Goal: Task Accomplishment & Management: Use online tool/utility

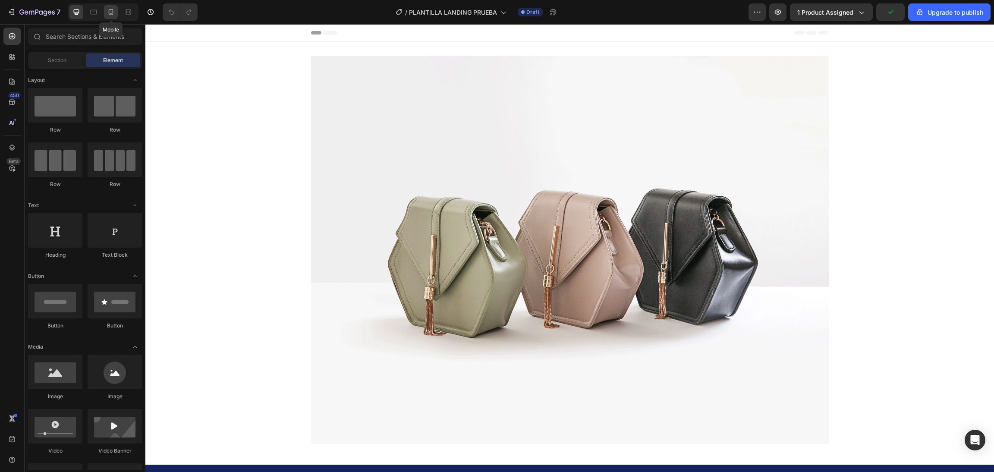
click at [112, 11] on icon at bounding box center [111, 12] width 9 height 9
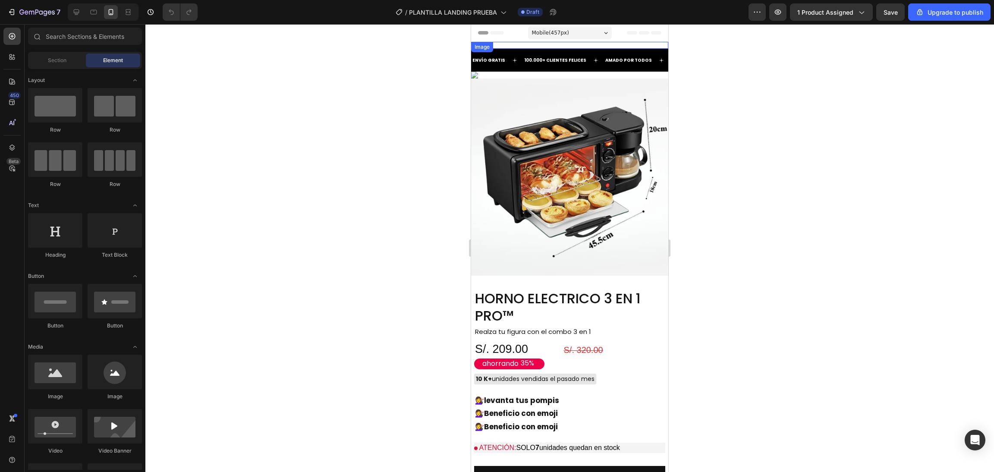
click at [480, 49] on img at bounding box center [569, 45] width 197 height 7
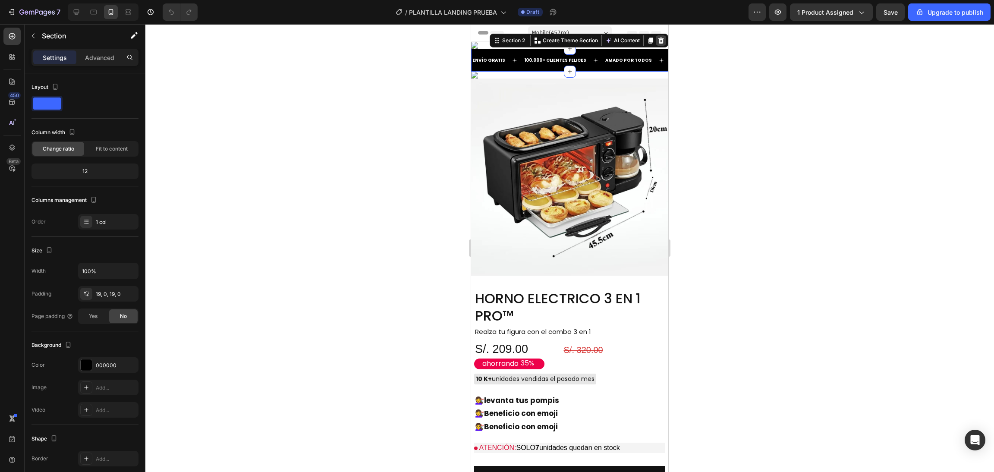
click at [658, 44] on icon at bounding box center [661, 40] width 7 height 7
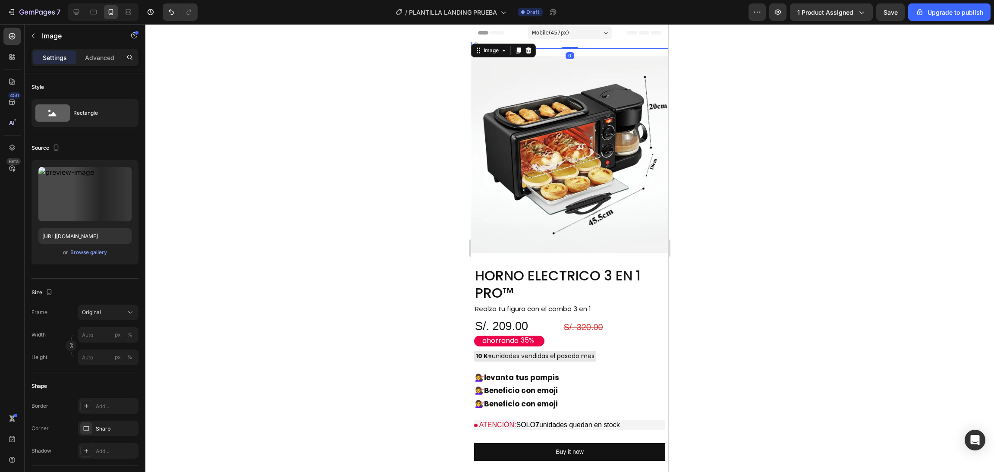
click at [626, 49] on img at bounding box center [569, 45] width 197 height 7
click at [121, 174] on icon "button" at bounding box center [123, 176] width 6 height 6
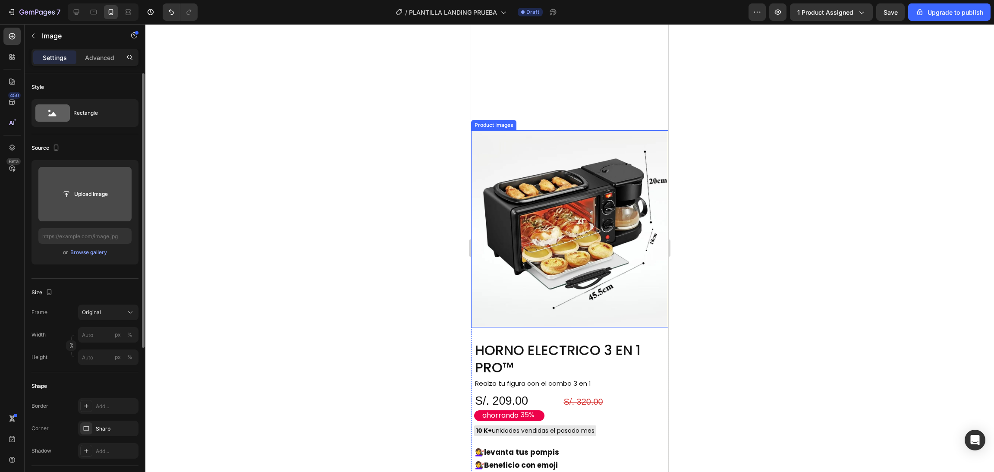
scroll to position [103, 0]
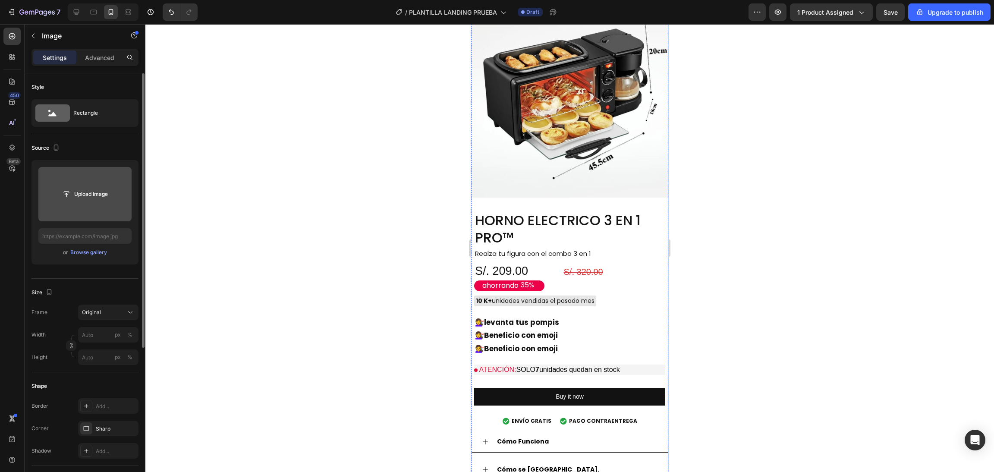
scroll to position [0, 0]
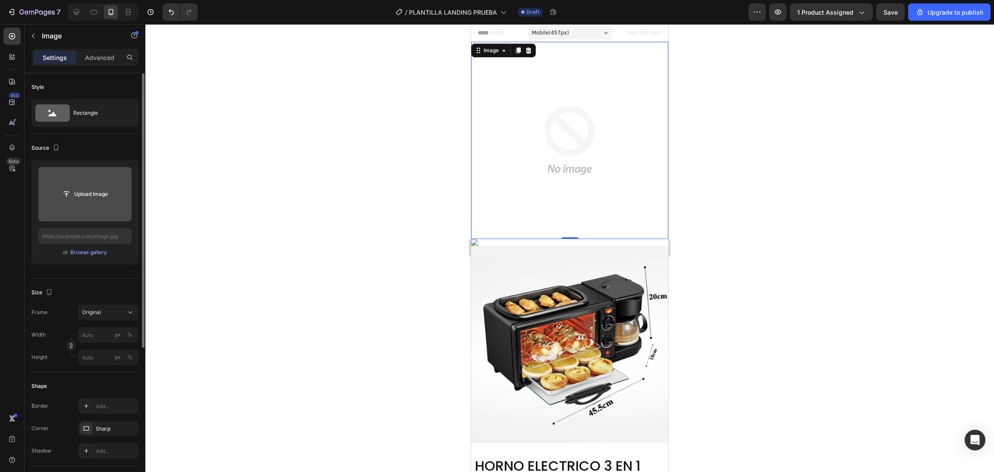
drag, startPoint x: 406, startPoint y: 8, endPoint x: 382, endPoint y: 71, distance: 67.3
click at [382, 71] on div at bounding box center [569, 248] width 849 height 448
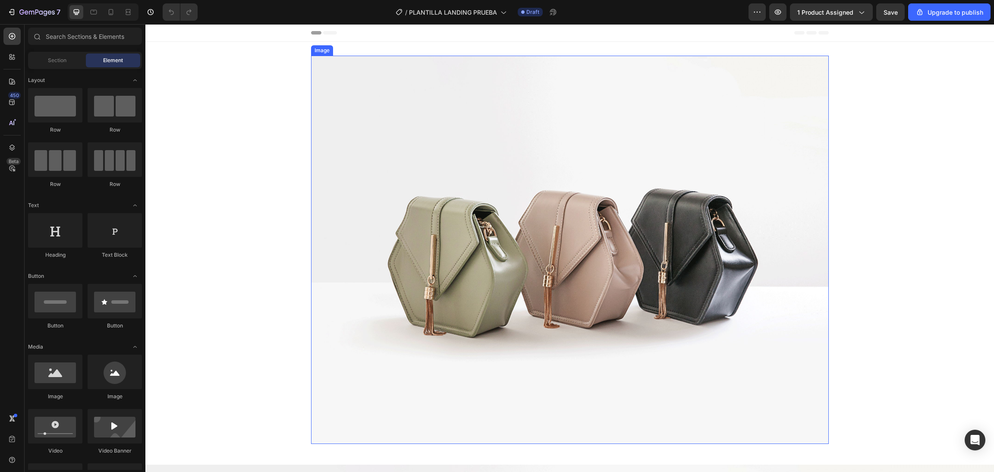
click at [532, 205] on img at bounding box center [570, 250] width 518 height 388
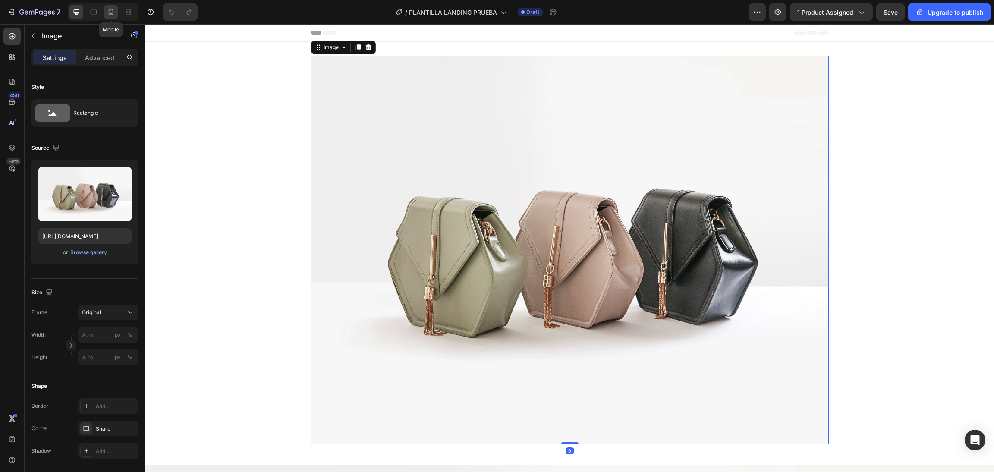
click at [115, 12] on div at bounding box center [111, 12] width 14 height 14
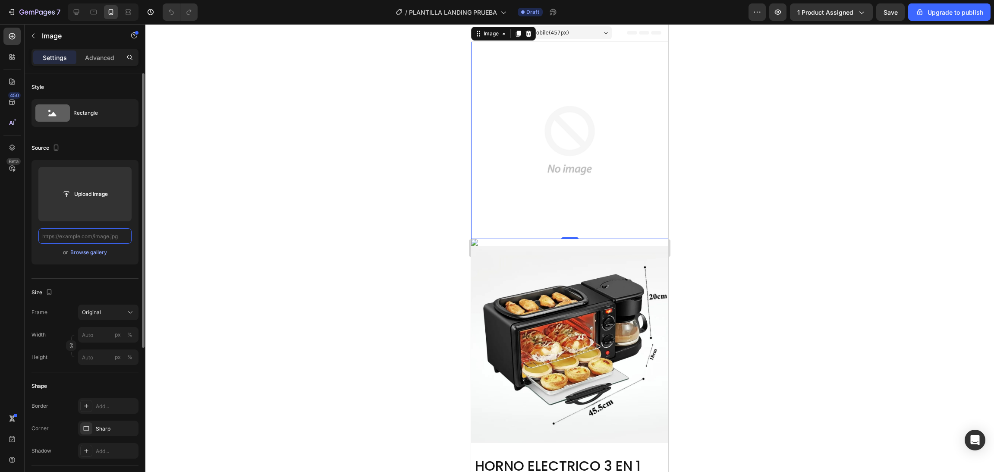
click at [113, 237] on input "text" at bounding box center [84, 236] width 93 height 16
paste input "[URL][DOMAIN_NAME]"
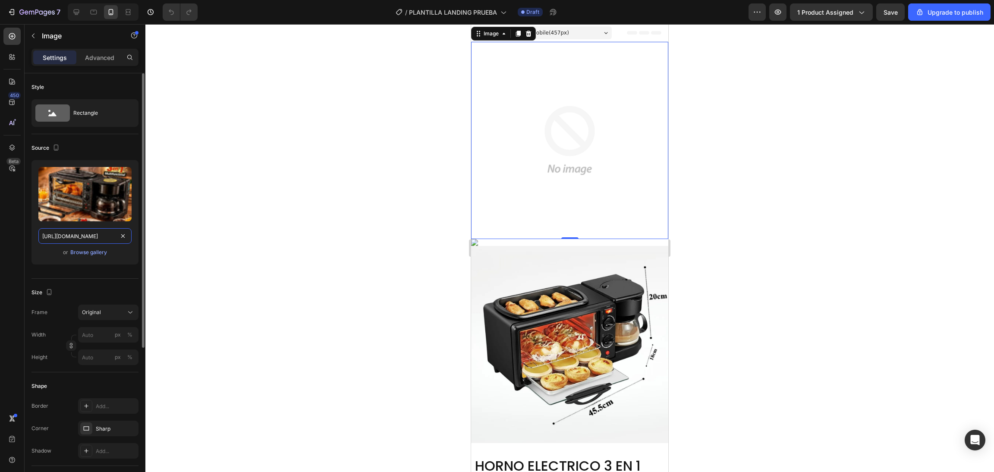
scroll to position [0, 302]
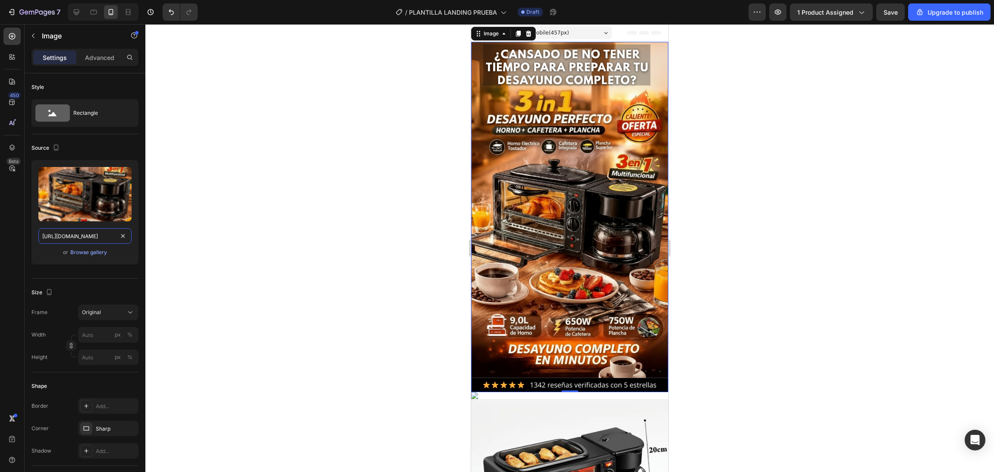
type input "[URL][DOMAIN_NAME]"
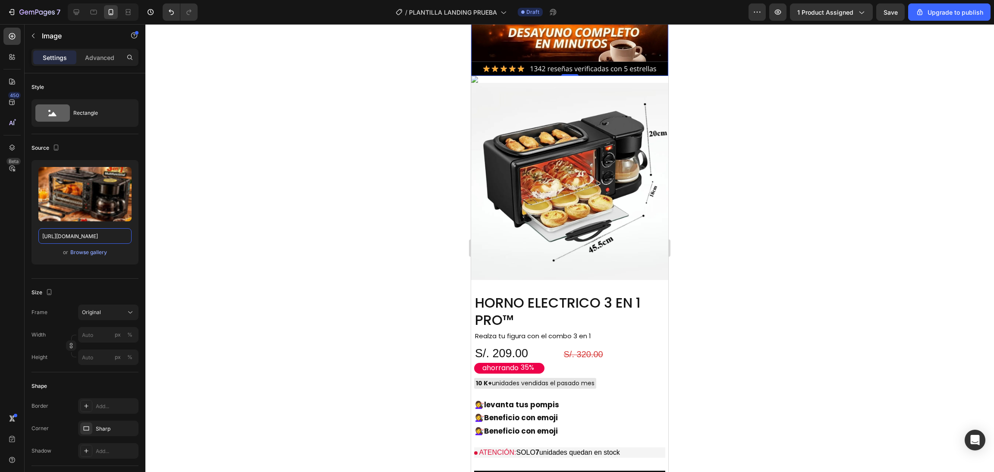
scroll to position [317, 0]
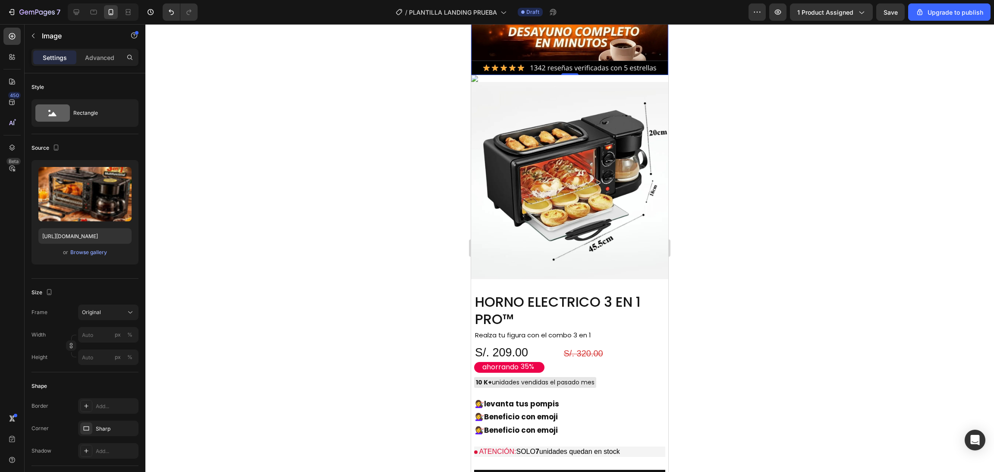
click at [564, 82] on img at bounding box center [569, 78] width 197 height 7
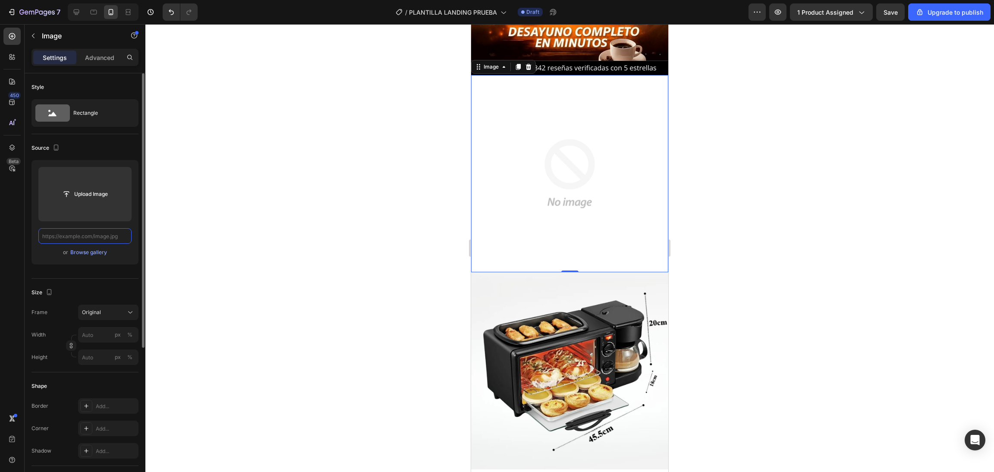
scroll to position [0, 0]
paste input "https://cdn.shopify.com/s/files/1/0774/8360/6252/files/2.webp?v=1759041419"
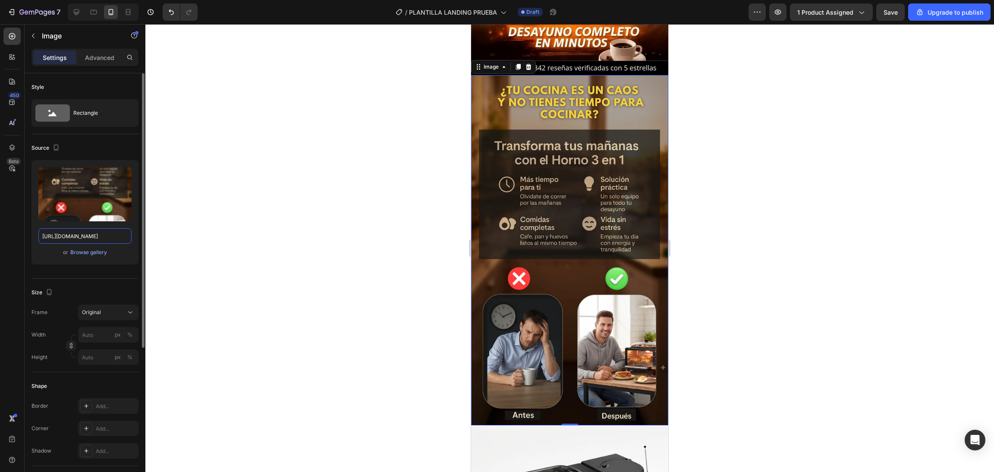
type input "https://cdn.shopify.com/s/files/1/0774/8360/6252/files/2.webp?v=1759041419"
click at [395, 197] on div at bounding box center [569, 248] width 849 height 448
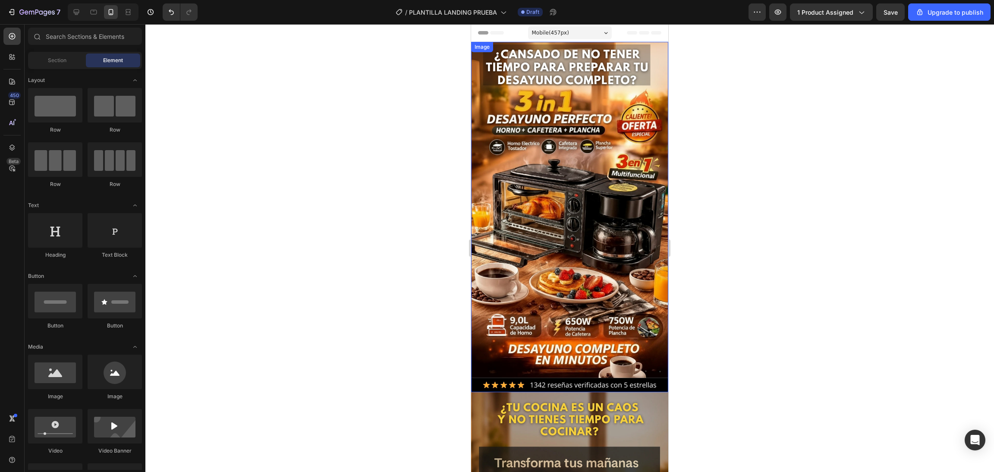
click at [645, 125] on img at bounding box center [569, 217] width 197 height 350
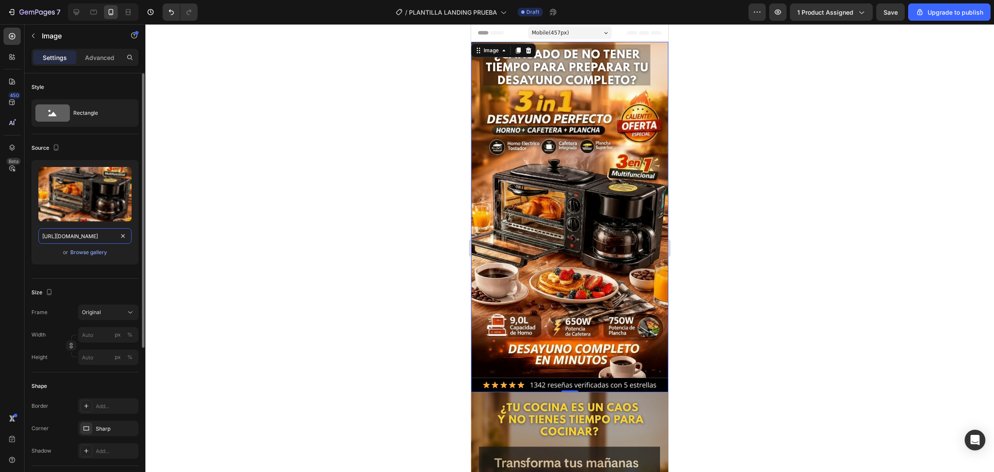
click at [113, 231] on input "https://cdn.shopify.com/s/files/1/0774/8360/6252/files/gempages_575738252938445…" at bounding box center [84, 236] width 93 height 16
paste input "1.webp?v=175904142"
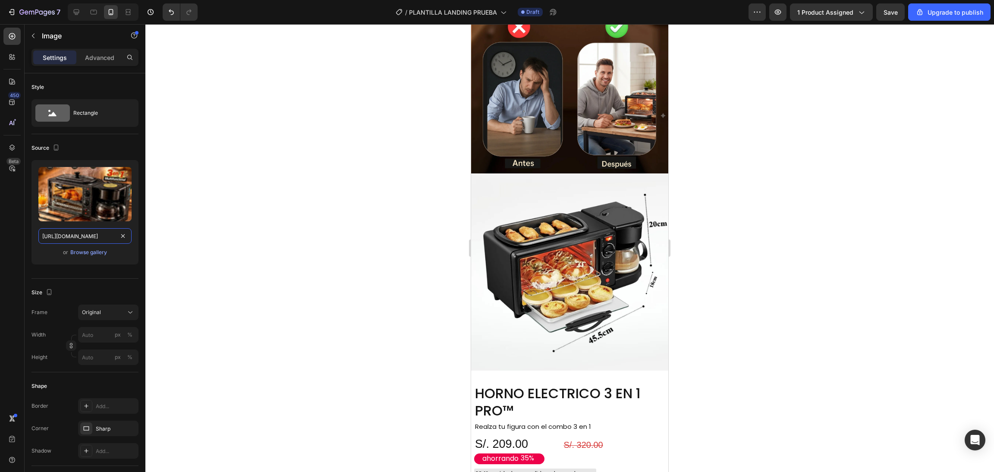
scroll to position [553, 0]
type input "[URL][DOMAIN_NAME]"
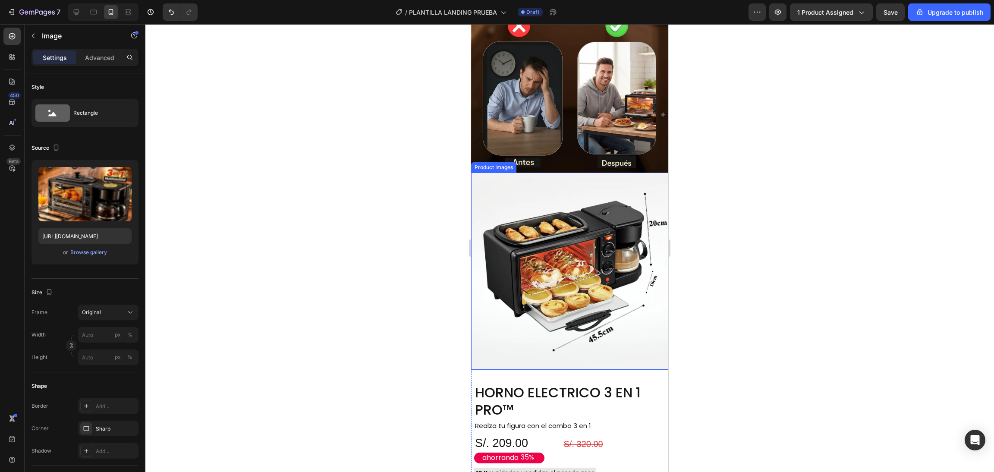
click at [643, 173] on img at bounding box center [569, 271] width 197 height 197
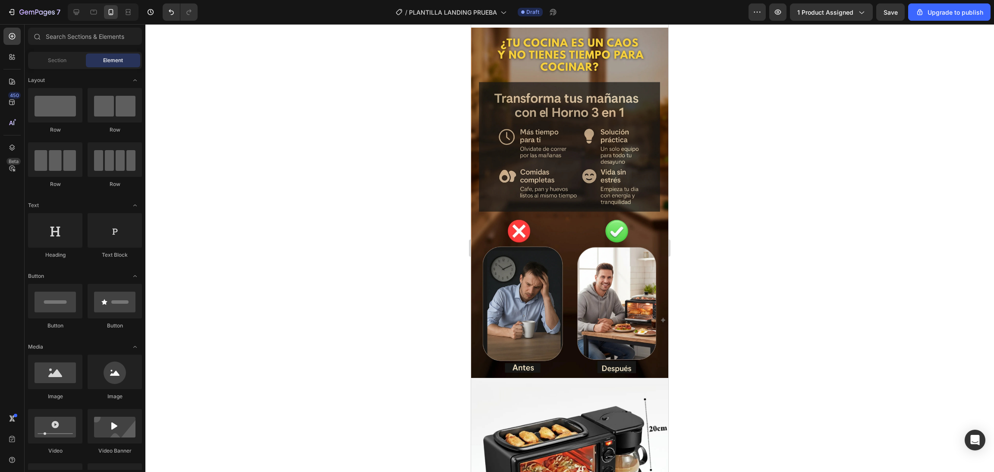
scroll to position [343, 0]
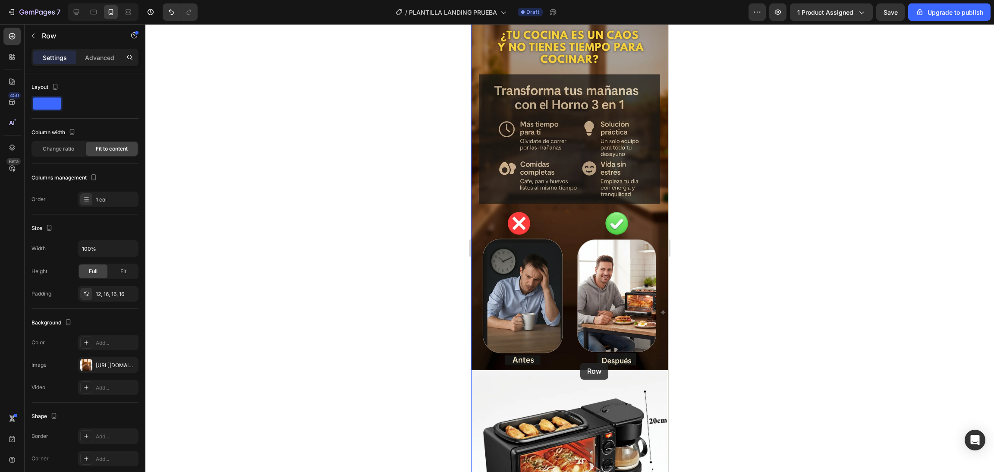
drag, startPoint x: 583, startPoint y: 57, endPoint x: 580, endPoint y: 363, distance: 305.5
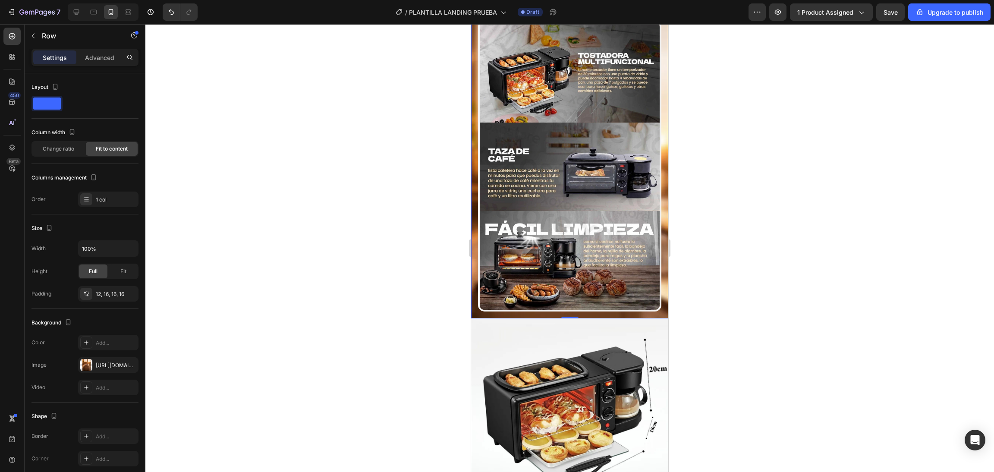
scroll to position [743, 0]
click at [653, 259] on div "Image Row 0" at bounding box center [569, 149] width 197 height 337
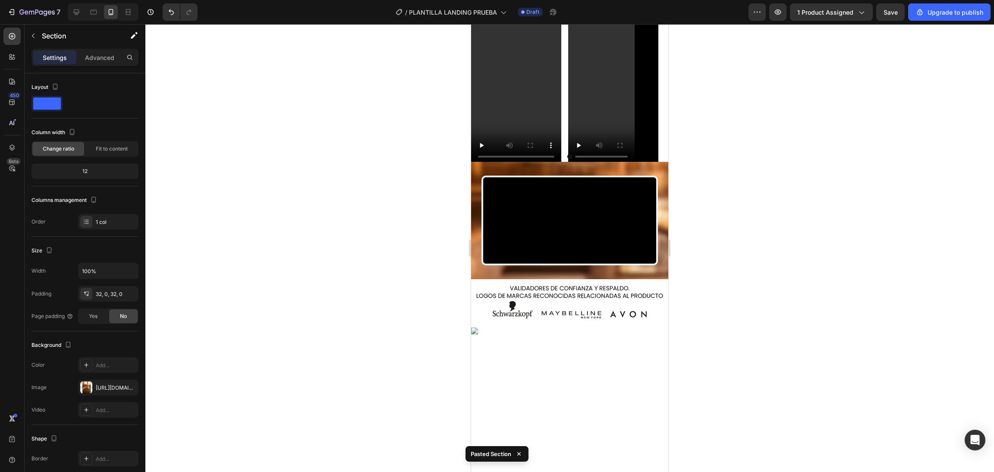
scroll to position [1914, 0]
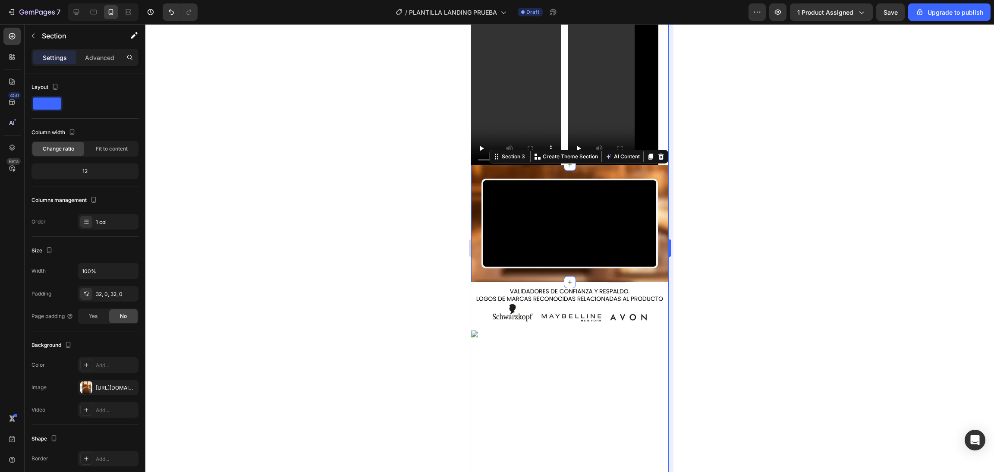
click at [679, 242] on div at bounding box center [569, 248] width 849 height 448
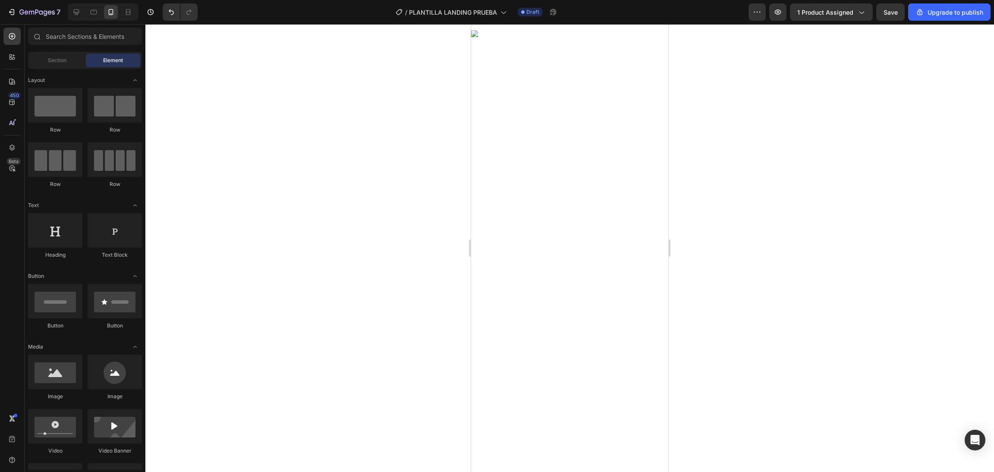
scroll to position [1756, 0]
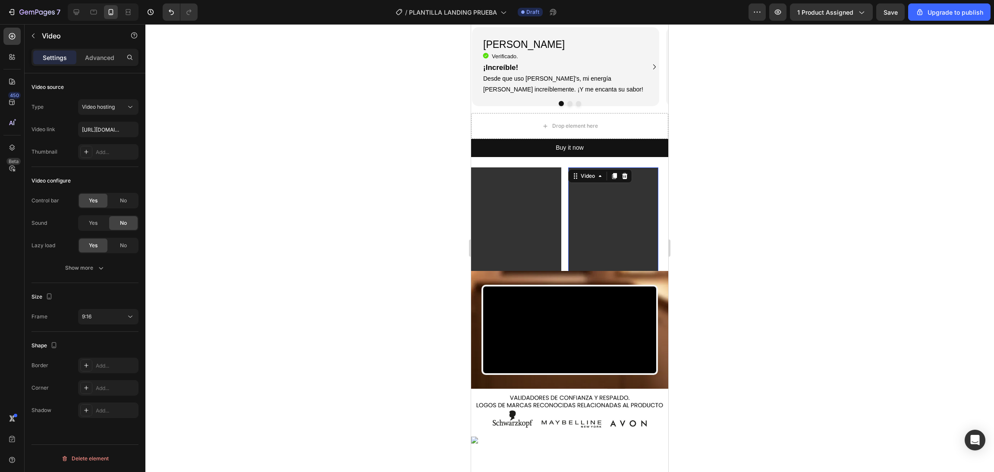
drag, startPoint x: 646, startPoint y: 241, endPoint x: 645, endPoint y: 264, distance: 23.3
click at [645, 264] on div "Video Video 0 Carousel" at bounding box center [569, 247] width 197 height 161
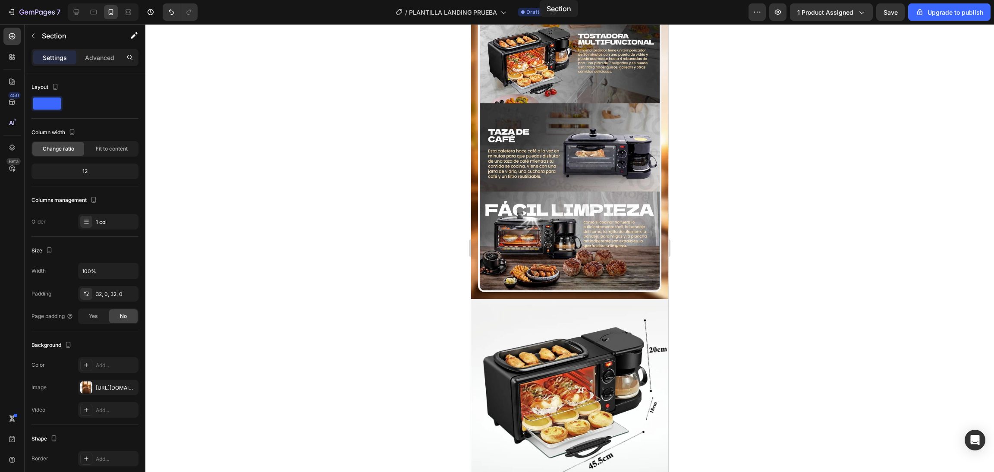
scroll to position [693, 0]
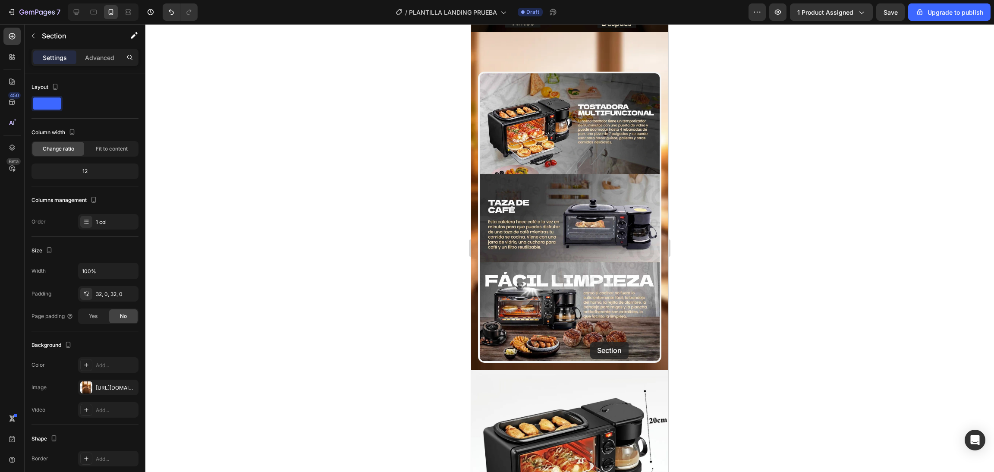
drag, startPoint x: 479, startPoint y: 370, endPoint x: 590, endPoint y: 342, distance: 114.7
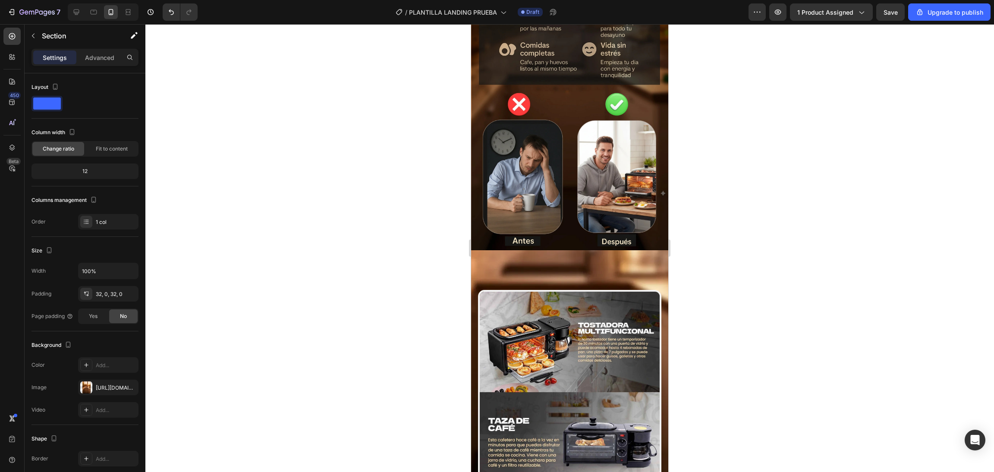
scroll to position [638, 0]
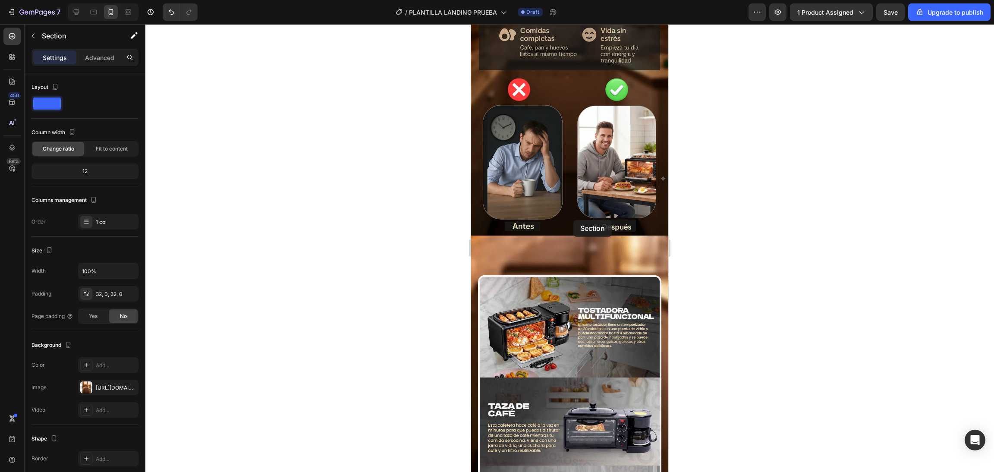
drag, startPoint x: 485, startPoint y: 271, endPoint x: 573, endPoint y: 220, distance: 101.7
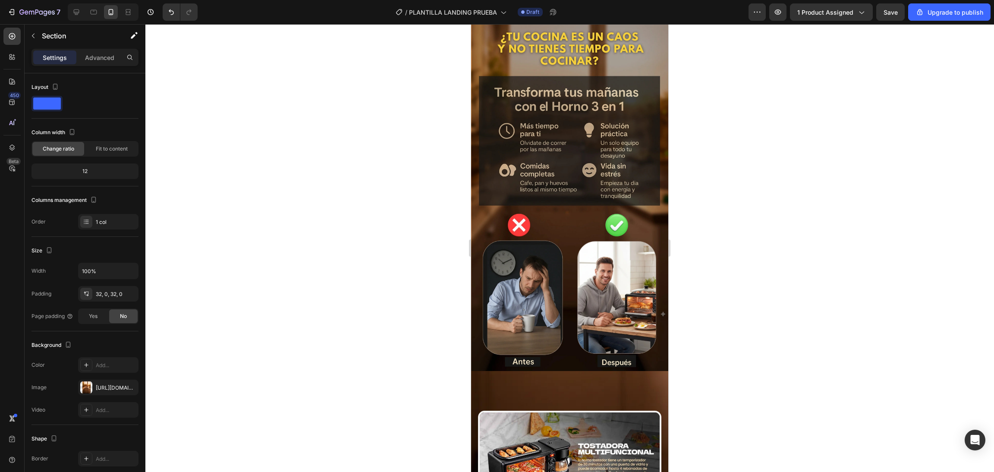
scroll to position [522, 0]
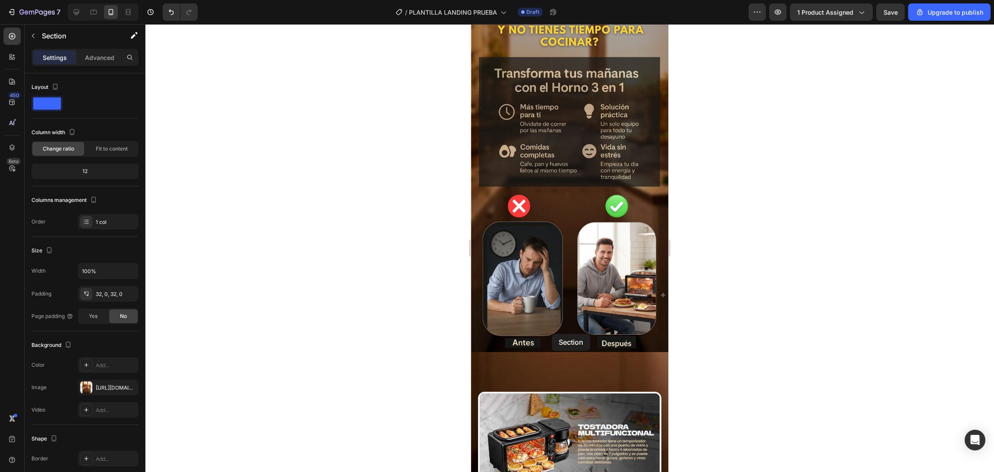
drag, startPoint x: 538, startPoint y: 239, endPoint x: 551, endPoint y: 333, distance: 94.1
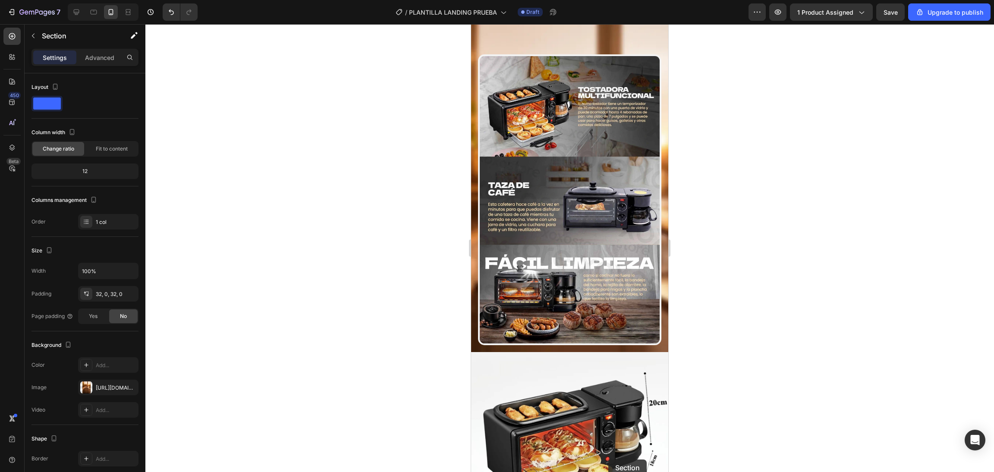
scroll to position [877, 0]
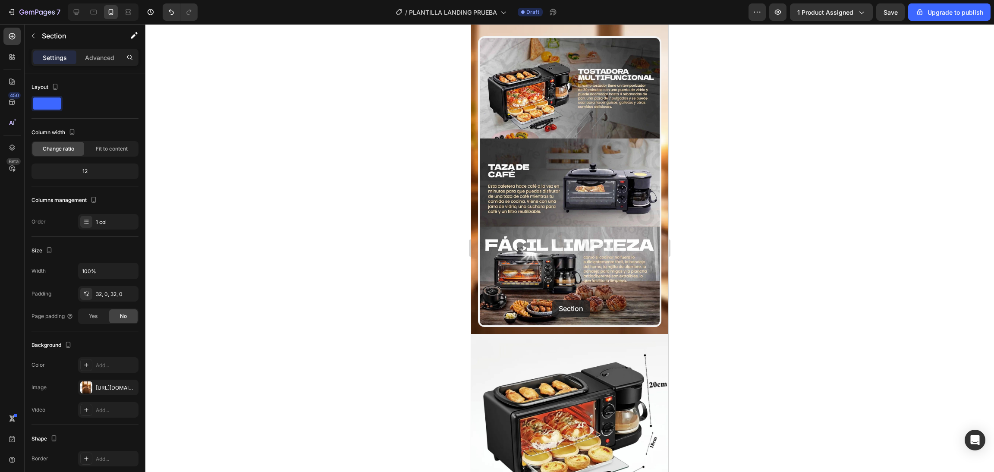
drag, startPoint x: 581, startPoint y: 145, endPoint x: 552, endPoint y: 300, distance: 158.0
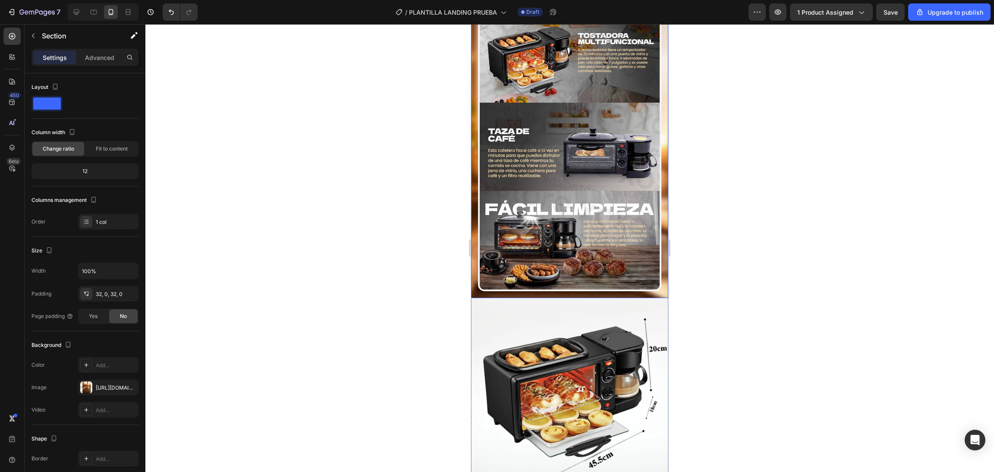
click at [552, 298] on div "Image Row" at bounding box center [569, 129] width 197 height 337
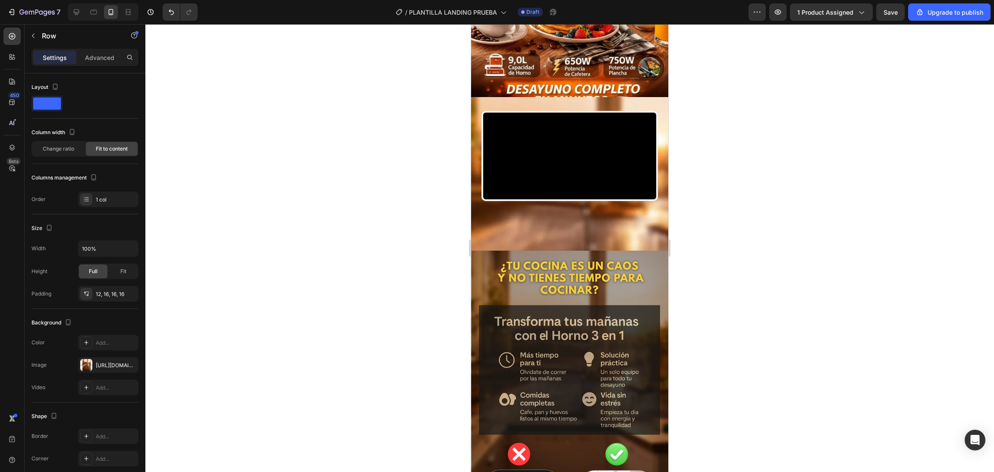
scroll to position [273, 0]
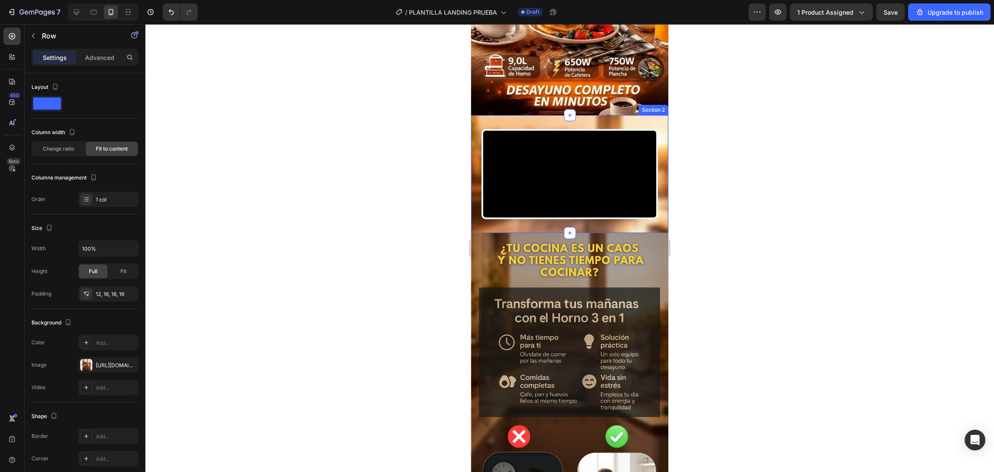
click at [475, 218] on div "Video" at bounding box center [569, 174] width 197 height 90
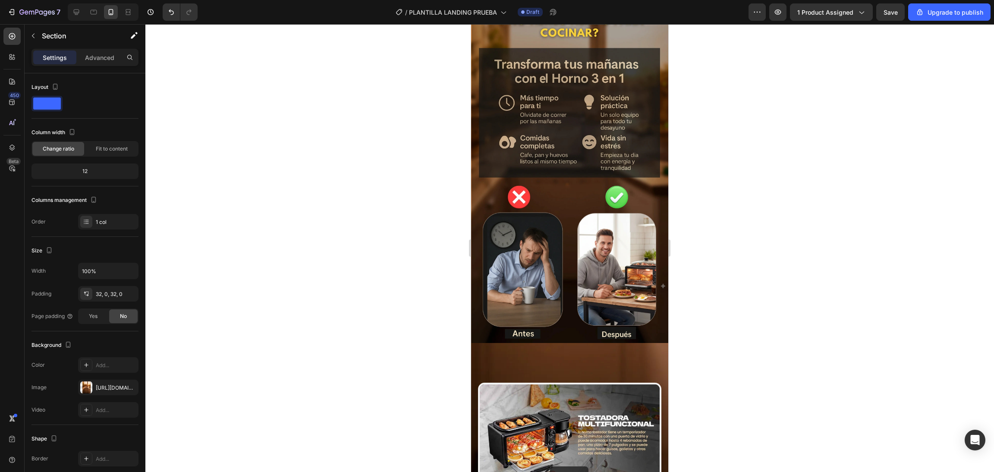
scroll to position [552, 0]
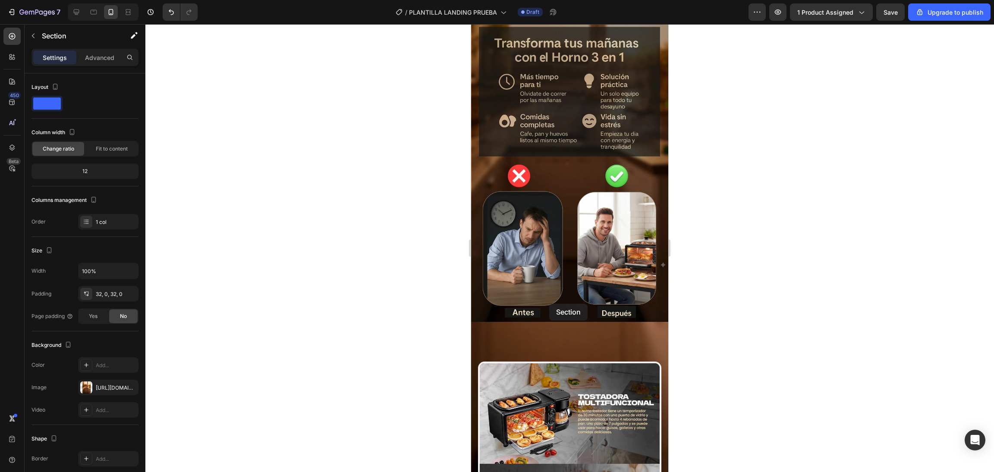
drag, startPoint x: 475, startPoint y: 218, endPoint x: 549, endPoint y: 304, distance: 113.2
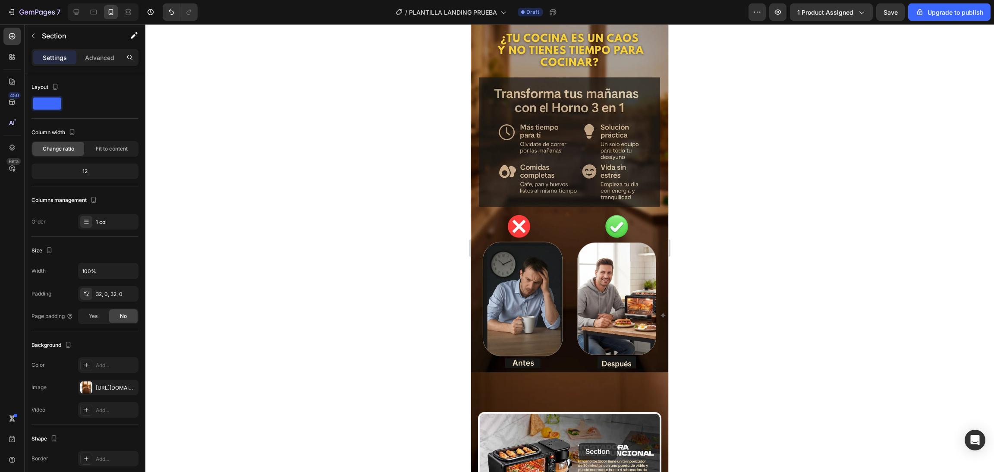
scroll to position [503, 0]
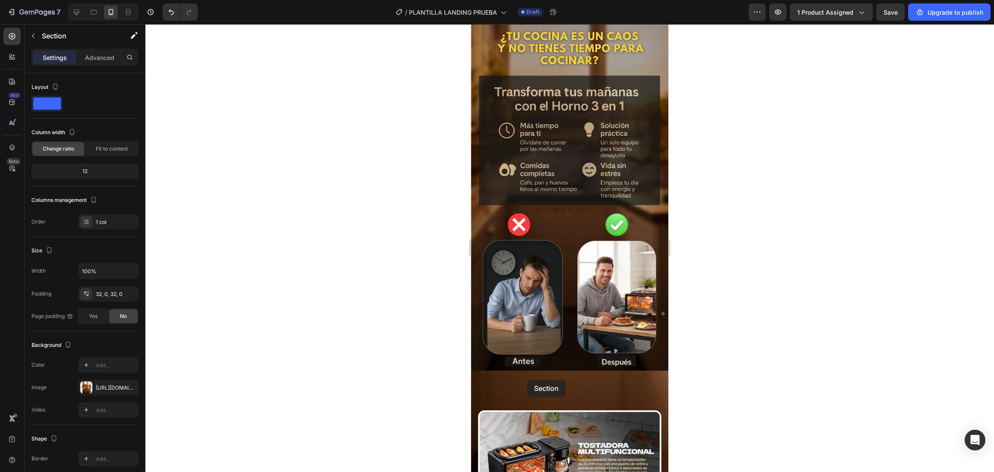
drag, startPoint x: 655, startPoint y: 254, endPoint x: 527, endPoint y: 381, distance: 180.0
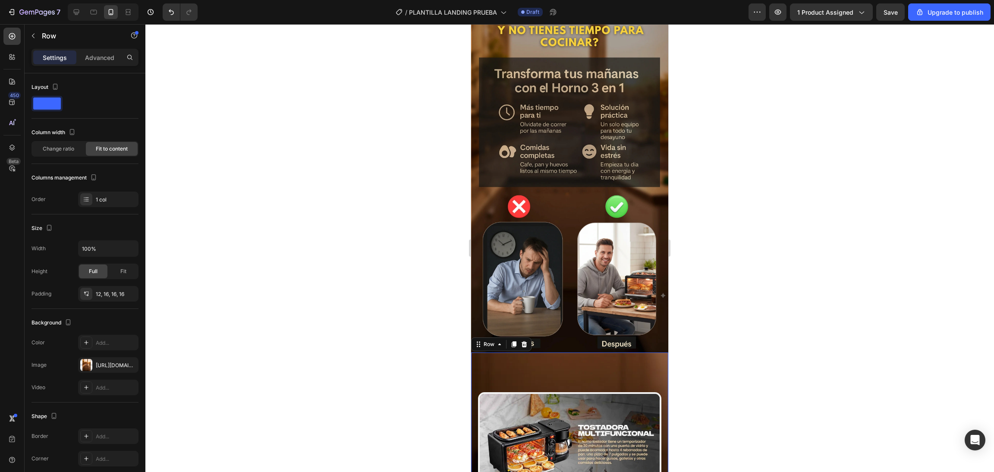
scroll to position [515, 0]
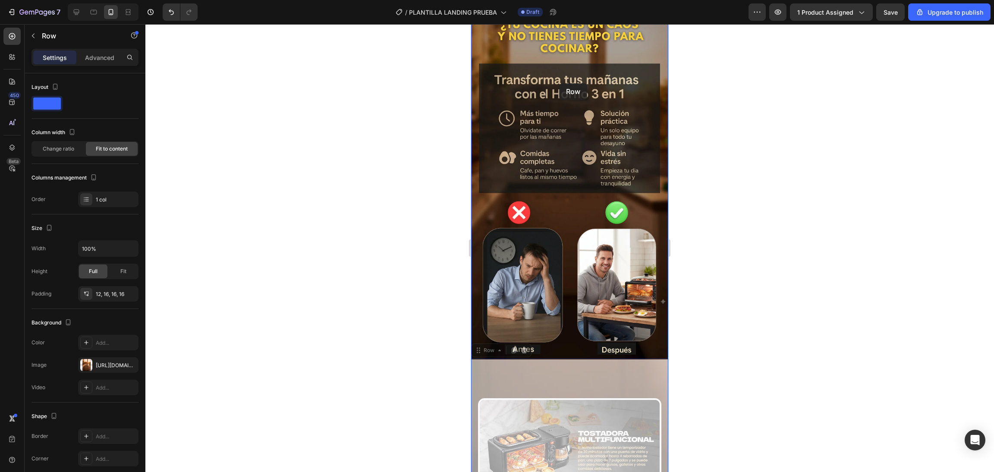
drag, startPoint x: 560, startPoint y: 371, endPoint x: 563, endPoint y: 79, distance: 292.6
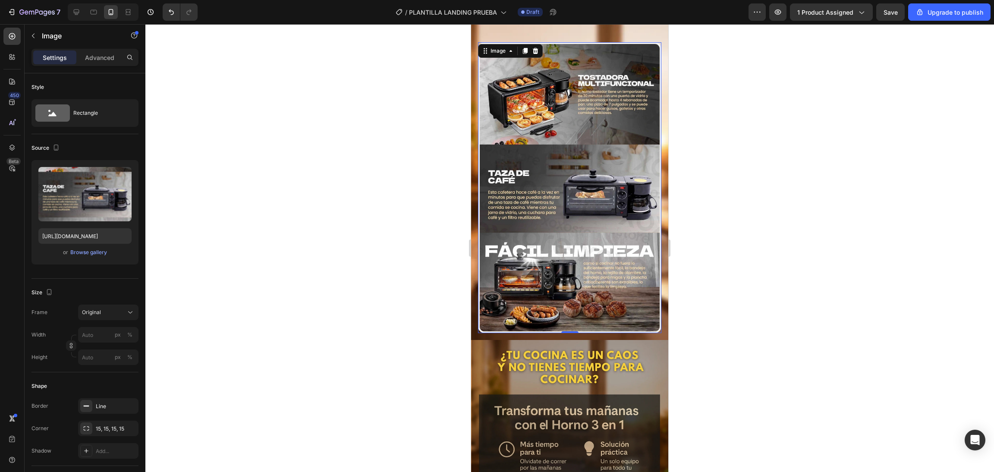
scroll to position [441, 0]
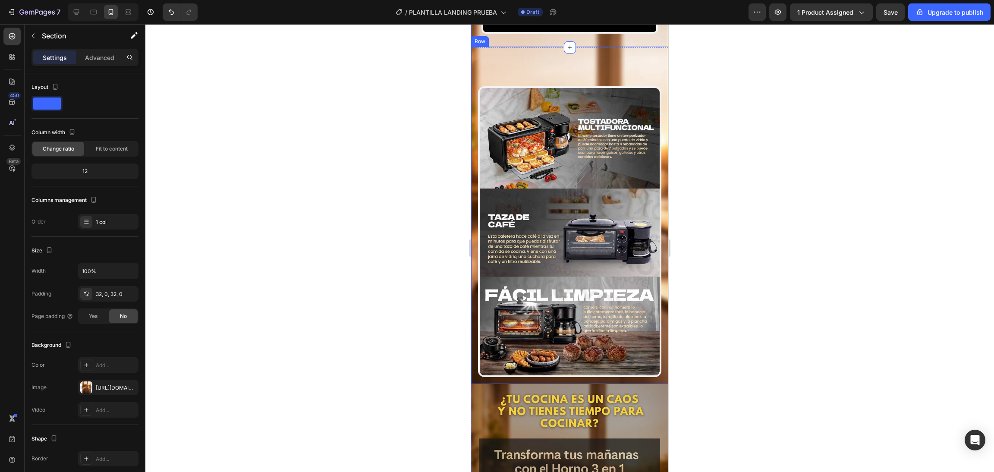
drag, startPoint x: 563, startPoint y: 79, endPoint x: 567, endPoint y: 112, distance: 33.1
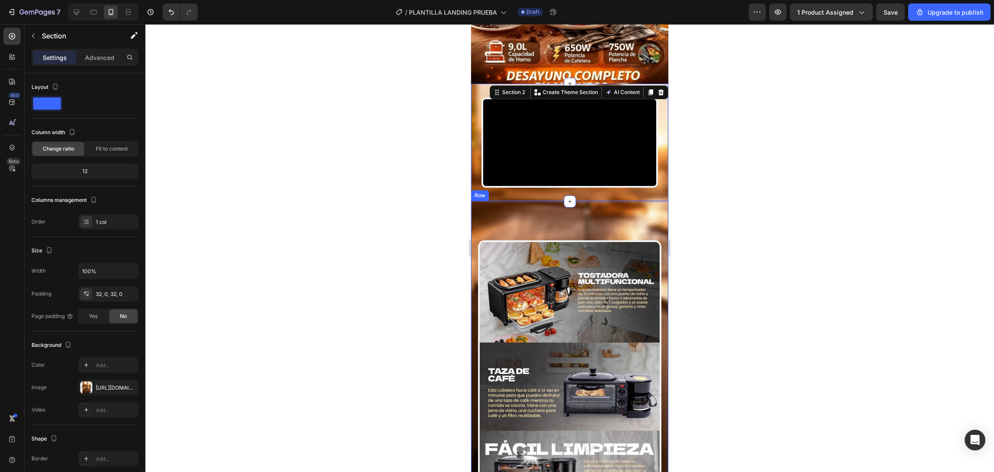
scroll to position [281, 0]
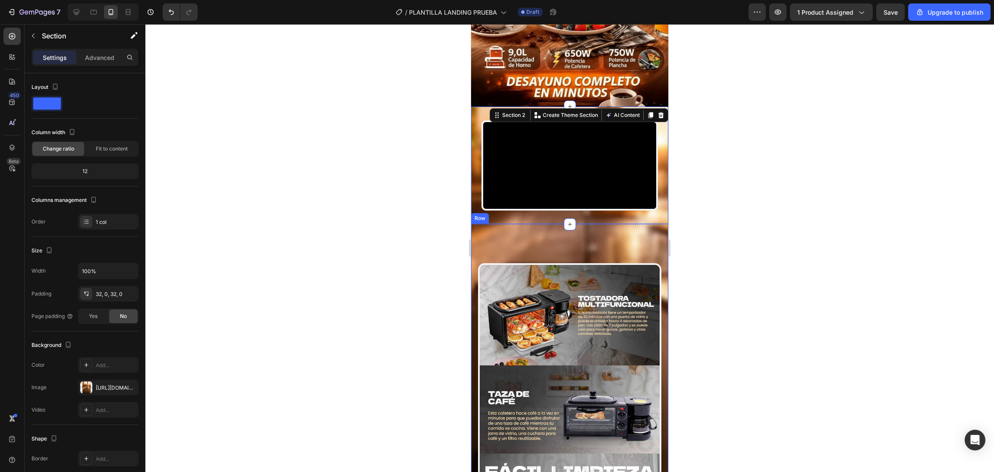
click at [537, 252] on div "Image" at bounding box center [569, 391] width 183 height 325
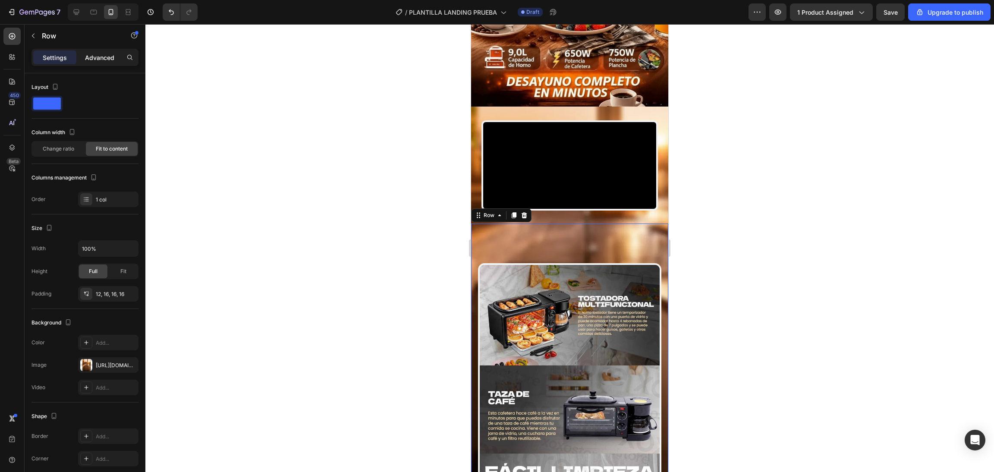
click at [86, 60] on p "Advanced" at bounding box center [99, 57] width 29 height 9
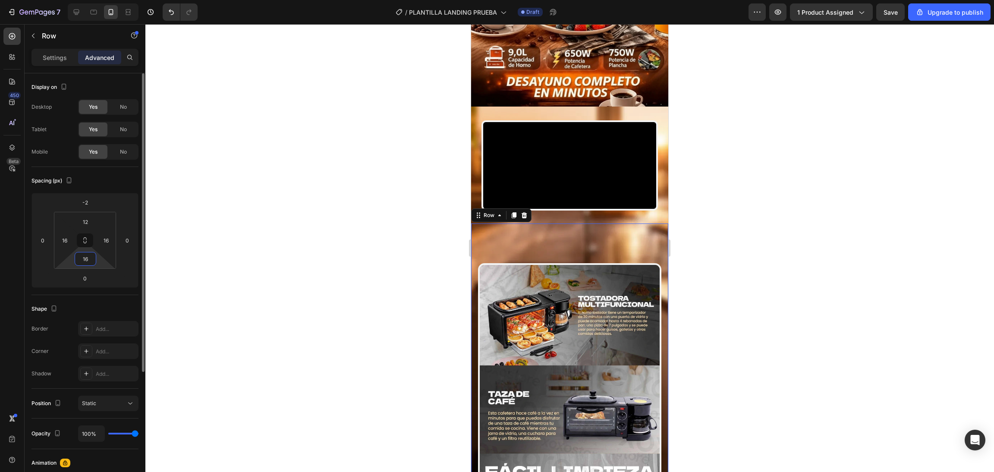
click at [91, 259] on input "16" at bounding box center [85, 258] width 17 height 13
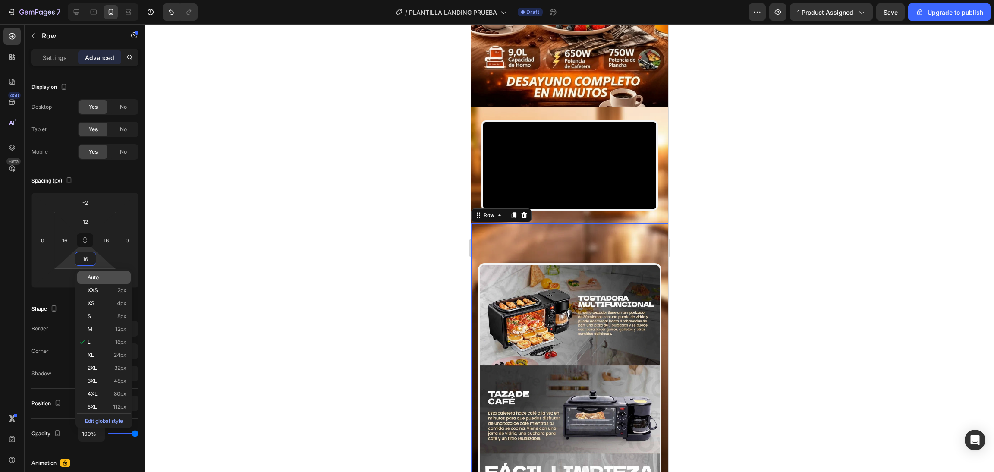
click at [97, 272] on div "Auto" at bounding box center [104, 277] width 54 height 13
type input "Auto"
click at [515, 272] on div "Image" at bounding box center [569, 391] width 183 height 325
click at [442, 251] on div at bounding box center [569, 248] width 849 height 448
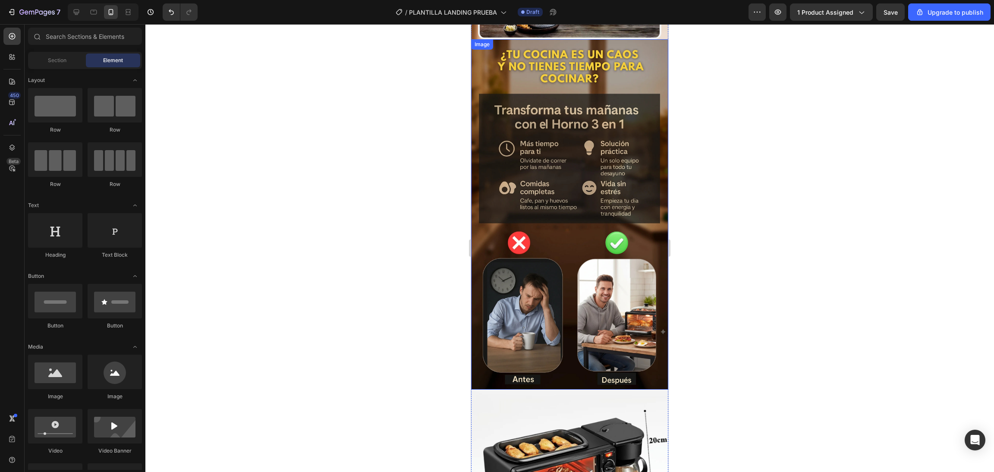
scroll to position [815, 0]
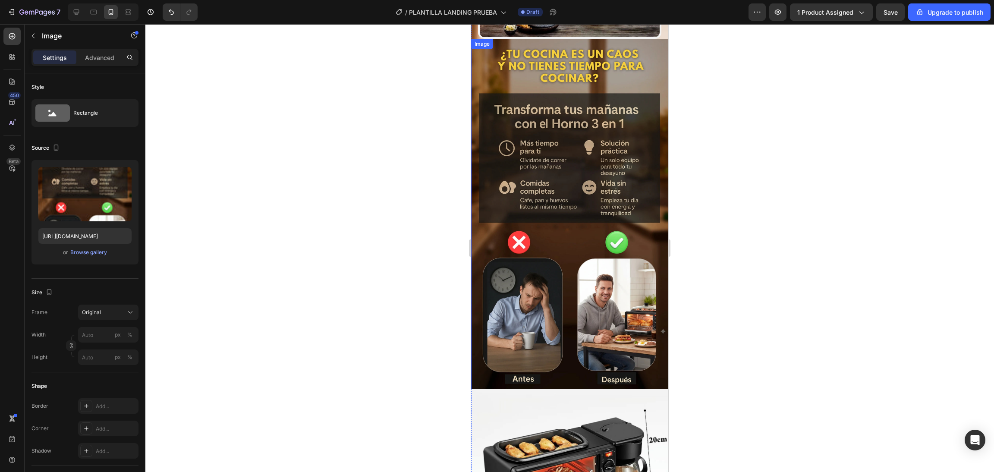
click at [633, 63] on img at bounding box center [569, 214] width 197 height 350
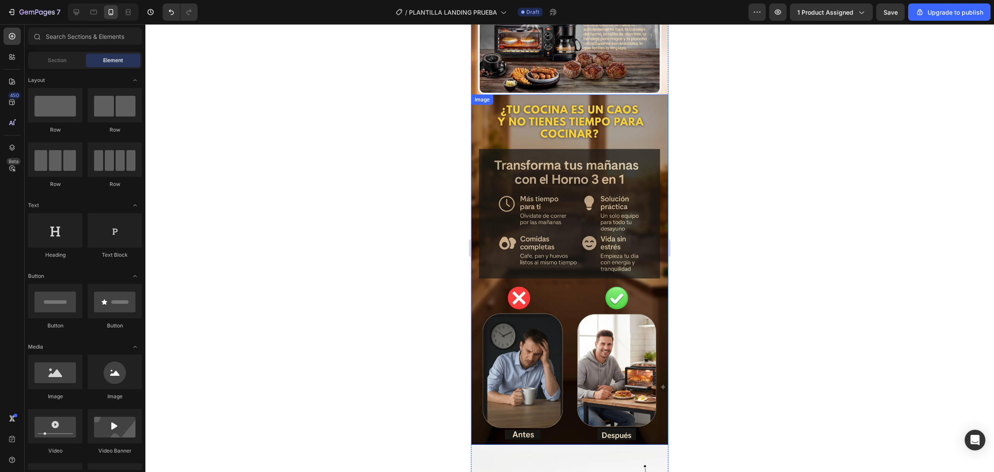
scroll to position [755, 0]
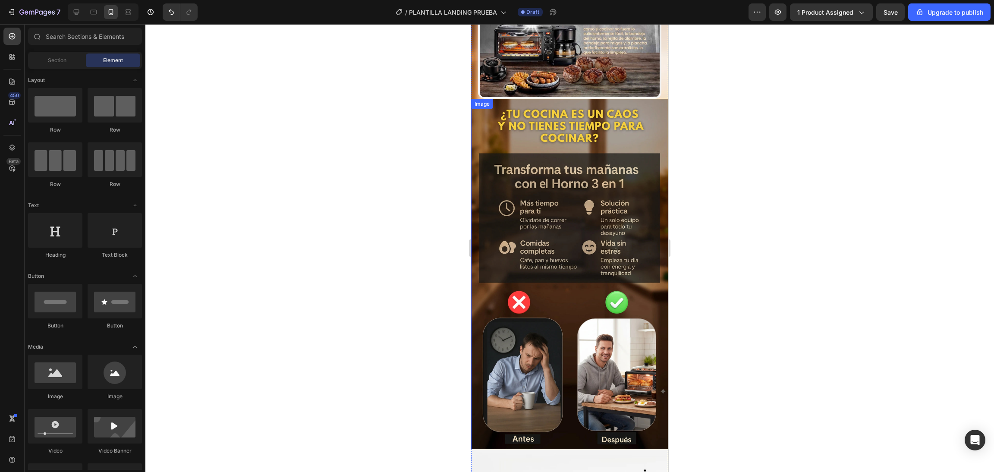
click at [623, 119] on img at bounding box center [569, 274] width 197 height 350
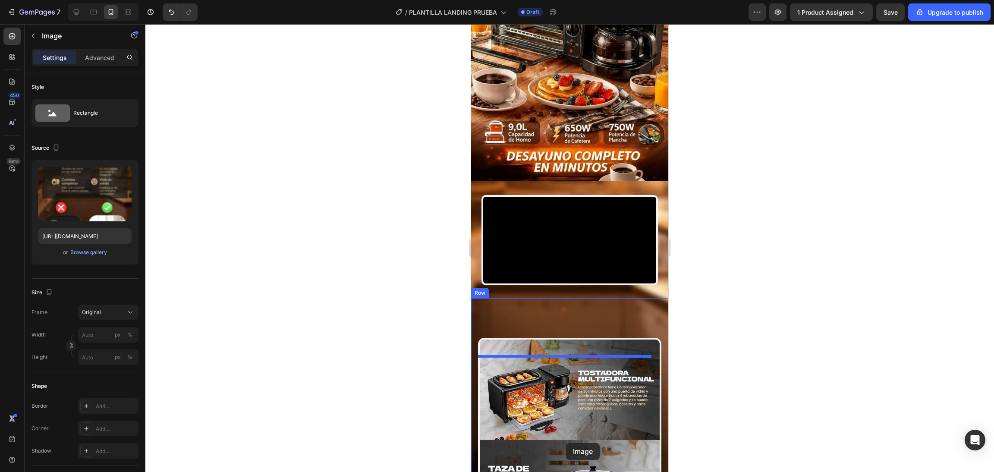
scroll to position [258, 0]
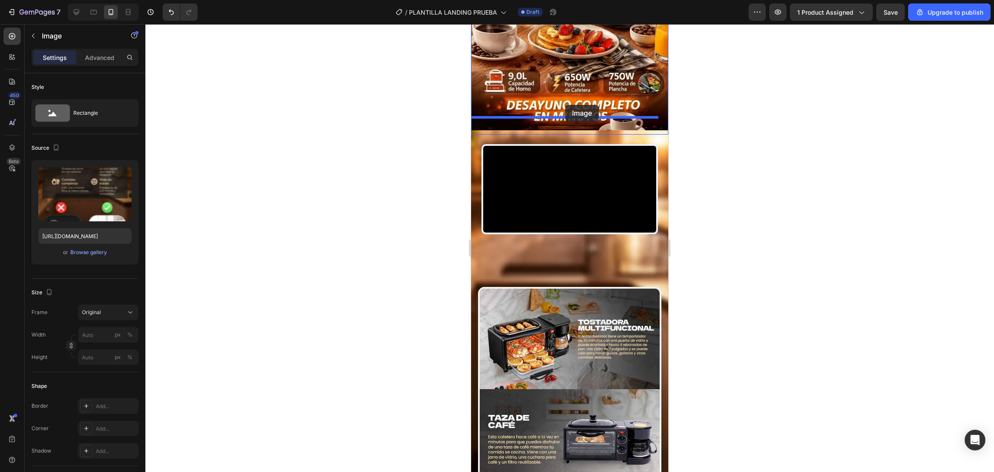
drag, startPoint x: 623, startPoint y: 119, endPoint x: 565, endPoint y: 105, distance: 59.4
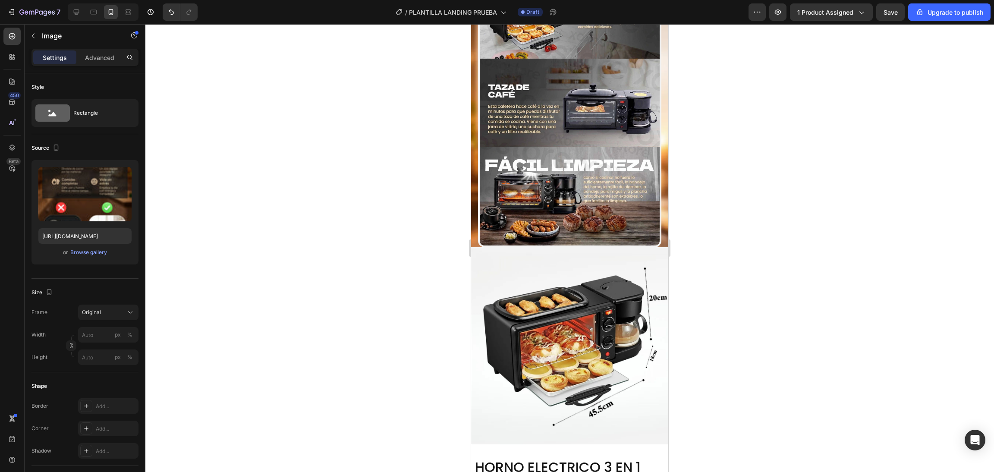
scroll to position [989, 0]
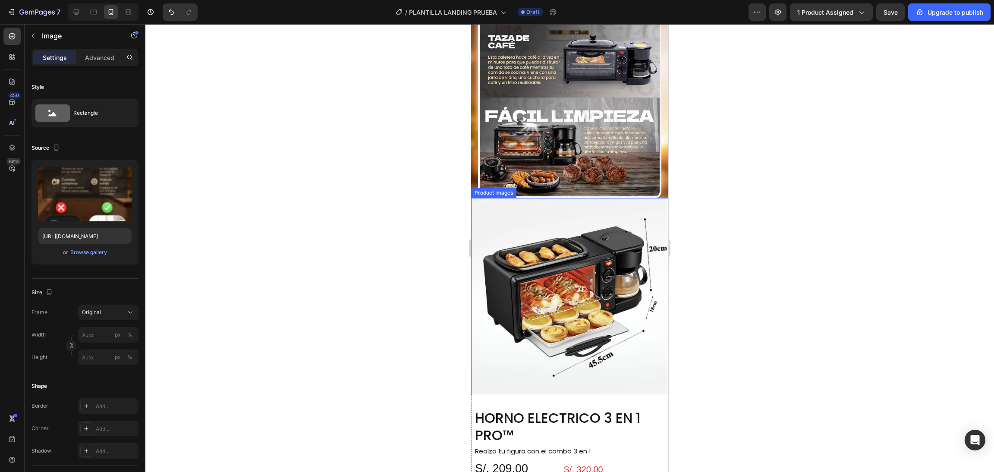
click at [568, 203] on img at bounding box center [569, 296] width 197 height 197
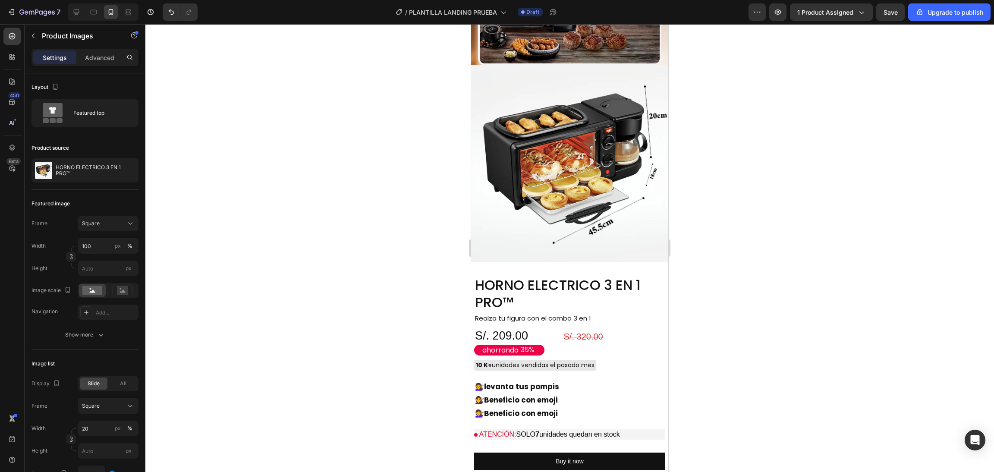
scroll to position [949, 0]
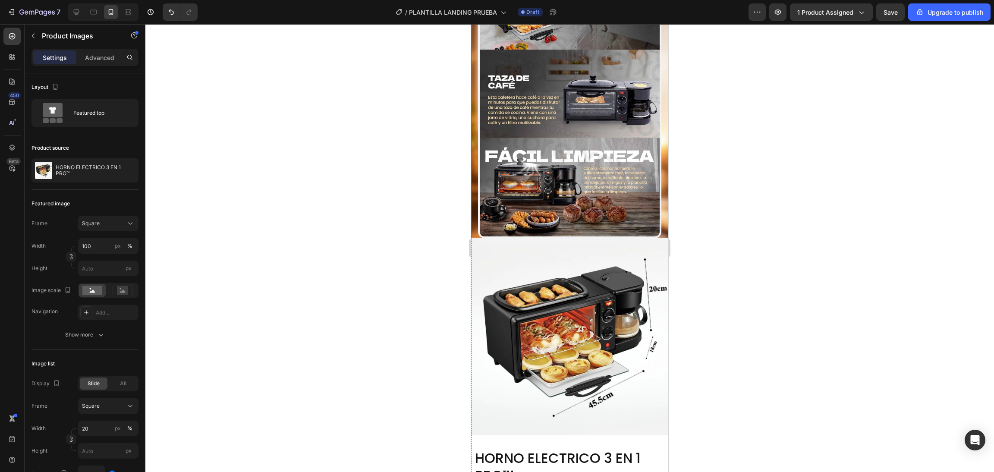
click at [656, 177] on div "Image Row" at bounding box center [569, 73] width 197 height 331
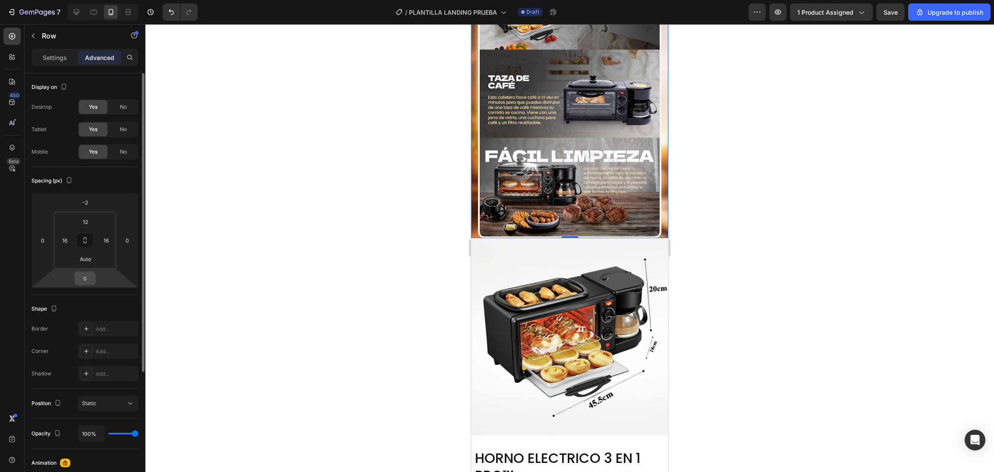
click at [92, 271] on div "0" at bounding box center [85, 278] width 22 height 14
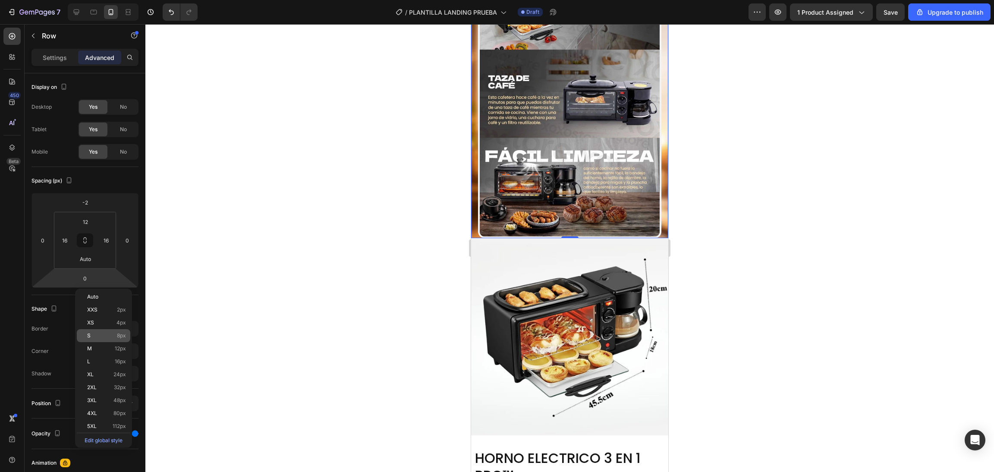
click at [98, 334] on p "S 8px" at bounding box center [106, 336] width 39 height 6
type input "8"
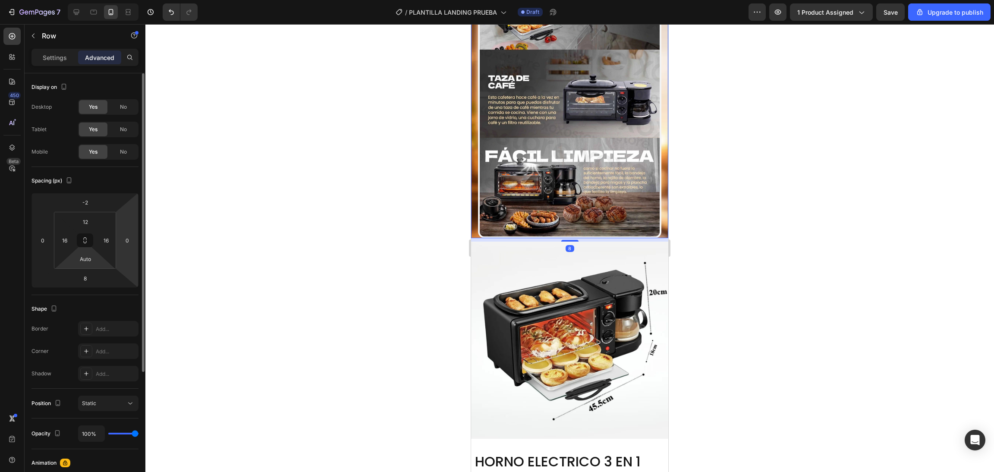
click at [118, 0] on html "7 / PLANTILLA LANDING PRUEBA Draft Preview 1 product assigned Save Upgrade to p…" at bounding box center [497, 0] width 994 height 0
click at [92, 261] on input "Auto" at bounding box center [85, 258] width 17 height 13
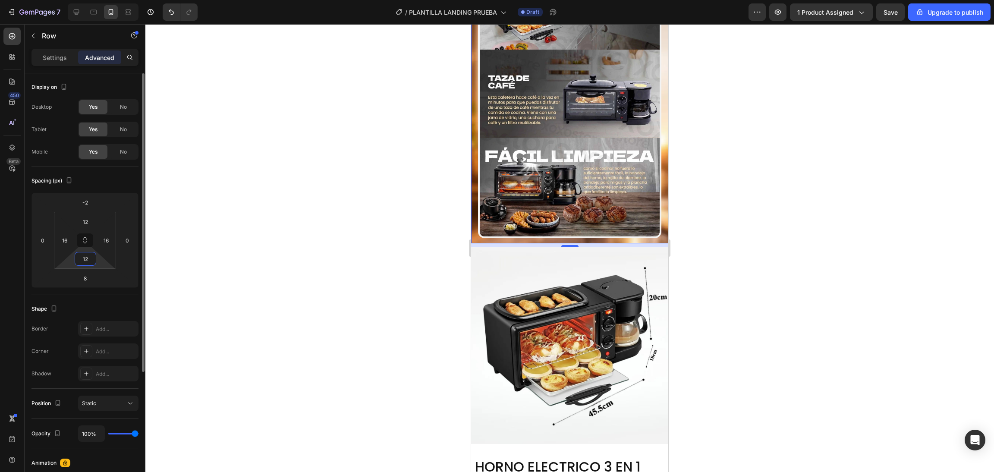
type input "1"
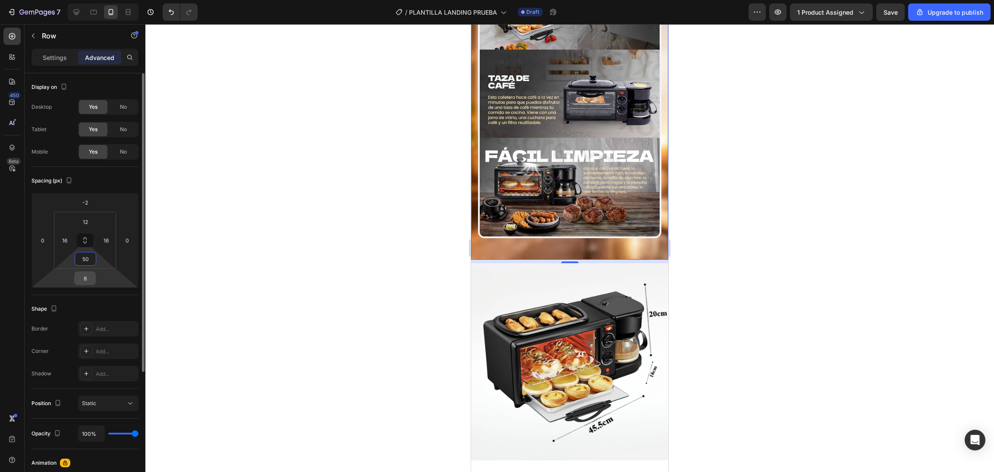
type input "50"
click at [88, 276] on input "8" at bounding box center [84, 278] width 17 height 13
type input "0"
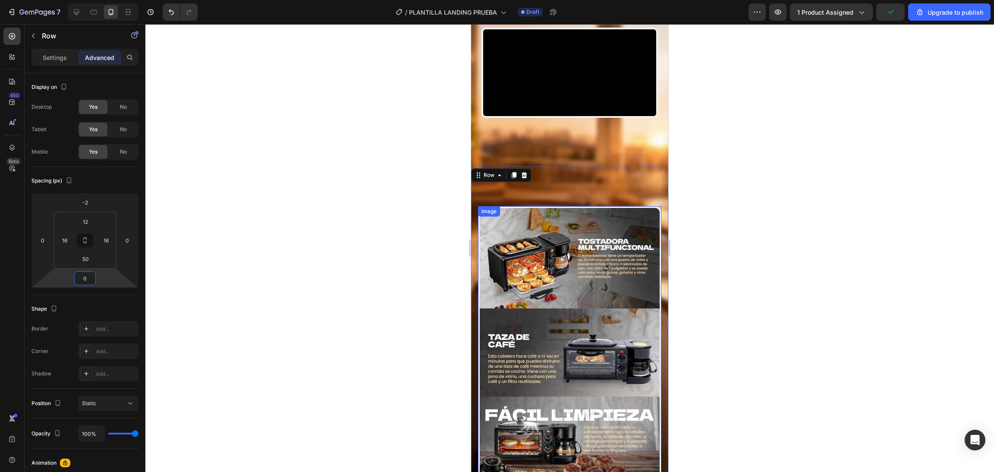
scroll to position [518, 0]
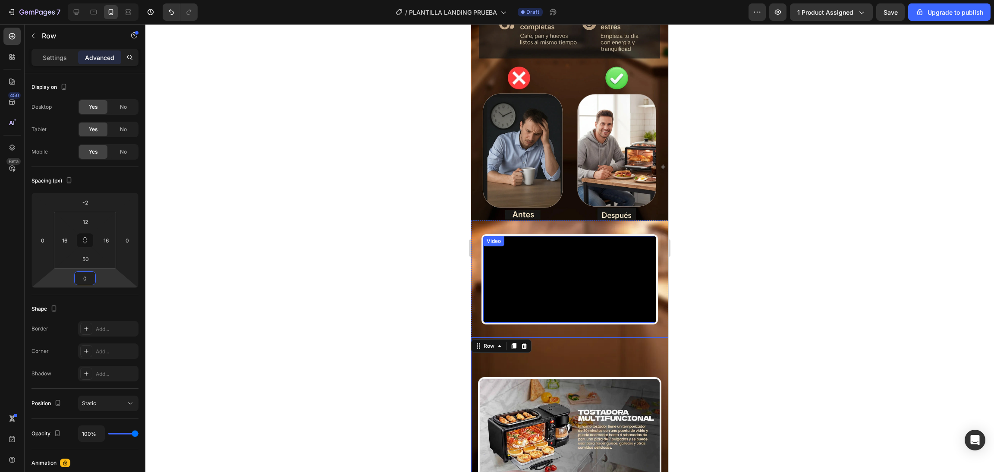
click at [529, 257] on video at bounding box center [569, 279] width 173 height 87
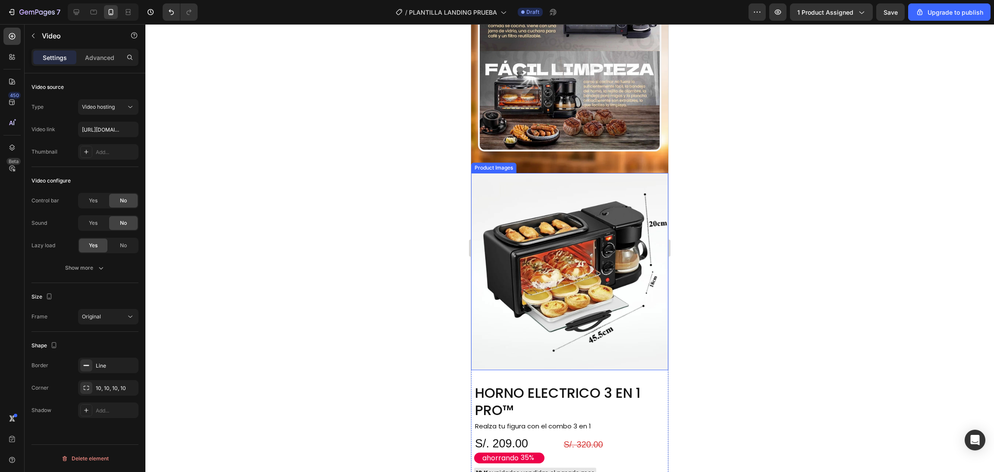
scroll to position [949, 0]
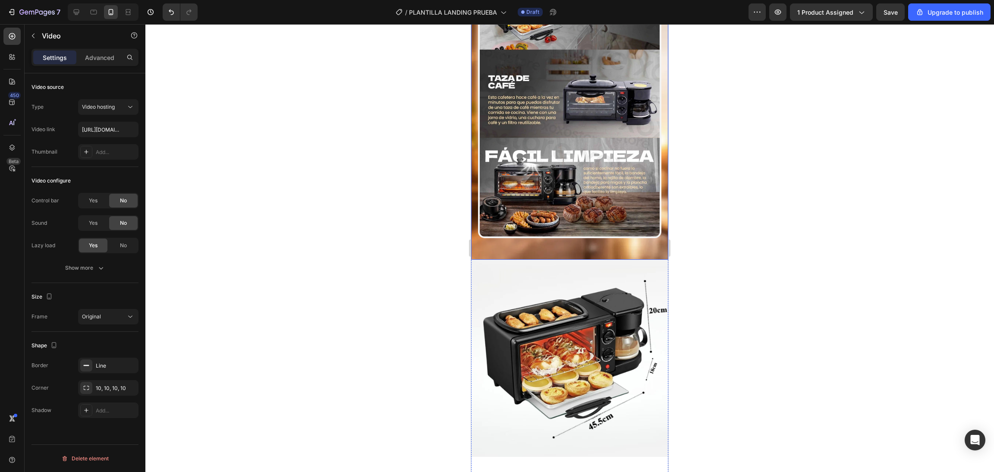
click at [597, 229] on div "Image Row" at bounding box center [569, 84] width 197 height 352
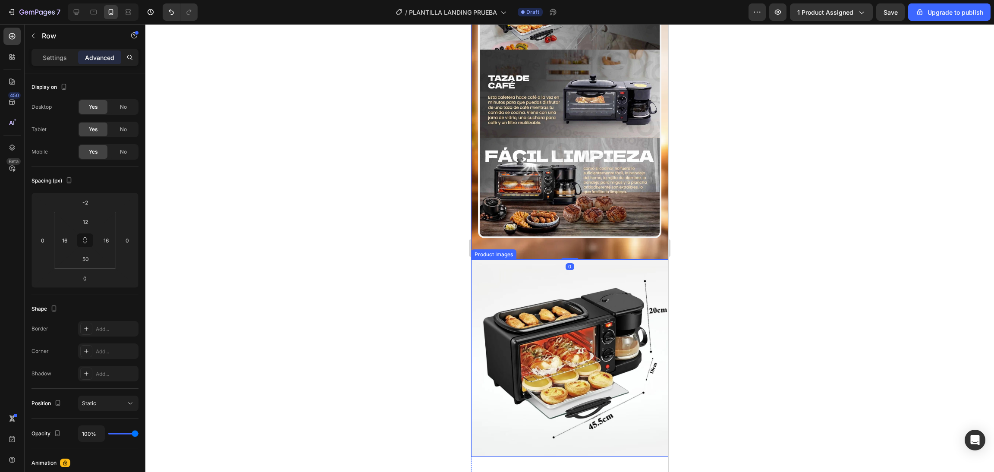
click at [449, 246] on div at bounding box center [569, 248] width 849 height 448
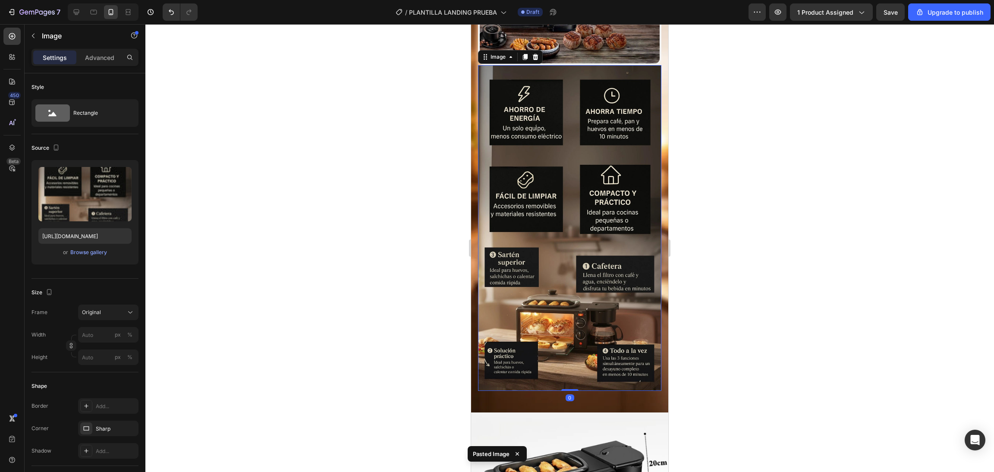
scroll to position [1036, 0]
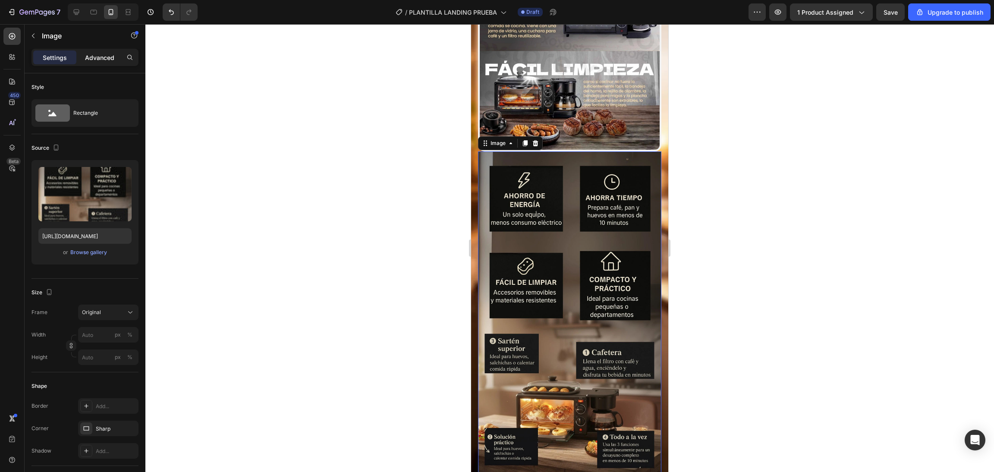
click at [102, 60] on p "Advanced" at bounding box center [99, 57] width 29 height 9
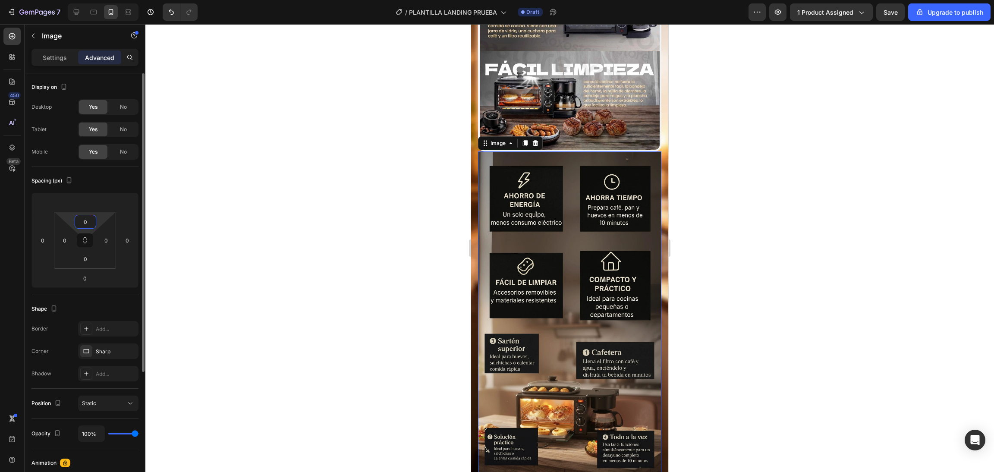
click at [85, 218] on input "0" at bounding box center [85, 221] width 17 height 13
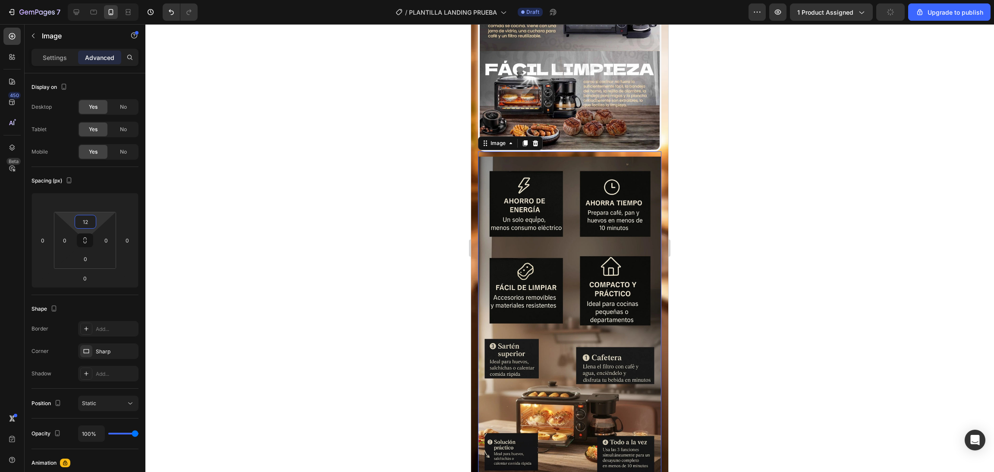
type input "1"
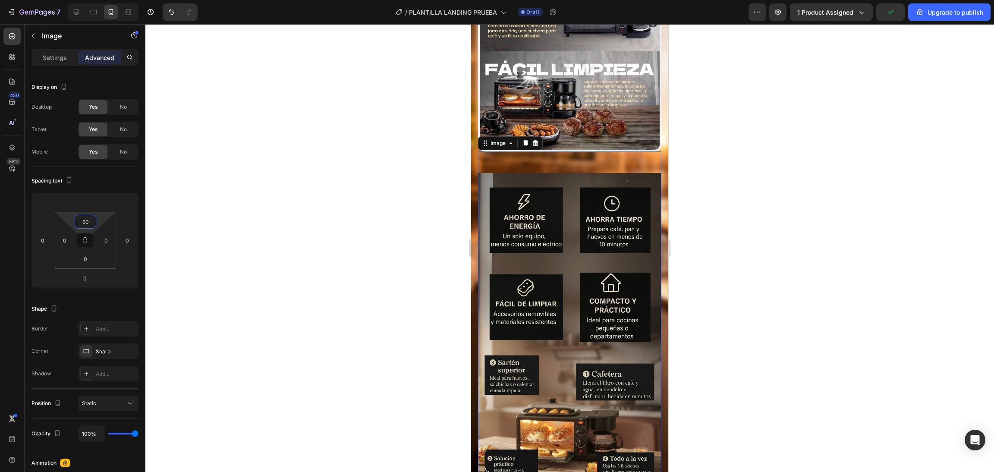
type input "5"
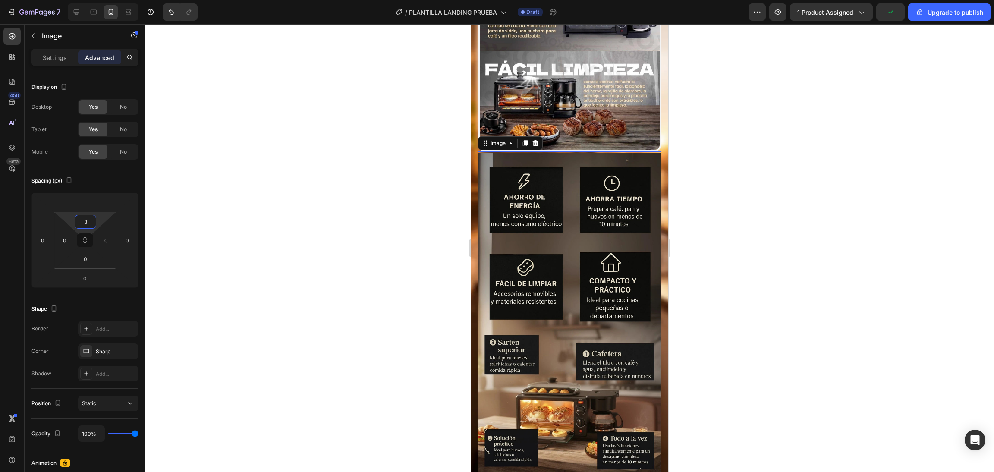
type input "30"
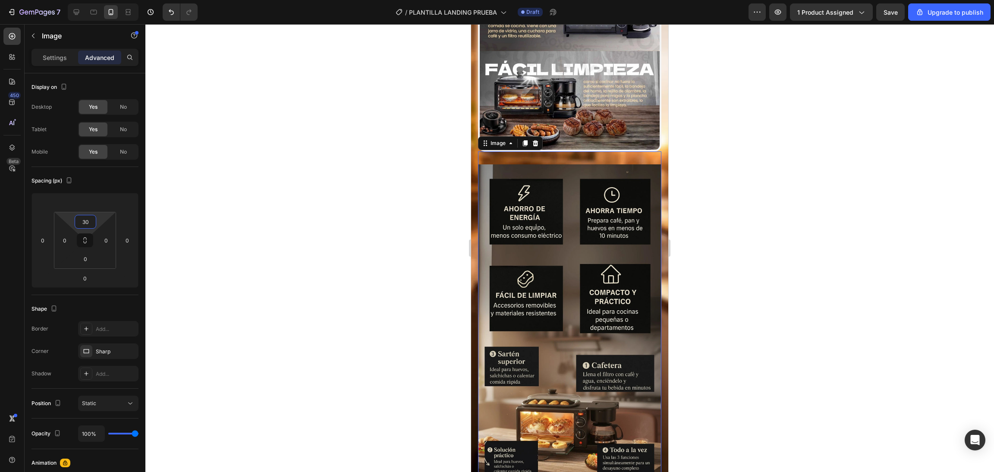
click at [311, 186] on div at bounding box center [569, 248] width 849 height 448
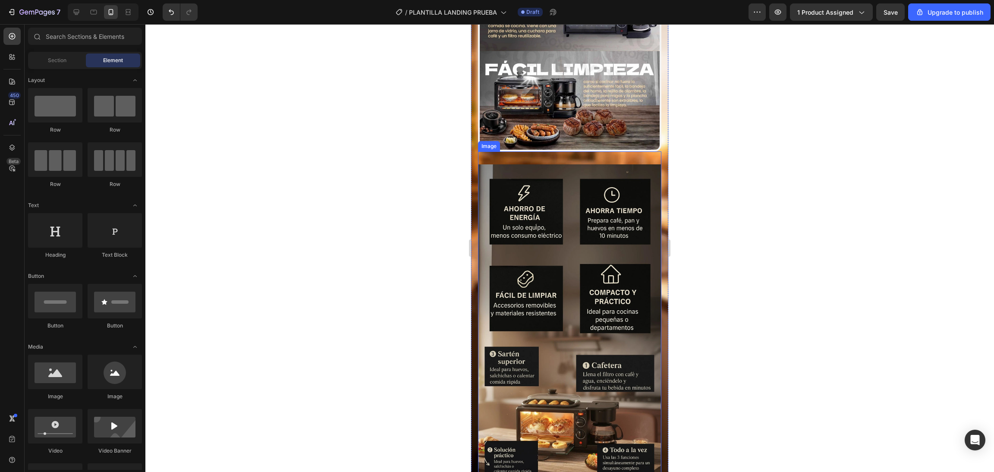
scroll to position [1122, 0]
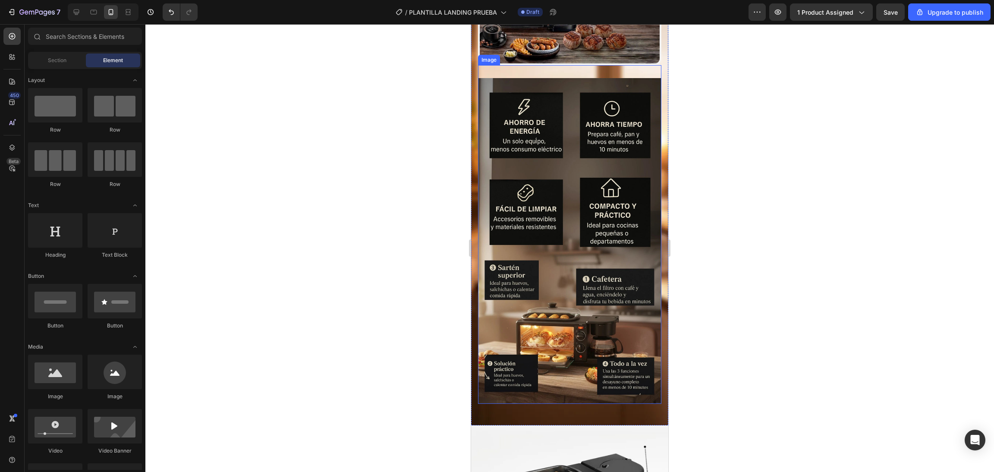
click at [506, 205] on img at bounding box center [569, 241] width 183 height 326
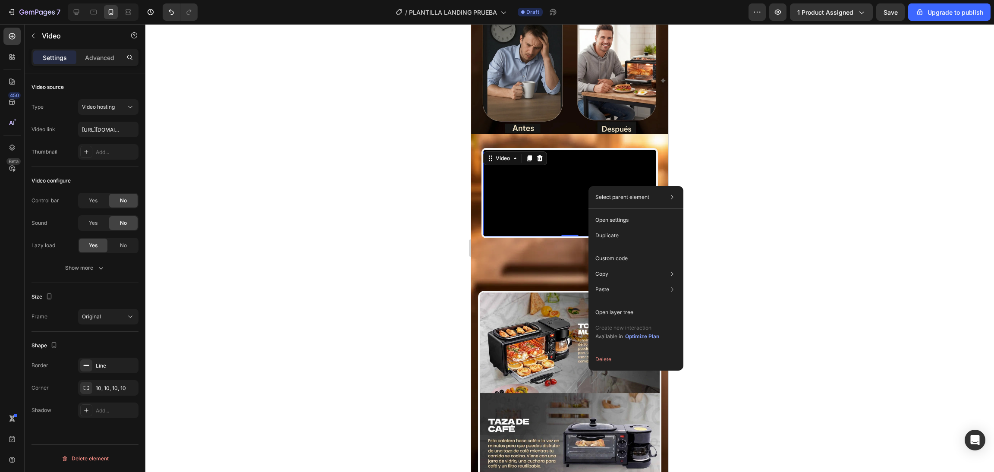
scroll to position [0, 0]
click at [557, 239] on div "Video 0 Section 2" at bounding box center [569, 193] width 197 height 118
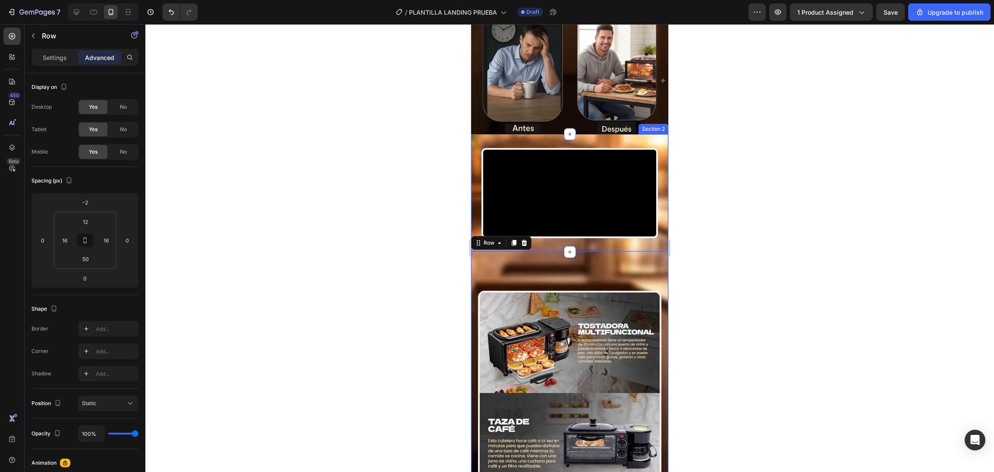
click at [473, 134] on div "Video Section 2" at bounding box center [569, 193] width 197 height 118
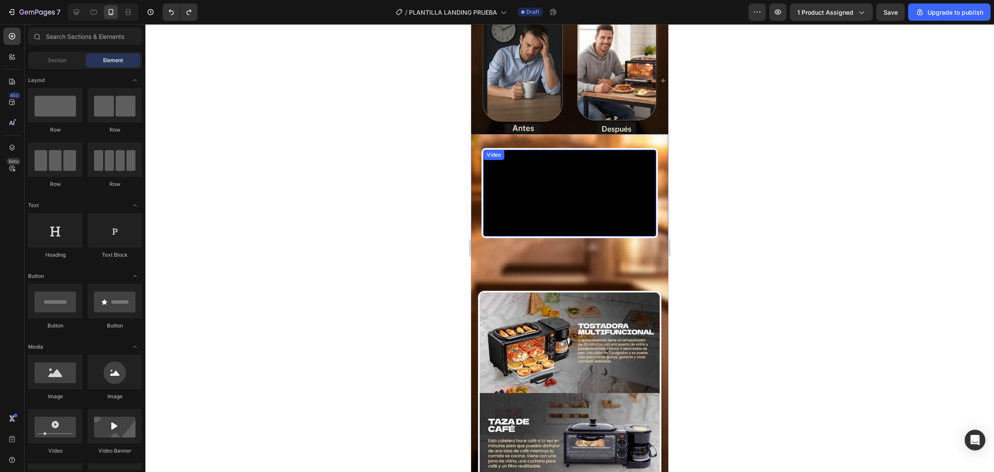
click at [516, 150] on video at bounding box center [569, 193] width 173 height 87
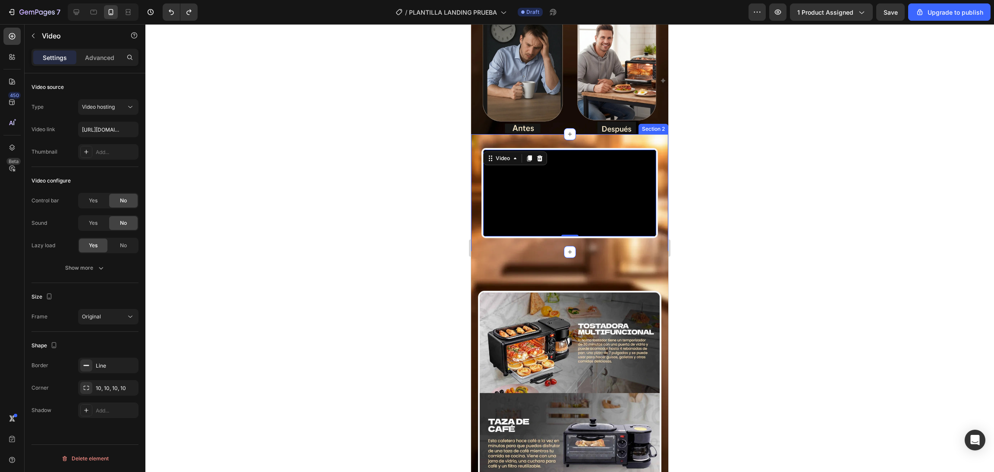
click at [529, 134] on div "Video 0 Section 2" at bounding box center [569, 193] width 197 height 118
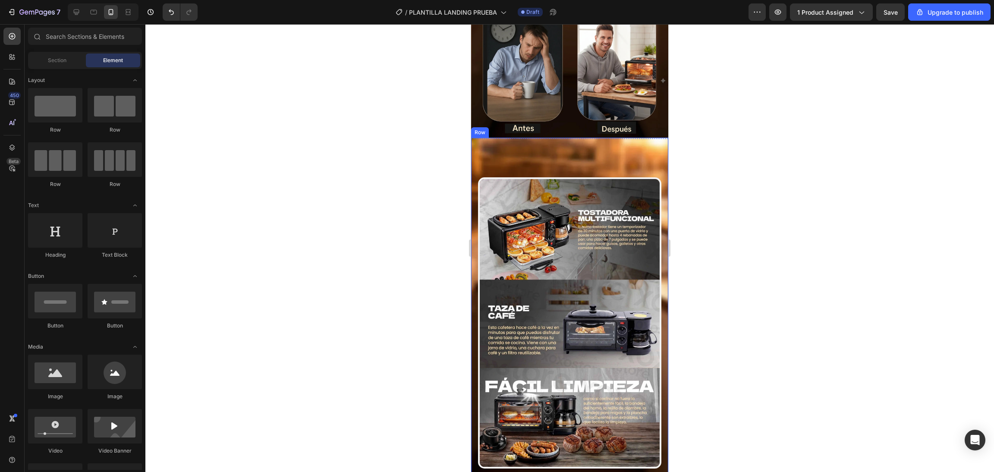
click at [532, 177] on img at bounding box center [569, 322] width 183 height 291
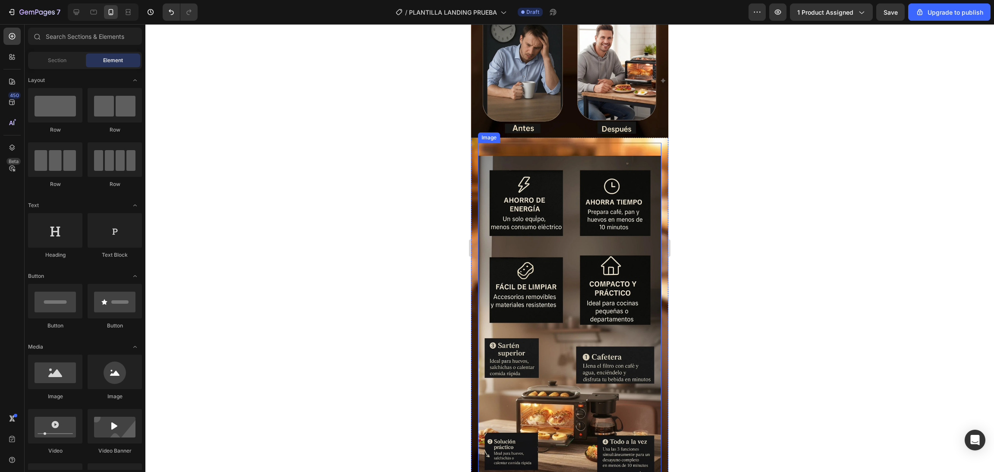
click at [533, 156] on img at bounding box center [569, 319] width 183 height 326
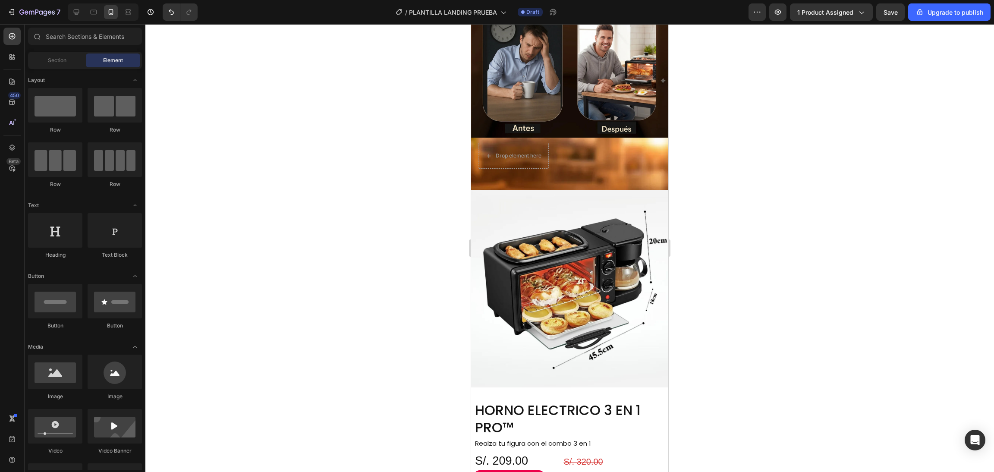
click at [538, 138] on div "Drop element here Row" at bounding box center [569, 164] width 197 height 53
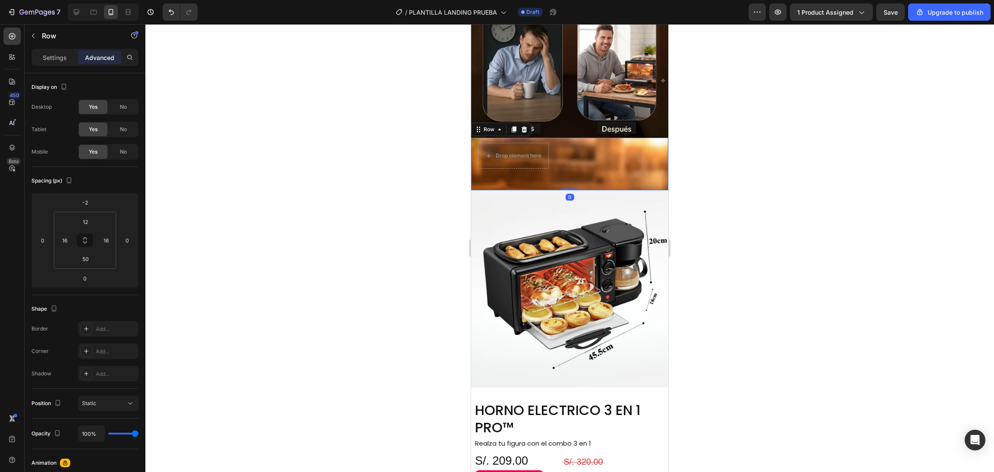
click at [563, 138] on div "Drop element here Row 0" at bounding box center [569, 164] width 197 height 53
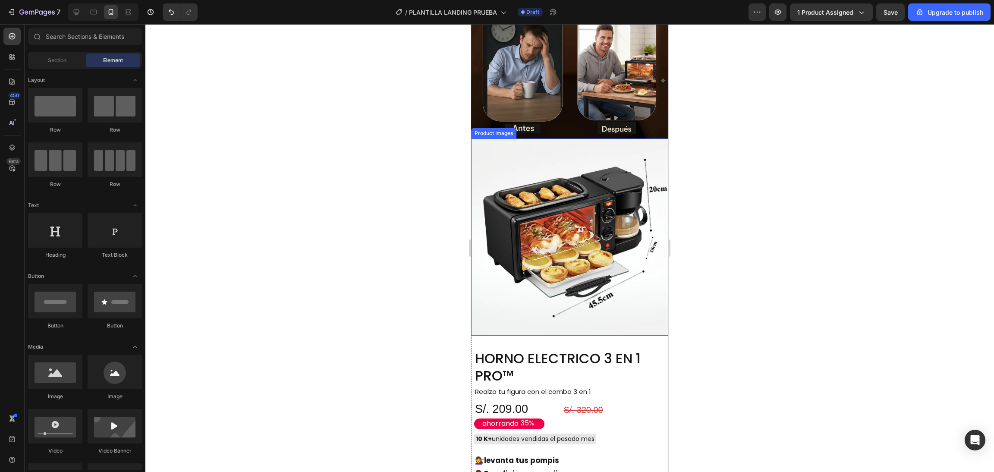
scroll to position [431, 0]
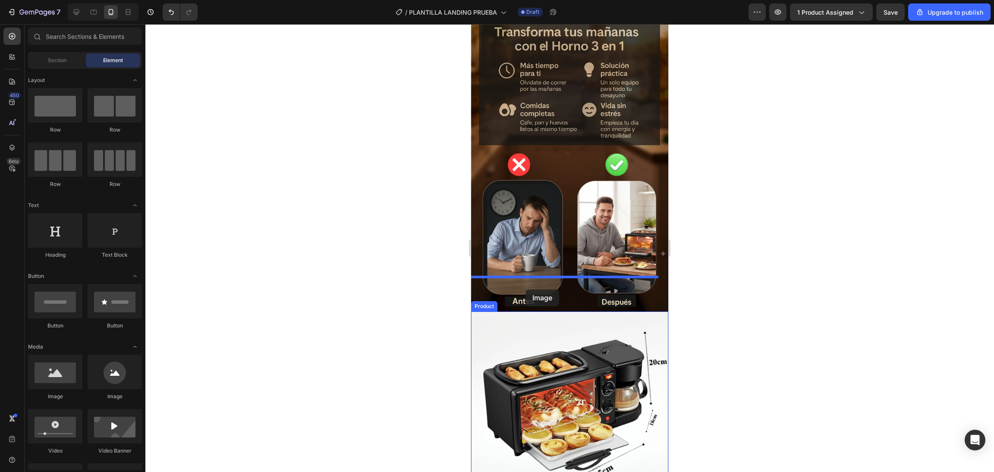
drag, startPoint x: 535, startPoint y: 392, endPoint x: 526, endPoint y: 290, distance: 103.1
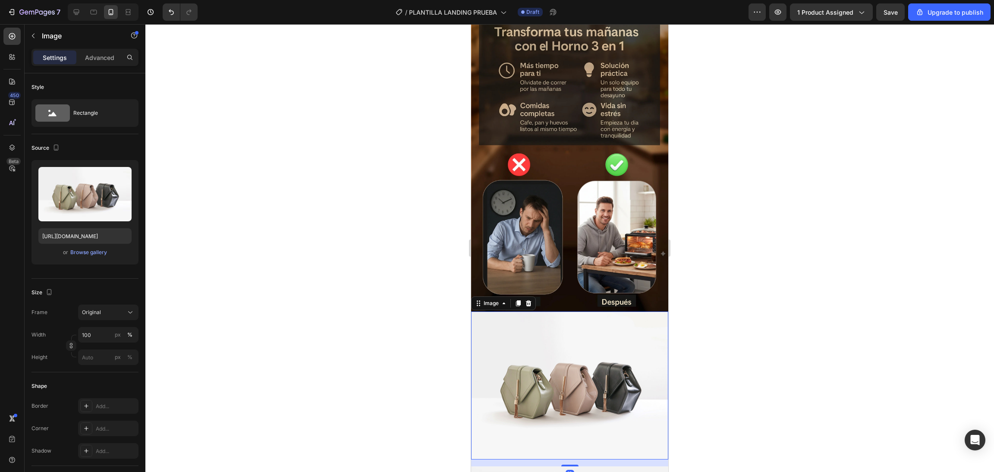
scroll to position [518, 0]
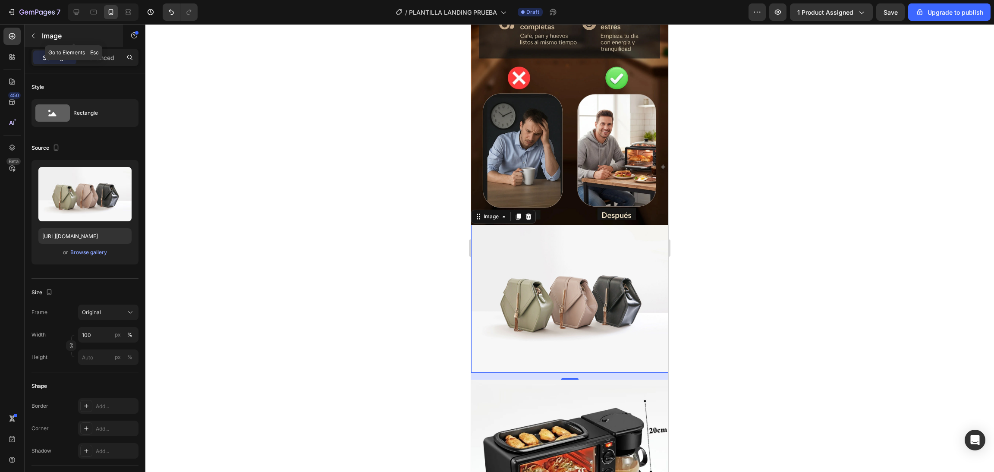
click at [34, 38] on icon "button" at bounding box center [33, 35] width 7 height 7
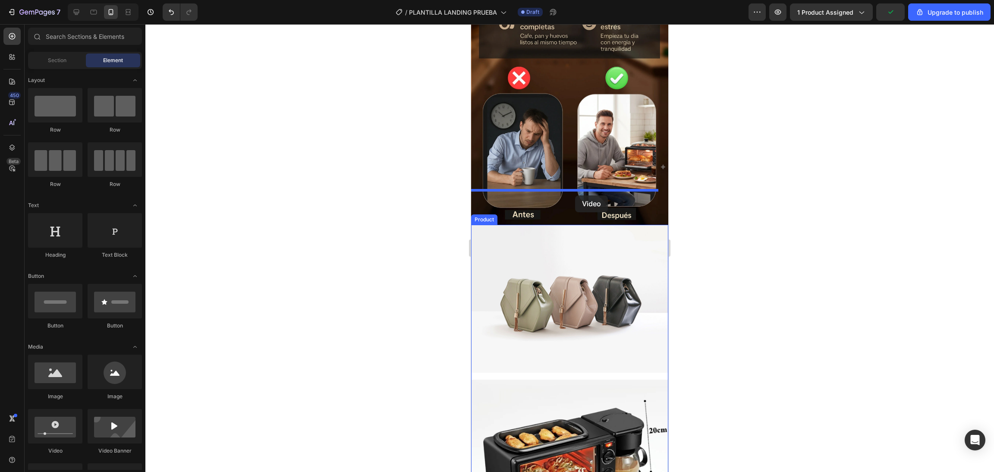
drag, startPoint x: 522, startPoint y: 444, endPoint x: 575, endPoint y: 195, distance: 254.6
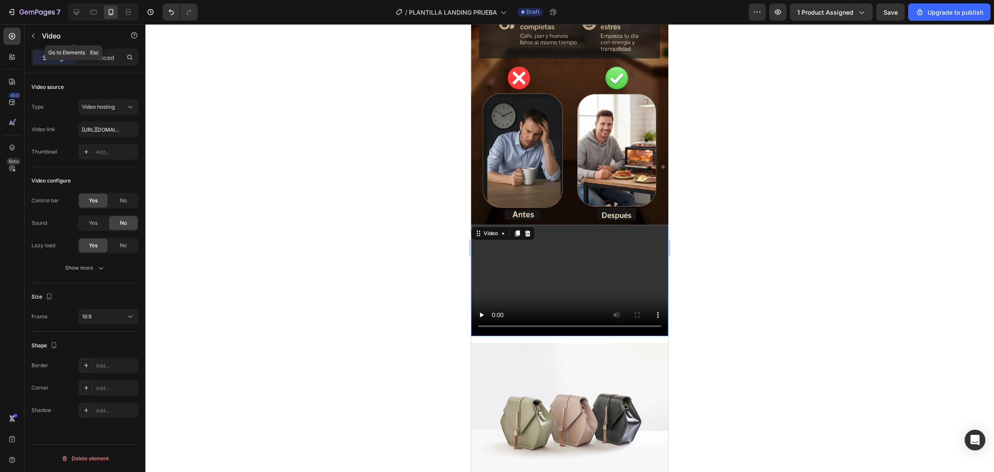
click at [34, 36] on icon "button" at bounding box center [33, 35] width 7 height 7
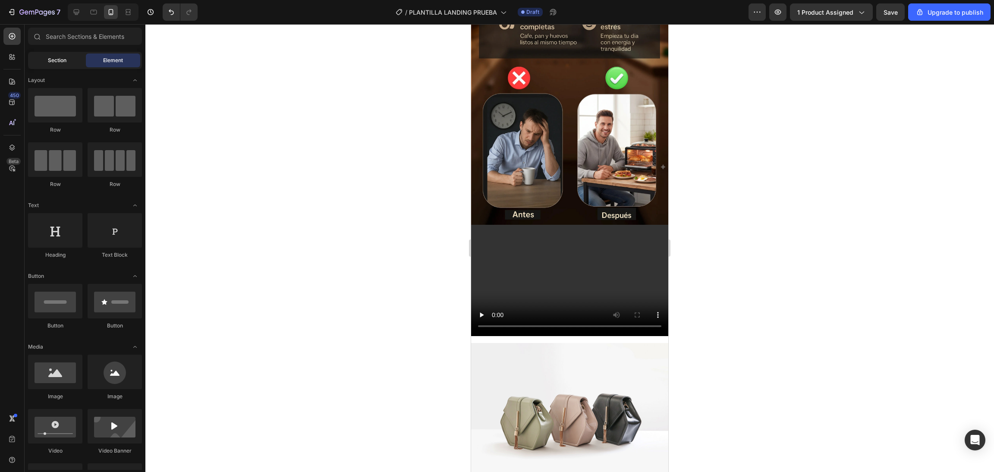
click at [82, 57] on div "Section" at bounding box center [57, 61] width 54 height 14
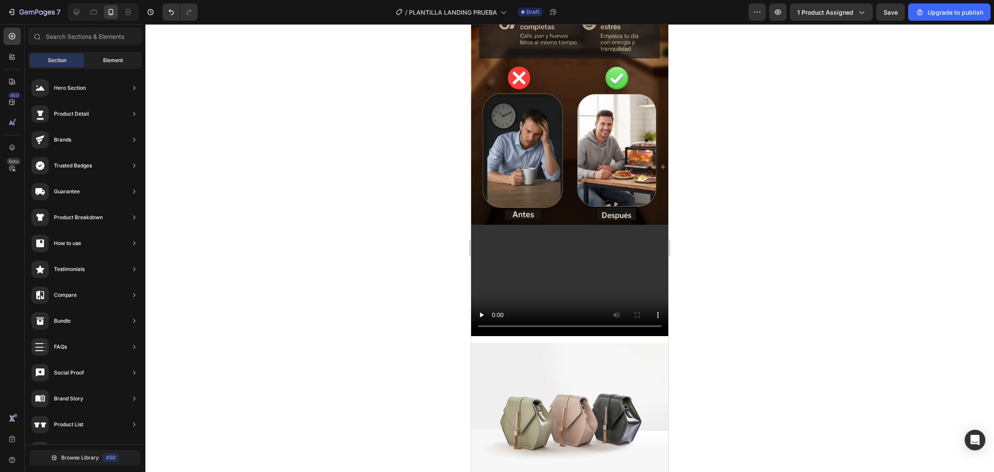
click at [120, 59] on span "Element" at bounding box center [113, 61] width 20 height 8
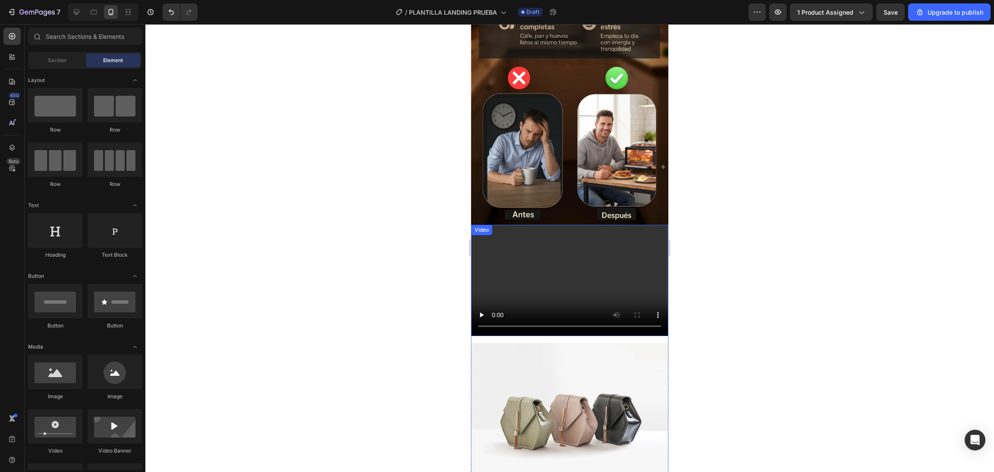
click at [524, 248] on video at bounding box center [569, 280] width 197 height 111
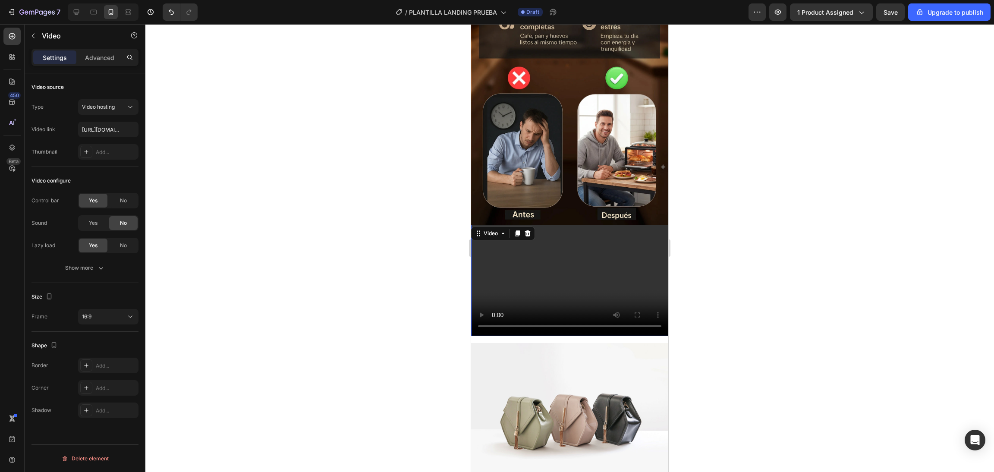
click at [139, 128] on div "Video source Type Video hosting Video link https://cdn.shopify.com/videos/c/o/v…" at bounding box center [85, 284] width 121 height 423
paste input "https://cdn.shopify.com/videos/c/o/v/b2d487615f7f4f4b8c2637f4e2085e6e.mp4"
type input "https://cdn.shopify.com/videos/c/o/v/b2d487615f7f4f4b8c2637f4e2085e6e.mp4"
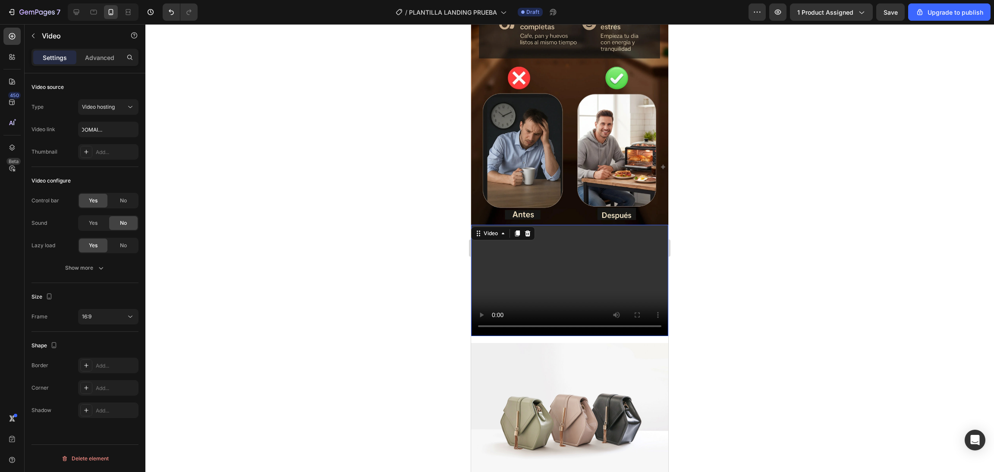
scroll to position [0, 0]
click at [107, 308] on div "Size Frame 16:9" at bounding box center [84, 307] width 107 height 49
click at [123, 314] on div "16:9" at bounding box center [104, 317] width 44 height 8
click at [100, 371] on p "4:3" at bounding box center [105, 372] width 46 height 8
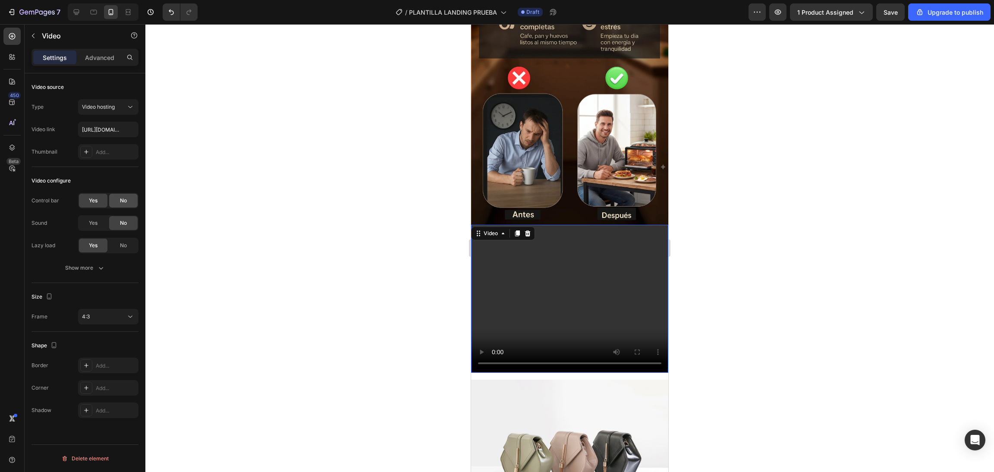
click at [121, 205] on span "No" at bounding box center [123, 201] width 7 height 8
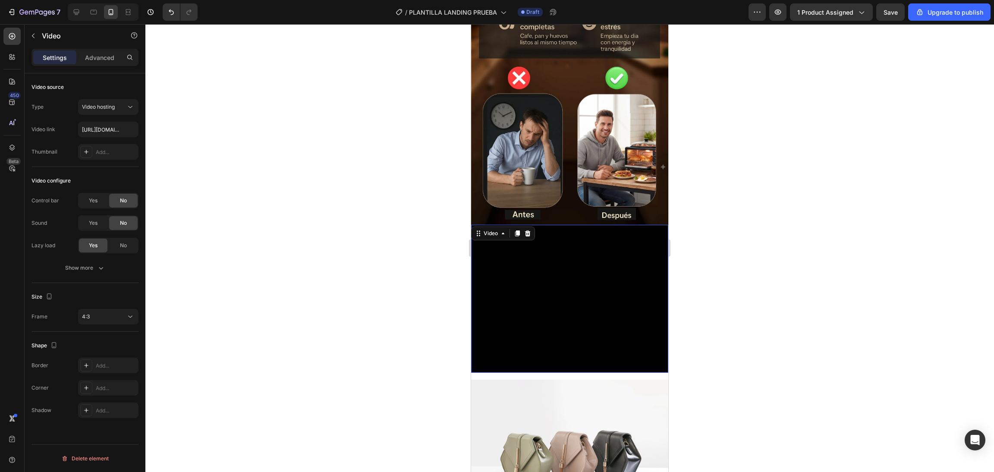
click at [110, 253] on div "Yes No" at bounding box center [108, 246] width 60 height 16
click at [105, 243] on div "Yes" at bounding box center [93, 246] width 28 height 14
click at [96, 245] on span "Yes" at bounding box center [93, 246] width 9 height 8
click at [99, 249] on div "Yes" at bounding box center [93, 246] width 28 height 14
click at [113, 249] on div "No" at bounding box center [123, 246] width 28 height 14
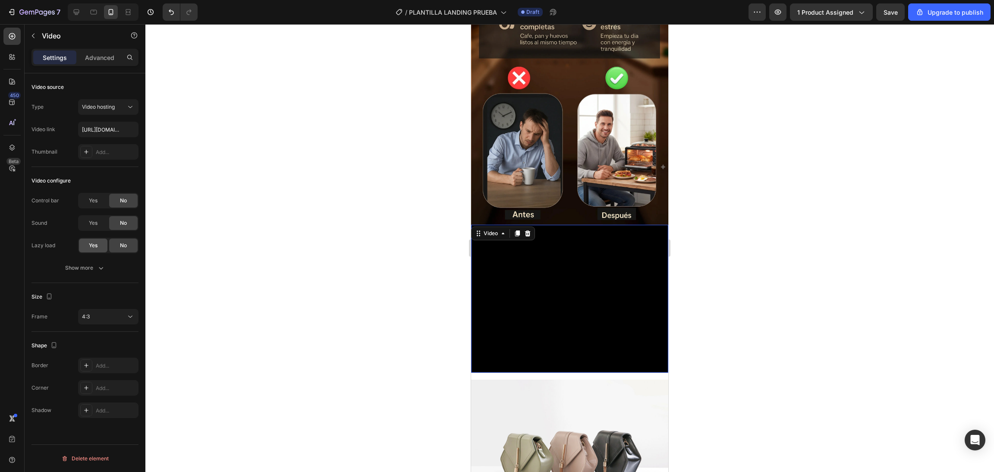
click at [98, 249] on div "Yes" at bounding box center [93, 246] width 28 height 14
click at [97, 264] on icon "button" at bounding box center [101, 268] width 9 height 9
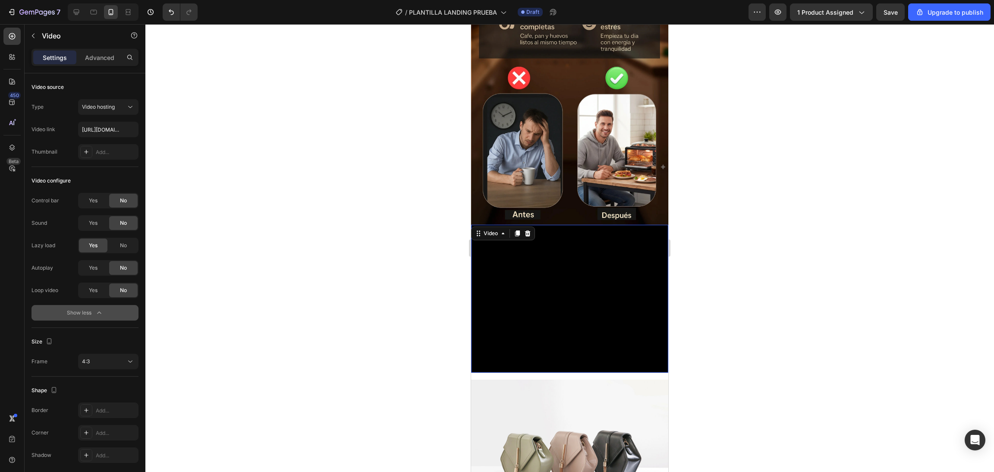
click at [109, 294] on div "No" at bounding box center [123, 290] width 28 height 14
click at [90, 287] on span "Yes" at bounding box center [93, 290] width 9 height 8
click at [95, 264] on span "Yes" at bounding box center [93, 268] width 9 height 8
drag, startPoint x: 922, startPoint y: 14, endPoint x: 836, endPoint y: 39, distance: 90.1
click at [837, 0] on div "7 / PLANTILLA LANDING PRUEBA Draft Preview 1 product assigned Upgrade to publis…" at bounding box center [497, 0] width 994 height 0
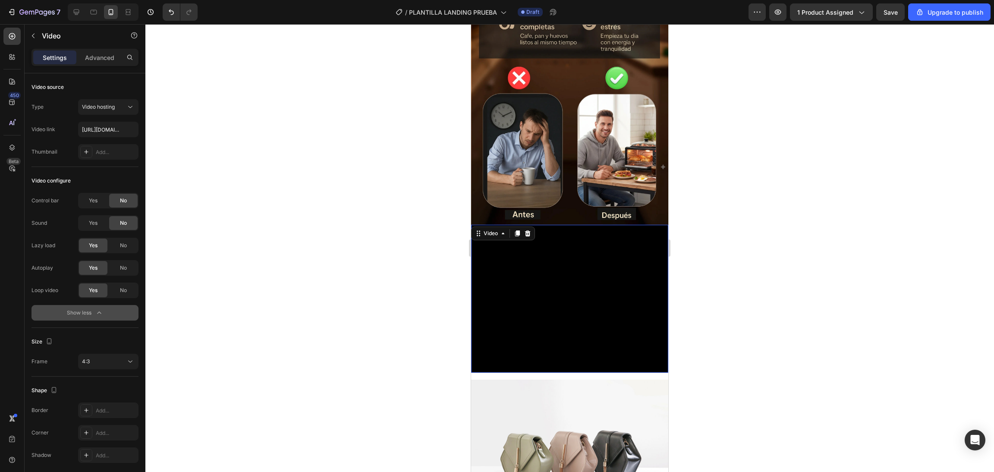
scroll to position [690, 0]
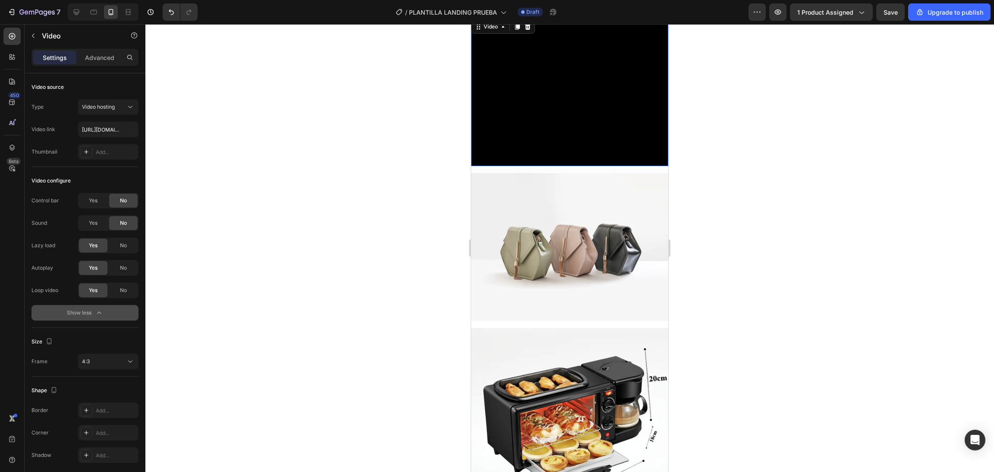
click at [580, 205] on img at bounding box center [569, 247] width 197 height 148
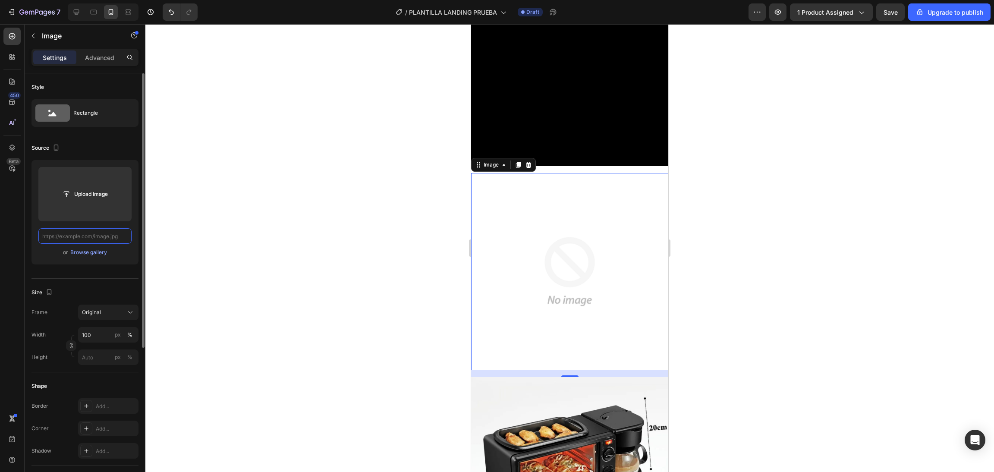
scroll to position [0, 0]
paste input "https://cdn.shopify.com/s/files/1/0774/8360/6252/files/4_FOTO.webp?v=1759041422"
type input "https://cdn.shopify.com/s/files/1/0774/8360/6252/files/4_FOTO.webp?v=1759041422"
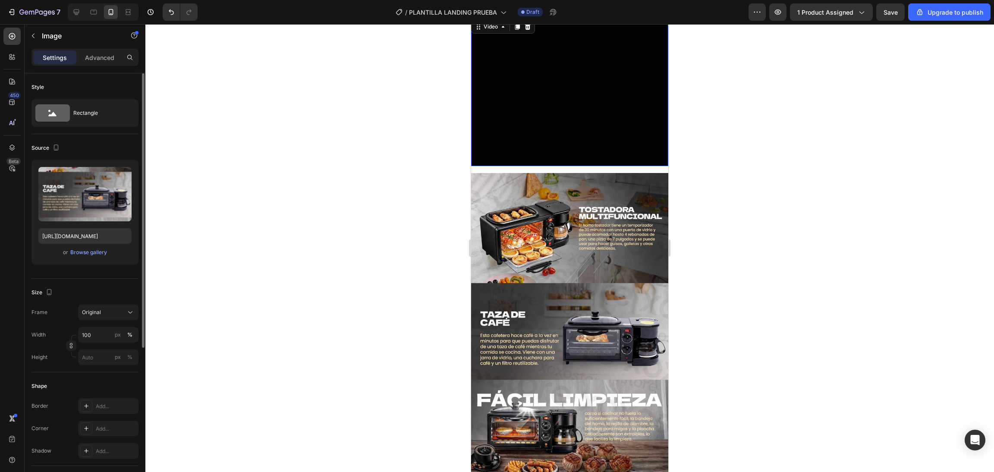
click at [634, 143] on video at bounding box center [569, 92] width 197 height 148
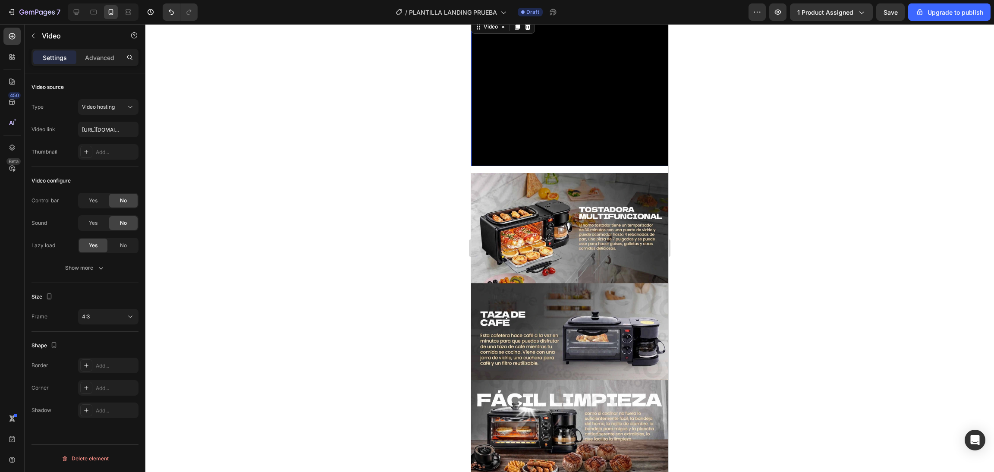
click at [626, 149] on video at bounding box center [569, 92] width 197 height 148
click at [102, 54] on p "Advanced" at bounding box center [99, 57] width 29 height 9
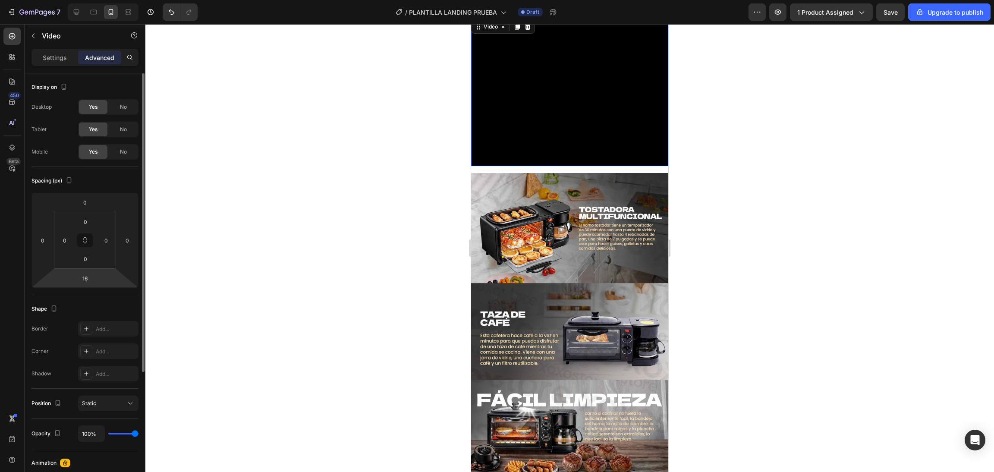
click at [94, 285] on div "16" at bounding box center [85, 278] width 22 height 14
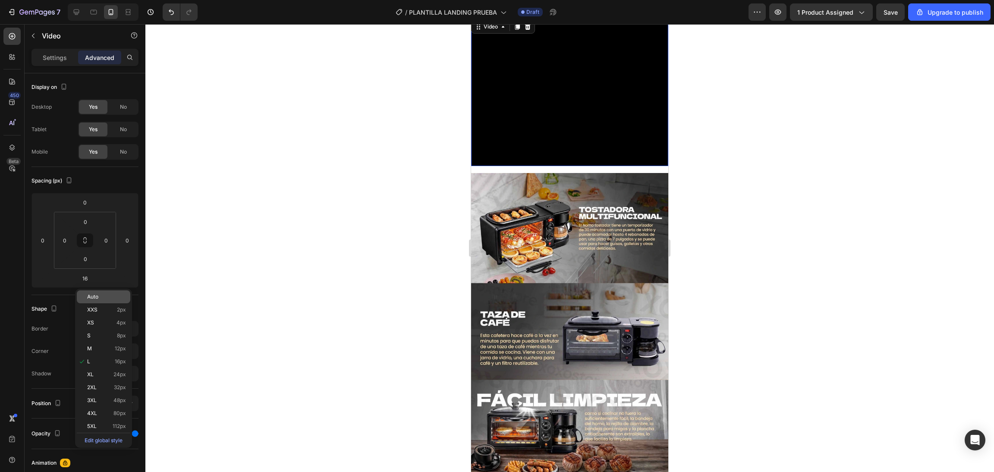
click at [94, 294] on span "Auto" at bounding box center [92, 297] width 11 height 6
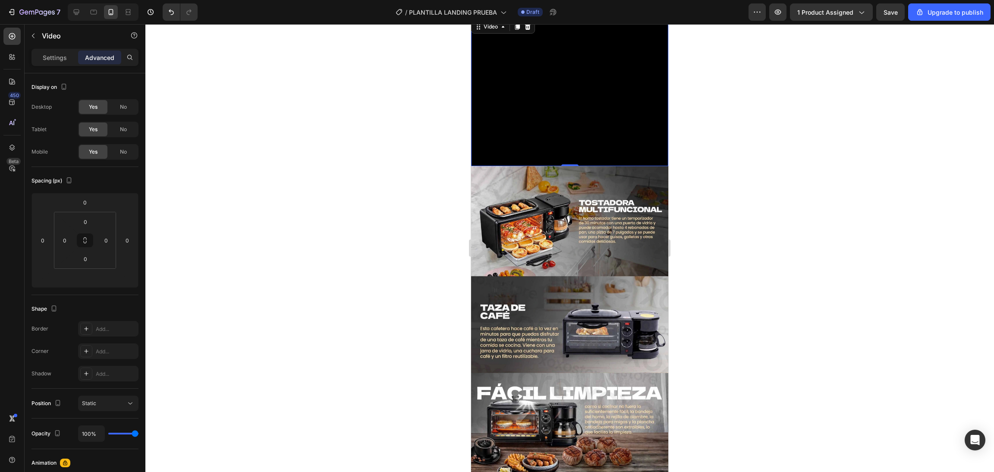
click at [364, 208] on div at bounding box center [569, 248] width 849 height 448
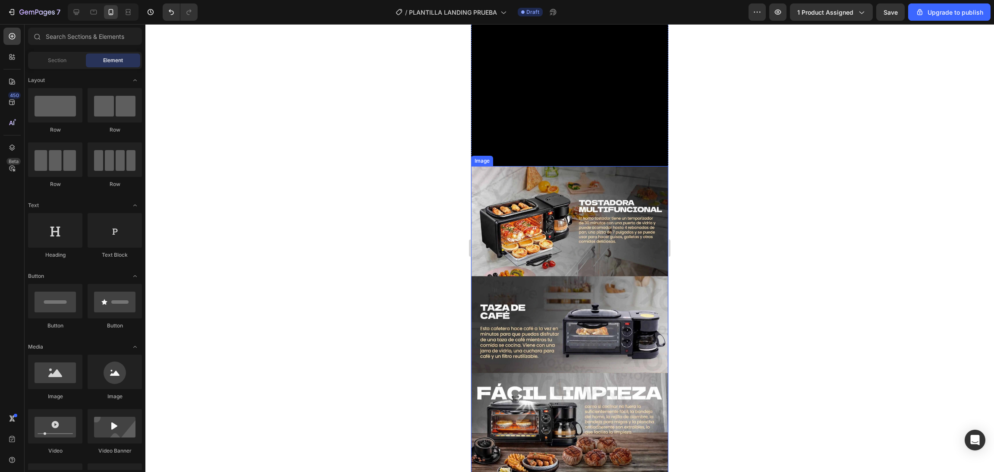
click at [546, 231] on img at bounding box center [569, 323] width 197 height 315
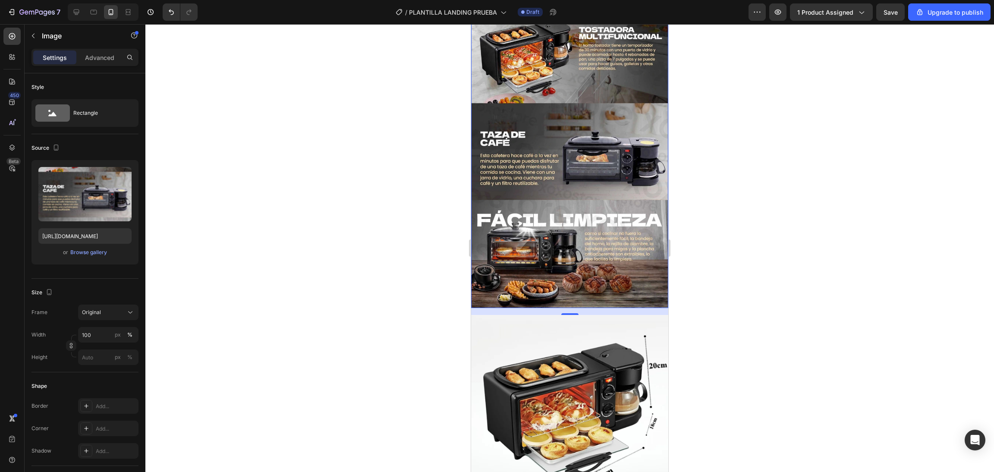
scroll to position [1036, 0]
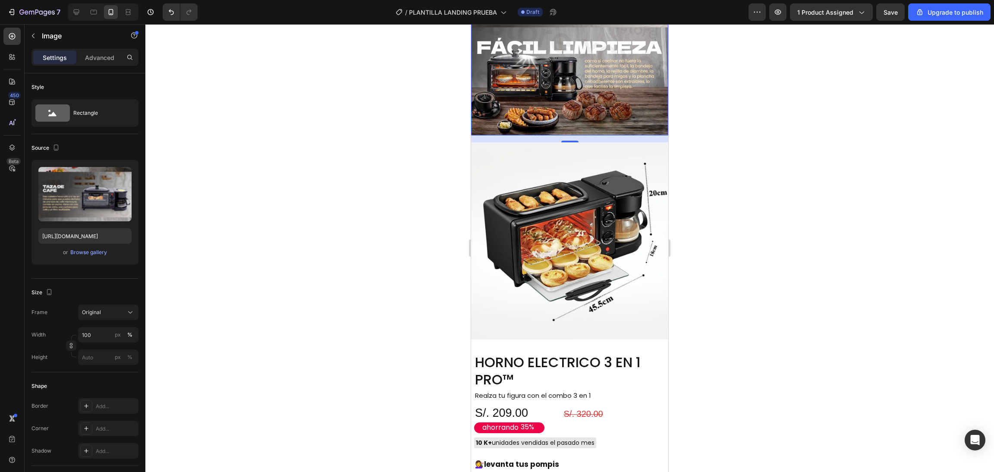
click at [611, 142] on img at bounding box center [569, 240] width 197 height 197
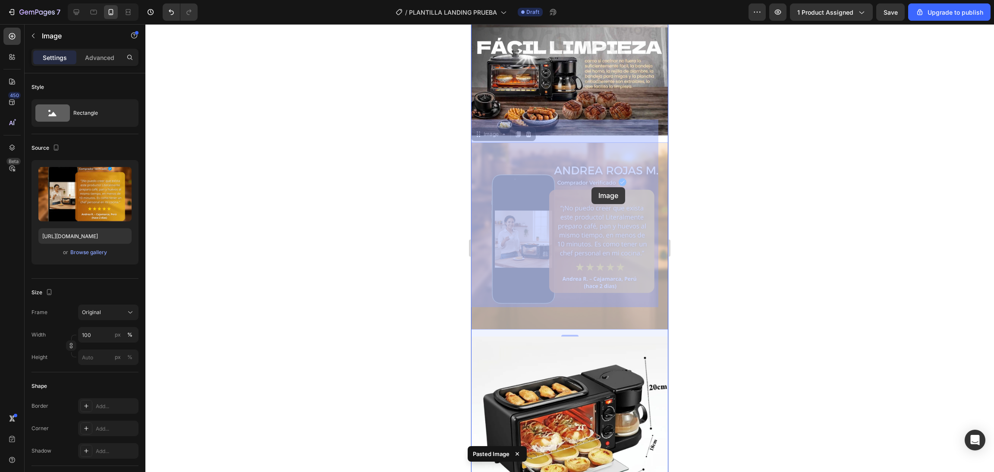
drag, startPoint x: 593, startPoint y: 197, endPoint x: 592, endPoint y: 189, distance: 7.5
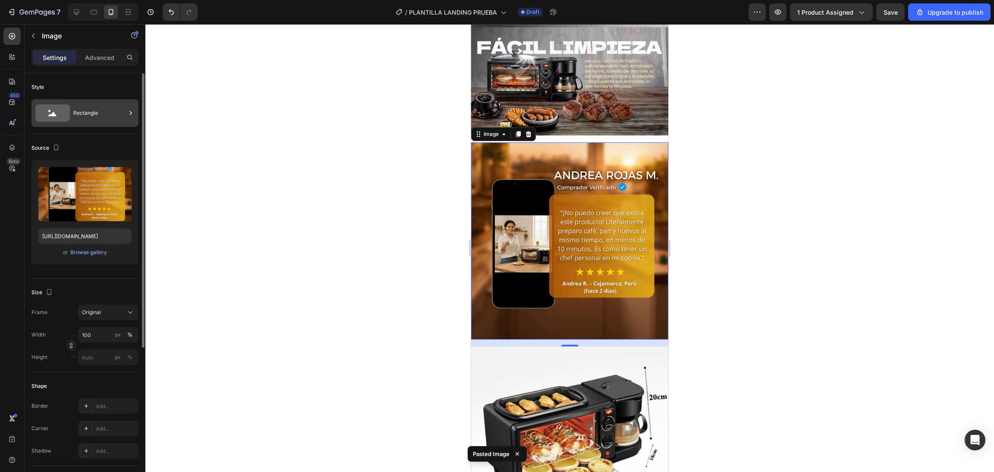
click at [101, 104] on div "Rectangle" at bounding box center [99, 113] width 53 height 20
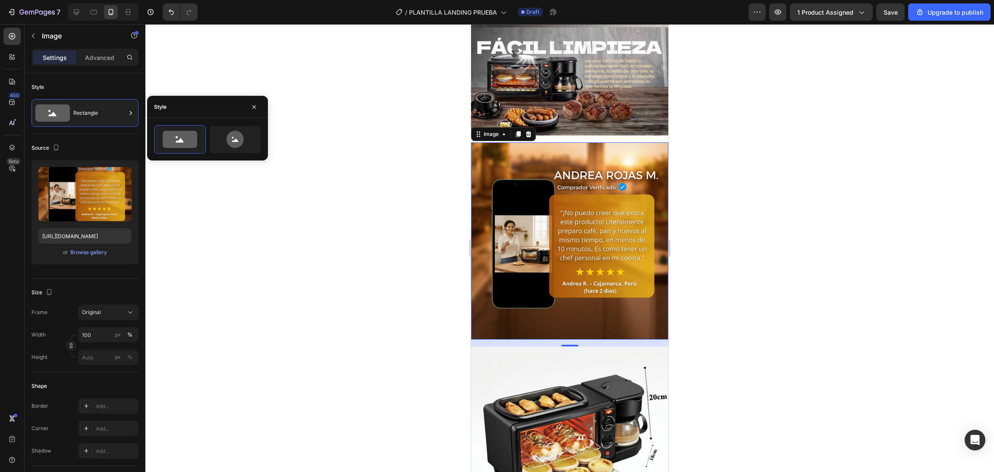
click at [93, 66] on div "Settings Advanced" at bounding box center [84, 57] width 107 height 17
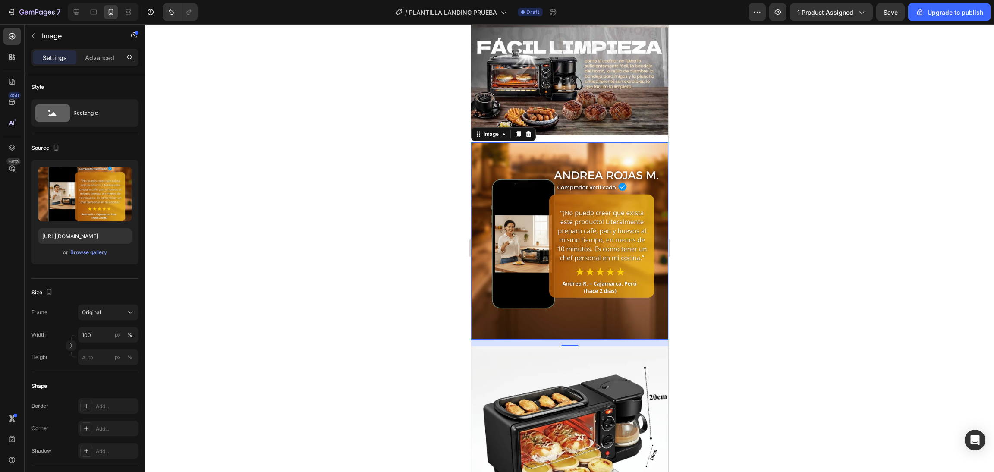
click at [92, 67] on div "Settings Advanced" at bounding box center [85, 61] width 121 height 25
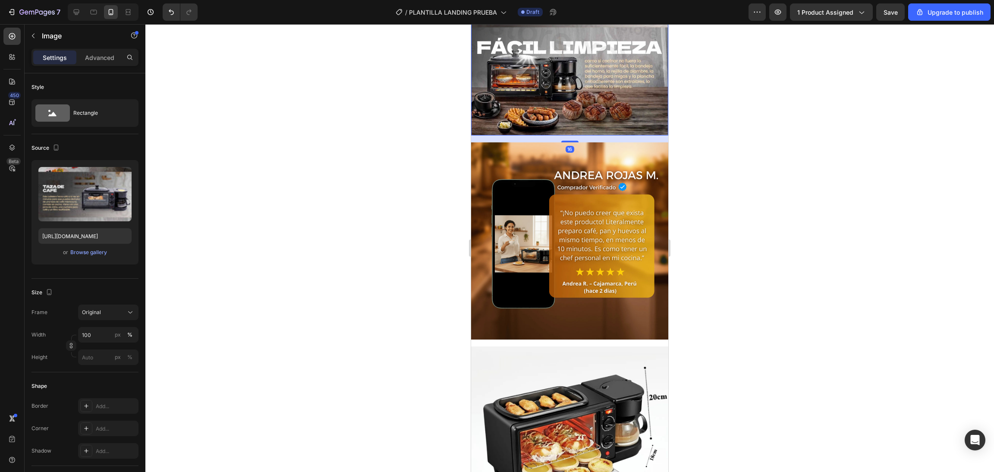
click at [591, 135] on div "16" at bounding box center [569, 138] width 197 height 7
click at [592, 142] on img at bounding box center [569, 240] width 197 height 197
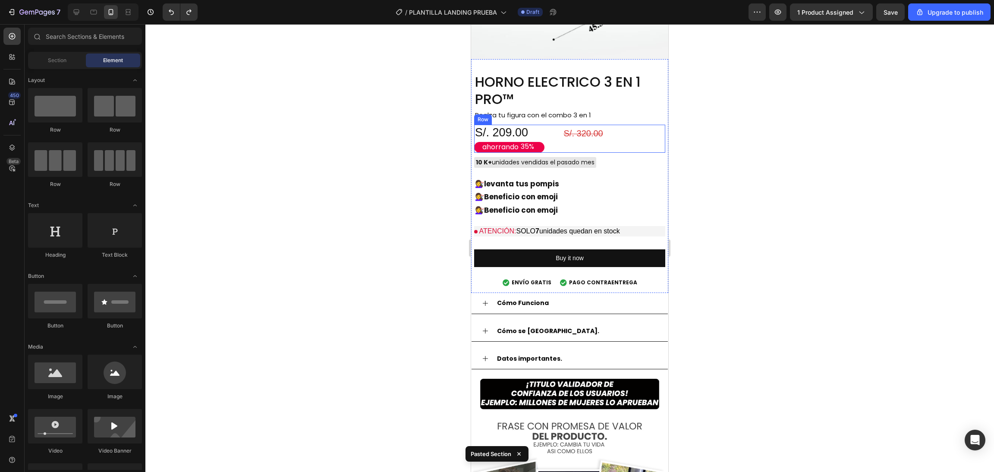
scroll to position [1261, 0]
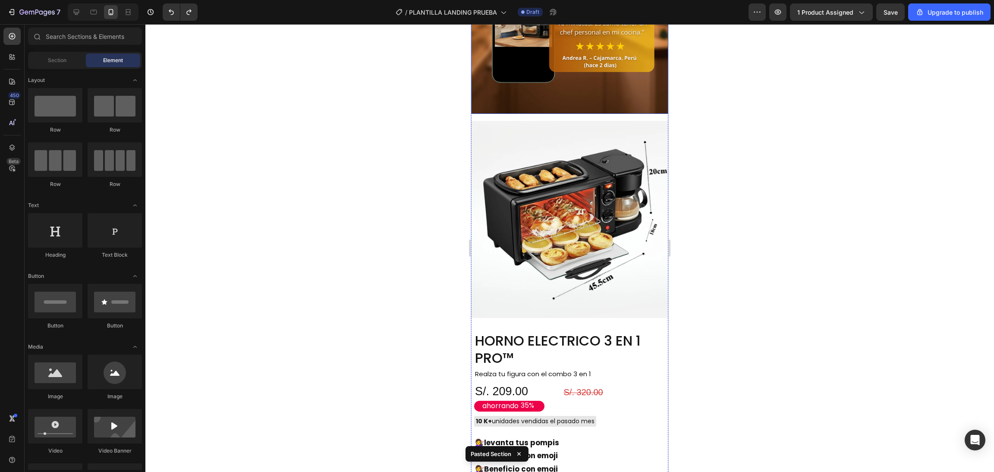
click at [592, 56] on img at bounding box center [569, 15] width 197 height 197
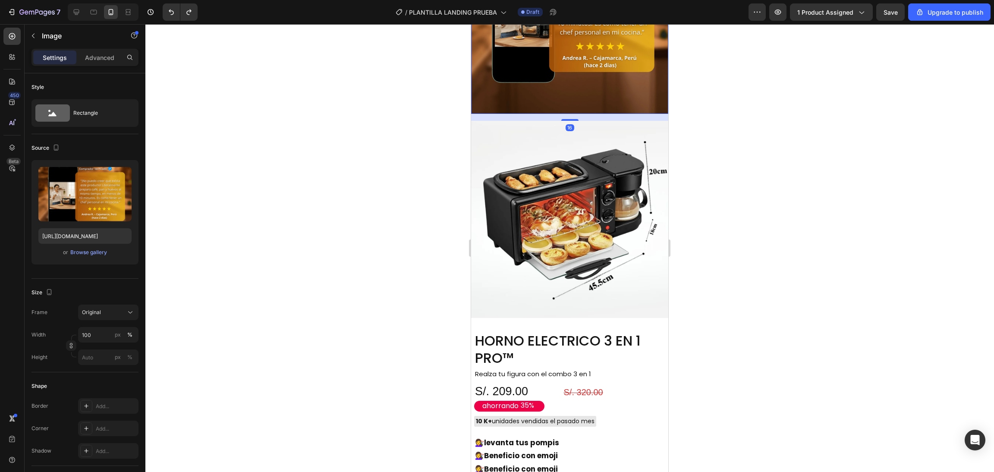
scroll to position [1002, 0]
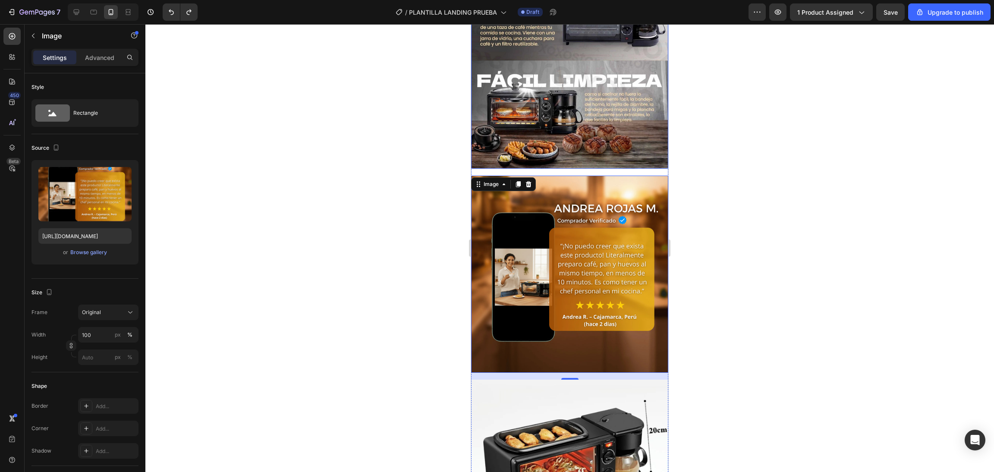
click at [630, 143] on img at bounding box center [569, 11] width 197 height 315
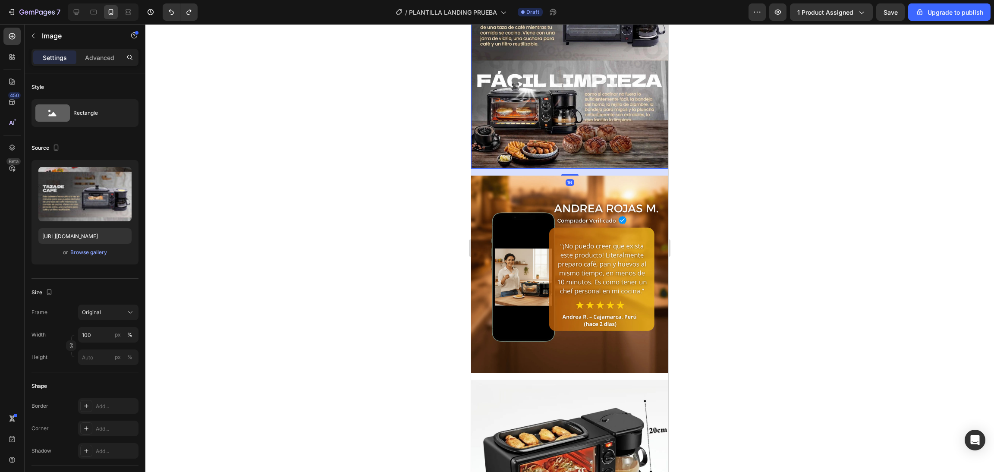
click at [614, 169] on div "16" at bounding box center [569, 172] width 197 height 7
click at [610, 176] on img at bounding box center [569, 274] width 197 height 197
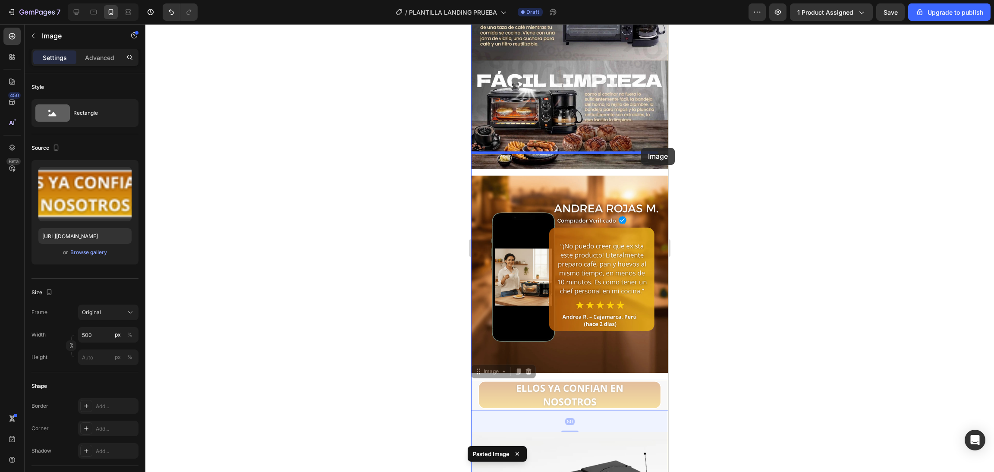
drag, startPoint x: 656, startPoint y: 355, endPoint x: 641, endPoint y: 148, distance: 207.2
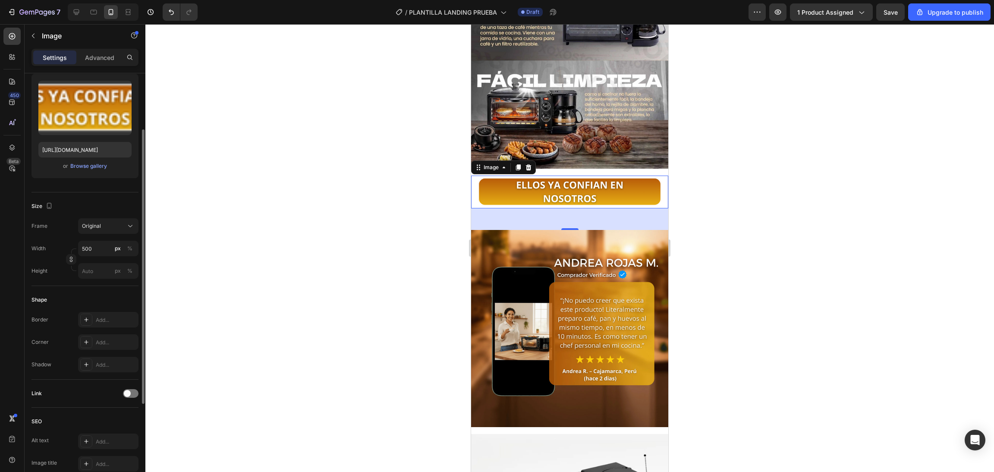
scroll to position [0, 0]
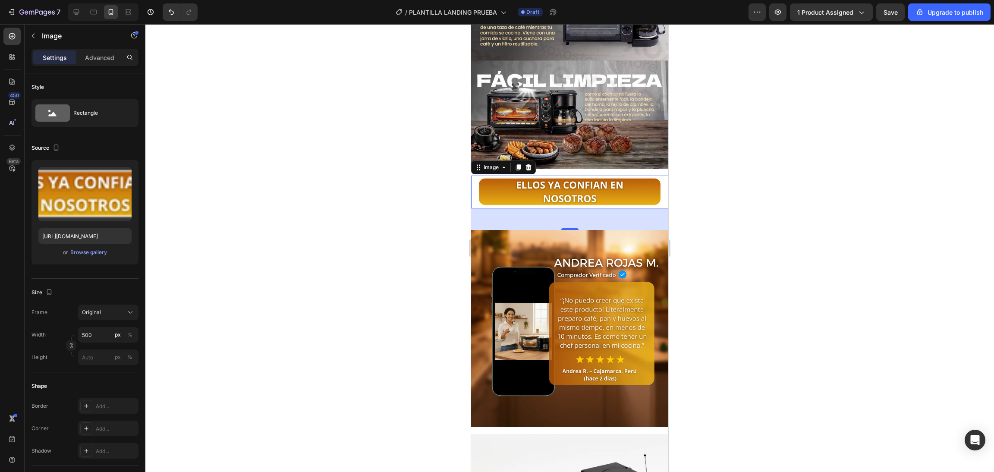
click at [448, 191] on div at bounding box center [569, 248] width 849 height 448
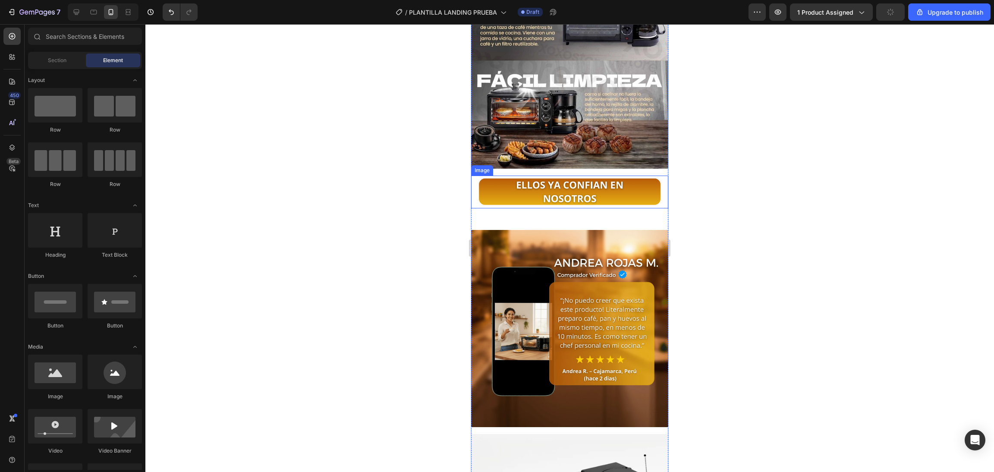
click at [511, 177] on img at bounding box center [569, 192] width 197 height 33
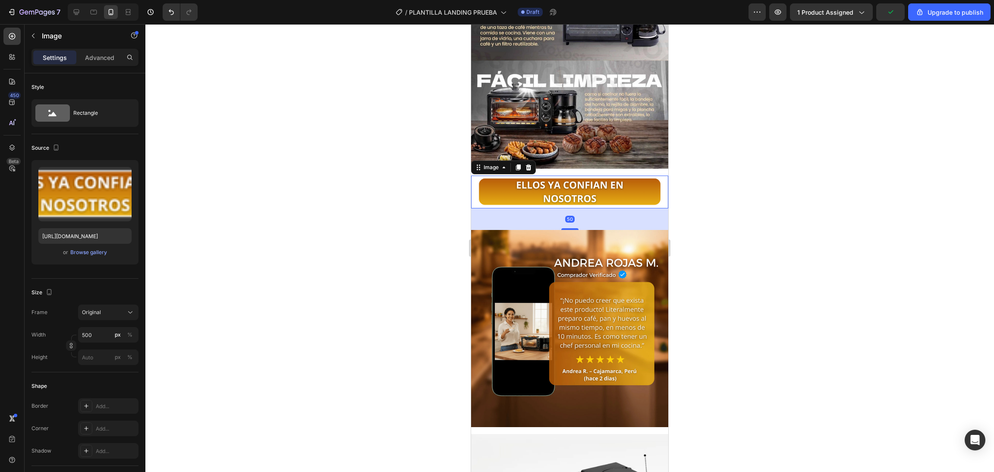
click at [497, 208] on div "50" at bounding box center [569, 219] width 197 height 22
click at [488, 230] on img at bounding box center [569, 328] width 197 height 197
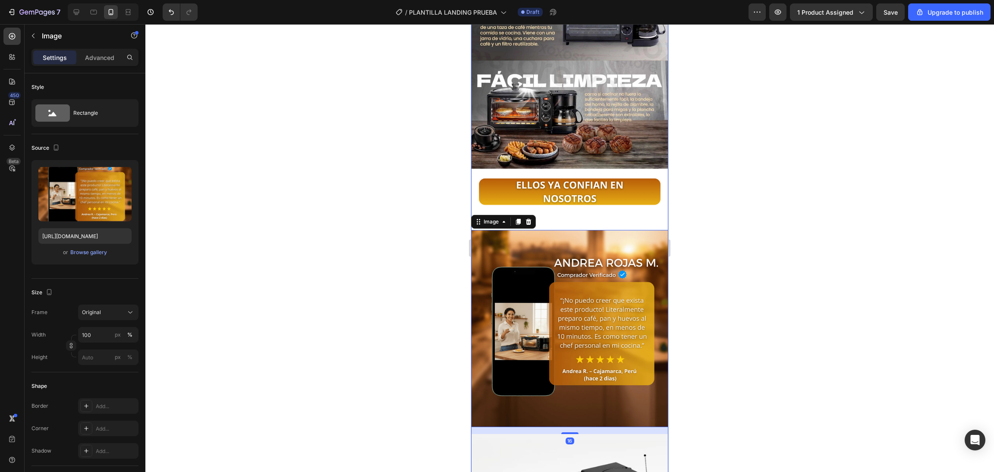
click at [549, 185] on div "Video Image Image Image 16 Product Images" at bounding box center [569, 168] width 197 height 925
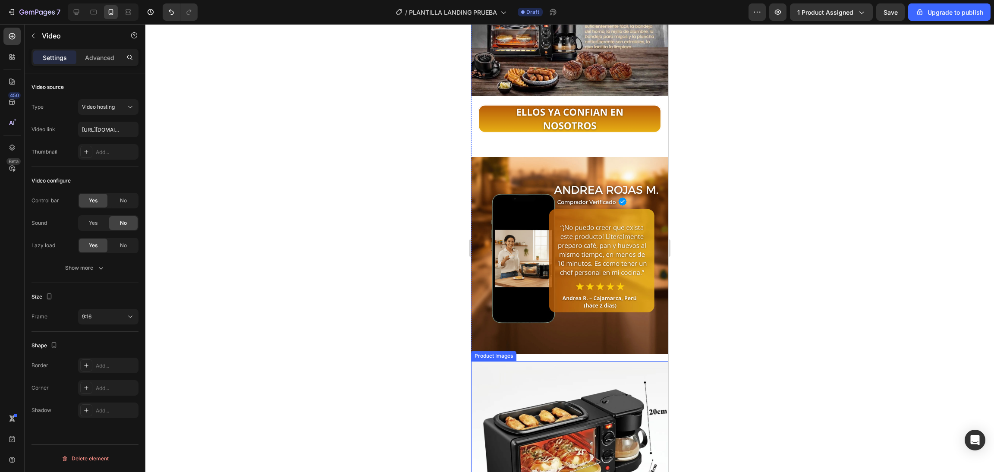
scroll to position [989, 0]
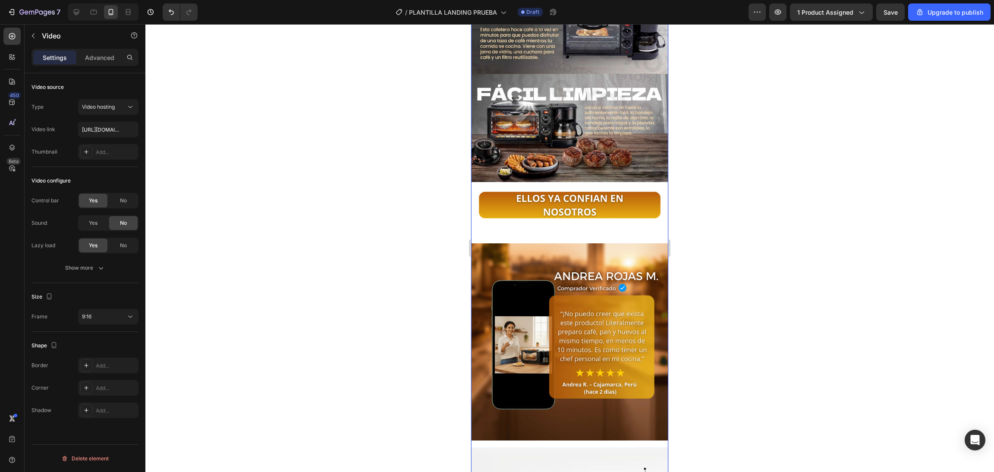
click at [548, 210] on div "Video Image Image Image Product Images" at bounding box center [569, 181] width 197 height 925
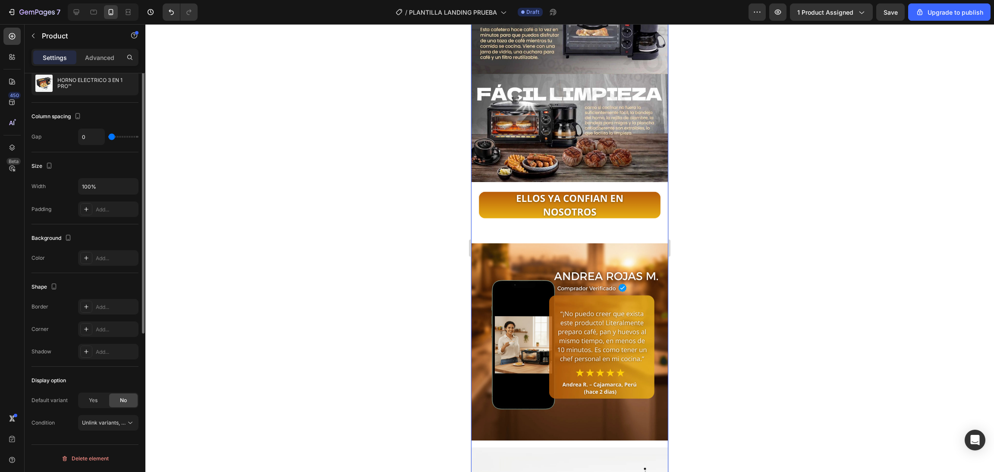
scroll to position [0, 0]
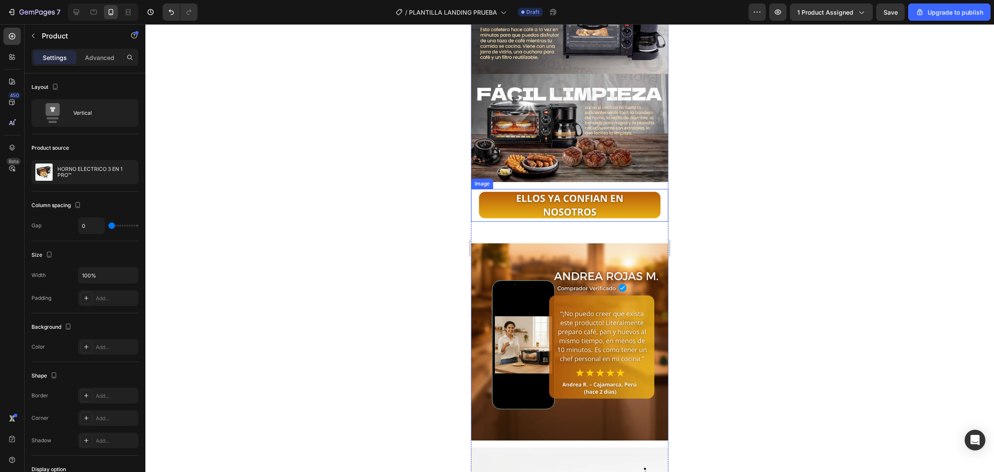
click at [504, 189] on img at bounding box center [569, 205] width 197 height 33
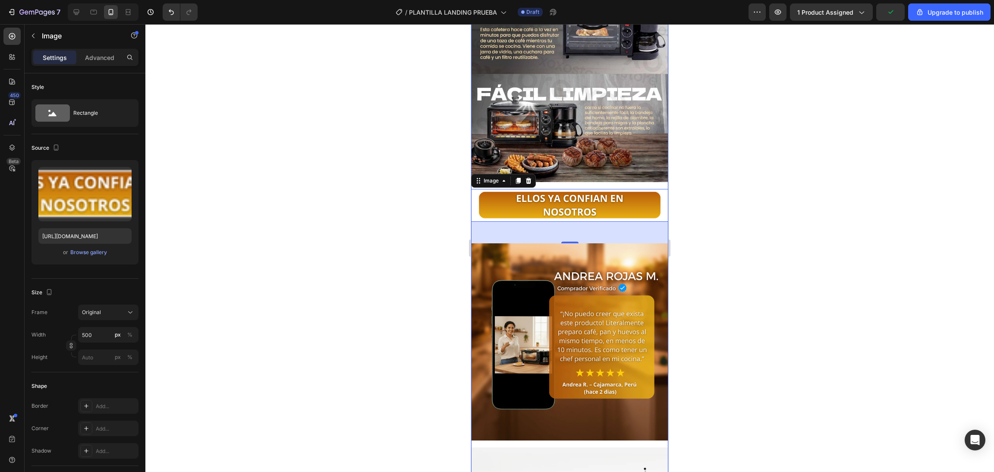
click at [576, 164] on div "Video Image Image 50 Image Product Images" at bounding box center [569, 181] width 197 height 925
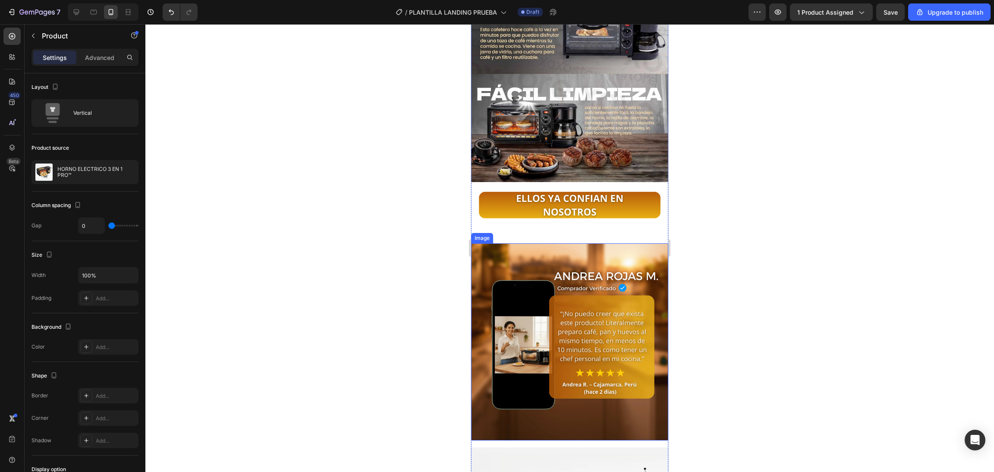
click at [549, 278] on img at bounding box center [569, 341] width 197 height 197
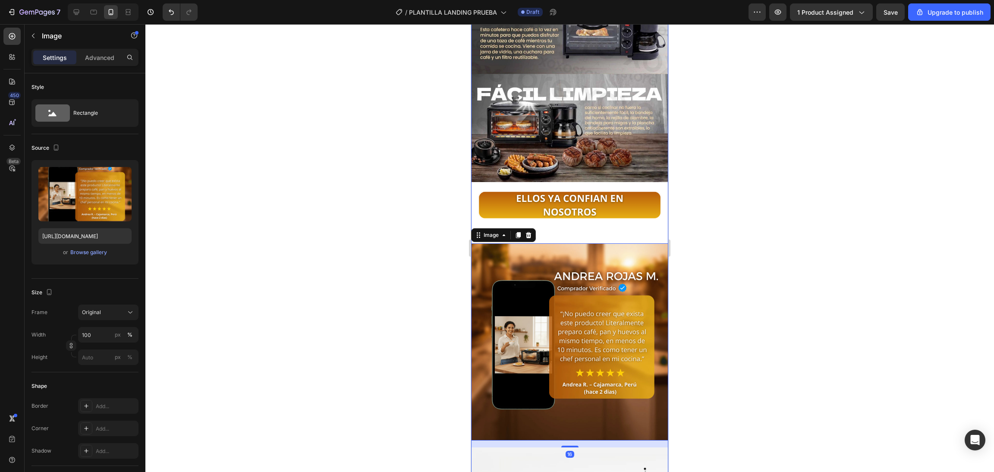
click at [623, 215] on div "Video Image Image Image 16 Product Images" at bounding box center [569, 181] width 197 height 925
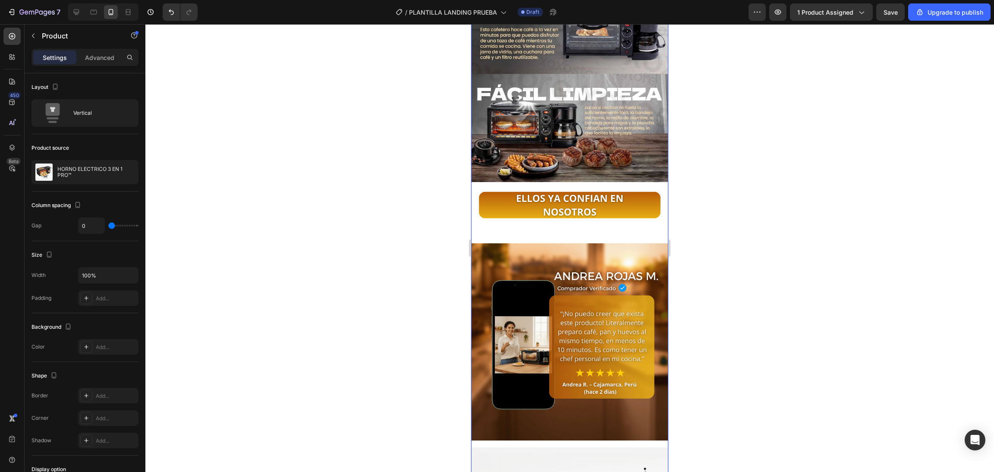
click at [94, 66] on div "Settings Advanced" at bounding box center [85, 61] width 121 height 25
click at [94, 54] on p "Advanced" at bounding box center [99, 57] width 29 height 9
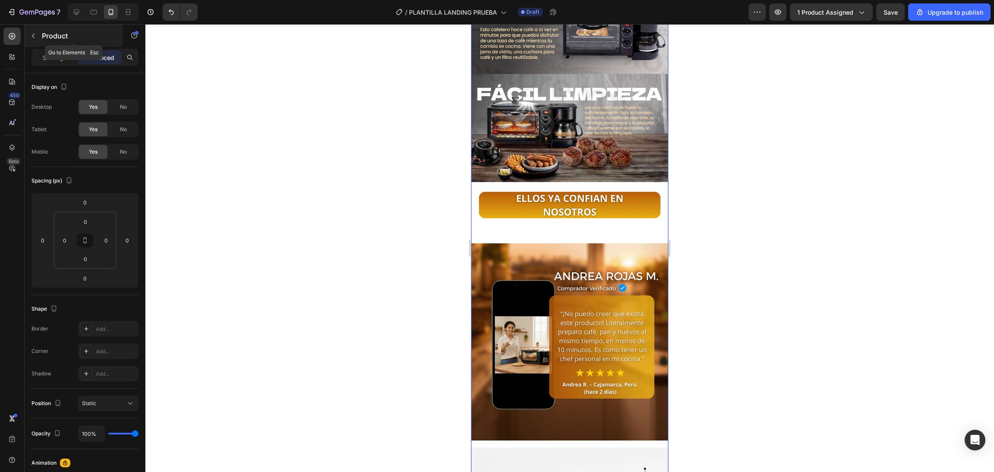
click at [30, 39] on button "button" at bounding box center [33, 36] width 14 height 14
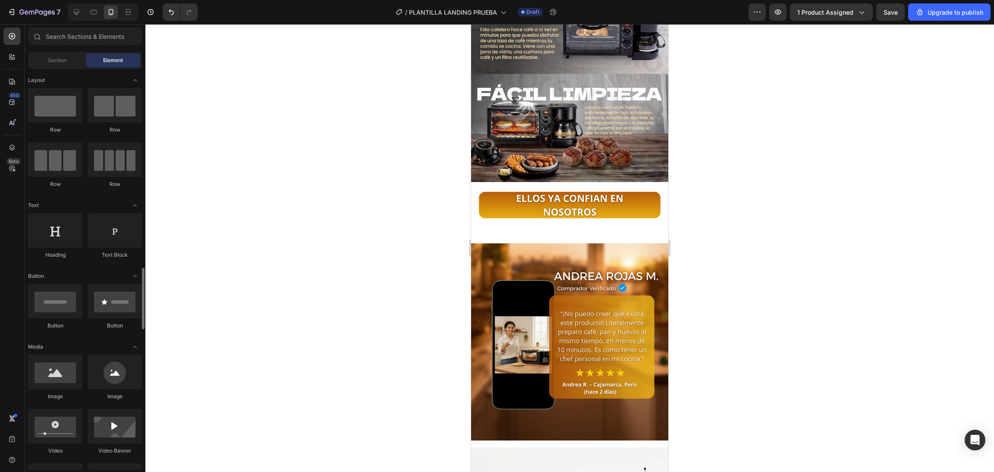
scroll to position [173, 0]
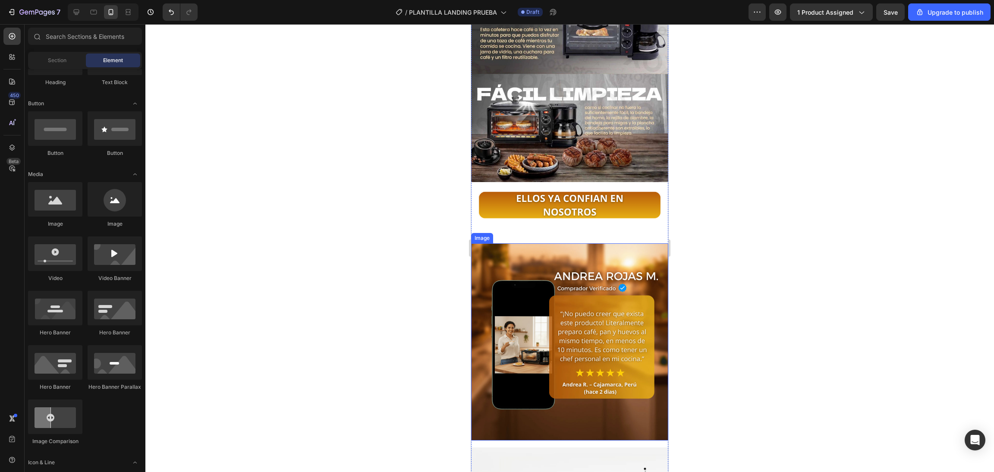
click at [490, 234] on div "Image" at bounding box center [482, 238] width 19 height 8
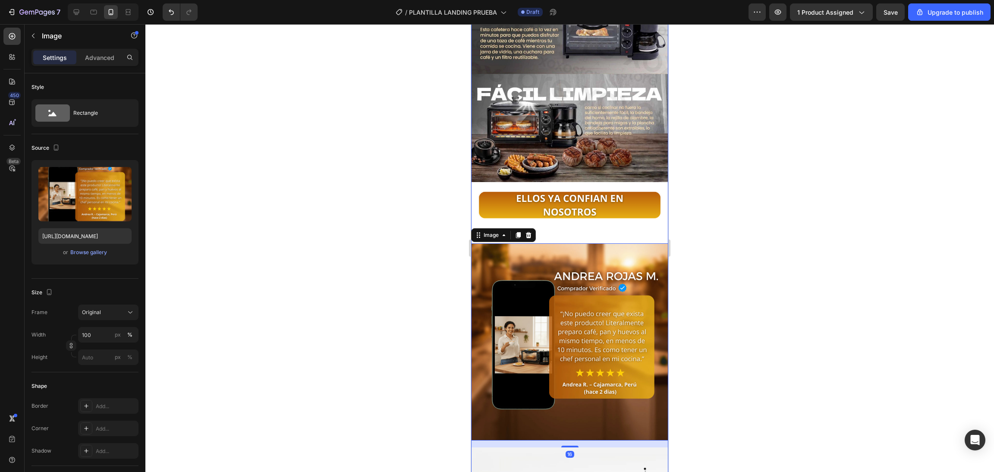
click at [600, 205] on div "Video Image Image Image 16 Product Images" at bounding box center [569, 181] width 197 height 925
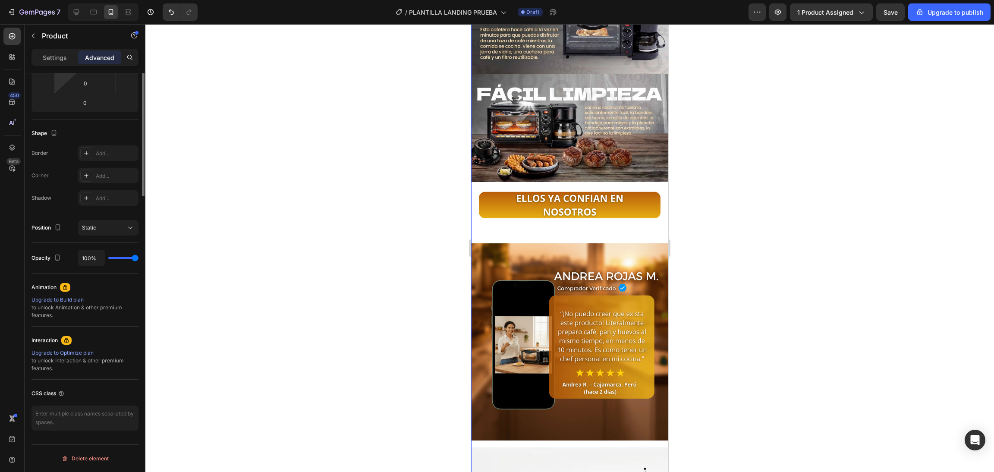
scroll to position [0, 0]
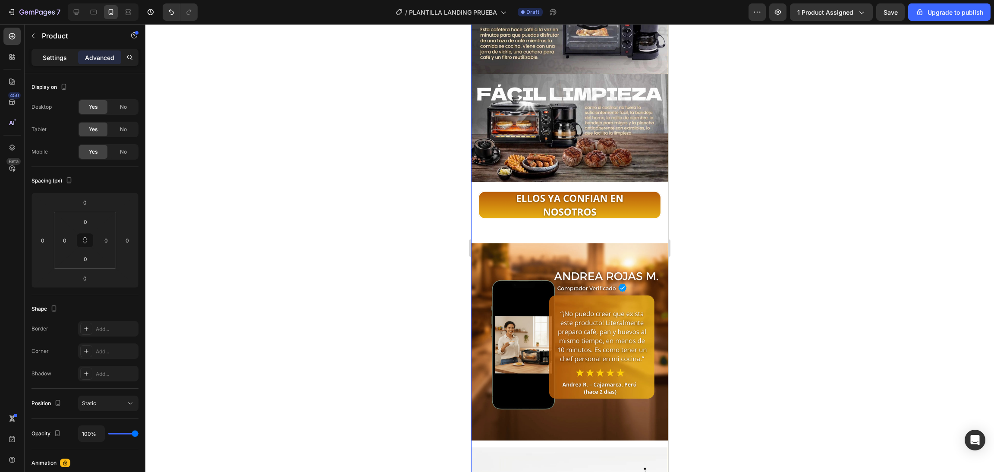
click at [61, 60] on p "Settings" at bounding box center [55, 57] width 24 height 9
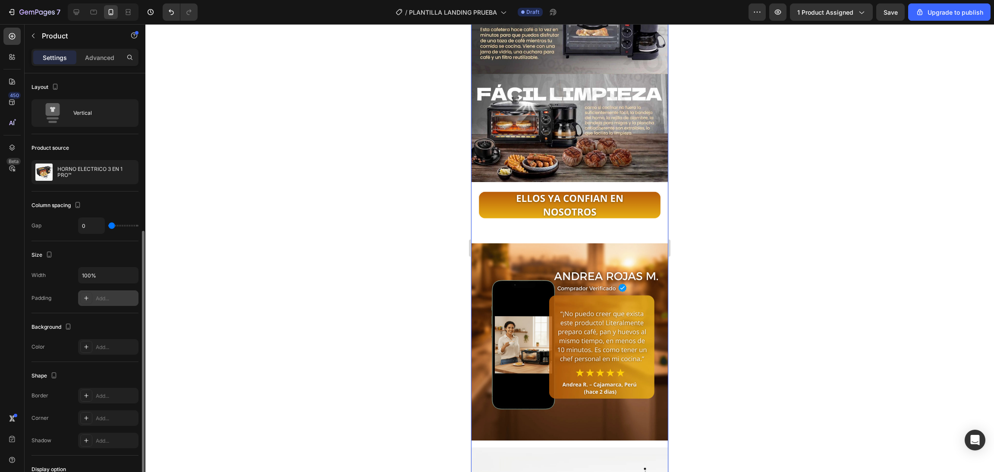
scroll to position [89, 0]
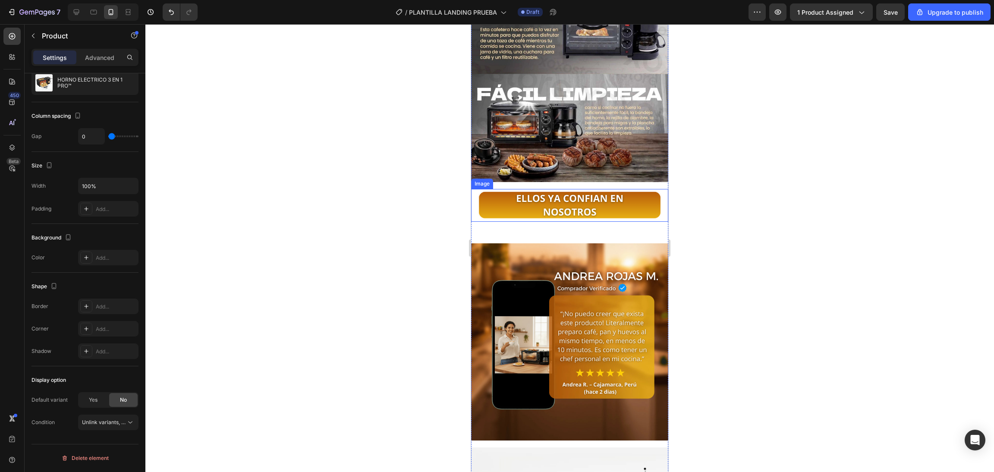
click at [529, 194] on img at bounding box center [569, 205] width 197 height 33
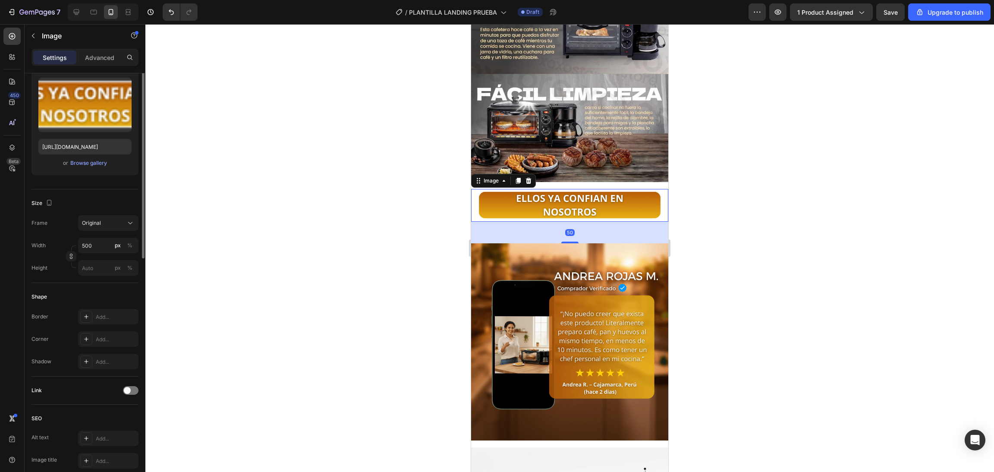
scroll to position [0, 0]
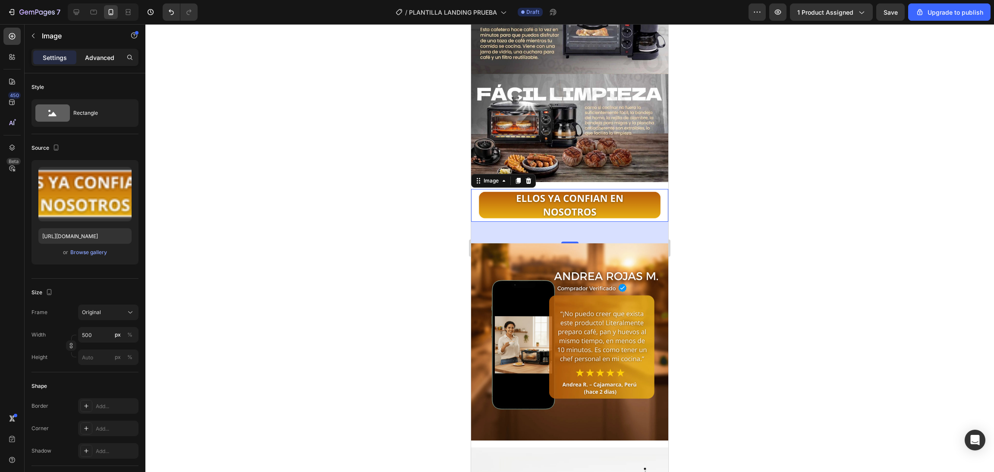
click at [110, 57] on p "Advanced" at bounding box center [99, 57] width 29 height 9
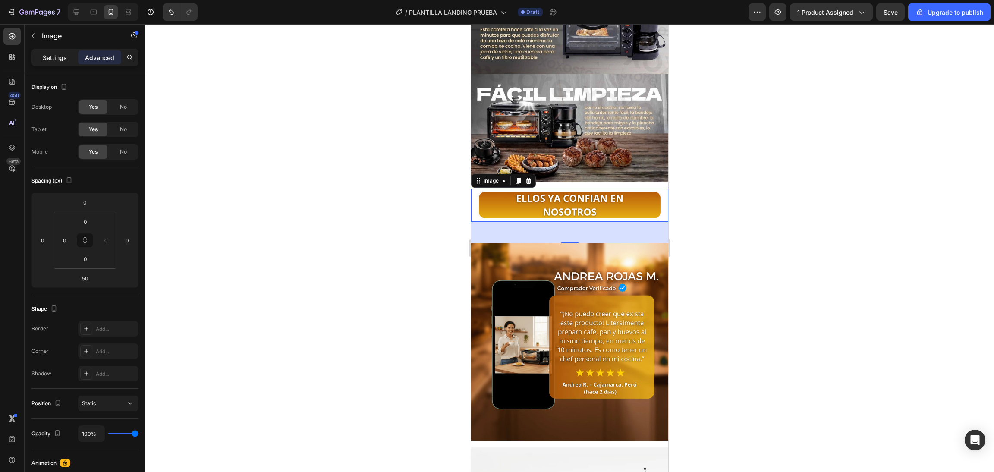
click at [57, 53] on p "Settings" at bounding box center [55, 57] width 24 height 9
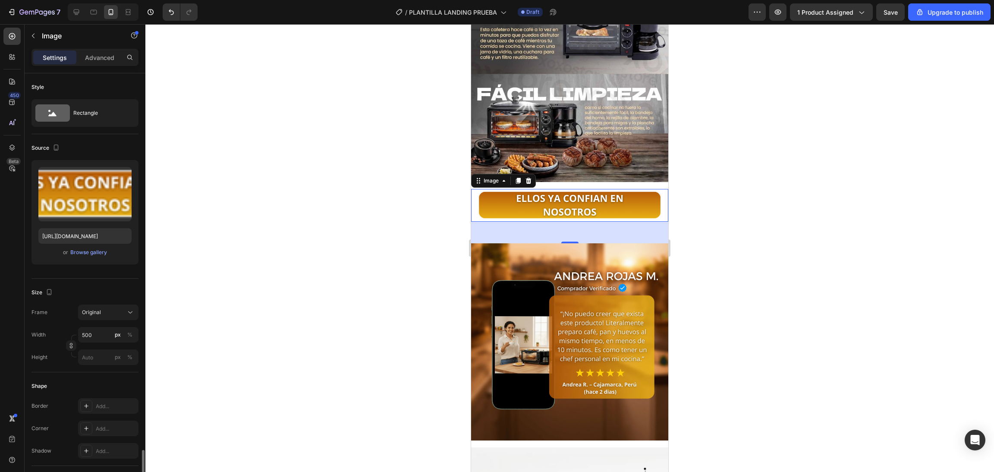
scroll to position [228, 0]
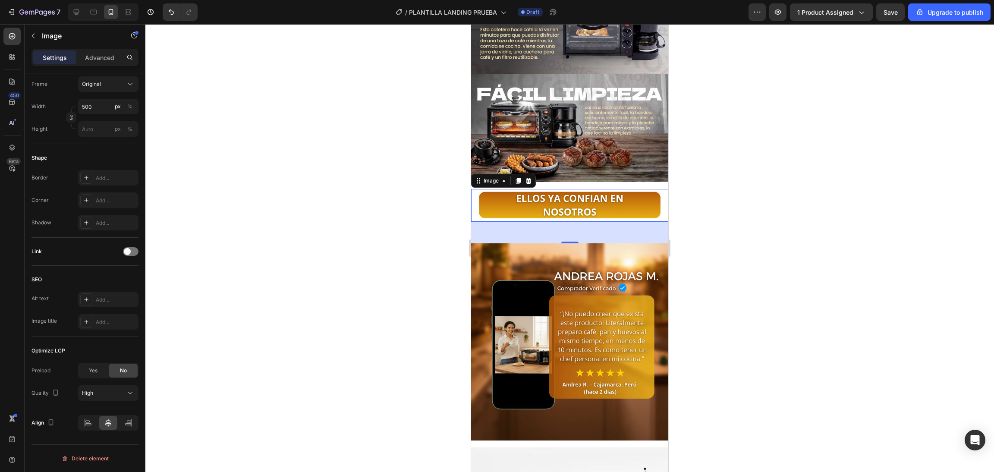
click at [519, 222] on div "50" at bounding box center [569, 233] width 197 height 22
click at [441, 215] on div at bounding box center [569, 248] width 849 height 448
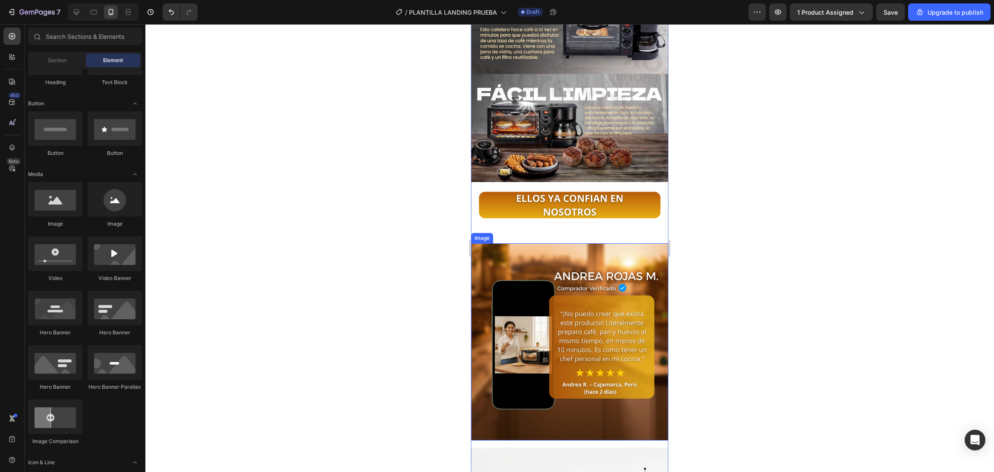
click at [508, 243] on img at bounding box center [569, 341] width 197 height 197
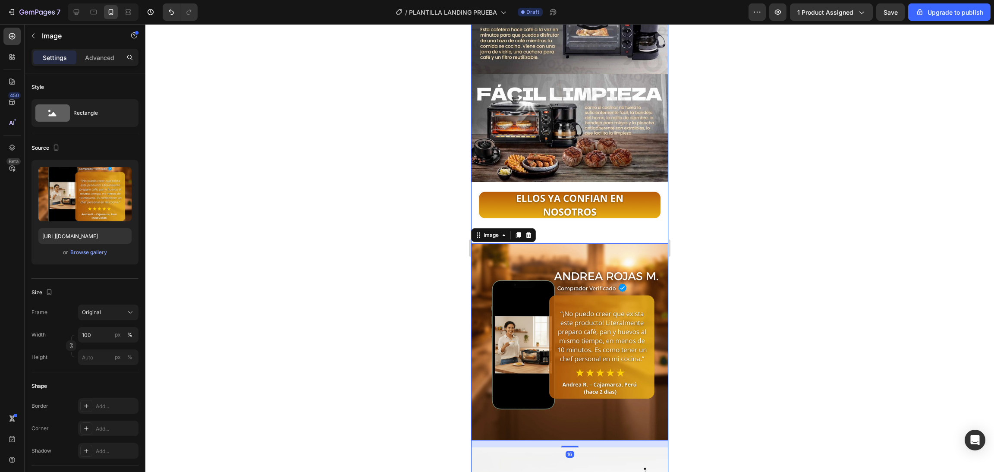
click at [632, 205] on div "Video Image Image Image 16 Product Images" at bounding box center [569, 181] width 197 height 925
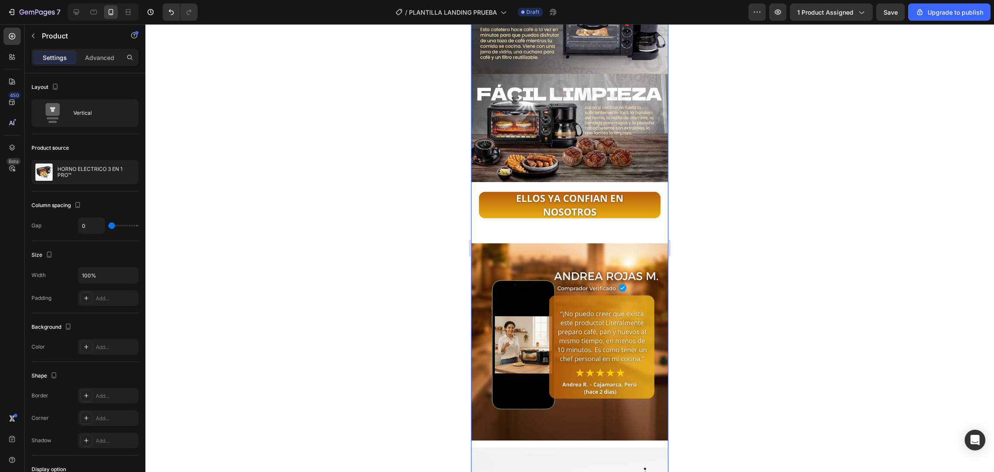
click at [611, 207] on div "Video Image Image Image Product Images" at bounding box center [569, 181] width 197 height 925
click at [541, 189] on img at bounding box center [569, 205] width 197 height 33
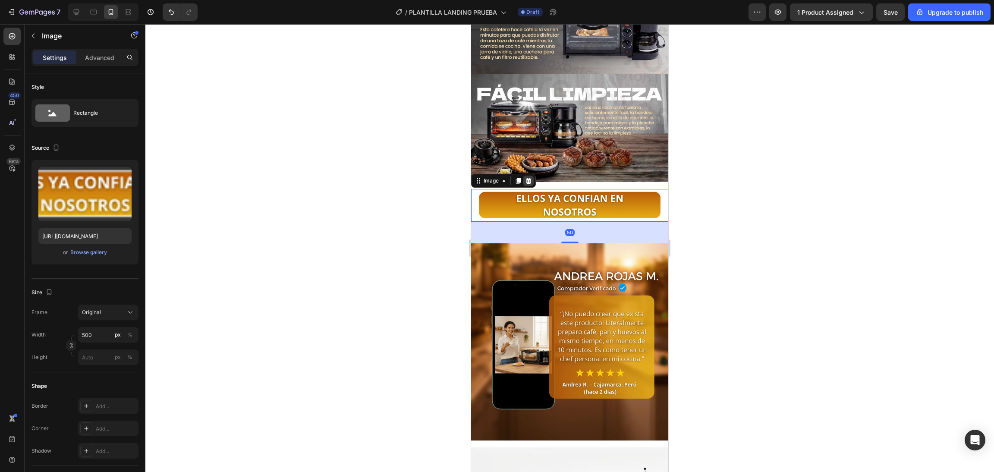
click at [532, 177] on icon at bounding box center [528, 180] width 7 height 7
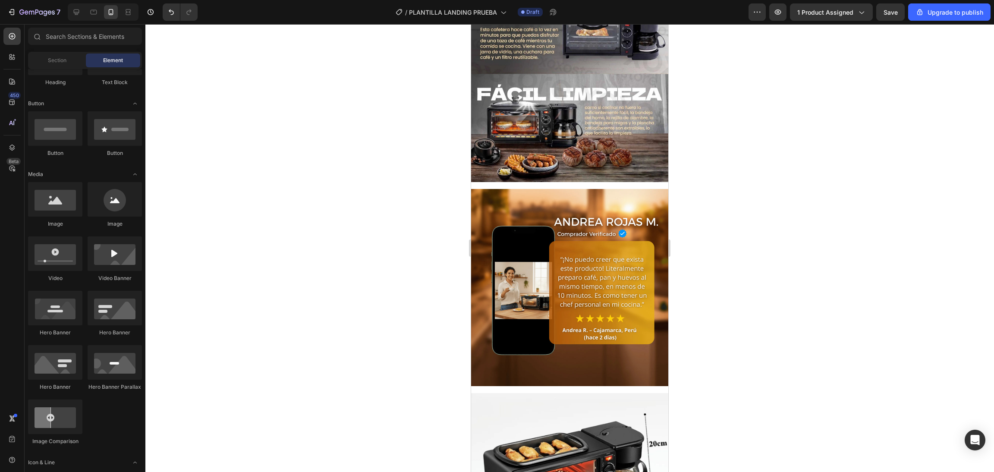
scroll to position [0, 0]
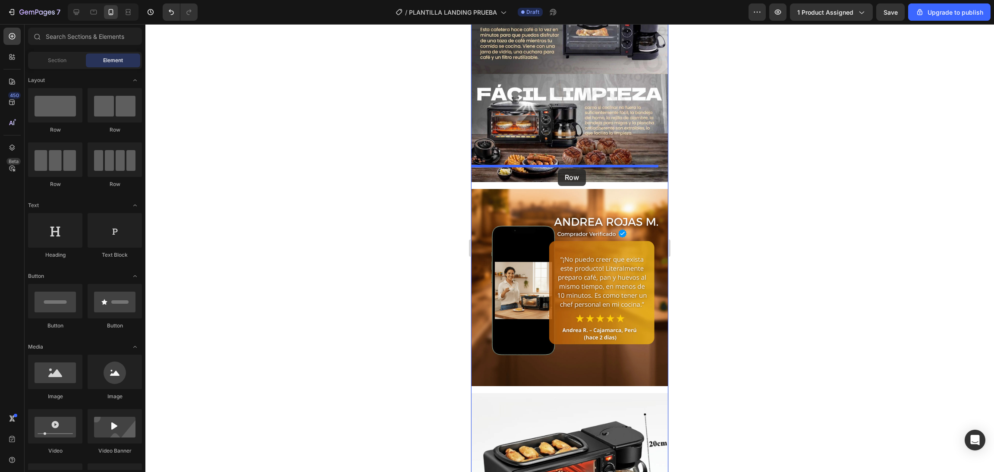
drag, startPoint x: 537, startPoint y: 152, endPoint x: 558, endPoint y: 169, distance: 27.0
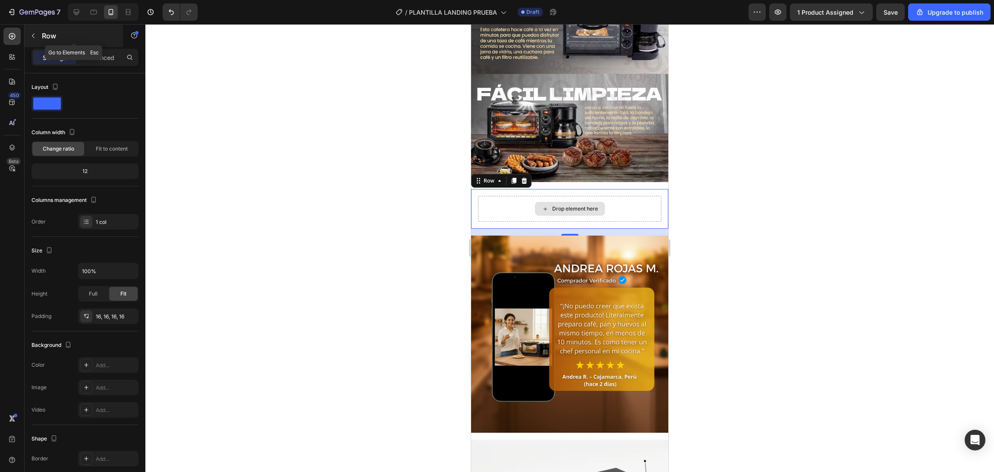
click at [27, 27] on div "Row" at bounding box center [74, 36] width 98 height 22
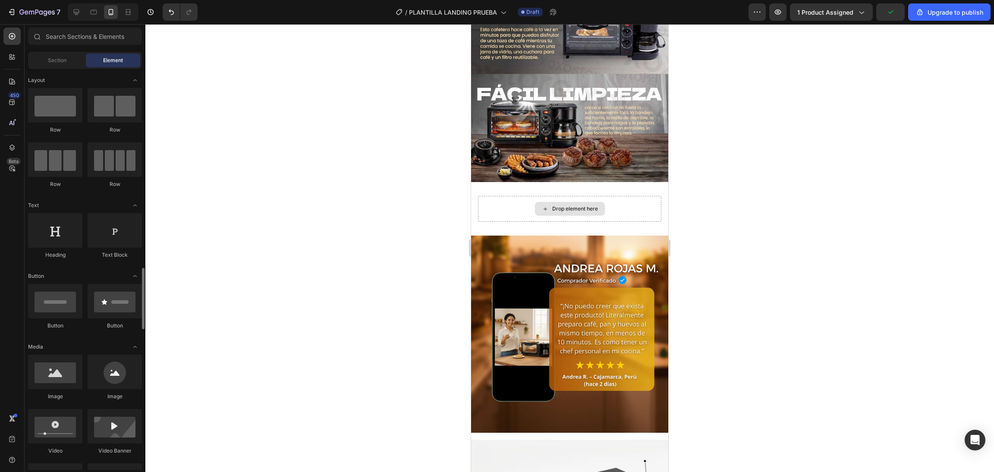
scroll to position [173, 0]
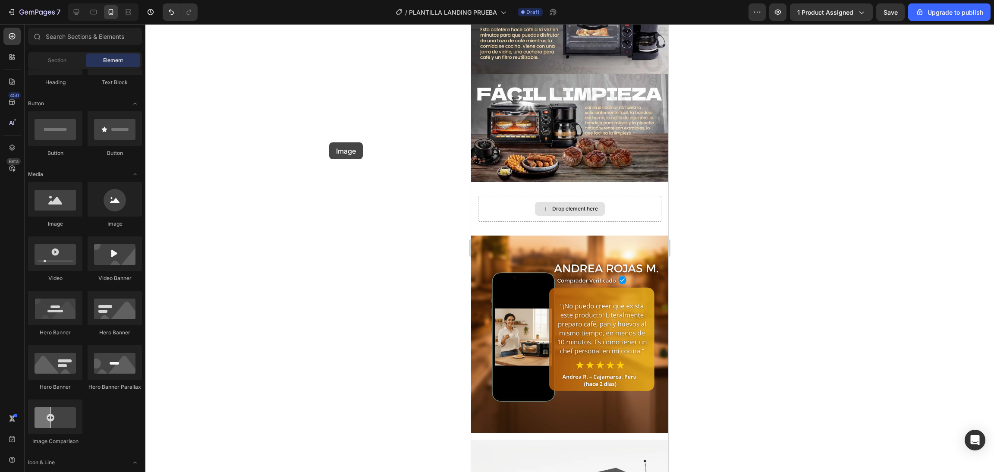
drag, startPoint x: 79, startPoint y: 203, endPoint x: 329, endPoint y: 142, distance: 257.4
click at [329, 0] on div "7 / PLANTILLA LANDING PRUEBA Draft Preview 1 product assigned Save Upgrade to p…" at bounding box center [497, 0] width 994 height 0
click at [504, 196] on div "Drop element here" at bounding box center [569, 209] width 183 height 26
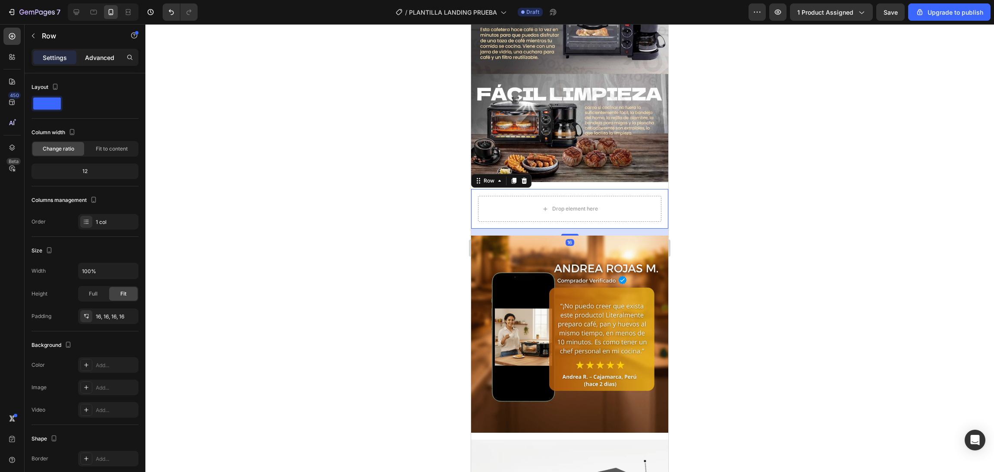
click at [103, 57] on p "Advanced" at bounding box center [99, 57] width 29 height 9
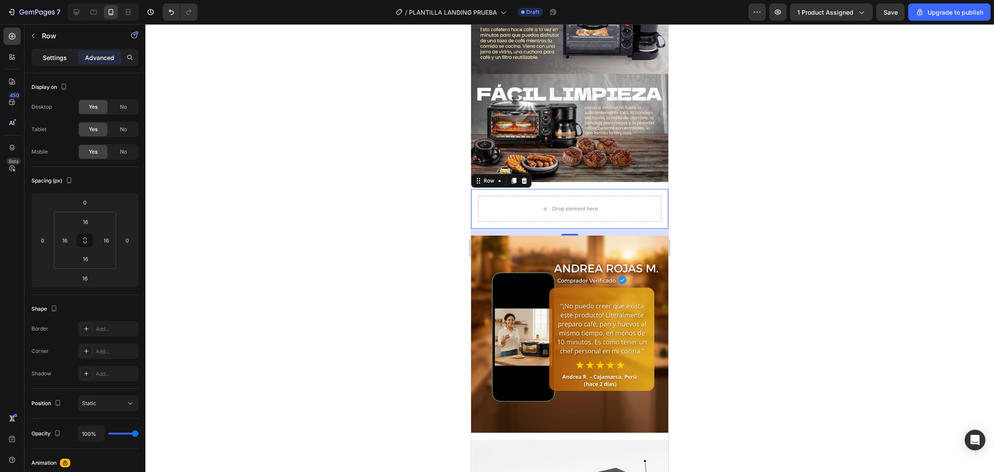
click at [34, 58] on div "Settings" at bounding box center [54, 57] width 43 height 14
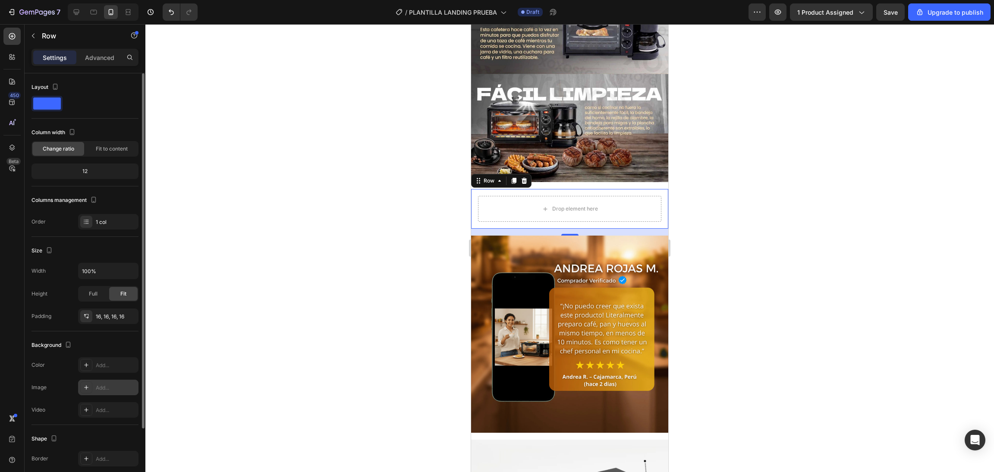
click at [98, 388] on div "Add..." at bounding box center [116, 388] width 41 height 8
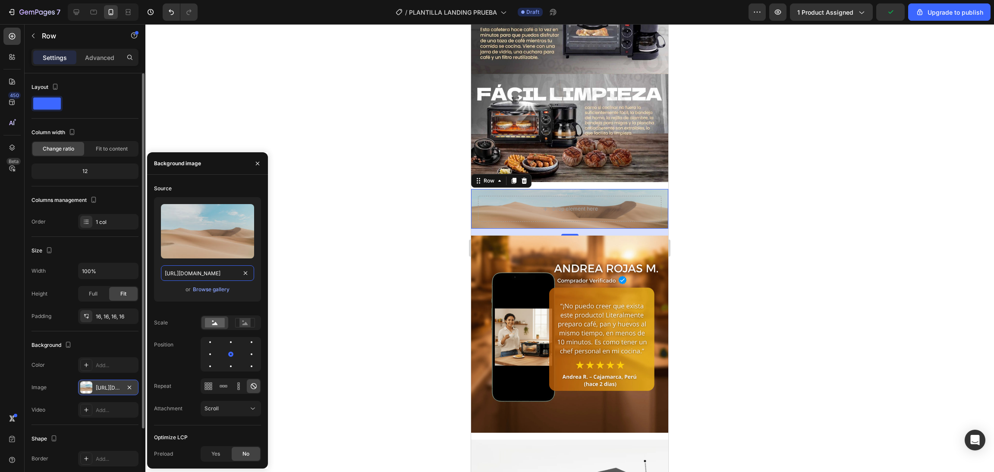
click at [244, 267] on input "https://cdn.shopify.com/s/files/1/2005/9307/files/background_settings.jpg" at bounding box center [207, 273] width 93 height 16
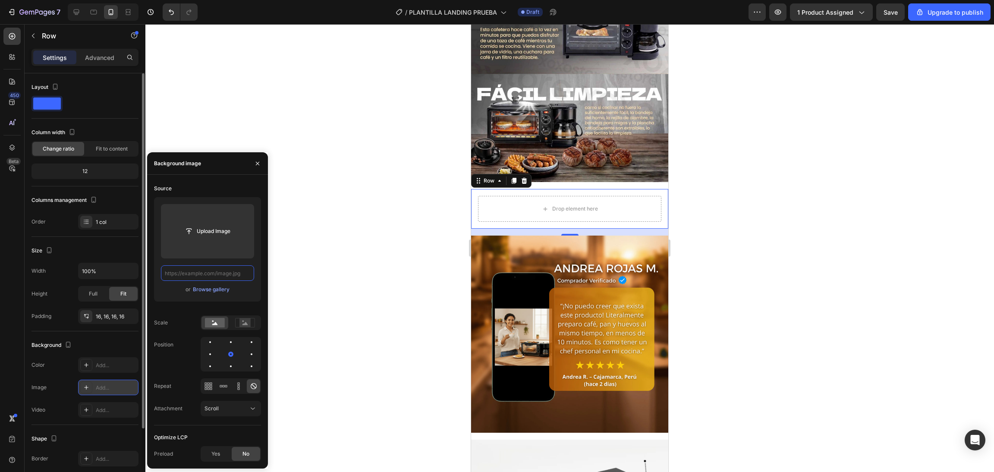
paste input "https://cdn.shopify.com/s/files/1/0774/8360/6252/files/Generated_Image_Septembe…"
type input "https://cdn.shopify.com/s/files/1/0774/8360/6252/files/Generated_Image_Septembe…"
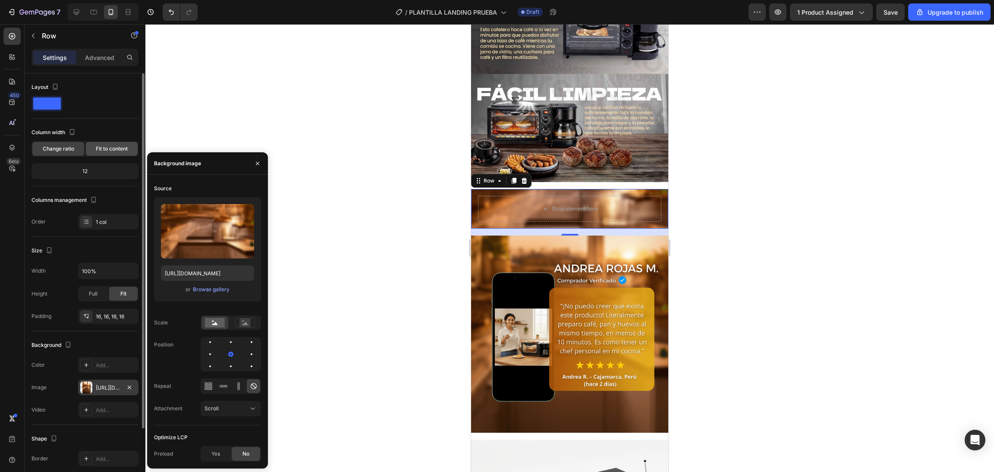
scroll to position [0, 0]
click at [111, 153] on span "Fit to content" at bounding box center [112, 149] width 32 height 8
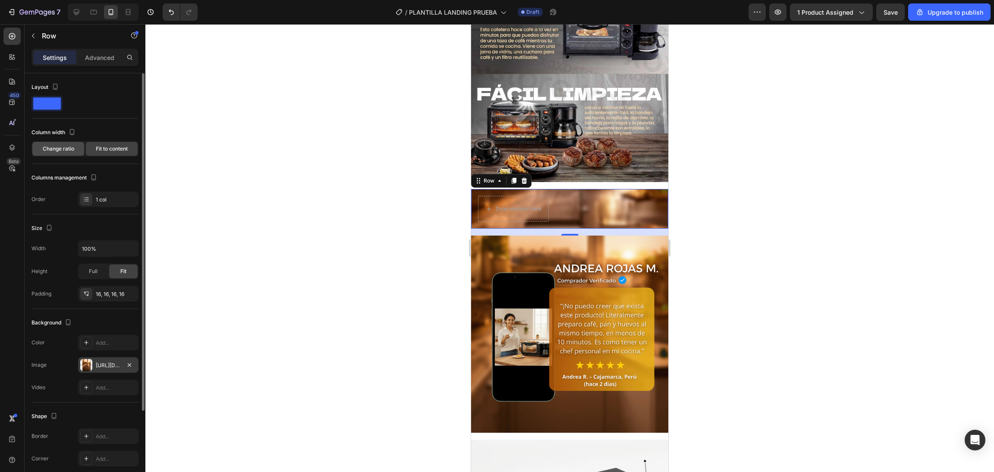
click at [76, 145] on div "Change ratio" at bounding box center [58, 149] width 52 height 14
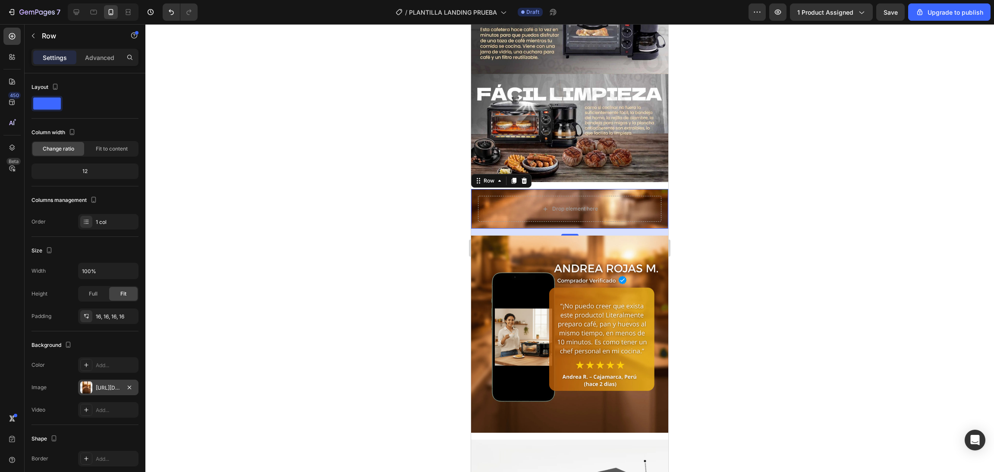
click at [94, 394] on div "https://cdn.shopify.com/s/files/1/0774/8360/6252/files/Generated_Image_Septembe…" at bounding box center [108, 388] width 60 height 16
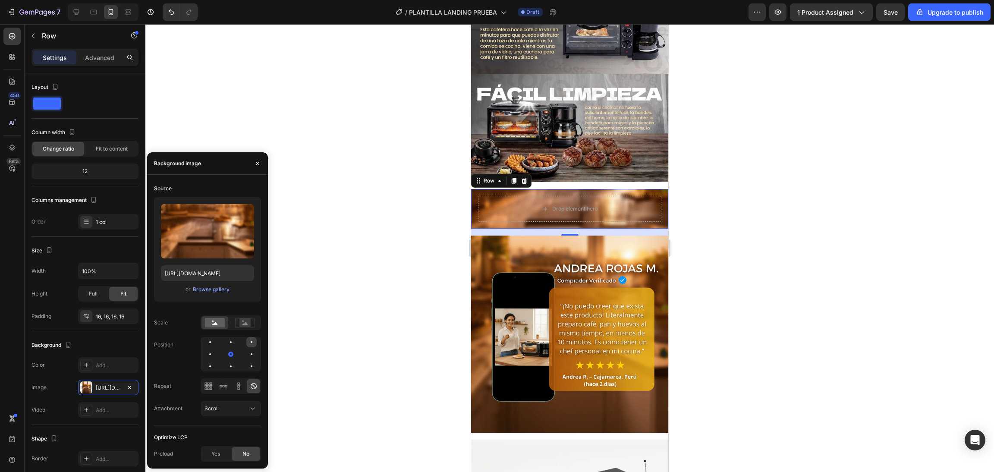
click at [246, 344] on div at bounding box center [251, 342] width 10 height 10
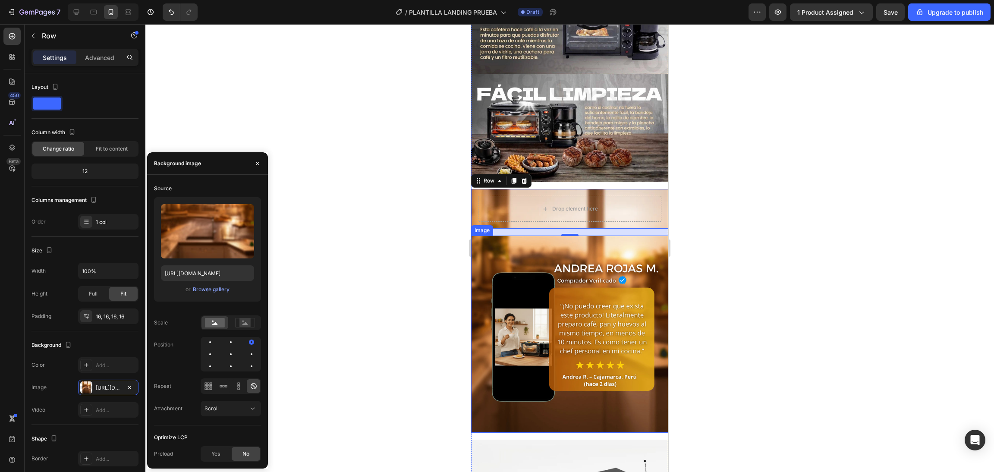
click at [515, 238] on img at bounding box center [569, 334] width 197 height 197
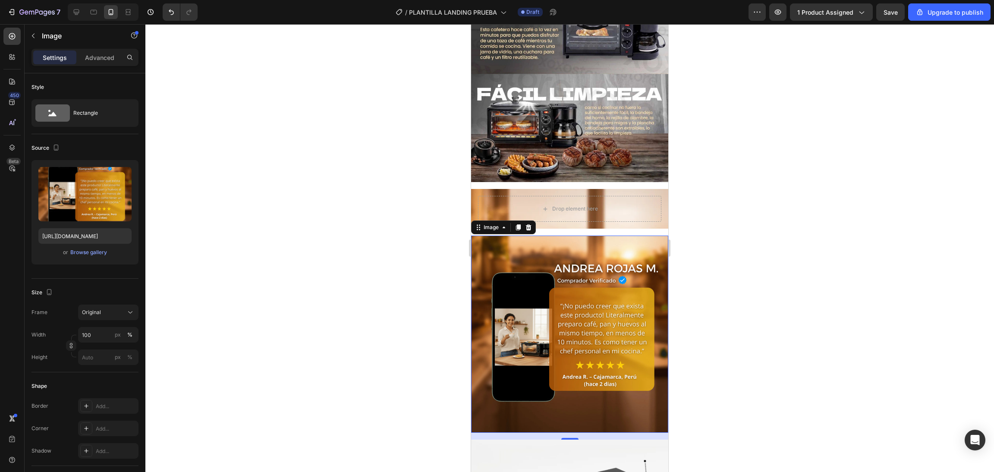
click at [108, 71] on div "Settings Advanced" at bounding box center [85, 61] width 121 height 25
click at [104, 65] on div "Settings Advanced" at bounding box center [84, 57] width 107 height 17
click at [102, 49] on div "Settings Advanced" at bounding box center [84, 57] width 107 height 17
click at [98, 63] on div "Advanced" at bounding box center [99, 57] width 43 height 14
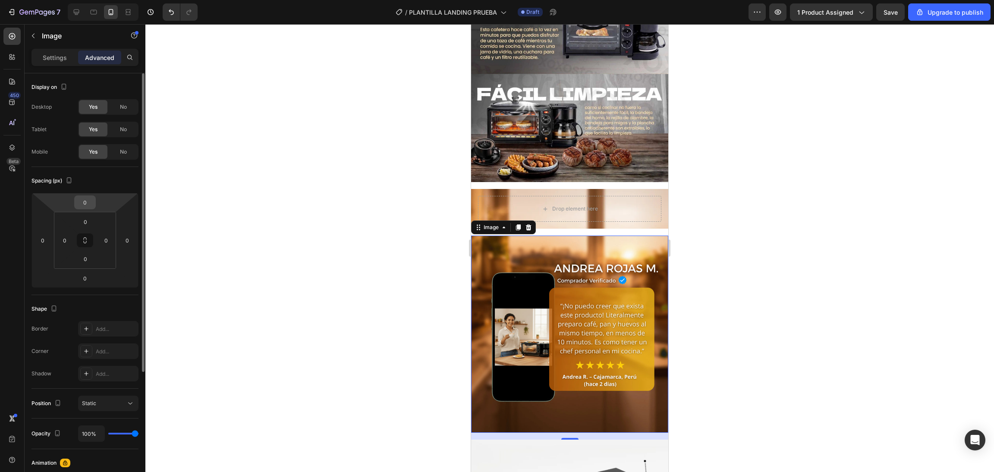
click at [90, 205] on input "0" at bounding box center [84, 202] width 17 height 13
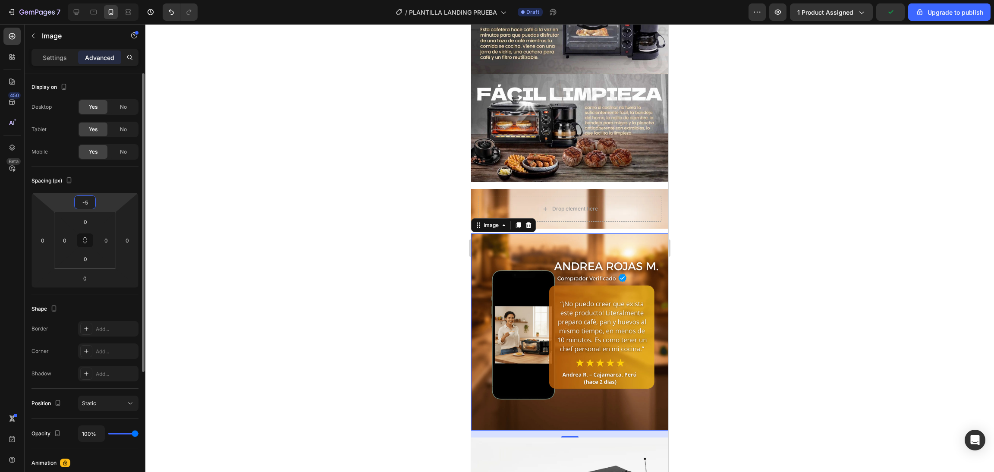
type input "-50"
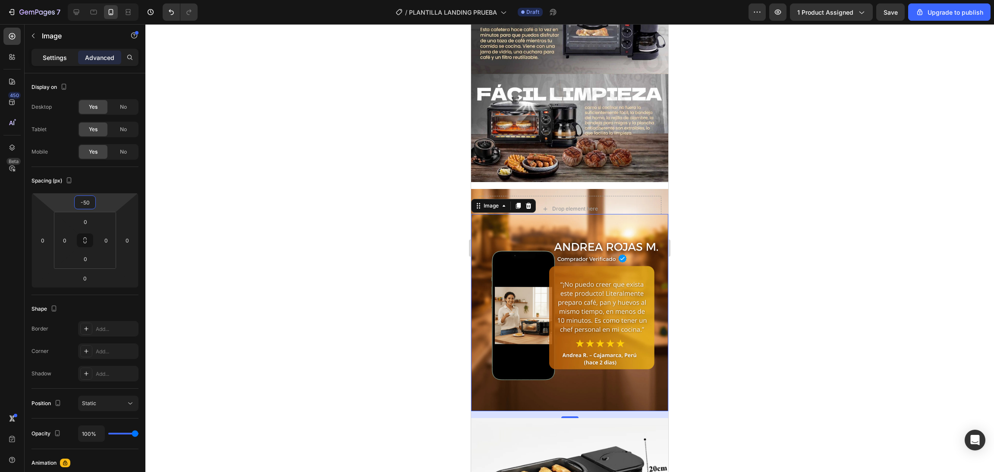
click at [63, 59] on p "Settings" at bounding box center [55, 57] width 24 height 9
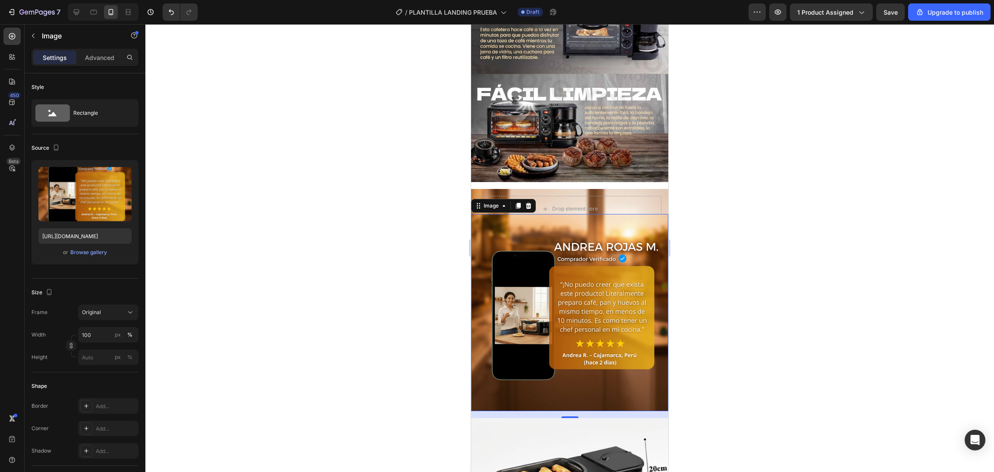
click at [594, 202] on div "Drop element here" at bounding box center [570, 209] width 70 height 14
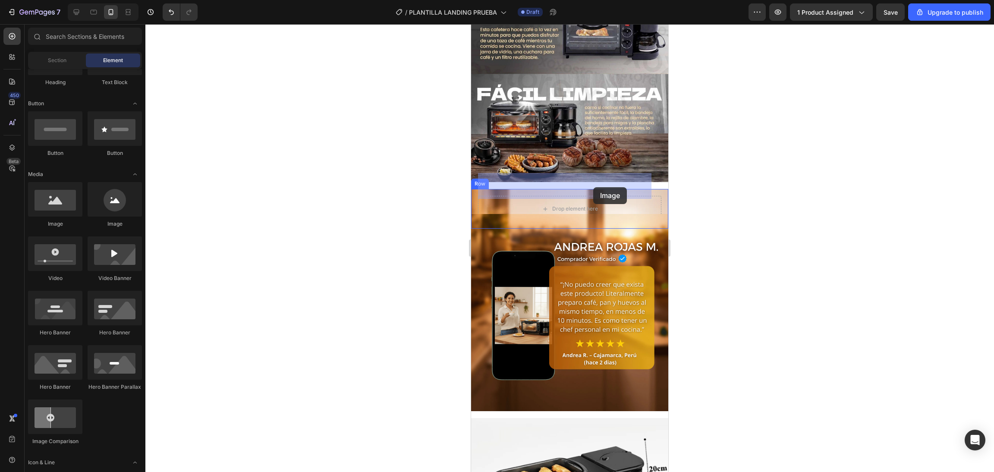
drag, startPoint x: 591, startPoint y: 216, endPoint x: 593, endPoint y: 187, distance: 29.0
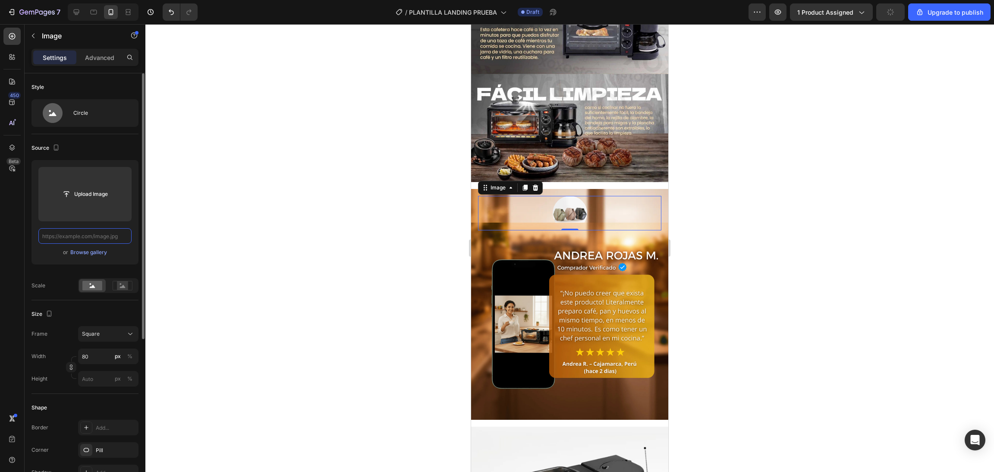
paste input "https://cdn.shopify.com/s/files/1/0774/8360/6252/files/Generated_Image_Septembe…"
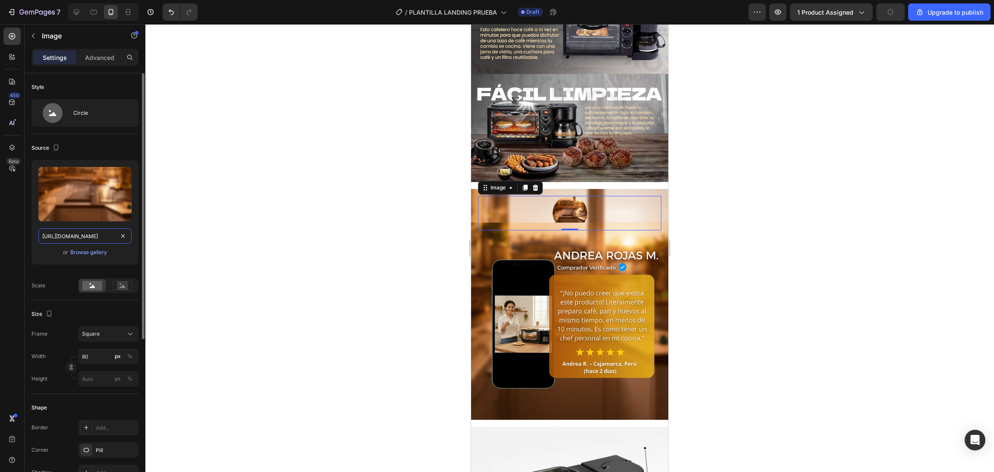
scroll to position [0, 254]
type input "https://cdn.shopify.com/s/files/1/0774/8360/6252/files/Generated_Image_Septembe…"
click at [131, 104] on div at bounding box center [130, 113] width 9 height 28
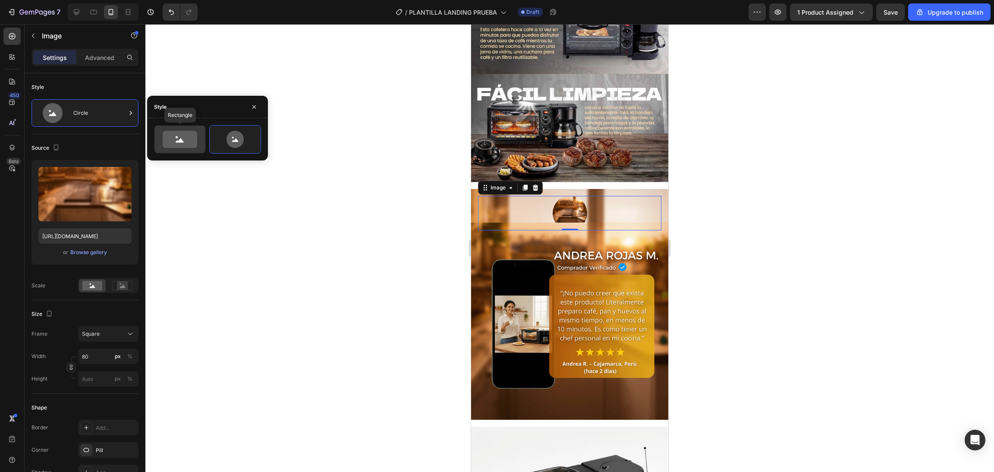
click at [187, 140] on icon at bounding box center [180, 139] width 35 height 17
type input "100"
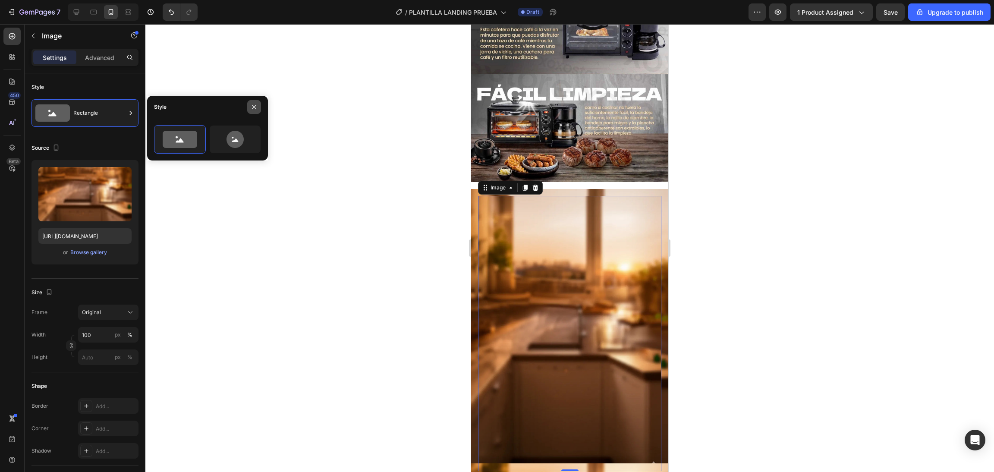
click at [260, 104] on button "button" at bounding box center [254, 107] width 14 height 14
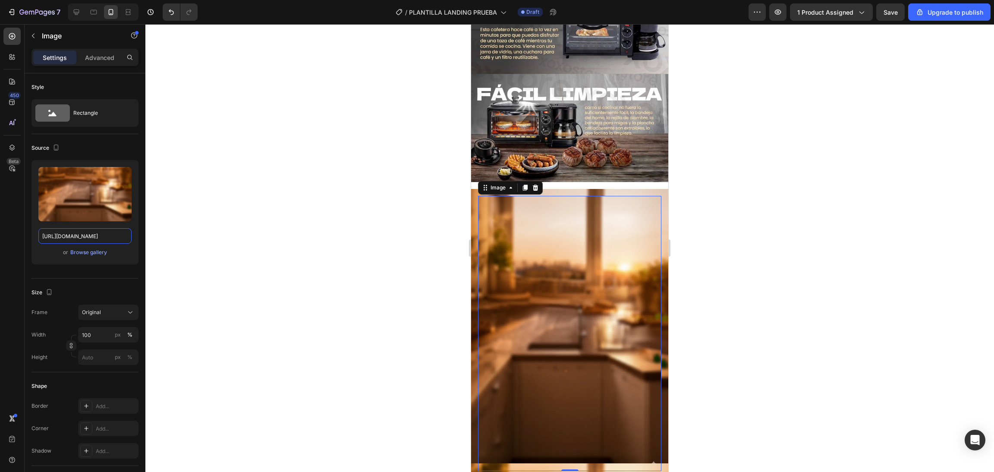
type input "80"
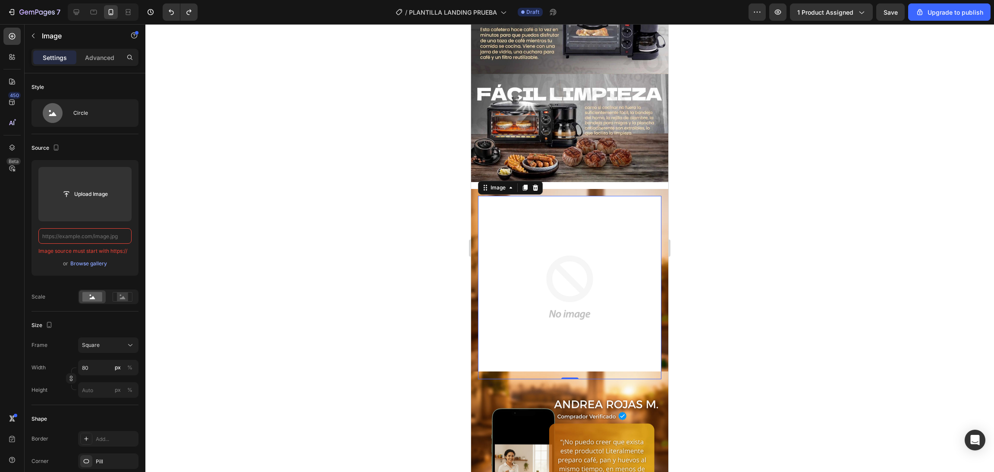
click at [625, 261] on img at bounding box center [569, 287] width 183 height 183
click at [84, 186] on input "file" at bounding box center [84, 194] width 93 height 54
click at [113, 239] on input "text" at bounding box center [84, 236] width 93 height 16
paste input "https://cdn.shopify.com/s/files/1/0774/8360/6252/files/gempages_575738252938445…"
type input "https://cdn.shopify.com/s/files/1/0774/8360/6252/files/gempages_575738252938445…"
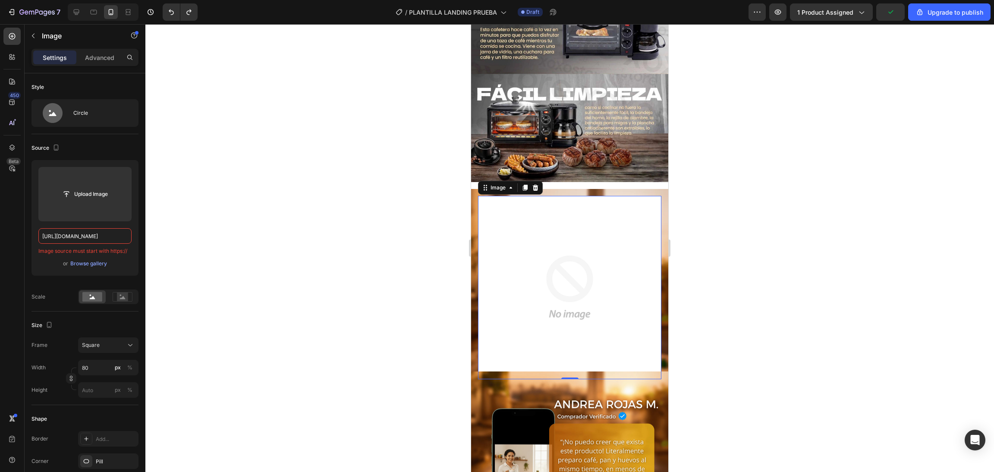
scroll to position [0, 268]
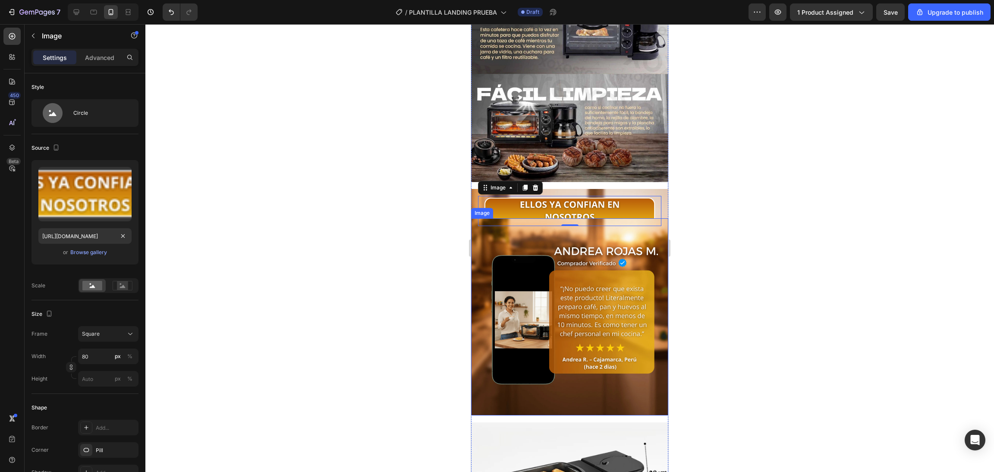
click at [519, 218] on img at bounding box center [569, 316] width 197 height 197
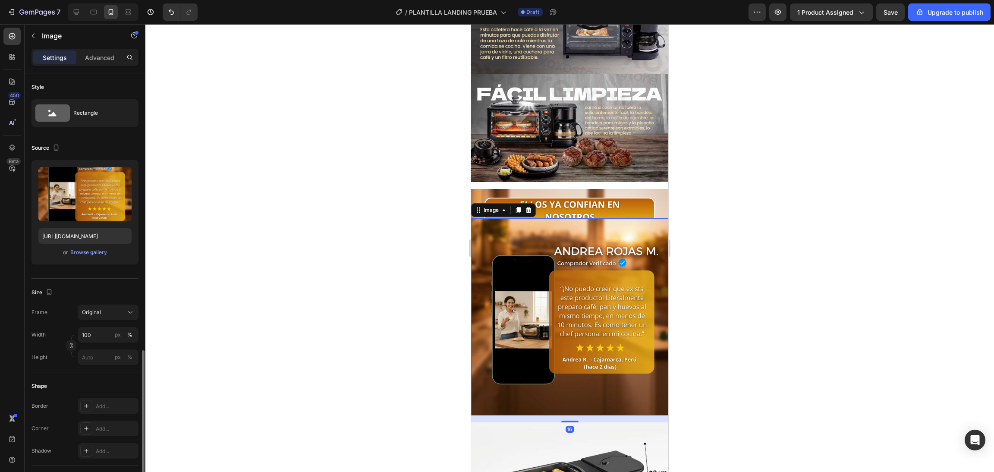
scroll to position [168, 0]
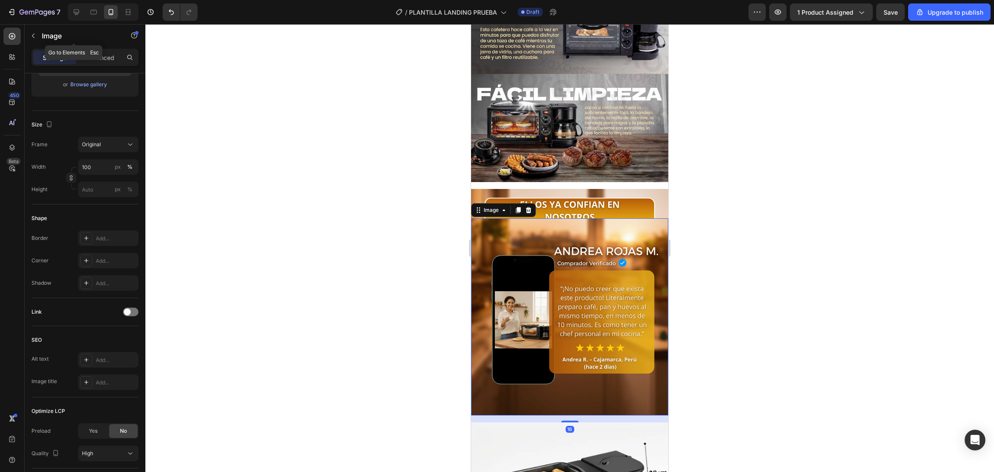
click at [107, 48] on div "Image" at bounding box center [74, 36] width 98 height 25
click at [107, 50] on div "Settings Advanced" at bounding box center [84, 57] width 107 height 17
click at [100, 49] on div "Settings Advanced" at bounding box center [84, 57] width 107 height 17
click at [102, 63] on div "Advanced" at bounding box center [99, 57] width 43 height 14
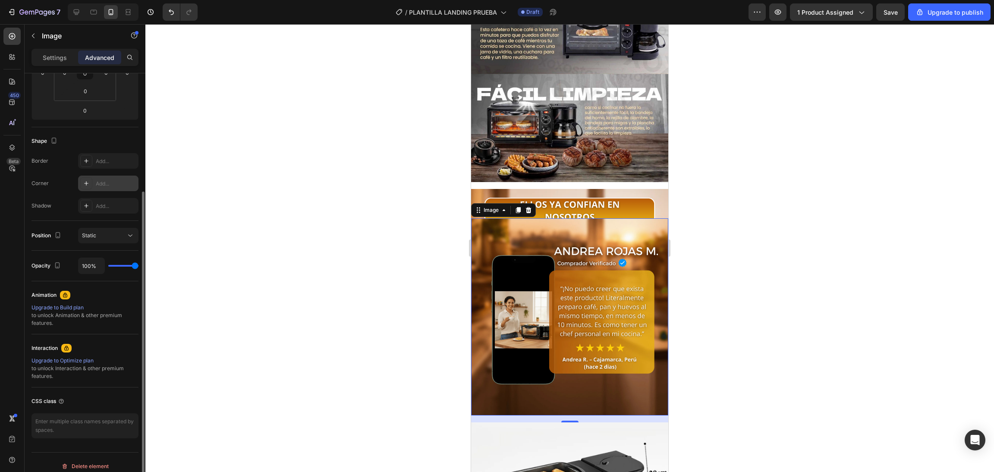
scroll to position [0, 0]
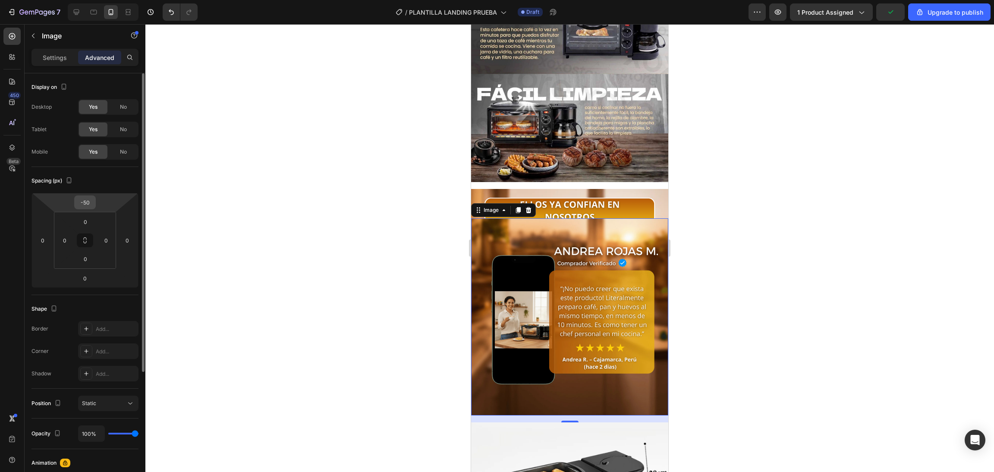
click at [86, 201] on input "-50" at bounding box center [84, 202] width 17 height 13
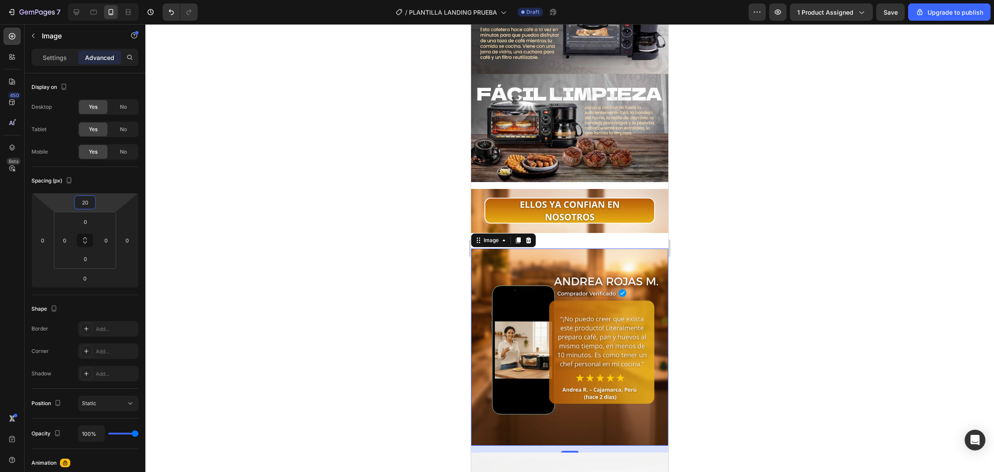
type input "2"
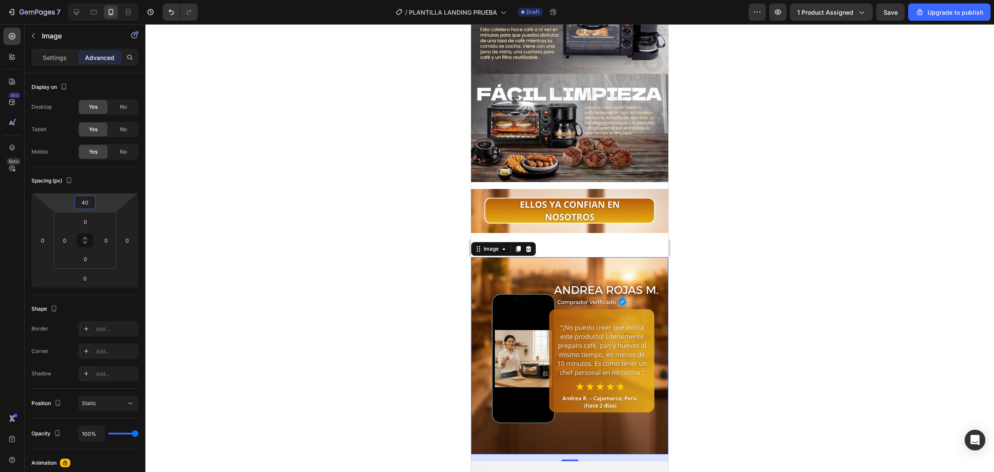
type input "4"
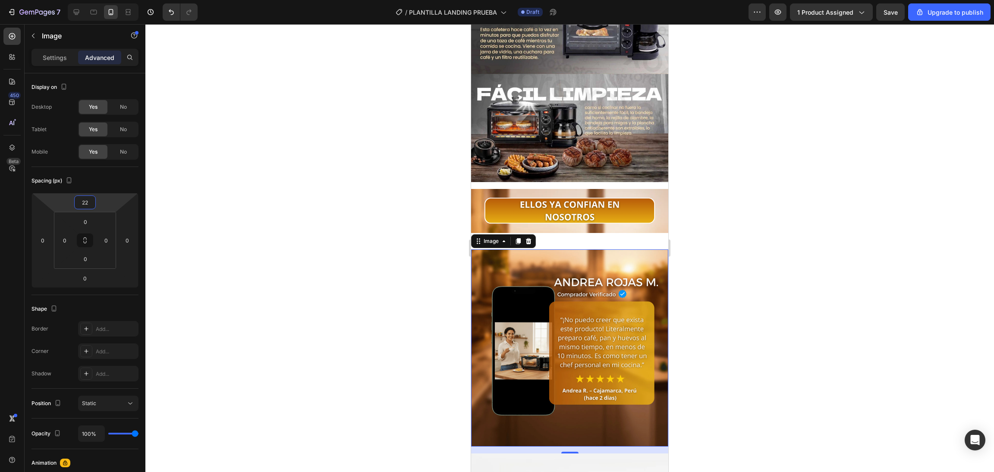
type input "2"
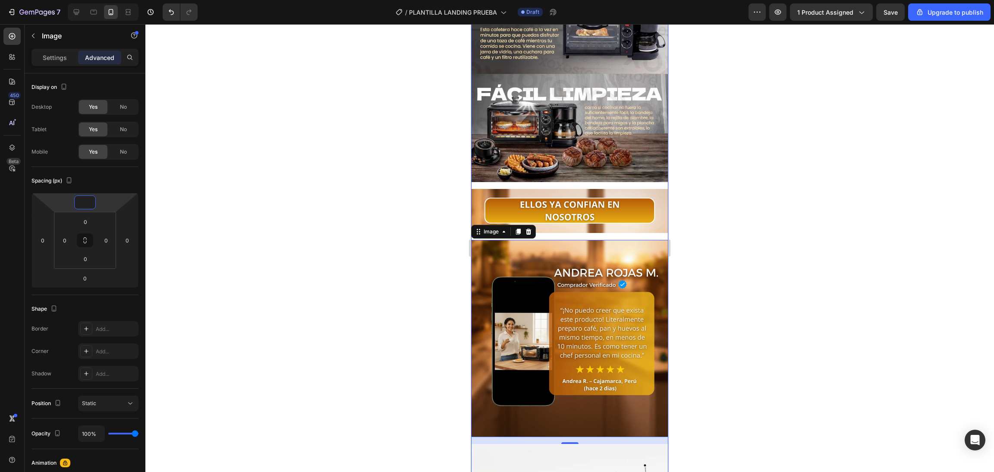
click at [629, 201] on img at bounding box center [569, 211] width 183 height 30
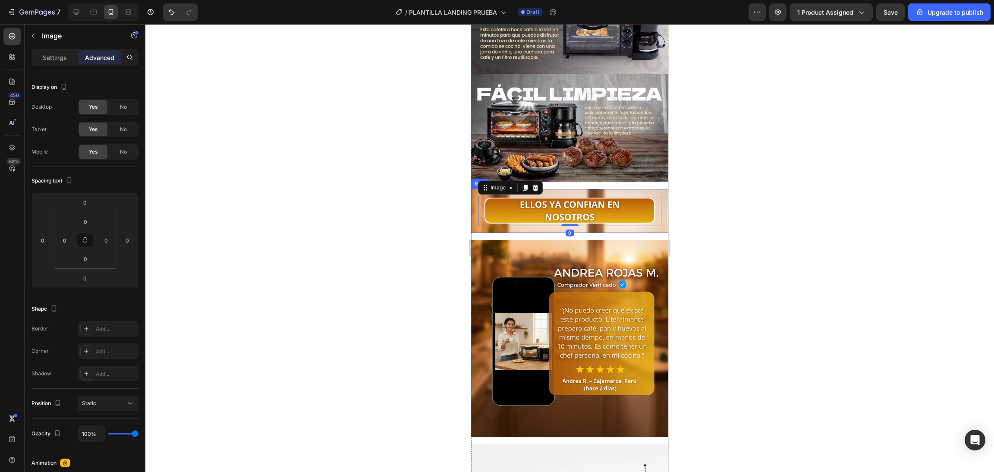
click at [620, 202] on div "Image 0 Row" at bounding box center [569, 211] width 197 height 44
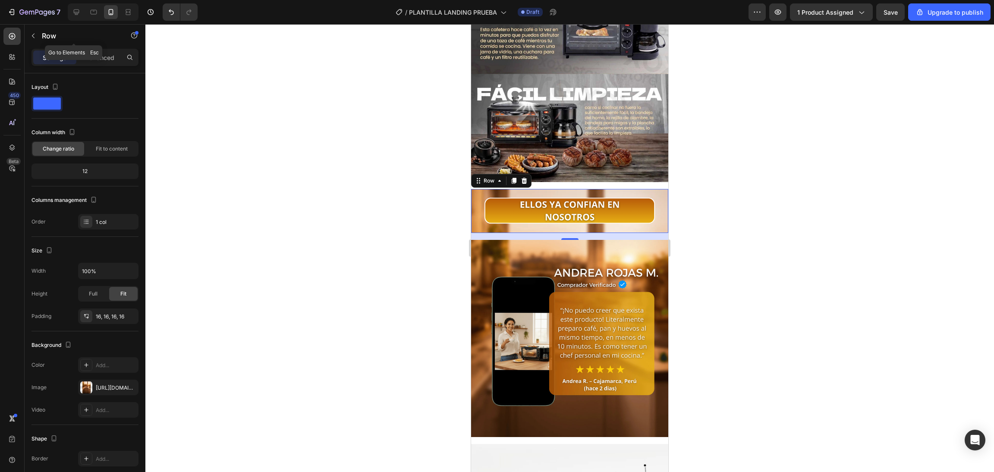
click at [108, 47] on div "Row" at bounding box center [74, 36] width 98 height 25
click at [107, 53] on p "Advanced" at bounding box center [99, 57] width 29 height 9
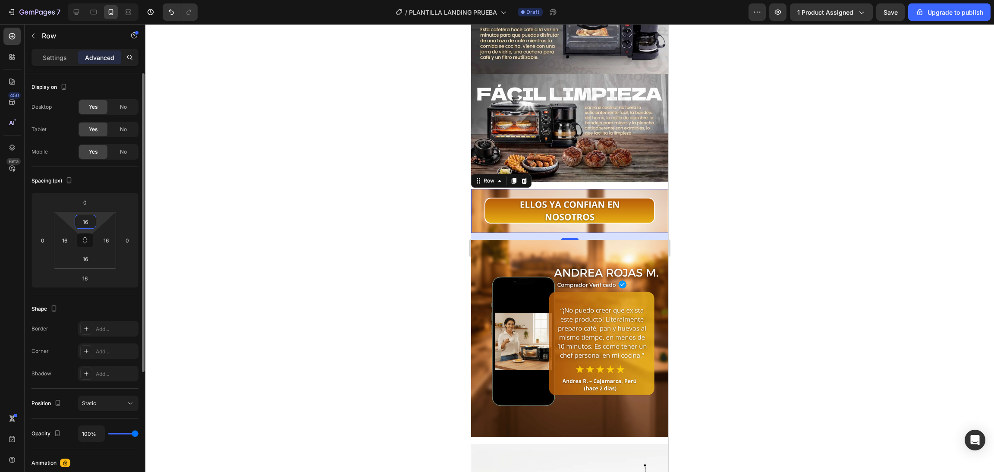
click at [89, 223] on input "16" at bounding box center [85, 221] width 17 height 13
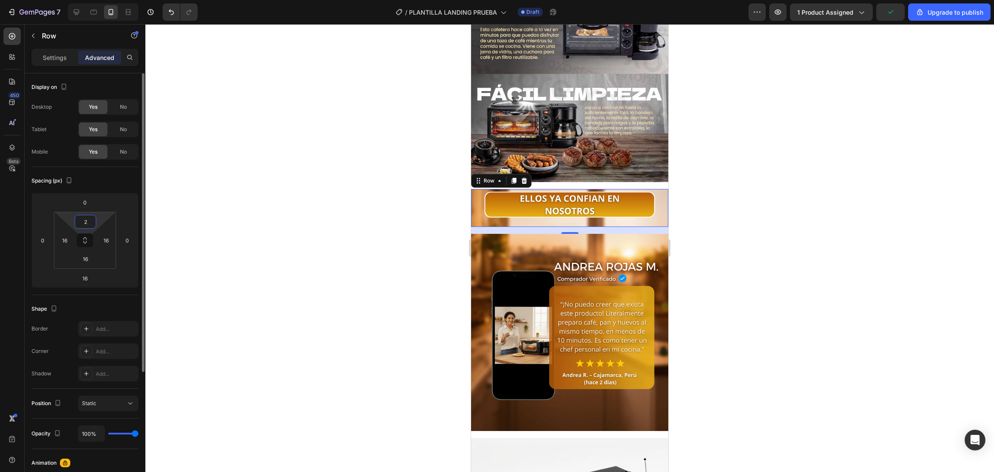
type input "20"
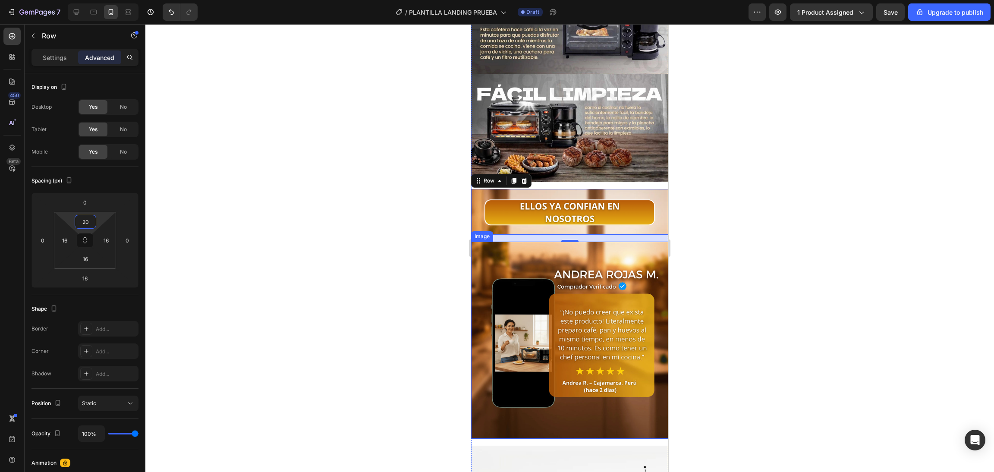
click at [604, 242] on img at bounding box center [569, 340] width 197 height 197
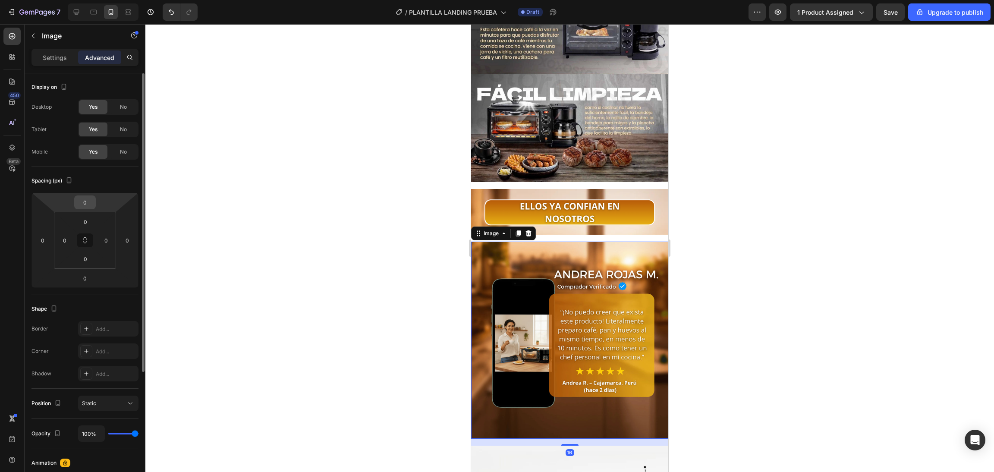
click at [90, 196] on input "0" at bounding box center [84, 202] width 17 height 13
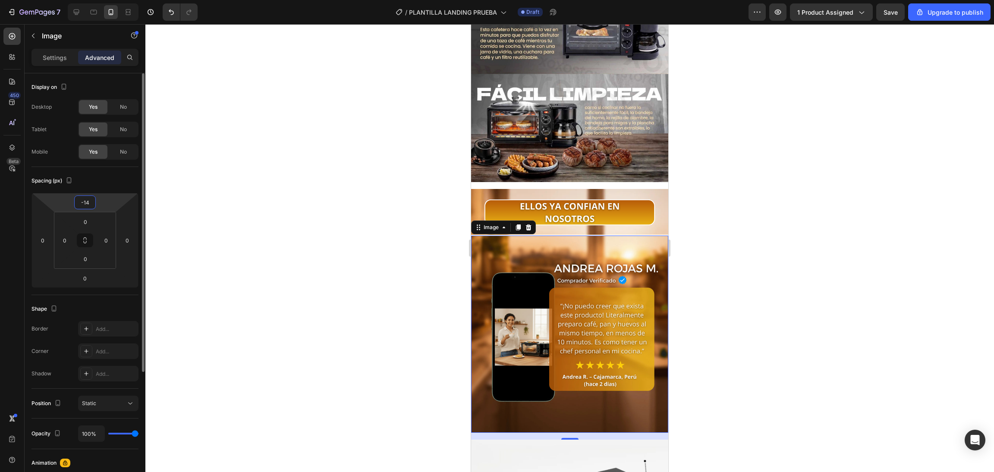
type input "-1"
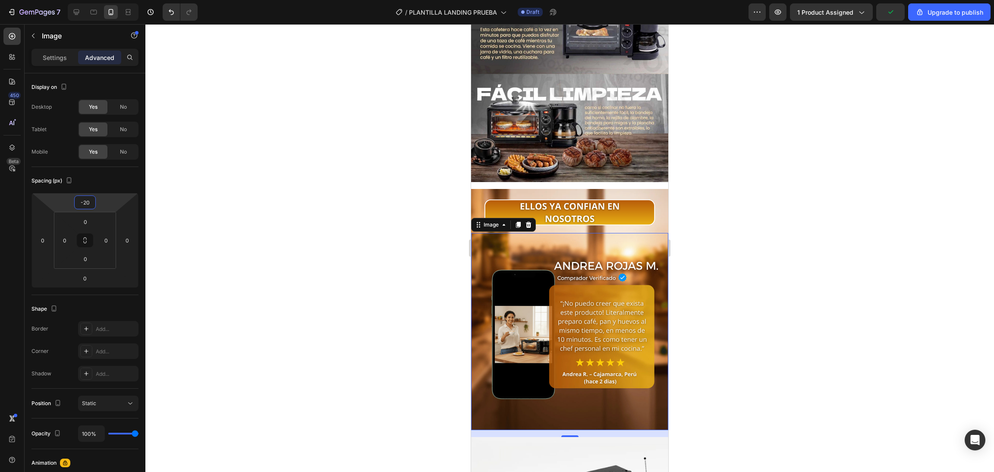
type input "-2"
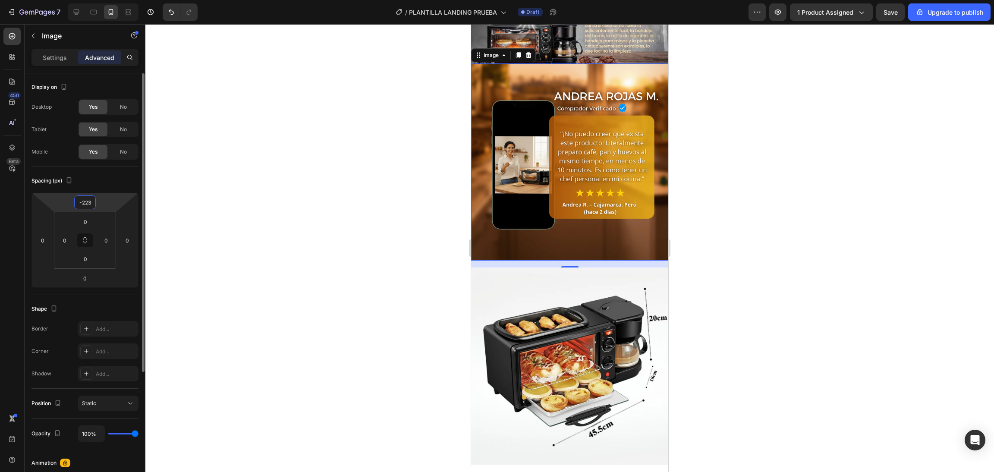
scroll to position [989, 0]
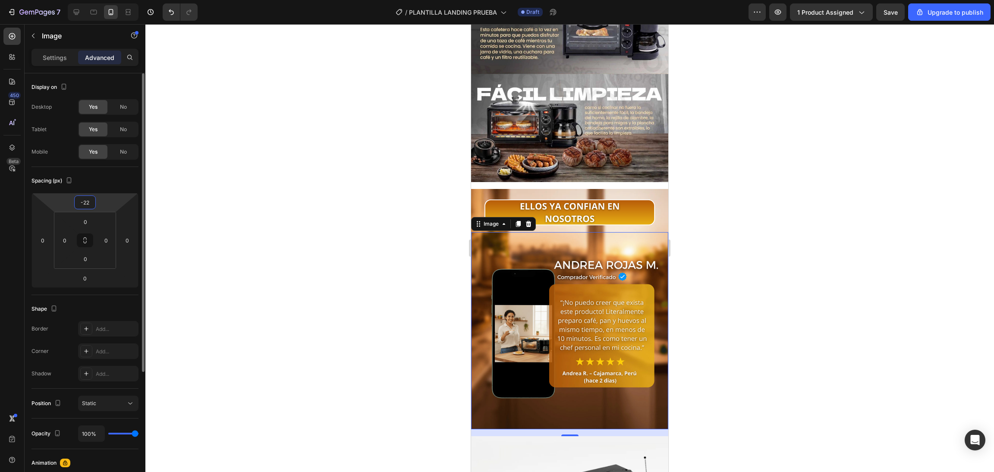
type input "-2"
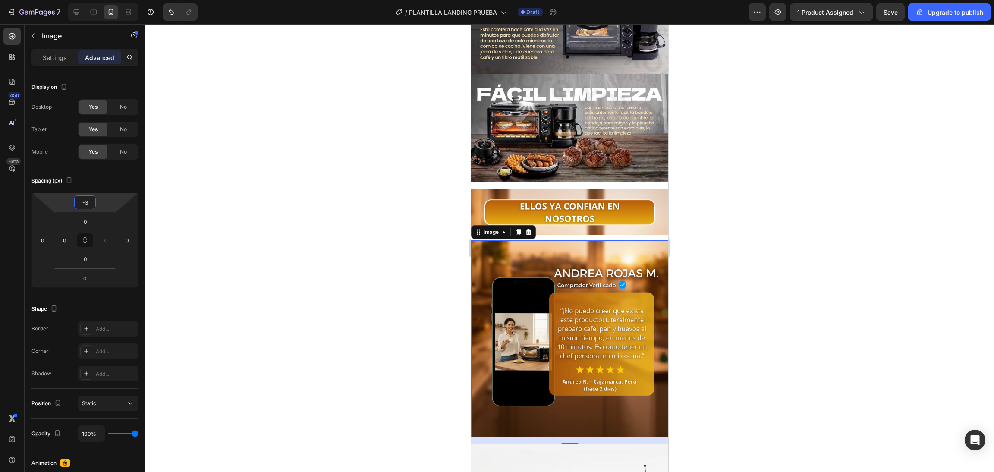
type input "-30"
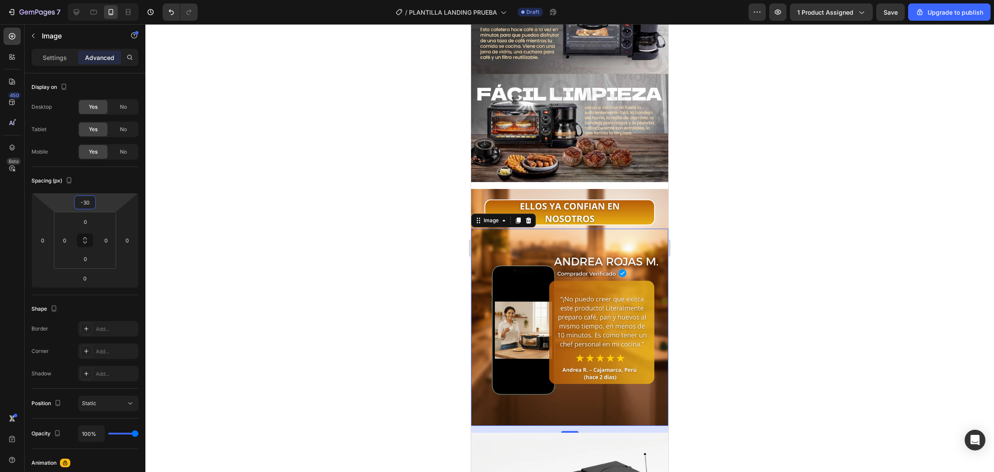
click at [392, 231] on div at bounding box center [569, 248] width 849 height 448
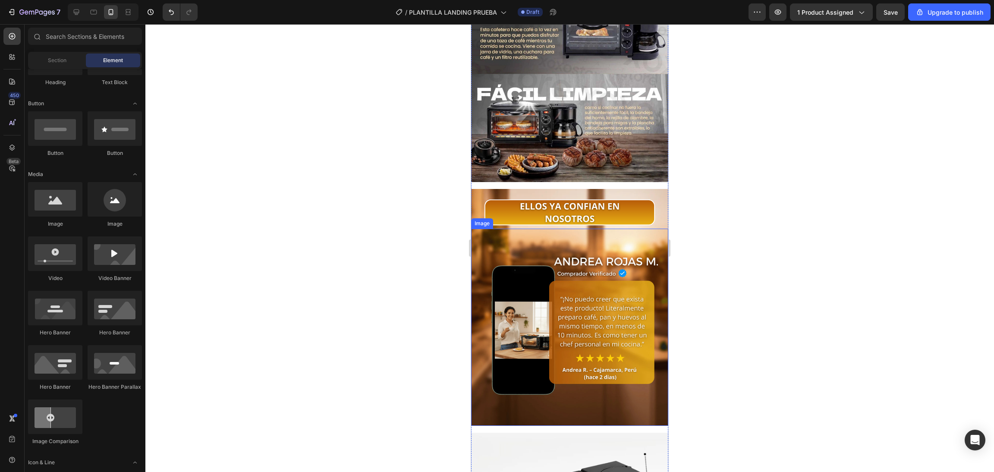
click at [559, 229] on img at bounding box center [569, 327] width 197 height 197
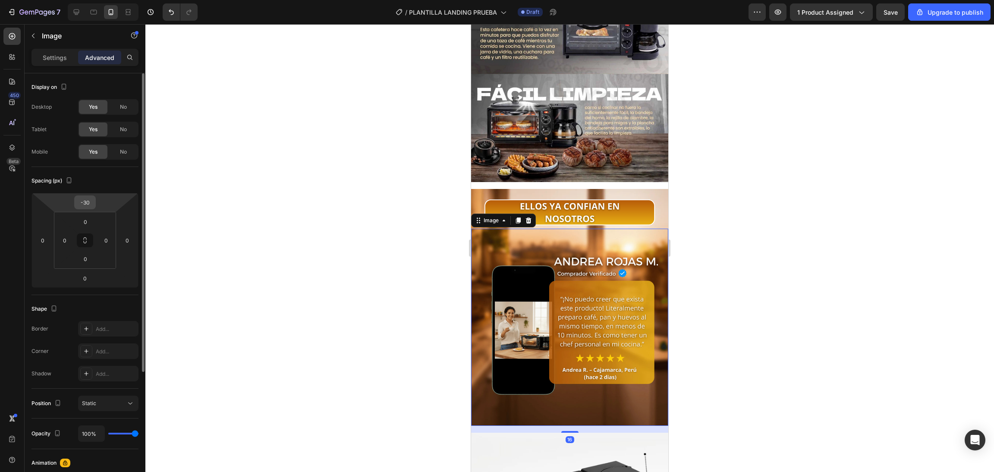
click at [91, 206] on input "-30" at bounding box center [84, 202] width 17 height 13
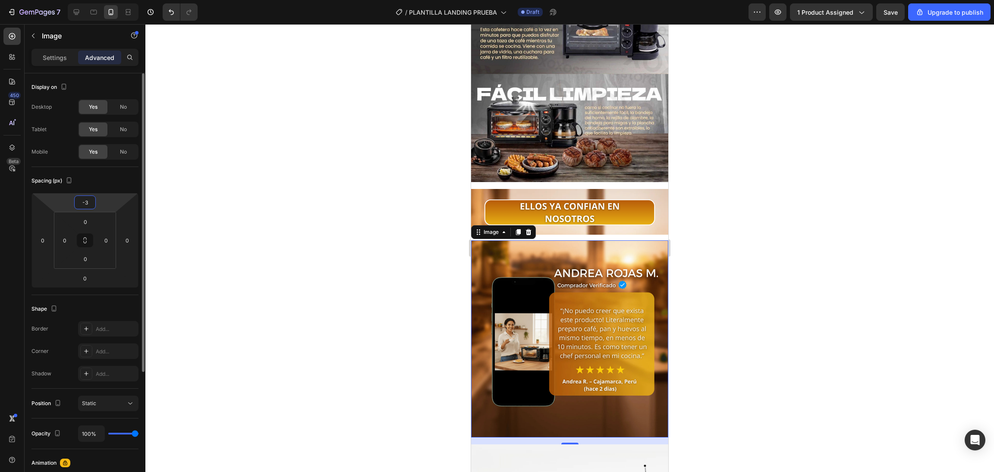
type input "-35"
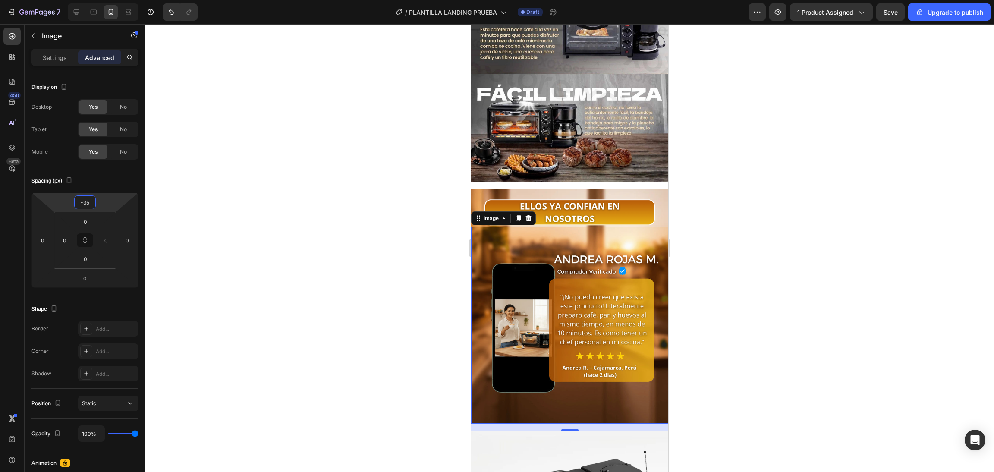
click at [292, 174] on div at bounding box center [569, 248] width 849 height 448
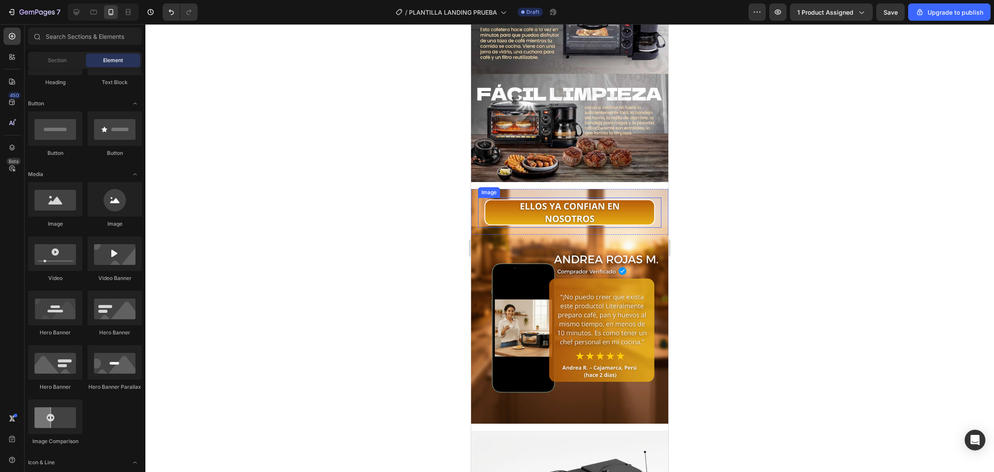
click at [650, 198] on img at bounding box center [569, 213] width 183 height 30
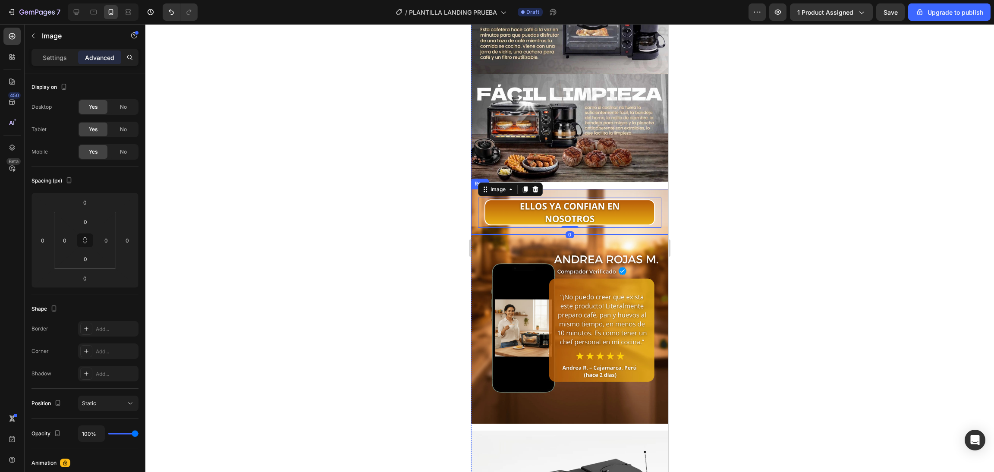
click at [657, 189] on div "Image 0 Row" at bounding box center [569, 212] width 197 height 46
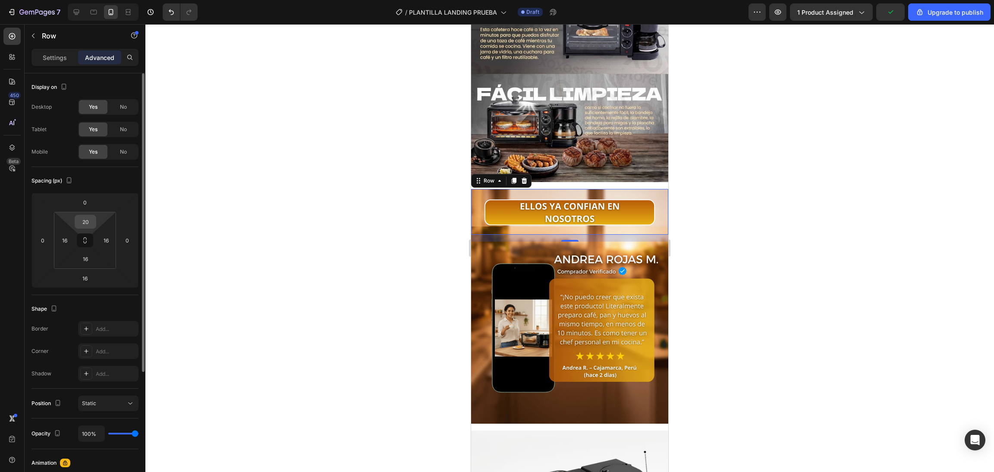
click at [82, 216] on input "20" at bounding box center [85, 221] width 17 height 13
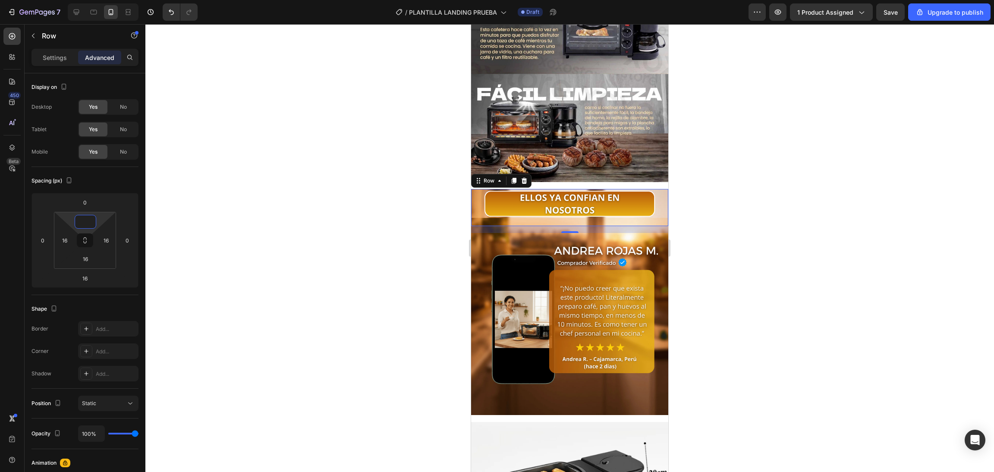
type input "0"
type input "20"
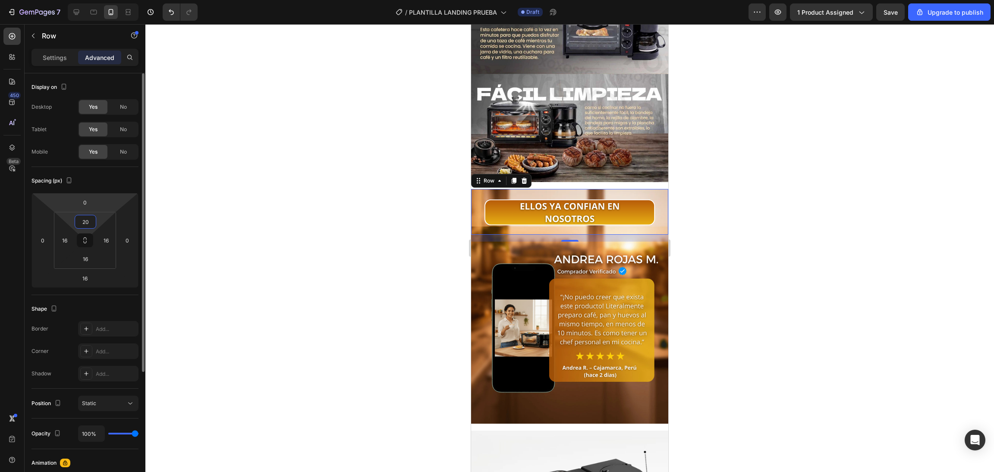
click at [101, 0] on html "7 / PLANTILLA LANDING PRUEBA Draft Preview 1 product assigned Save Upgrade to p…" at bounding box center [497, 0] width 994 height 0
click at [99, 0] on html "7 / PLANTILLA LANDING PRUEBA Draft Preview 1 product assigned Save Upgrade to p…" at bounding box center [497, 0] width 994 height 0
click at [94, 201] on div "0" at bounding box center [85, 202] width 22 height 14
click at [88, 205] on input "0" at bounding box center [84, 202] width 17 height 13
type input "-16"
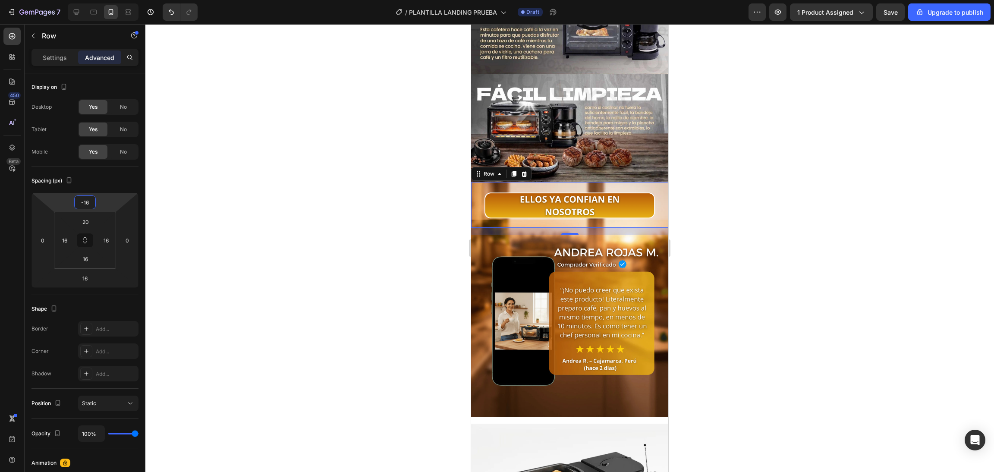
click at [273, 208] on div at bounding box center [569, 248] width 849 height 448
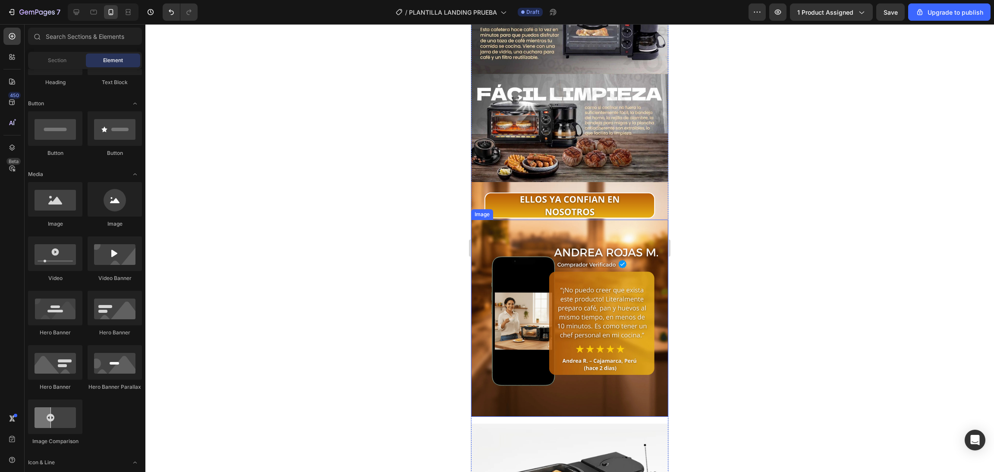
click at [581, 364] on img at bounding box center [569, 318] width 197 height 197
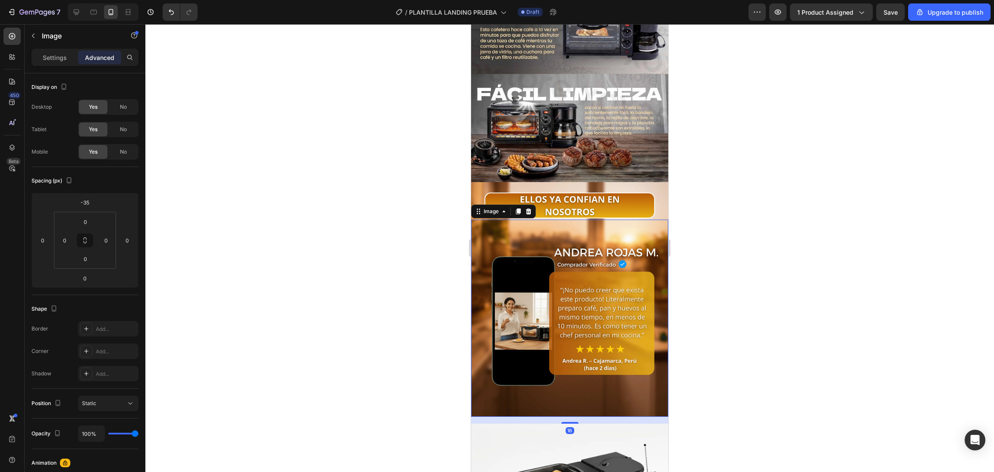
click at [583, 303] on img at bounding box center [569, 318] width 197 height 197
click at [529, 206] on div at bounding box center [528, 211] width 10 height 10
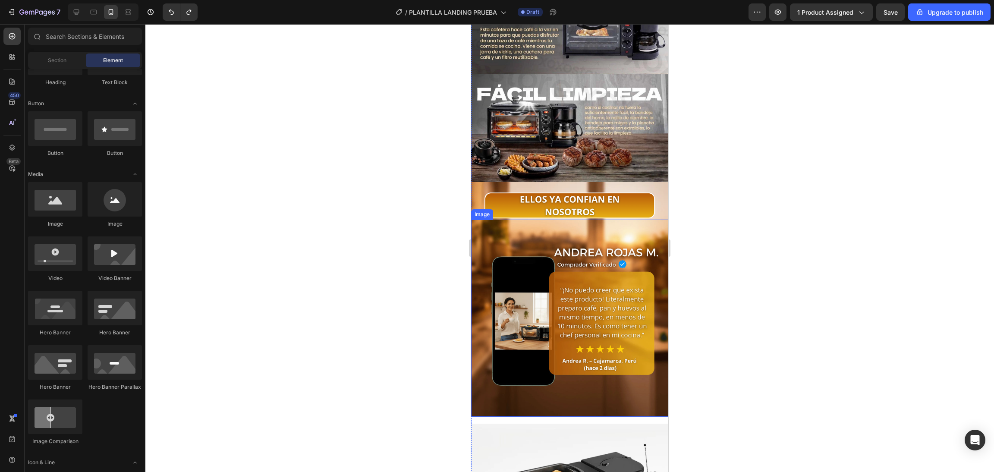
click at [541, 252] on img at bounding box center [569, 318] width 197 height 197
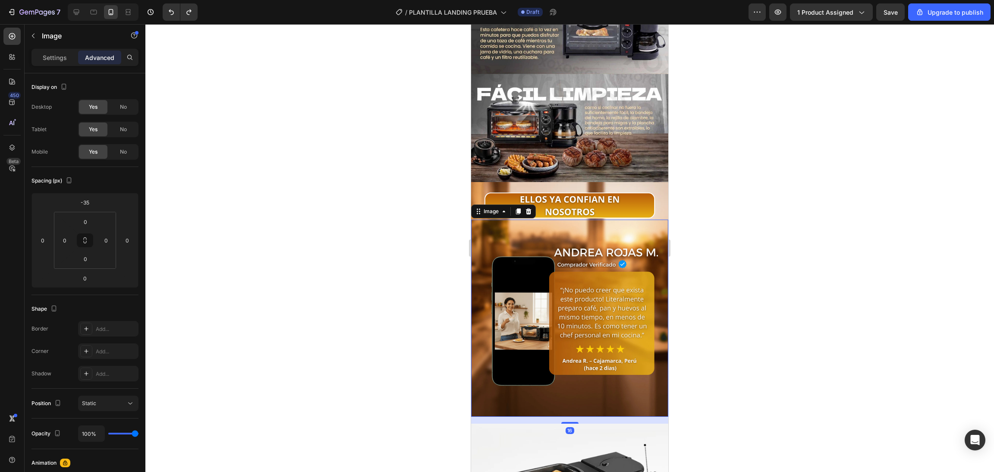
click at [528, 220] on img at bounding box center [569, 318] width 197 height 197
click at [527, 206] on div at bounding box center [528, 211] width 10 height 10
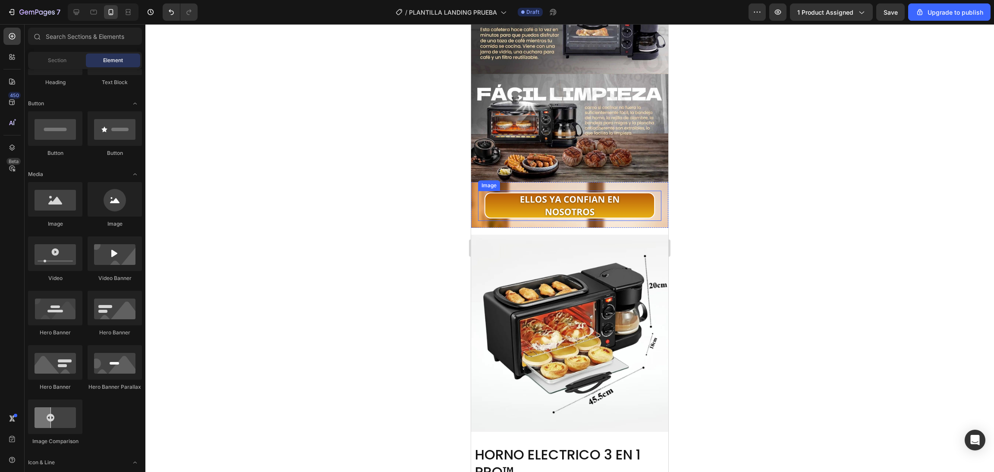
click at [62, 76] on div "Heading" at bounding box center [55, 64] width 54 height 46
click at [415, 210] on div at bounding box center [569, 248] width 849 height 448
click at [506, 200] on div "Image Row" at bounding box center [569, 205] width 197 height 46
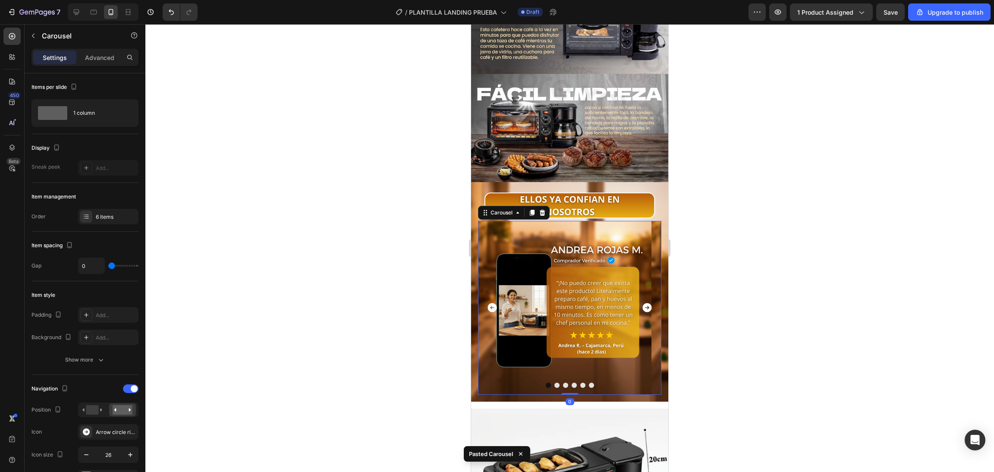
click at [699, 202] on div at bounding box center [569, 248] width 849 height 448
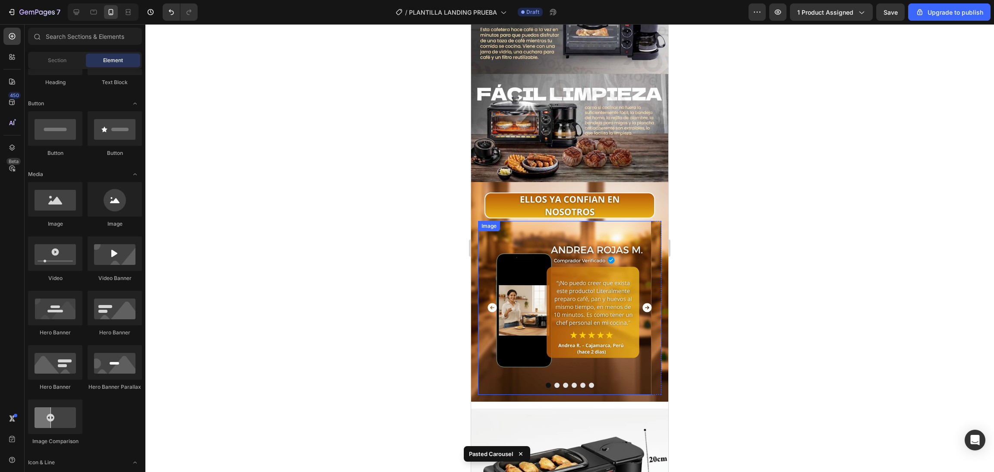
click at [644, 221] on img at bounding box center [564, 307] width 173 height 173
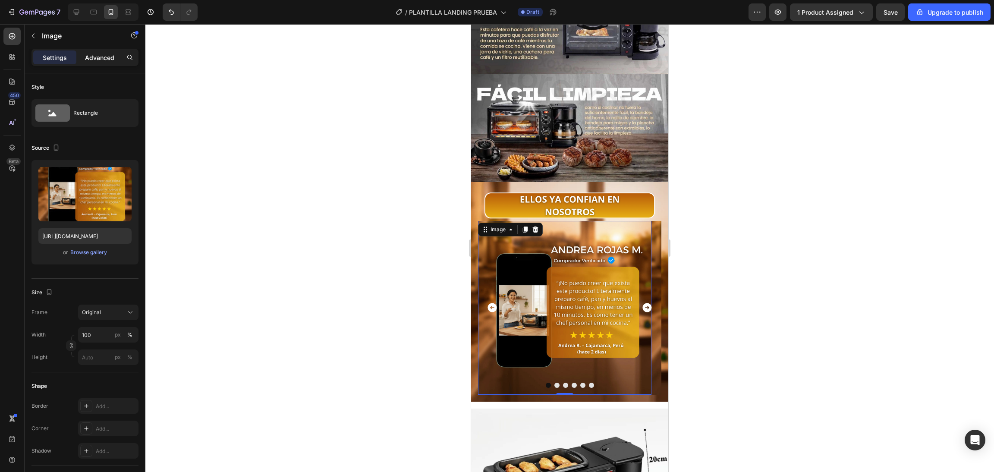
click at [114, 60] on div "Advanced" at bounding box center [99, 57] width 43 height 14
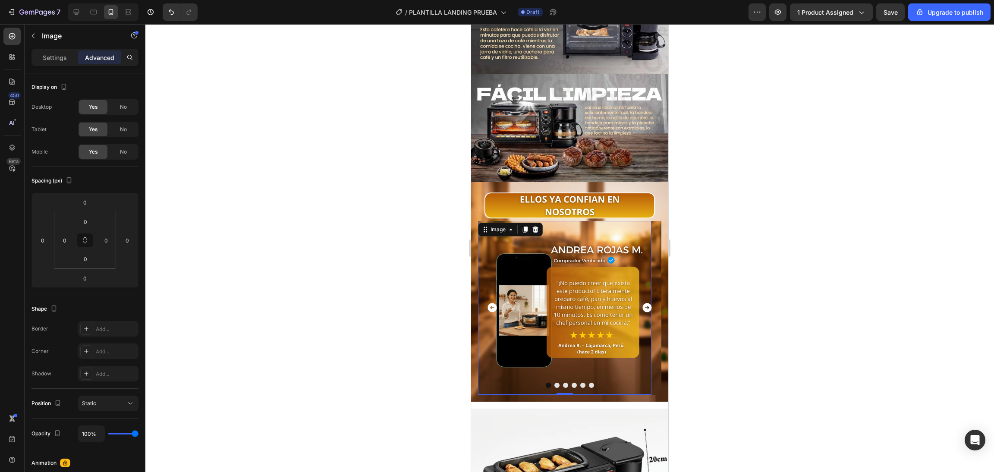
click at [48, 71] on div "Settings Advanced" at bounding box center [85, 61] width 121 height 25
click at [55, 65] on div "Settings Advanced" at bounding box center [84, 57] width 107 height 17
click at [58, 60] on p "Settings" at bounding box center [55, 57] width 24 height 9
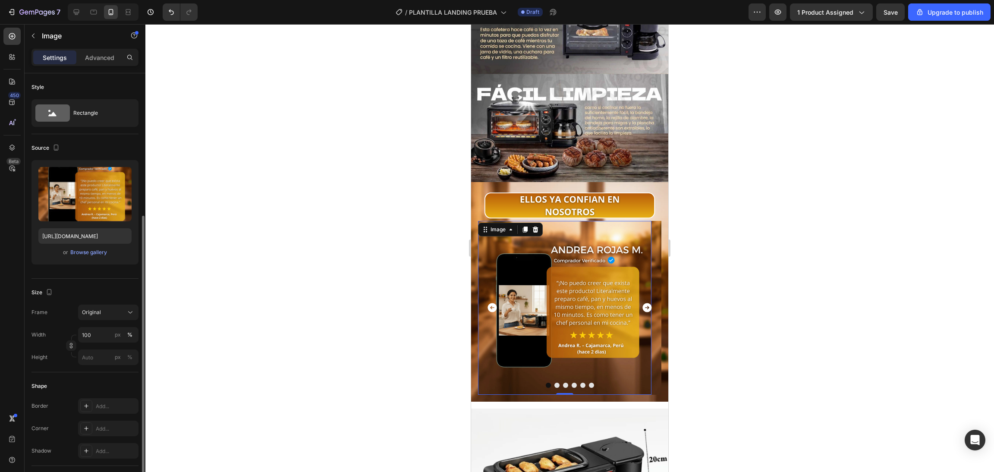
scroll to position [86, 0]
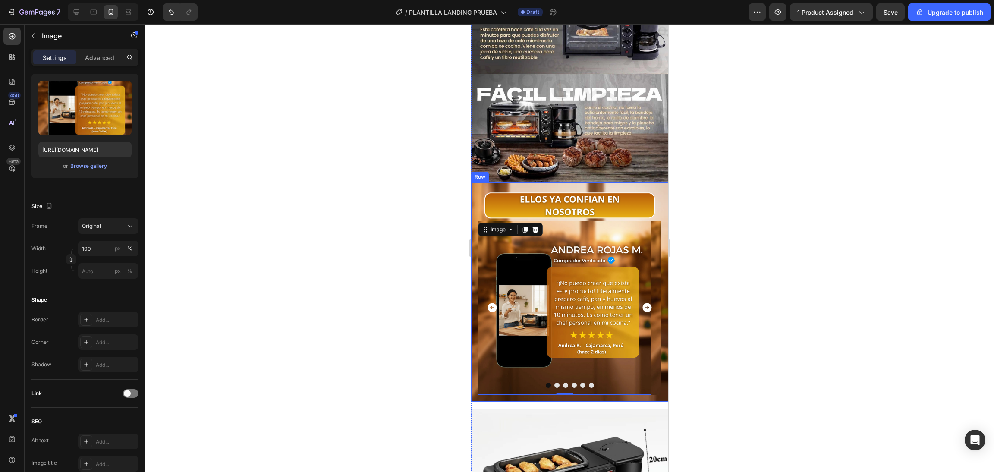
click at [472, 361] on div "Image Image 0 Image Image Image Image Image Carousel Row" at bounding box center [569, 292] width 197 height 220
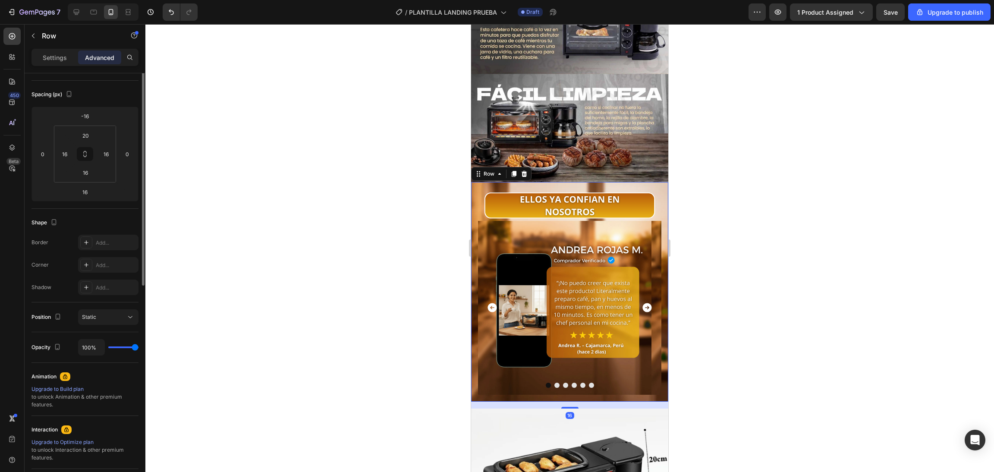
scroll to position [0, 0]
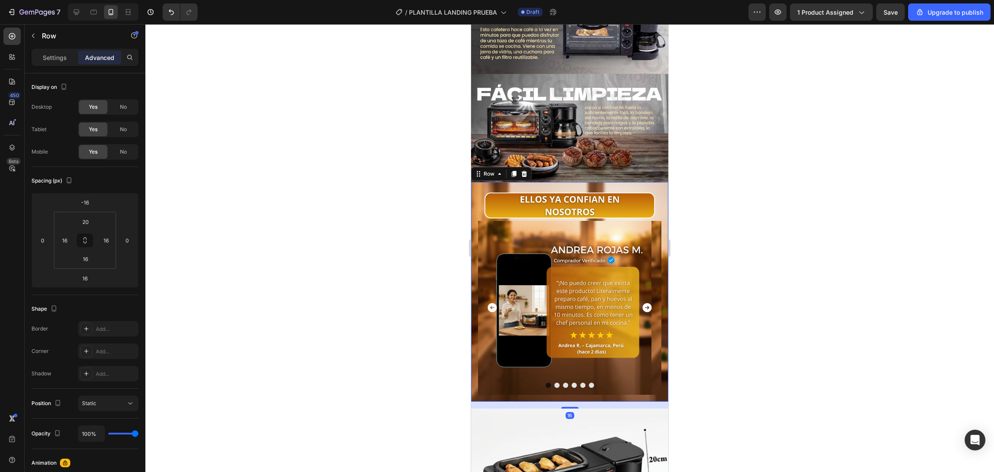
click at [471, 402] on div "16" at bounding box center [569, 405] width 197 height 7
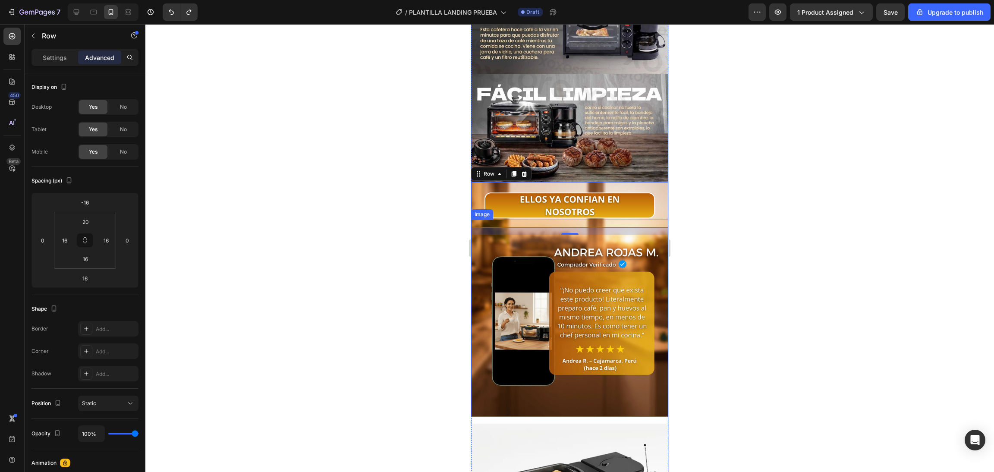
click at [589, 290] on img at bounding box center [569, 318] width 197 height 197
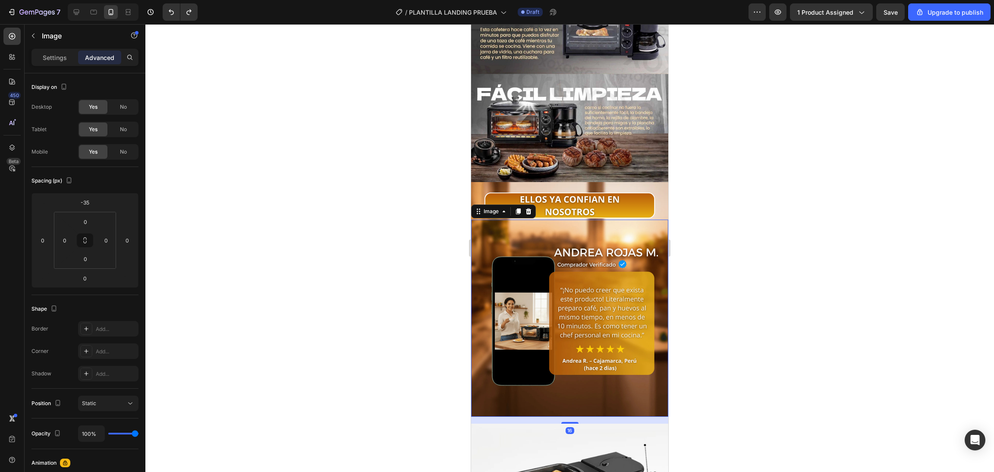
click at [529, 208] on icon at bounding box center [529, 211] width 6 height 6
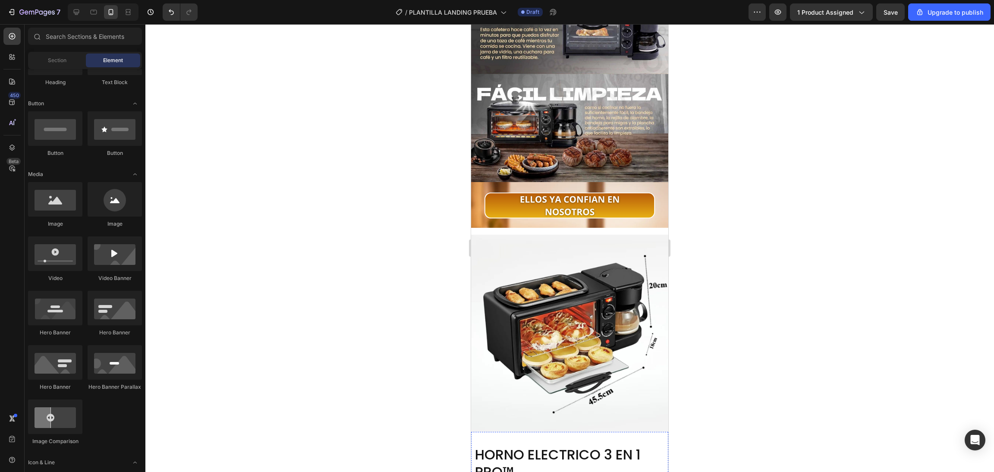
scroll to position [1334, 0]
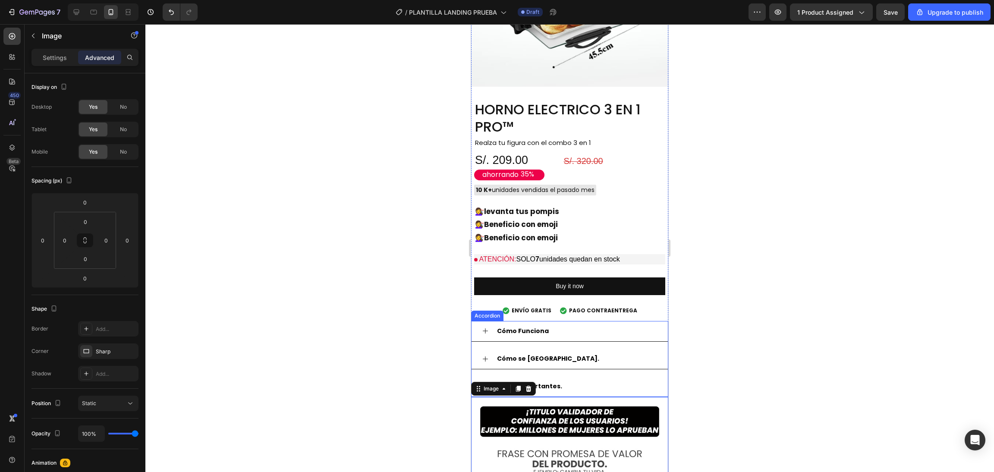
scroll to position [989, 0]
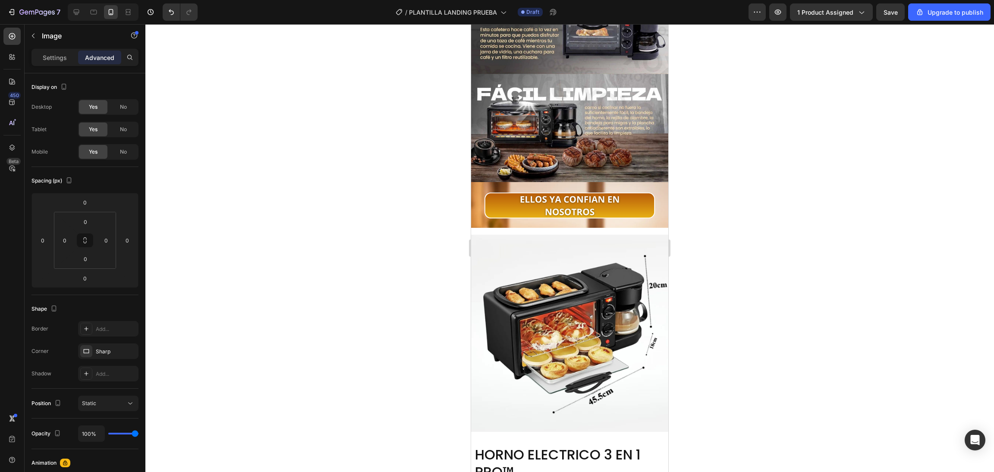
click at [656, 67] on img at bounding box center [569, 24] width 197 height 315
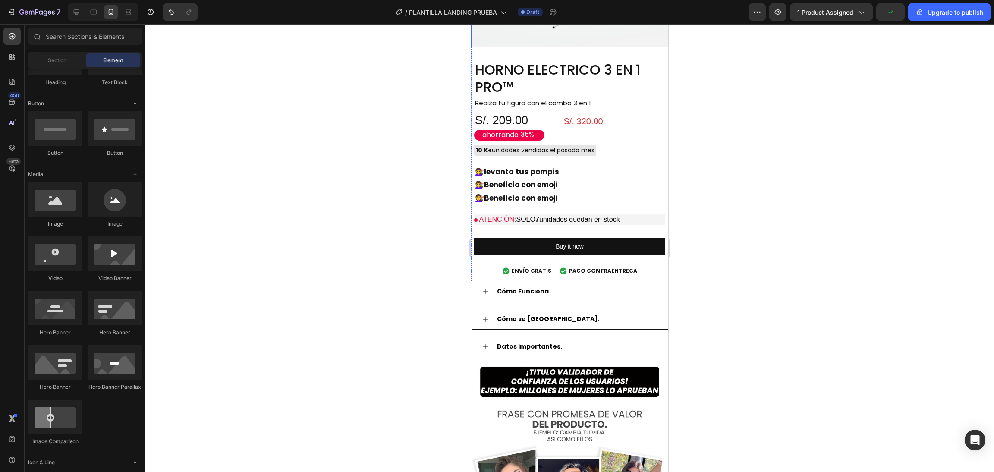
scroll to position [1029, 0]
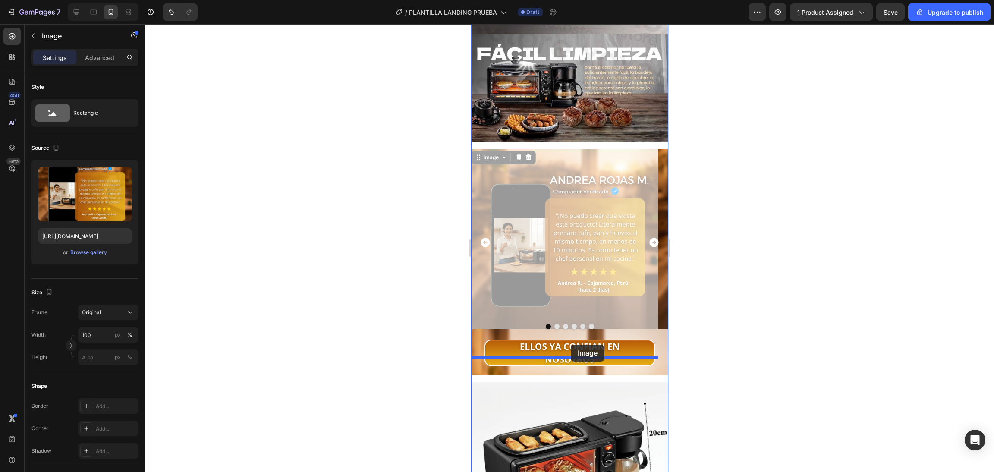
drag, startPoint x: 579, startPoint y: 224, endPoint x: 571, endPoint y: 345, distance: 121.5
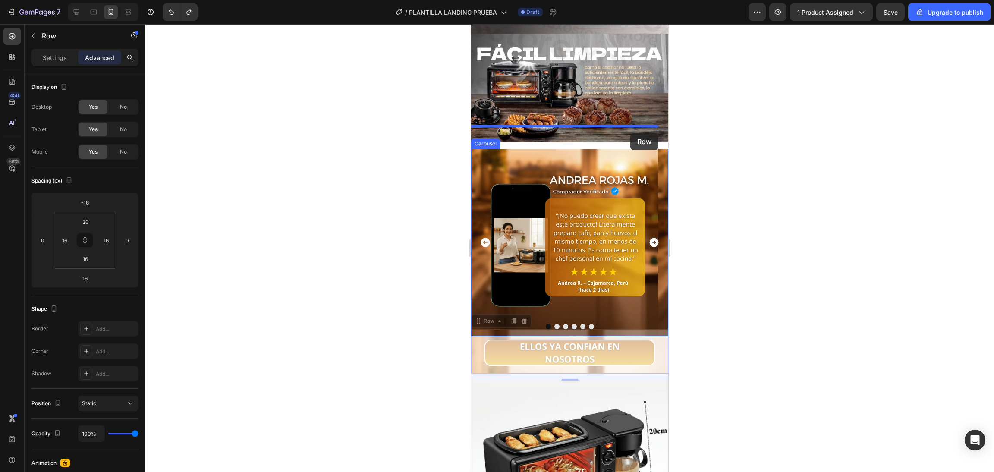
drag, startPoint x: 653, startPoint y: 256, endPoint x: 630, endPoint y: 131, distance: 127.1
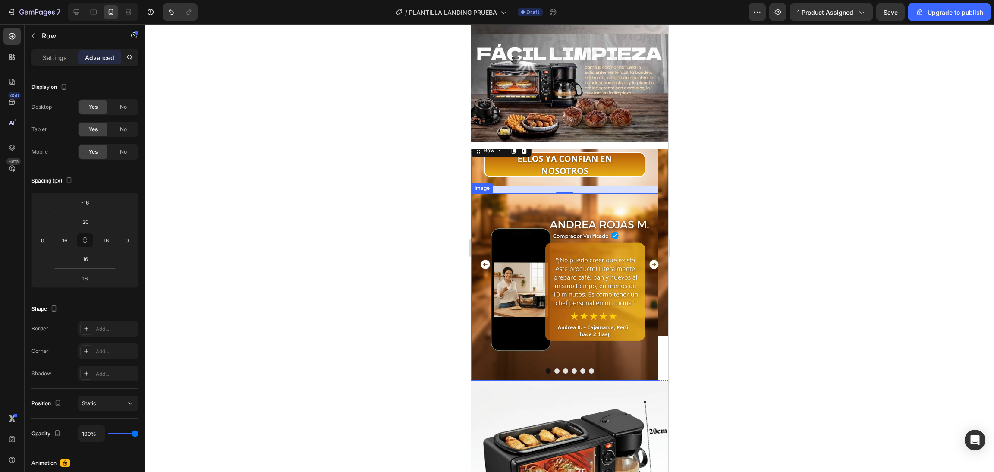
click at [608, 194] on img at bounding box center [564, 286] width 187 height 187
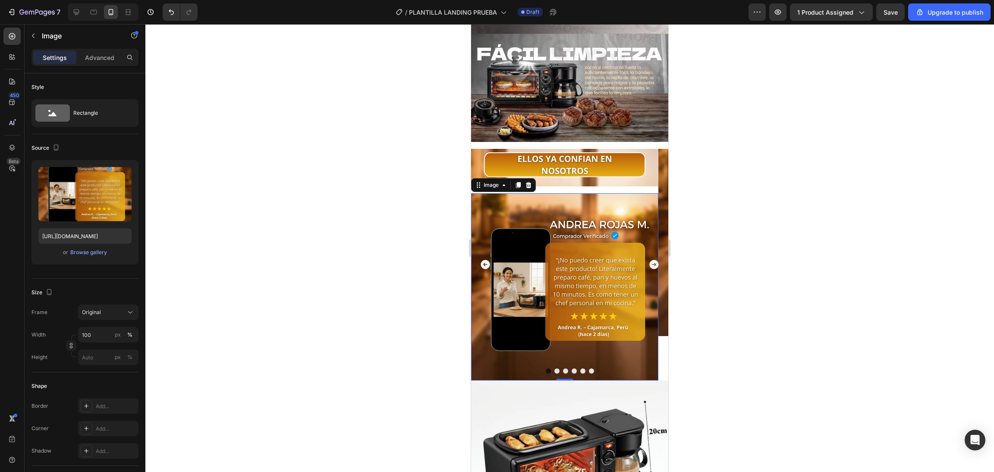
click at [102, 67] on div "Settings Advanced" at bounding box center [85, 61] width 121 height 25
click at [104, 60] on p "Advanced" at bounding box center [99, 57] width 29 height 9
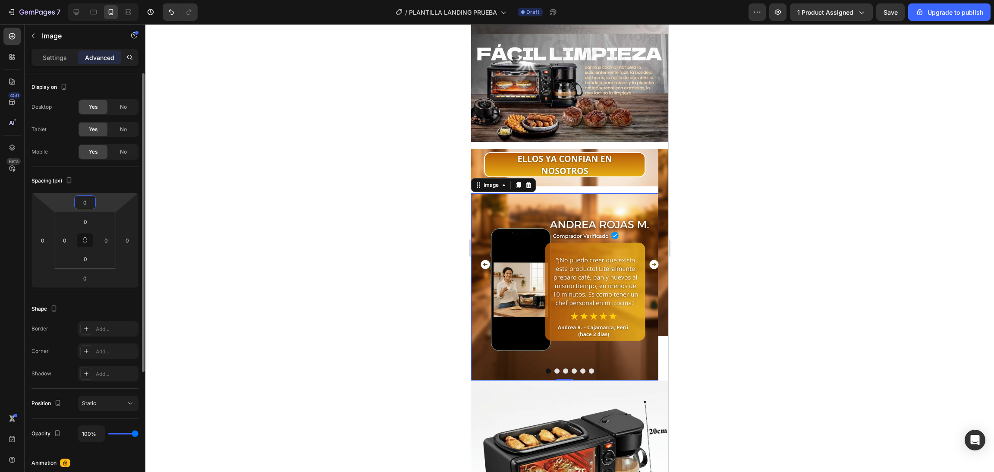
click at [92, 198] on input "0" at bounding box center [84, 202] width 17 height 13
type input "1"
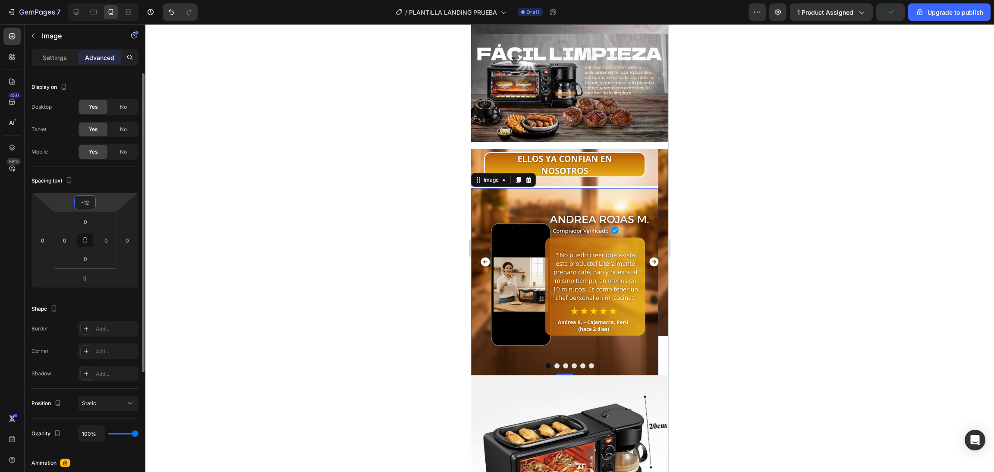
type input "-1"
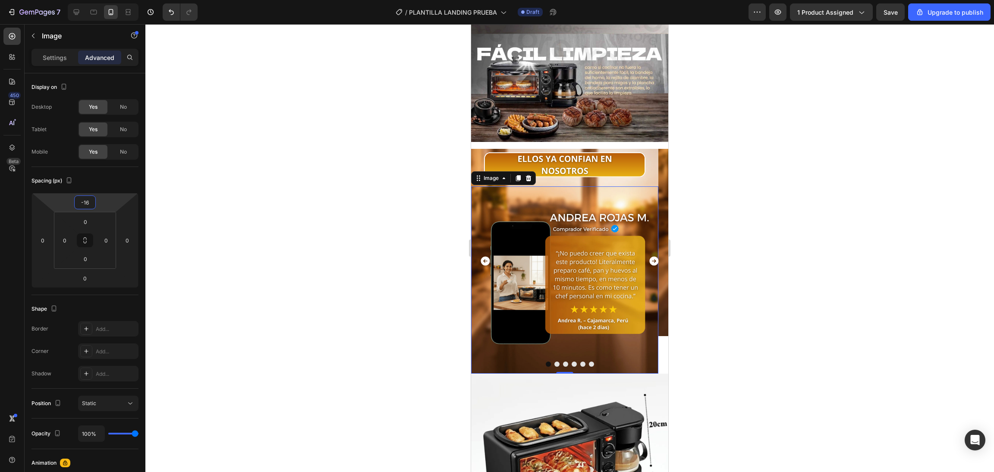
type input "-1"
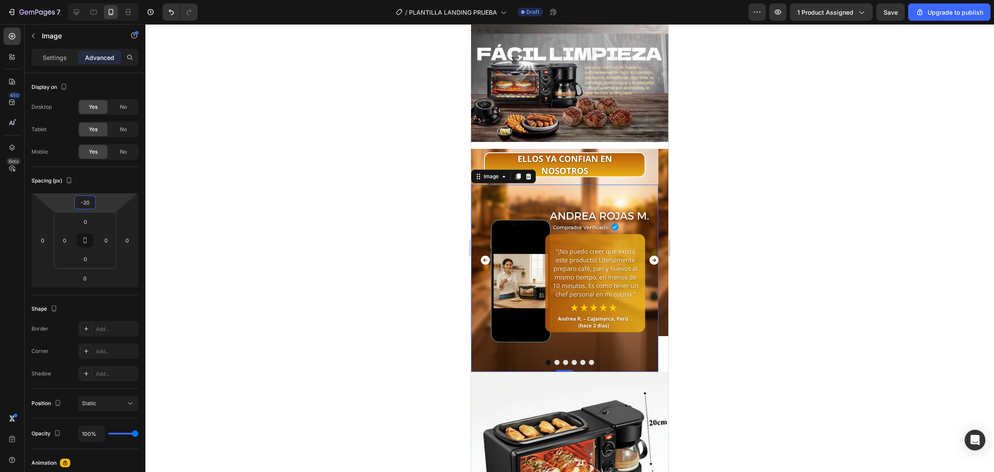
type input "-2"
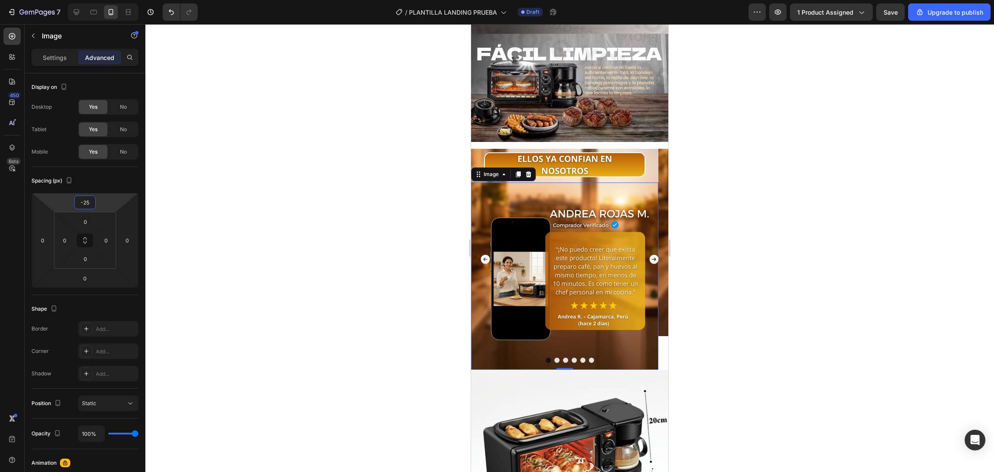
type input "-2"
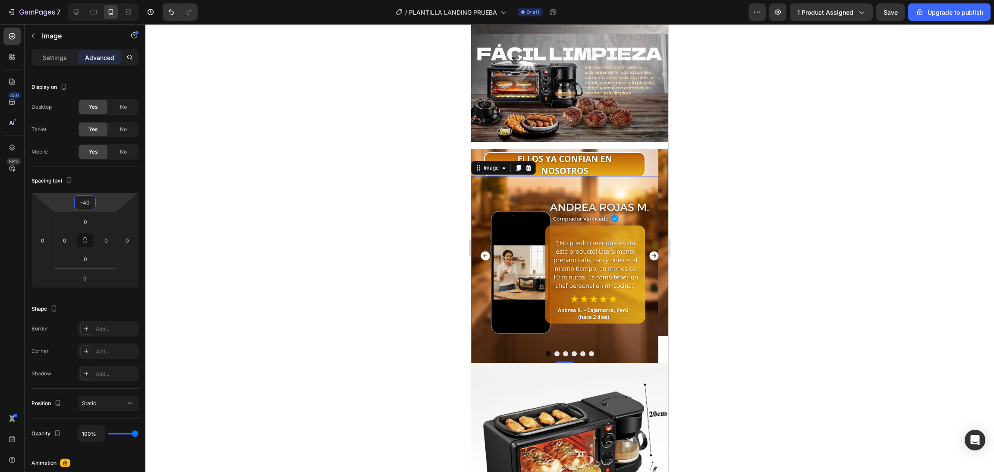
type input "-4"
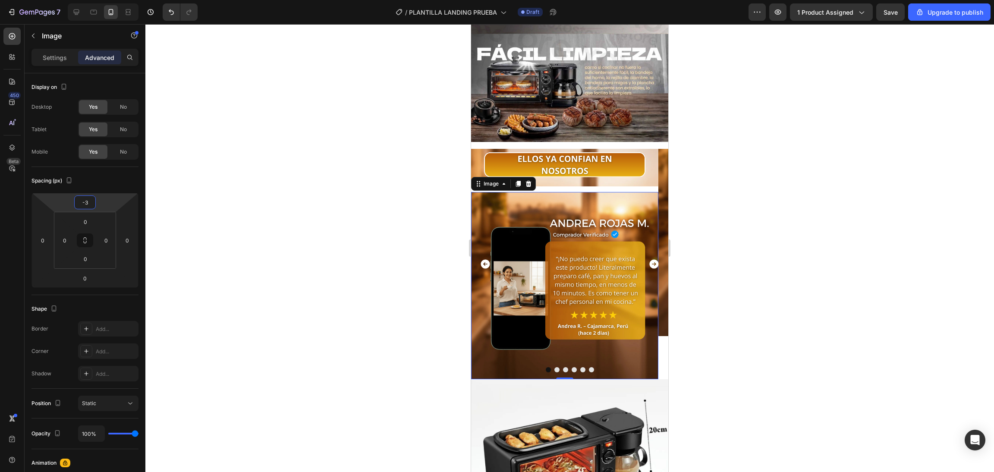
type input "-35"
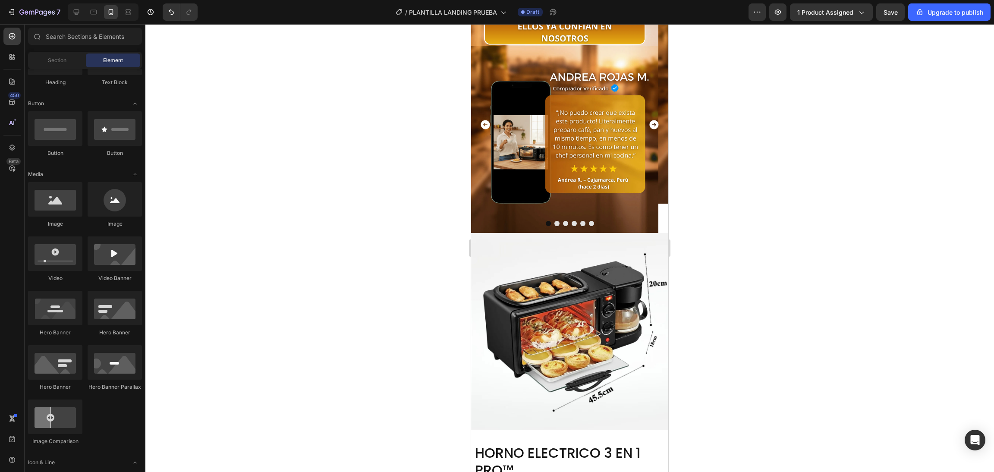
scroll to position [989, 0]
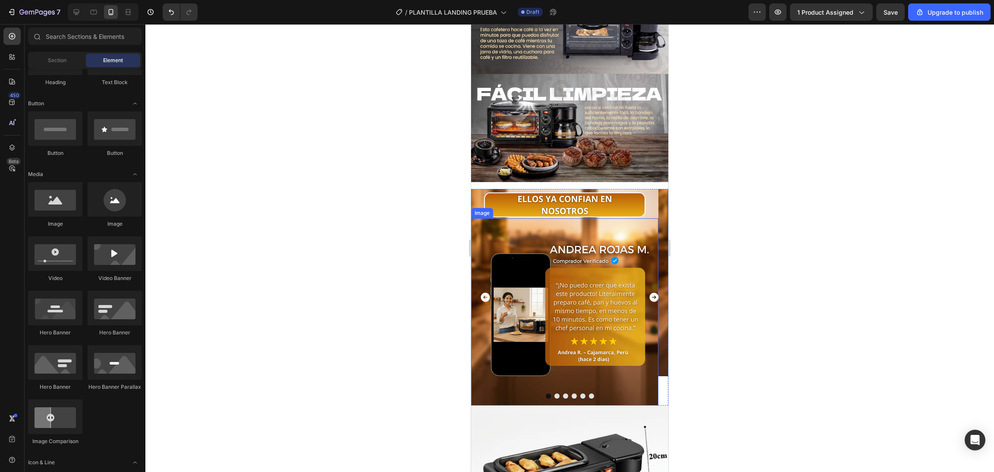
click at [597, 218] on img at bounding box center [564, 311] width 187 height 187
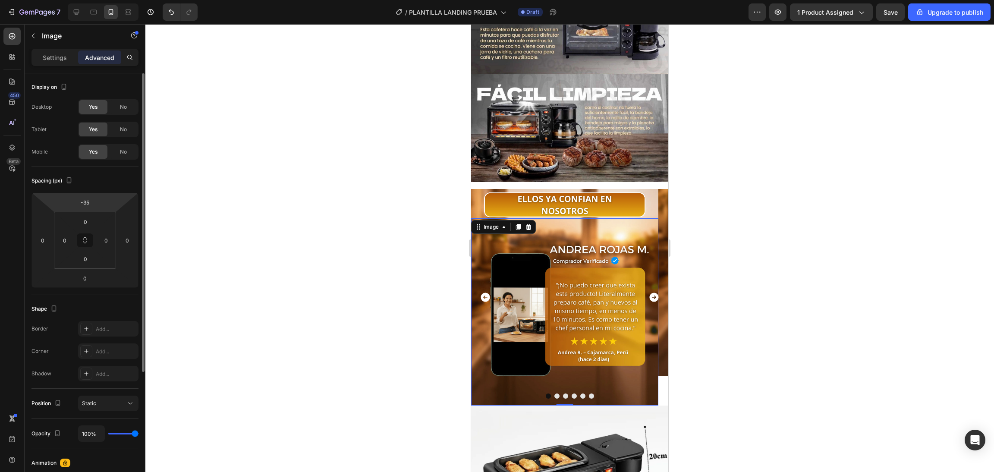
click at [94, 195] on div "-35" at bounding box center [85, 202] width 22 height 14
click at [90, 206] on input "-35" at bounding box center [84, 202] width 17 height 13
type input "-36"
click at [368, 193] on div at bounding box center [569, 248] width 849 height 448
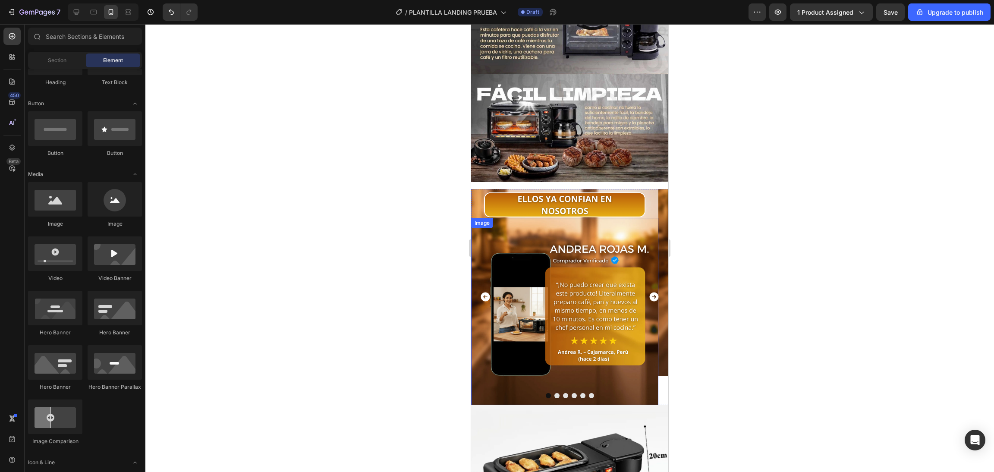
scroll to position [903, 0]
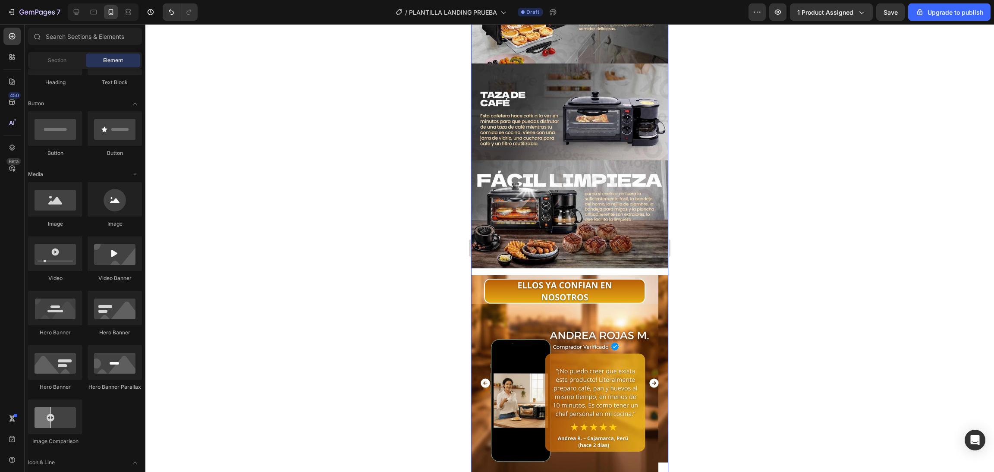
click at [624, 210] on img at bounding box center [569, 110] width 197 height 315
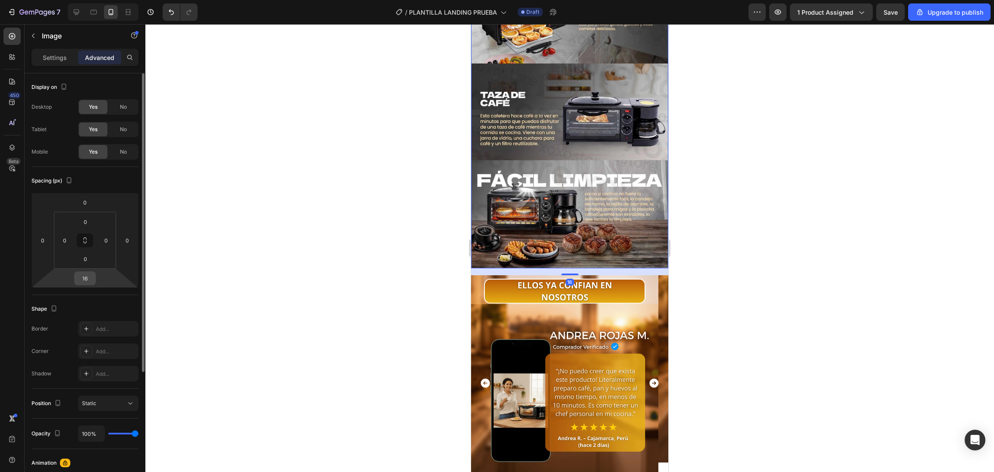
click at [94, 283] on div "16" at bounding box center [85, 278] width 22 height 14
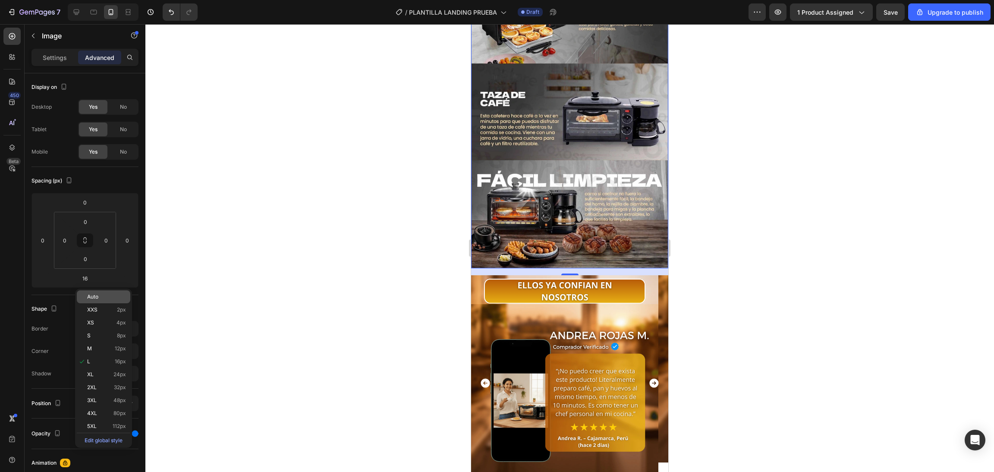
click at [94, 293] on div "Auto" at bounding box center [104, 296] width 54 height 13
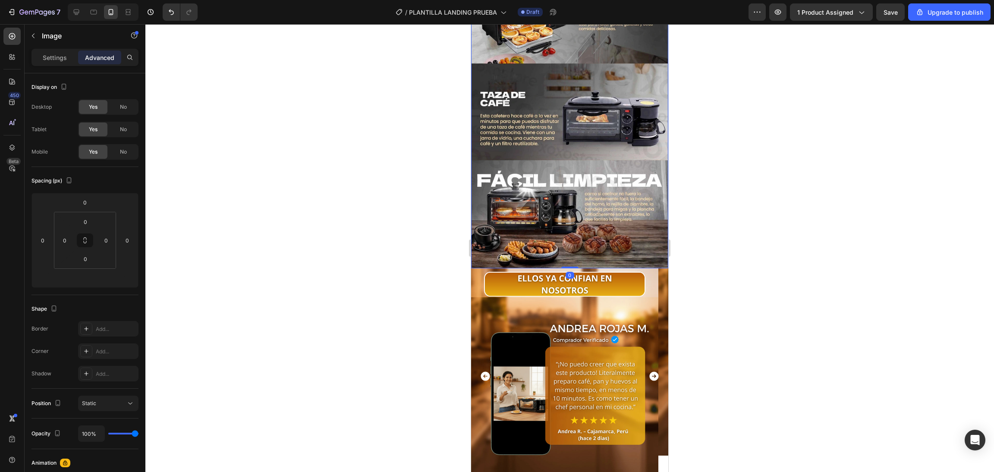
click at [336, 246] on div at bounding box center [569, 248] width 849 height 448
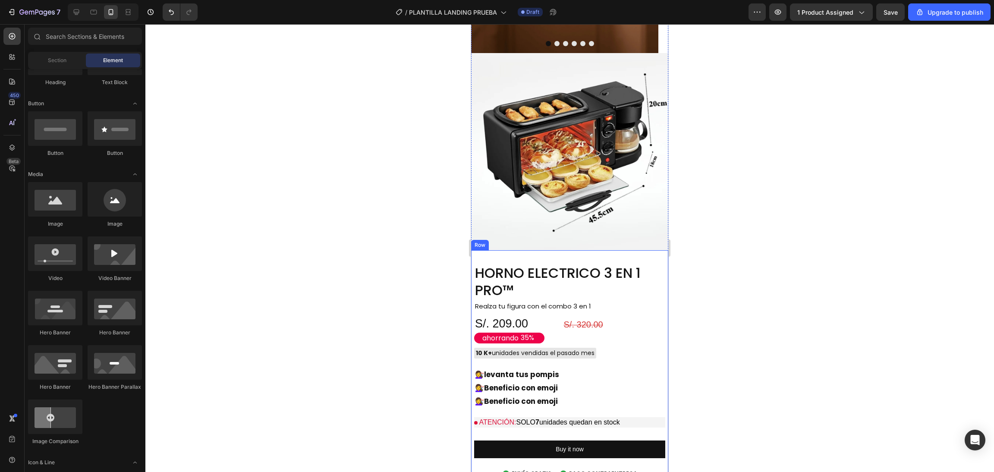
scroll to position [1162, 0]
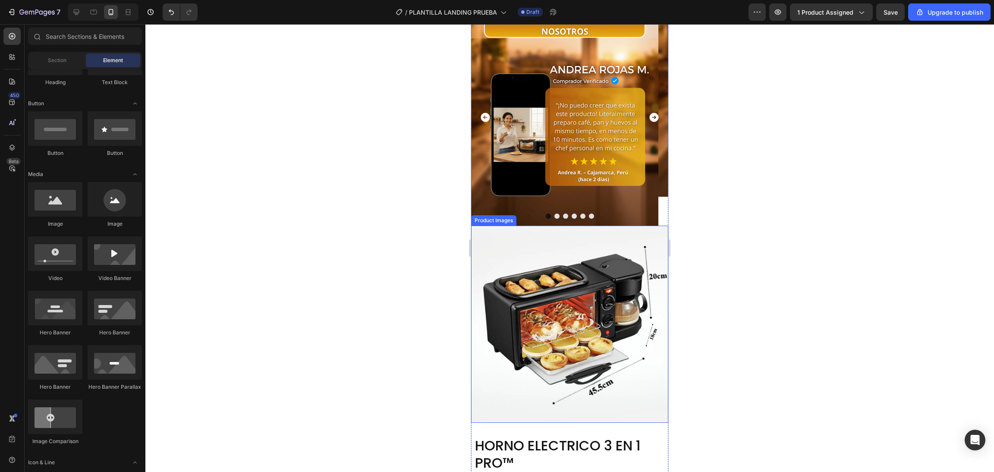
click at [611, 226] on img at bounding box center [569, 324] width 197 height 197
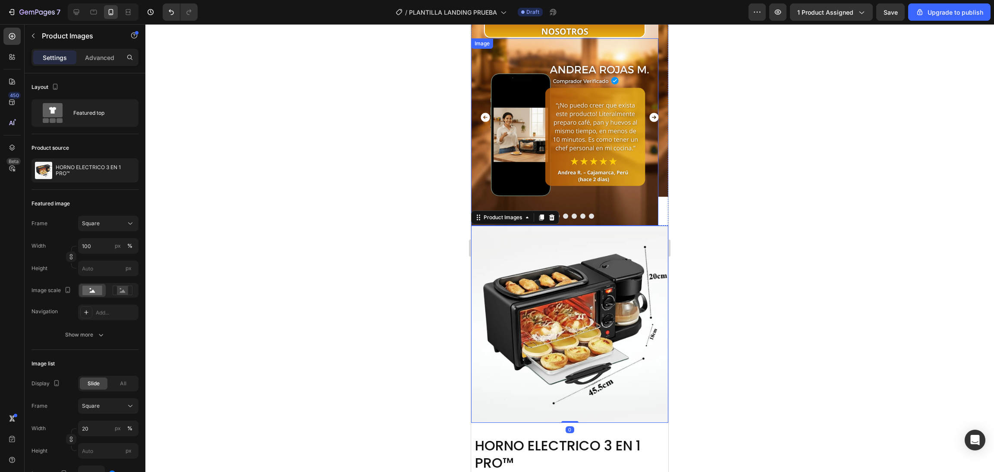
click at [639, 189] on img at bounding box center [564, 131] width 187 height 187
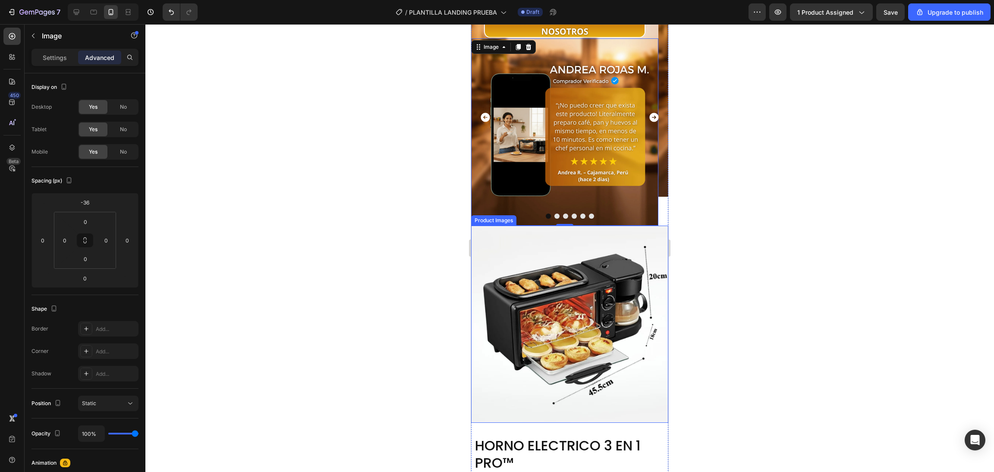
click at [630, 233] on img at bounding box center [569, 324] width 197 height 197
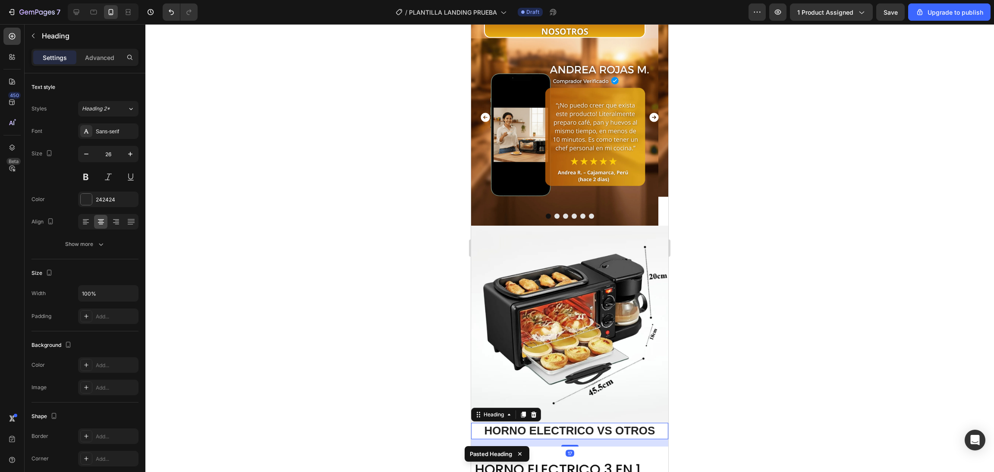
scroll to position [1334, 0]
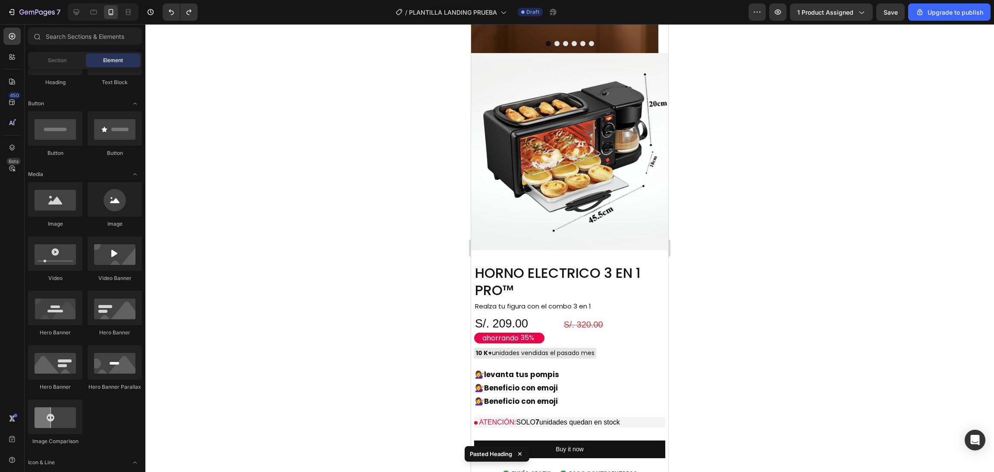
click at [389, 127] on div at bounding box center [569, 248] width 849 height 448
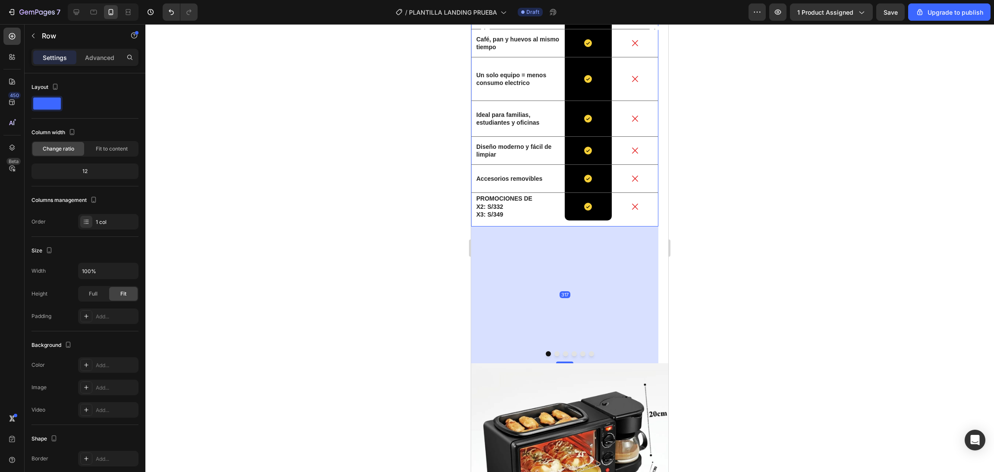
scroll to position [1483, 0]
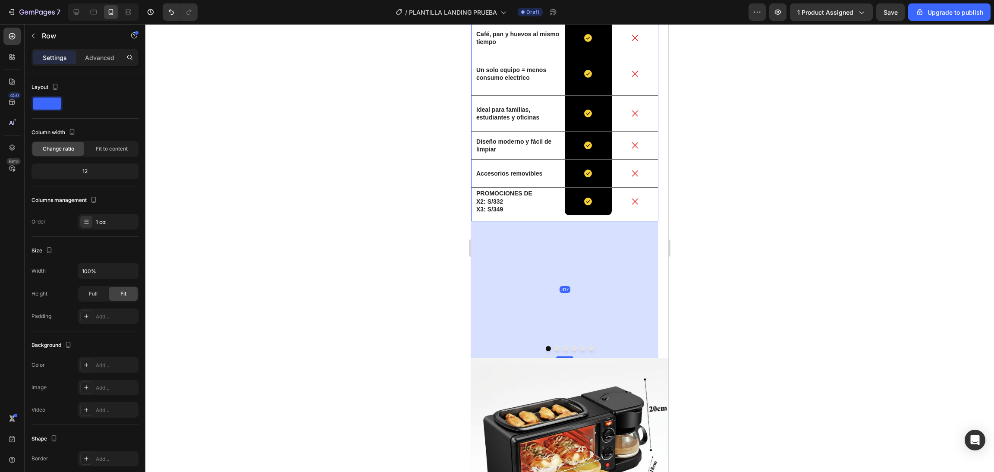
click at [636, 252] on div "317" at bounding box center [564, 289] width 187 height 137
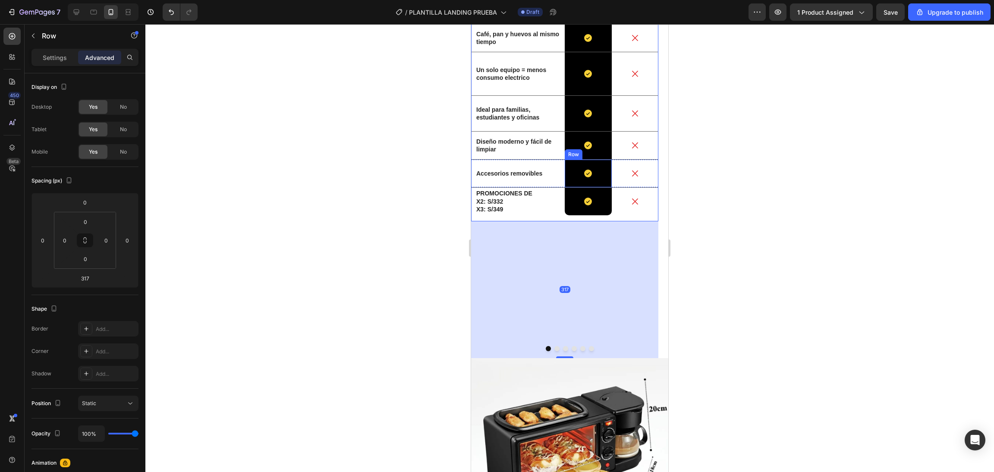
scroll to position [1224, 0]
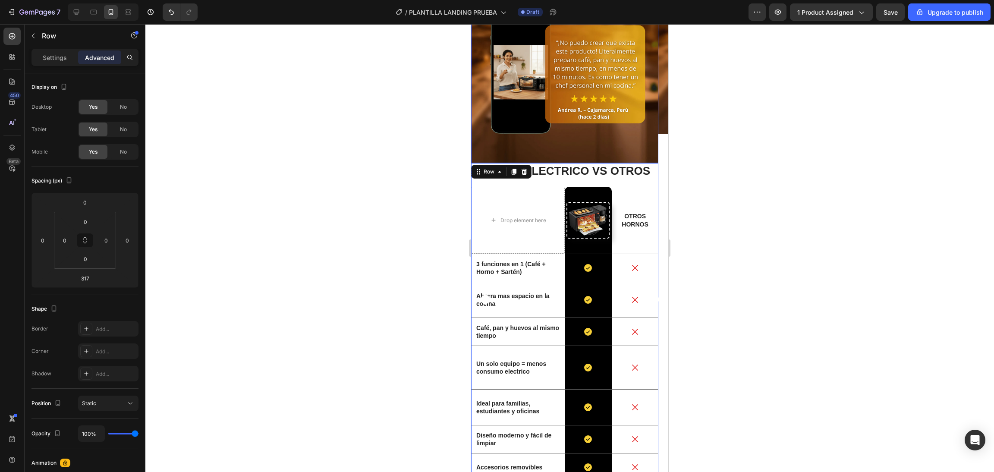
type input "14"
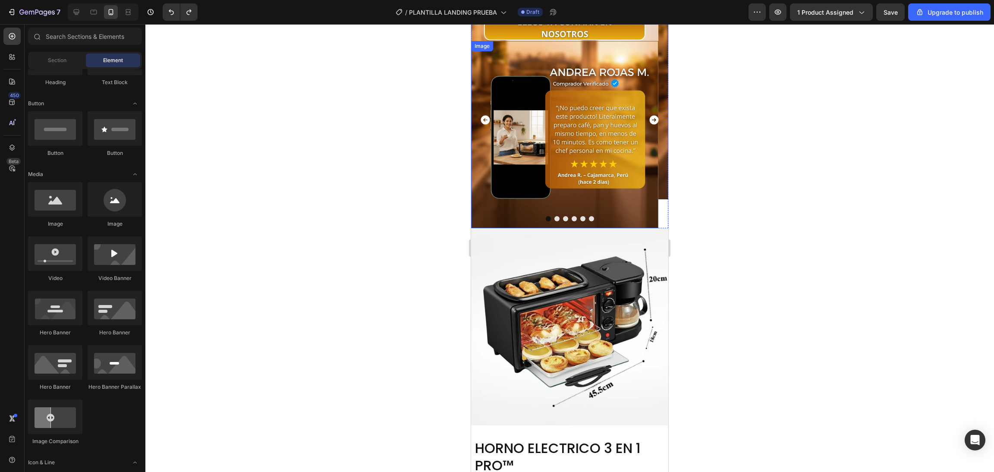
scroll to position [980, 0]
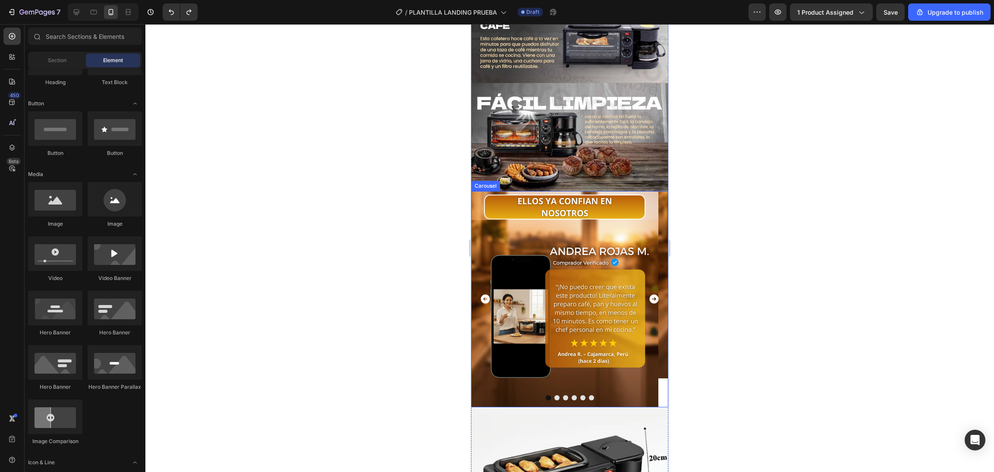
click at [650, 293] on icon "Carousel Next Arrow" at bounding box center [654, 298] width 11 height 11
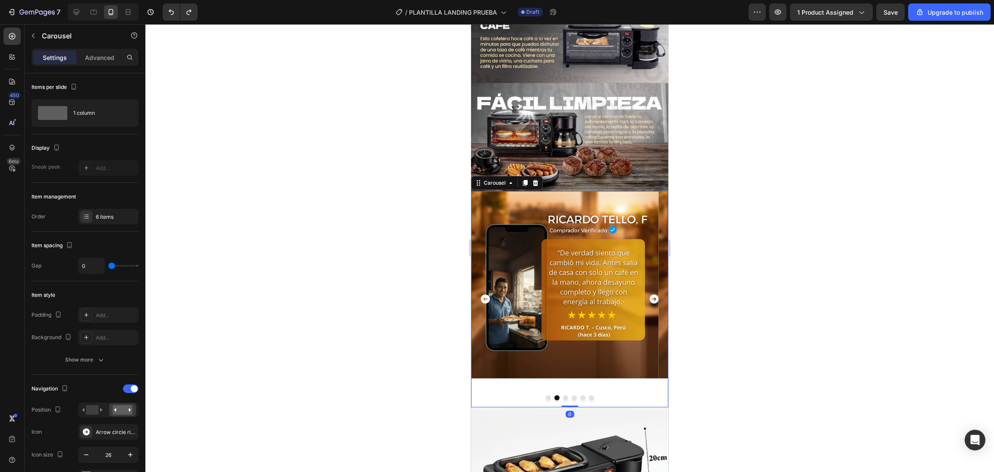
click at [650, 293] on icon "Carousel Next Arrow" at bounding box center [654, 298] width 11 height 11
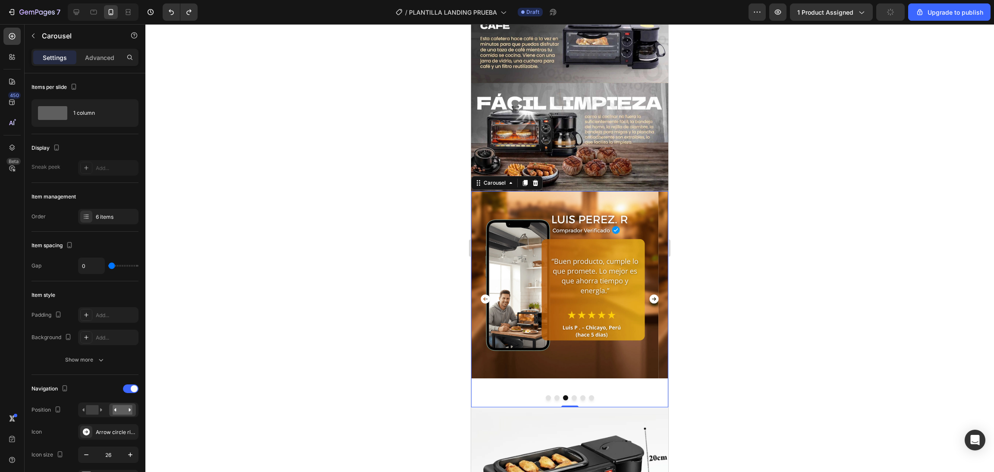
click at [400, 225] on div at bounding box center [569, 248] width 849 height 448
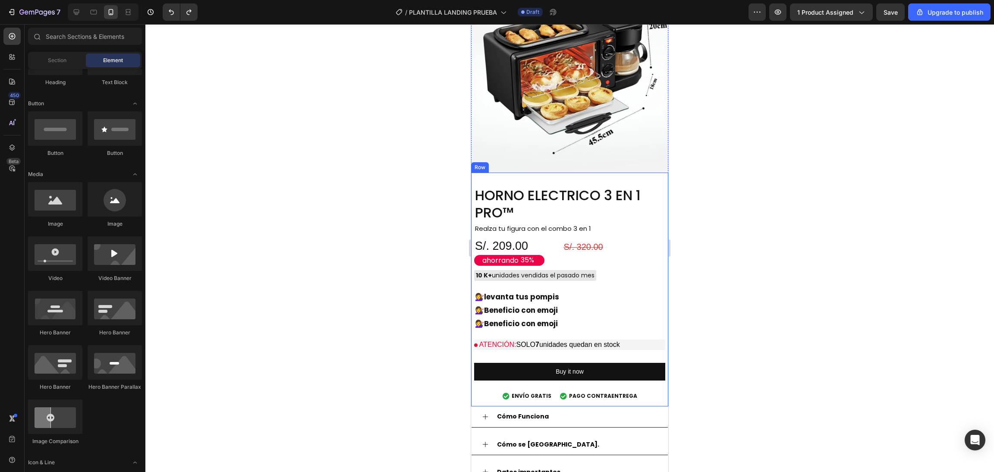
scroll to position [1153, 0]
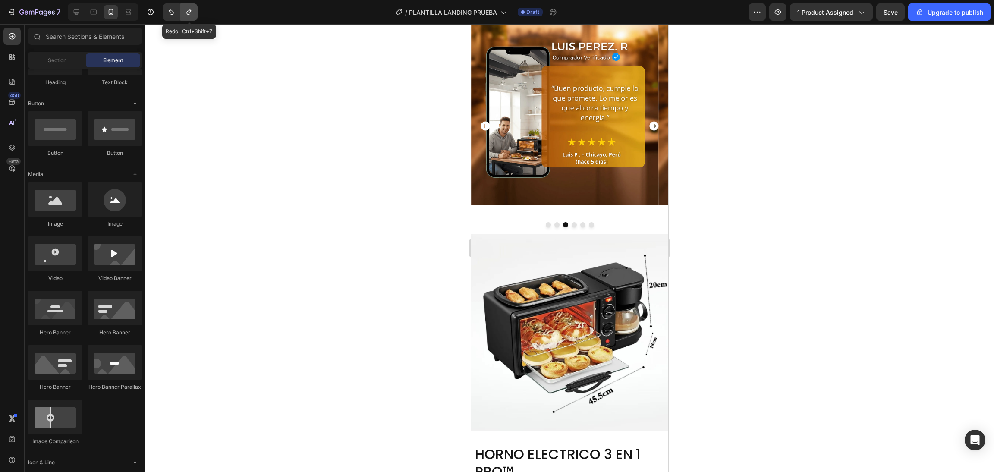
click at [185, 9] on icon "Undo/Redo" at bounding box center [189, 12] width 9 height 9
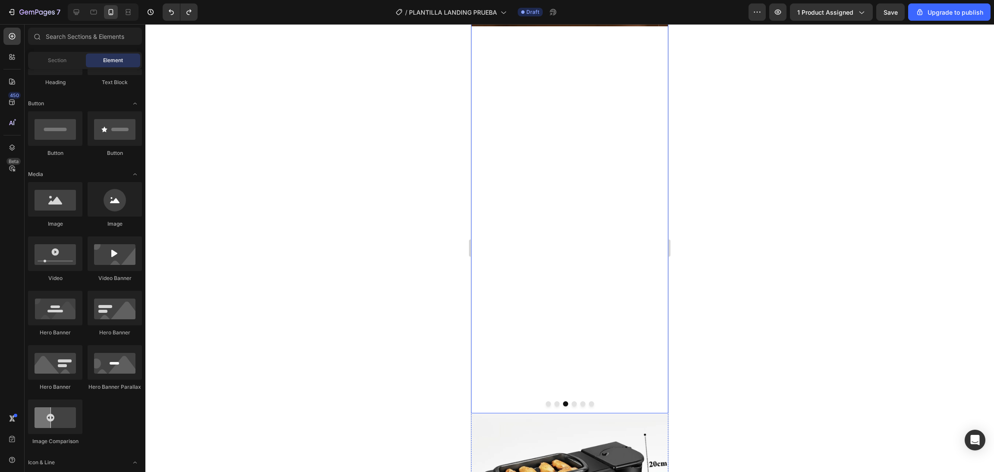
scroll to position [1418, 0]
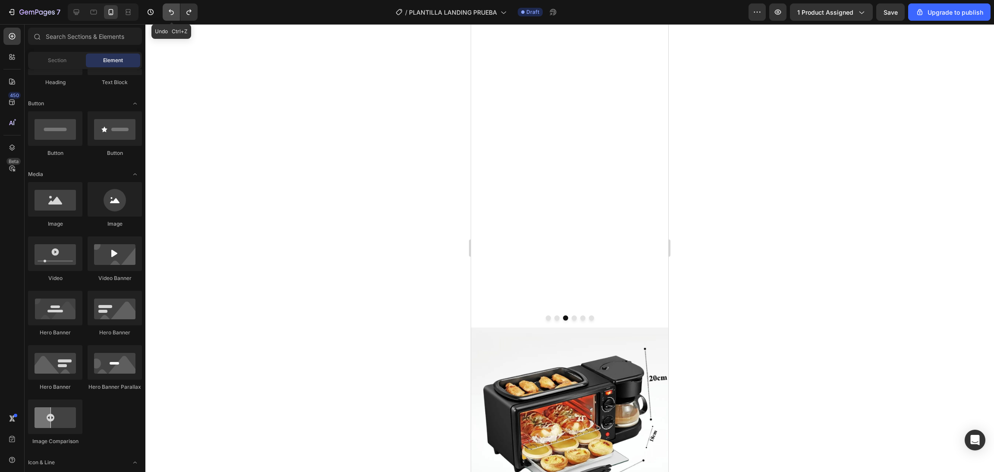
click at [169, 9] on icon "Undo/Redo" at bounding box center [171, 12] width 9 height 9
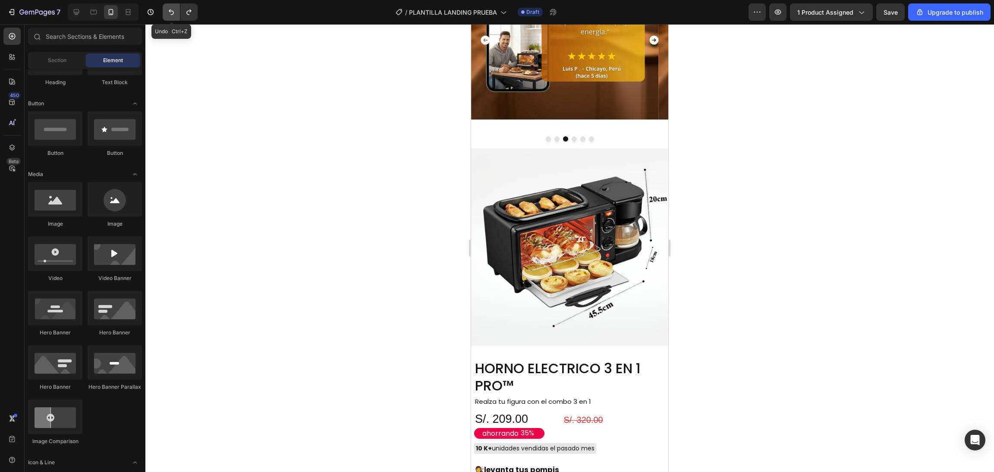
click at [169, 9] on icon "Undo/Redo" at bounding box center [171, 12] width 9 height 9
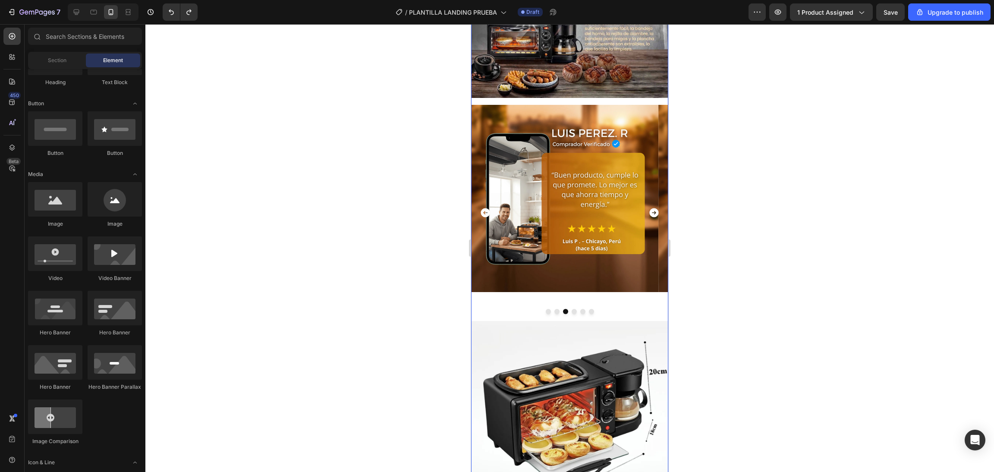
scroll to position [987, 0]
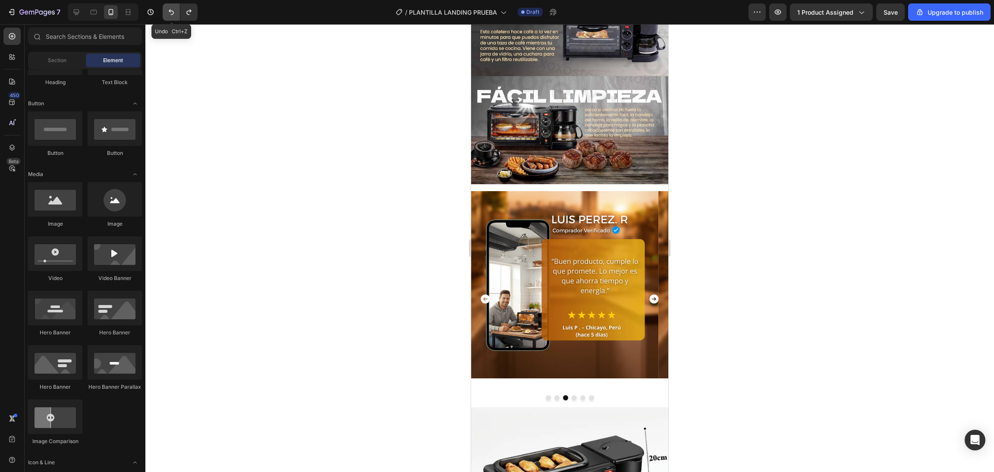
click at [172, 13] on icon "Undo/Redo" at bounding box center [171, 12] width 9 height 9
click at [167, 14] on icon "Undo/Redo" at bounding box center [171, 12] width 9 height 9
click at [169, 14] on icon "Undo/Redo" at bounding box center [171, 12] width 9 height 9
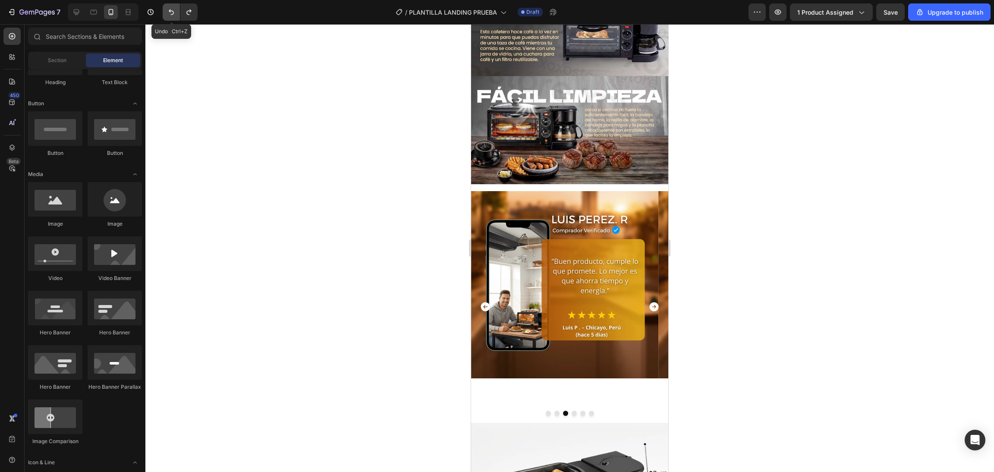
click at [169, 14] on icon "Undo/Redo" at bounding box center [171, 12] width 9 height 9
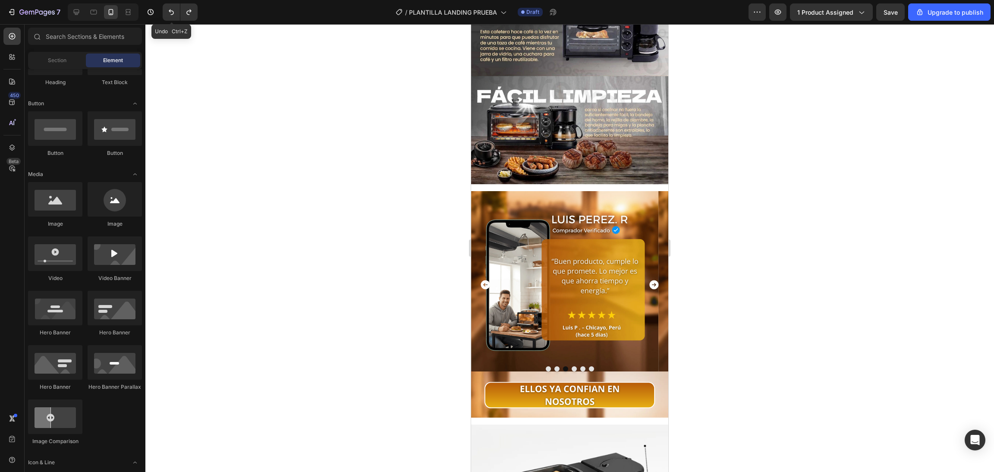
drag, startPoint x: 169, startPoint y: 14, endPoint x: 161, endPoint y: 19, distance: 9.3
click at [167, 11] on icon "Undo/Redo" at bounding box center [171, 12] width 9 height 9
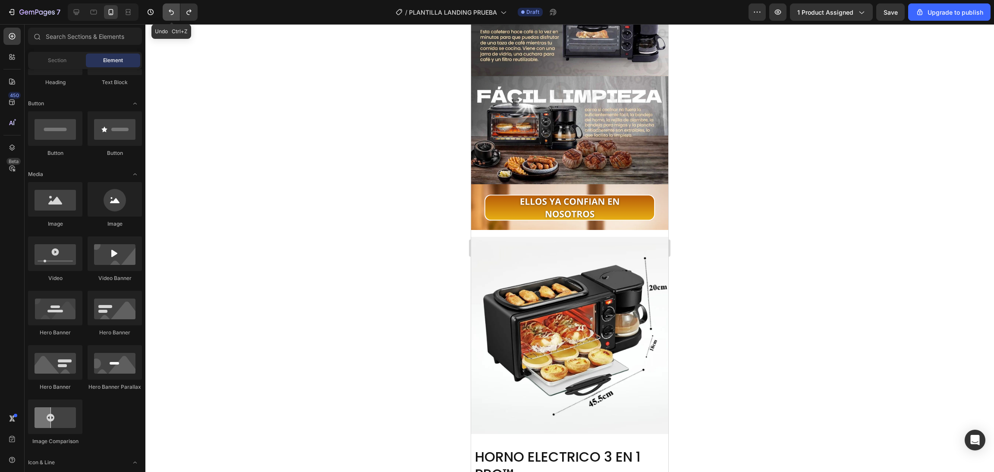
click at [171, 13] on icon "Undo/Redo" at bounding box center [171, 12] width 9 height 9
click at [175, 14] on icon "Undo/Redo" at bounding box center [171, 12] width 9 height 9
click at [189, 13] on icon "Undo/Redo" at bounding box center [189, 12] width 9 height 9
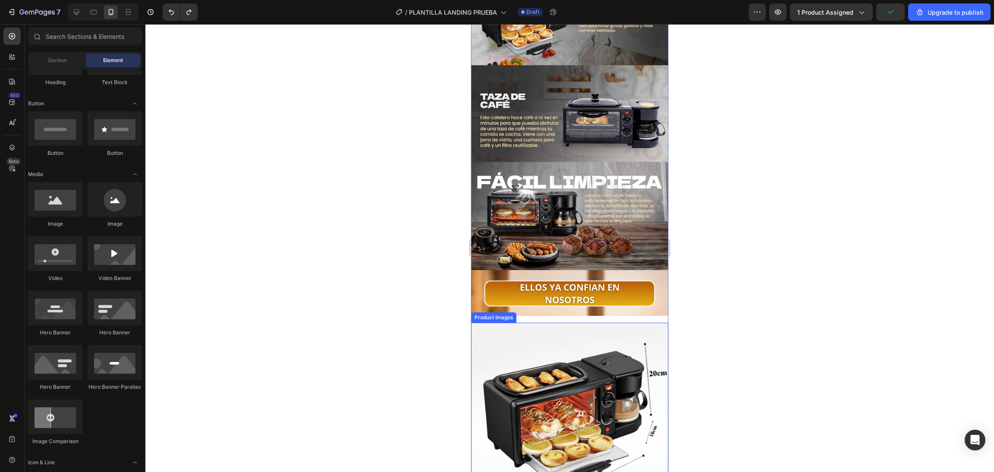
scroll to position [1073, 0]
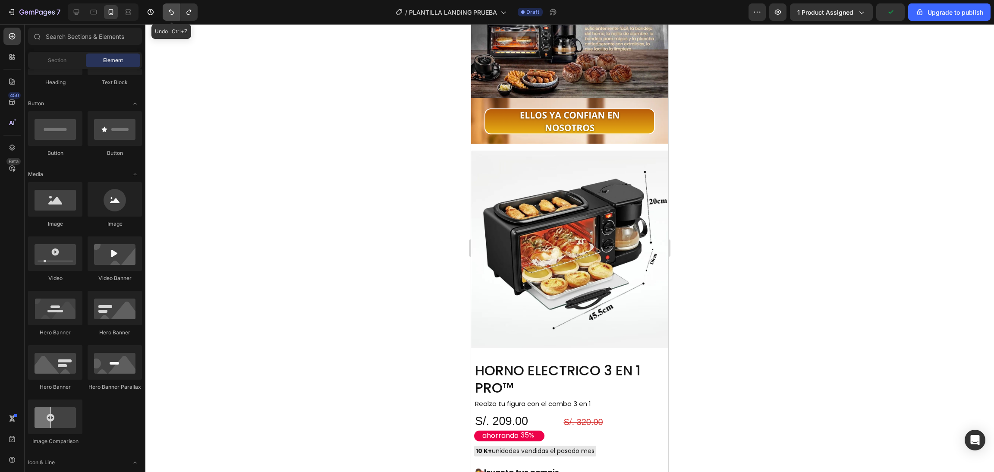
click at [169, 18] on button "Undo/Redo" at bounding box center [171, 11] width 17 height 17
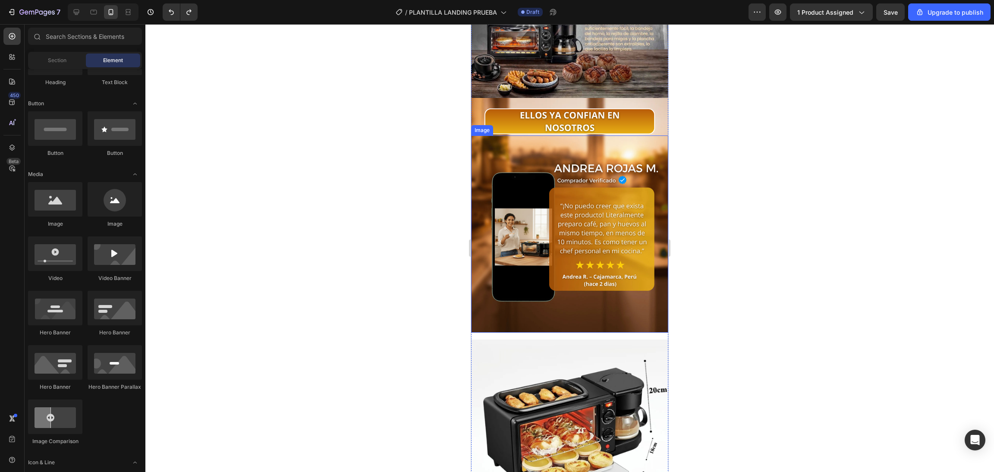
click at [558, 135] on img at bounding box center [569, 233] width 197 height 197
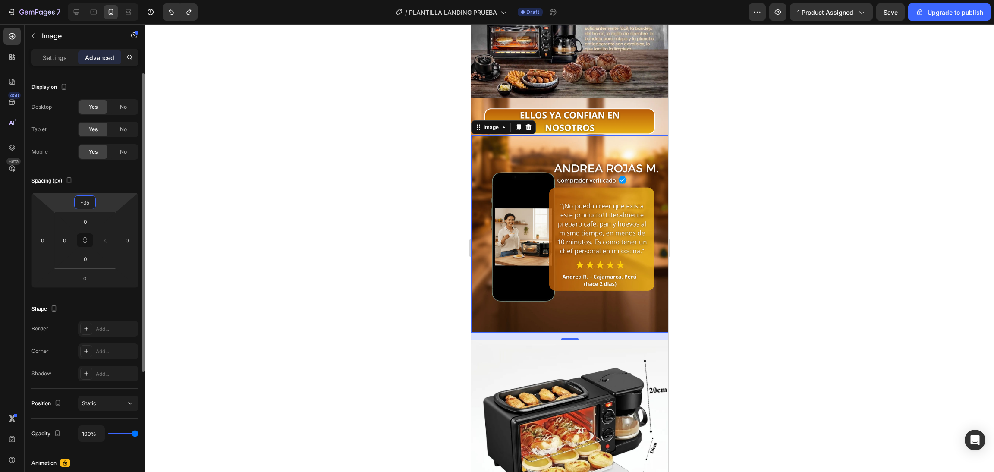
click at [86, 201] on input "-35" at bounding box center [84, 202] width 17 height 13
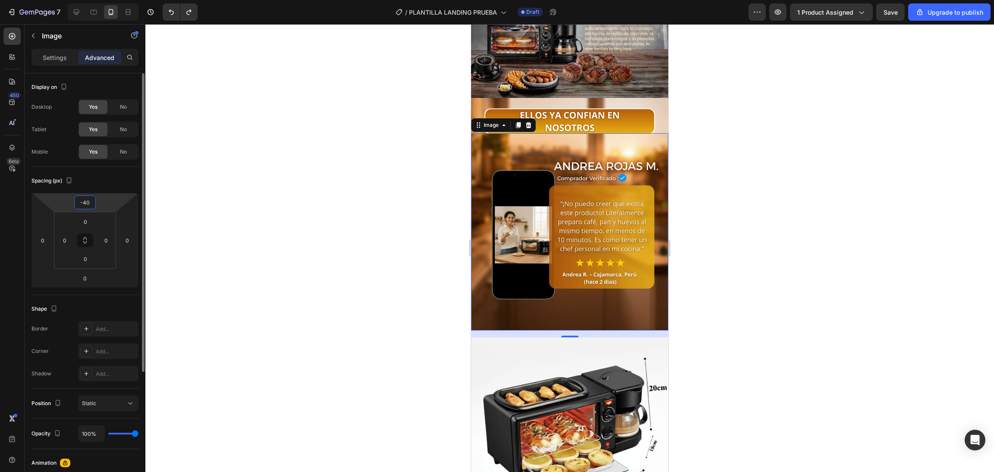
type input "-4"
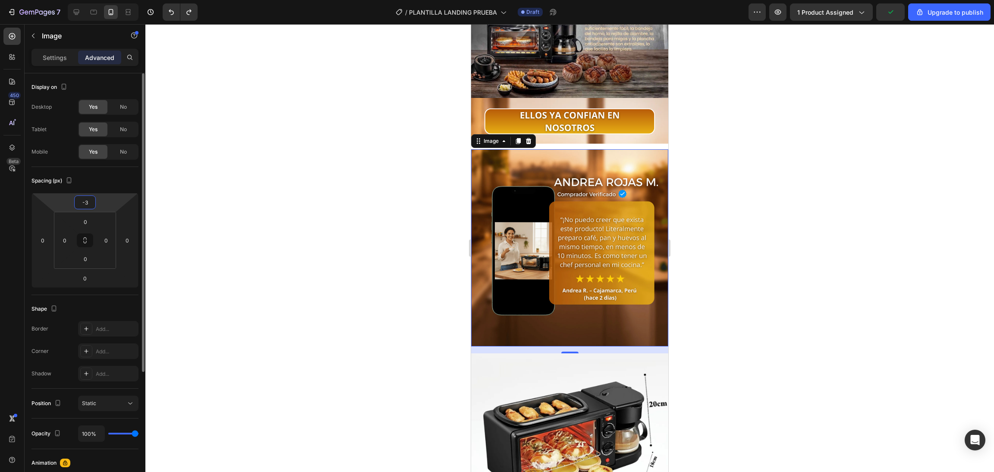
type input "-35"
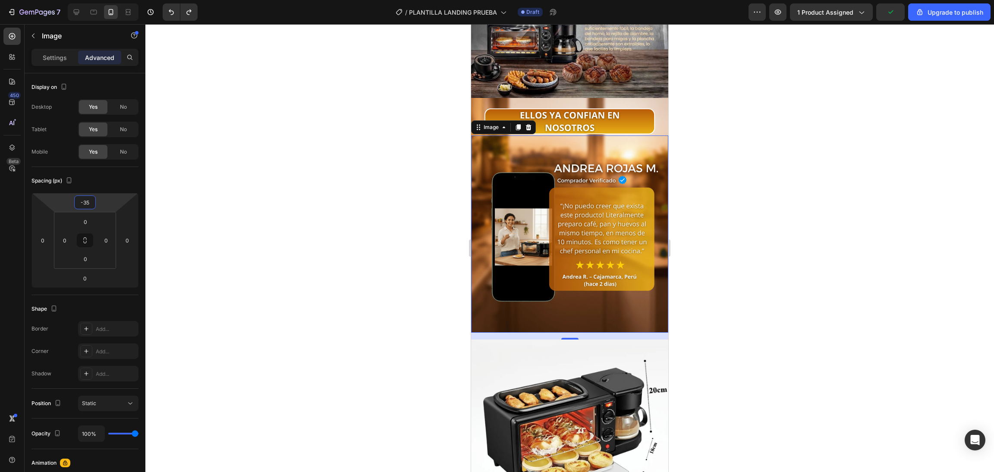
click at [316, 157] on div at bounding box center [569, 248] width 849 height 448
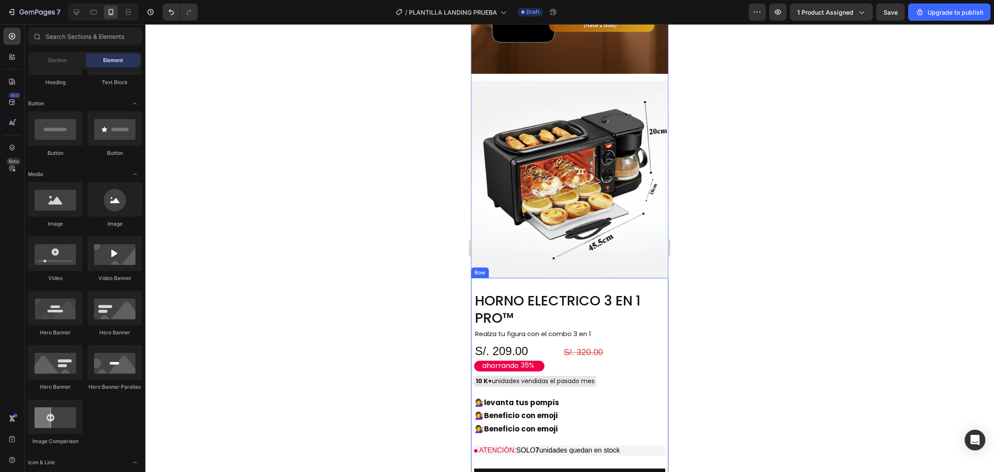
scroll to position [1159, 0]
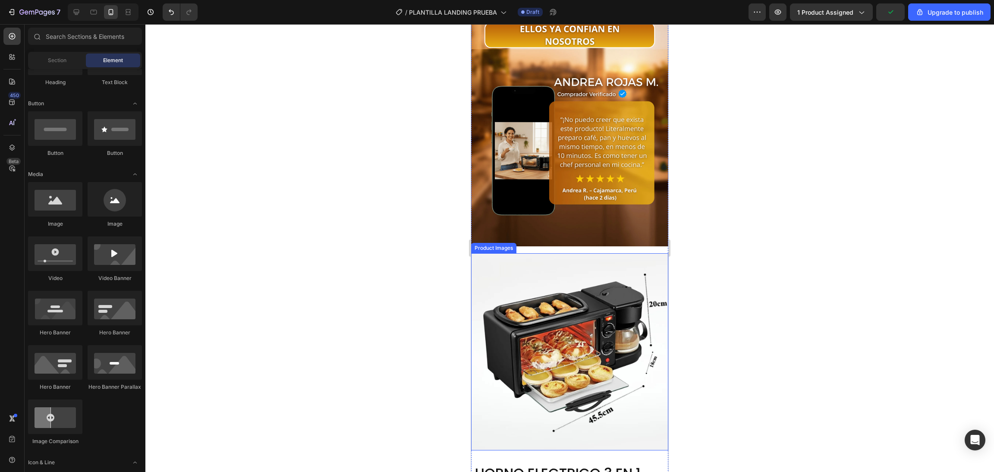
click at [619, 253] on img at bounding box center [569, 351] width 197 height 197
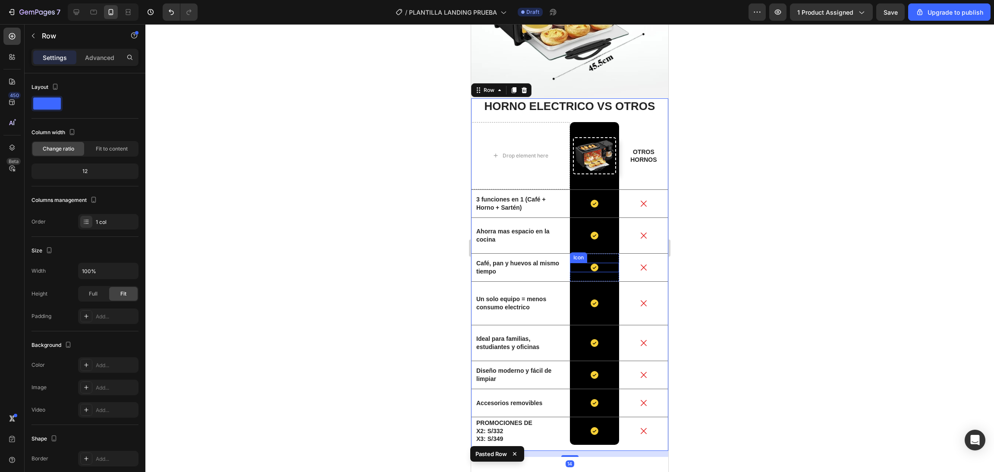
scroll to position [1253, 0]
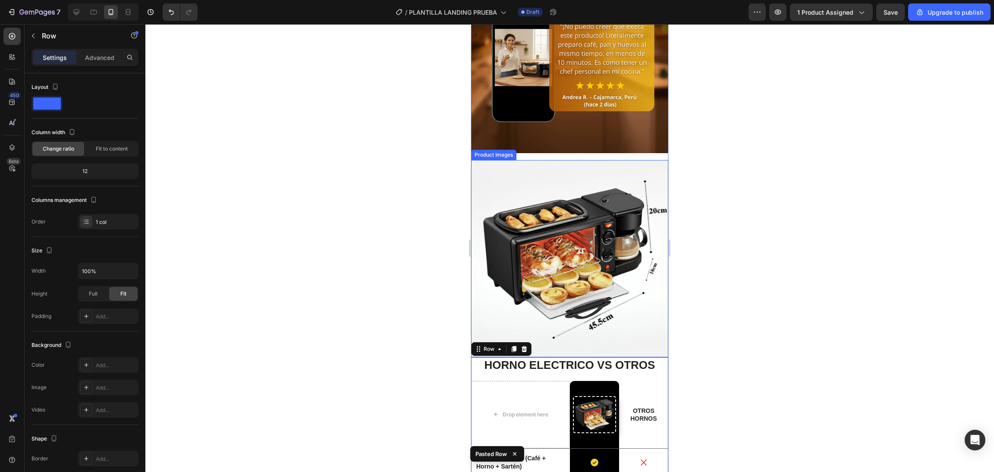
click at [615, 160] on img at bounding box center [569, 258] width 197 height 197
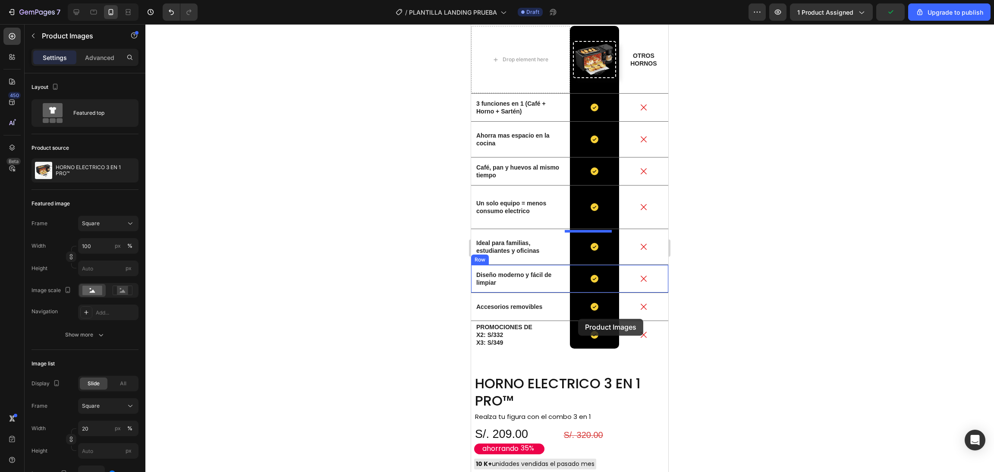
scroll to position [1339, 0]
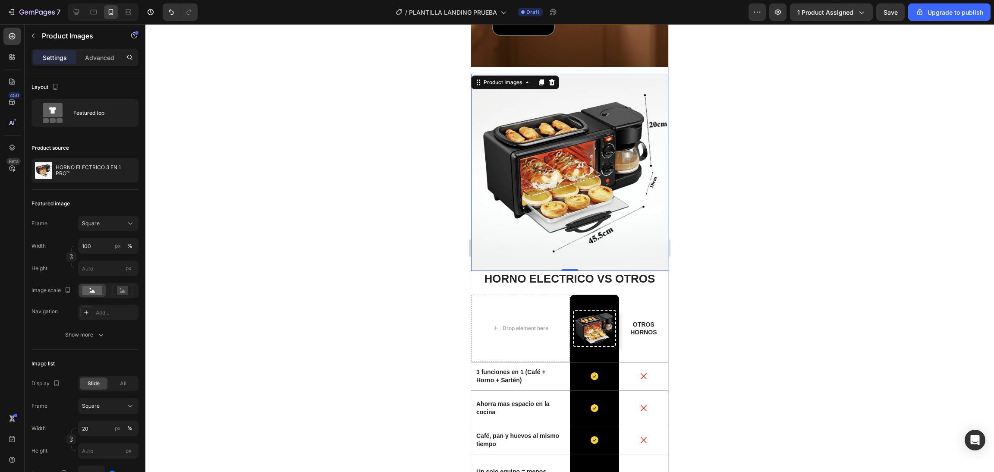
click at [698, 142] on div at bounding box center [569, 248] width 849 height 448
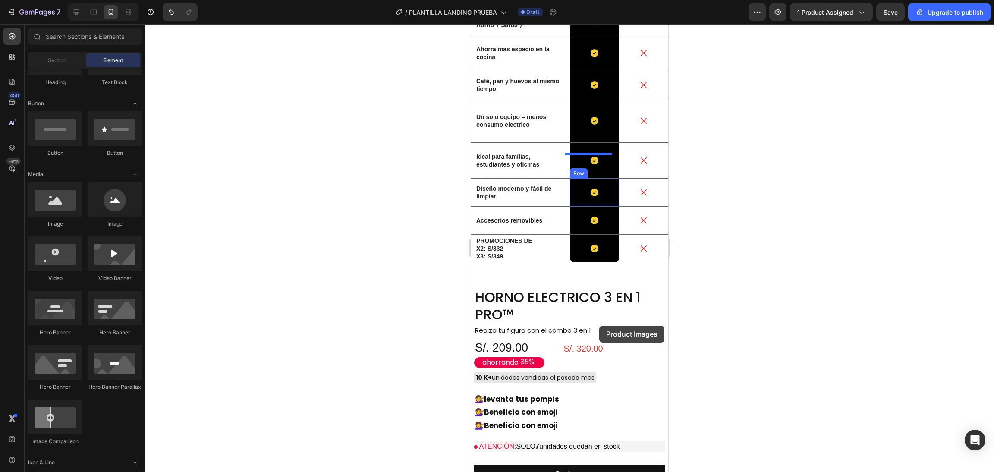
scroll to position [1598, 0]
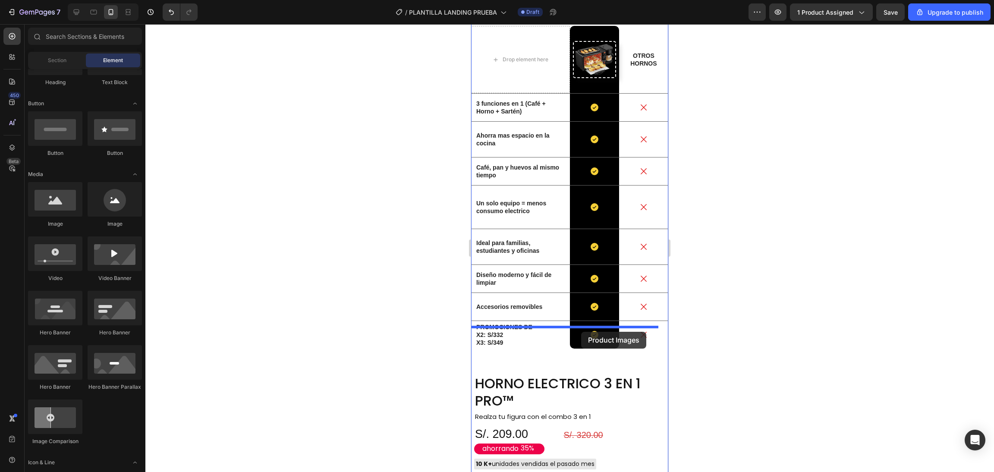
drag, startPoint x: 620, startPoint y: 295, endPoint x: 581, endPoint y: 332, distance: 53.1
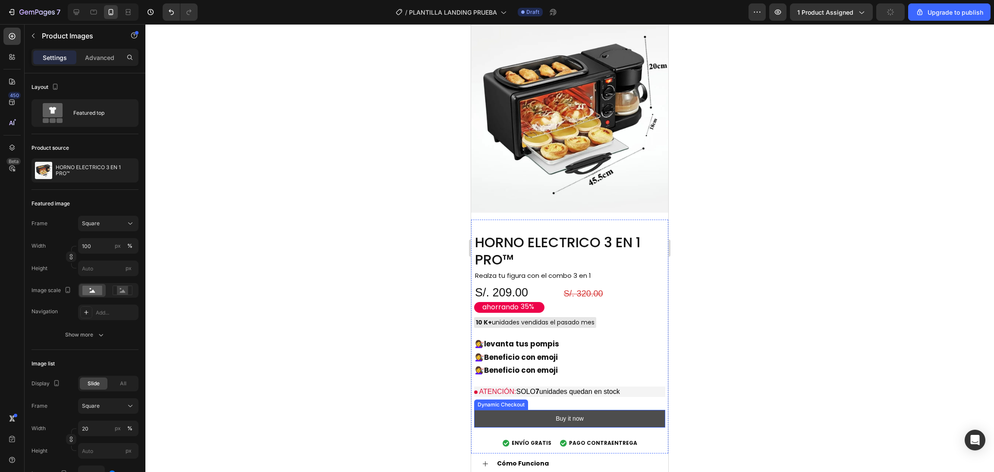
scroll to position [1842, 0]
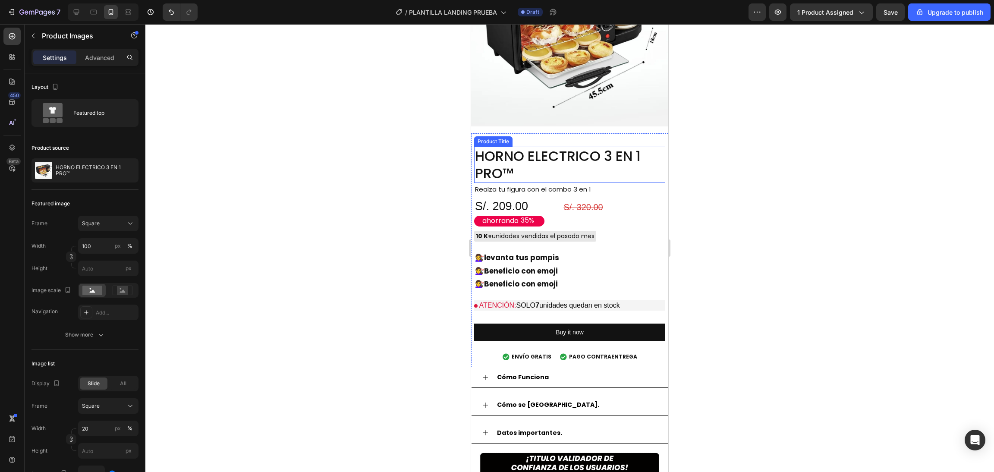
click at [530, 147] on h2 "HORNO ELECTRICO 3 EN 1 PRO™" at bounding box center [569, 165] width 191 height 36
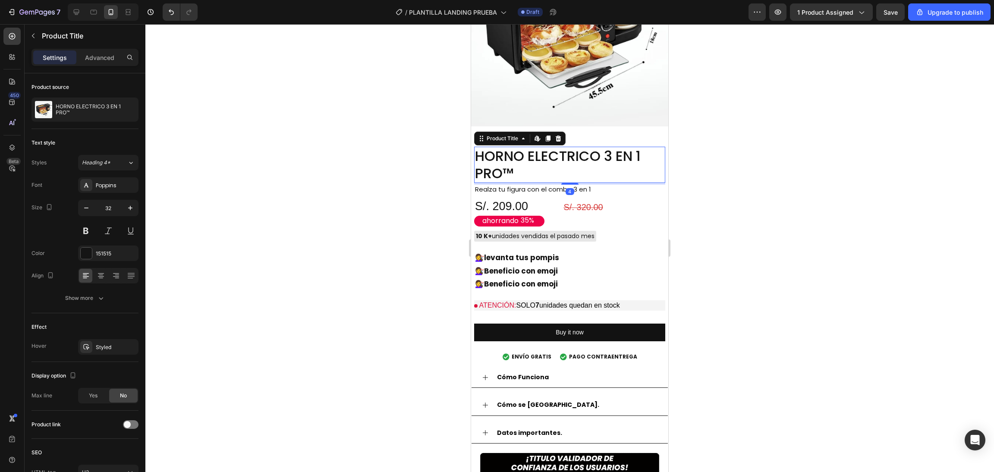
click at [521, 147] on h2 "HORNO ELECTRICO 3 EN 1 PRO™" at bounding box center [569, 165] width 191 height 36
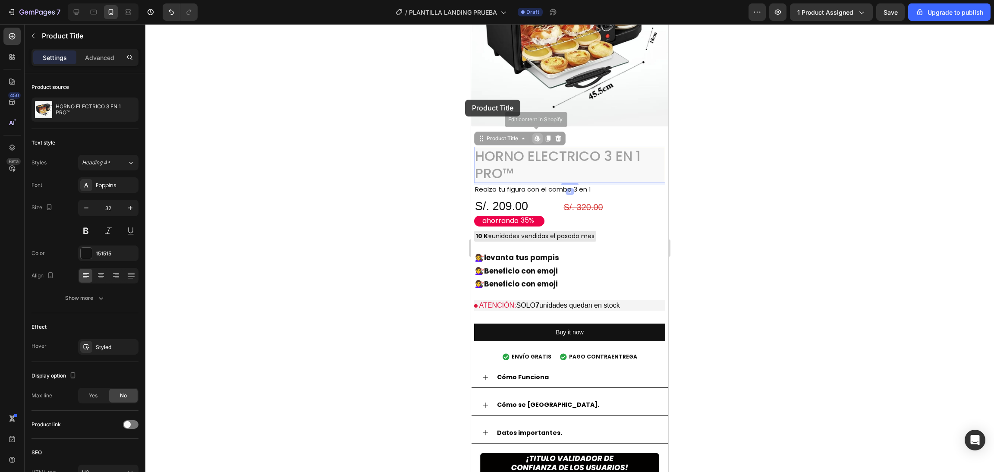
drag, startPoint x: 518, startPoint y: 132, endPoint x: 465, endPoint y: 100, distance: 61.6
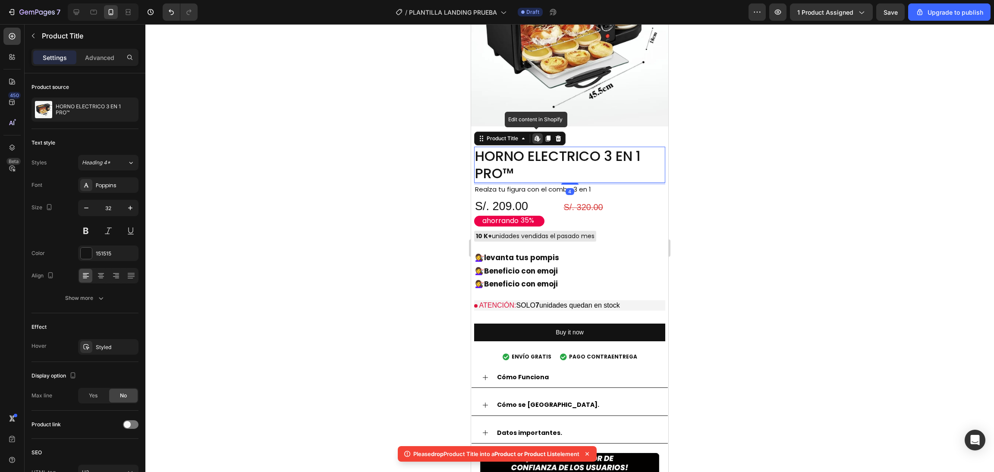
click at [497, 147] on h2 "HORNO ELECTRICO 3 EN 1 PRO™" at bounding box center [569, 165] width 191 height 36
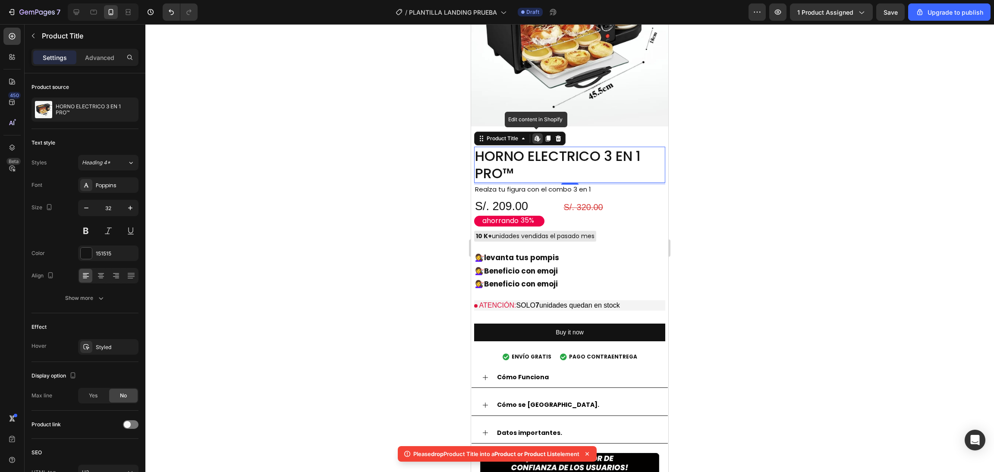
click at [497, 147] on h2 "HORNO ELECTRICO 3 EN 1 PRO™" at bounding box center [569, 165] width 191 height 36
click at [365, 129] on div at bounding box center [569, 248] width 849 height 448
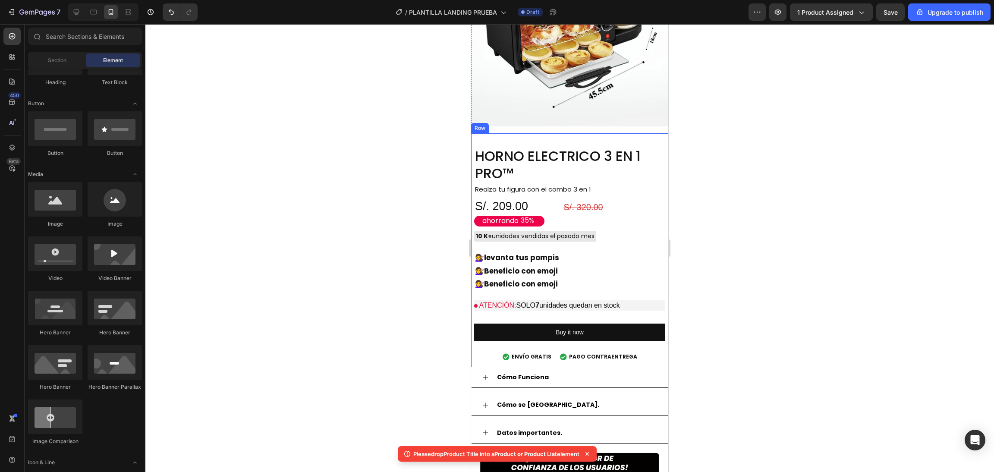
click at [563, 133] on div "HORNO ELECTRICO 3 EN 1 PRO™ Product Title Realza tu figura con el combo 3 en 1 …" at bounding box center [569, 250] width 197 height 234
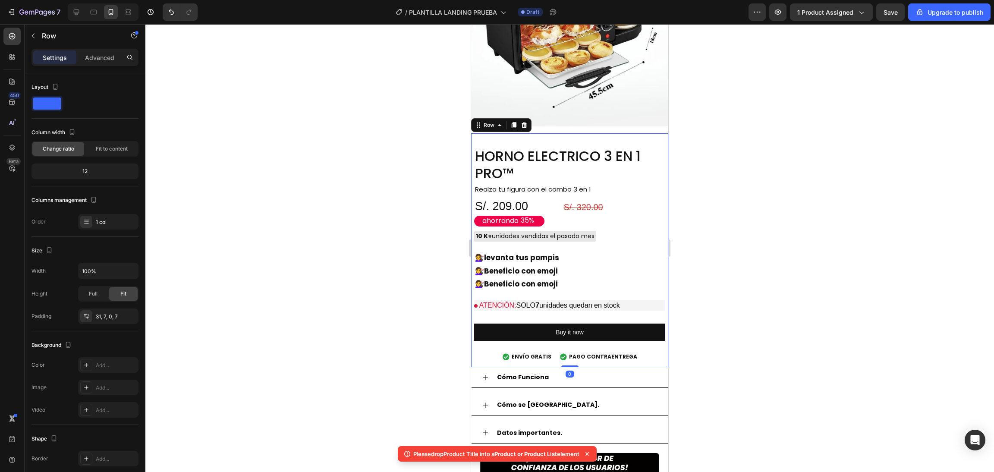
click at [563, 133] on div "HORNO ELECTRICO 3 EN 1 PRO™ Product Title Realza tu figura con el combo 3 en 1 …" at bounding box center [569, 250] width 197 height 234
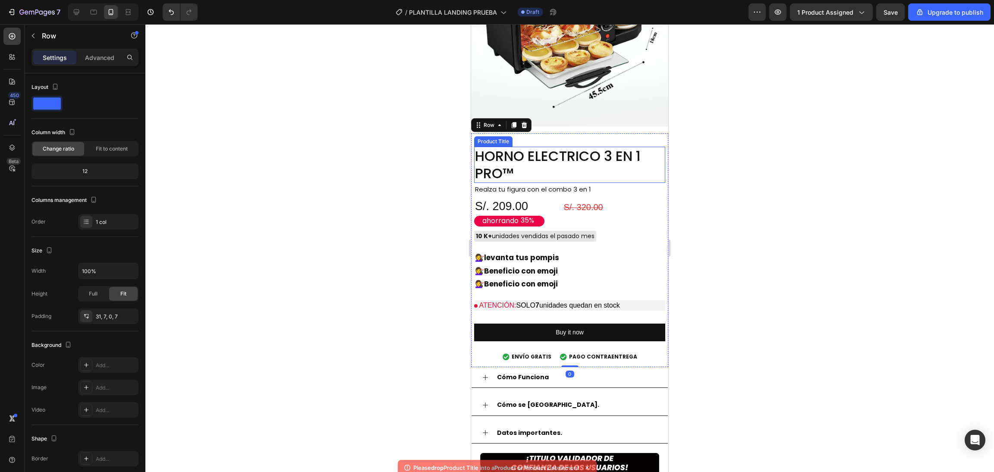
click at [485, 147] on h2 "HORNO ELECTRICO 3 EN 1 PRO™" at bounding box center [569, 165] width 191 height 36
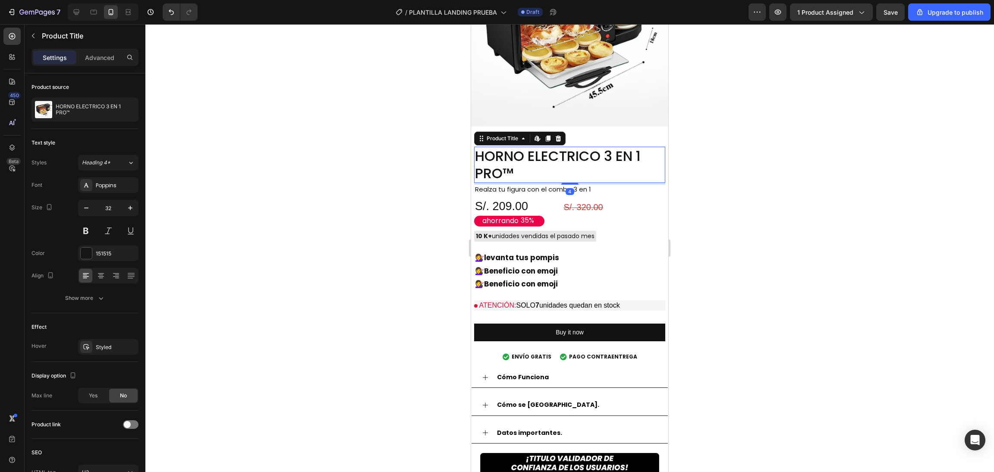
click at [485, 147] on h2 "HORNO ELECTRICO 3 EN 1 PRO™" at bounding box center [569, 165] width 191 height 36
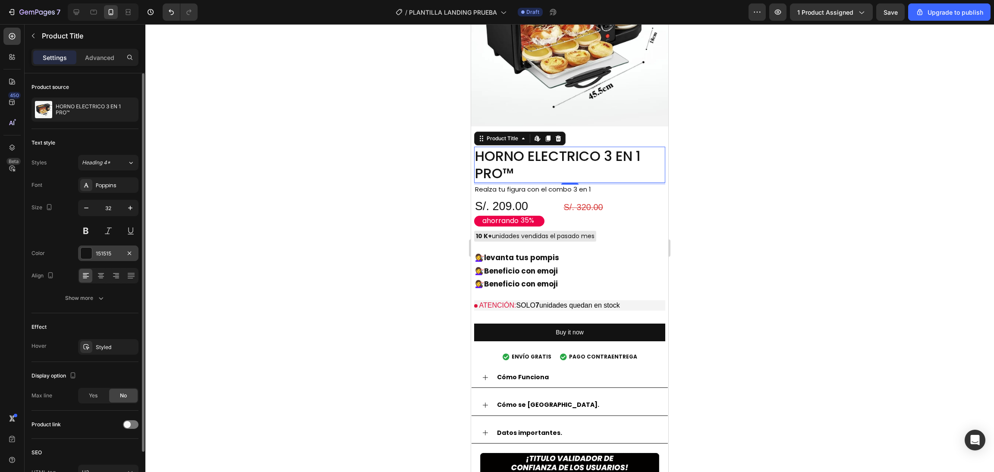
click at [84, 254] on div at bounding box center [86, 253] width 11 height 11
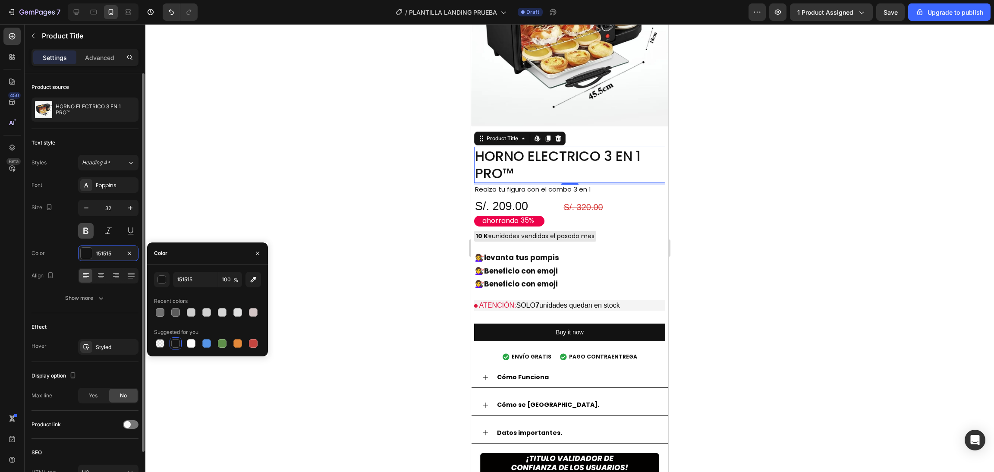
click at [86, 230] on button at bounding box center [86, 231] width 16 height 16
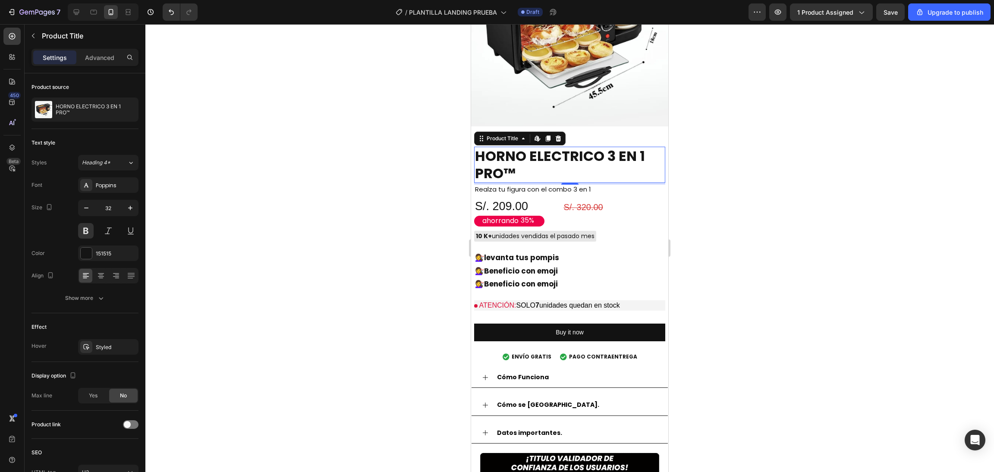
click at [326, 128] on div at bounding box center [569, 248] width 849 height 448
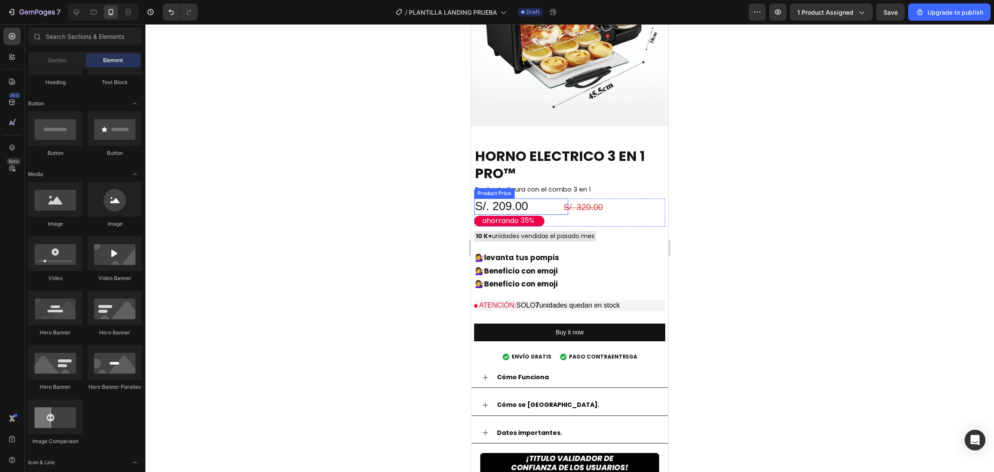
click at [502, 198] on div "S/. 209.00" at bounding box center [521, 206] width 94 height 16
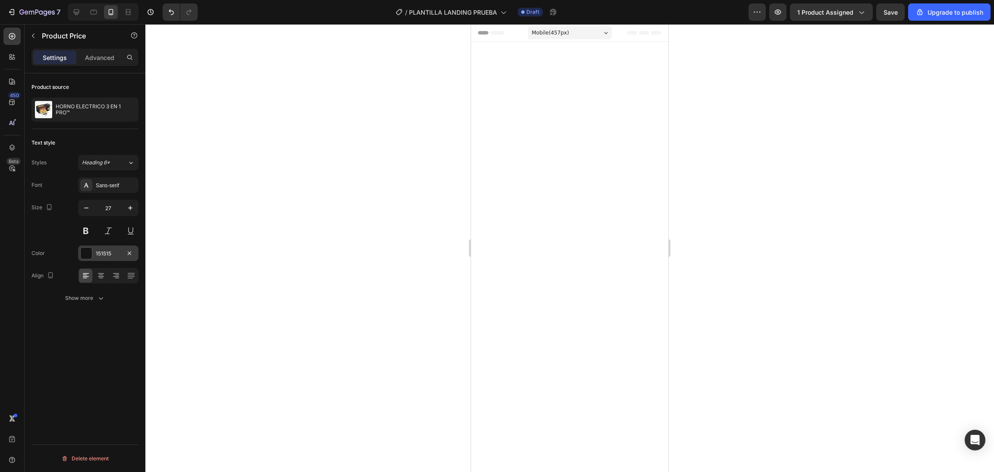
scroll to position [1842, 0]
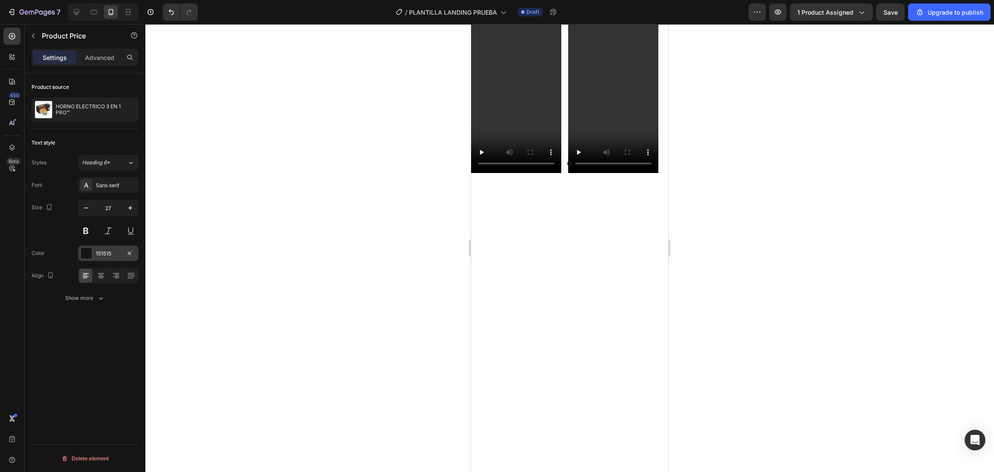
click at [85, 251] on div at bounding box center [86, 253] width 11 height 11
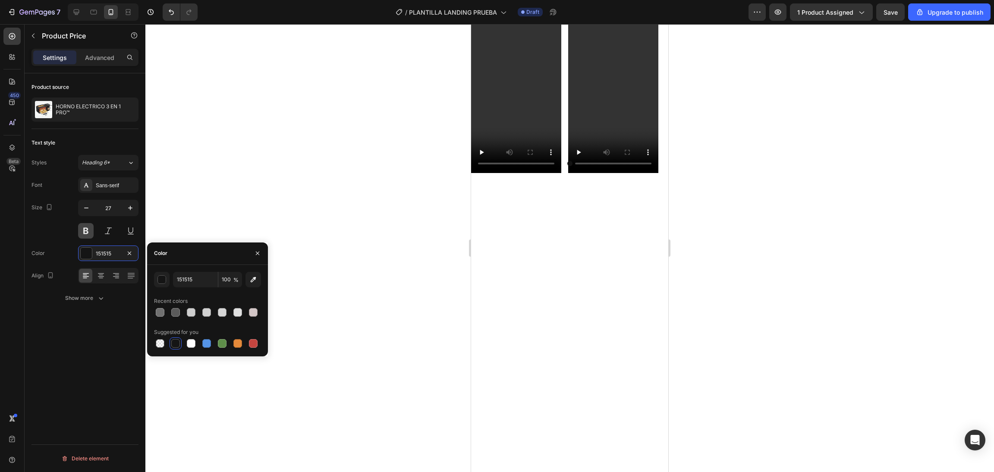
click at [86, 226] on button at bounding box center [86, 231] width 16 height 16
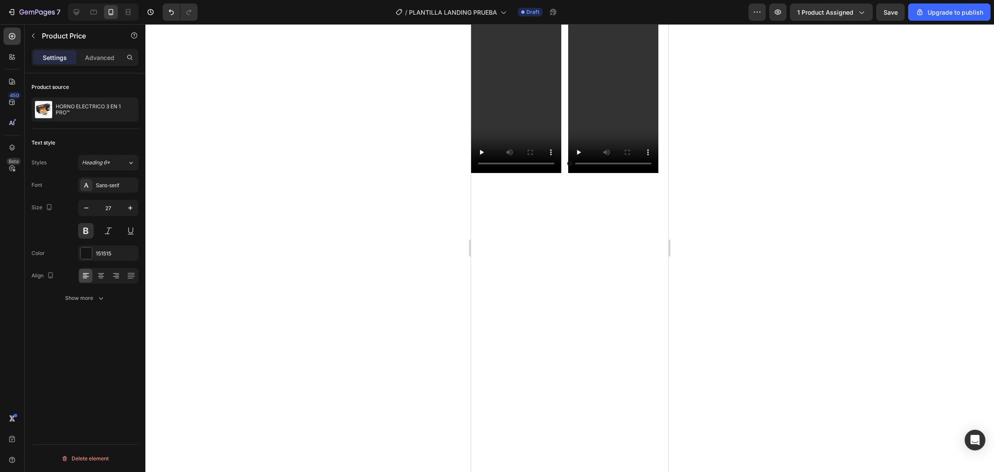
click at [300, 137] on div at bounding box center [569, 248] width 849 height 448
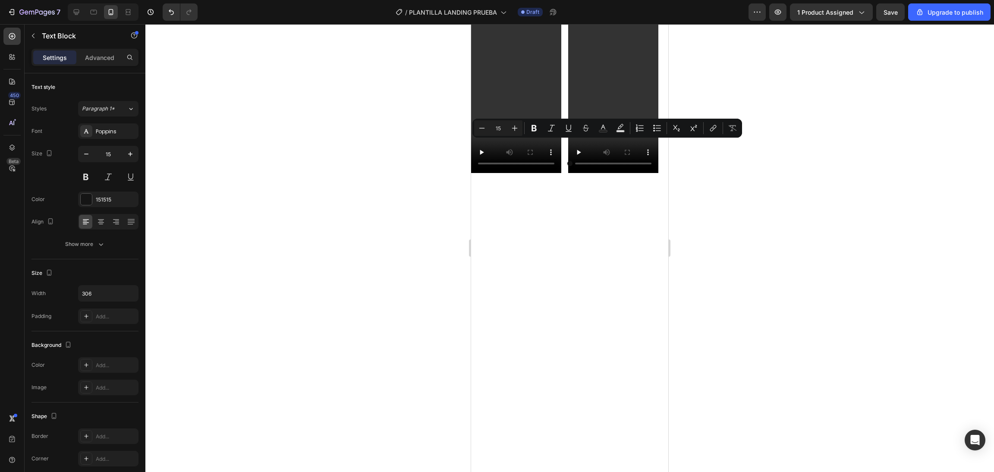
click at [429, 149] on div at bounding box center [569, 248] width 849 height 448
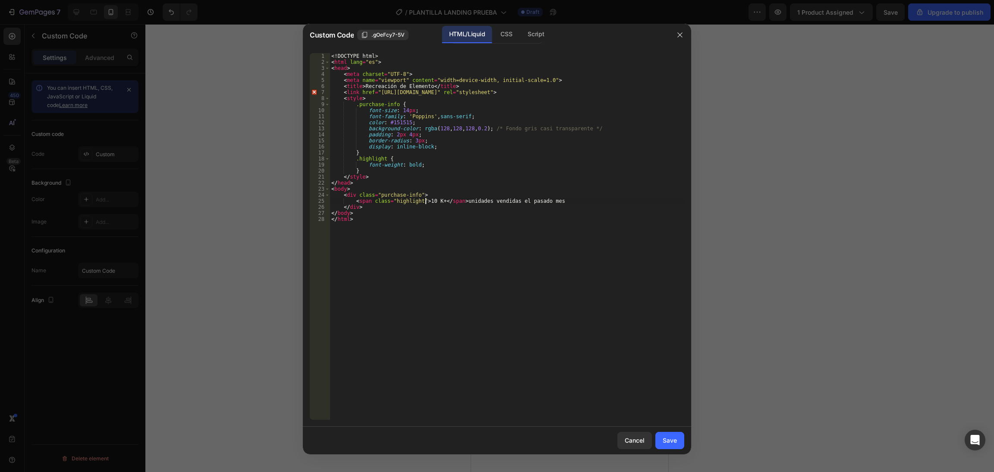
click at [426, 203] on div "<! DOCTYPE html > < html lang = "es" > < head > < meta charset = "UTF-8" > < me…" at bounding box center [507, 242] width 355 height 379
click at [428, 203] on div "<! DOCTYPE html > < html lang = "es" > < head > < meta charset = "UTF-8" > < me…" at bounding box center [507, 242] width 355 height 379
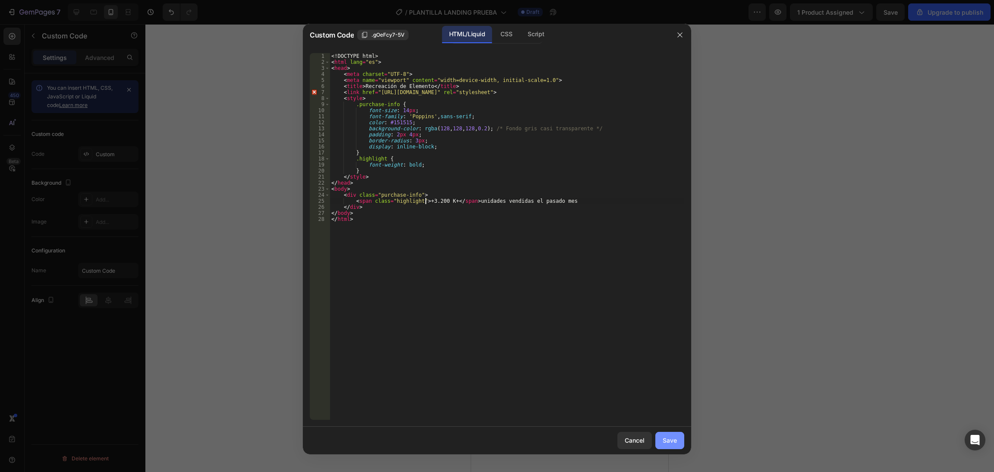
type textarea "<span class="highlight">+3.200 K+</span> unidades vendidas el pasado mes"
click at [670, 438] on div "Save" at bounding box center [670, 440] width 14 height 9
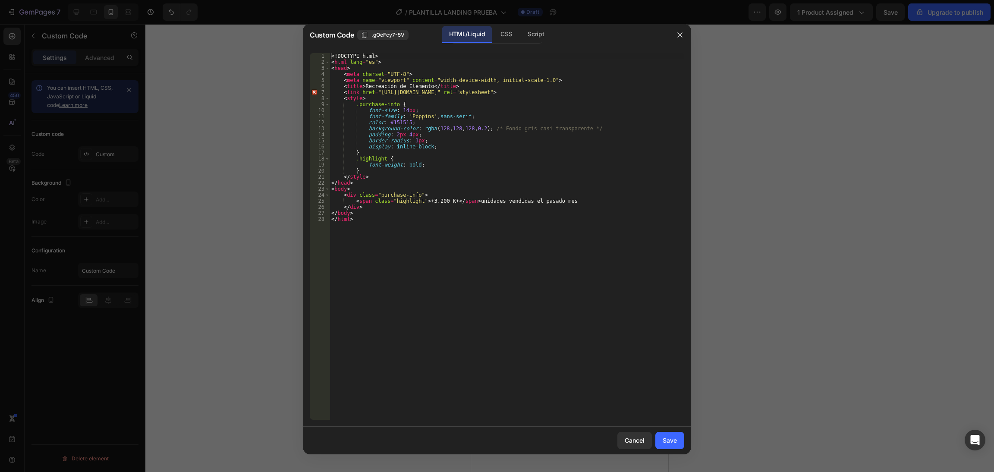
click at [444, 201] on div "<! DOCTYPE html > < html lang = "es" > < head > < meta charset = "UTF-8" > < me…" at bounding box center [507, 242] width 355 height 379
type textarea "<span class="highlight">+3.200 </span> unidades vendidas el pasado mes"
click at [671, 447] on button "Save" at bounding box center [669, 440] width 29 height 17
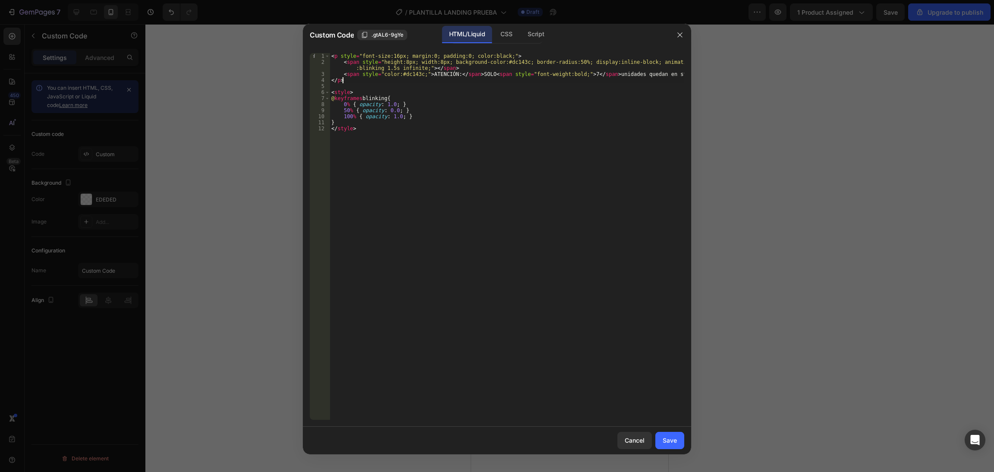
click at [583, 77] on div "< p style = "font-size:16px; margin:0; padding:0; color:black;" > < span style …" at bounding box center [507, 242] width 355 height 379
click at [578, 73] on div "< p style = "font-size:16px; margin:0; padding:0; color:black;" > < span style …" at bounding box center [507, 242] width 355 height 379
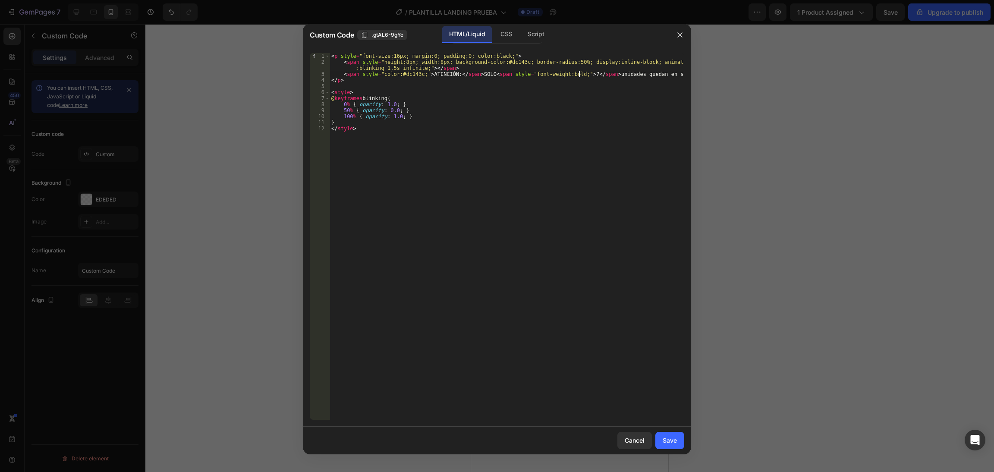
click at [583, 73] on div "< p style = "font-size:16px; margin:0; padding:0; color:black;" > < span style …" at bounding box center [507, 242] width 355 height 379
type textarea "<span style="color:#dc143c;">ATENCIÓN:</span> SOLO <span style="font-weight:bol…"
click at [680, 443] on button "Save" at bounding box center [669, 440] width 29 height 17
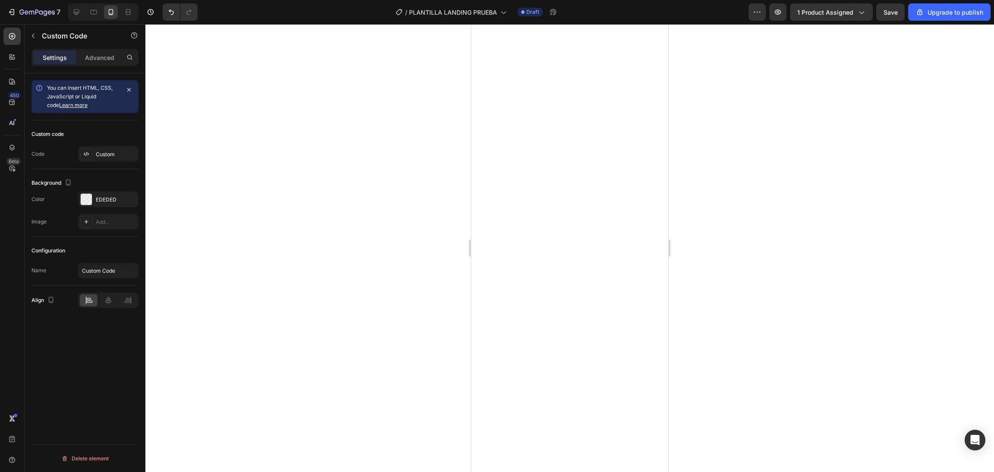
scroll to position [1928, 0]
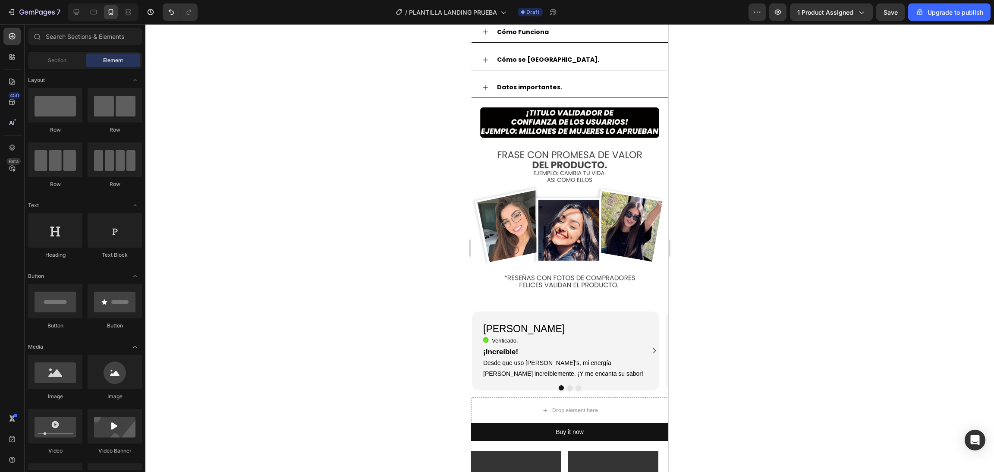
scroll to position [1882, 0]
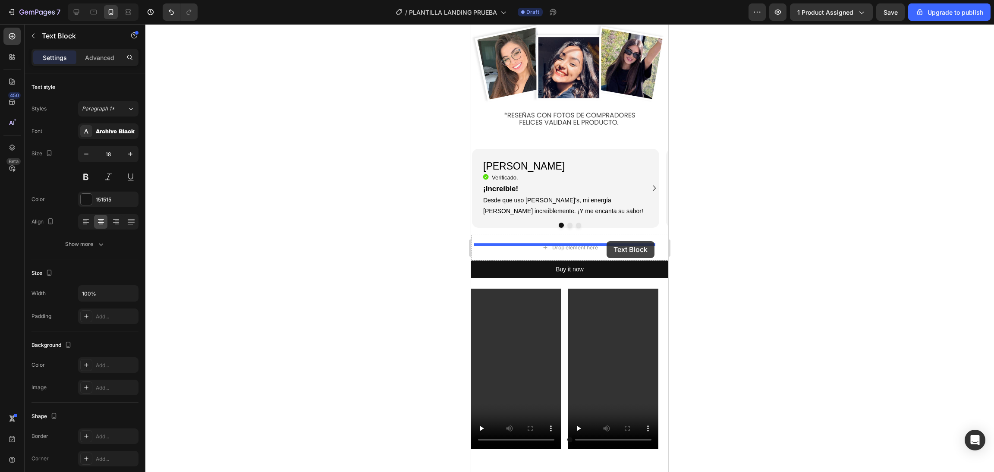
drag, startPoint x: 635, startPoint y: 334, endPoint x: 607, endPoint y: 241, distance: 97.0
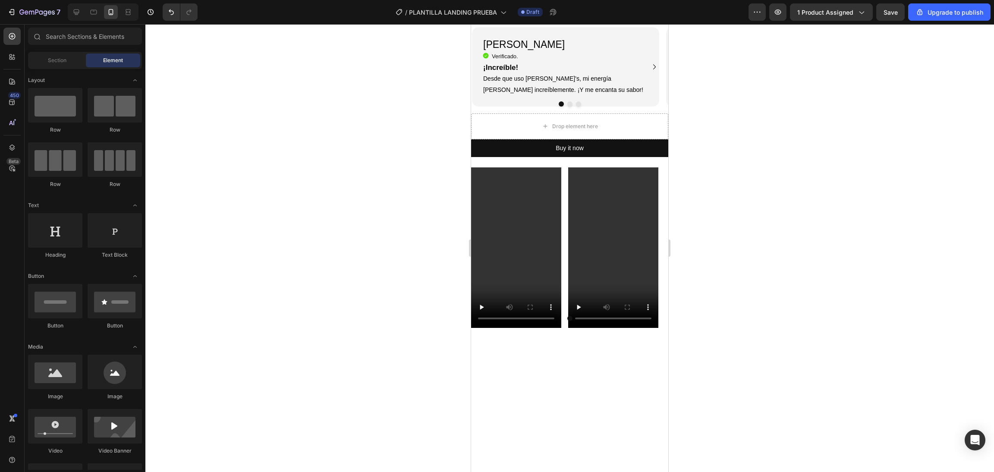
scroll to position [2054, 0]
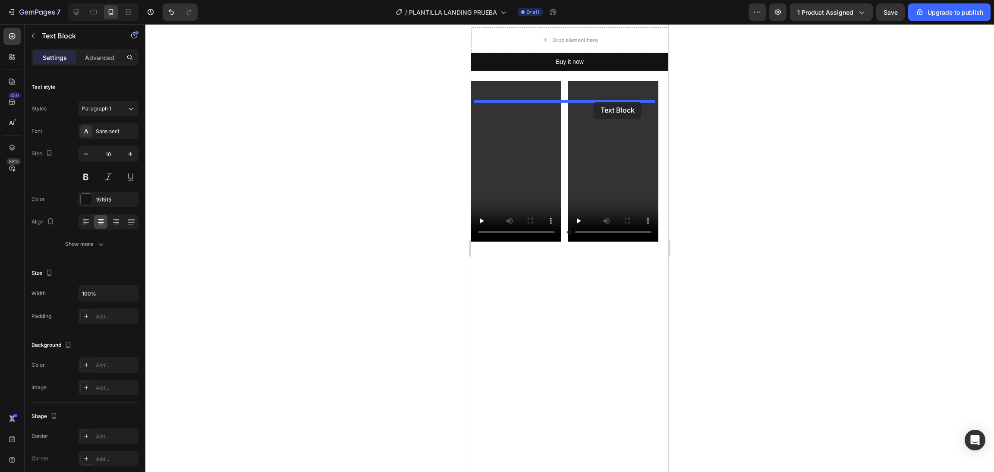
drag, startPoint x: 593, startPoint y: 174, endPoint x: 594, endPoint y: 102, distance: 72.5
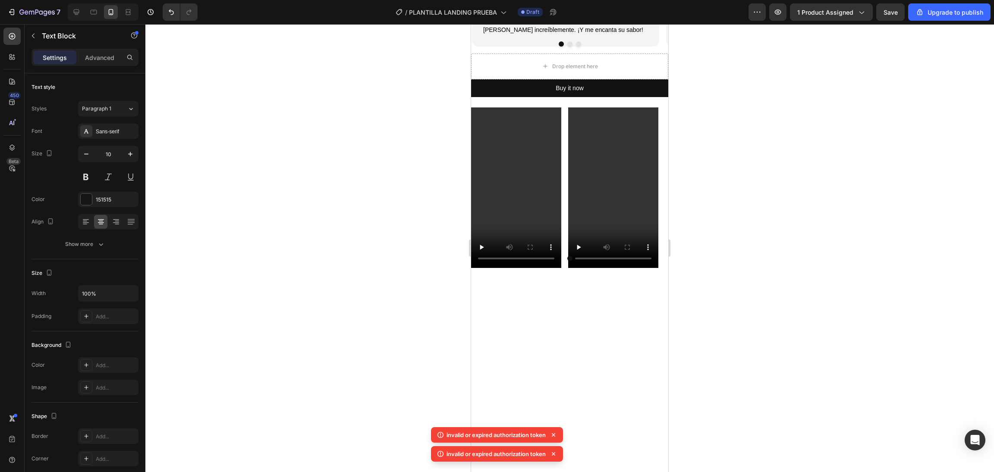
scroll to position [1968, 0]
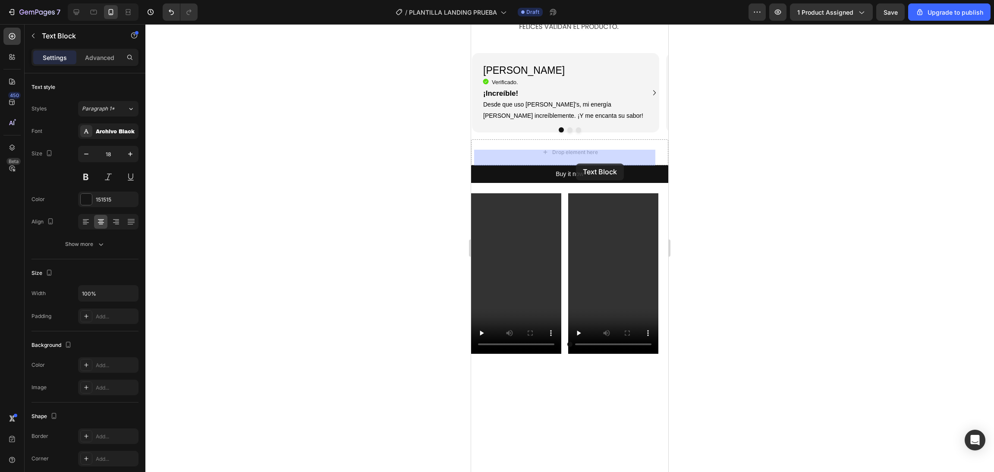
drag, startPoint x: 605, startPoint y: 159, endPoint x: 573, endPoint y: 164, distance: 32.3
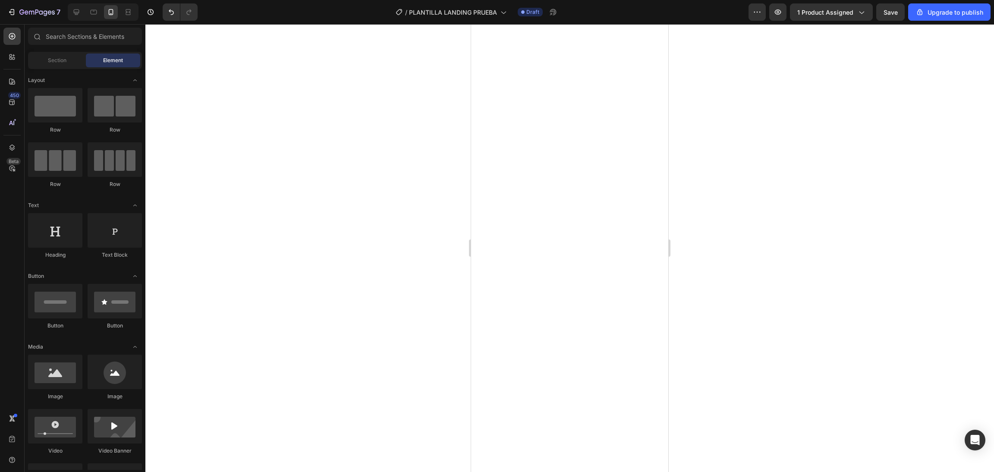
scroll to position [2095, 0]
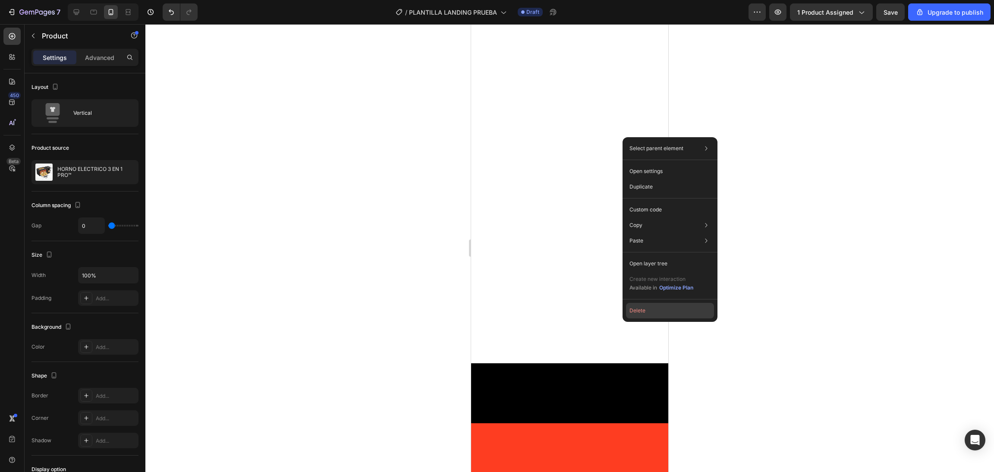
click at [633, 311] on button "Delete" at bounding box center [670, 311] width 88 height 16
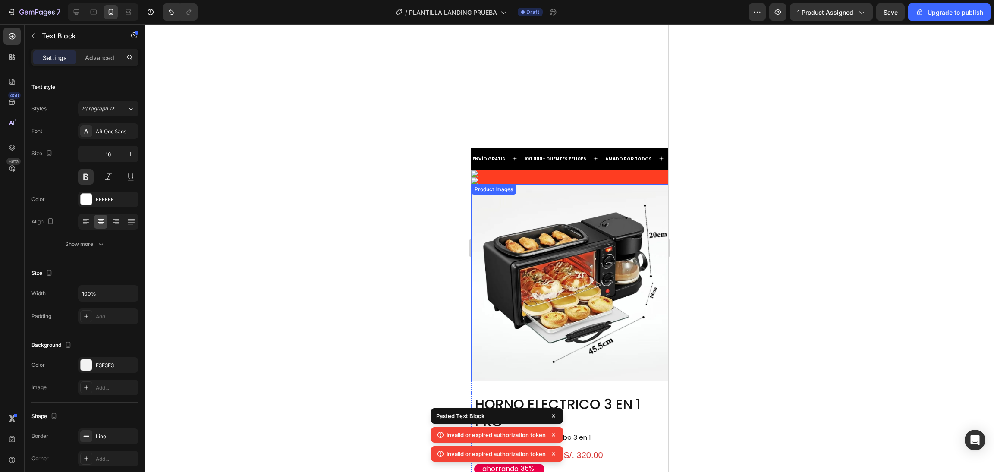
scroll to position [2802, 0]
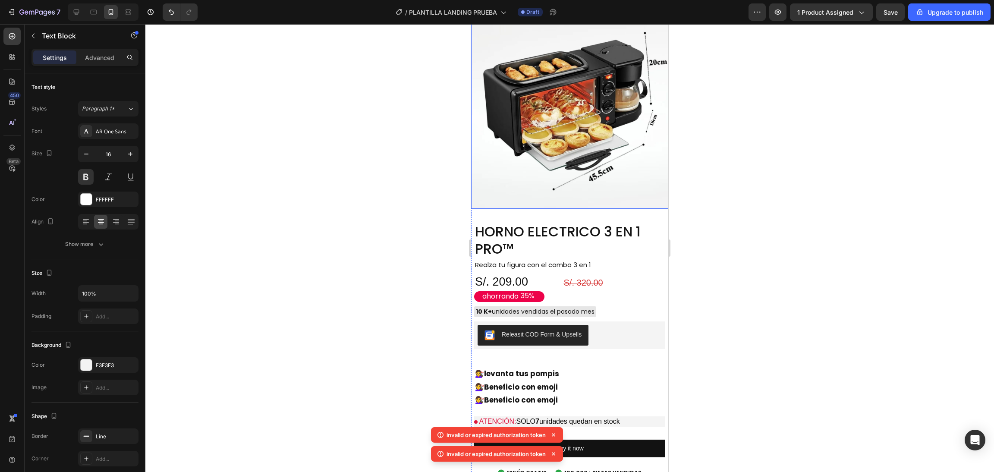
click at [617, 5] on img at bounding box center [569, 1] width 197 height 7
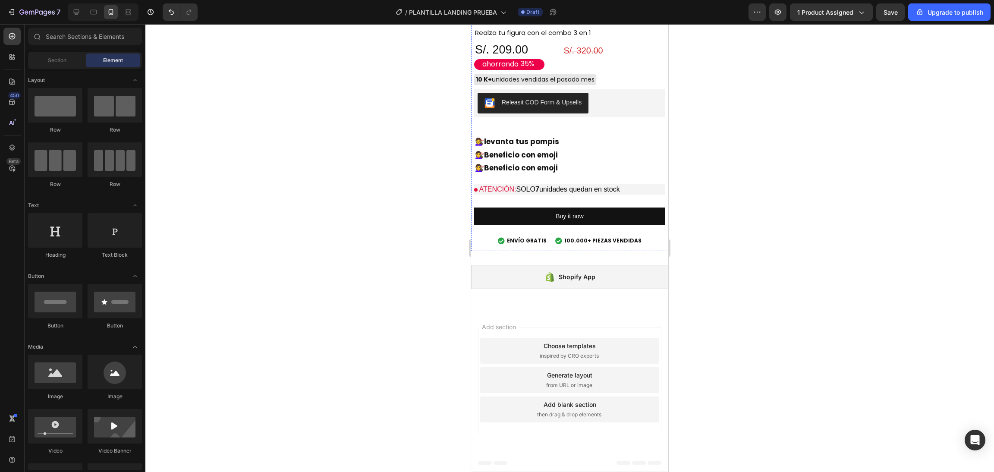
scroll to position [3212, 0]
click at [604, 259] on div "Shopify App Shopify App Section 7" at bounding box center [569, 280] width 197 height 59
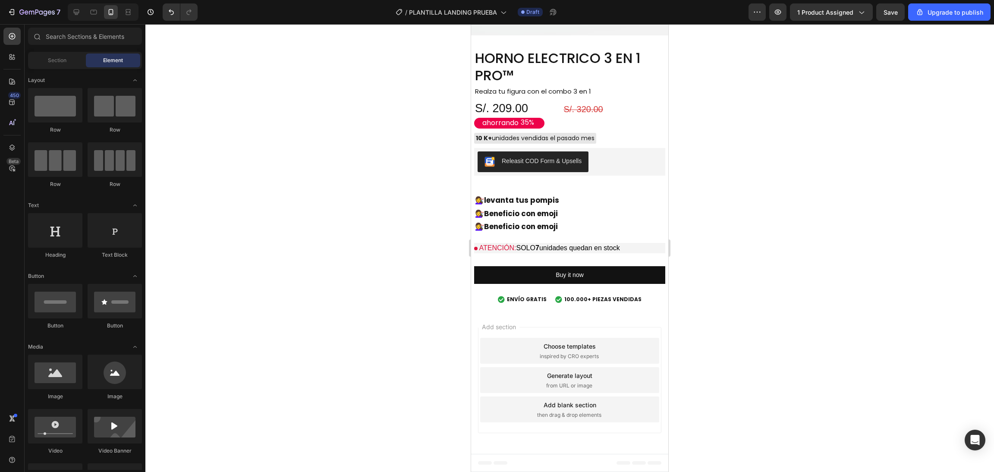
scroll to position [3154, 0]
click at [597, 314] on div "Add section Choose templates inspired by CRO experts Generate layout from URL o…" at bounding box center [569, 382] width 197 height 144
click at [652, 290] on div "HORNO ELECTRICO 3 EN 1 PRO™ Product Title Realza tu figura con el combo 3 en 1 …" at bounding box center [569, 179] width 191 height 261
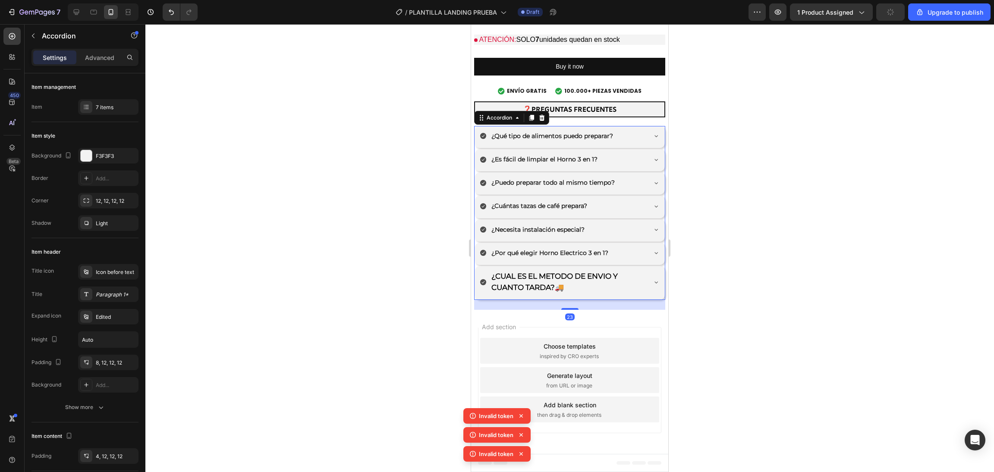
scroll to position [3299, 0]
click at [422, 220] on div at bounding box center [569, 248] width 849 height 448
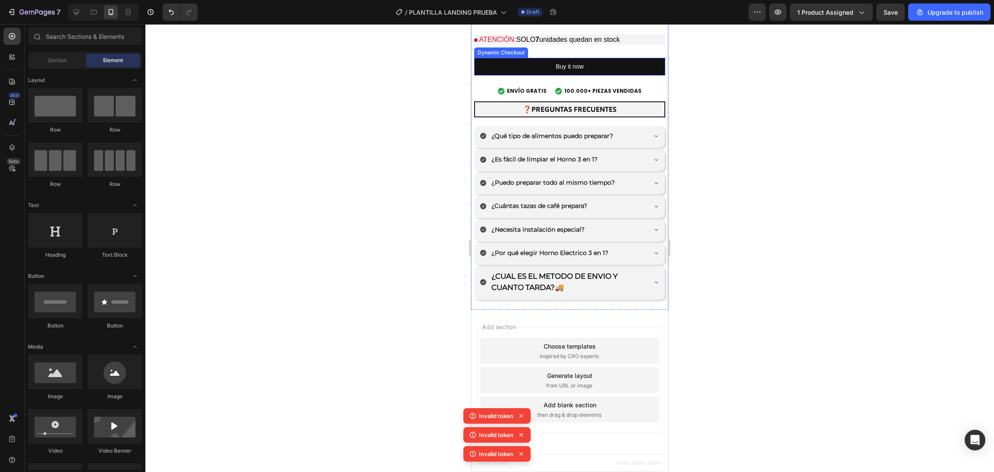
scroll to position [3212, 0]
click at [597, 76] on button "Buy it now" at bounding box center [569, 67] width 191 height 18
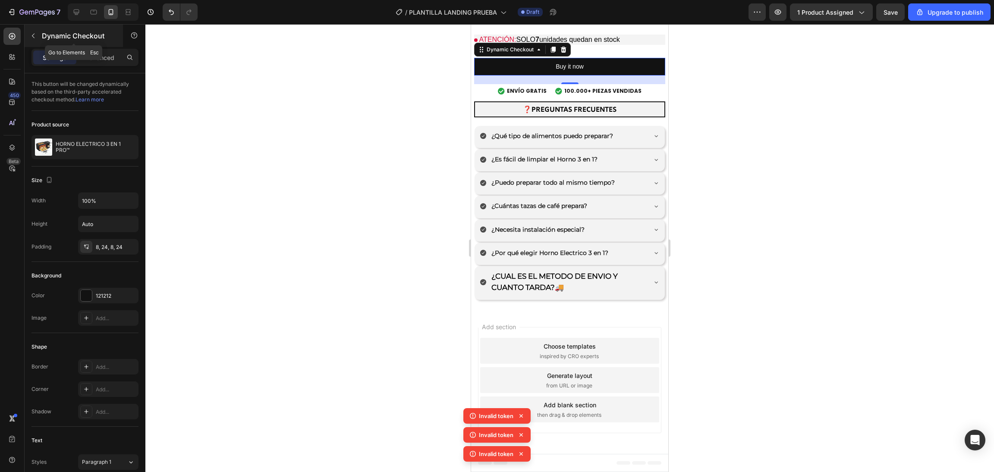
click at [42, 44] on div "Dynamic Checkout" at bounding box center [74, 36] width 98 height 22
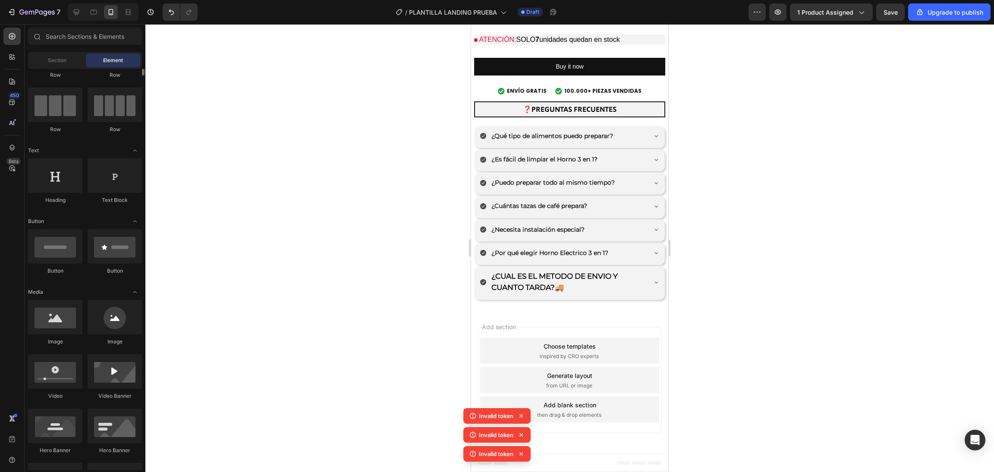
scroll to position [0, 0]
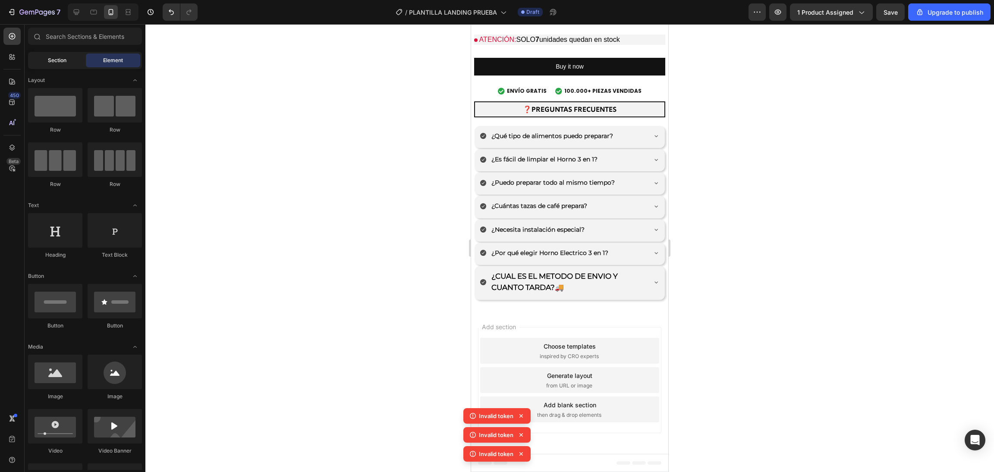
click at [45, 61] on div "Section" at bounding box center [57, 61] width 54 height 14
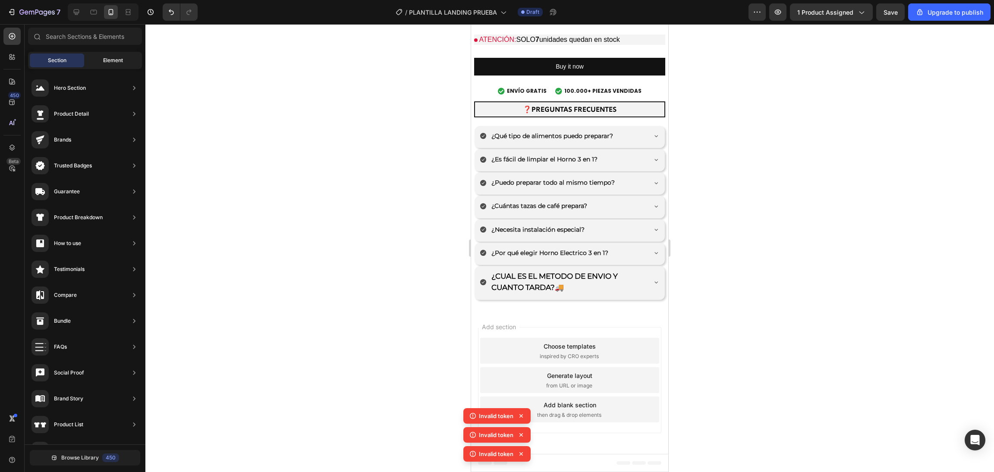
click at [95, 62] on div "Element" at bounding box center [113, 61] width 54 height 14
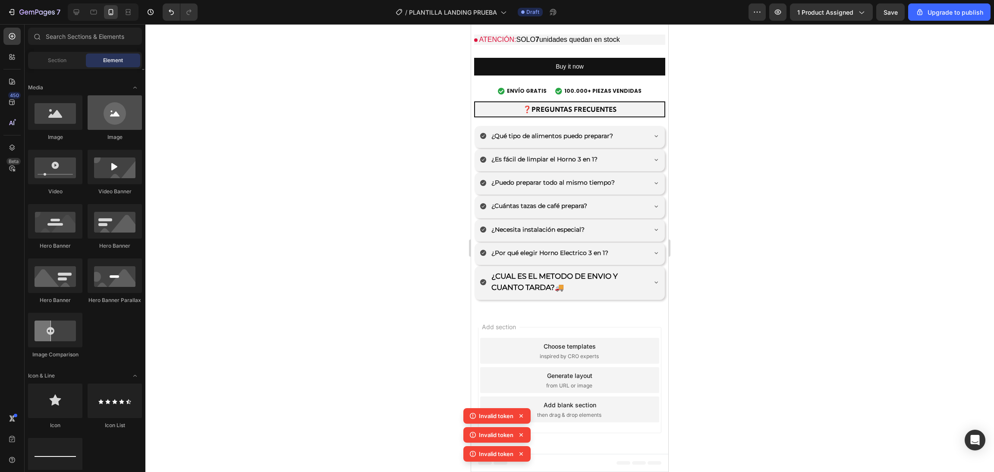
scroll to position [173, 0]
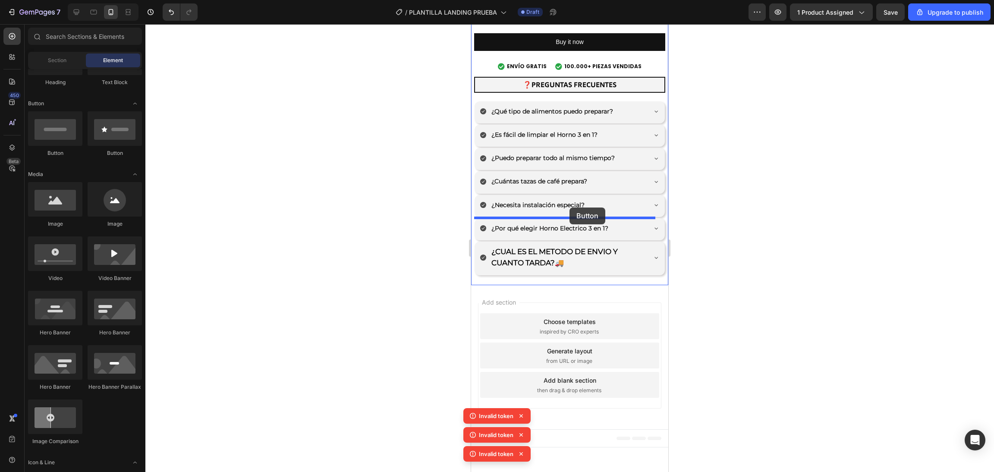
drag, startPoint x: 539, startPoint y: 160, endPoint x: 570, endPoint y: 208, distance: 56.5
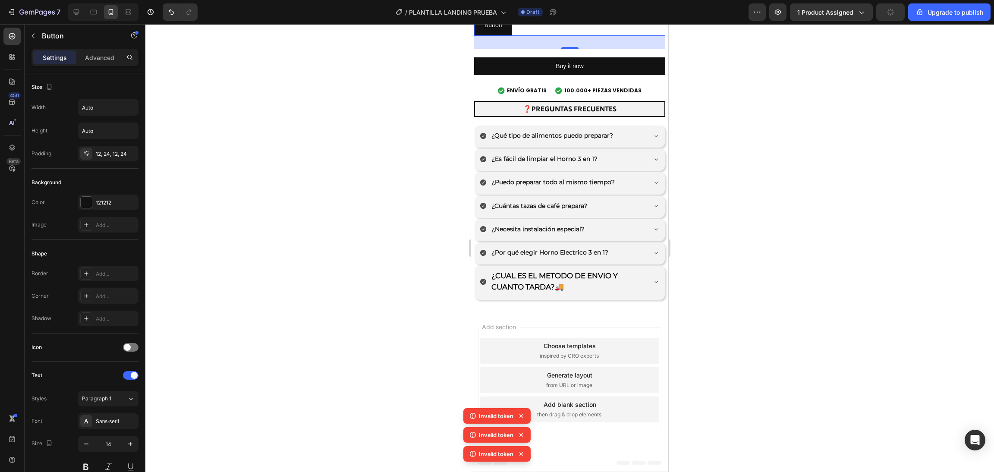
click at [597, 36] on div "Button Button 30" at bounding box center [569, 25] width 191 height 21
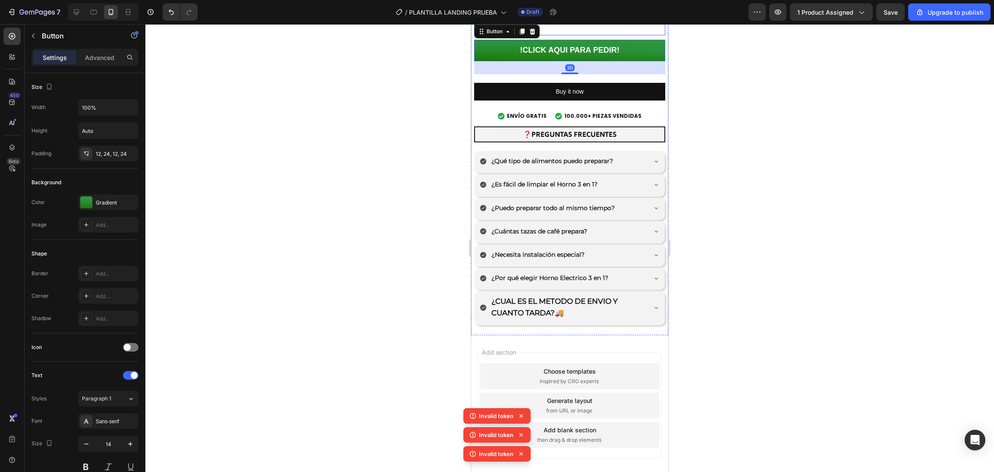
click at [595, 35] on div "Button Button" at bounding box center [569, 24] width 191 height 21
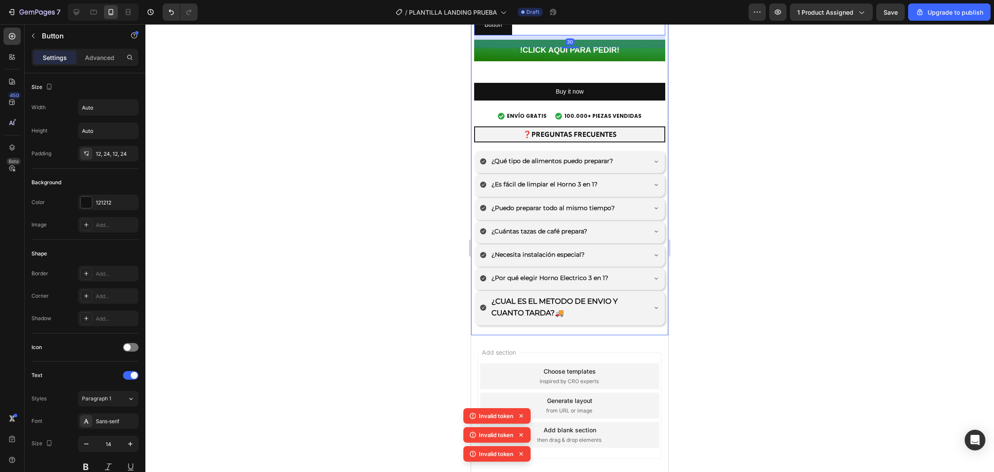
click at [586, 74] on div "!CLICK AQUI PARA PEDIR! Button" at bounding box center [569, 61] width 191 height 26
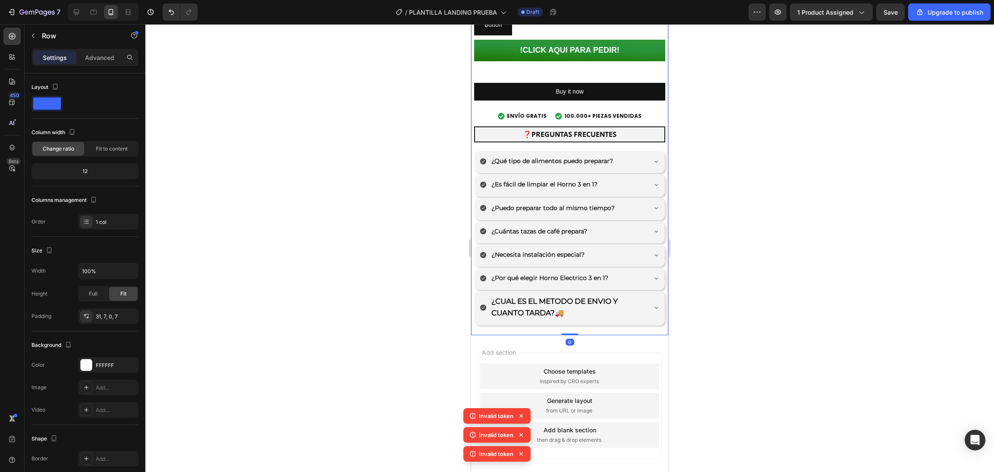
click at [579, 262] on div "HORNO ELECTRICO 3 EN 1 PRO™ Product Title Realza tu figura con el combo 3 en 1 …" at bounding box center [569, 70] width 191 height 530
click at [584, 101] on button "Buy it now" at bounding box center [569, 92] width 191 height 18
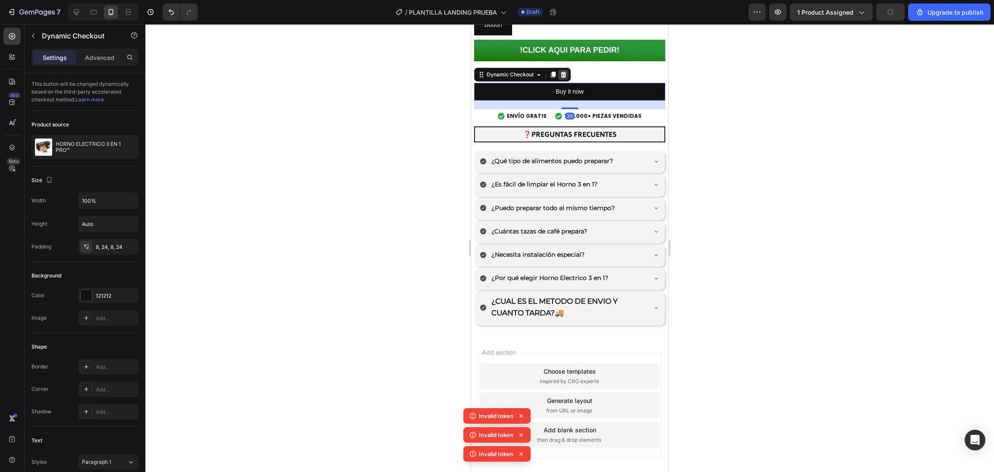
click at [560, 78] on icon at bounding box center [563, 74] width 7 height 7
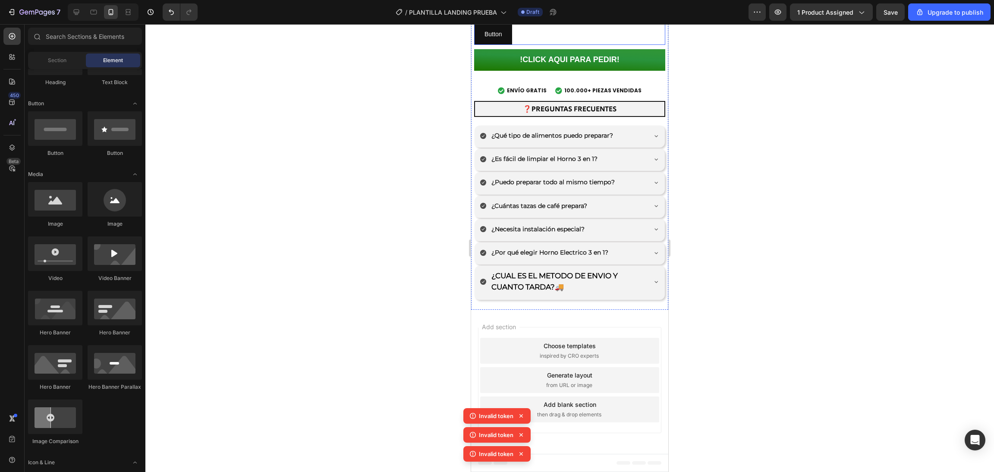
click at [579, 45] on div "Button Button" at bounding box center [569, 34] width 191 height 21
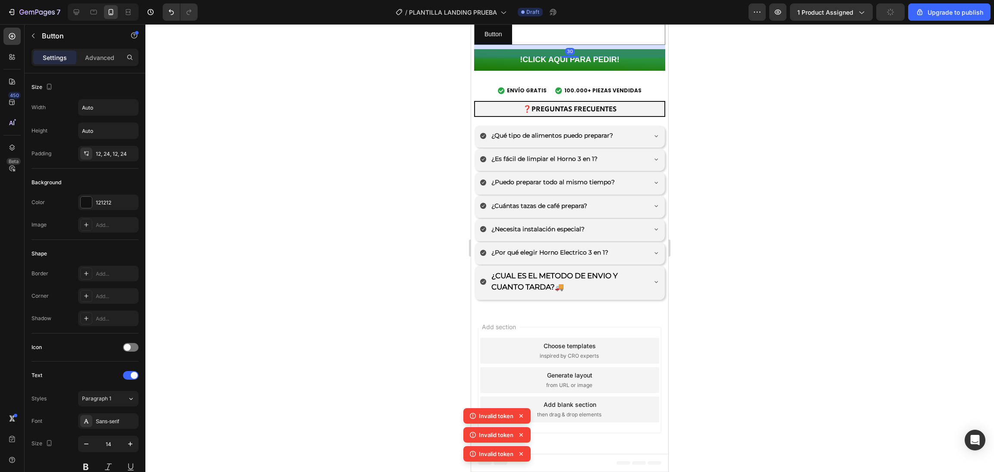
click at [531, 19] on icon at bounding box center [532, 15] width 7 height 7
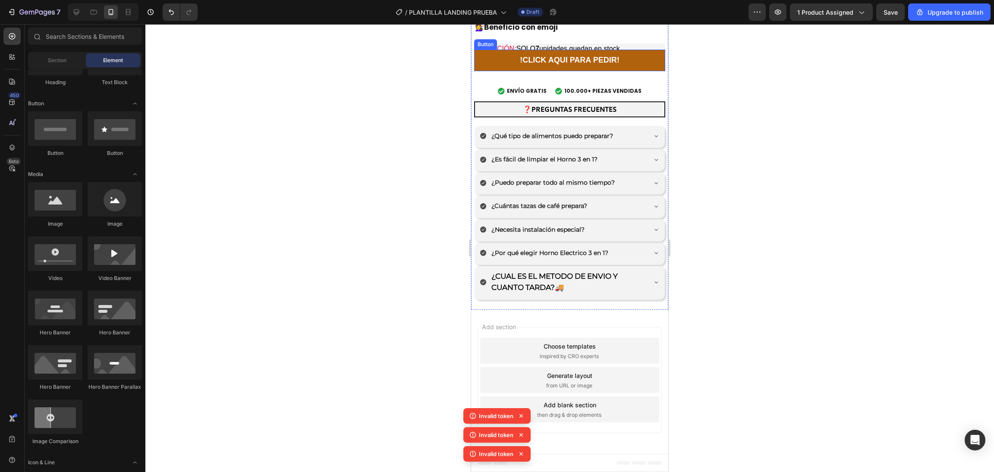
click at [555, 71] on button "!CLICK AQUI PARA PEDIR!" at bounding box center [569, 61] width 191 height 22
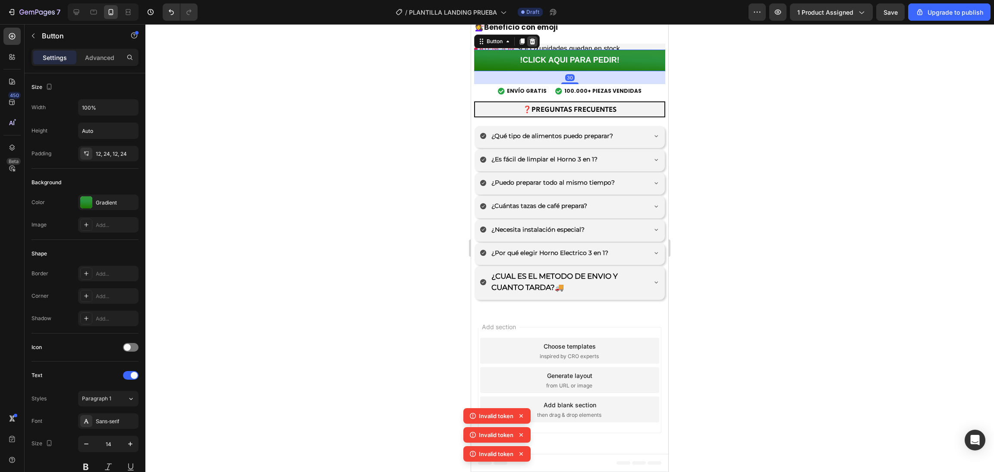
click at [536, 47] on div at bounding box center [532, 41] width 10 height 10
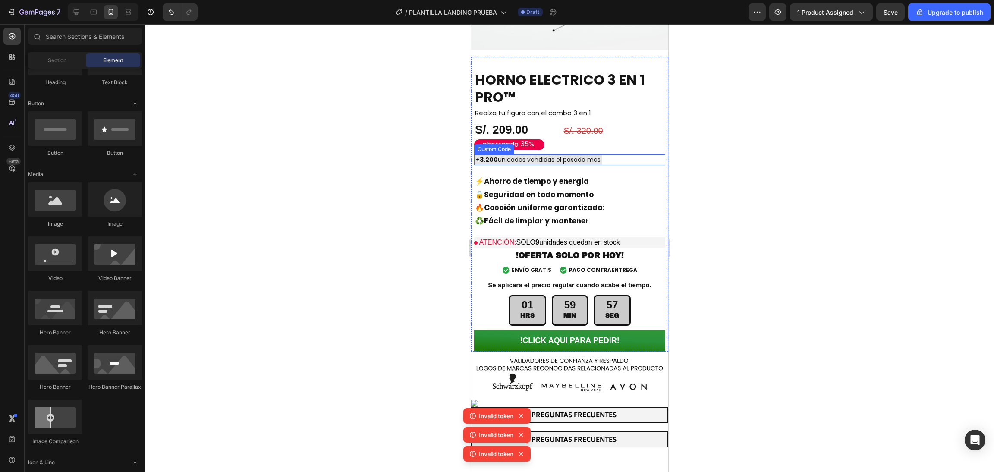
scroll to position [2090, 0]
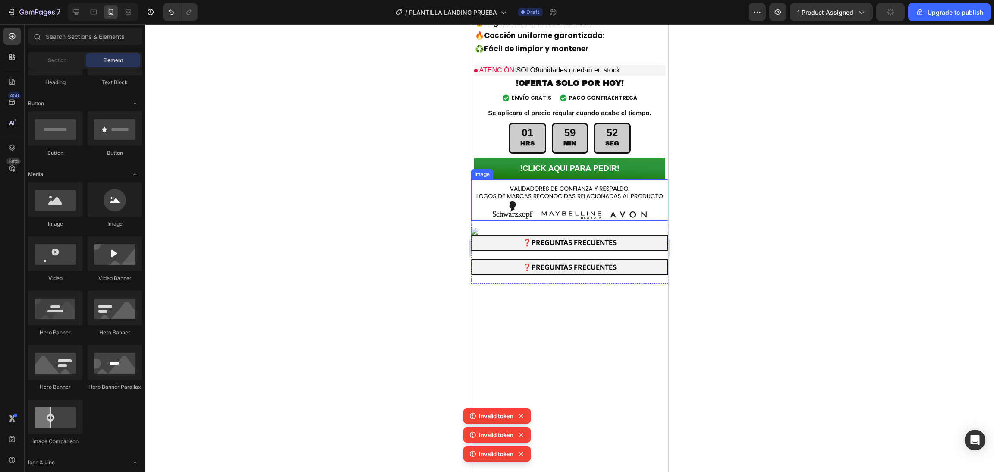
click at [563, 179] on img at bounding box center [569, 199] width 197 height 41
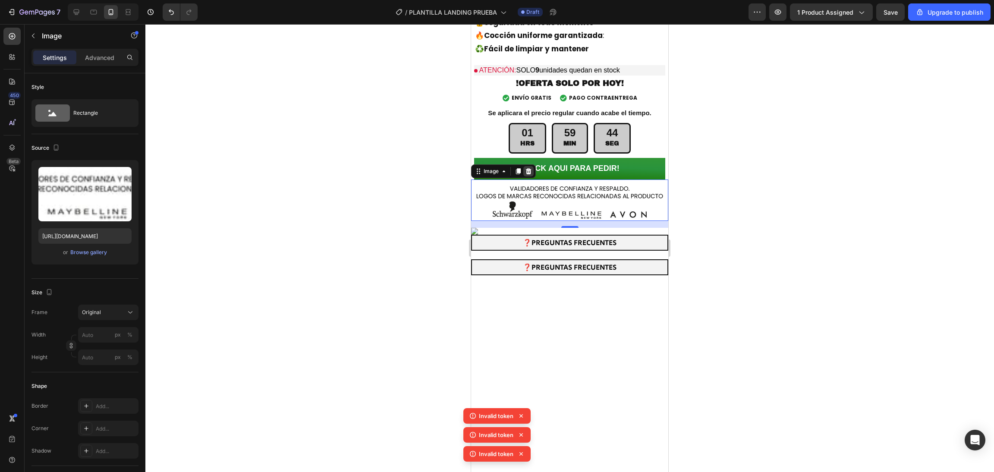
click at [531, 168] on icon at bounding box center [529, 171] width 6 height 6
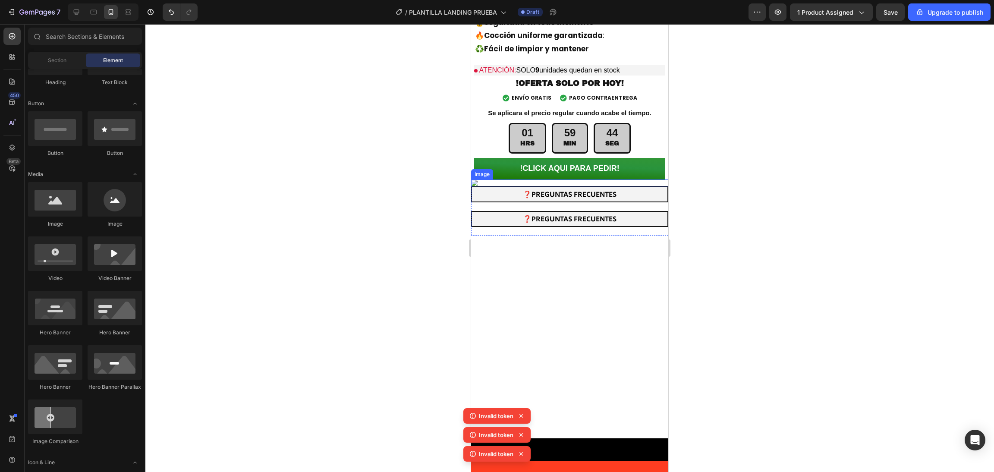
click at [526, 186] on img at bounding box center [569, 182] width 197 height 7
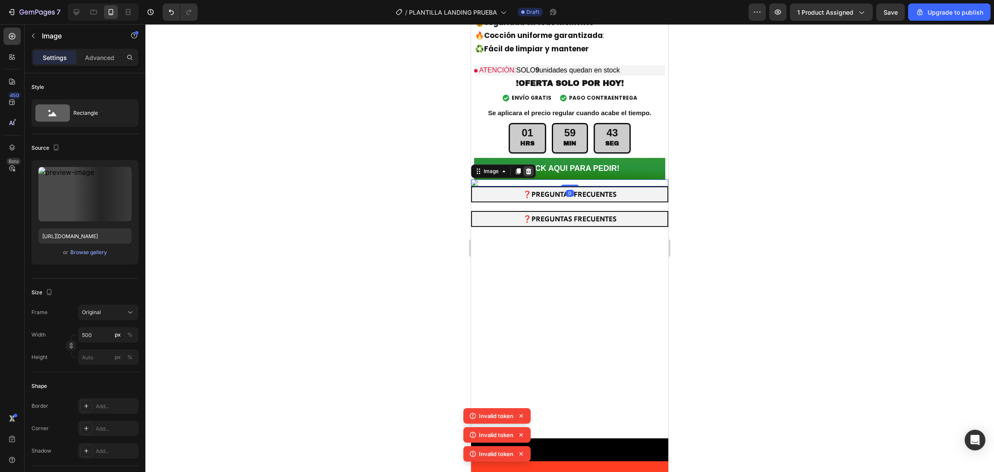
click at [529, 166] on div at bounding box center [528, 171] width 10 height 10
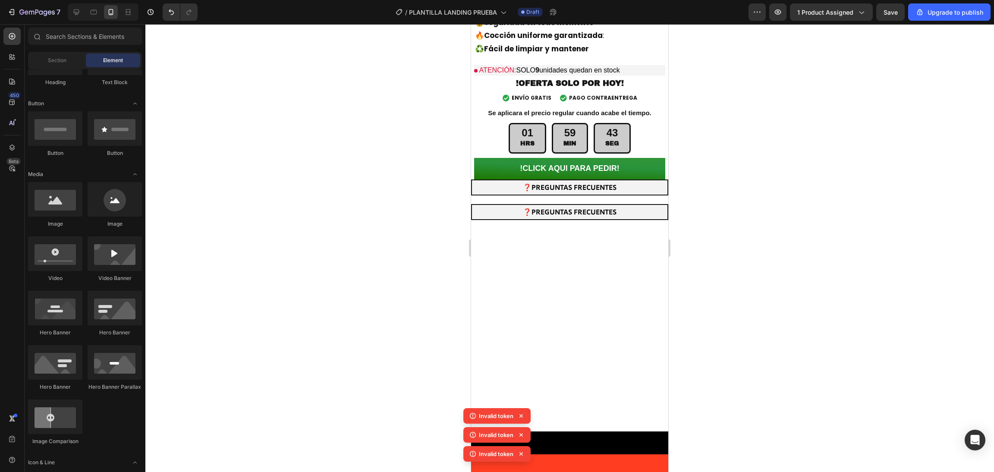
click at [551, 229] on div at bounding box center [569, 330] width 197 height 203
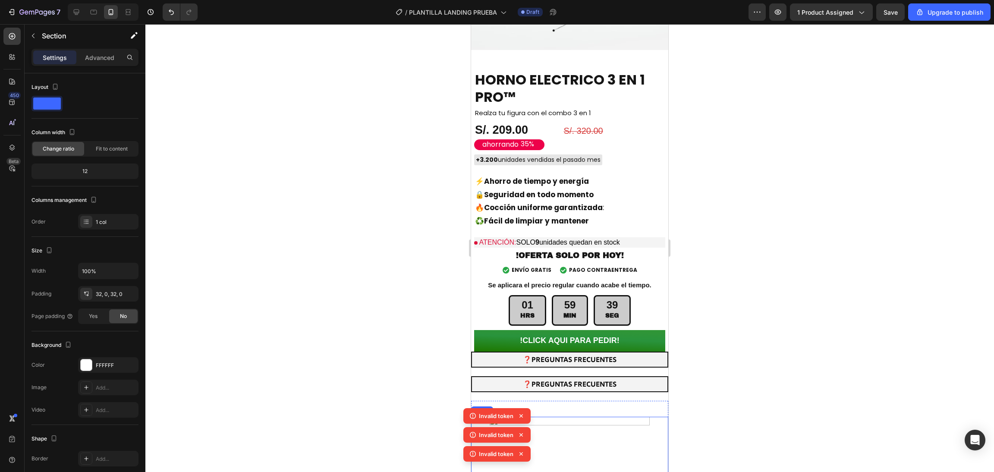
scroll to position [2177, 0]
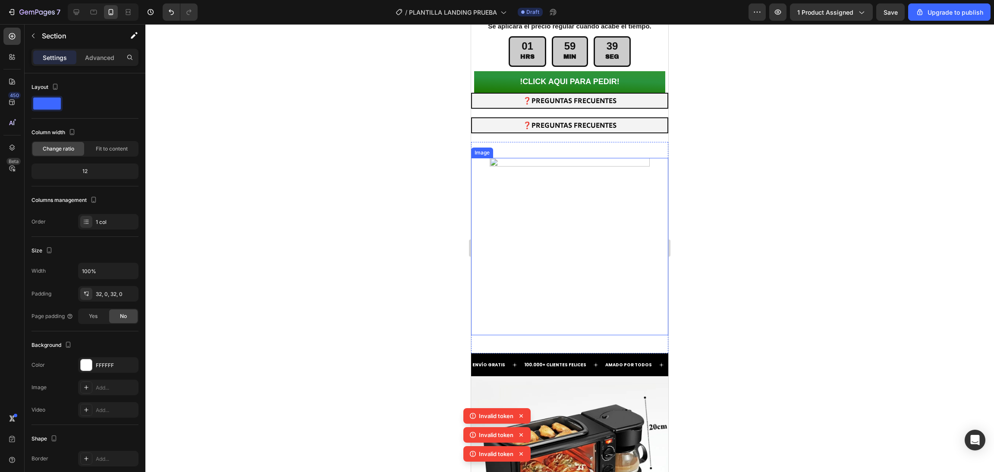
click at [581, 246] on img at bounding box center [569, 246] width 177 height 177
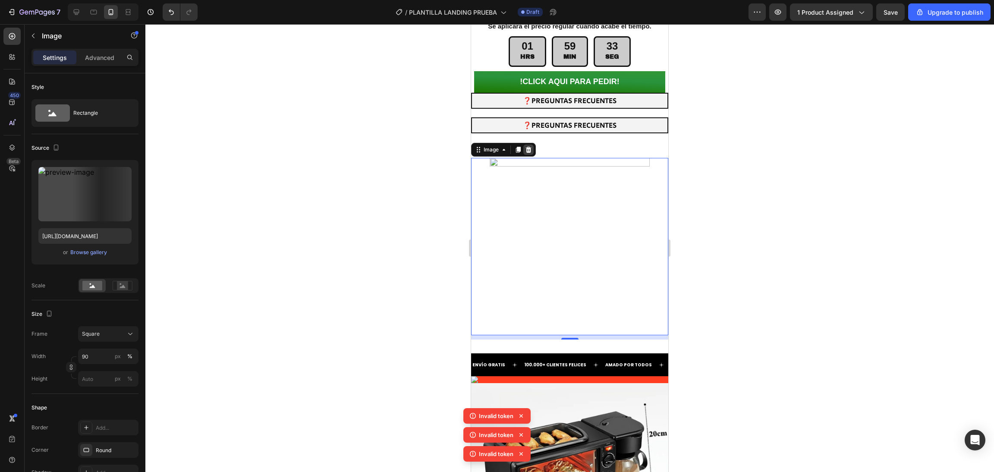
click at [529, 147] on icon at bounding box center [529, 150] width 6 height 6
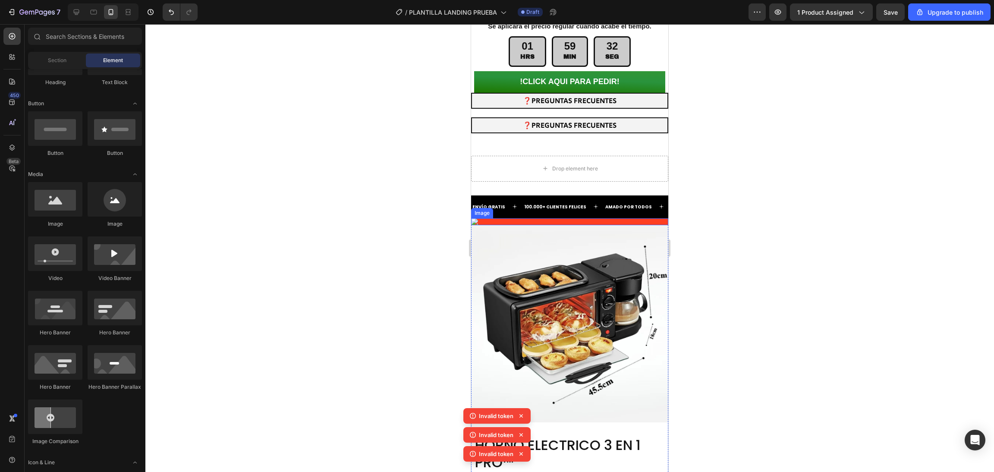
click at [570, 218] on img at bounding box center [569, 221] width 197 height 7
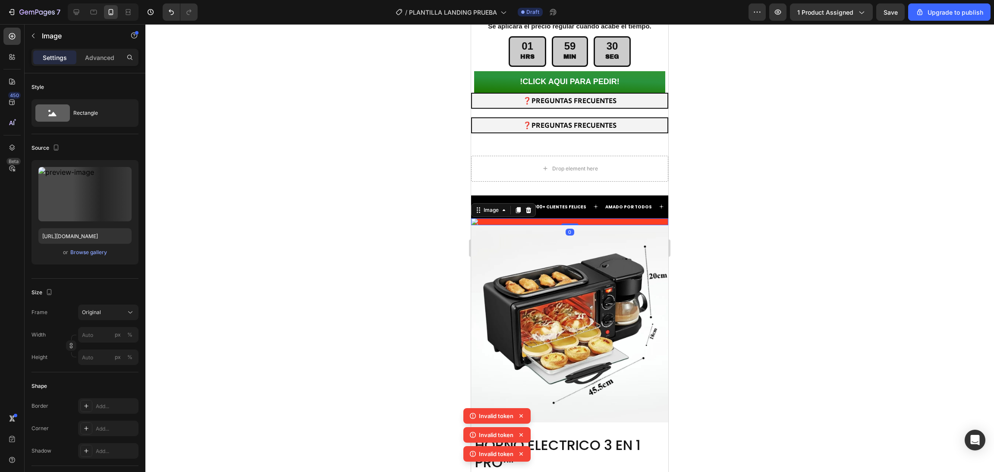
click at [533, 203] on div "Image" at bounding box center [503, 210] width 65 height 14
click at [531, 207] on icon at bounding box center [529, 210] width 6 height 6
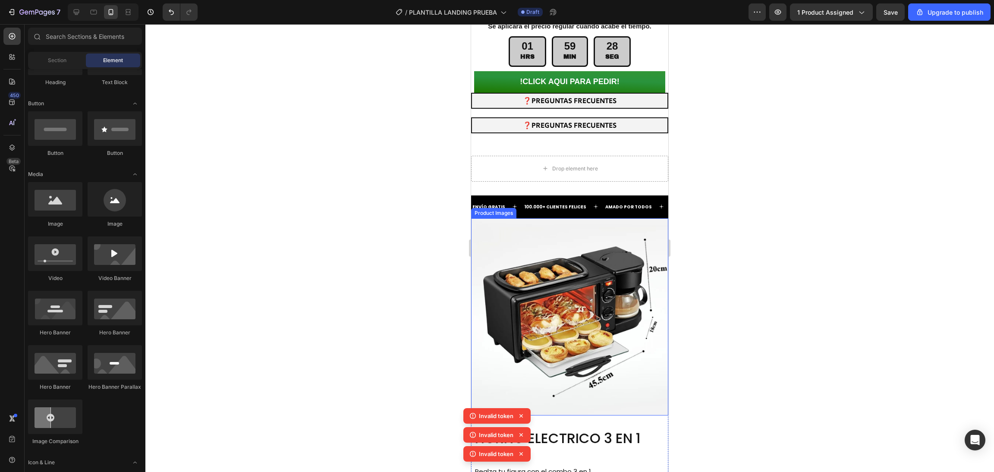
click at [539, 218] on img at bounding box center [569, 316] width 197 height 197
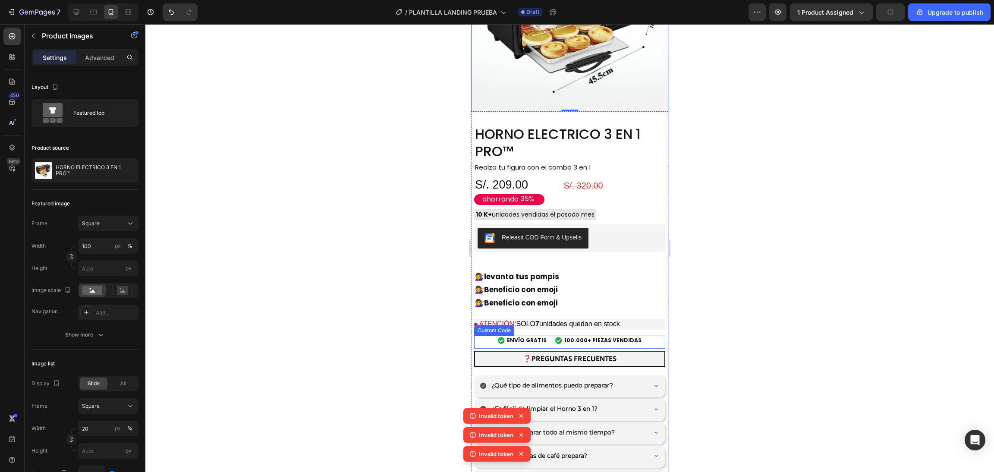
scroll to position [2263, 0]
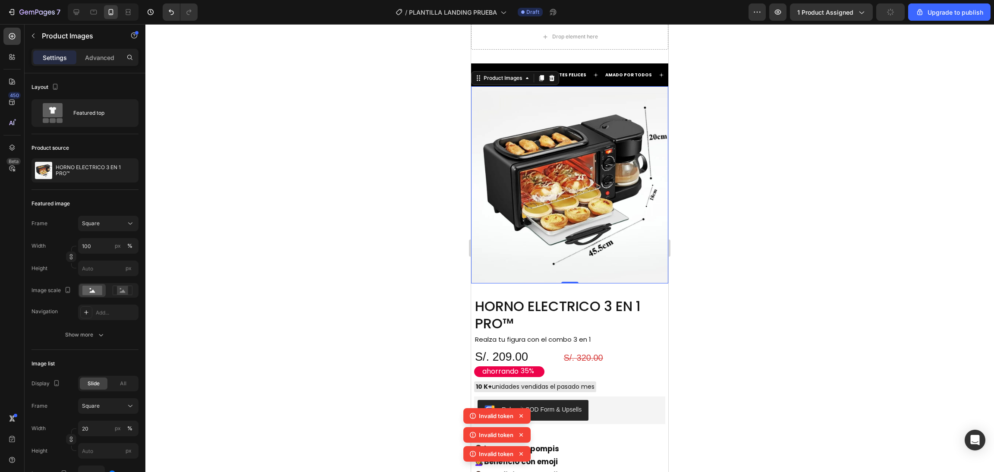
click at [609, 50] on div "Drop element here" at bounding box center [569, 37] width 197 height 26
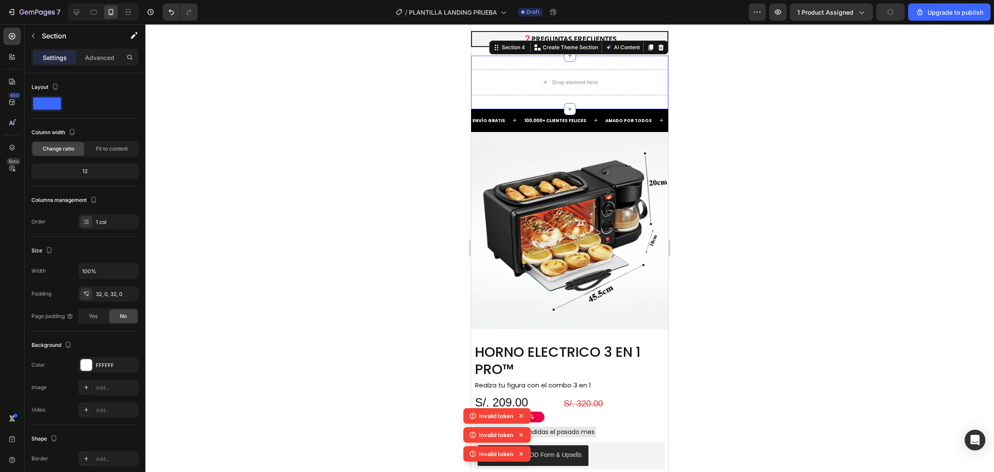
scroll to position [2090, 0]
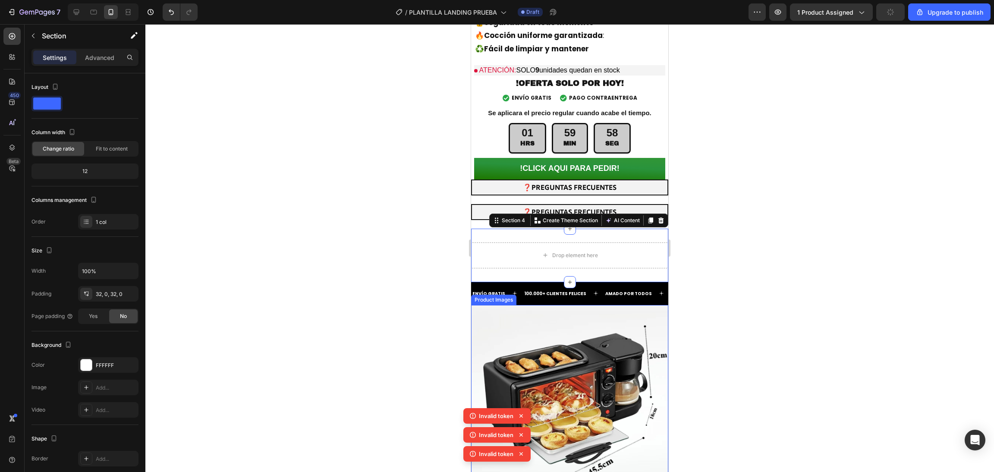
click at [416, 261] on div at bounding box center [569, 248] width 849 height 448
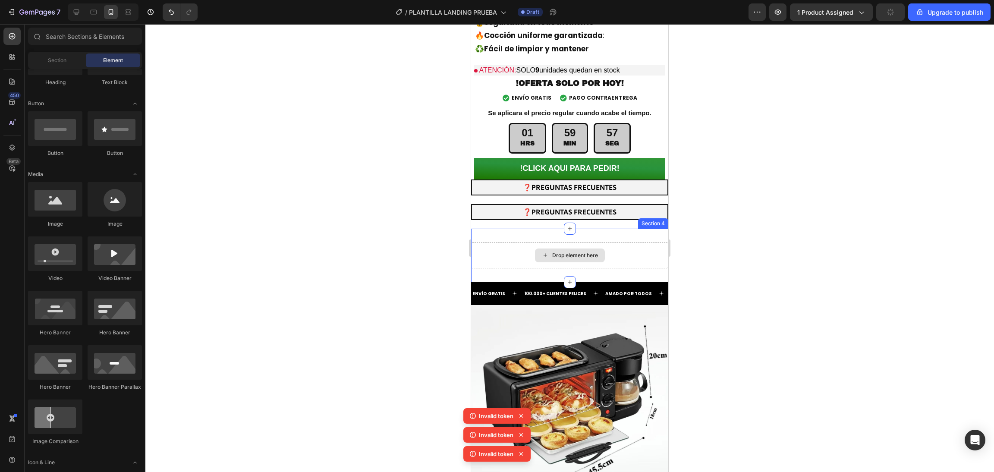
click at [610, 242] on div "Drop element here" at bounding box center [569, 255] width 197 height 26
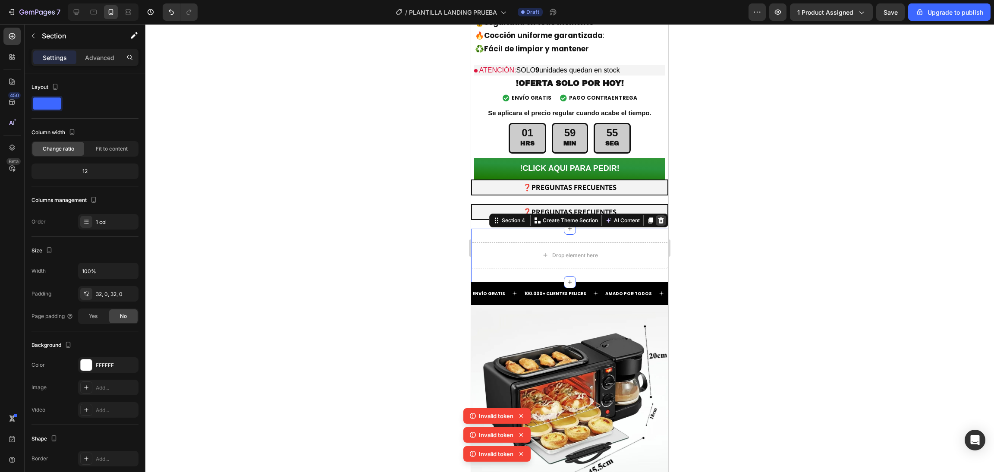
click at [658, 217] on icon at bounding box center [661, 220] width 7 height 7
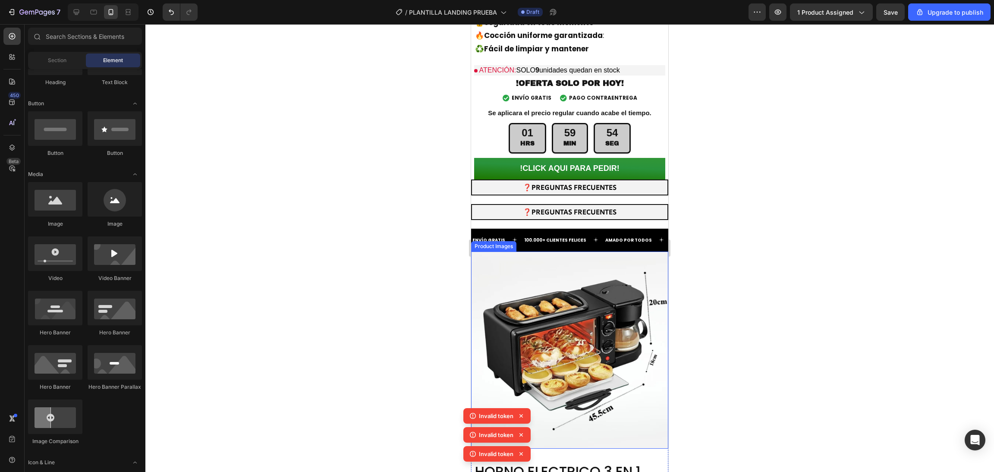
click at [601, 267] on img at bounding box center [569, 350] width 197 height 197
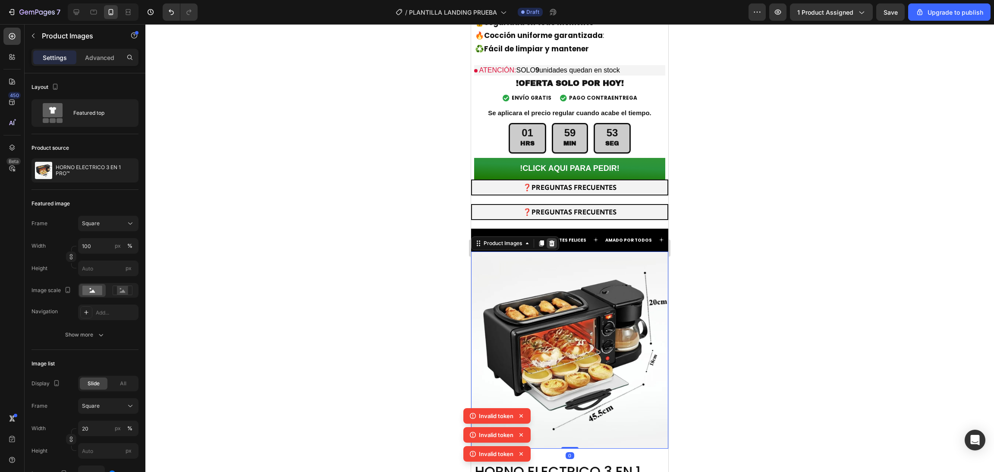
click at [550, 238] on div at bounding box center [552, 243] width 10 height 10
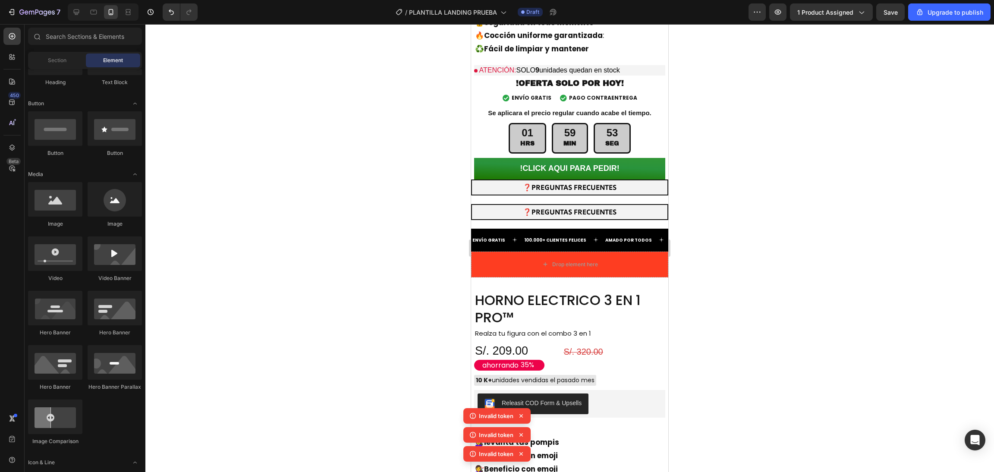
click at [584, 229] on div "ENVÍO GRATIS Text 100.000+ CLIENTES FELICES Text AMADO POR TODOS Text ENVÍO GRA…" at bounding box center [569, 240] width 197 height 23
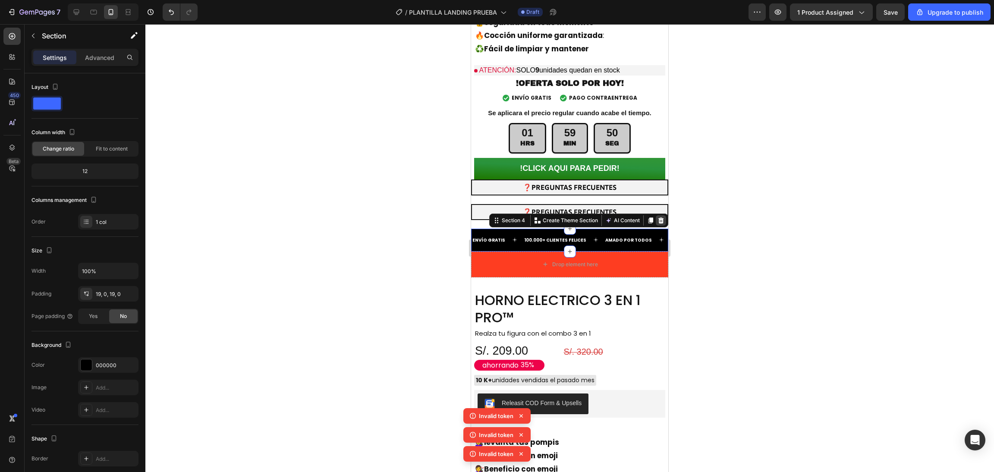
click at [658, 217] on icon at bounding box center [661, 220] width 6 height 6
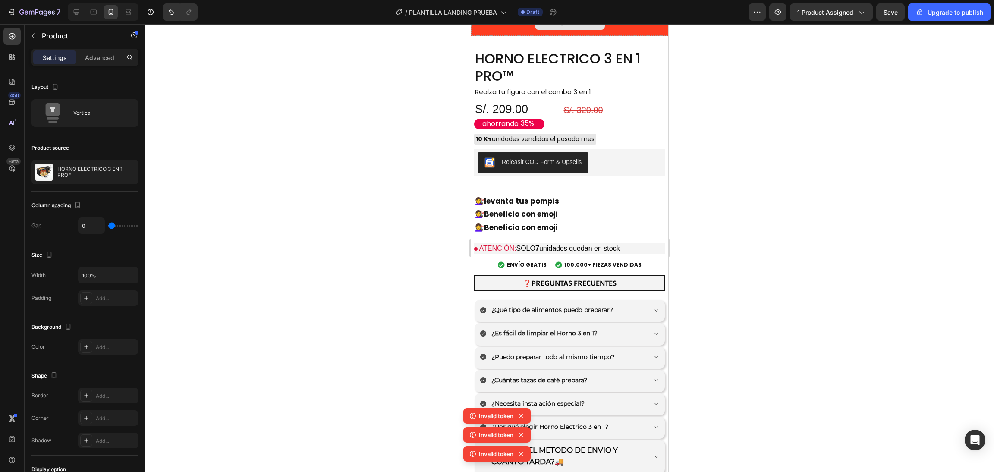
scroll to position [2177, 0]
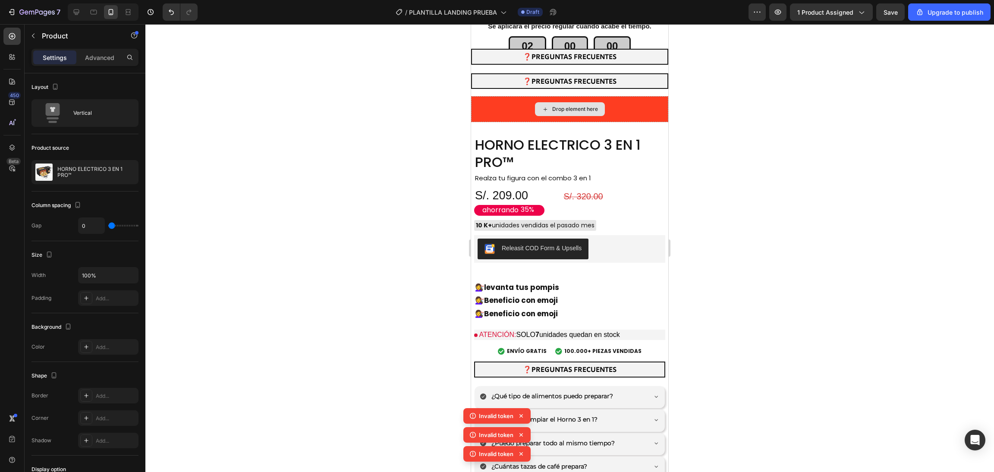
click at [624, 107] on div "Drop element here" at bounding box center [569, 109] width 197 height 26
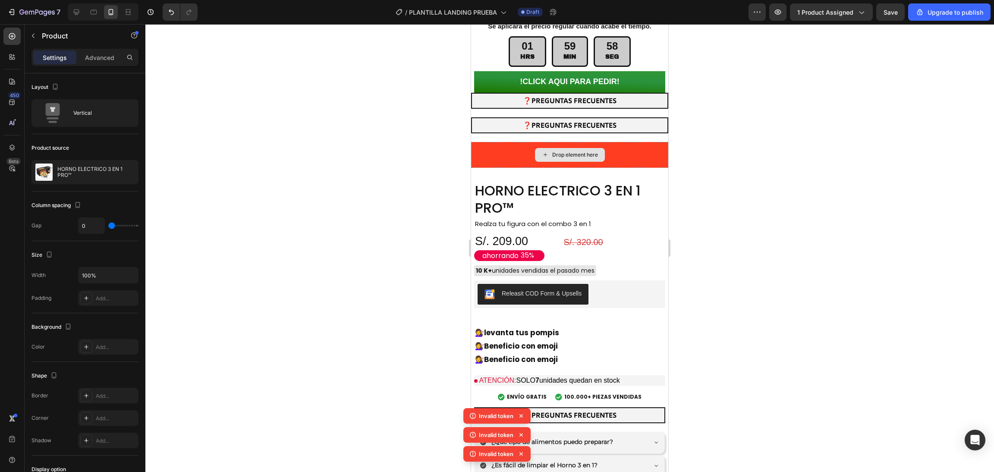
click at [623, 142] on div "Drop element here" at bounding box center [569, 155] width 197 height 26
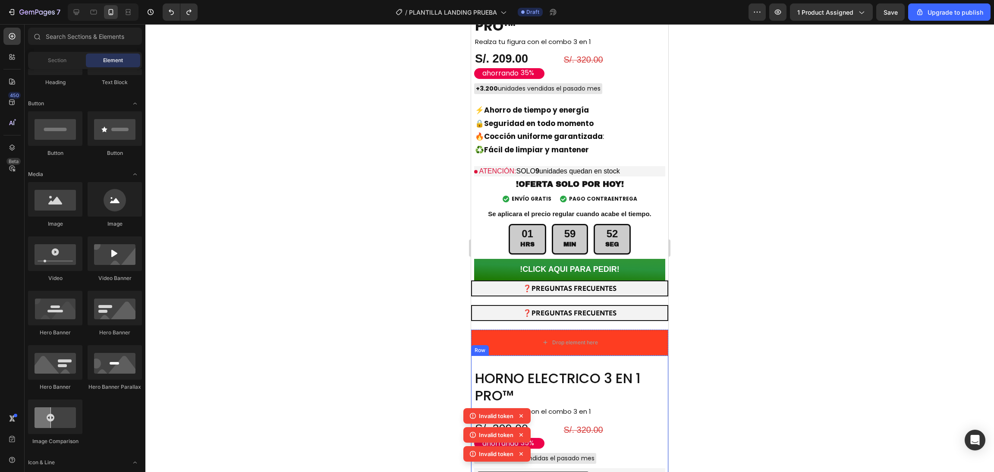
scroll to position [2162, 0]
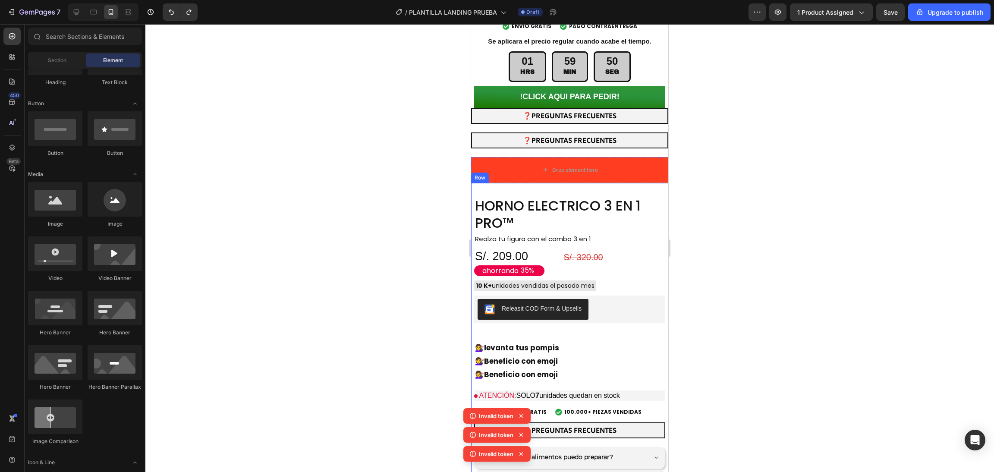
click at [643, 234] on div "Realza tu figura con el combo 3 en 1" at bounding box center [569, 239] width 191 height 10
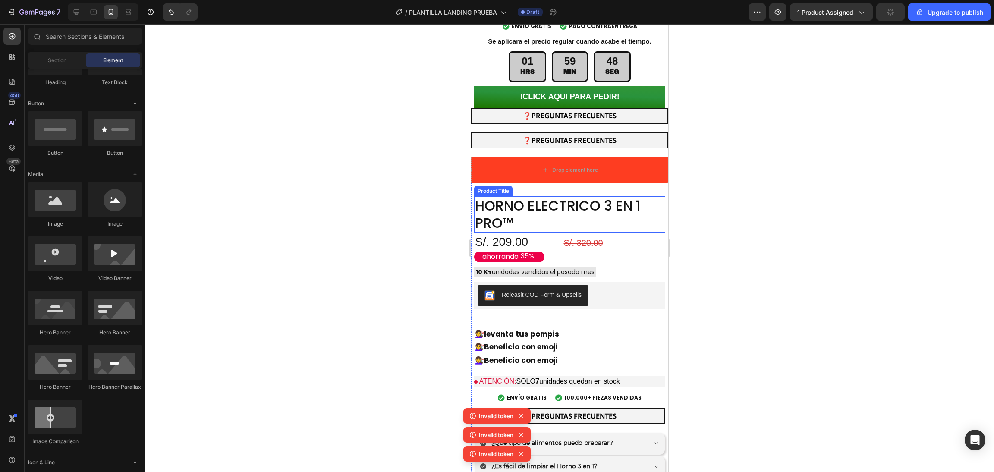
click at [580, 196] on h2 "HORNO ELECTRICO 3 EN 1 PRO™" at bounding box center [569, 214] width 191 height 36
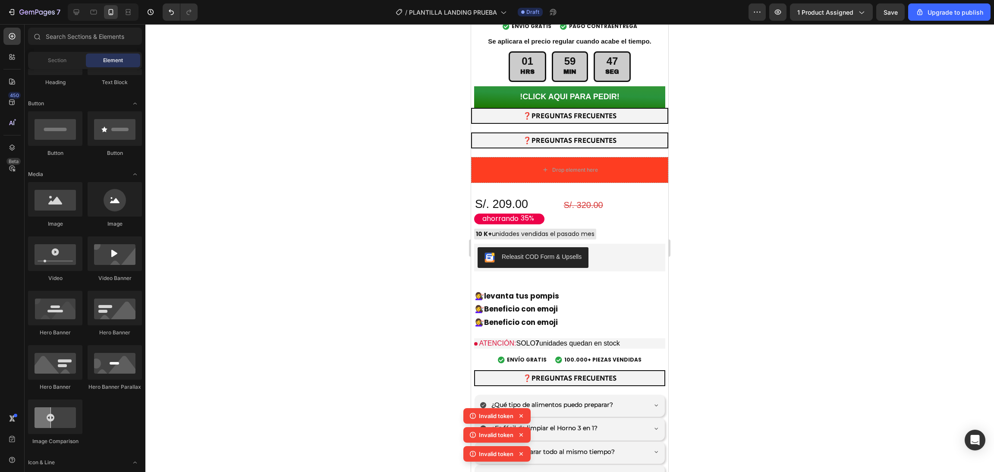
click at [598, 199] on div "S/. 320.00" at bounding box center [610, 205] width 94 height 13
click at [514, 213] on div "ahorrando" at bounding box center [500, 219] width 39 height 12
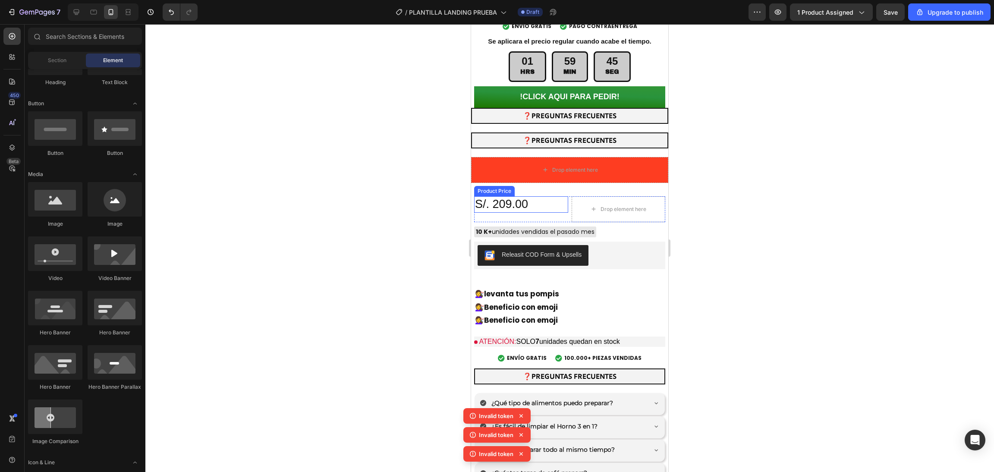
click at [523, 196] on div "S/. 209.00" at bounding box center [521, 204] width 94 height 16
click at [586, 183] on div "Drop element here Drop element here Row Recreación de Elemento 10 K+ unidades v…" at bounding box center [569, 380] width 197 height 394
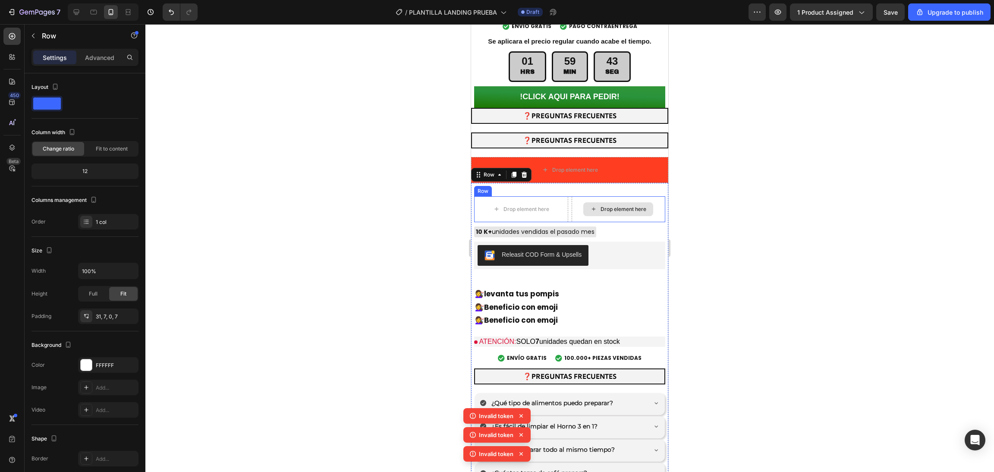
click at [576, 196] on div "Drop element here" at bounding box center [619, 209] width 94 height 26
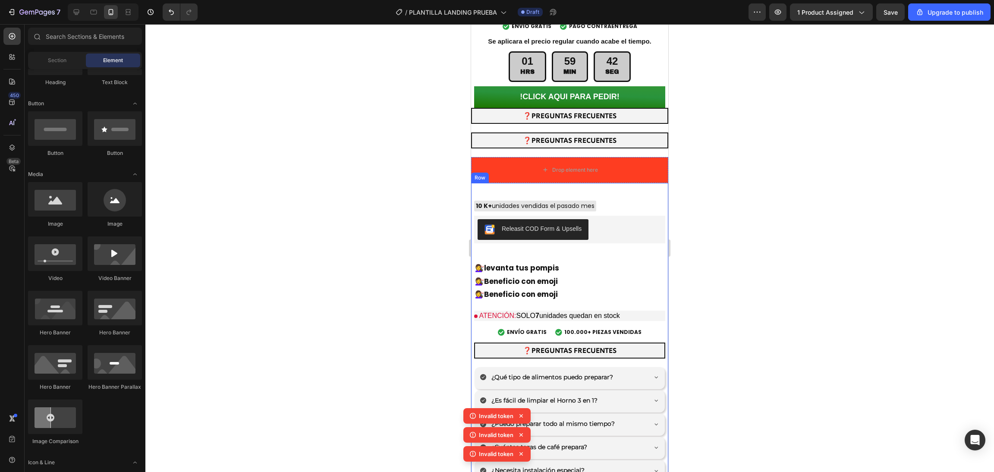
click at [583, 201] on div "10 K+ unidades vendidas el pasado mes" at bounding box center [535, 206] width 122 height 11
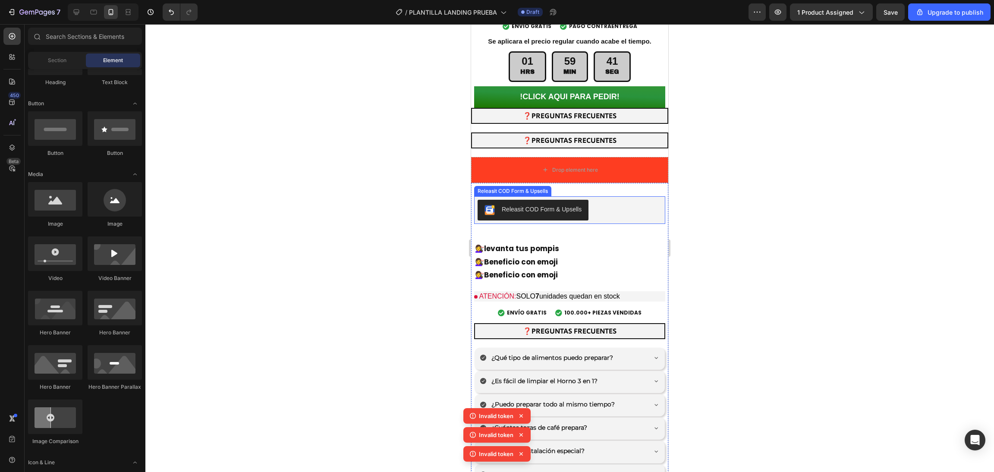
click at [573, 200] on button "Releasit COD Form & Upsells" at bounding box center [533, 210] width 111 height 21
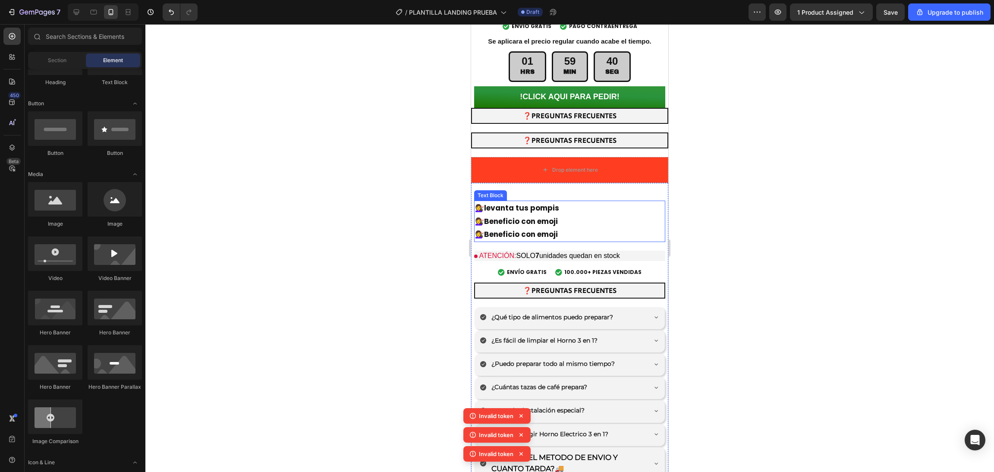
click at [542, 203] on strong "levanta tus pompis" at bounding box center [521, 208] width 75 height 10
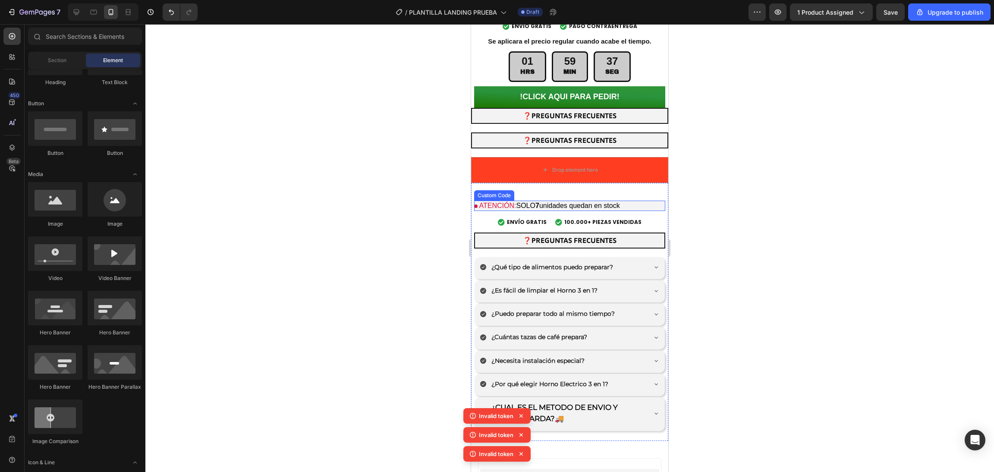
click at [552, 201] on p "ATENCIÓN: SOLO 7 unidades quedan en stock" at bounding box center [569, 206] width 191 height 10
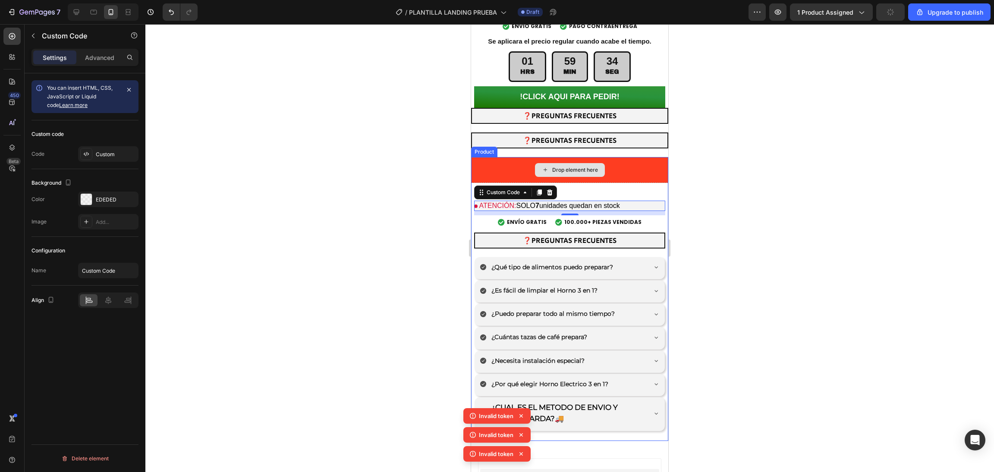
click at [624, 157] on div "Drop element here" at bounding box center [569, 170] width 197 height 26
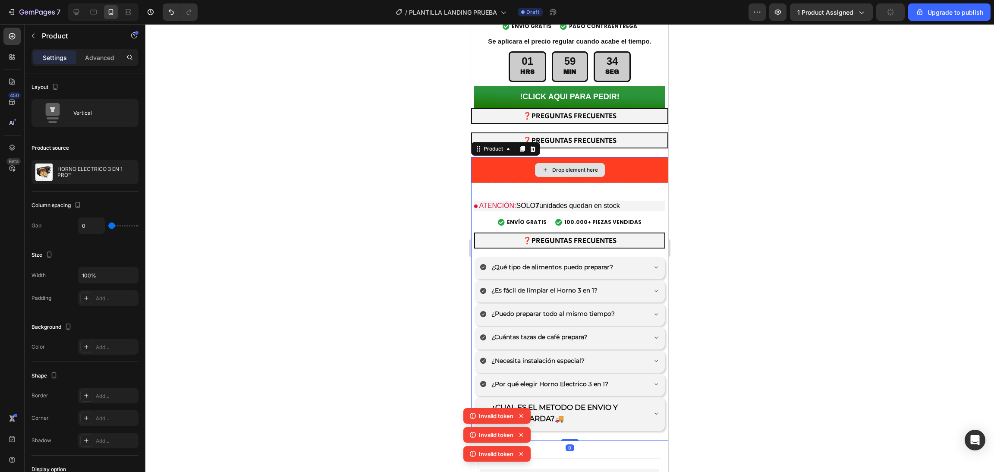
click at [694, 125] on div at bounding box center [569, 248] width 849 height 448
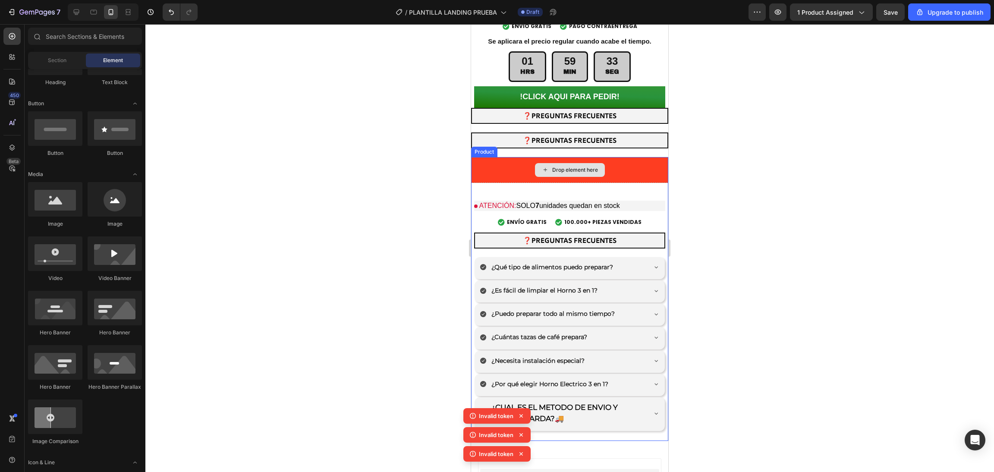
click at [625, 157] on div "Drop element here" at bounding box center [569, 170] width 197 height 26
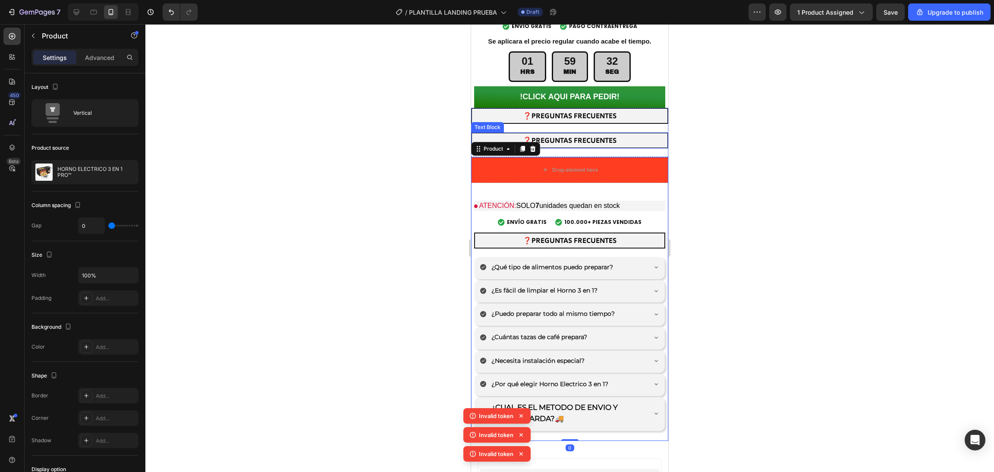
click at [615, 134] on p "❓PREGUNTAS FRECUENTES" at bounding box center [570, 140] width 194 height 13
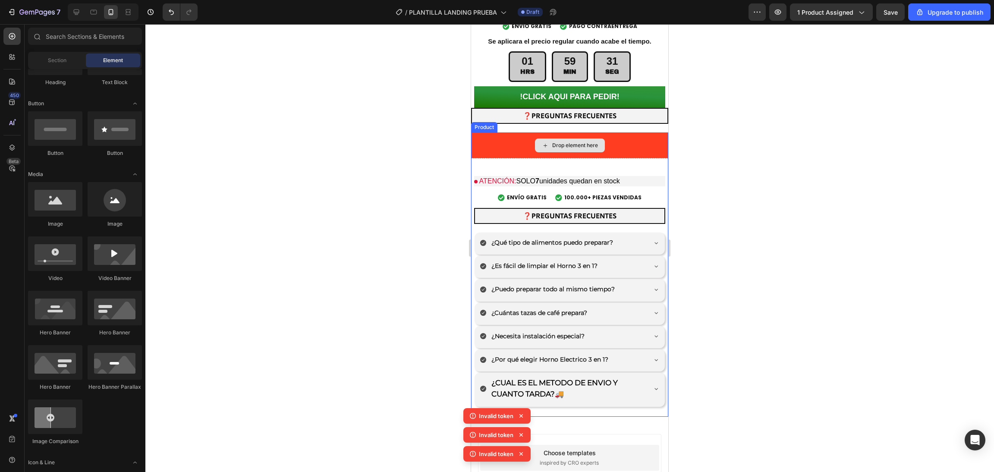
click at [608, 132] on div "Drop element here" at bounding box center [569, 145] width 197 height 26
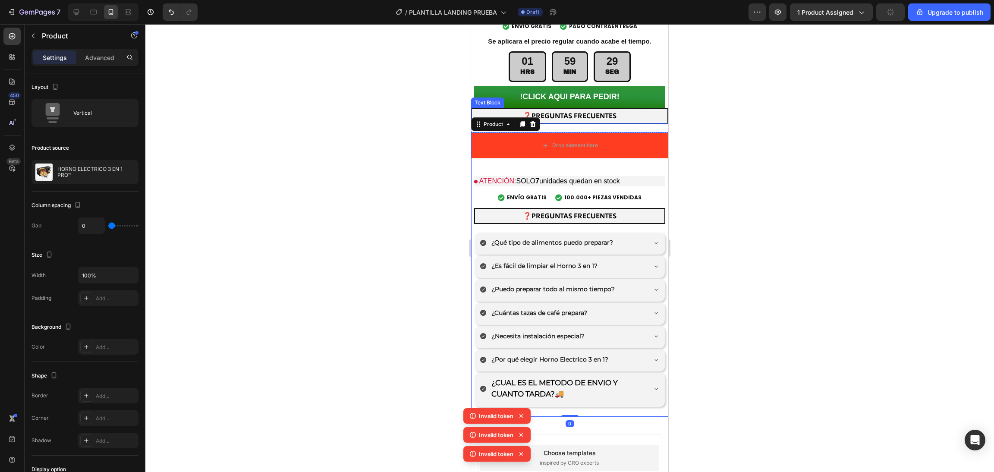
click at [598, 111] on strong "❓PREGUNTAS FRECUENTES" at bounding box center [570, 115] width 94 height 9
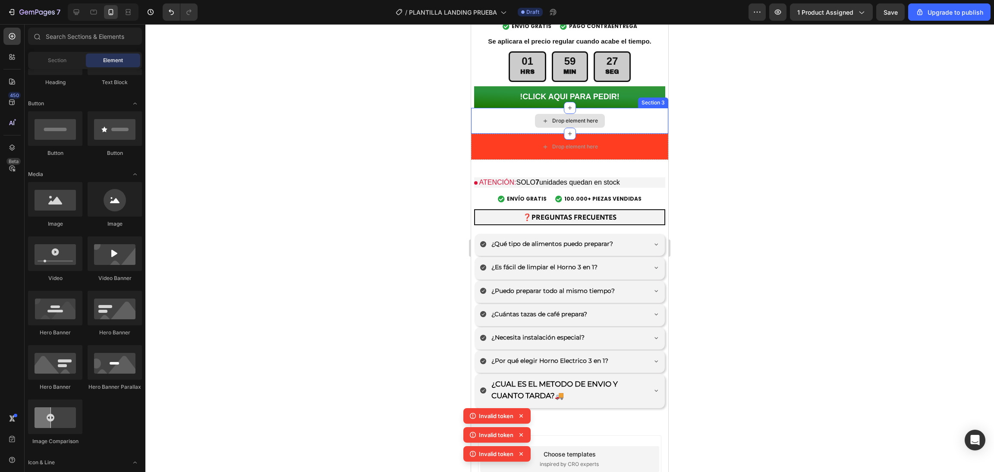
click at [611, 108] on div "Drop element here" at bounding box center [569, 121] width 197 height 26
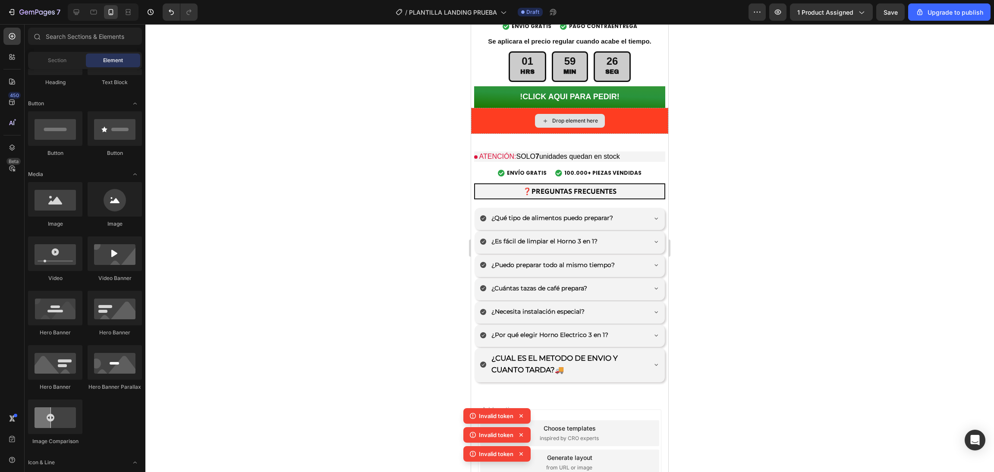
click at [611, 108] on div "Drop element here" at bounding box center [569, 121] width 197 height 26
click at [612, 108] on div "Drop element here" at bounding box center [569, 121] width 197 height 26
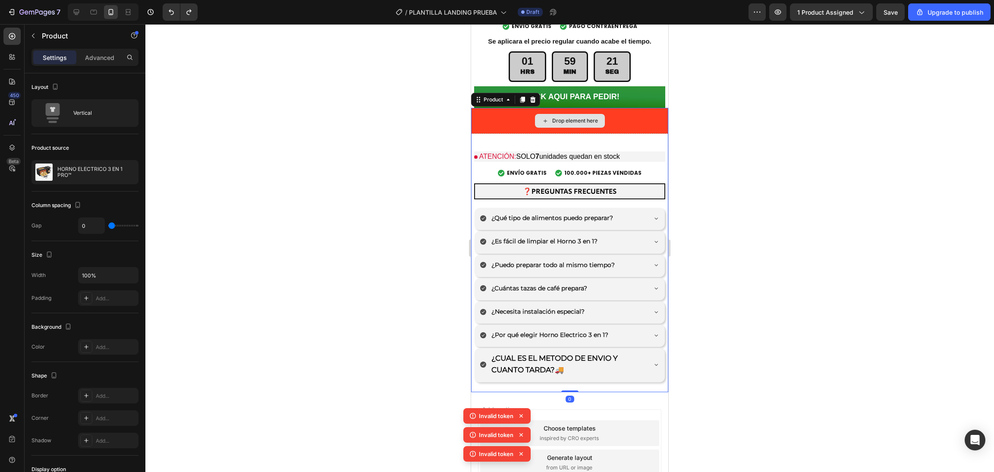
click at [612, 108] on div "Drop element here" at bounding box center [569, 121] width 197 height 26
click at [543, 134] on div "ATENCIÓN: SOLO 7 unidades quedan en stock Custom Code Envio Gratis y Piezas Ven…" at bounding box center [569, 263] width 197 height 258
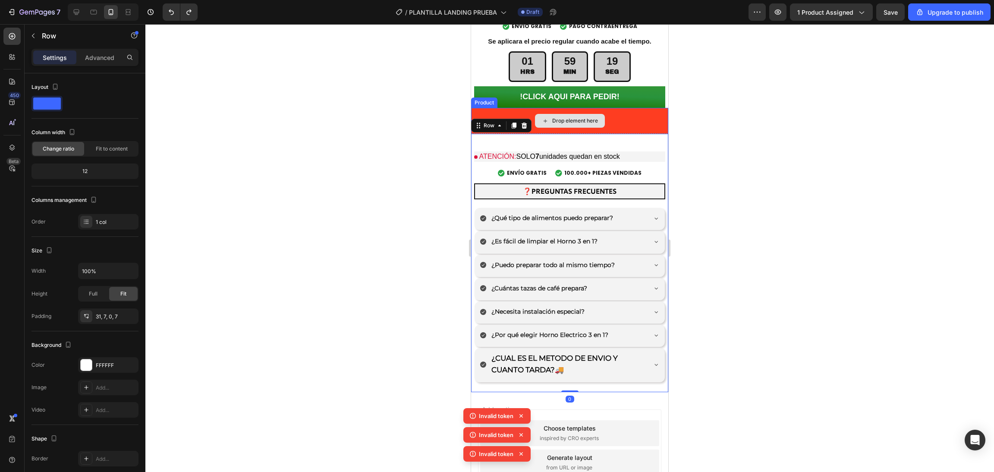
click at [487, 108] on div "Drop element here" at bounding box center [569, 121] width 197 height 26
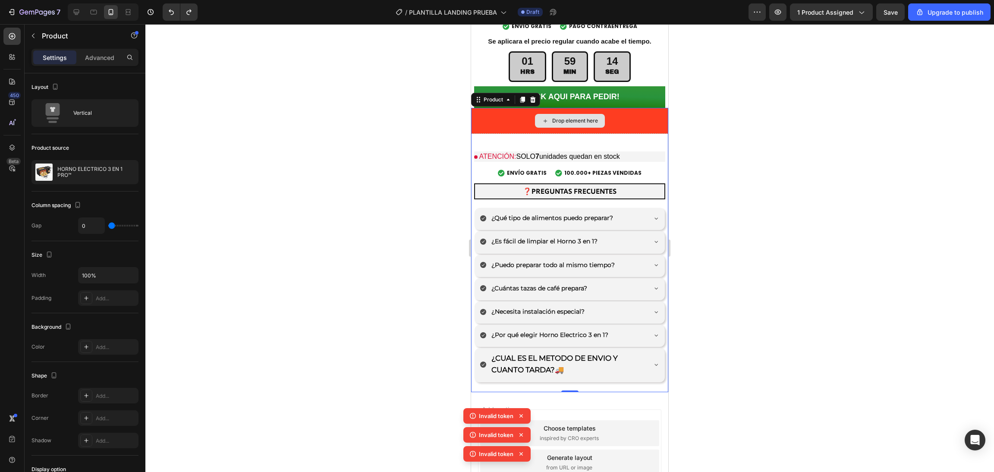
click at [638, 108] on div "Drop element here" at bounding box center [569, 121] width 197 height 26
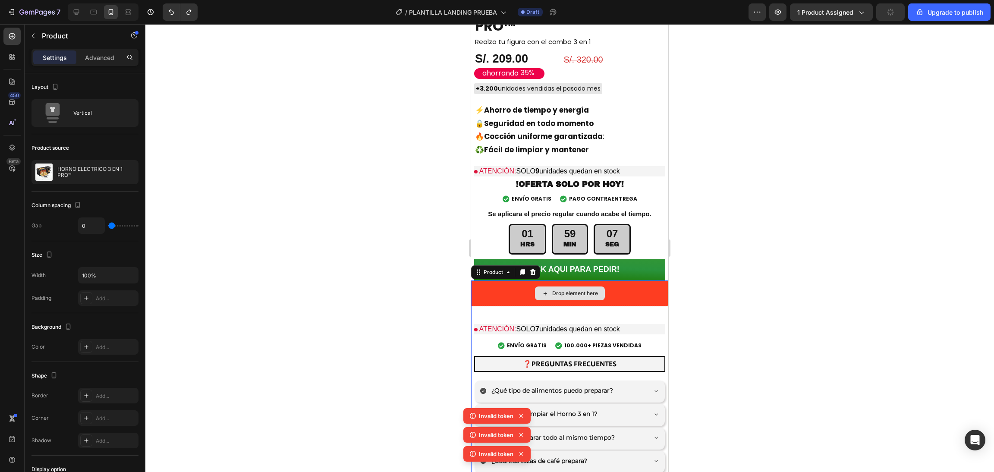
click at [614, 280] on div "Drop element here" at bounding box center [569, 293] width 197 height 26
click at [615, 280] on div "Drop element here" at bounding box center [569, 293] width 197 height 26
click at [617, 280] on div "Drop element here" at bounding box center [569, 293] width 197 height 26
click at [454, 240] on div at bounding box center [569, 248] width 849 height 448
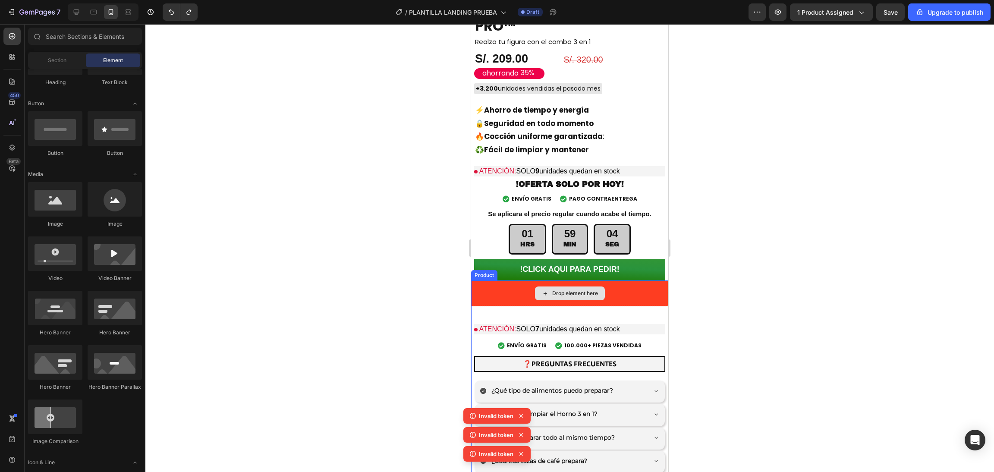
click at [486, 280] on div "Drop element here" at bounding box center [569, 293] width 197 height 26
click at [554, 290] on div "Drop element here" at bounding box center [575, 293] width 46 height 7
click at [637, 306] on div "ATENCIÓN: SOLO 7 unidades quedan en stock Custom Code Envio Gratis y Piezas Ven…" at bounding box center [569, 435] width 197 height 258
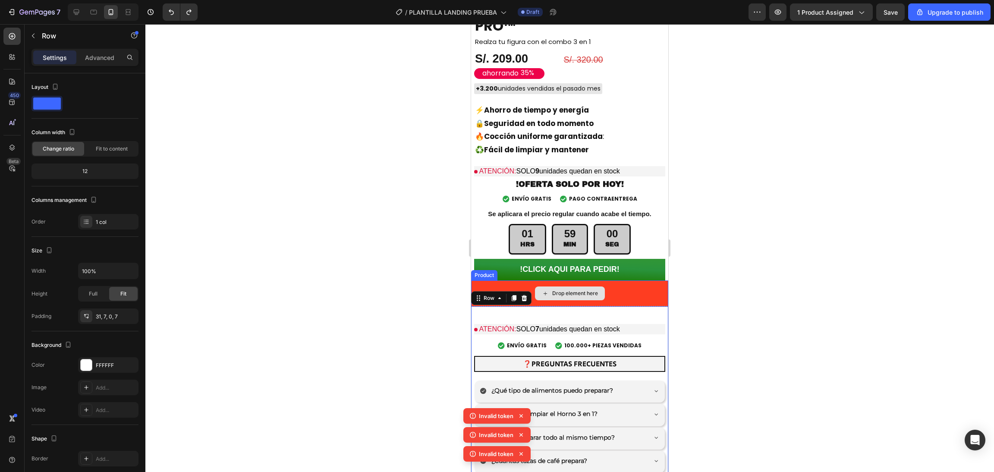
click at [653, 280] on div "Drop element here" at bounding box center [569, 293] width 197 height 26
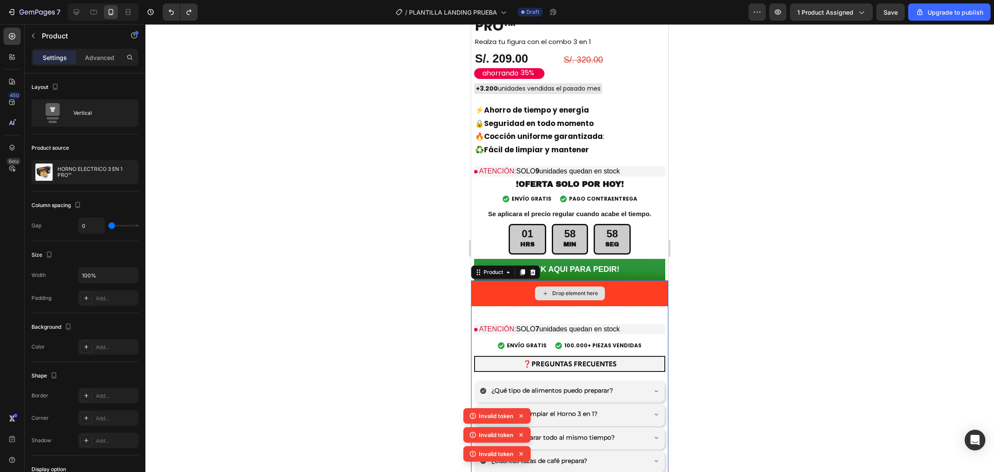
click at [650, 280] on div "Drop element here" at bounding box center [569, 293] width 197 height 26
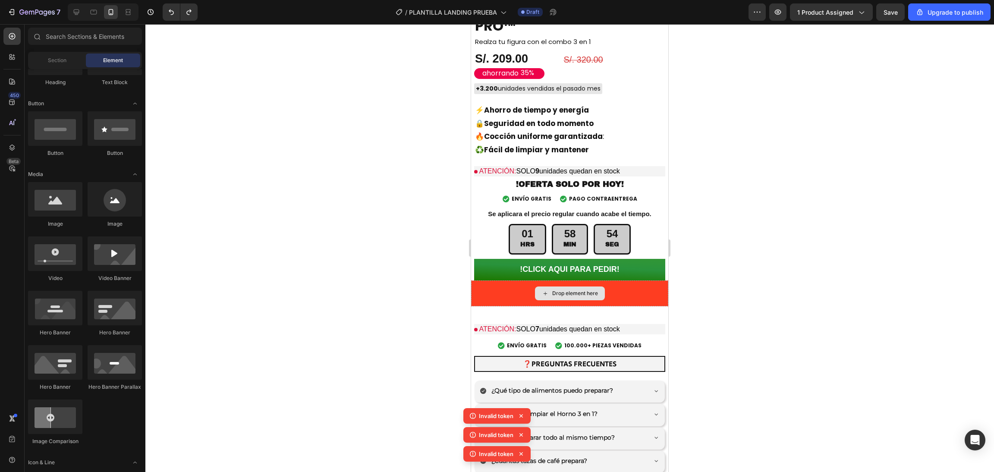
scroll to position [2162, 0]
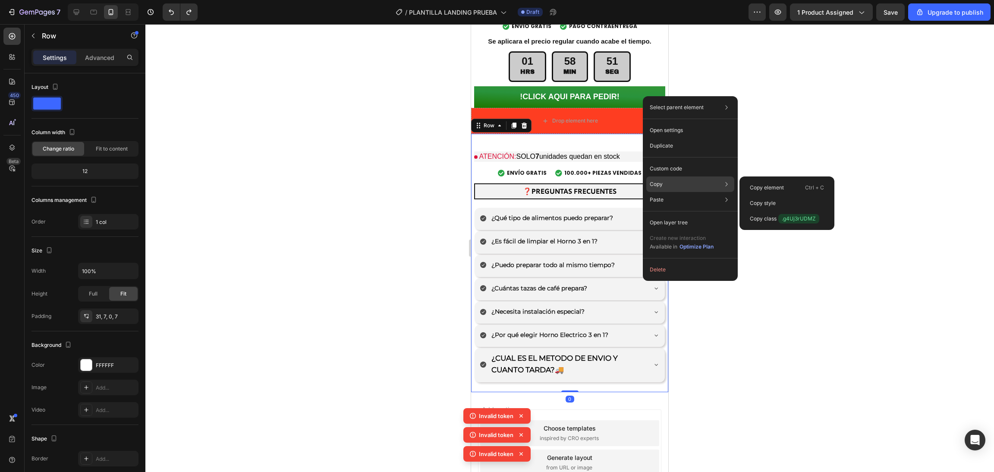
click at [670, 190] on div "Copy Copy element Ctrl + C Copy style Copy class .g4Uj3rUDMZ" at bounding box center [690, 184] width 88 height 16
click at [758, 184] on p "Copy element" at bounding box center [767, 188] width 34 height 8
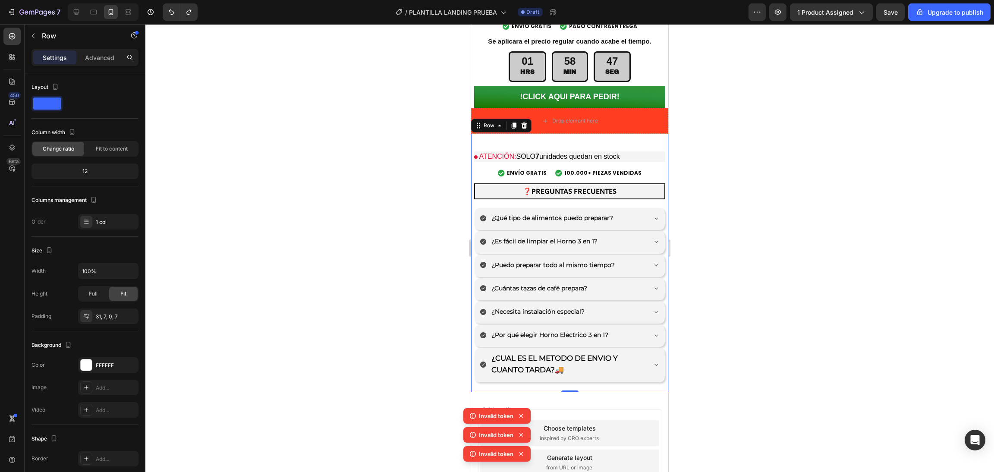
scroll to position [1990, 0]
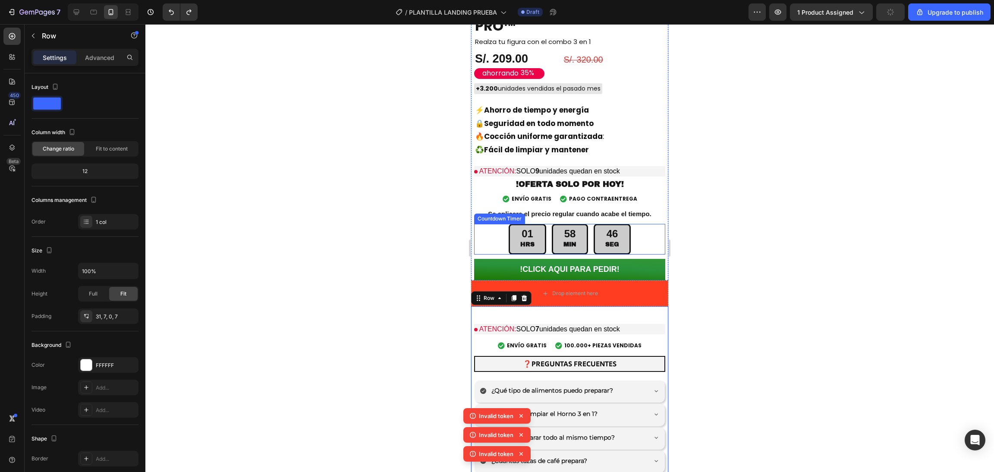
click at [644, 224] on div "01 HRS 58 MIN 46 SEG" at bounding box center [569, 239] width 191 height 31
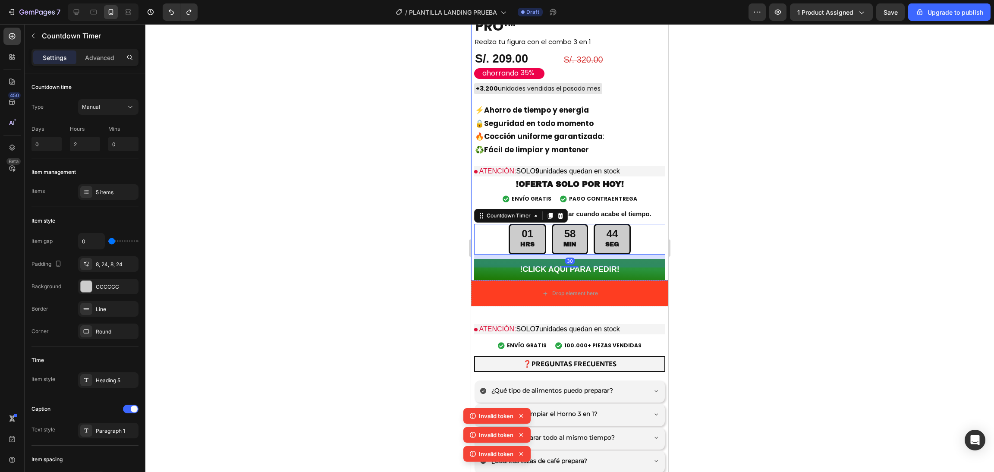
click at [655, 164] on div "HORNO ELECTRICO 3 EN 1 PRO™ Product Title Realza tu figura con el combo 3 en 1 …" at bounding box center [569, 140] width 191 height 282
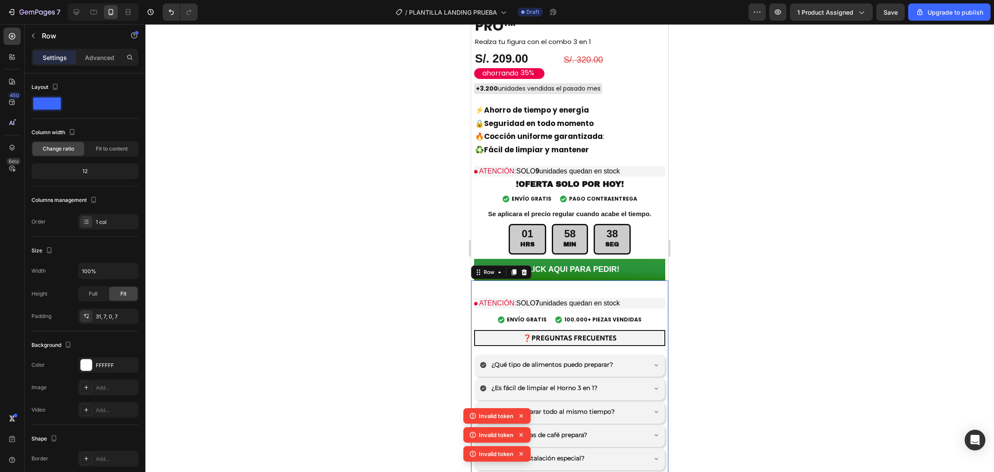
click at [628, 280] on div "ATENCIÓN: SOLO 7 unidades quedan en stock Custom Code Envio Gratis y Piezas Ven…" at bounding box center [569, 409] width 197 height 258
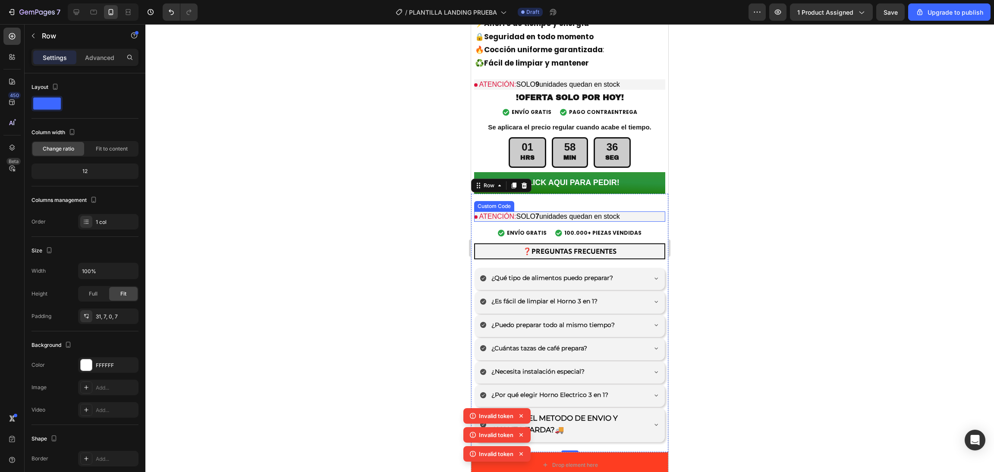
scroll to position [2335, 0]
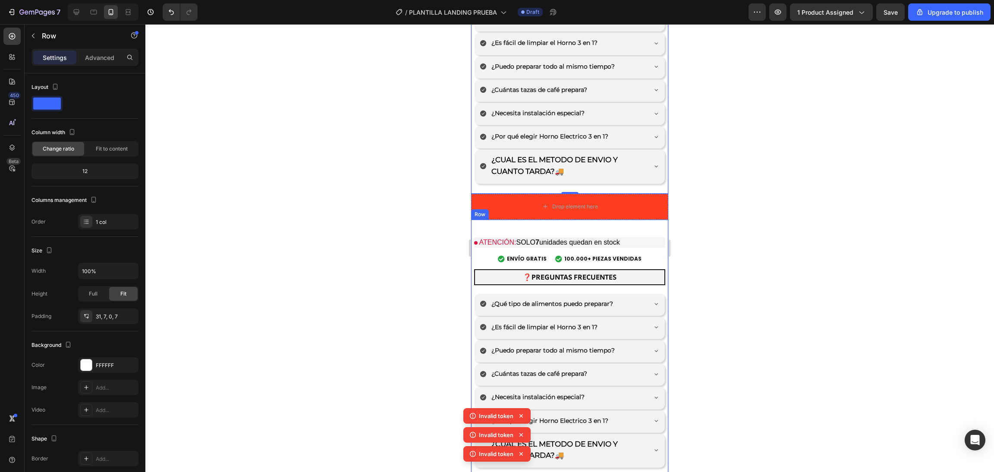
click at [625, 220] on div "ATENCIÓN: SOLO 7 unidades quedan en stock Custom Code Envio Gratis y Piezas Ven…" at bounding box center [569, 349] width 197 height 258
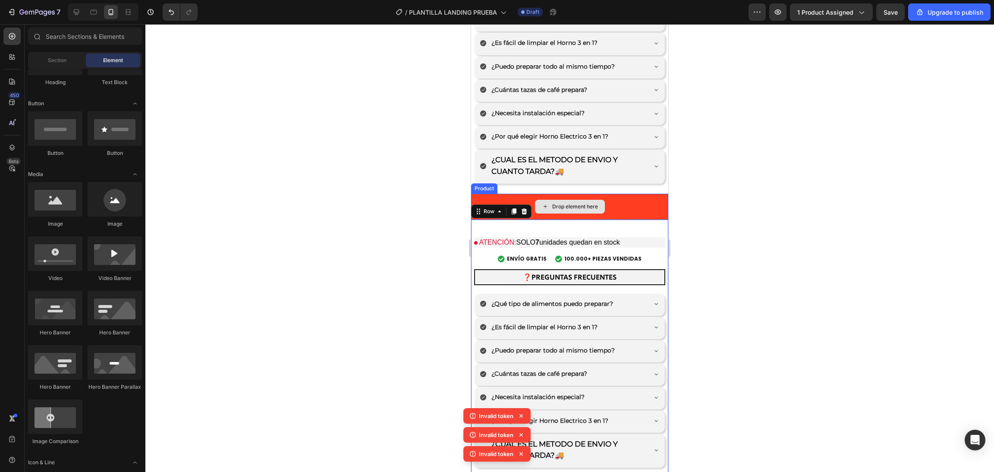
scroll to position [2227, 0]
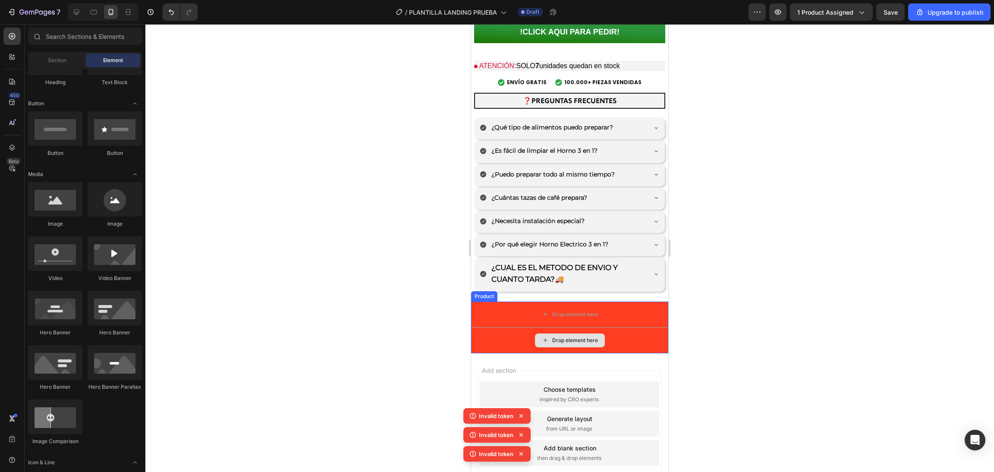
click at [618, 327] on div "Drop element here" at bounding box center [569, 340] width 197 height 26
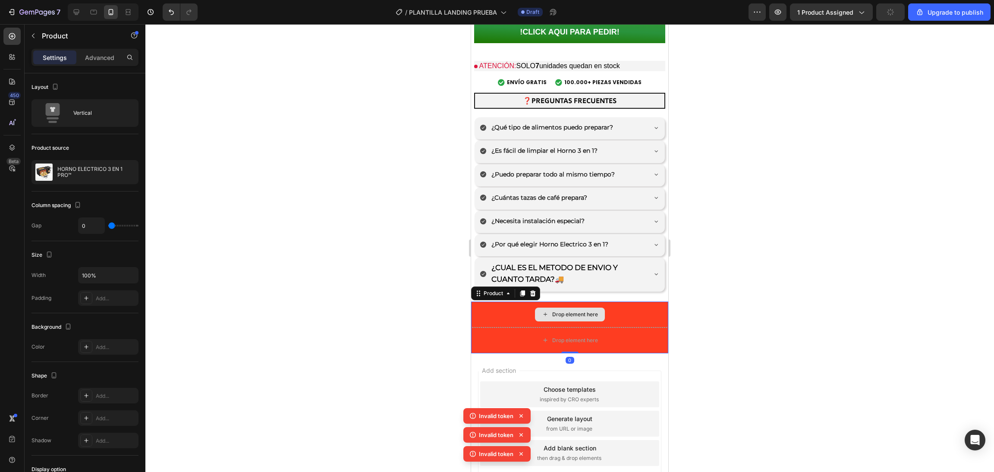
click at [622, 302] on div "Drop element here" at bounding box center [569, 315] width 197 height 26
click at [560, 337] on div "Drop element here" at bounding box center [575, 340] width 46 height 7
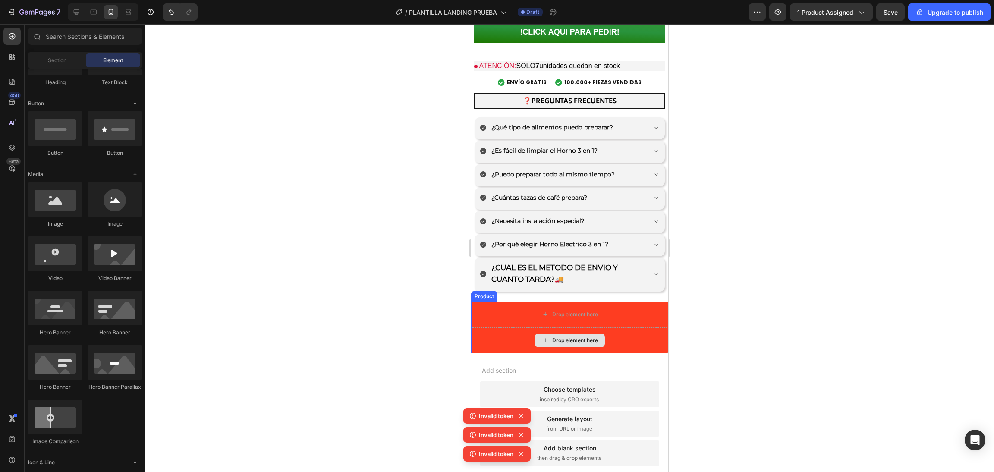
click at [556, 327] on div "Drop element here" at bounding box center [569, 340] width 197 height 26
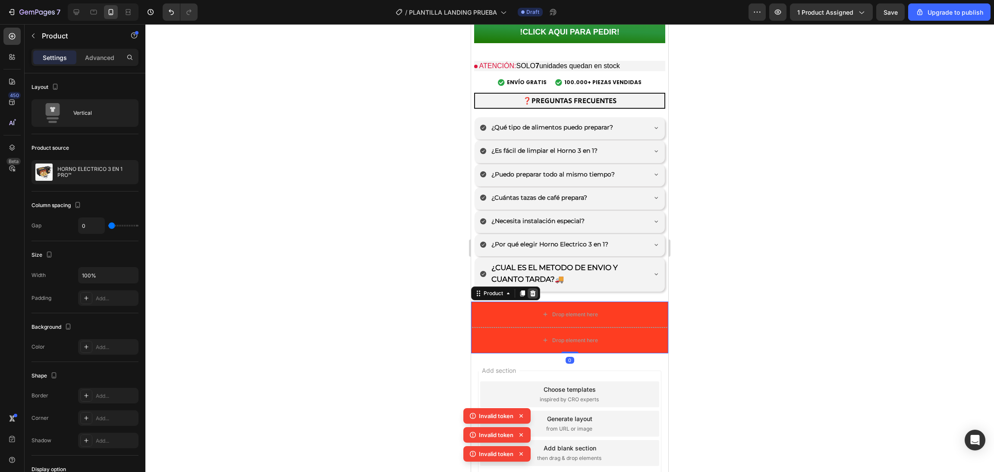
click at [534, 290] on icon at bounding box center [533, 293] width 6 height 6
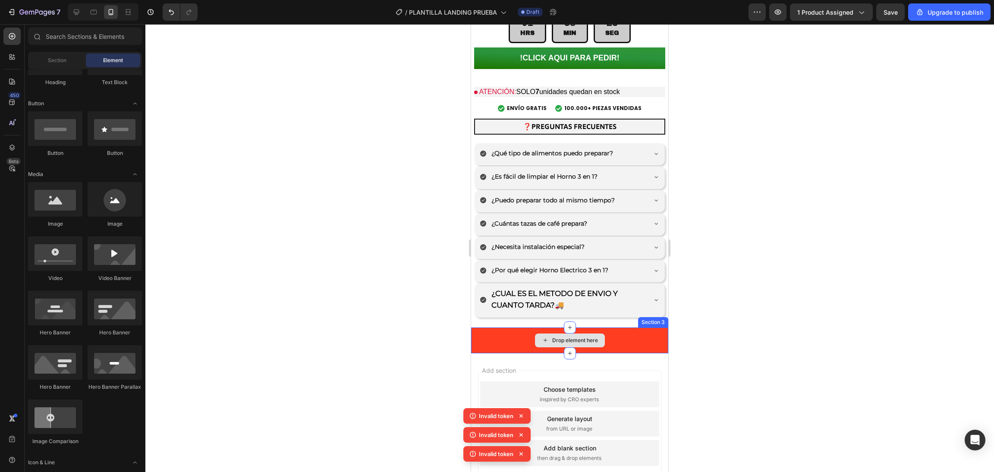
click at [571, 334] on div "Drop element here" at bounding box center [570, 341] width 70 height 14
click at [582, 334] on div "Drop element here" at bounding box center [570, 341] width 70 height 14
click at [578, 337] on div "Drop element here" at bounding box center [575, 340] width 46 height 7
click at [603, 327] on div "Drop element here" at bounding box center [569, 340] width 197 height 26
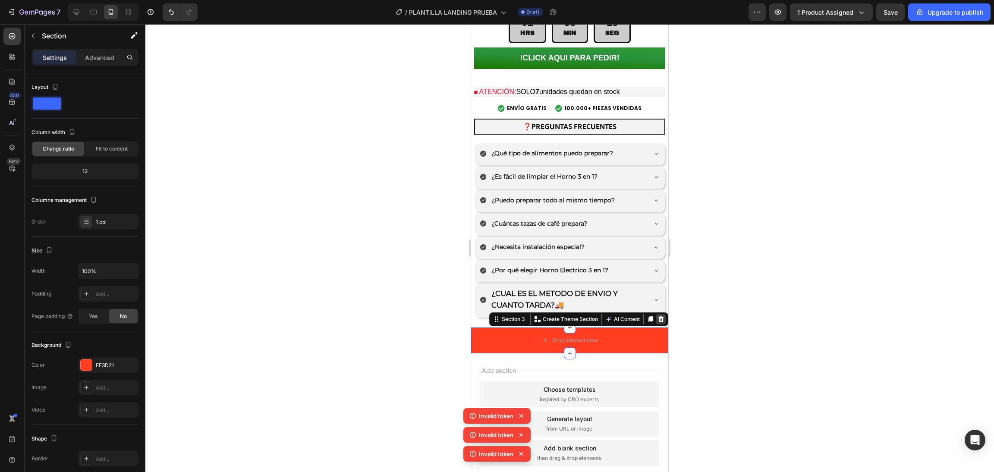
click at [658, 316] on icon at bounding box center [661, 319] width 7 height 7
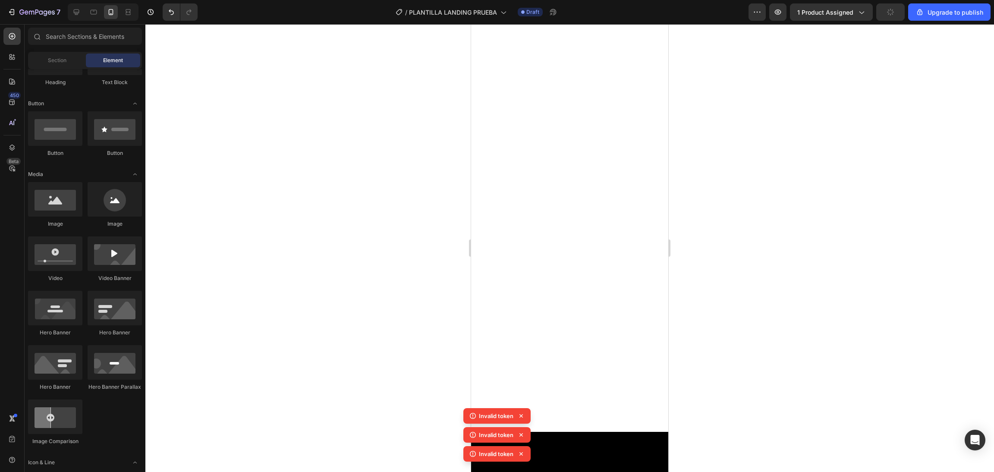
scroll to position [0, 0]
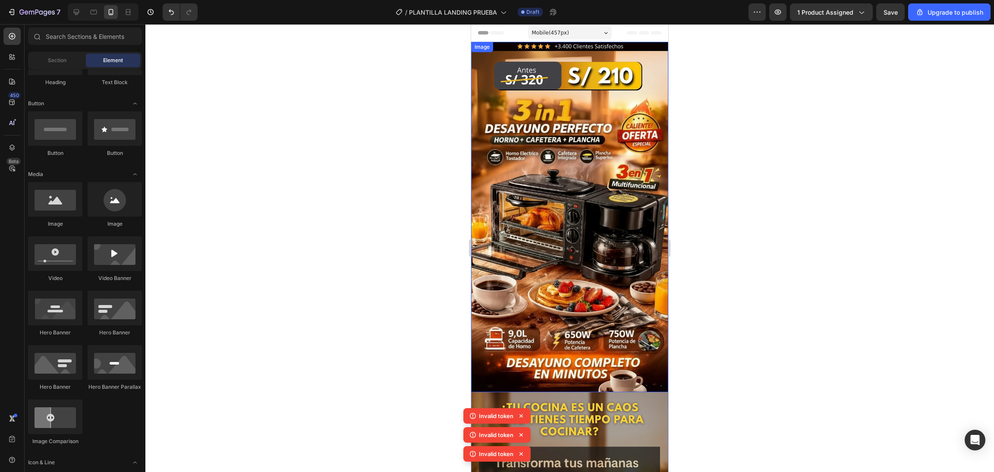
click at [584, 221] on img at bounding box center [569, 217] width 197 height 350
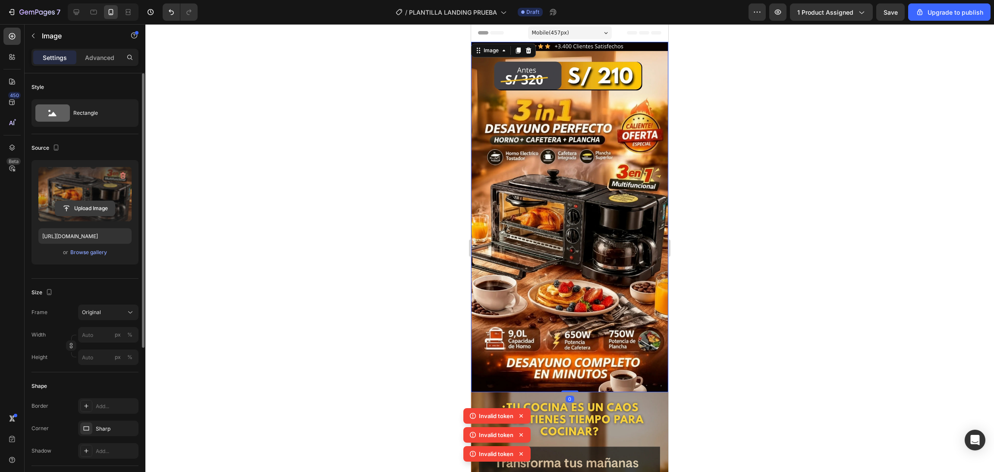
click at [89, 212] on input "file" at bounding box center [85, 208] width 60 height 15
click at [95, 213] on input "file" at bounding box center [85, 208] width 60 height 15
click at [562, 137] on img at bounding box center [569, 217] width 197 height 350
click at [300, 109] on div at bounding box center [569, 248] width 849 height 448
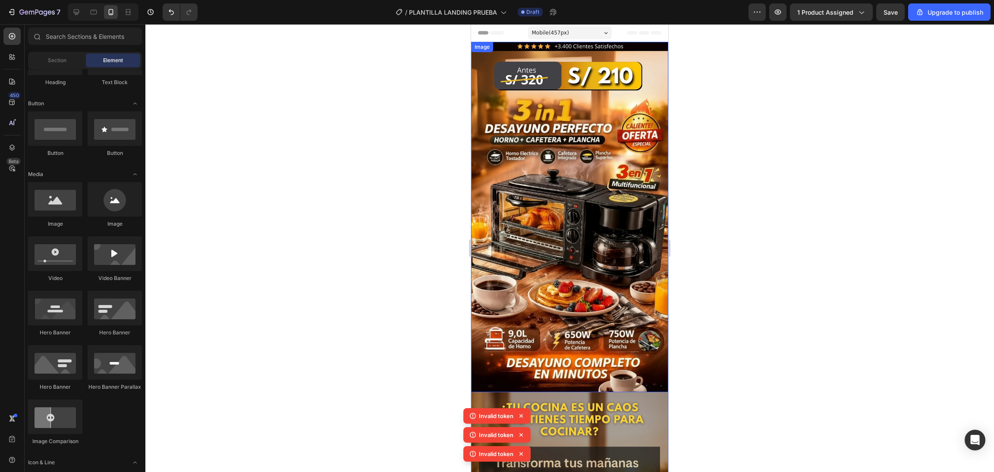
click at [528, 131] on img at bounding box center [569, 217] width 197 height 350
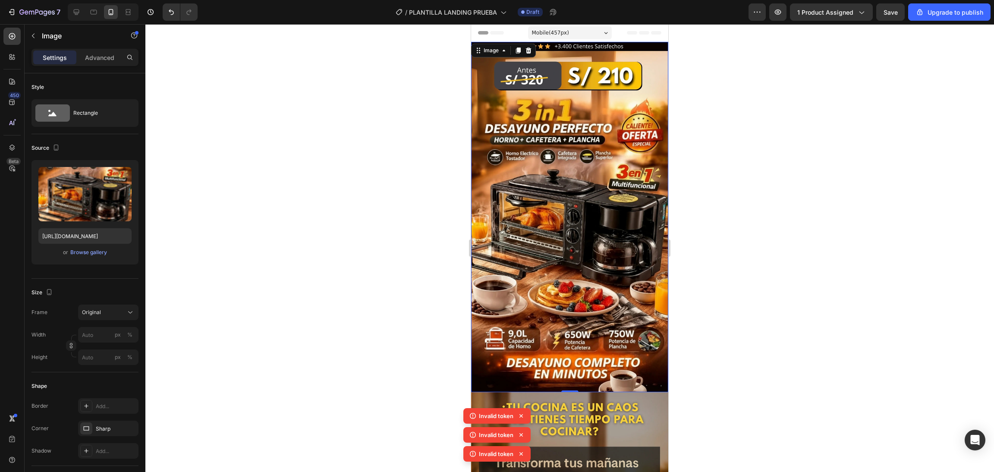
click at [581, 142] on img at bounding box center [569, 217] width 197 height 350
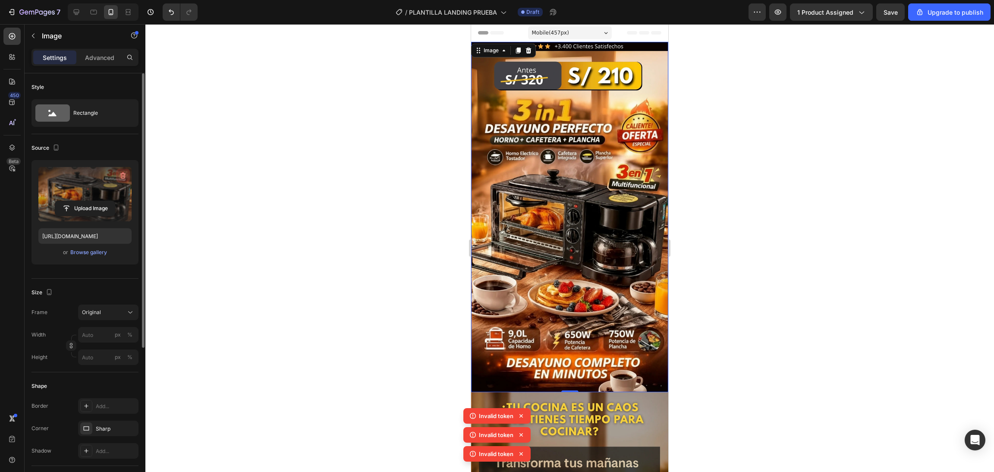
click at [119, 177] on icon "button" at bounding box center [123, 175] width 9 height 9
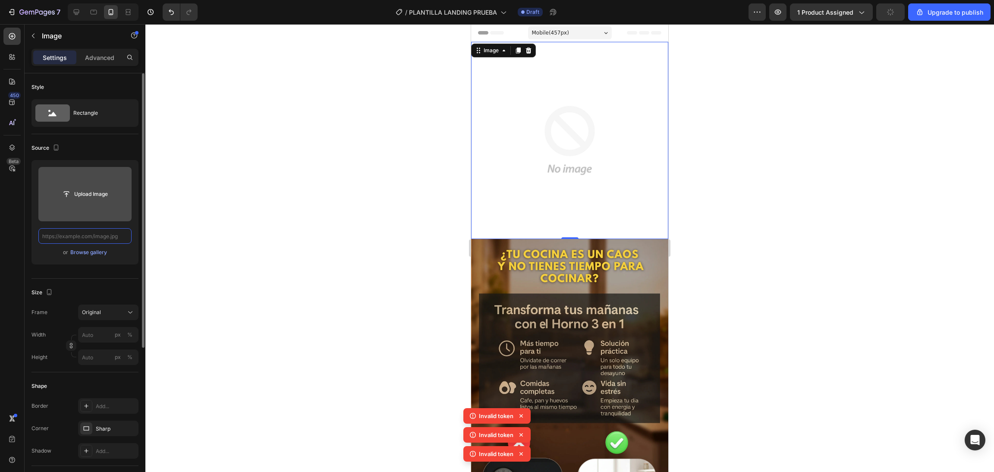
click at [113, 230] on input "text" at bounding box center [84, 236] width 93 height 16
paste input "https://cdn.shopify.com/s/files/1/0774/8360/6252/files/1.png?v=1759086198"
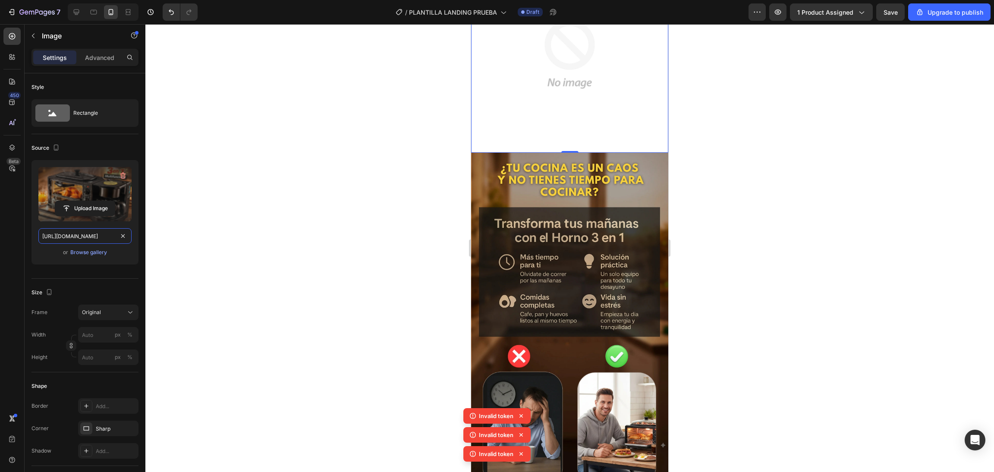
scroll to position [172, 0]
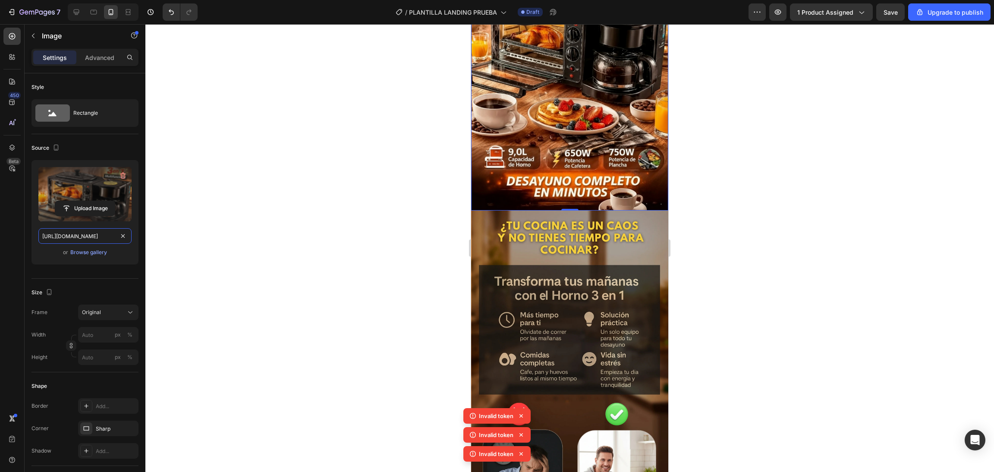
type input "https://cdn.shopify.com/s/files/1/0774/8360/6252/files/1.png?v=1759086198"
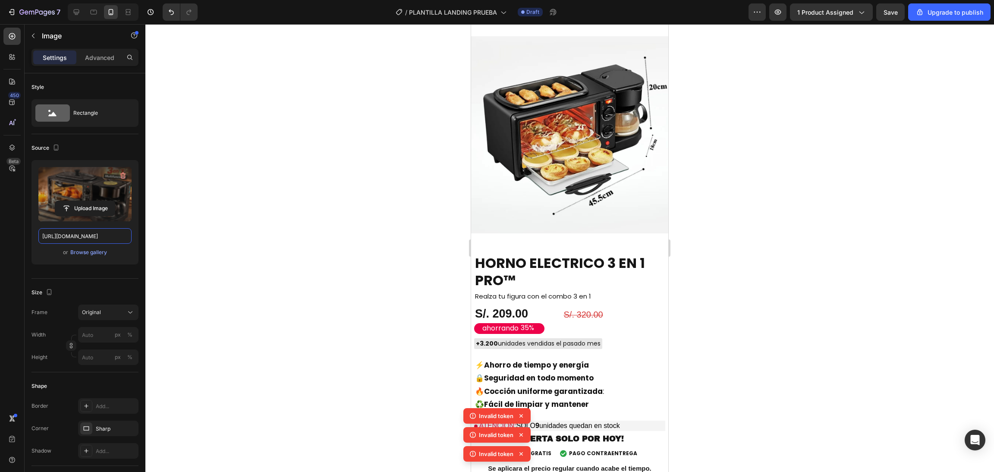
scroll to position [1553, 0]
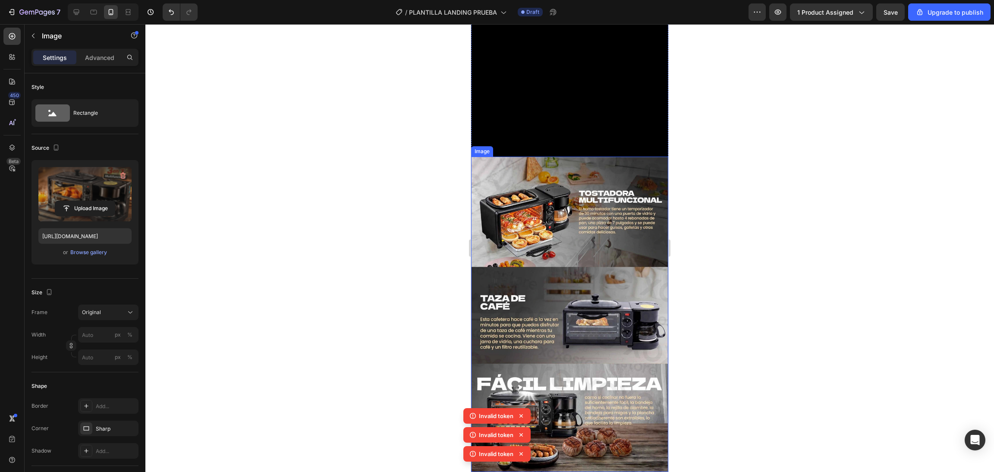
click at [596, 184] on img at bounding box center [569, 314] width 197 height 315
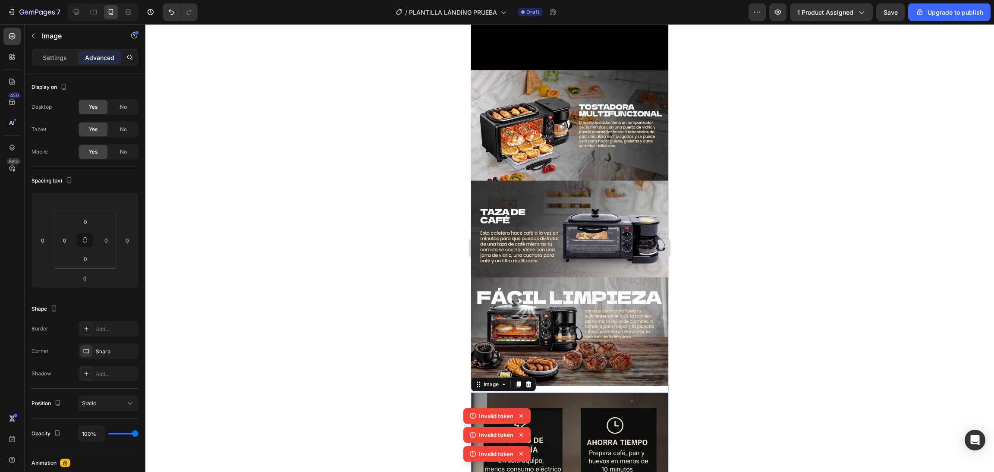
scroll to position [1091, 0]
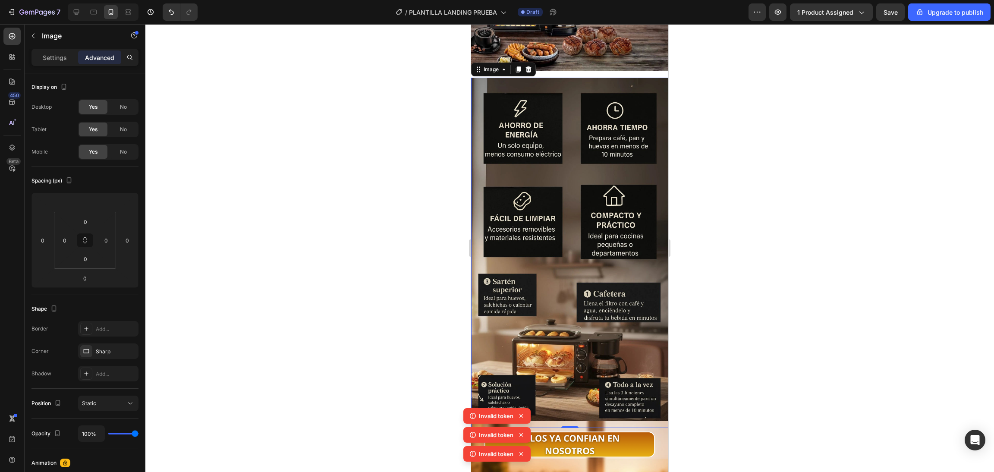
click at [419, 211] on div at bounding box center [569, 248] width 849 height 448
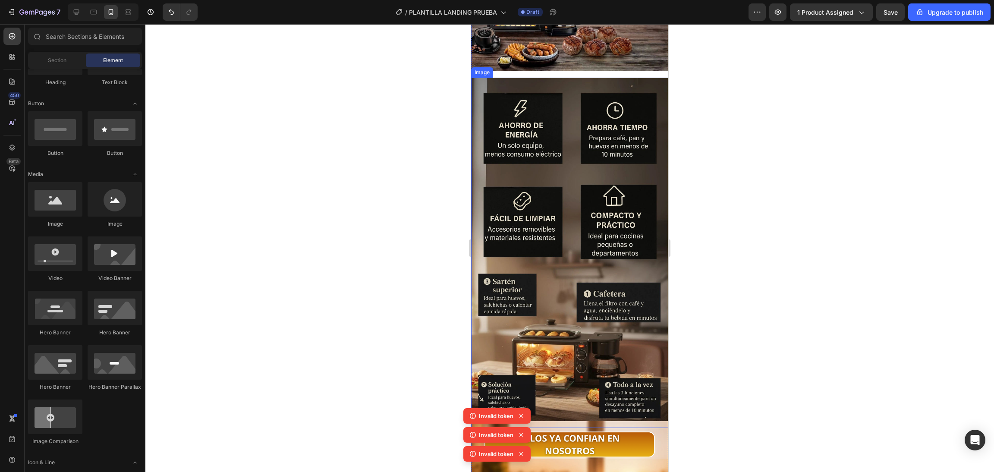
click at [547, 215] on img at bounding box center [569, 253] width 197 height 350
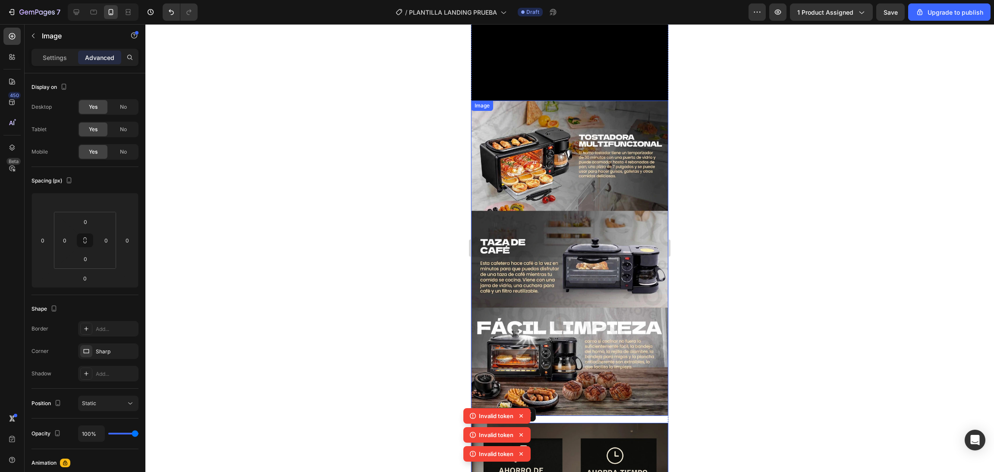
scroll to position [919, 0]
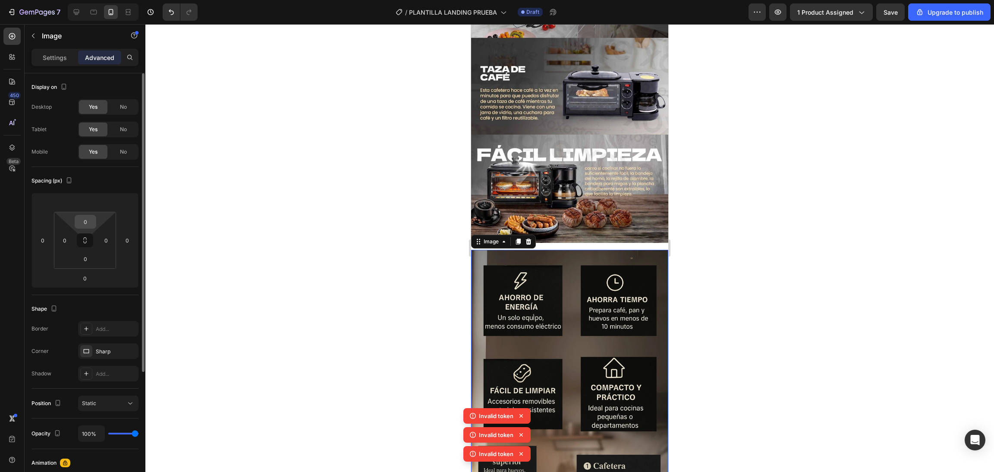
click at [91, 220] on input "0" at bounding box center [85, 221] width 17 height 13
type input "-"
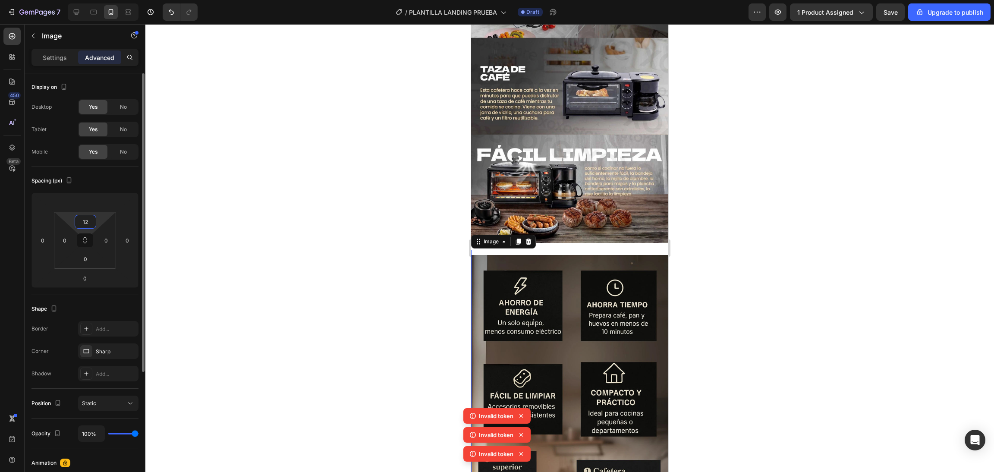
type input "1"
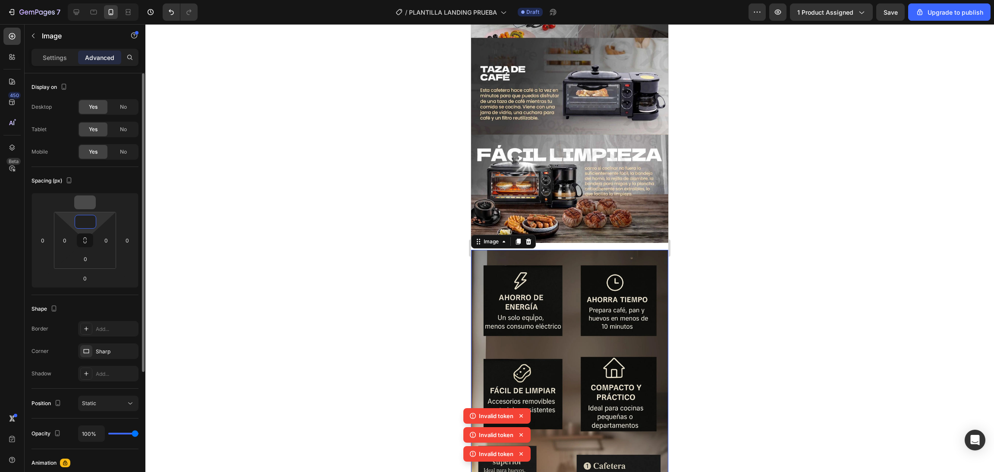
click at [95, 207] on div at bounding box center [85, 202] width 22 height 14
type input "0"
click at [85, 203] on input "number" at bounding box center [84, 202] width 17 height 13
type input "-16"
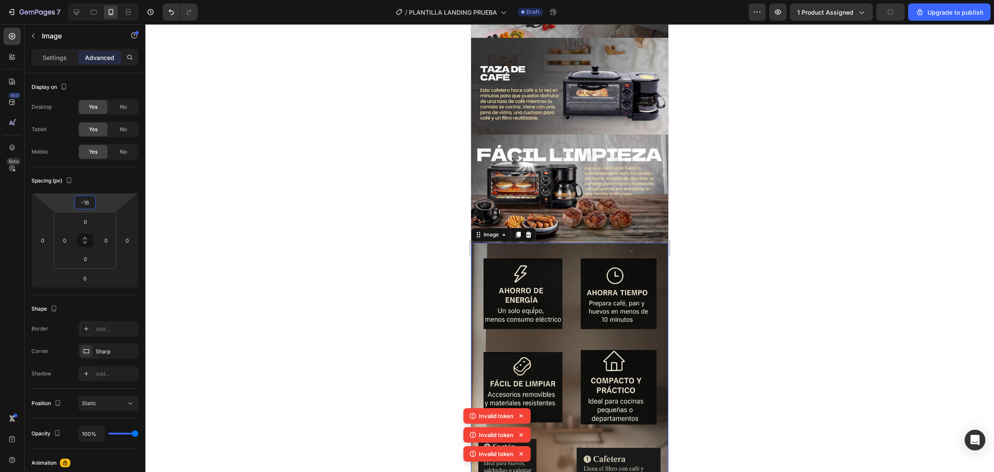
click at [350, 171] on div at bounding box center [569, 248] width 849 height 448
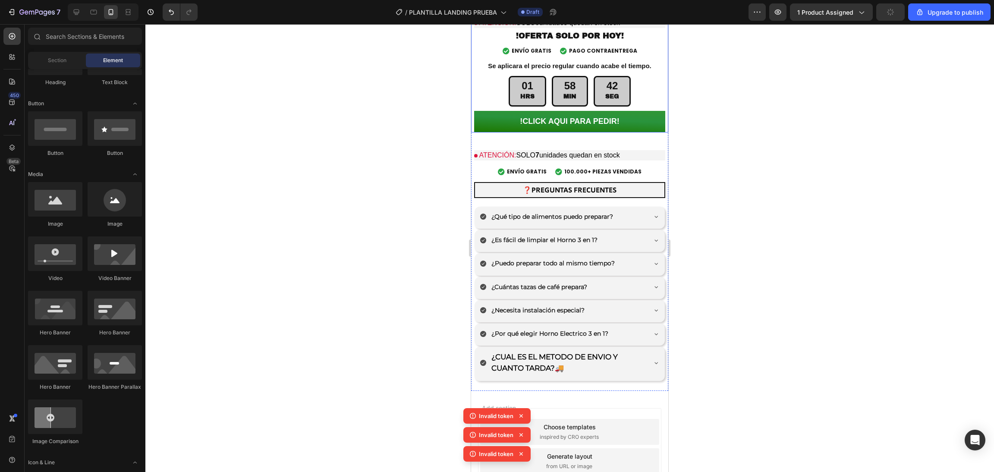
scroll to position [2492, 0]
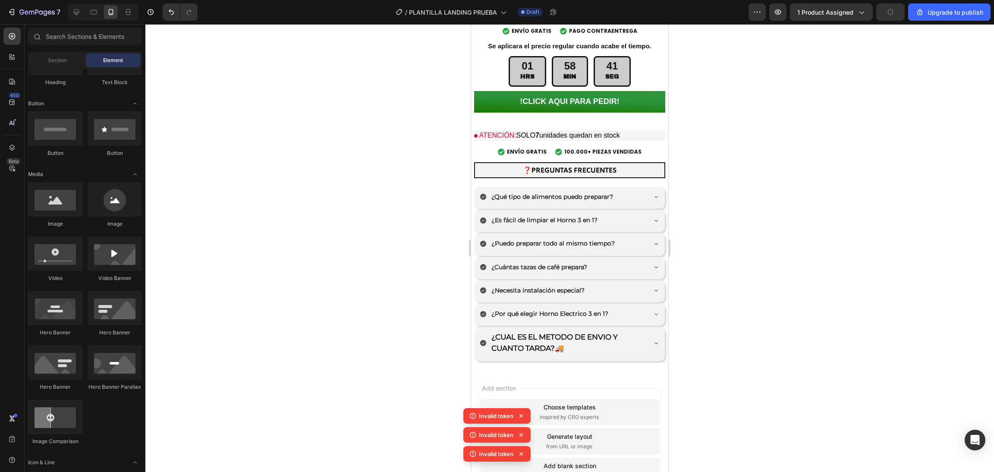
click at [540, 371] on div "Add section Choose templates inspired by CRO experts Generate layout from URL o…" at bounding box center [569, 443] width 197 height 144
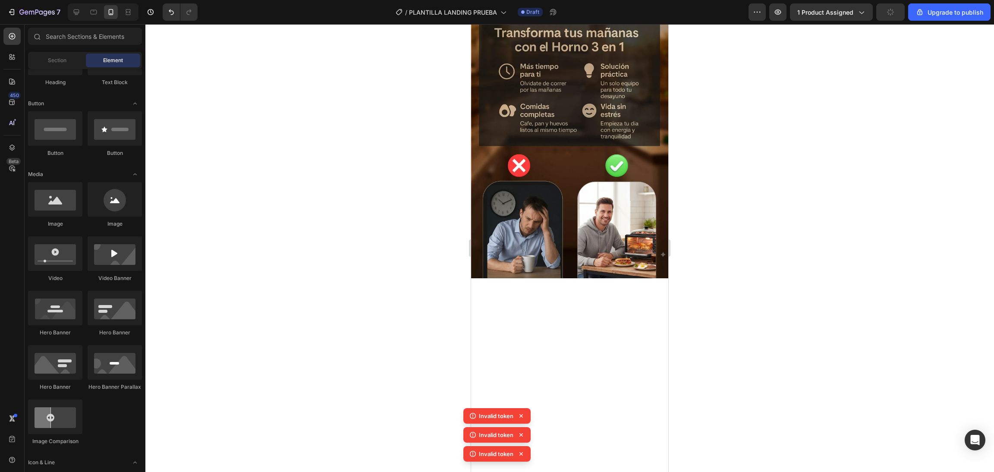
scroll to position [0, 0]
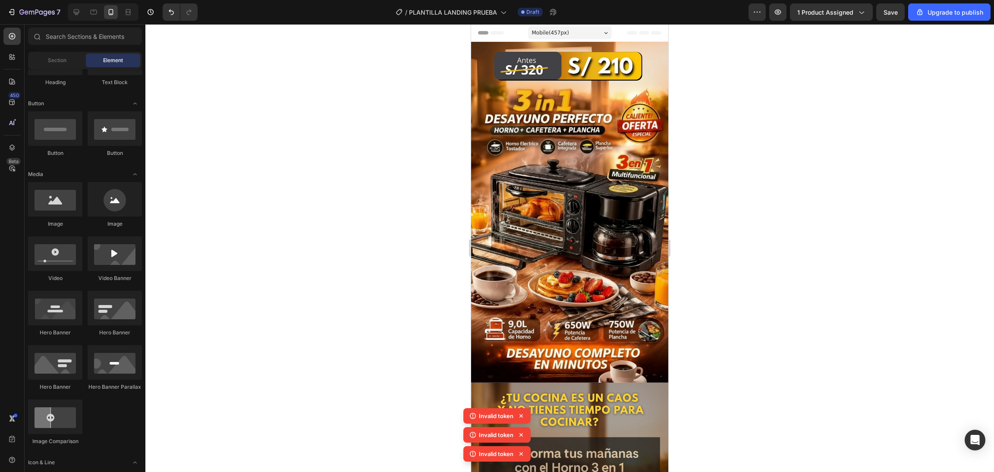
drag, startPoint x: 162, startPoint y: 9, endPoint x: 461, endPoint y: 124, distance: 320.1
drag, startPoint x: 932, startPoint y: 148, endPoint x: 633, endPoint y: 48, distance: 315.7
click at [633, 48] on img at bounding box center [569, 212] width 197 height 341
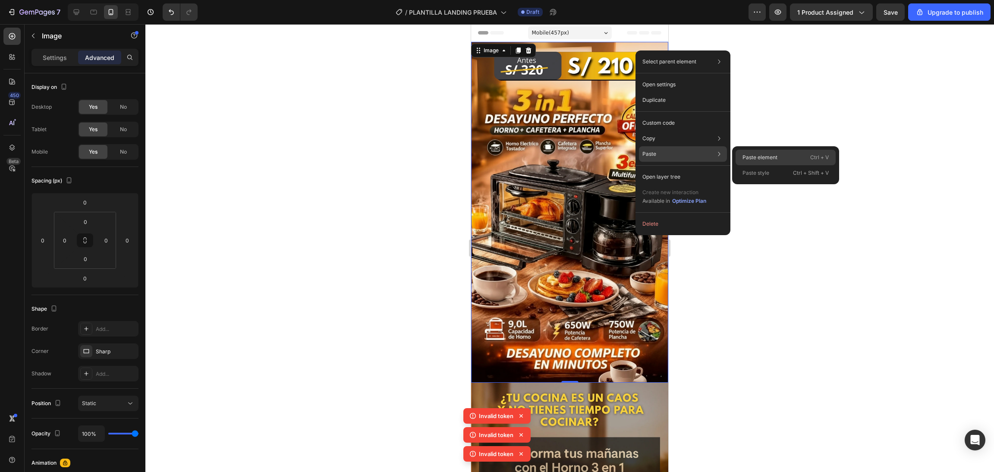
click at [789, 157] on div "Paste element Ctrl + V" at bounding box center [786, 158] width 100 height 16
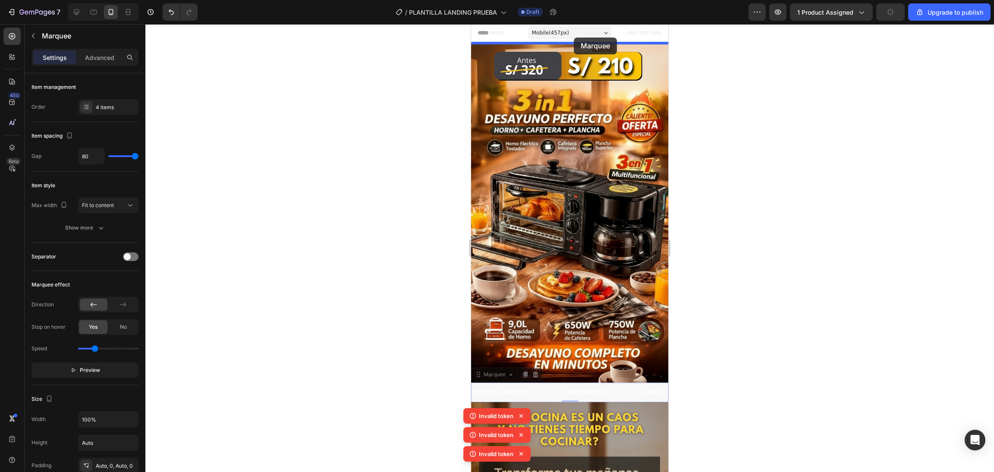
drag, startPoint x: 542, startPoint y: 375, endPoint x: 574, endPoint y: 38, distance: 338.0
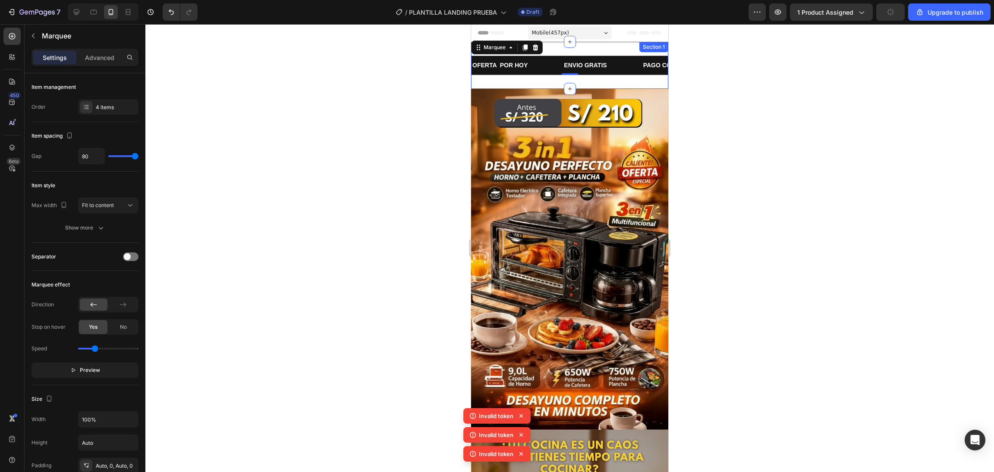
click at [617, 82] on div "OFERTA POR HOY Text Block ENVIO GRATIS Text Block PAGO CONTRANTREGA Text Block …" at bounding box center [569, 65] width 197 height 47
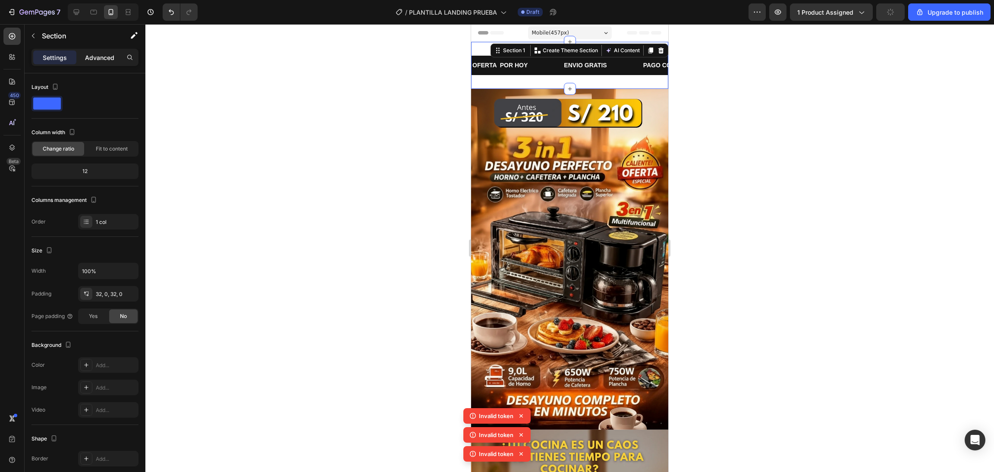
click at [94, 63] on div "Advanced" at bounding box center [99, 57] width 43 height 14
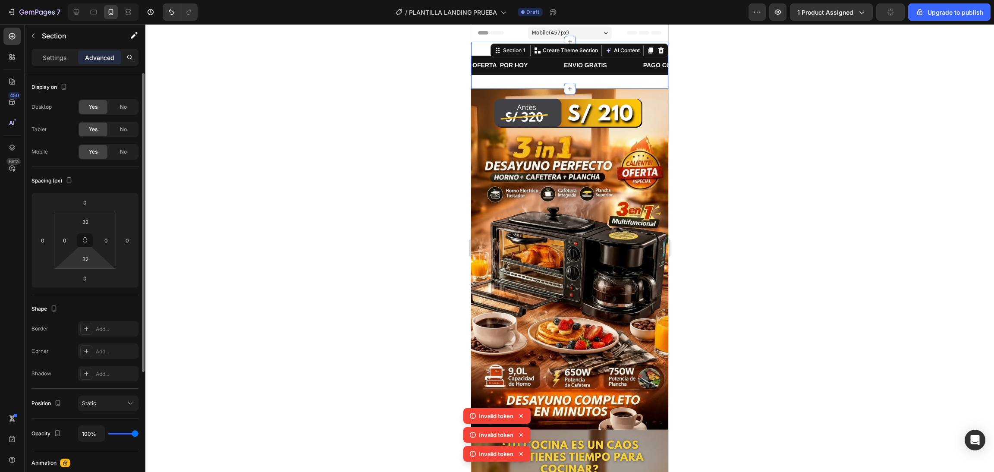
click at [86, 0] on html "7 / PLANTILLA LANDING PRUEBA Draft Preview 1 product assigned Upgrade to publis…" at bounding box center [497, 0] width 994 height 0
type input "2"
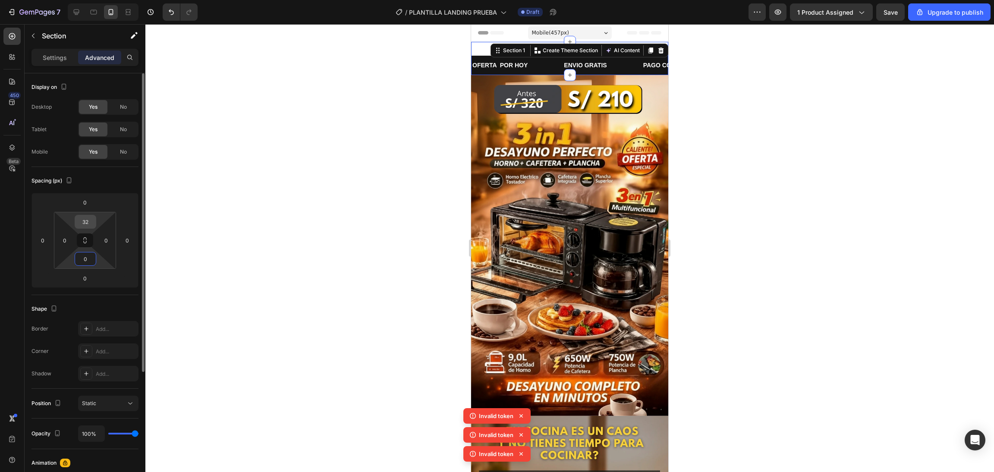
type input "0"
click at [84, 220] on input "32" at bounding box center [85, 221] width 17 height 13
type input "0"
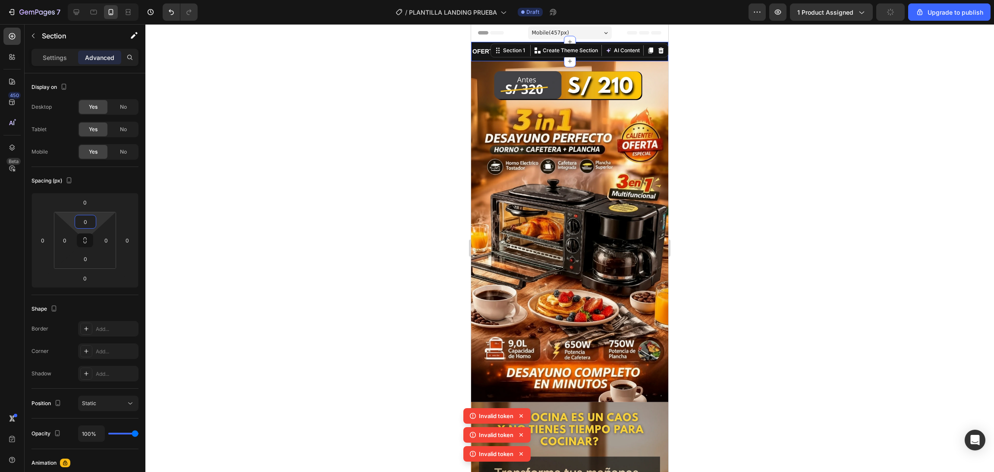
click at [345, 134] on div at bounding box center [569, 248] width 849 height 448
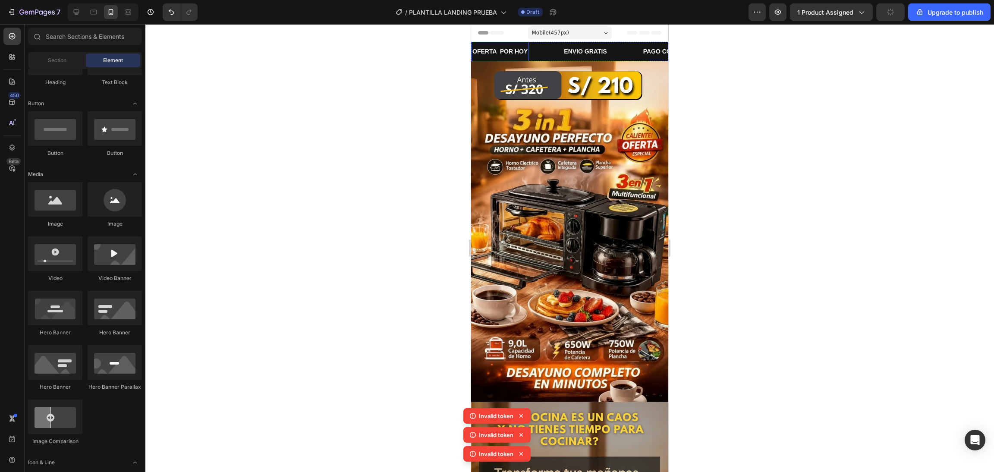
click at [509, 55] on p "OFERTA POR HOY" at bounding box center [499, 51] width 55 height 11
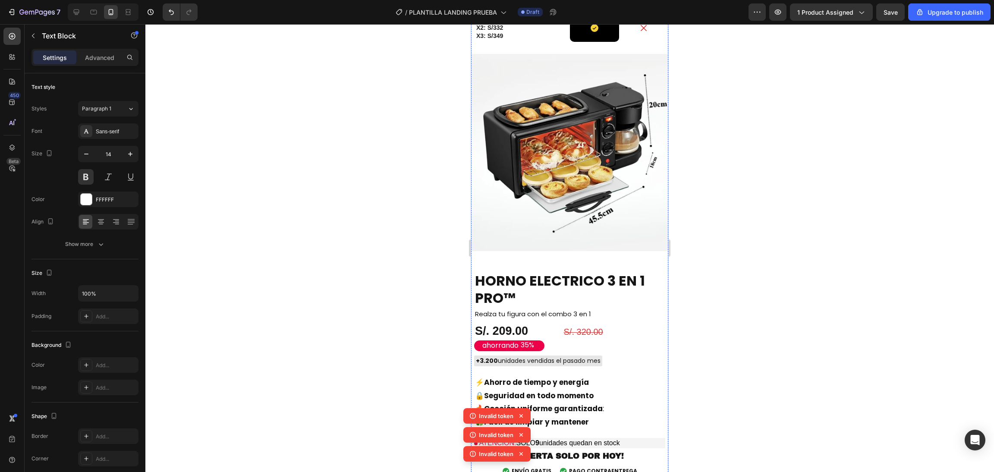
scroll to position [1898, 0]
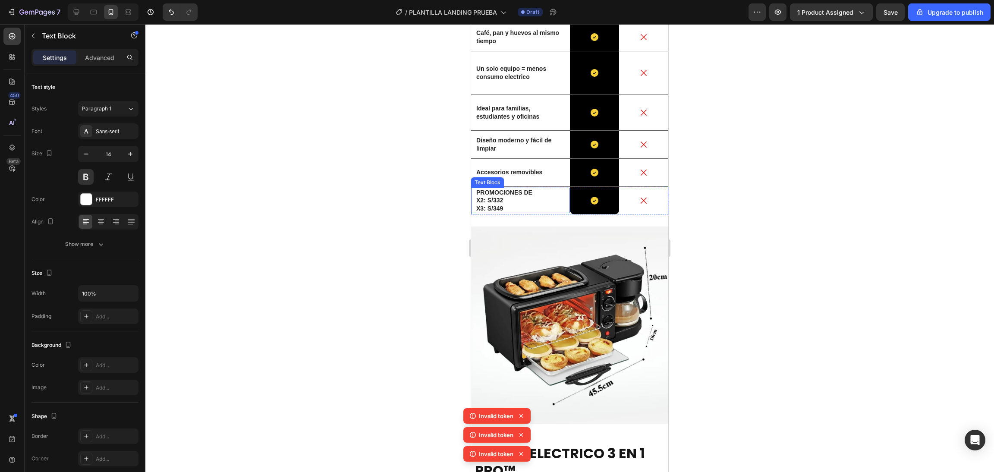
click at [542, 205] on p "X3: S/349" at bounding box center [520, 209] width 88 height 8
click at [539, 167] on div "HORNO ELECTRICO VS OTROS Heading Drop element here Image Row OTROS HORNOS Text …" at bounding box center [569, 44] width 197 height 352
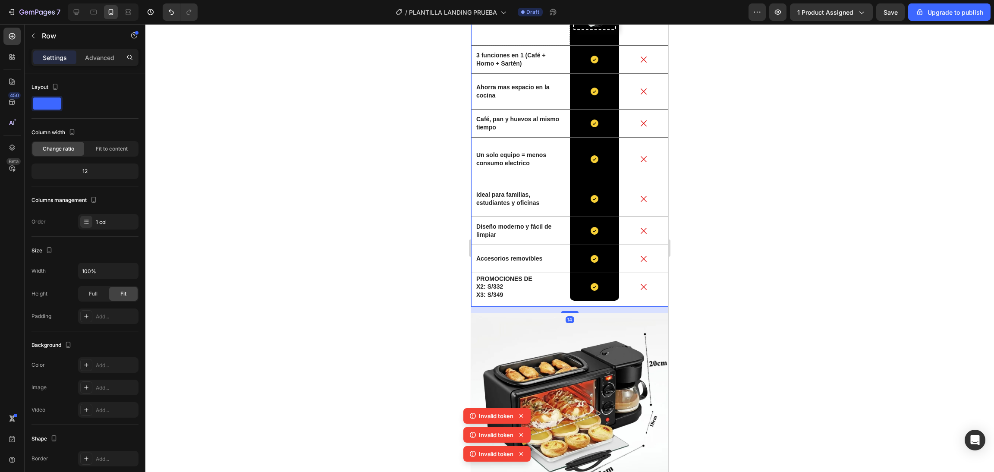
scroll to position [1640, 0]
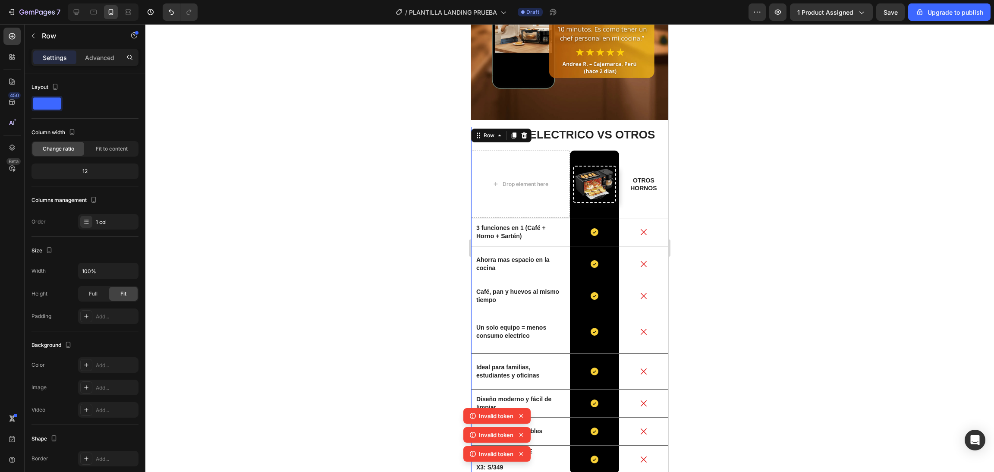
click at [646, 127] on div "HORNO ELECTRICO VS OTROS Heading Drop element here Image Row OTROS HORNOS Text …" at bounding box center [569, 303] width 197 height 352
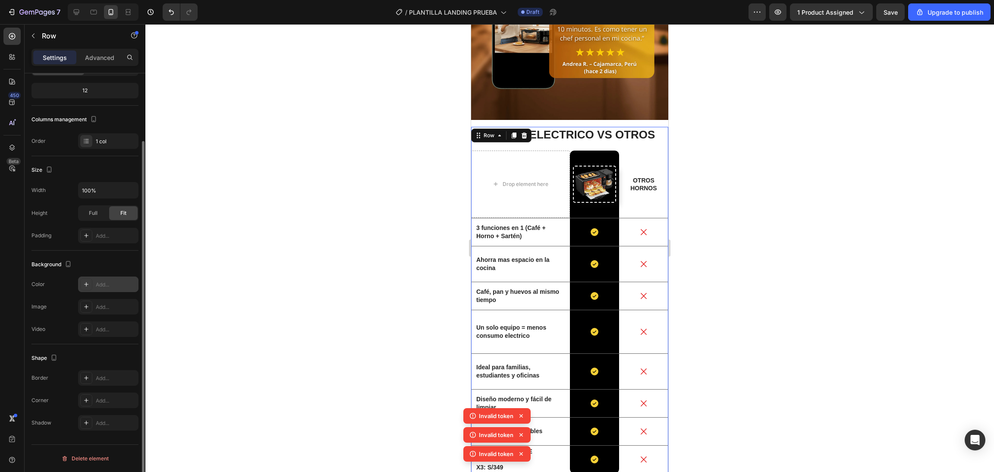
click at [126, 279] on div "Add..." at bounding box center [108, 285] width 60 height 16
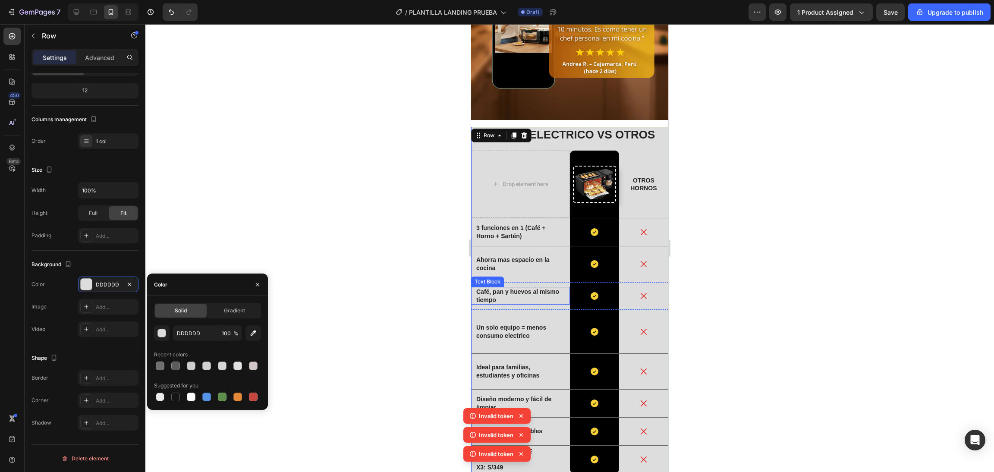
scroll to position [1812, 0]
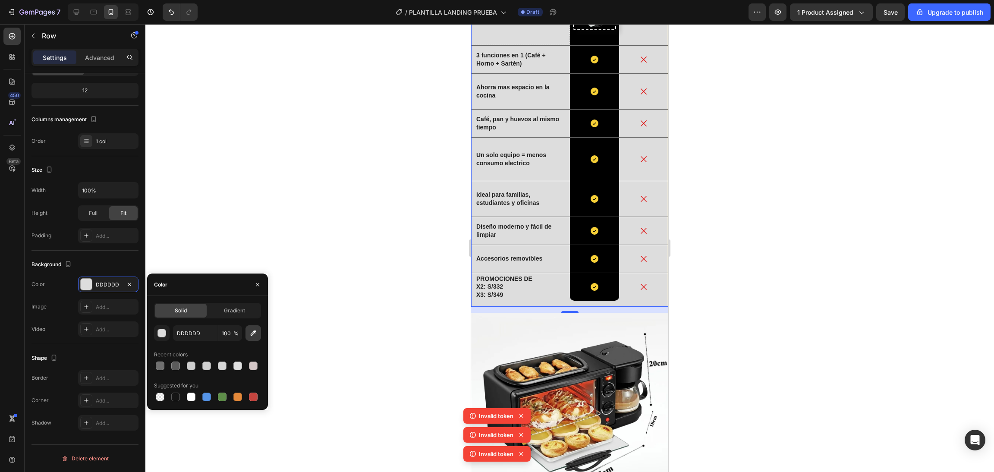
click at [258, 329] on button "button" at bounding box center [254, 333] width 16 height 16
type input "F2F2F2"
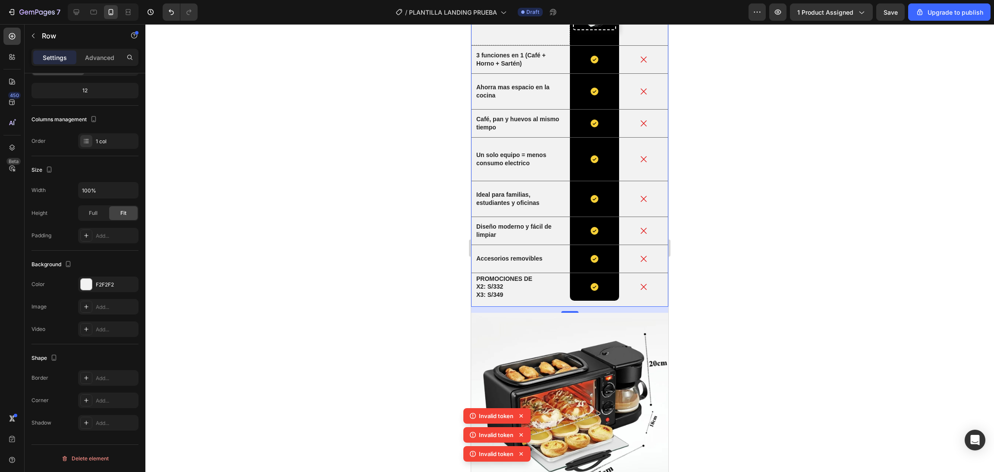
click at [422, 255] on div at bounding box center [569, 248] width 849 height 448
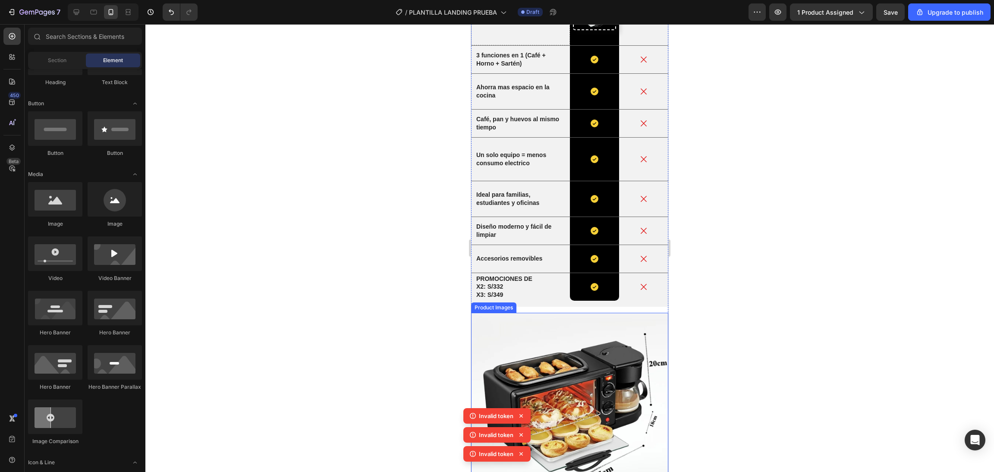
click at [551, 313] on img at bounding box center [569, 411] width 197 height 197
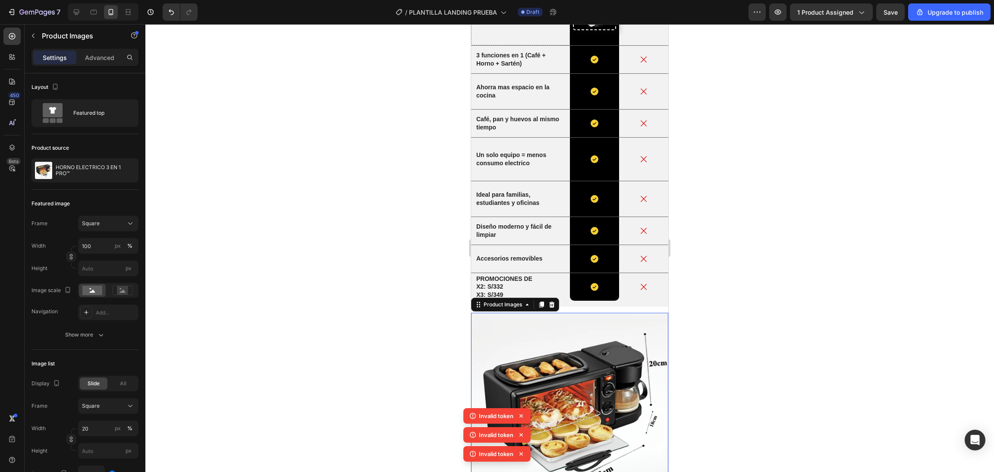
click at [104, 69] on div "Settings Advanced" at bounding box center [85, 61] width 121 height 25
click at [101, 55] on p "Advanced" at bounding box center [99, 57] width 29 height 9
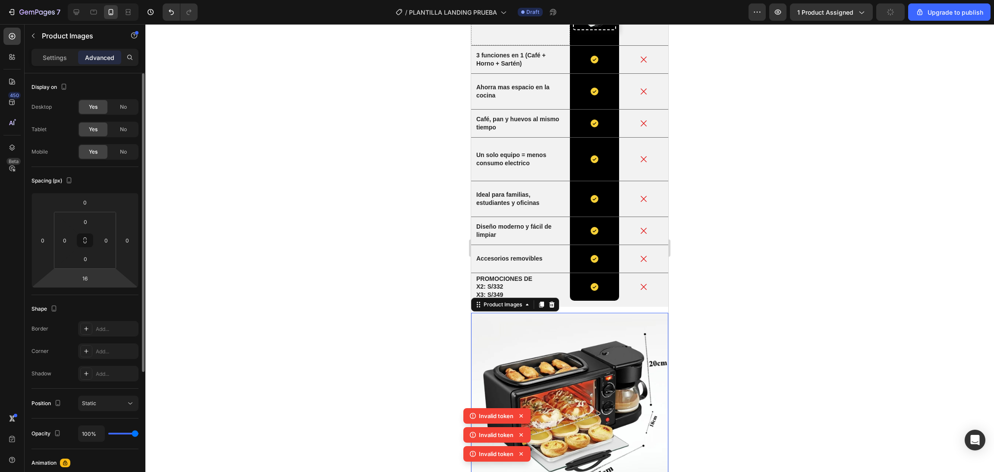
click at [100, 0] on html "7 / PLANTILLA LANDING PRUEBA Draft Preview 1 product assigned Upgrade to publis…" at bounding box center [497, 0] width 994 height 0
click at [404, 261] on div at bounding box center [569, 248] width 849 height 448
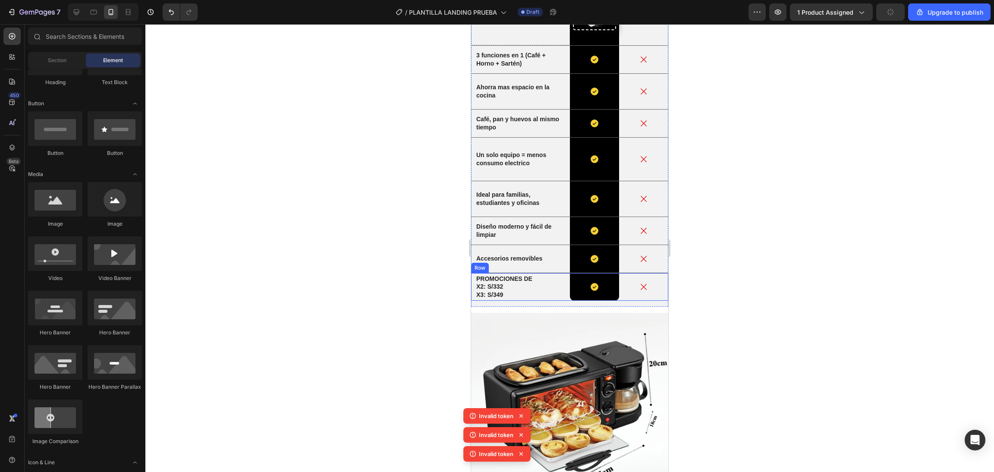
click at [536, 273] on div "PROMOCIONES DE X2: S/332 X3: S/349 Text Block" at bounding box center [520, 287] width 99 height 28
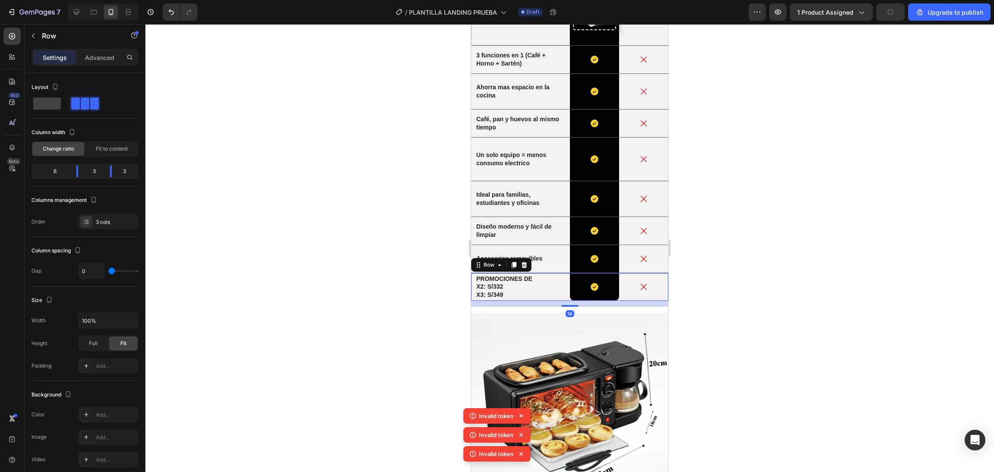
click at [537, 301] on div "14" at bounding box center [569, 304] width 197 height 6
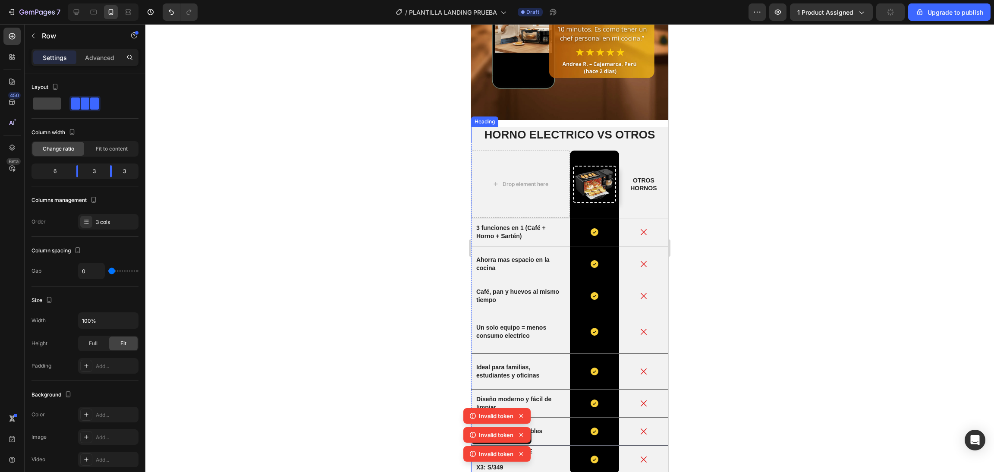
click at [642, 151] on div "OTROS HORNOS Text Block" at bounding box center [643, 184] width 49 height 67
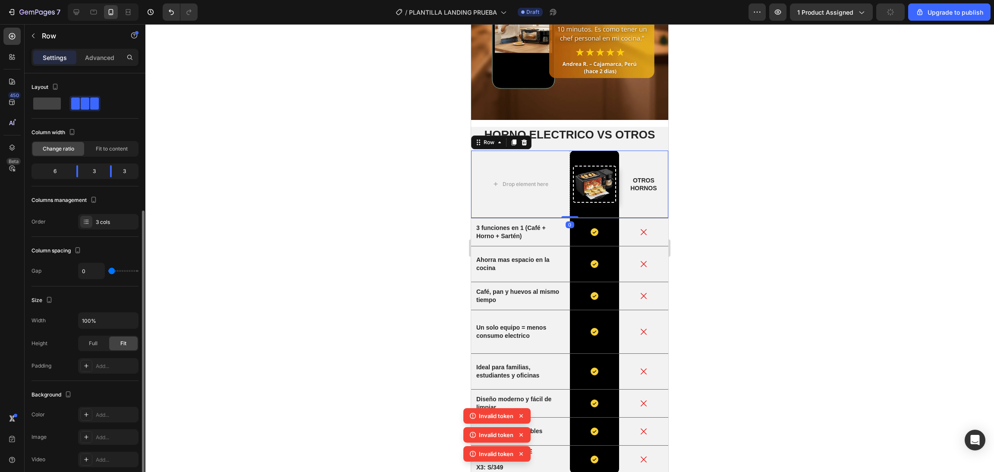
scroll to position [81, 0]
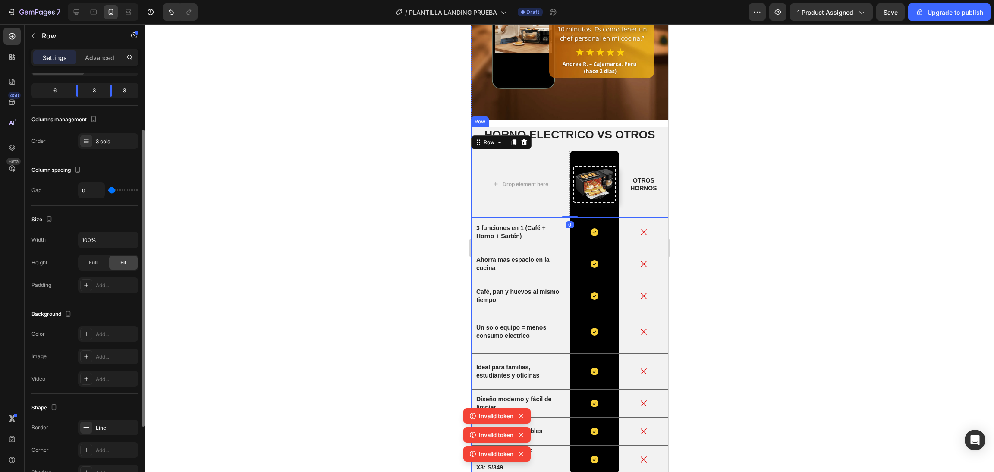
click at [645, 127] on div "HORNO ELECTRICO VS OTROS Heading Drop element here Image Row OTROS HORNOS Text …" at bounding box center [569, 303] width 197 height 352
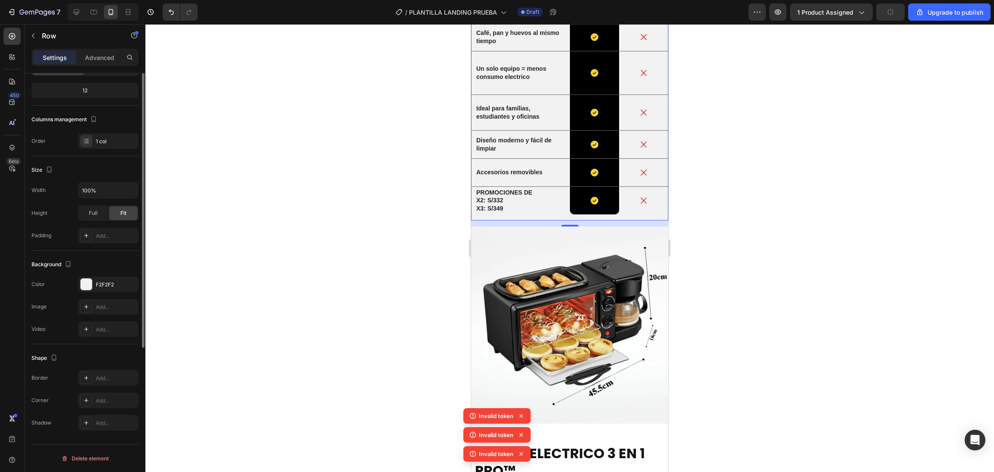
scroll to position [0, 0]
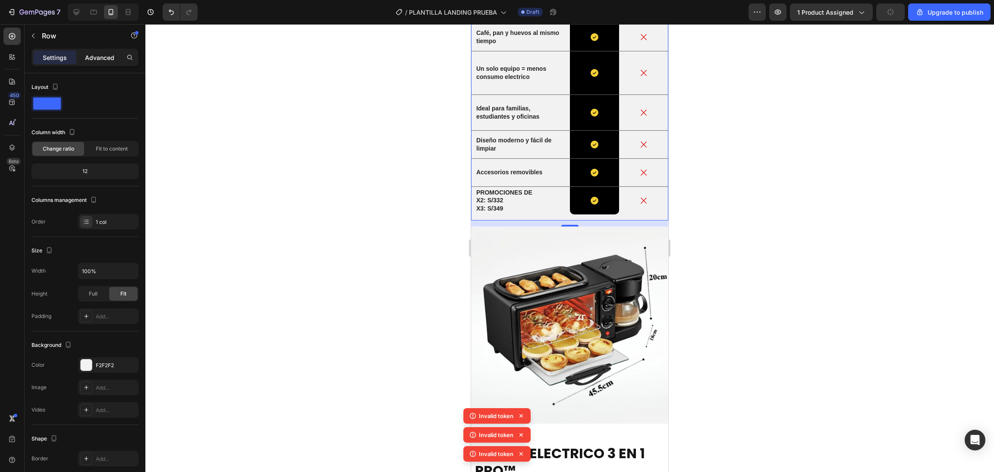
click at [109, 57] on p "Advanced" at bounding box center [99, 57] width 29 height 9
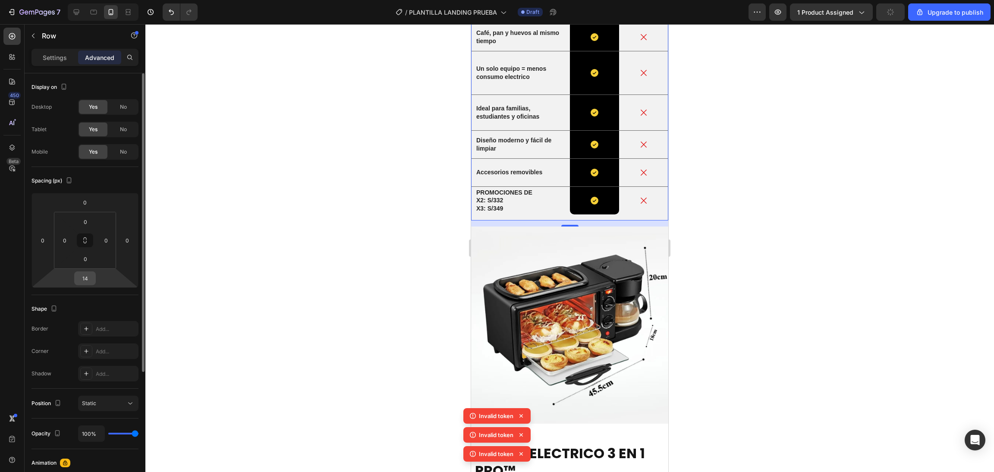
click at [86, 282] on input "14" at bounding box center [84, 278] width 17 height 13
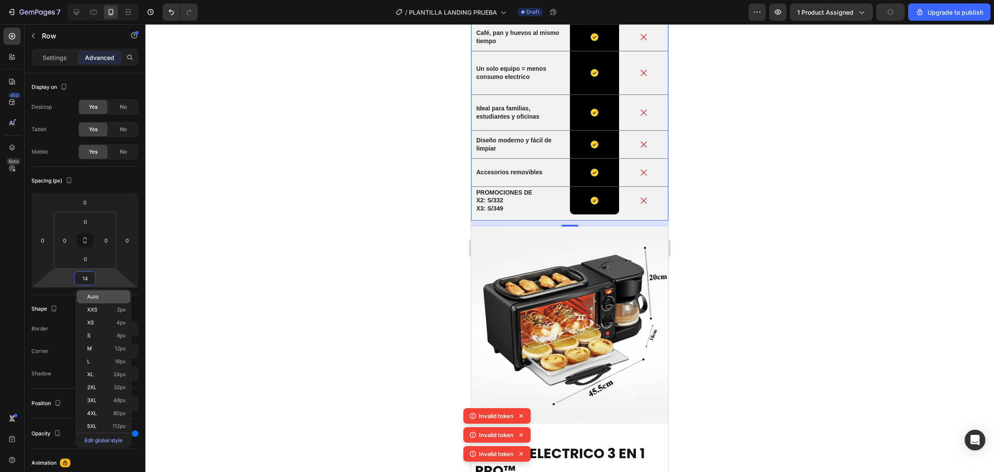
click at [89, 299] on span "Auto" at bounding box center [92, 297] width 11 height 6
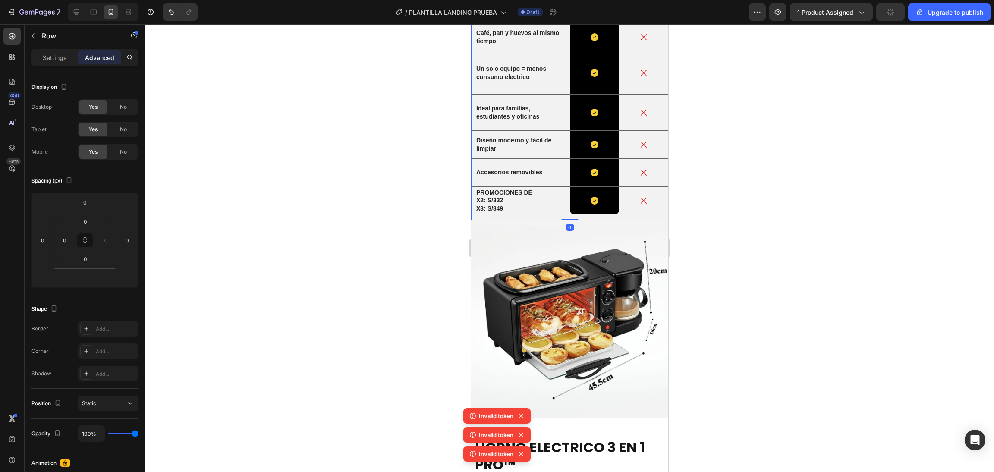
click at [288, 143] on div at bounding box center [569, 248] width 849 height 448
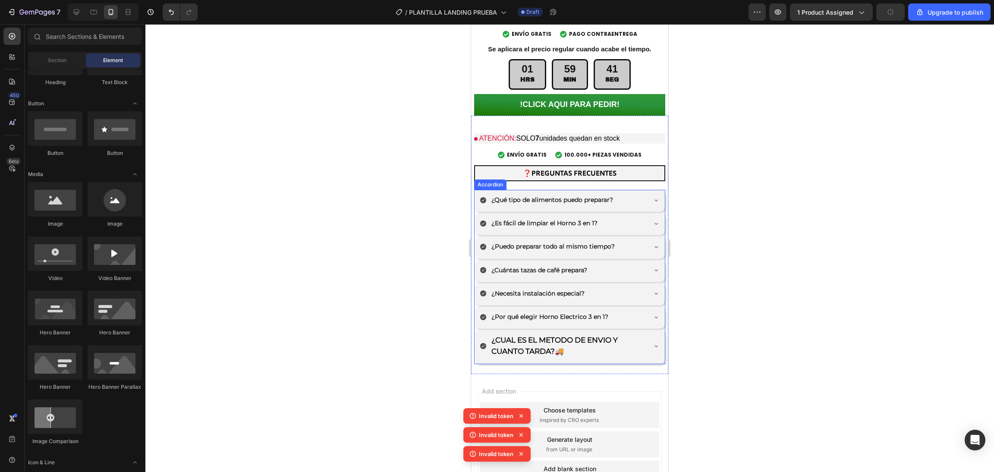
scroll to position [2505, 0]
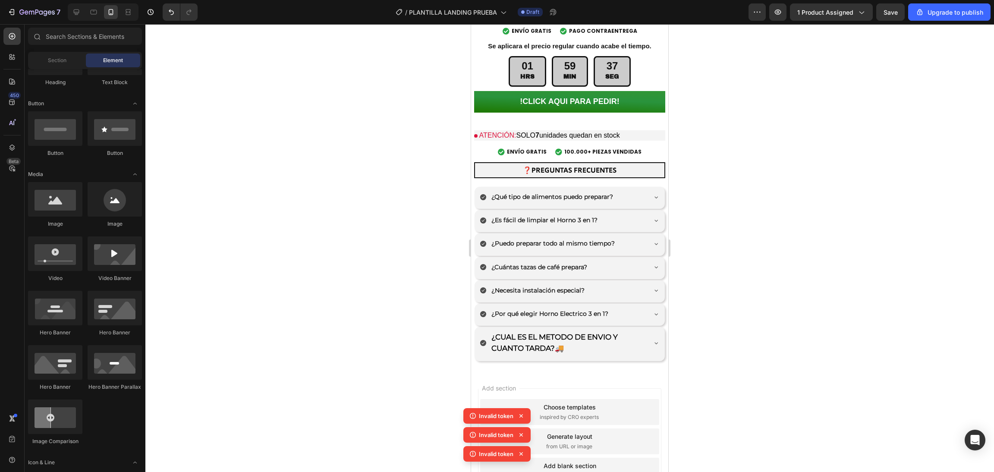
click at [583, 371] on div "Add section Choose templates inspired by CRO experts Generate layout from URL o…" at bounding box center [569, 443] width 197 height 144
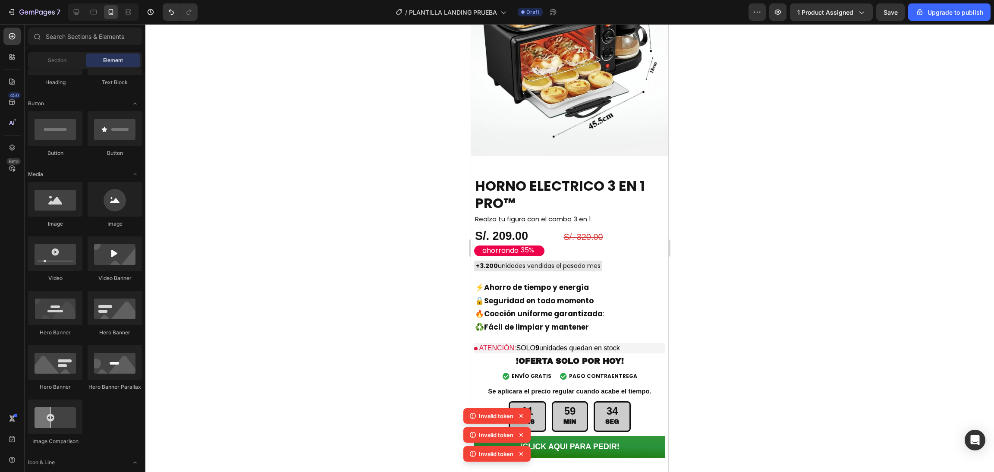
click at [748, 11] on div "/ PLANTILLA LANDING PRUEBA Draft" at bounding box center [477, 11] width 544 height 17
click at [752, 14] on button "button" at bounding box center [757, 11] width 17 height 17
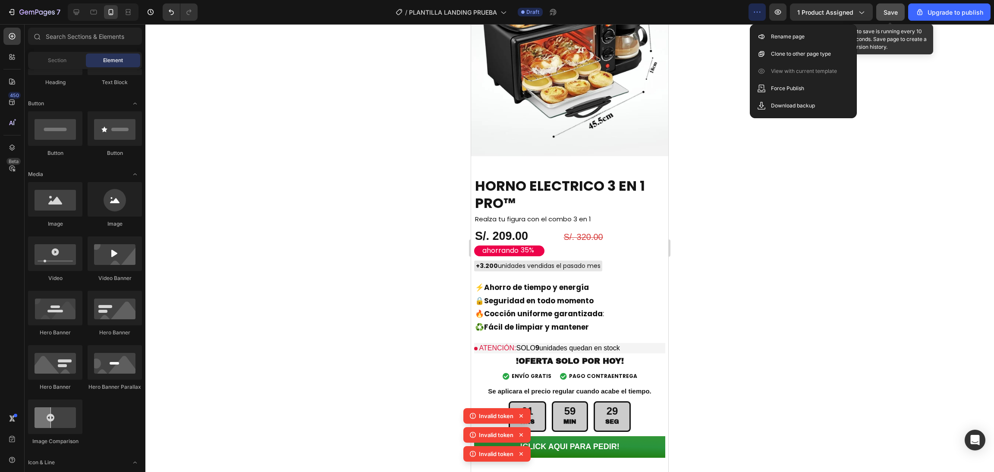
click at [894, 13] on span "Save" at bounding box center [891, 12] width 14 height 7
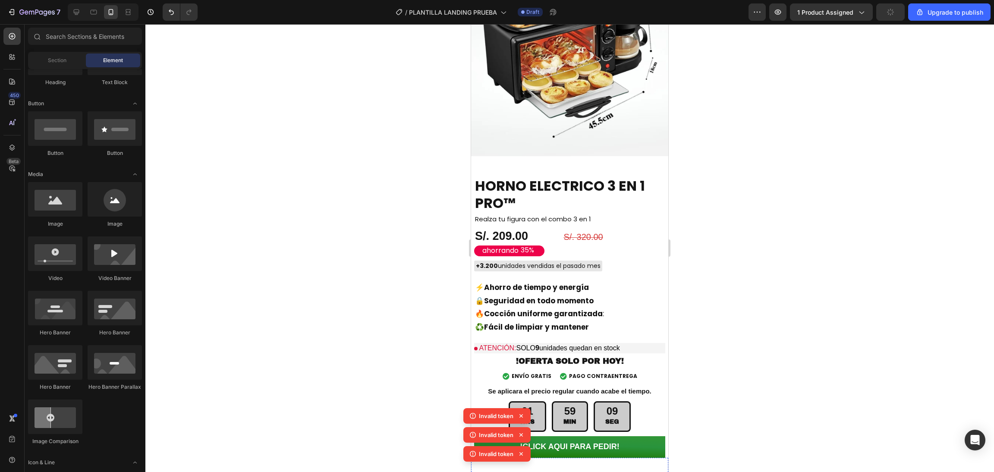
scroll to position [2505, 0]
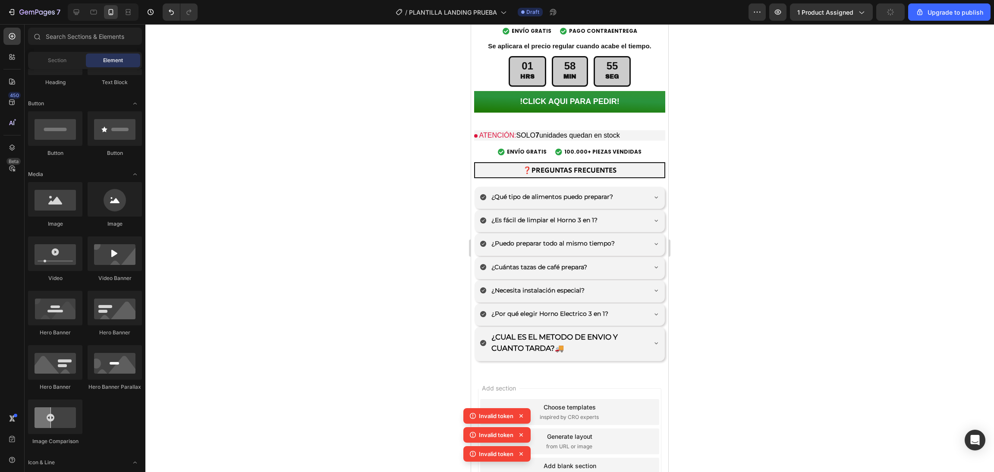
click at [579, 371] on div "Add section Choose templates inspired by CRO experts Generate layout from URL o…" at bounding box center [569, 443] width 197 height 144
drag, startPoint x: 545, startPoint y: 239, endPoint x: 607, endPoint y: 309, distance: 93.8
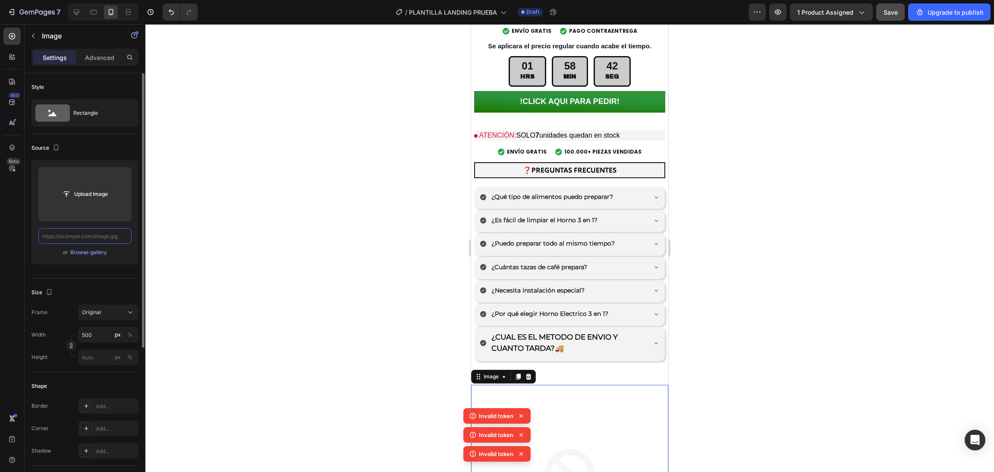
scroll to position [0, 0]
paste input "https://cdn.shopify.com/s/files/1/0774/8360/6252/files/90_6.png?v=1759041419"
type input "https://cdn.shopify.com/s/files/1/0774/8360/6252/files/90_6.png?v=1759041419"
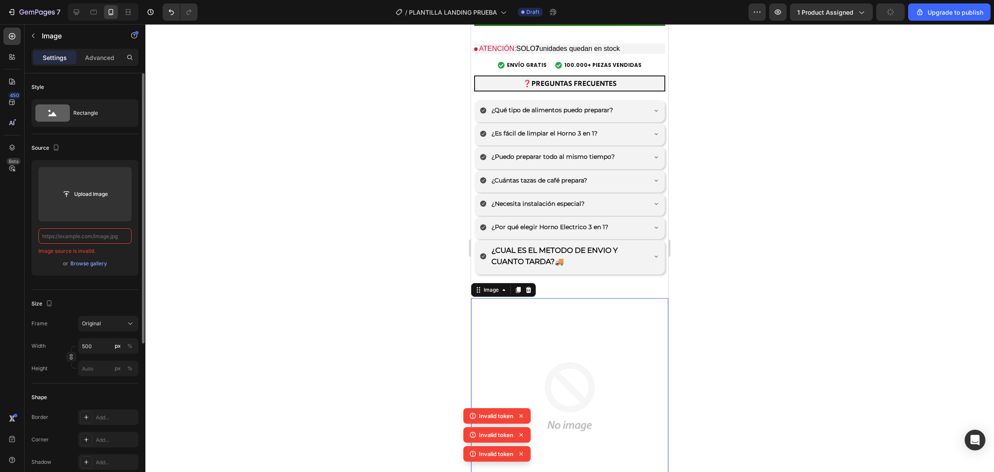
paste input "https://cdn.shopify.com/s/files/1/0774/8360/6252/files/90_6.png?v=1759041419"
type input "https://cdn.shopify.com/s/files/1/0774/8360/6252/files/90_6.png?v=1759041419"
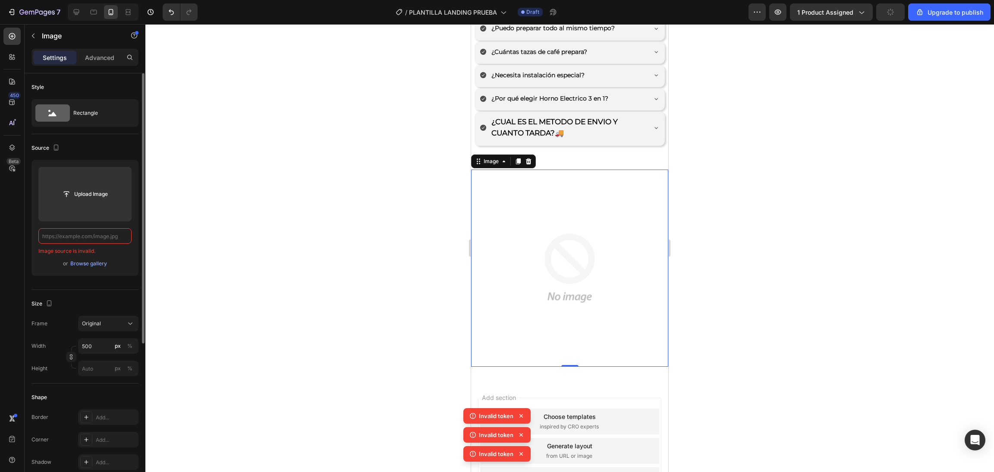
paste input "https://cdn.shopify.com/s/files/1/0774/8360/6252/files/90_6.png?v=1759041419"
type input "https://cdn.shopify.com/s/files/1/0774/8360/6252/files/90_6.png?v=1759041419"
paste input "https://cdn.shopify.com/s/files/1/0774/8360/6252/files/90_6.png?v=1759041419"
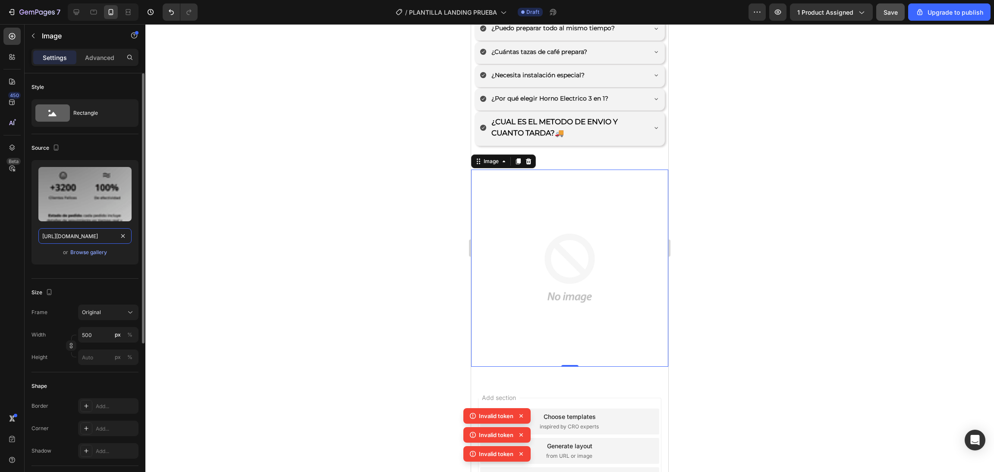
scroll to position [0, 124]
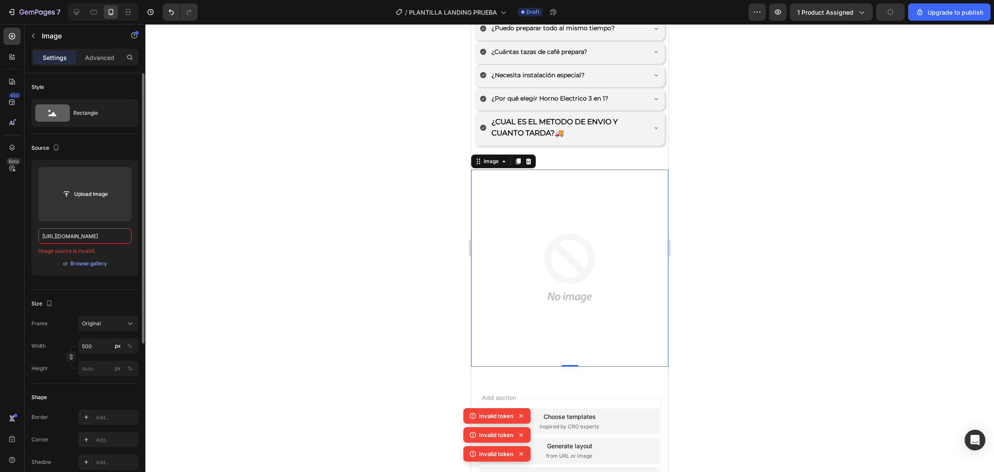
type input "https://cdn.shopify.com/s/files/1/0774/8360/6252/files/90_6.png?v=1759041419"
paste input "https://cdn.shopify.com/s/files/1/0774/8360/6252/files/90_6.png?v=1759041419"
type input "https://cdn.shopify.com/s/files/1/0774/8360/6252/files/90_6.png?v=1759041419"
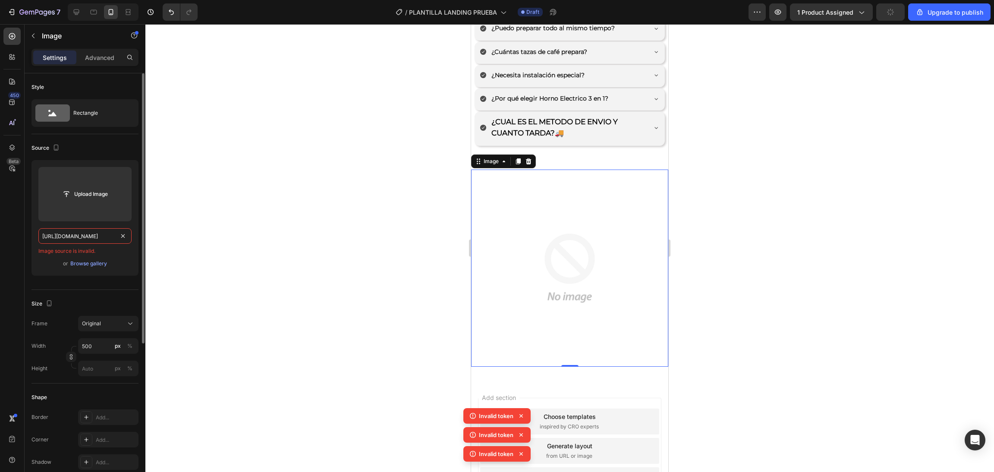
drag, startPoint x: 938, startPoint y: 195, endPoint x: 495, endPoint y: 149, distance: 445.6
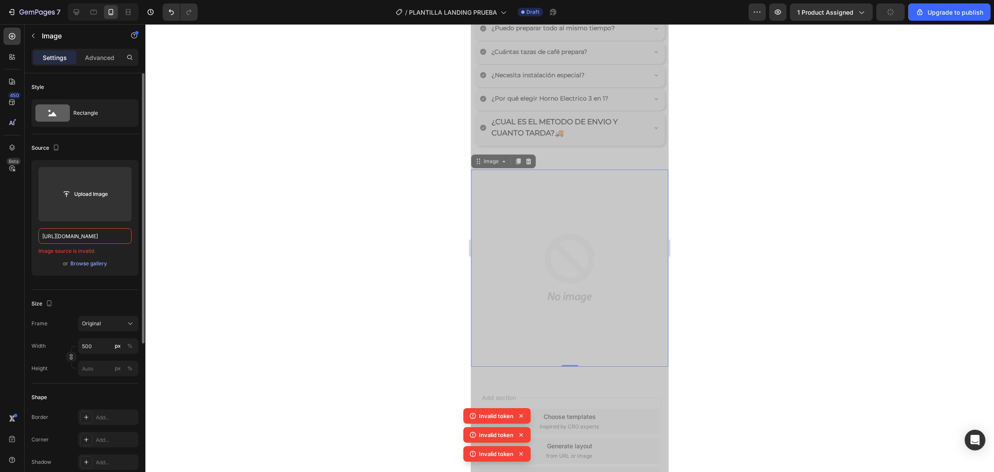
click at [519, 170] on img at bounding box center [569, 268] width 197 height 197
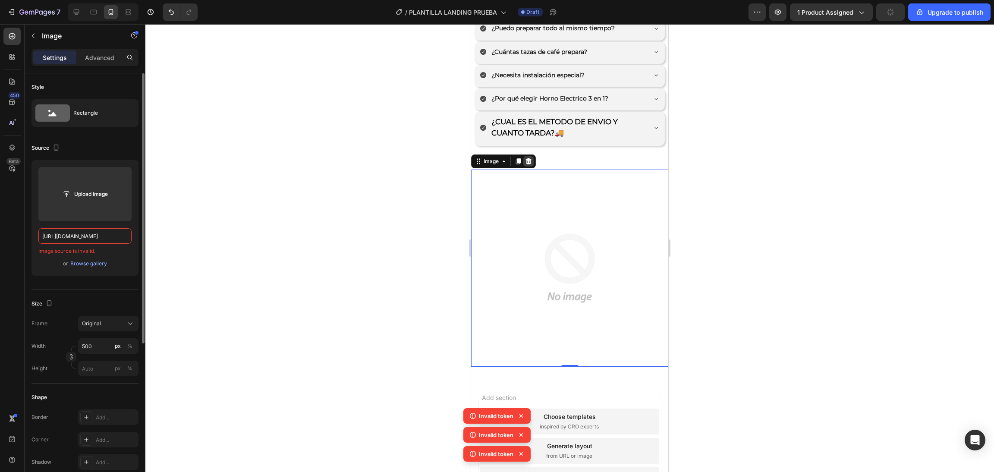
click at [529, 158] on icon at bounding box center [528, 161] width 7 height 7
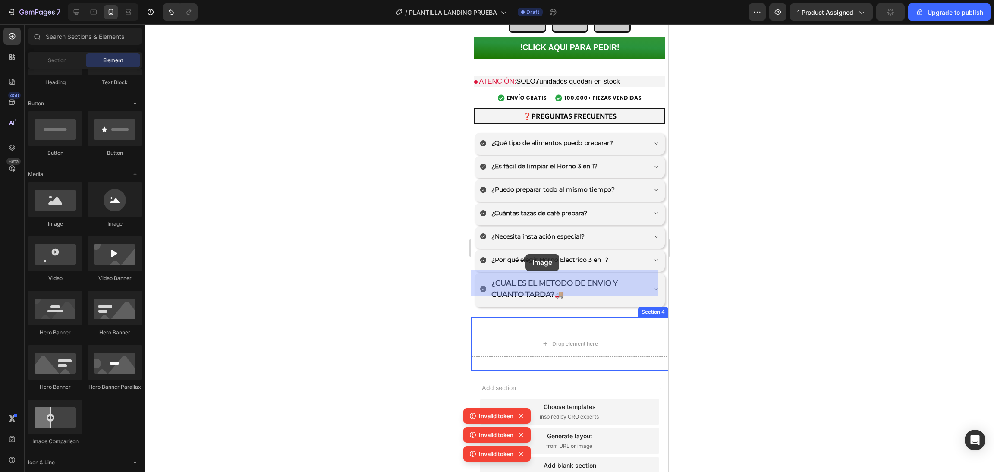
drag, startPoint x: 532, startPoint y: 227, endPoint x: 639, endPoint y: 309, distance: 133.9
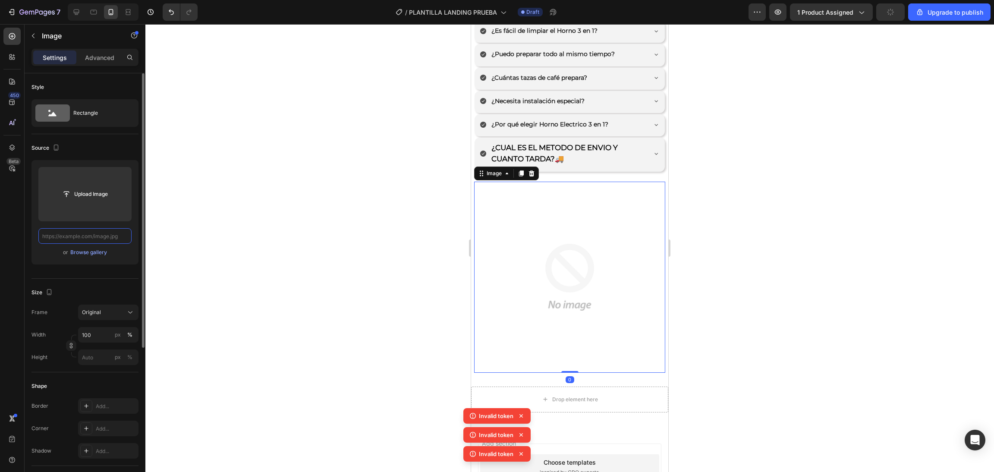
scroll to position [2720, 0]
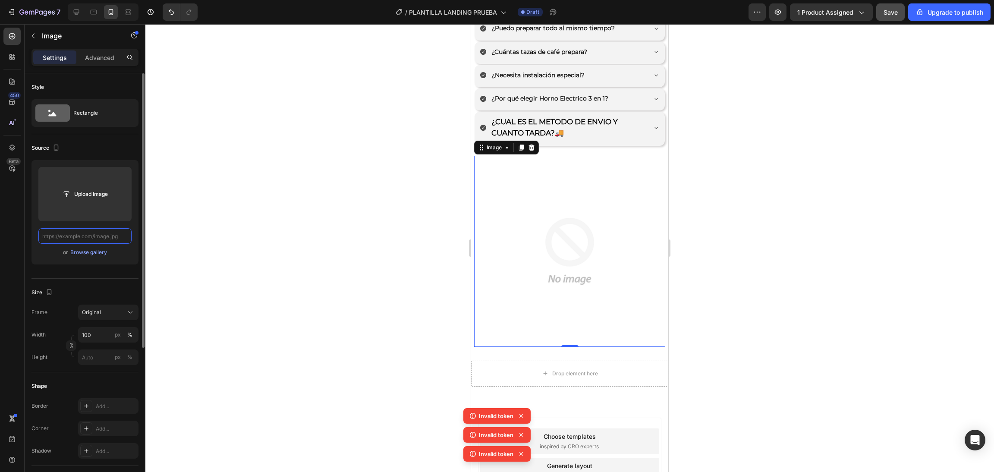
paste input "https://cdn.shopify.com/s/files/1/0774/8360/6252/files/90_6.png?v=1759041419"
type input "https://cdn.shopify.com/s/files/1/0774/8360/6252/files/90_6.png?v=1759041419"
paste input "https://cdn.shopify.com/s/files/1/0774/8360/6252/files/90_6.png?v=1759041419"
type input "https://cdn.shopify.com/s/files/1/0774/8360/6252/files/90_6.png?v=1759041419"
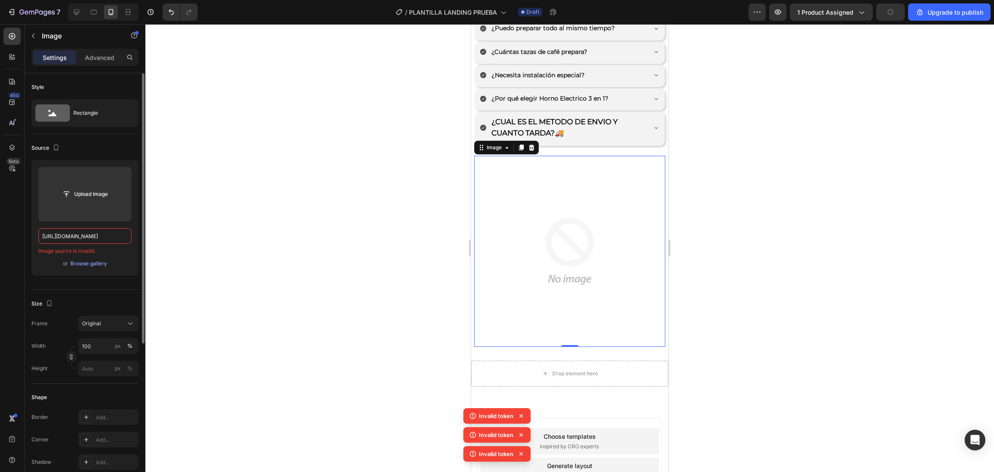
scroll to position [0, 124]
click at [580, 361] on div "Drop element here" at bounding box center [569, 374] width 197 height 26
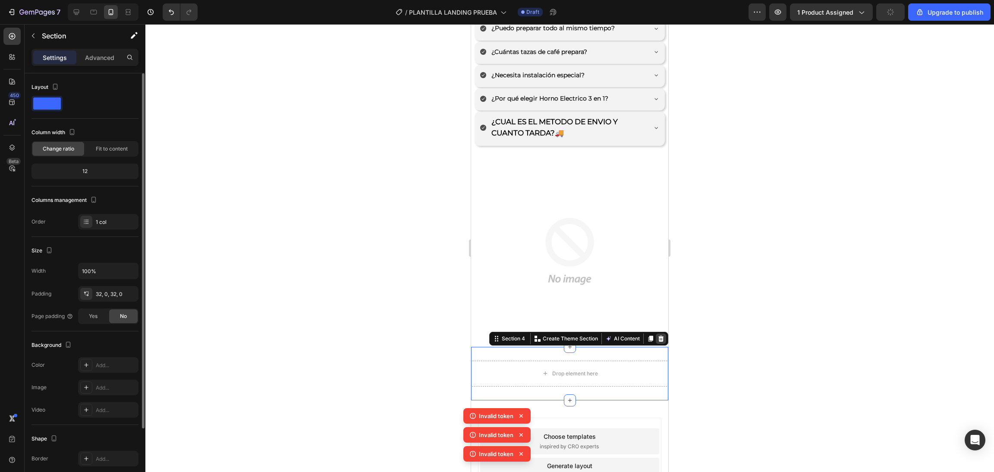
click at [658, 335] on icon at bounding box center [661, 338] width 7 height 7
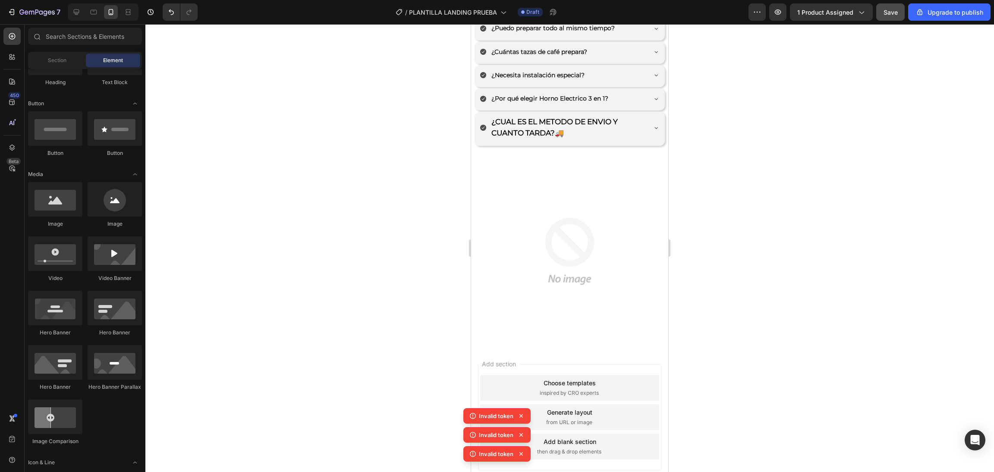
scroll to position [2687, 0]
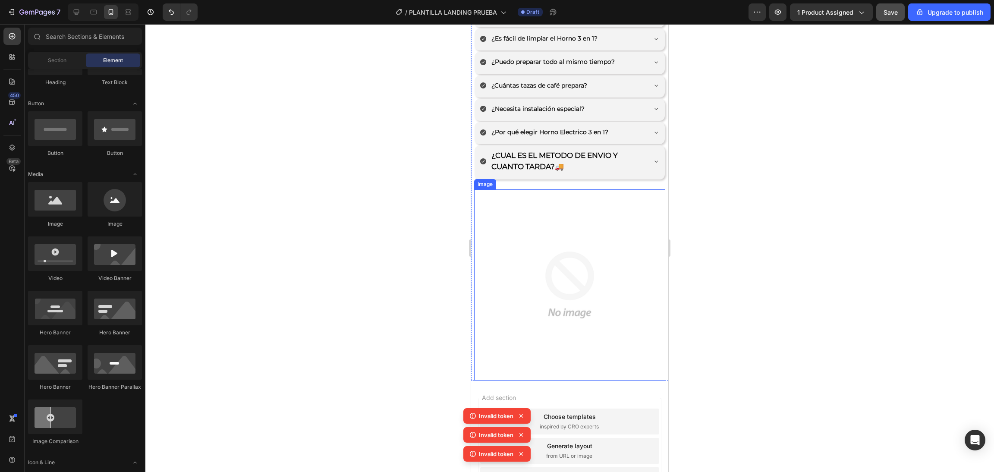
click at [635, 263] on img at bounding box center [569, 284] width 191 height 191
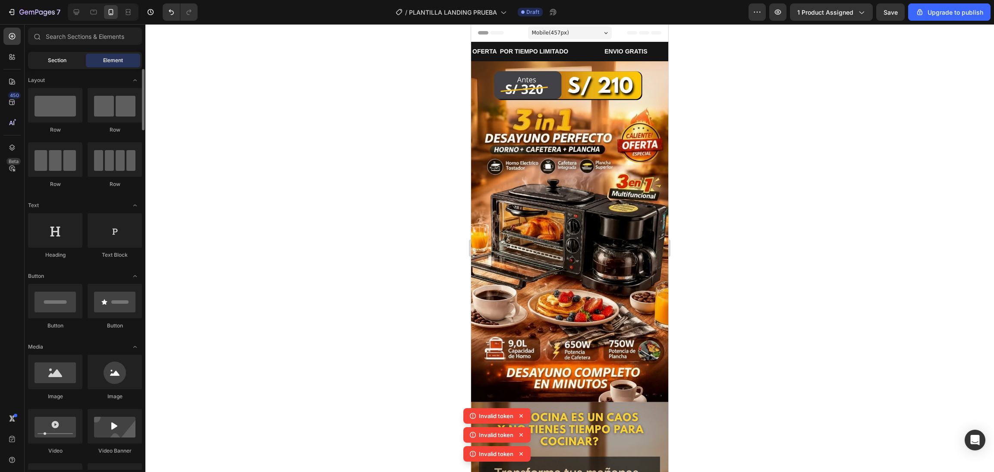
click at [66, 62] on span "Section" at bounding box center [57, 61] width 19 height 8
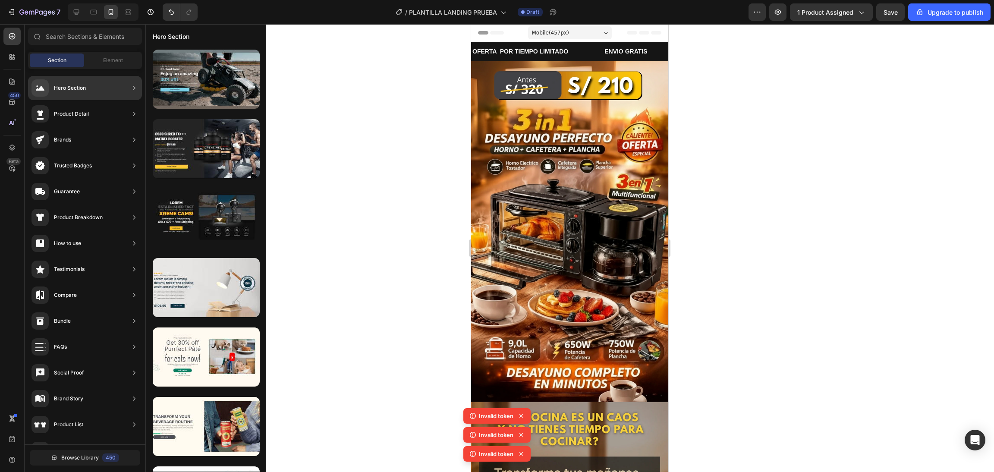
scroll to position [125, 0]
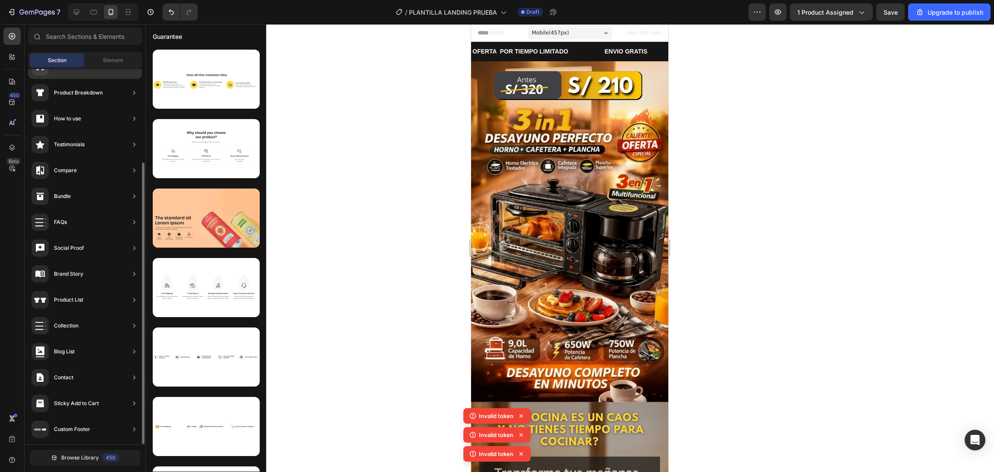
click at [107, 81] on div "Product Breakdown" at bounding box center [85, 93] width 114 height 24
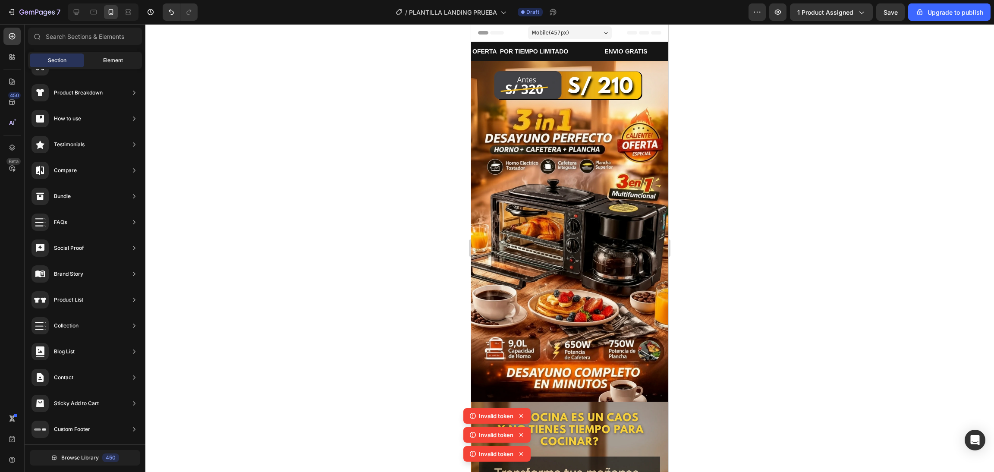
click at [110, 62] on span "Element" at bounding box center [113, 61] width 20 height 8
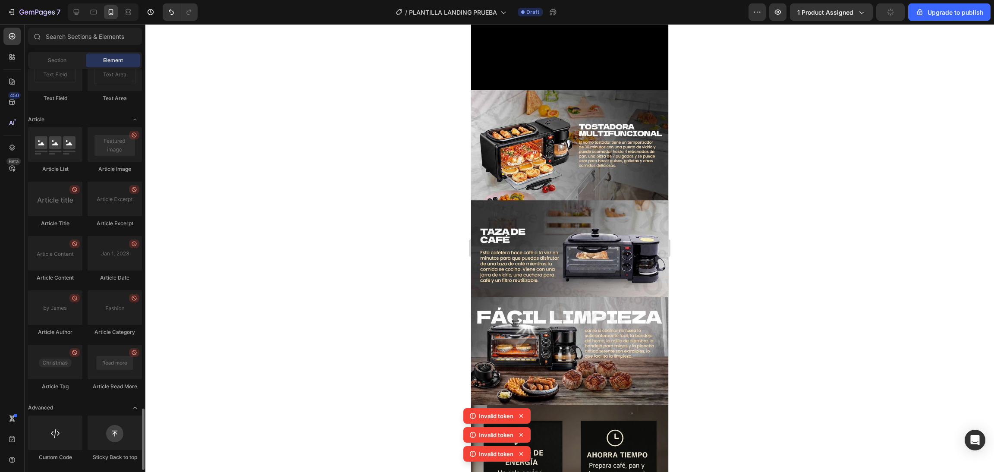
scroll to position [1036, 0]
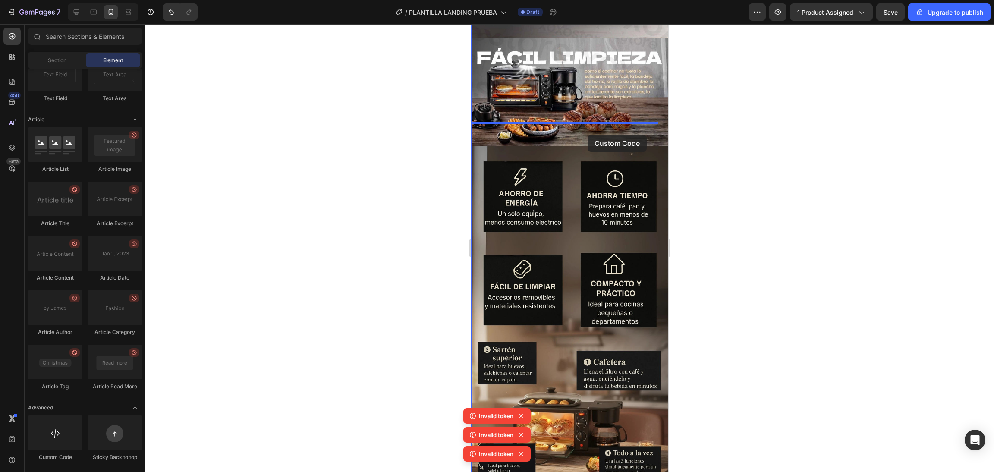
drag, startPoint x: 574, startPoint y: 455, endPoint x: 588, endPoint y: 135, distance: 320.0
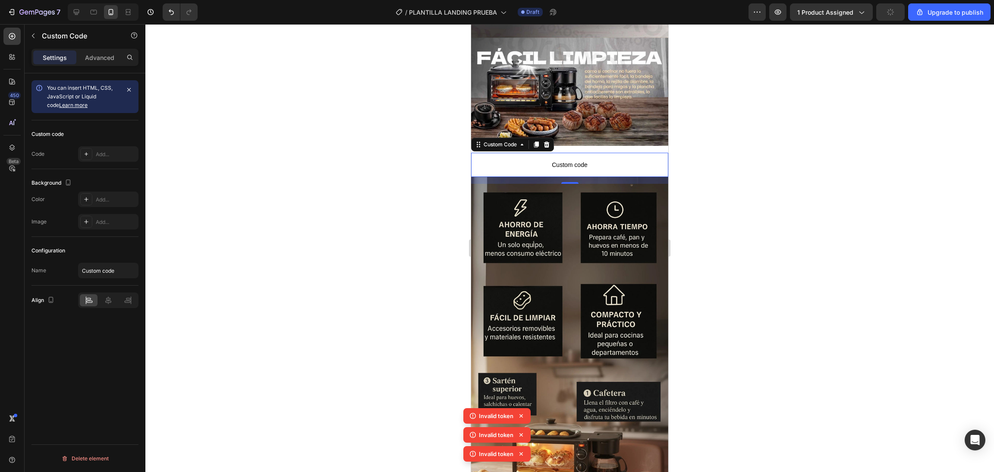
click at [98, 65] on div "Settings Advanced" at bounding box center [84, 57] width 107 height 17
click at [99, 58] on p "Advanced" at bounding box center [99, 57] width 29 height 9
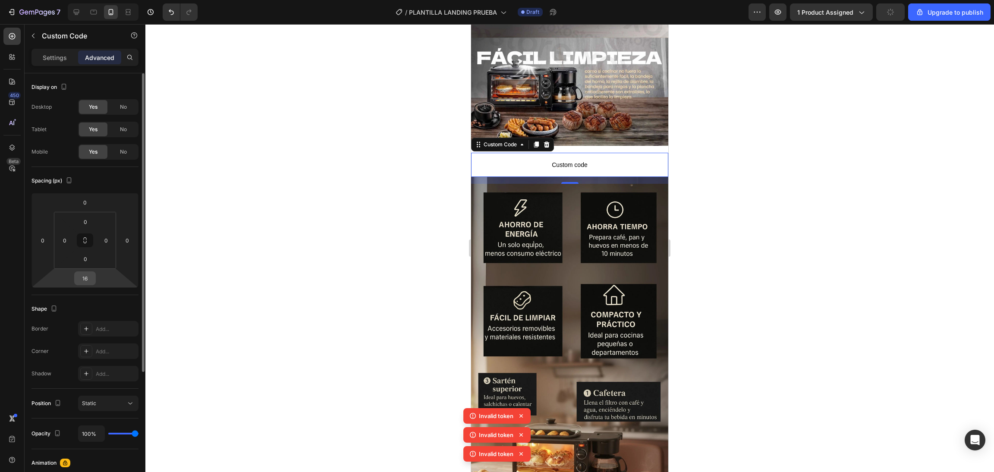
click at [86, 277] on input "16" at bounding box center [84, 278] width 17 height 13
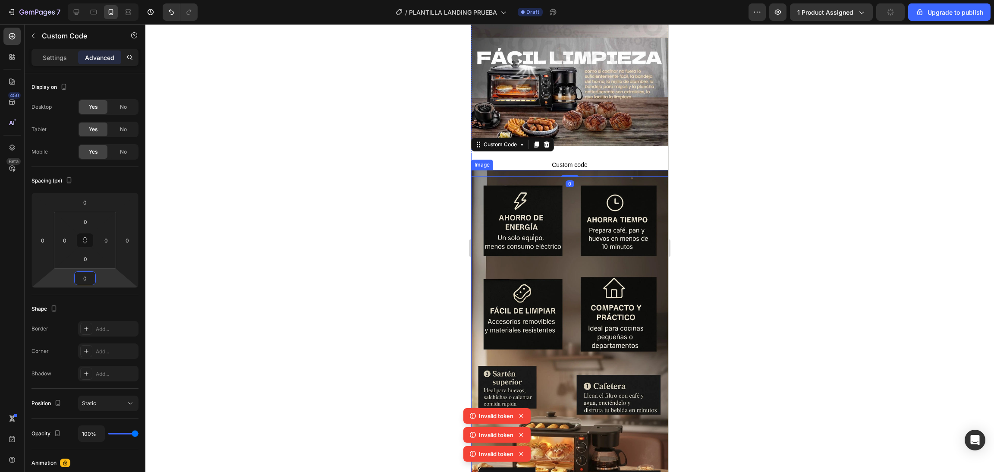
type input "16"
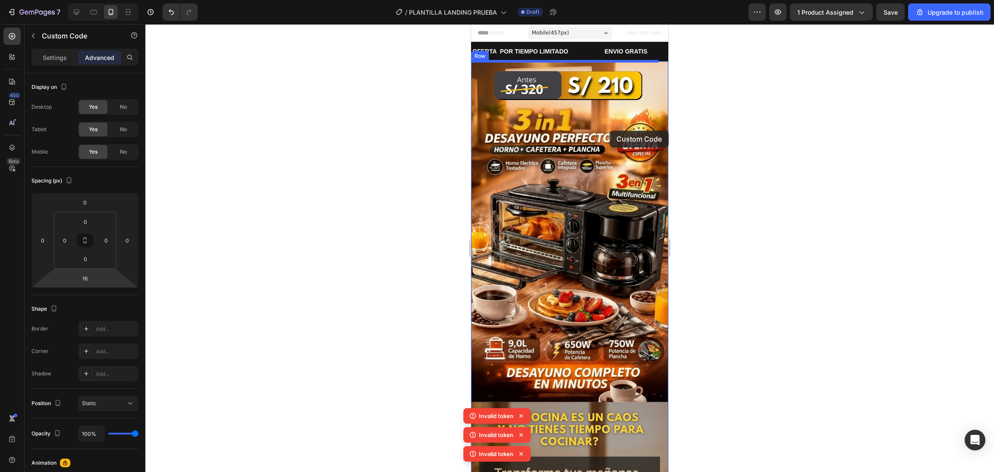
scroll to position [172, 0]
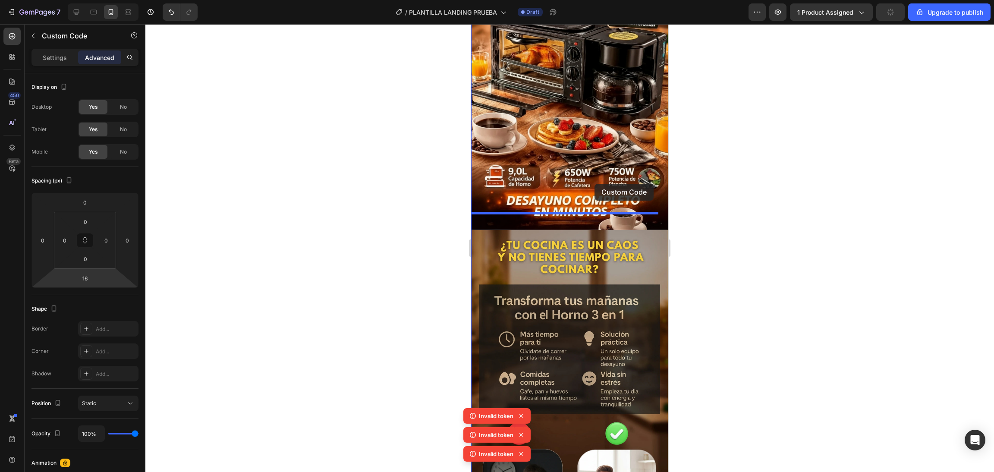
drag, startPoint x: 633, startPoint y: 133, endPoint x: 614, endPoint y: 116, distance: 25.7
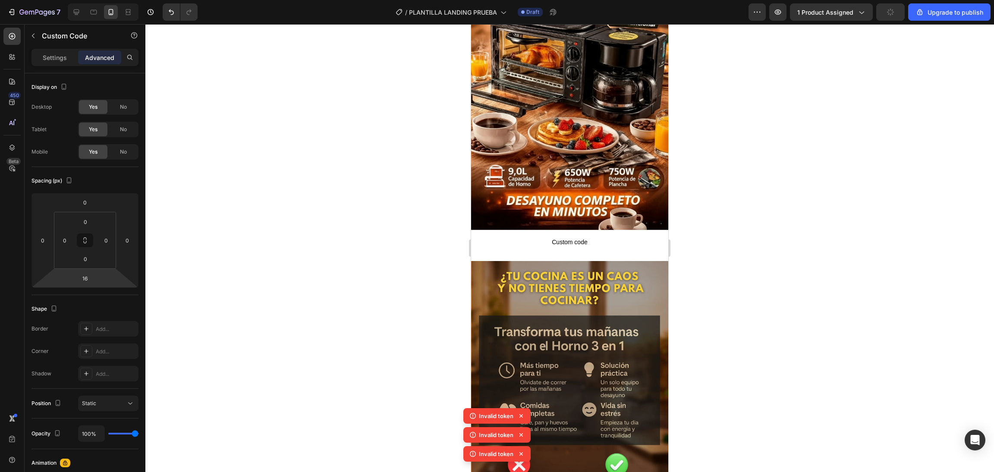
click at [617, 233] on p "Custom code" at bounding box center [569, 242] width 197 height 24
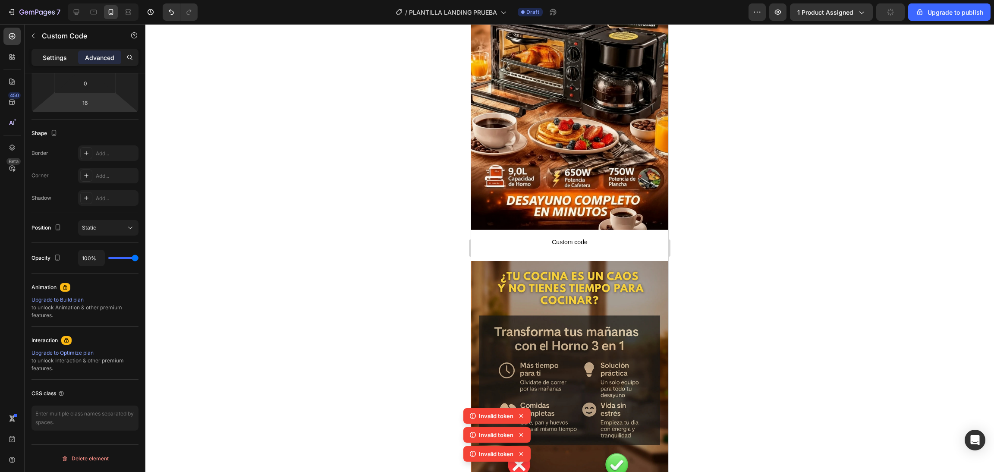
click at [56, 63] on div "Settings" at bounding box center [54, 57] width 43 height 14
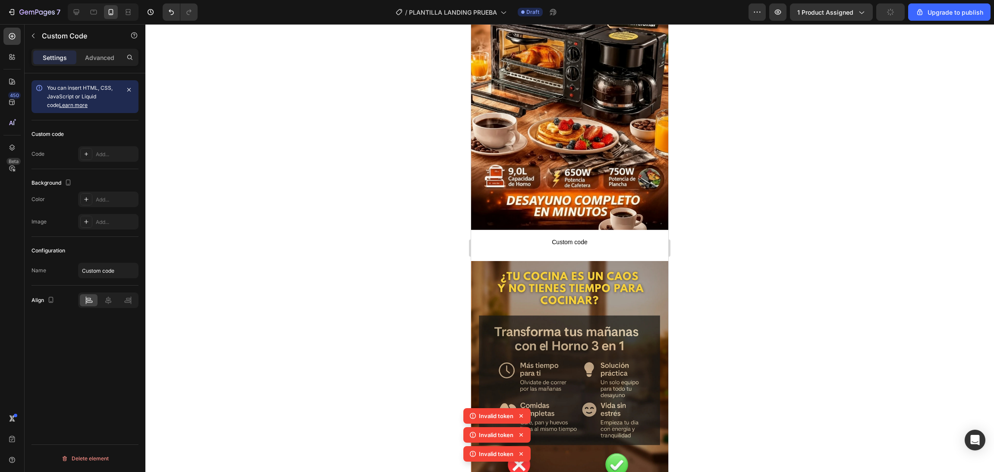
scroll to position [0, 0]
click at [554, 237] on span "Custom code" at bounding box center [569, 242] width 197 height 10
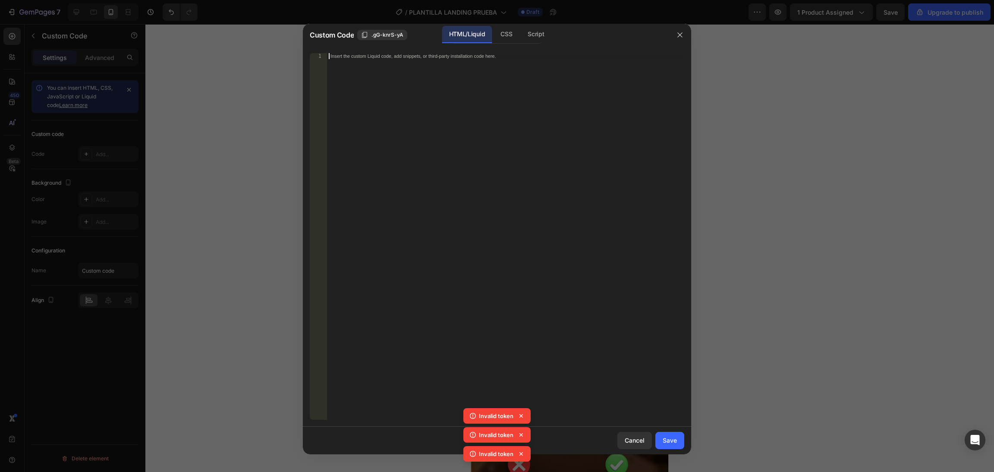
click at [554, 222] on div "Insert the custom Liquid code, add snippets, or third-party installation code h…" at bounding box center [505, 242] width 357 height 379
type textarea "<div id="_rsi-cod-form-embed-custom-hook"></div>"
click at [664, 440] on div "Save" at bounding box center [670, 440] width 14 height 9
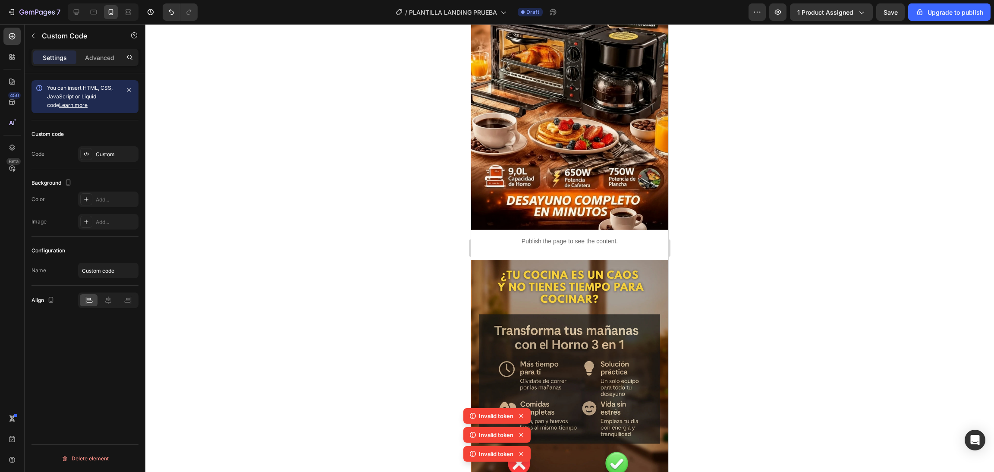
click at [643, 231] on div "Publish the page to see the content." at bounding box center [569, 241] width 197 height 23
click at [652, 260] on img at bounding box center [569, 435] width 197 height 350
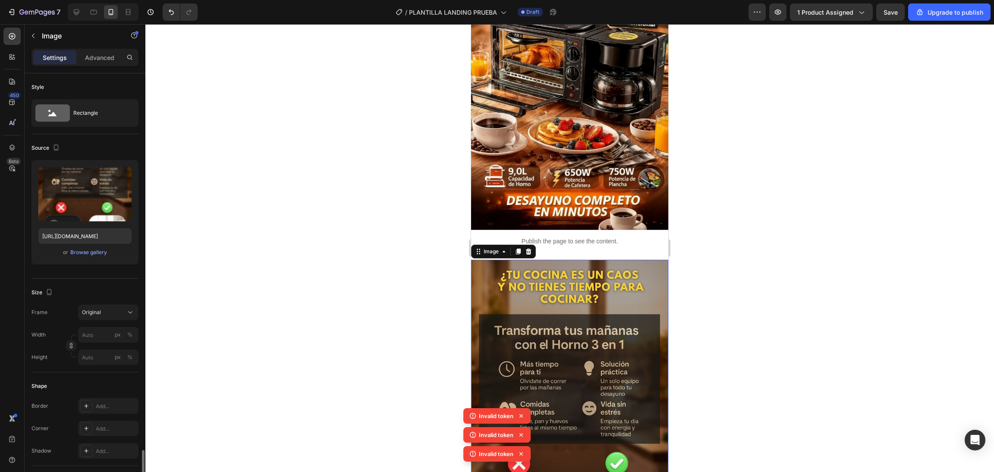
scroll to position [228, 0]
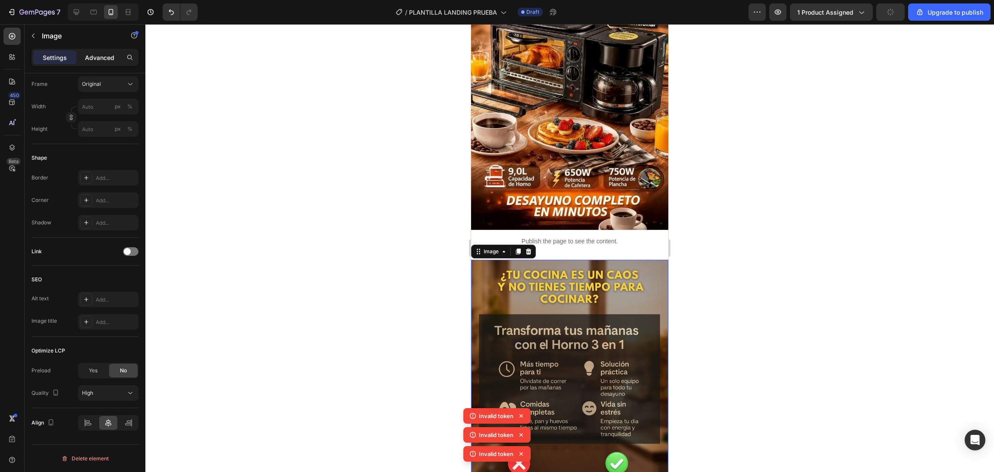
click at [106, 60] on p "Advanced" at bounding box center [99, 57] width 29 height 9
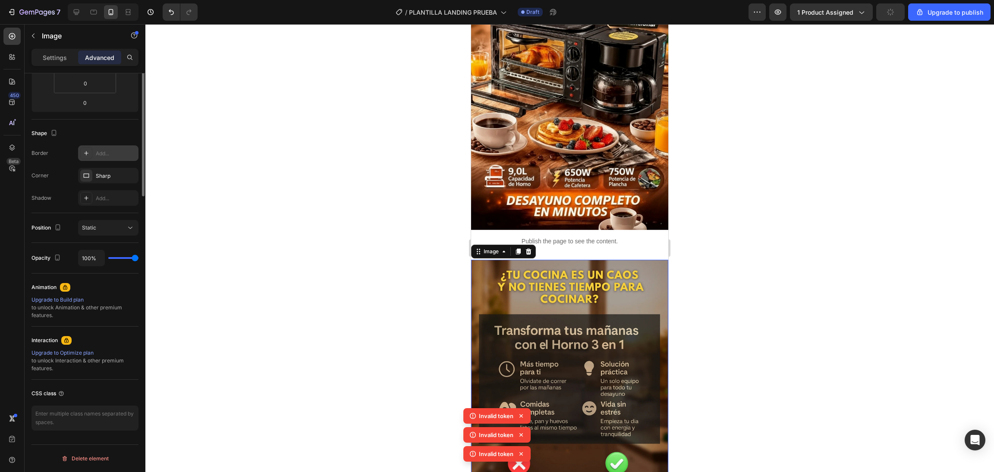
scroll to position [0, 0]
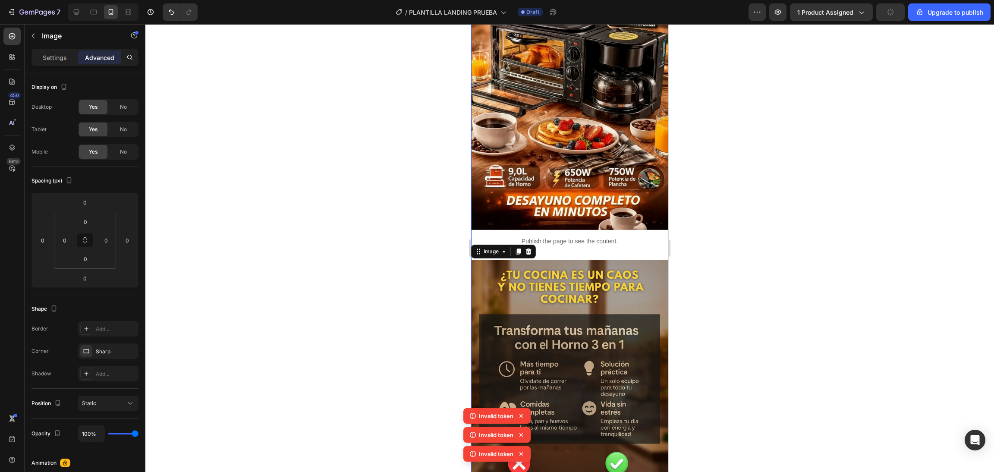
click at [643, 232] on div "Publish the page to see the content." at bounding box center [569, 241] width 197 height 23
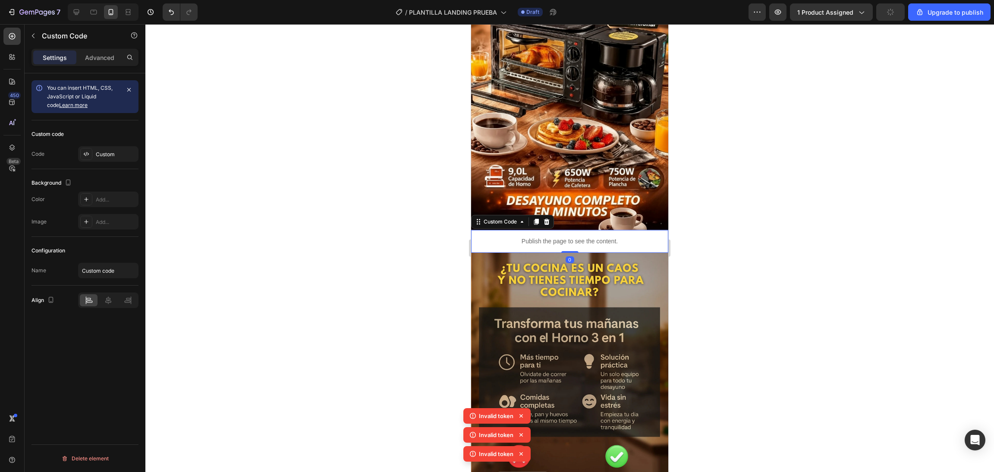
drag, startPoint x: 569, startPoint y: 240, endPoint x: 576, endPoint y: 226, distance: 16.6
click at [576, 230] on div "Publish the page to see the content. Custom Code 0" at bounding box center [569, 241] width 197 height 23
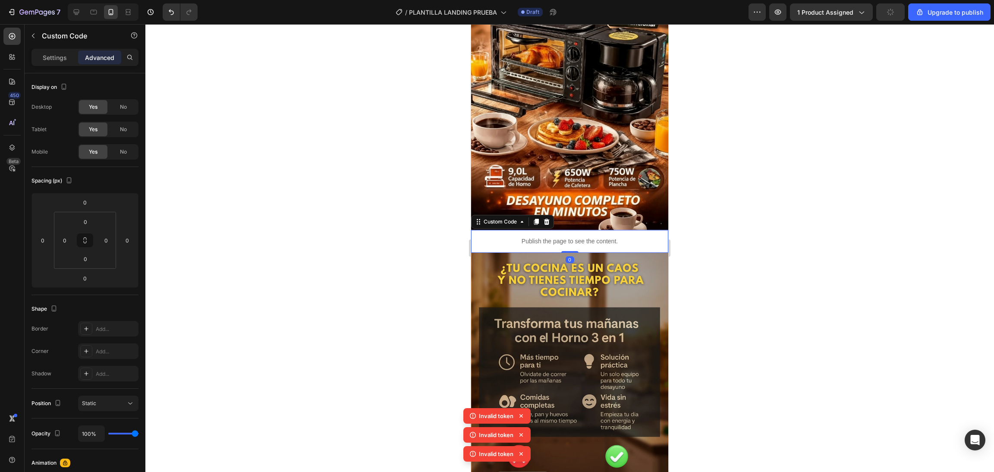
click at [636, 237] on p "Publish the page to see the content." at bounding box center [569, 241] width 197 height 9
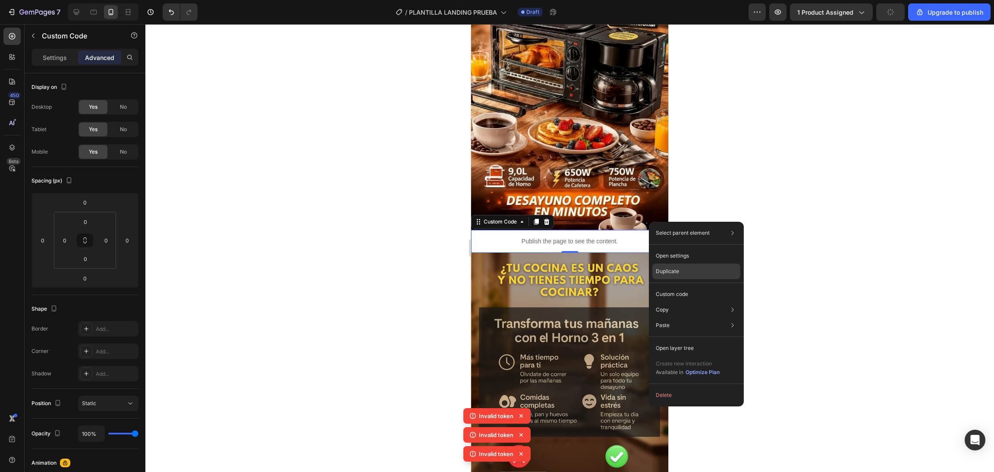
click at [688, 276] on div "Duplicate" at bounding box center [696, 272] width 88 height 16
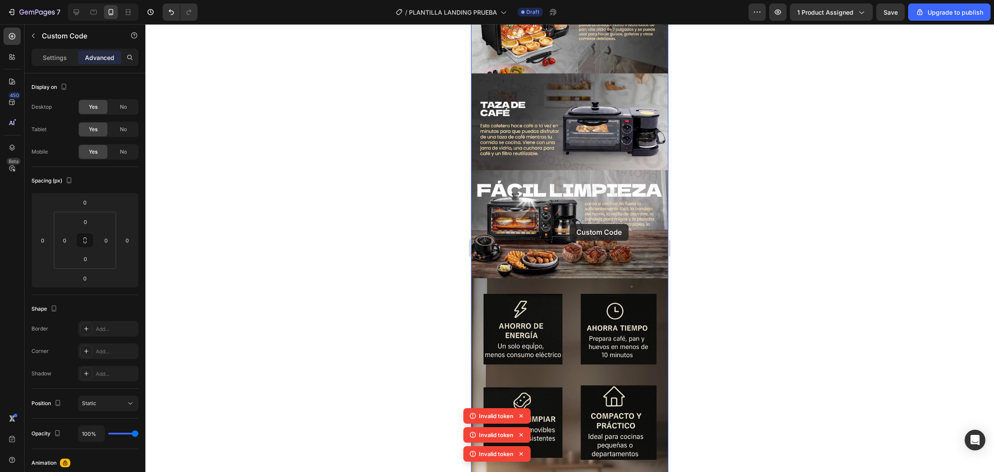
scroll to position [1122, 0]
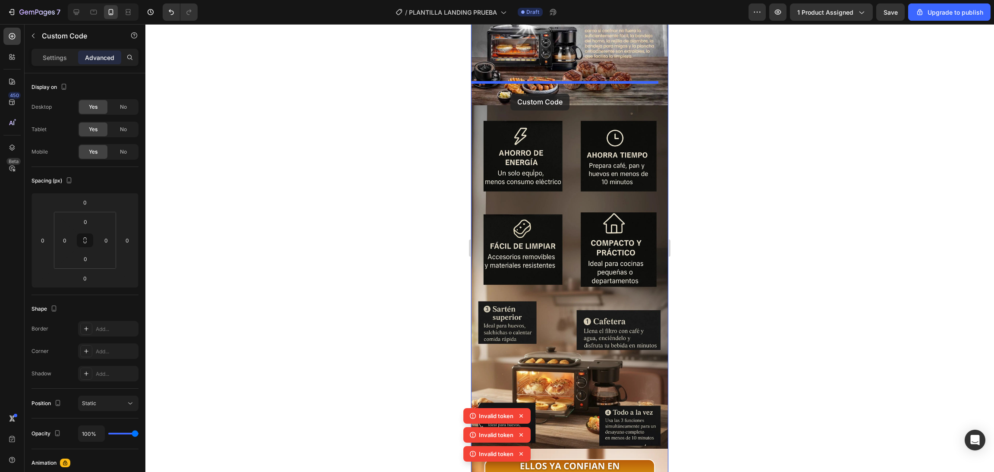
drag, startPoint x: 639, startPoint y: 243, endPoint x: 510, endPoint y: 94, distance: 196.7
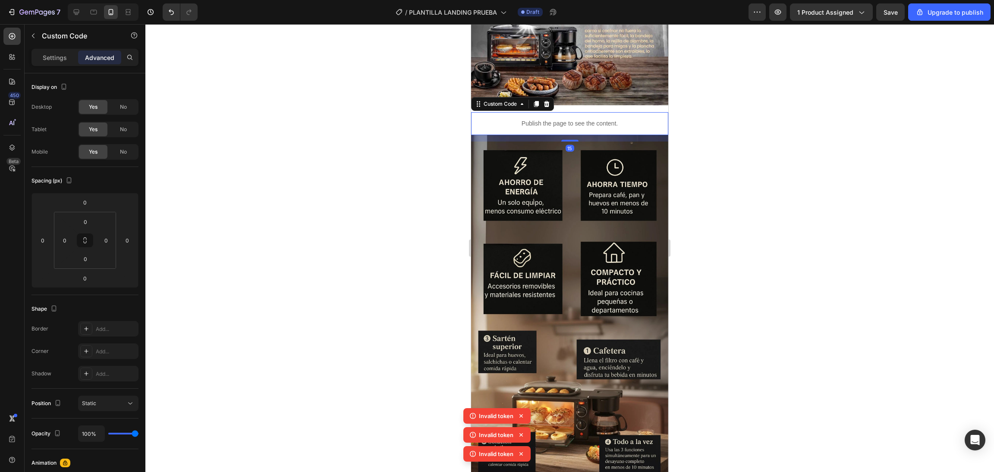
drag, startPoint x: 566, startPoint y: 110, endPoint x: 589, endPoint y: 116, distance: 24.2
click at [589, 135] on div "15" at bounding box center [569, 135] width 197 height 0
type input "15"
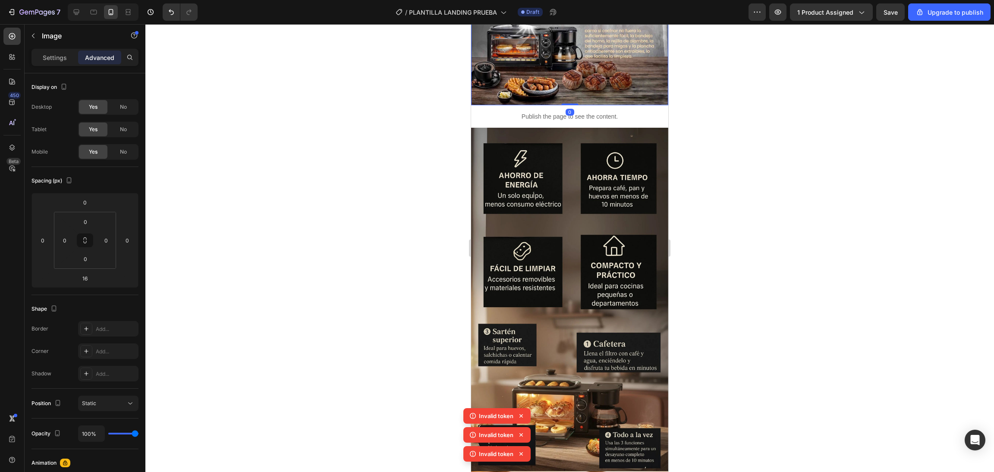
drag, startPoint x: 568, startPoint y: 88, endPoint x: 575, endPoint y: 76, distance: 13.8
type input "0"
click at [636, 112] on p "Publish the page to see the content." at bounding box center [569, 116] width 197 height 9
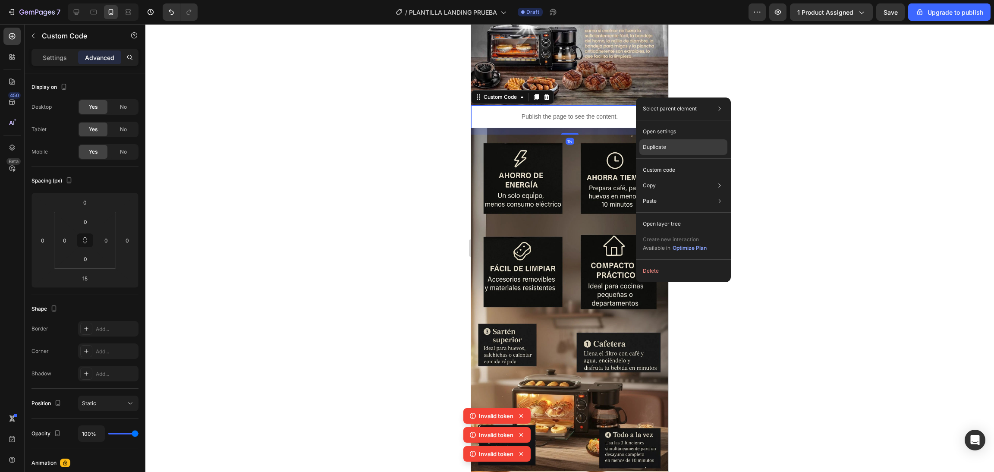
click at [677, 142] on div "Duplicate" at bounding box center [683, 147] width 88 height 16
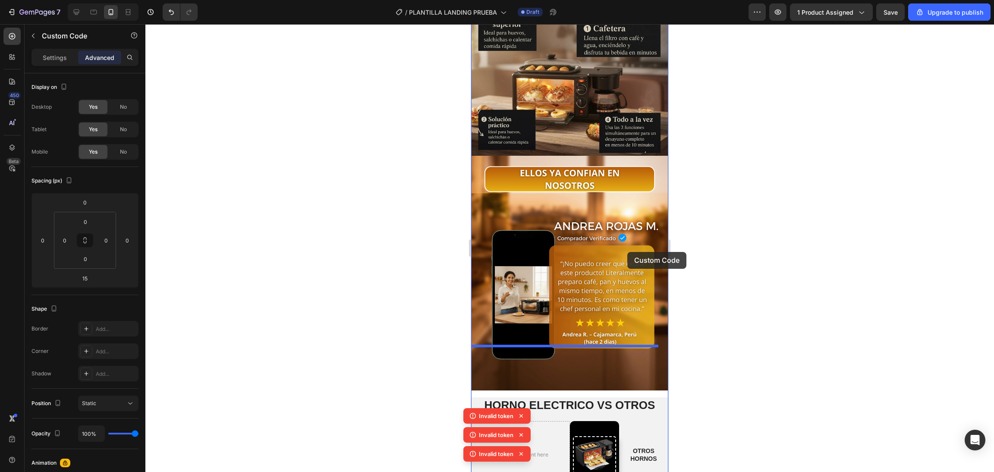
scroll to position [1640, 0]
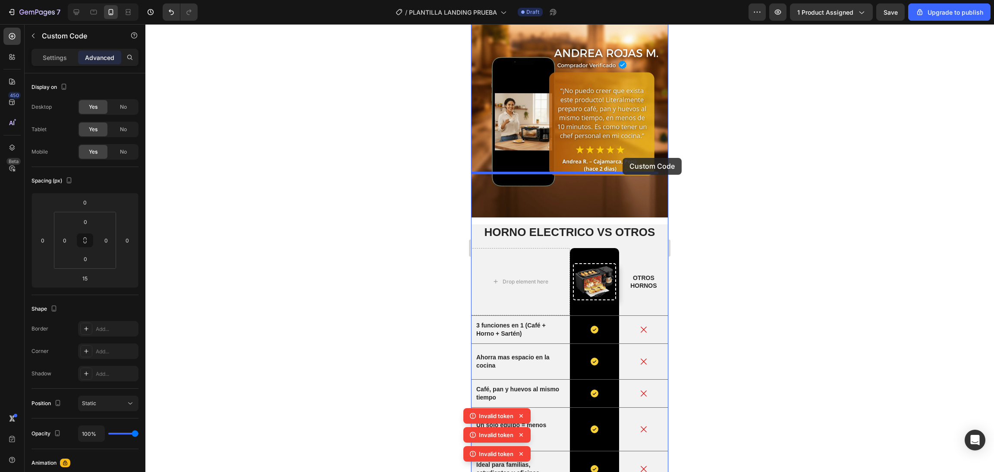
drag, startPoint x: 640, startPoint y: 120, endPoint x: 623, endPoint y: 158, distance: 41.3
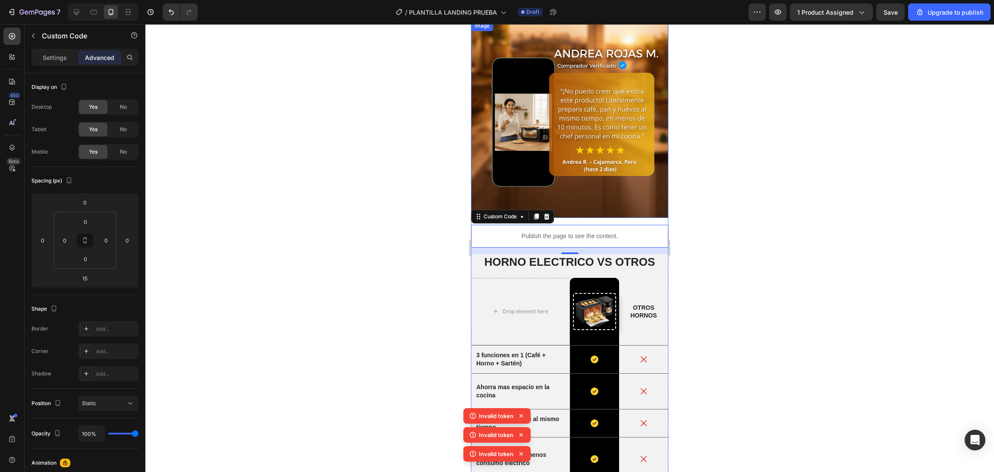
click at [579, 159] on img at bounding box center [569, 119] width 197 height 197
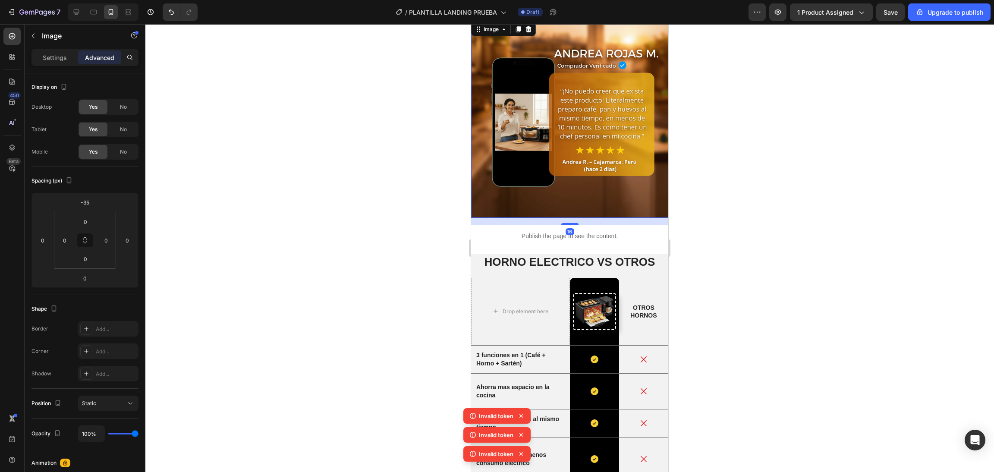
click at [562, 232] on p "Publish the page to see the content." at bounding box center [569, 236] width 197 height 9
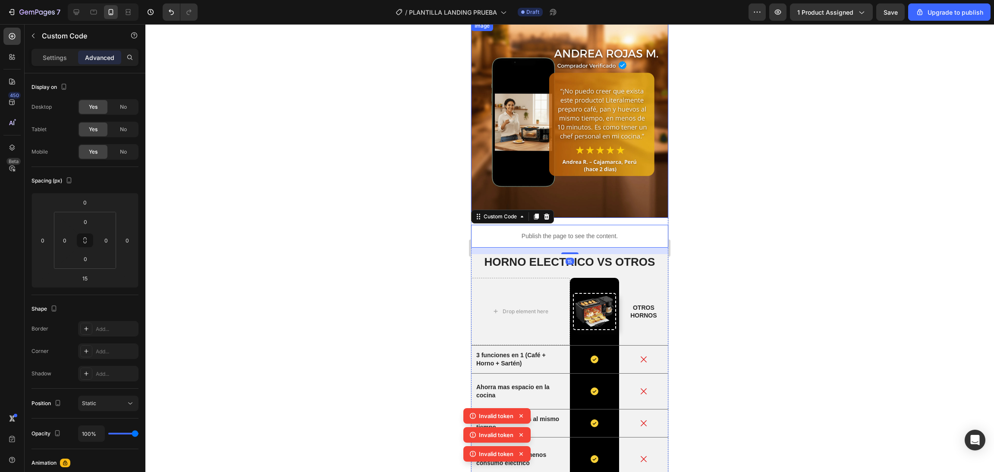
click at [606, 143] on img at bounding box center [569, 119] width 197 height 197
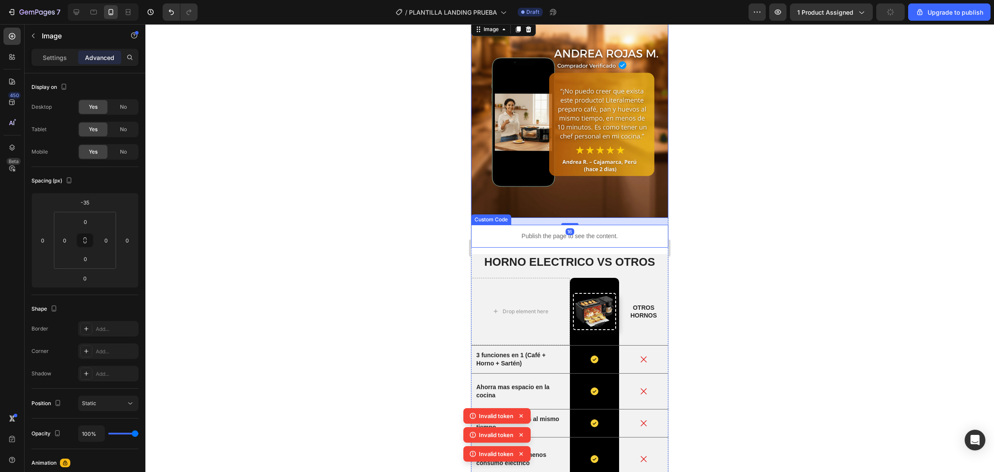
click at [569, 225] on div "Publish the page to see the content." at bounding box center [569, 236] width 197 height 23
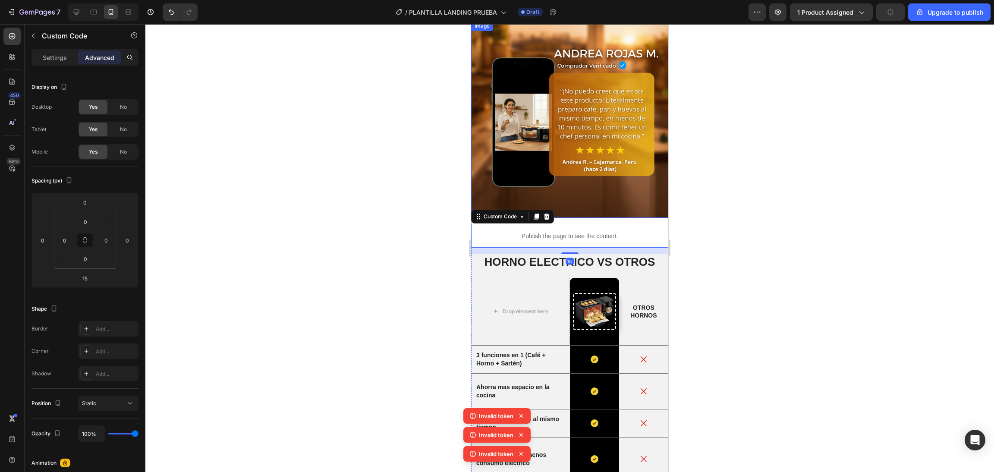
click at [584, 143] on img at bounding box center [569, 119] width 197 height 197
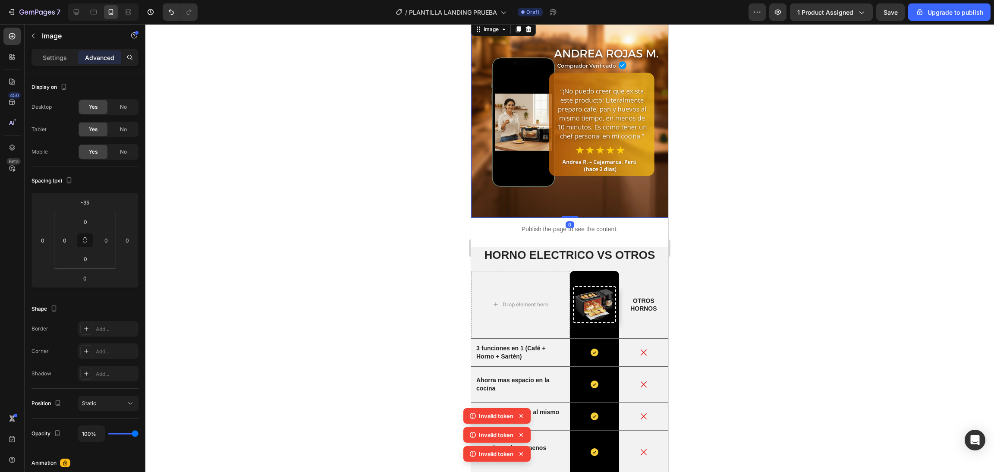
drag, startPoint x: 570, startPoint y: 172, endPoint x: 582, endPoint y: 161, distance: 16.5
click at [582, 161] on div "Image 0" at bounding box center [569, 119] width 197 height 197
click at [645, 218] on div "Publish the page to see the content." at bounding box center [569, 229] width 197 height 23
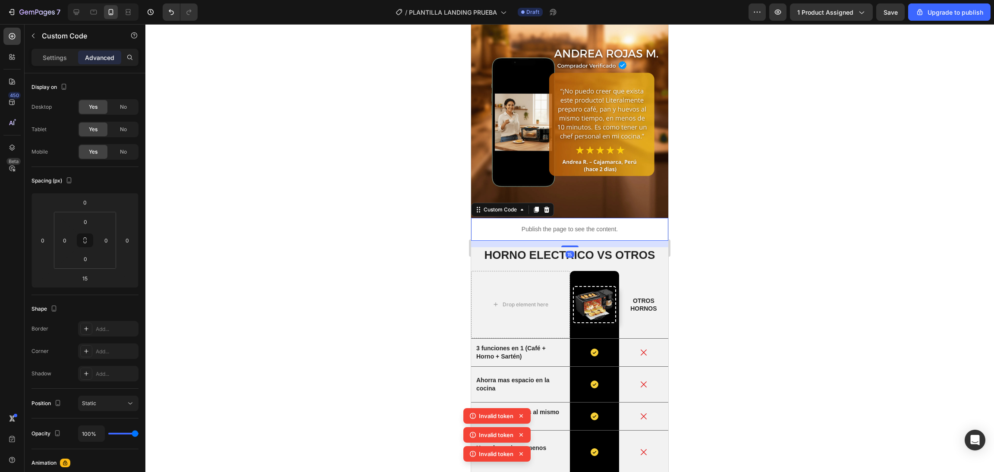
drag, startPoint x: 428, startPoint y: 197, endPoint x: 438, endPoint y: 198, distance: 10.4
click at [428, 198] on div at bounding box center [569, 248] width 849 height 448
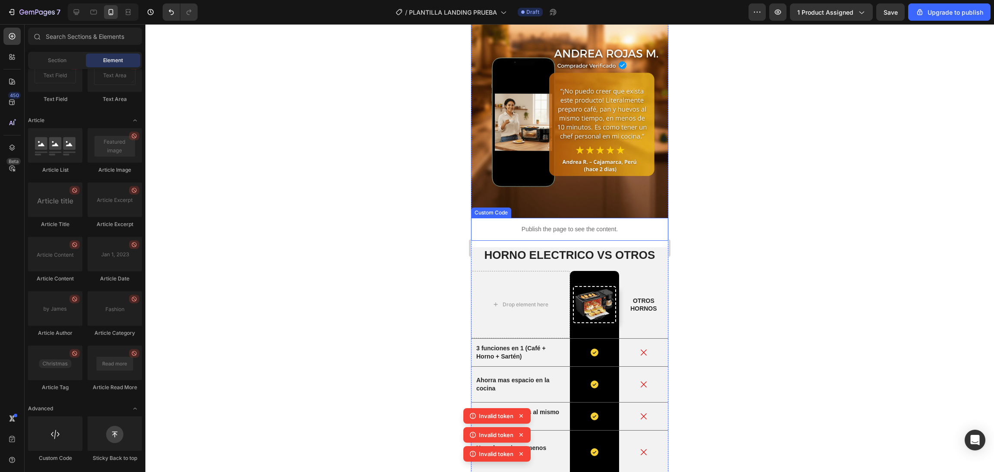
click at [488, 225] on p "Publish the page to see the content." at bounding box center [569, 229] width 197 height 9
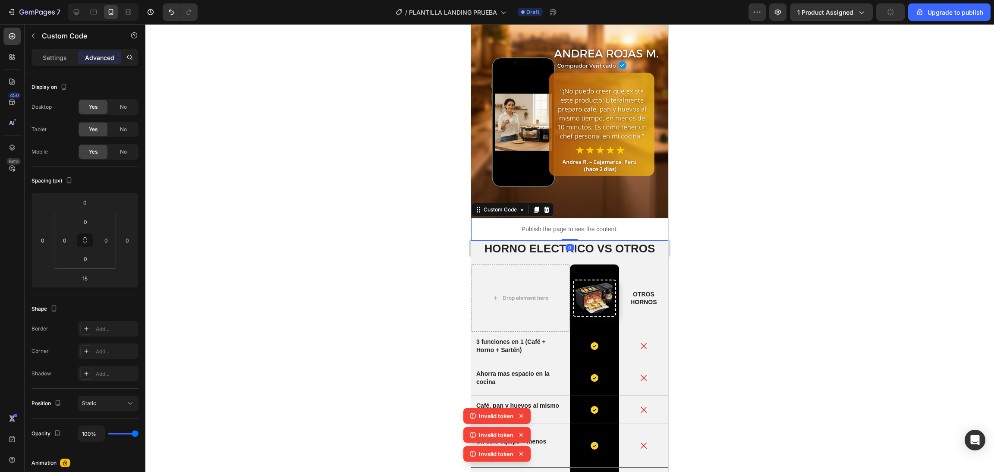
drag, startPoint x: 566, startPoint y: 193, endPoint x: 581, endPoint y: 180, distance: 20.2
click at [581, 218] on div "Publish the page to see the content. Custom Code 0" at bounding box center [569, 229] width 197 height 23
type input "0"
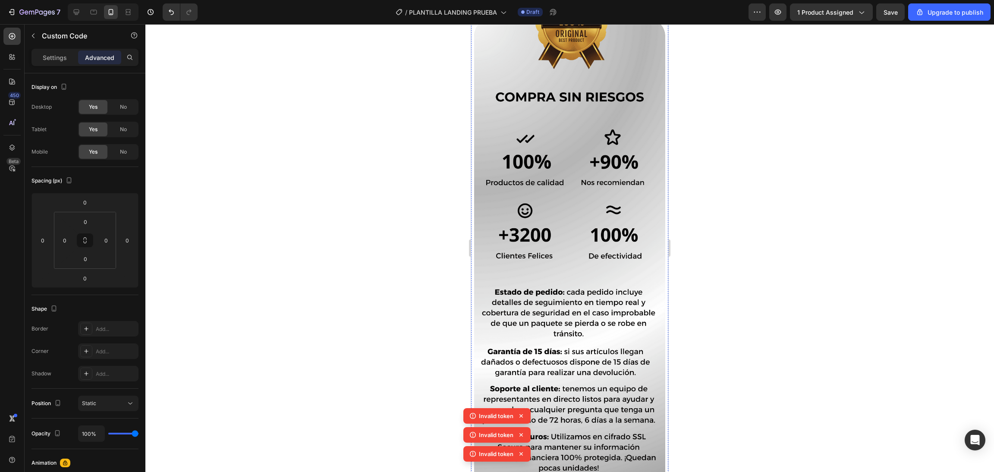
scroll to position [3119, 0]
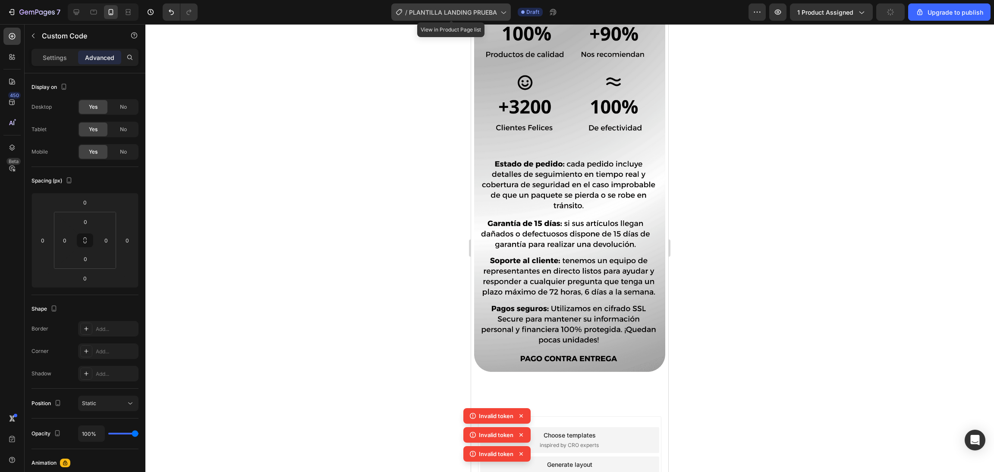
click at [459, 5] on div "/ PLANTILLA LANDING PRUEBA" at bounding box center [451, 11] width 120 height 17
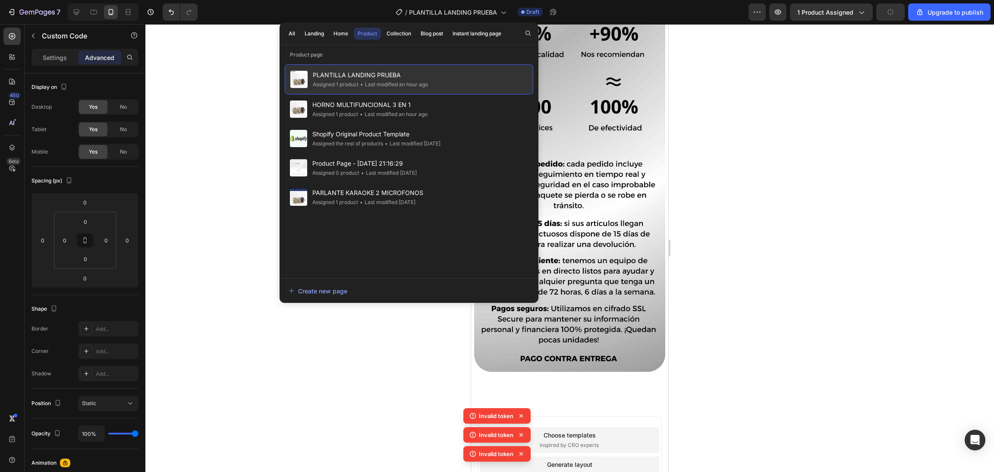
click at [507, 73] on div "PLANTILLA LANDING PRUEBA Assigned 1 product • Last modified an hour ago" at bounding box center [409, 79] width 249 height 30
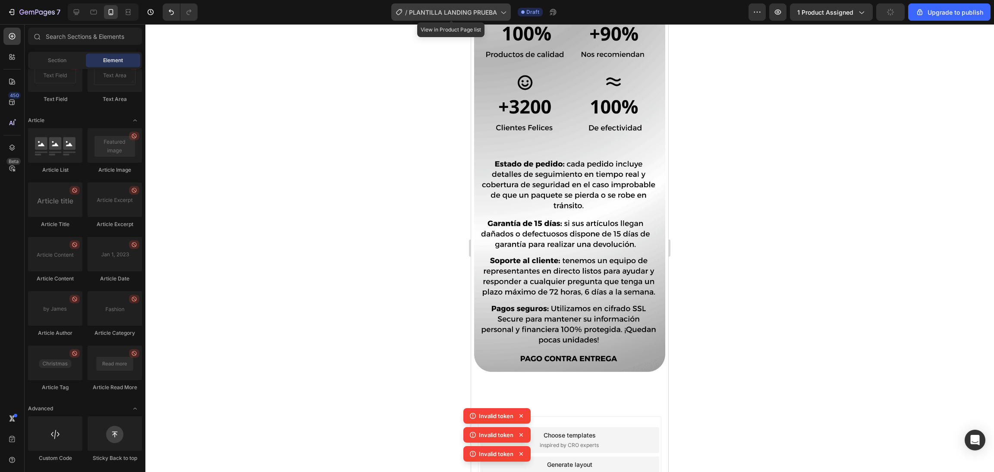
click at [461, 12] on span "PLANTILLA LANDING PRUEBA" at bounding box center [453, 12] width 88 height 9
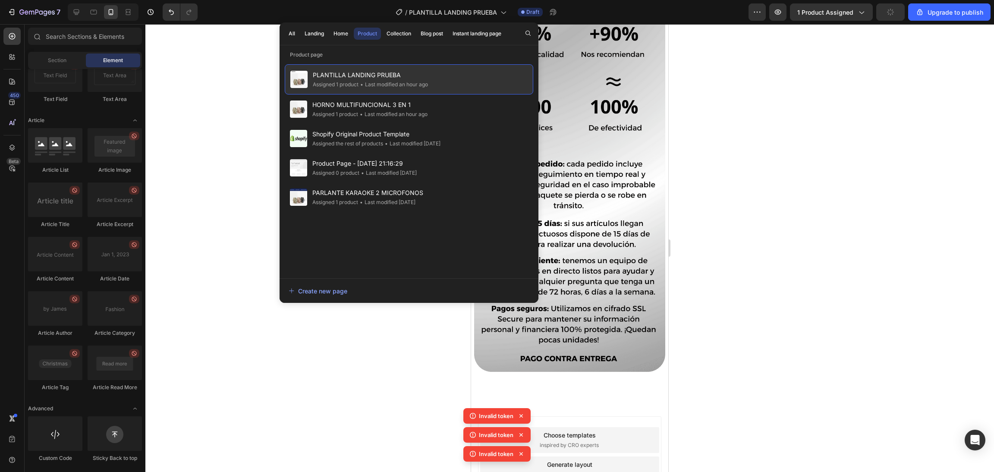
click at [353, 73] on span "PLANTILLA LANDING PRUEBA" at bounding box center [370, 75] width 115 height 10
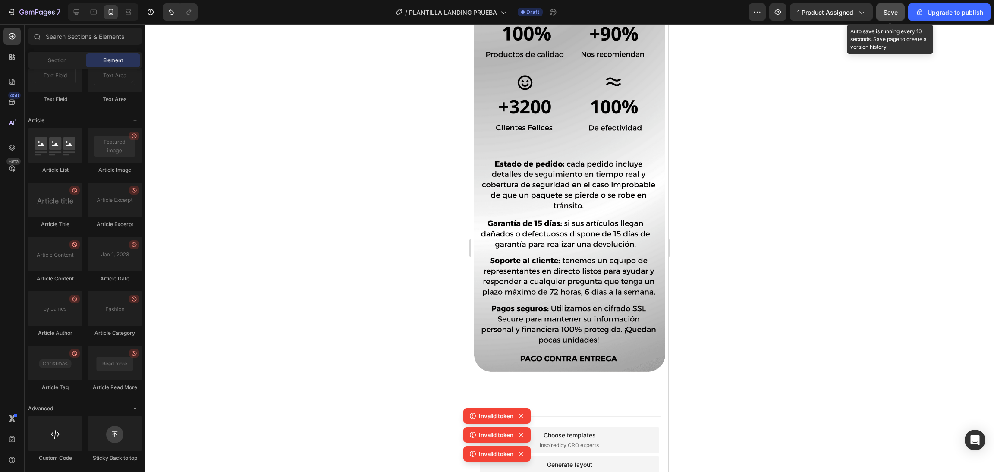
click at [886, 11] on span "Save" at bounding box center [891, 12] width 14 height 7
click at [856, 19] on button "1 product assigned" at bounding box center [831, 11] width 83 height 17
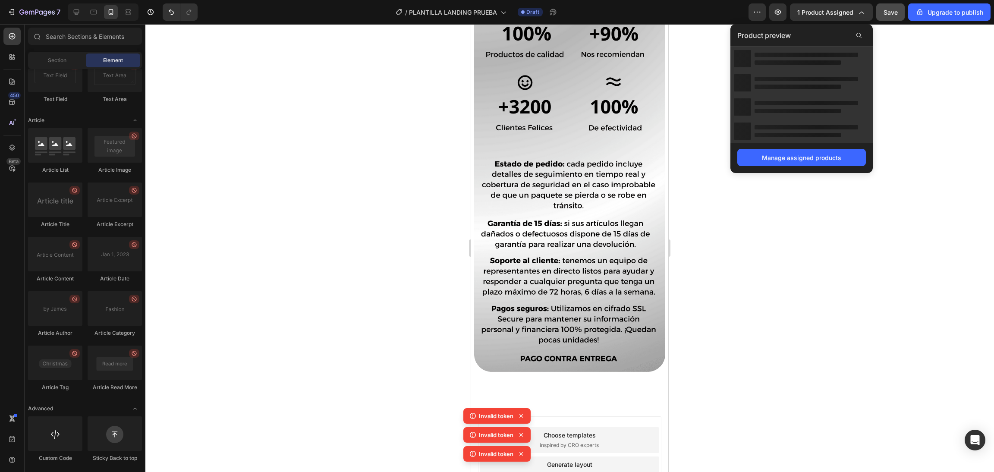
click at [695, 91] on div at bounding box center [569, 248] width 849 height 448
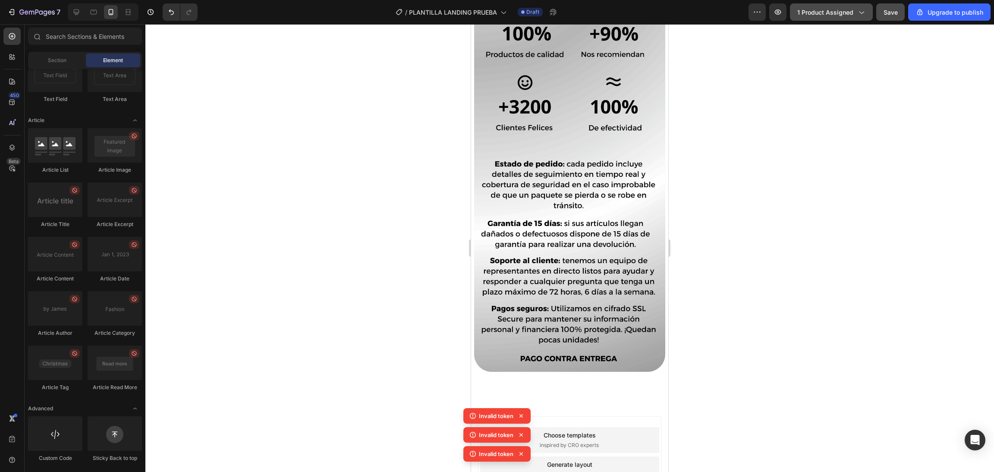
click at [854, 6] on button "1 product assigned" at bounding box center [831, 11] width 83 height 17
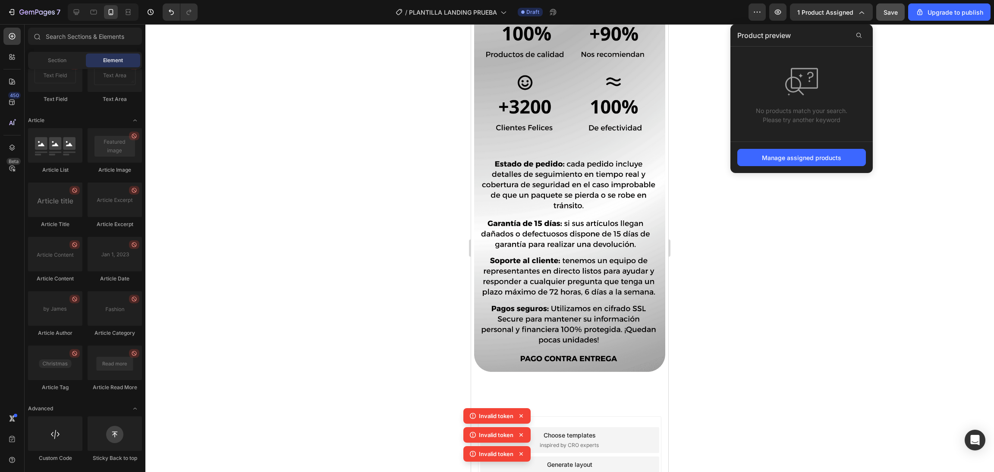
click at [680, 66] on div at bounding box center [569, 248] width 849 height 448
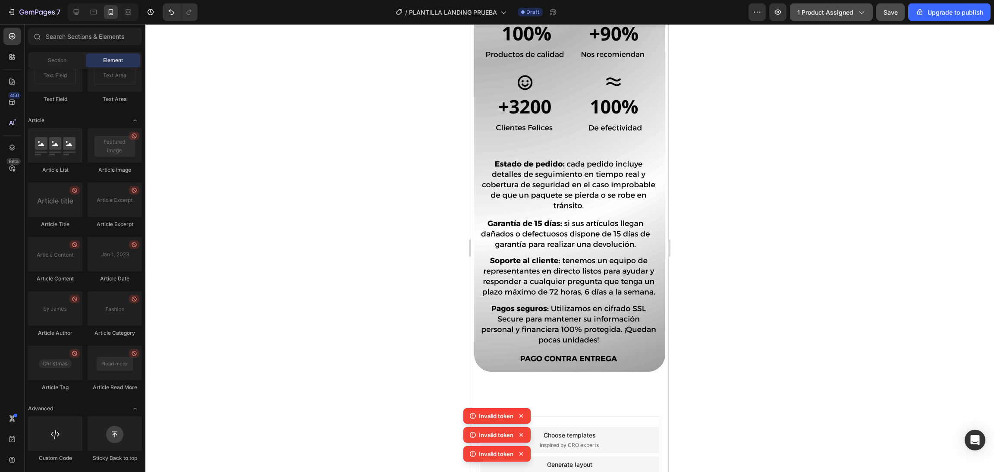
click at [841, 8] on span "1 product assigned" at bounding box center [825, 12] width 56 height 9
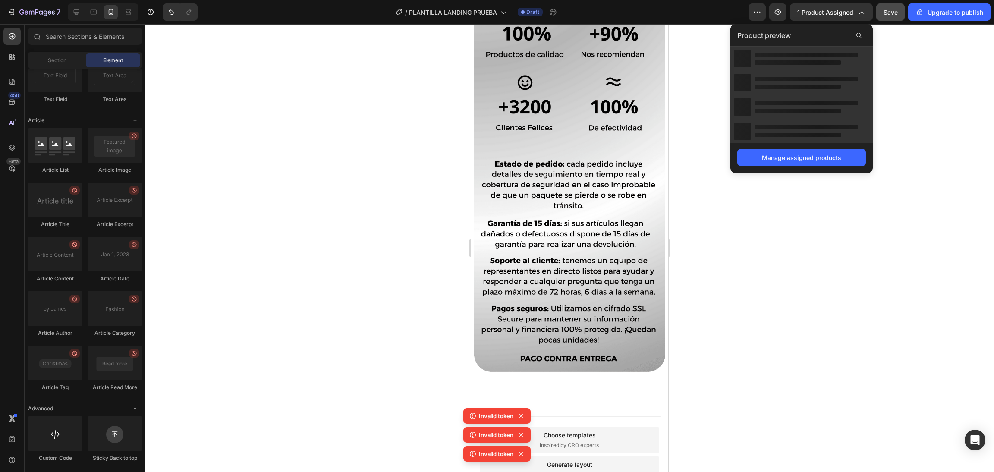
click at [696, 211] on div at bounding box center [569, 248] width 849 height 448
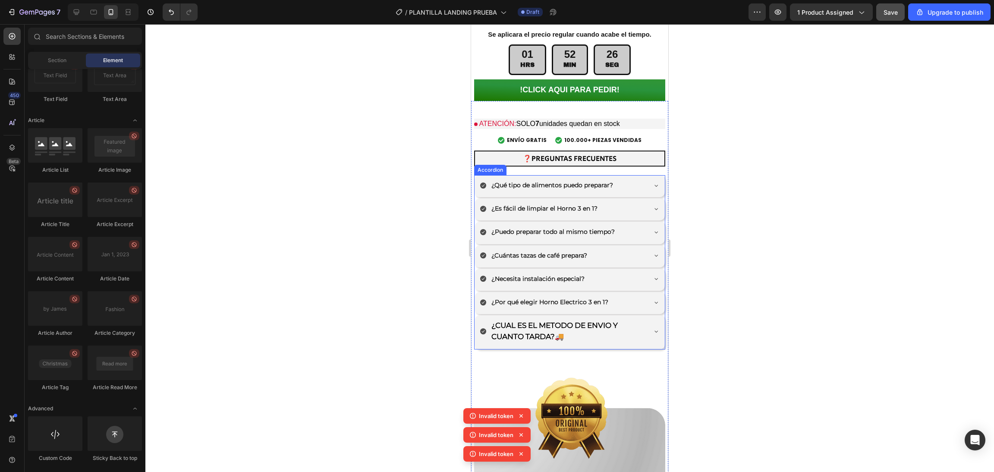
scroll to position [2342, 0]
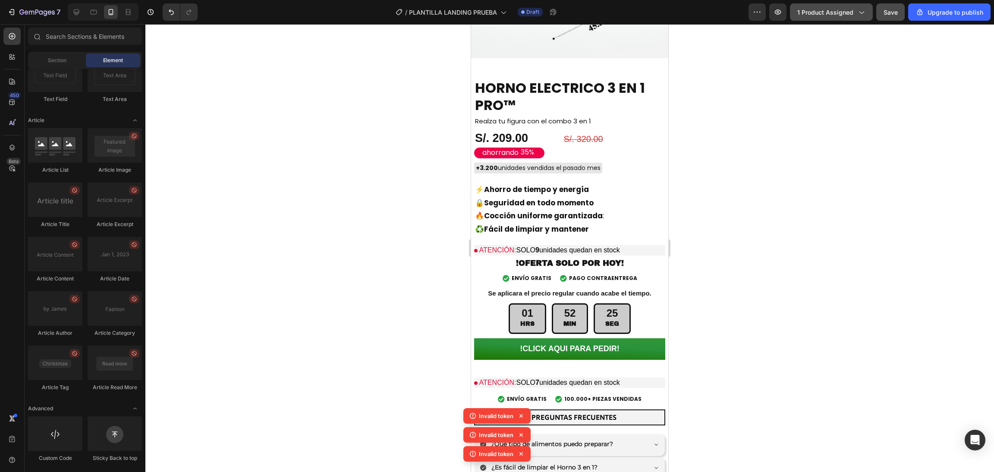
click at [858, 11] on icon "button" at bounding box center [861, 12] width 9 height 9
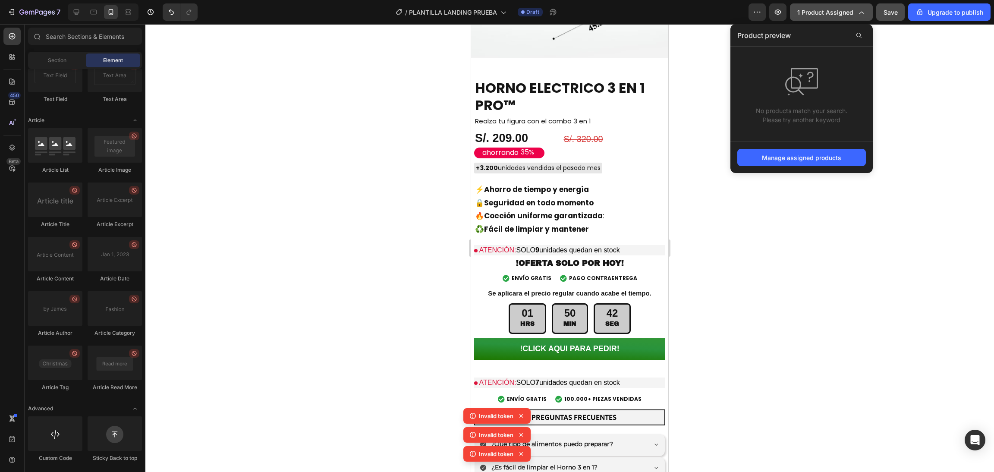
click at [851, 14] on span "1 product assigned" at bounding box center [825, 12] width 56 height 9
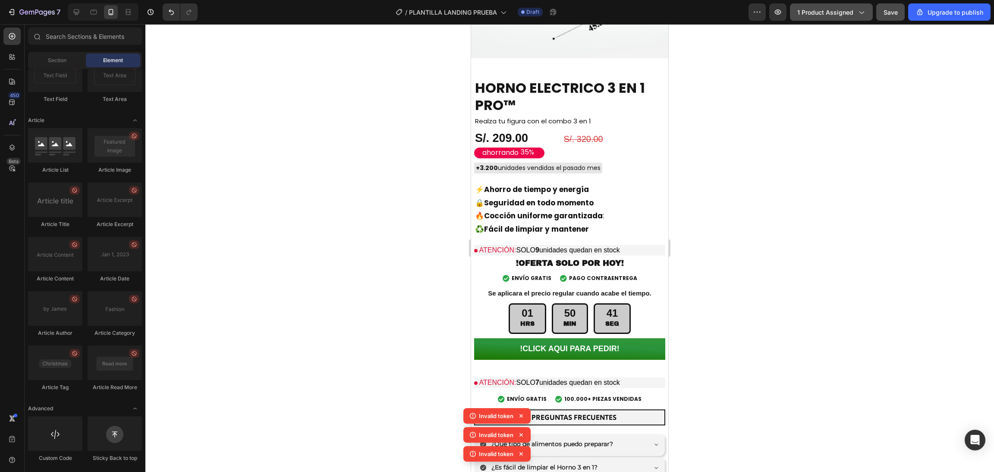
click at [851, 14] on span "1 product assigned" at bounding box center [825, 12] width 56 height 9
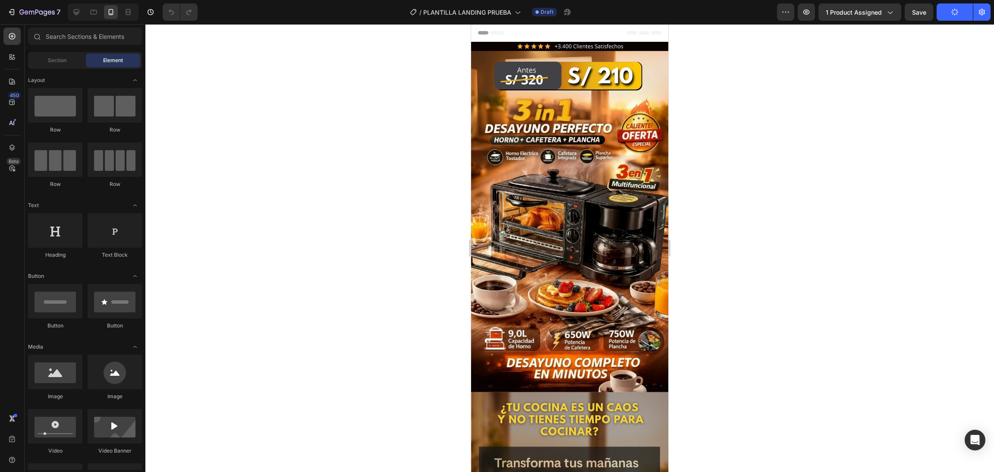
click at [614, 43] on img at bounding box center [569, 217] width 197 height 350
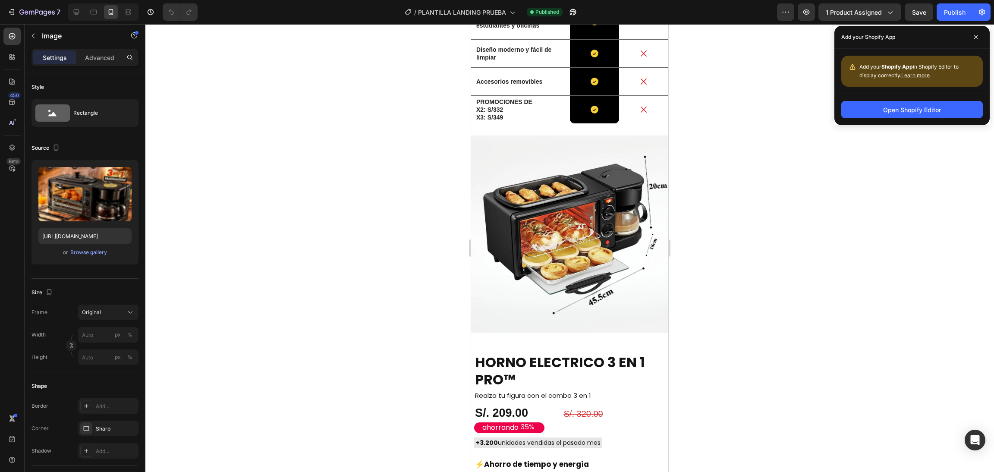
scroll to position [1898, 0]
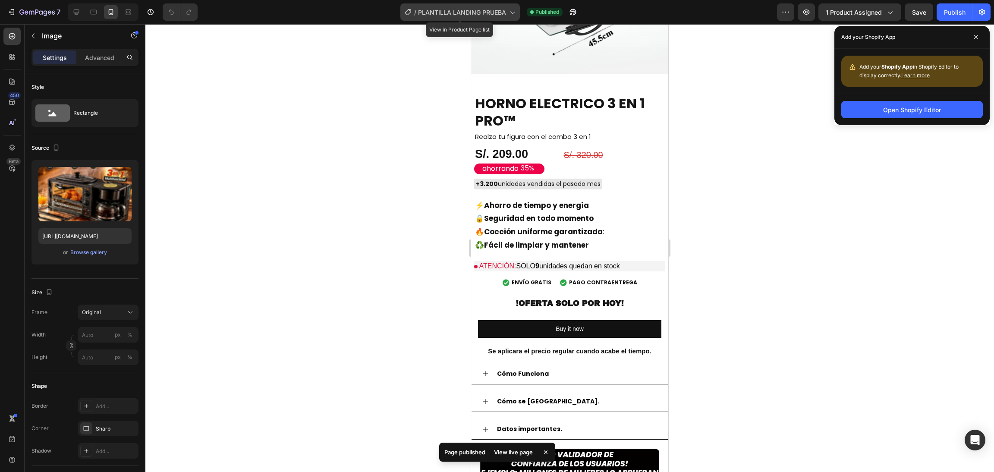
click at [503, 9] on span "PLANTILLA LANDING PRUEBA" at bounding box center [462, 12] width 88 height 9
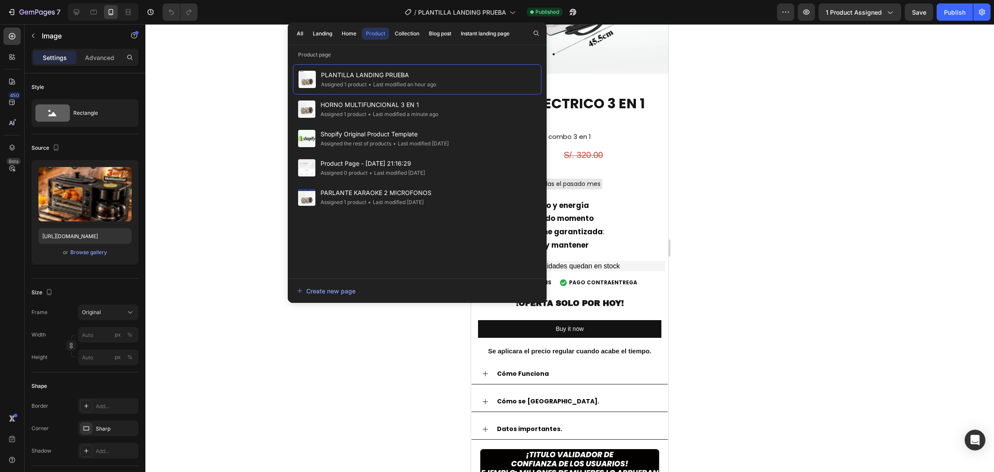
click at [815, 226] on div at bounding box center [569, 248] width 849 height 448
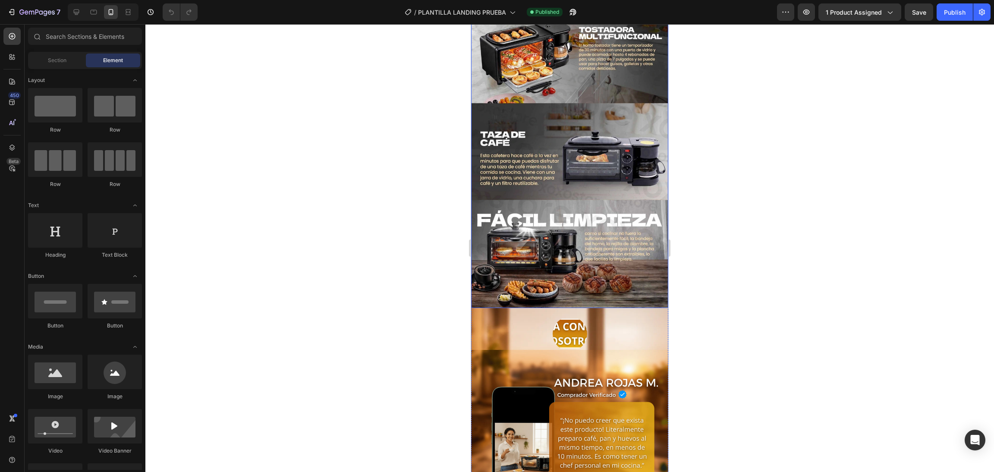
scroll to position [1122, 0]
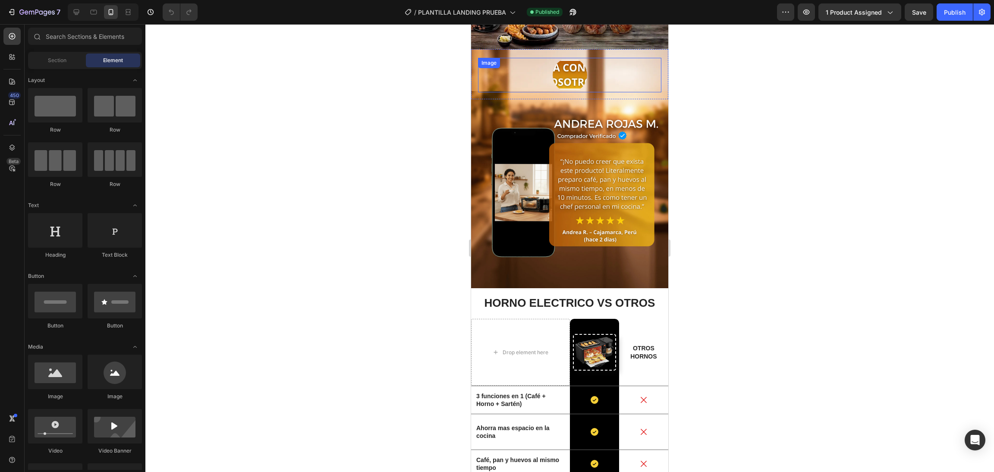
click at [594, 58] on div at bounding box center [569, 75] width 183 height 35
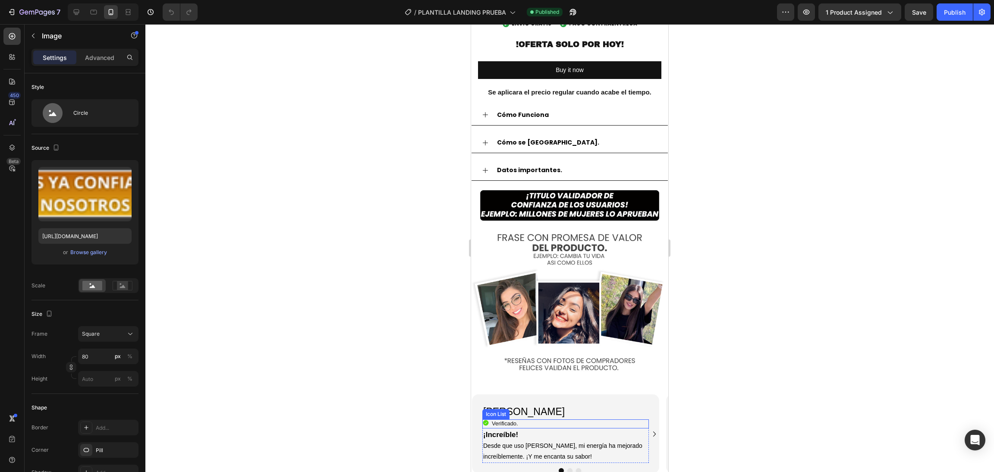
scroll to position [2502, 0]
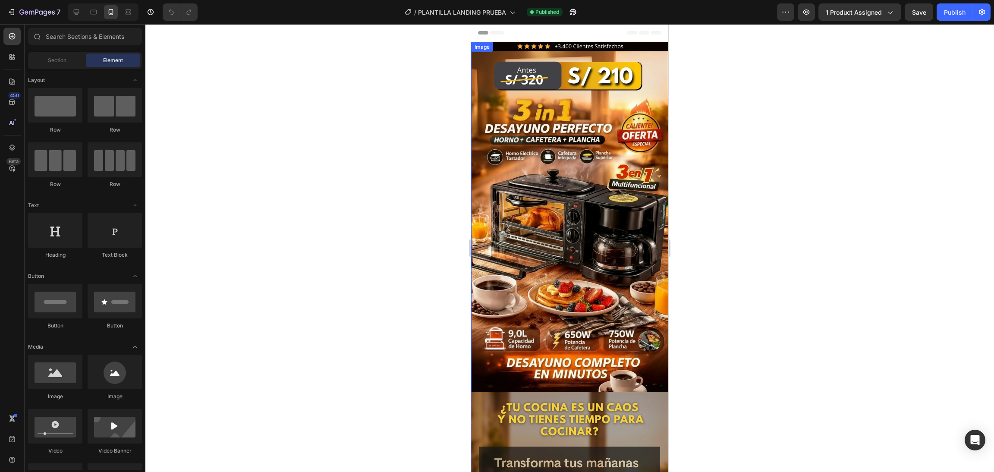
scroll to position [518, 0]
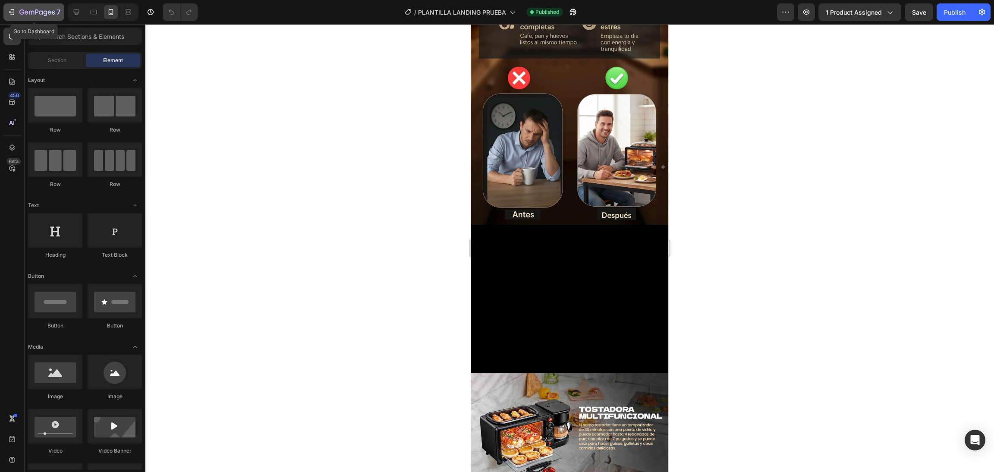
click at [40, 16] on icon "button" at bounding box center [36, 12] width 35 height 7
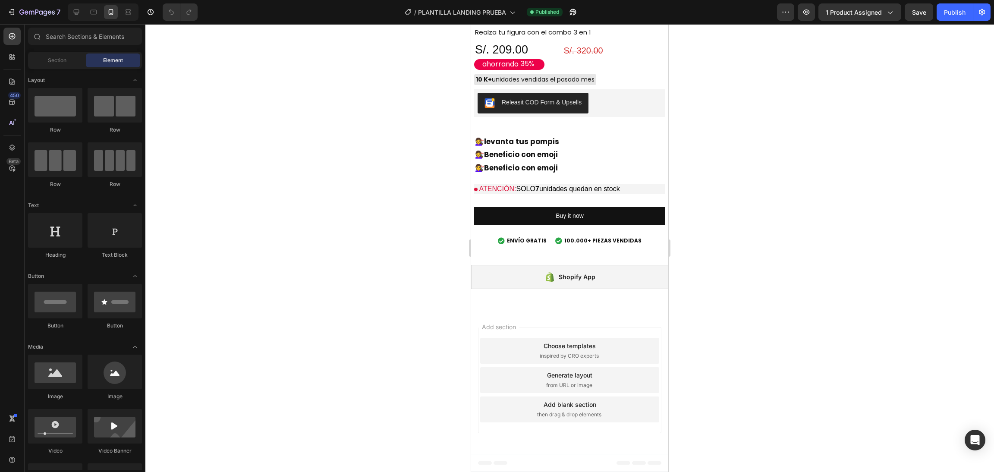
scroll to position [4269, 0]
click at [572, 308] on div "Shopify App Shopify App Section 7" at bounding box center [569, 280] width 197 height 59
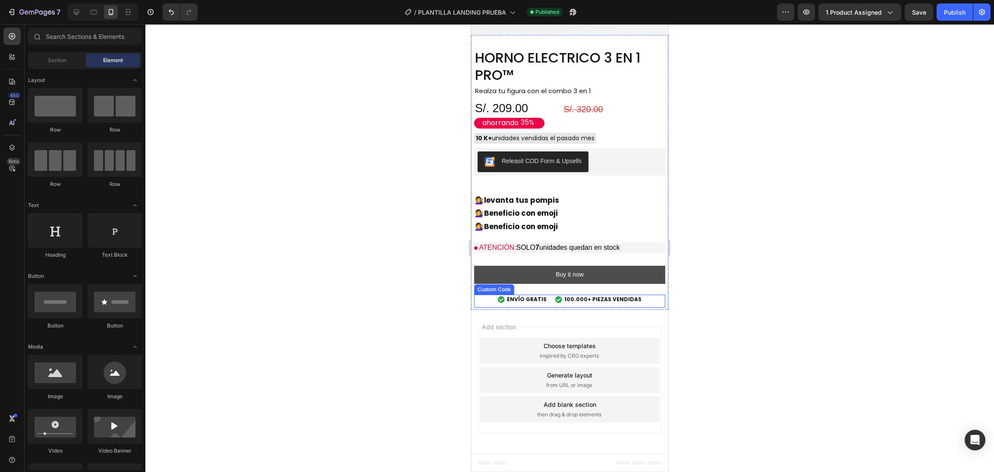
scroll to position [4211, 0]
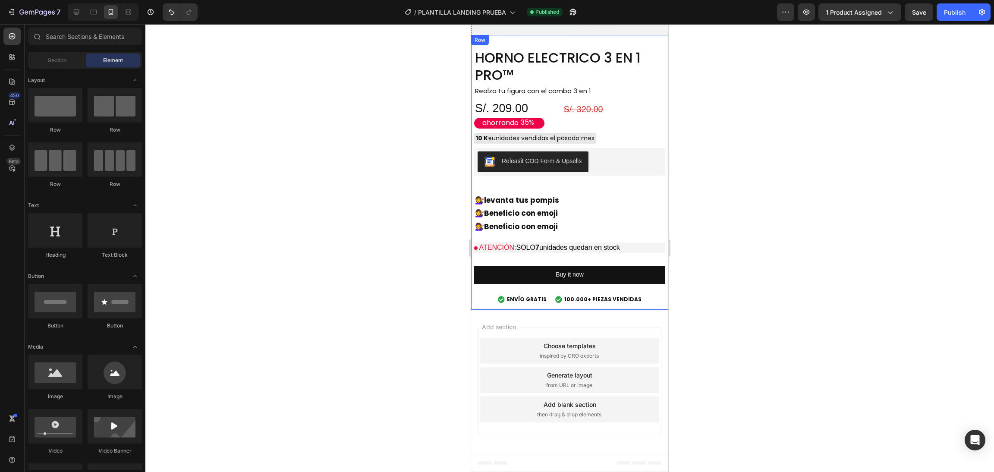
click at [586, 262] on div "HORNO ELECTRICO 3 EN 1 PRO™ Product Title Realza tu figura con el combo 3 en 1 …" at bounding box center [569, 178] width 191 height 261
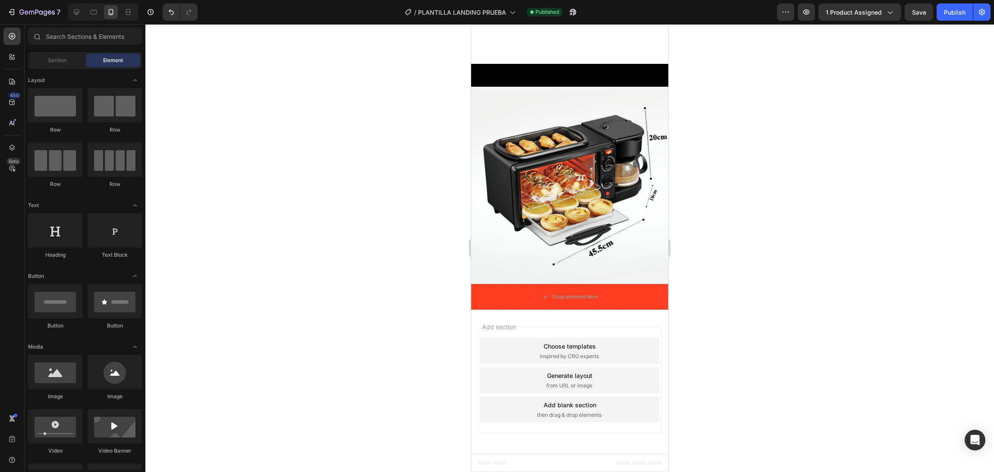
scroll to position [3962, 0]
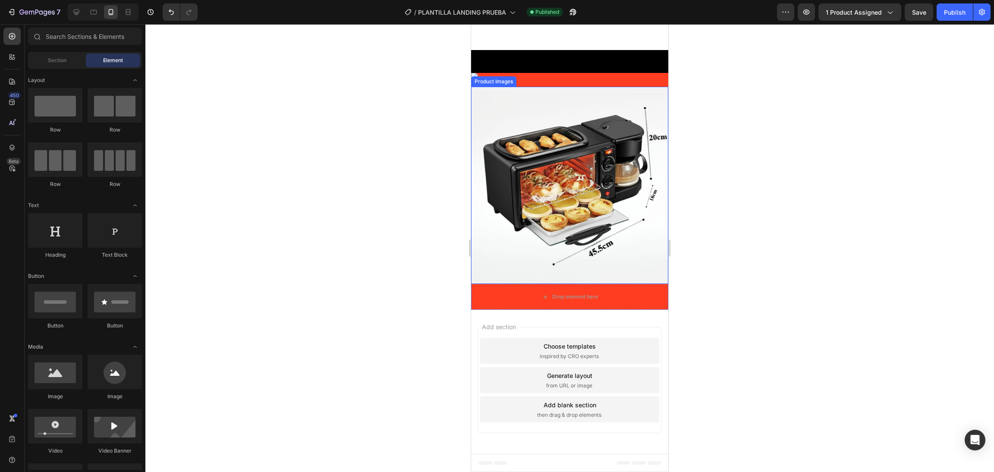
click at [617, 278] on img at bounding box center [569, 185] width 197 height 197
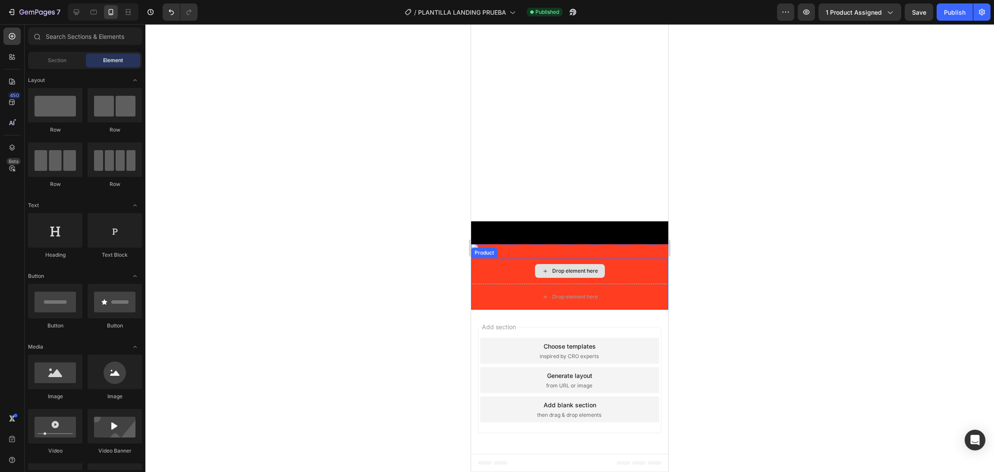
click at [614, 281] on div "Drop element here" at bounding box center [569, 271] width 197 height 26
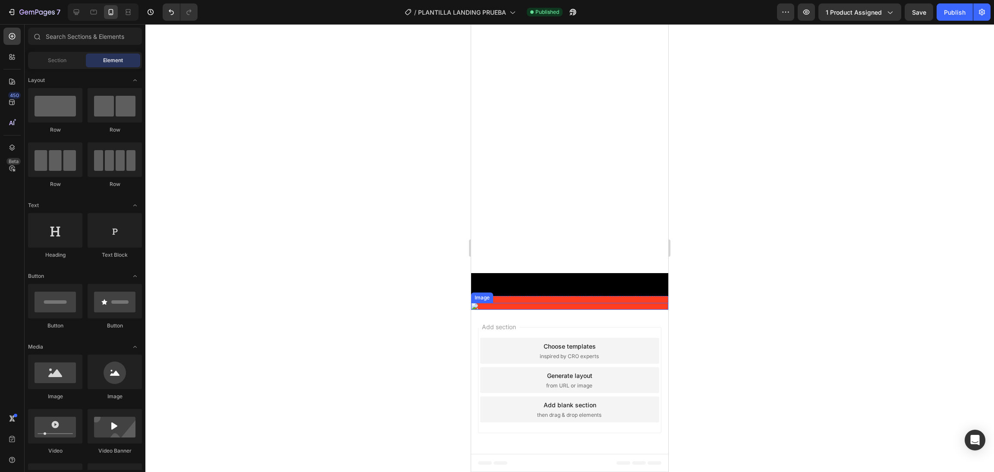
click at [611, 303] on img at bounding box center [569, 306] width 197 height 7
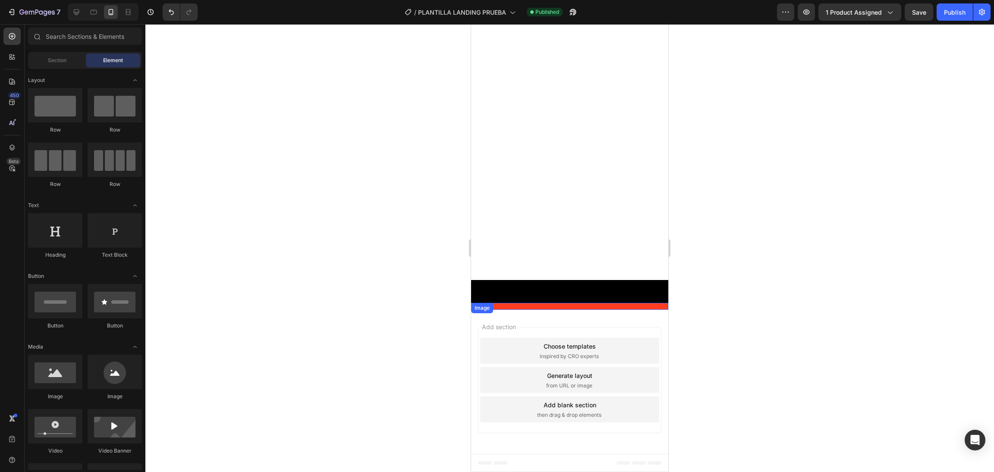
click at [610, 303] on img at bounding box center [569, 306] width 197 height 7
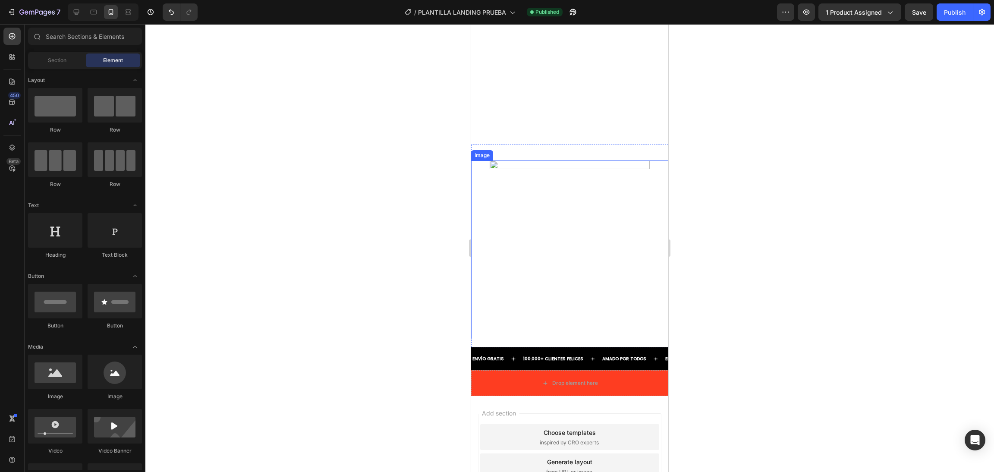
click at [620, 163] on img at bounding box center [569, 249] width 177 height 177
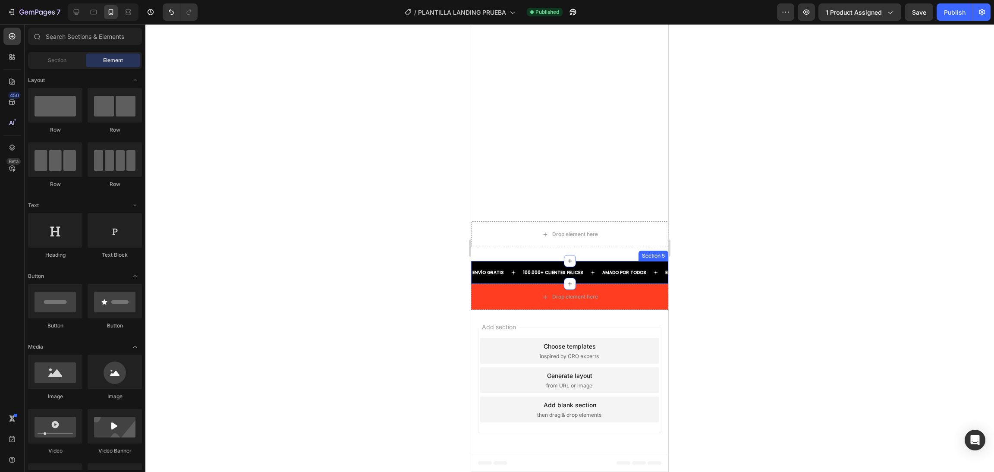
scroll to position [2941, 0]
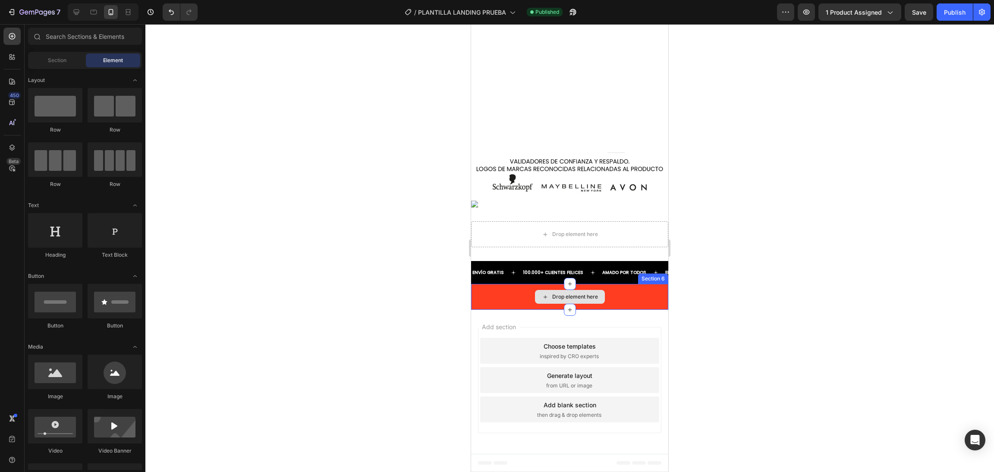
click at [591, 305] on div "Drop element here" at bounding box center [569, 297] width 197 height 26
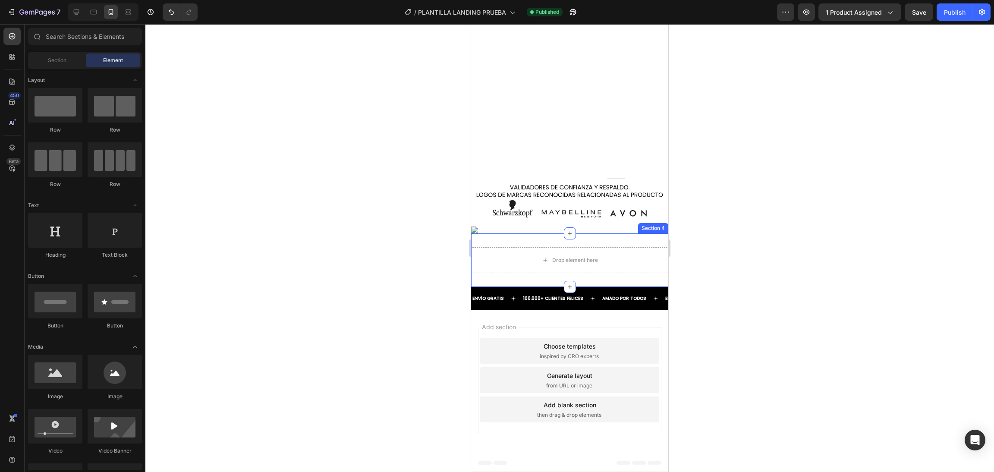
scroll to position [2915, 0]
click at [573, 290] on div "ENVÍO GRATIS Text 100.000+ CLIENTES FELICES Text AMADO POR TODOS Text ENVÍO GRA…" at bounding box center [569, 298] width 197 height 23
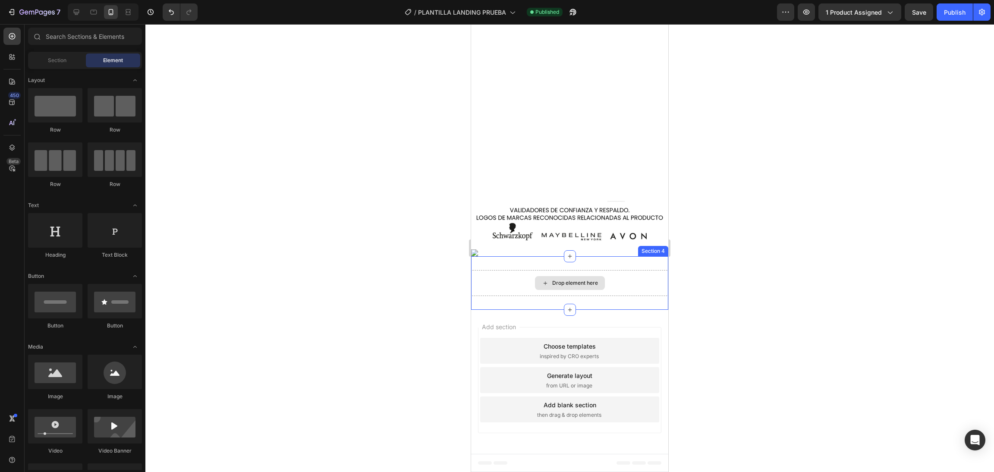
scroll to position [2893, 0]
click at [597, 276] on div "Drop element here" at bounding box center [570, 283] width 70 height 14
click at [607, 262] on div "Drop element here Section 4" at bounding box center [569, 283] width 197 height 54
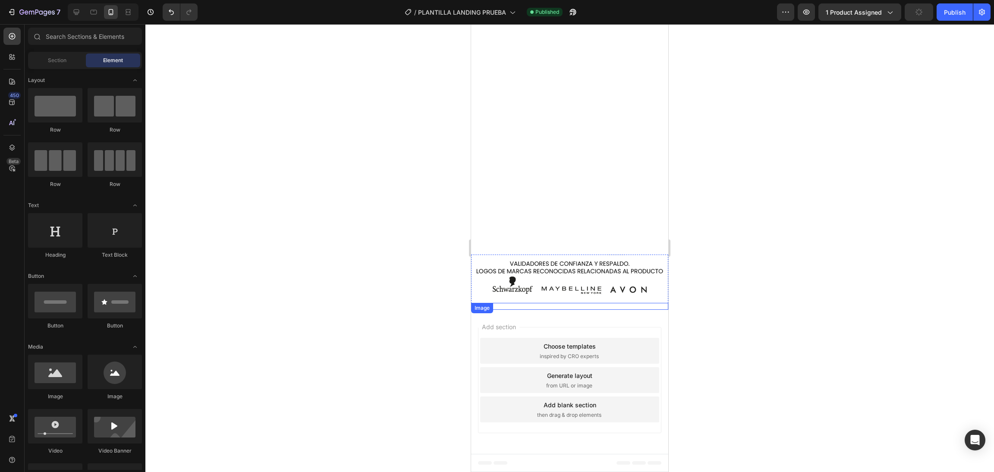
click at [621, 303] on img at bounding box center [569, 306] width 197 height 7
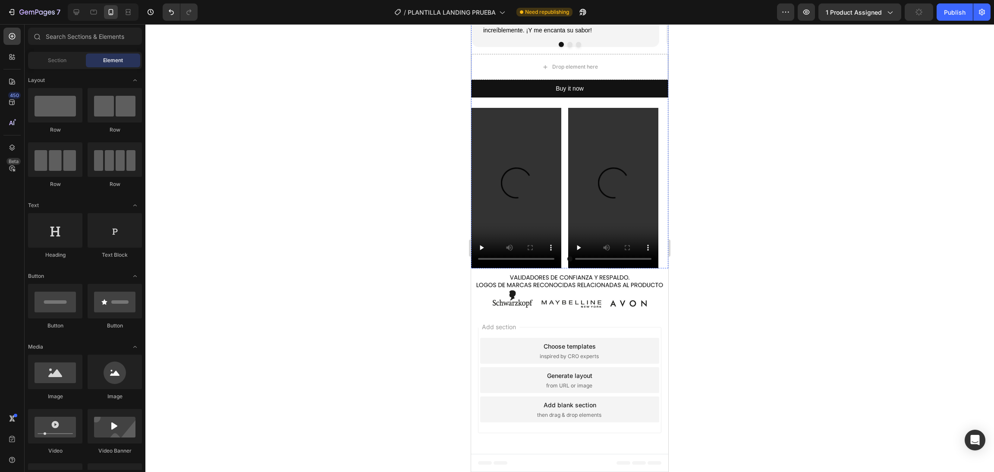
scroll to position [2271, 0]
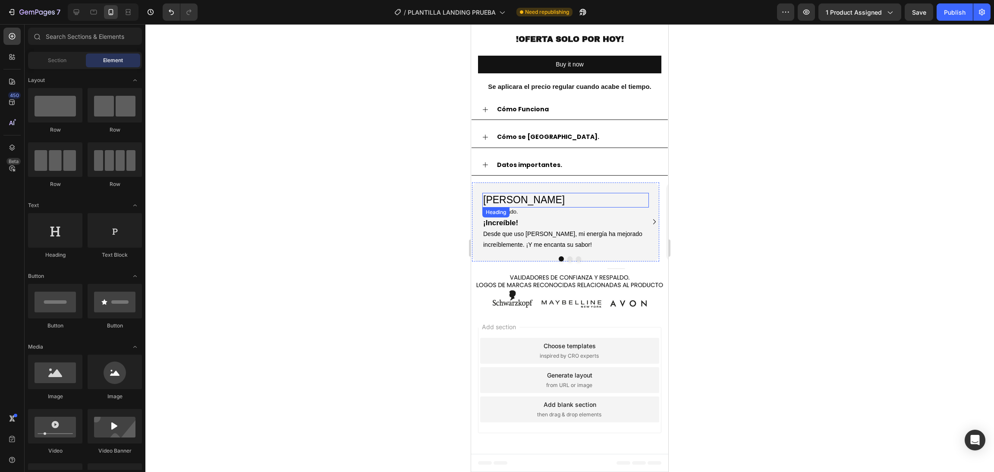
scroll to position [2033, 0]
click at [598, 310] on img at bounding box center [569, 288] width 197 height 41
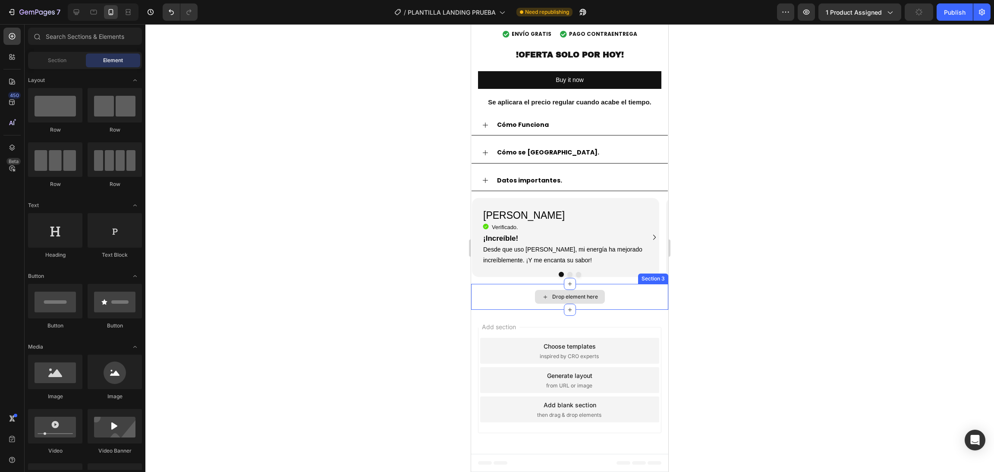
click at [593, 300] on div "Drop element here" at bounding box center [575, 296] width 46 height 7
click at [597, 391] on div "Add section Choose templates inspired by CRO experts Generate layout from URL o…" at bounding box center [569, 382] width 197 height 144
click at [616, 310] on div "Drop element here" at bounding box center [569, 297] width 197 height 26
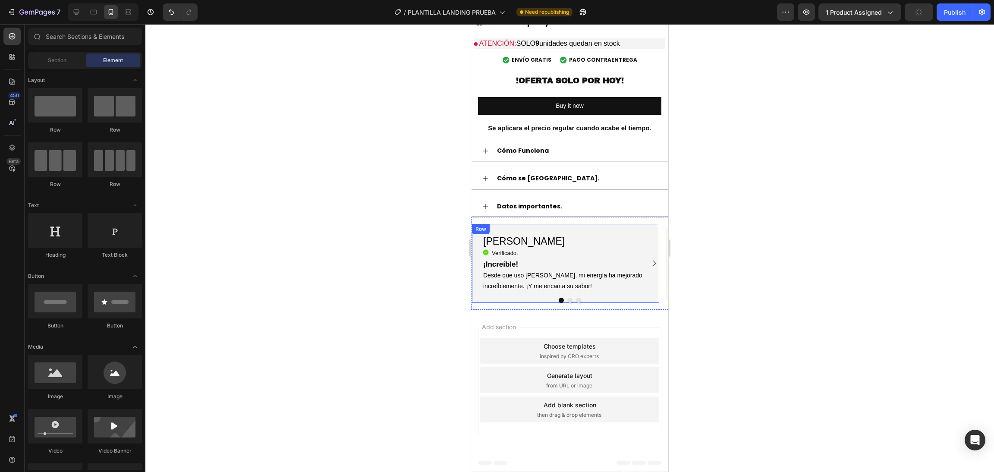
click at [648, 274] on div "[PERSON_NAME] Heading Icon Verificado. Heading Icon List ¡Increíble! Desde que …" at bounding box center [565, 263] width 187 height 79
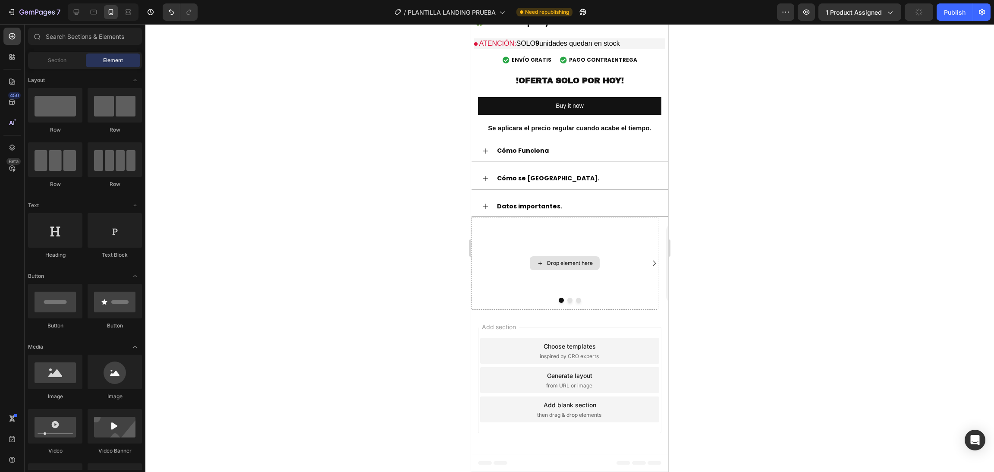
click at [645, 294] on div "Drop element here" at bounding box center [564, 263] width 187 height 93
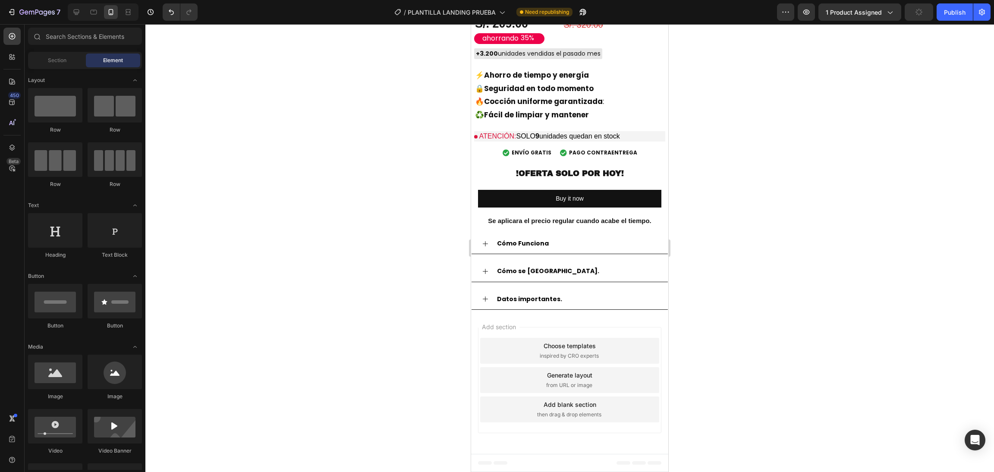
scroll to position [1987, 0]
click at [628, 316] on div "Add section Choose templates inspired by CRO experts Generate layout from URL o…" at bounding box center [569, 382] width 197 height 144
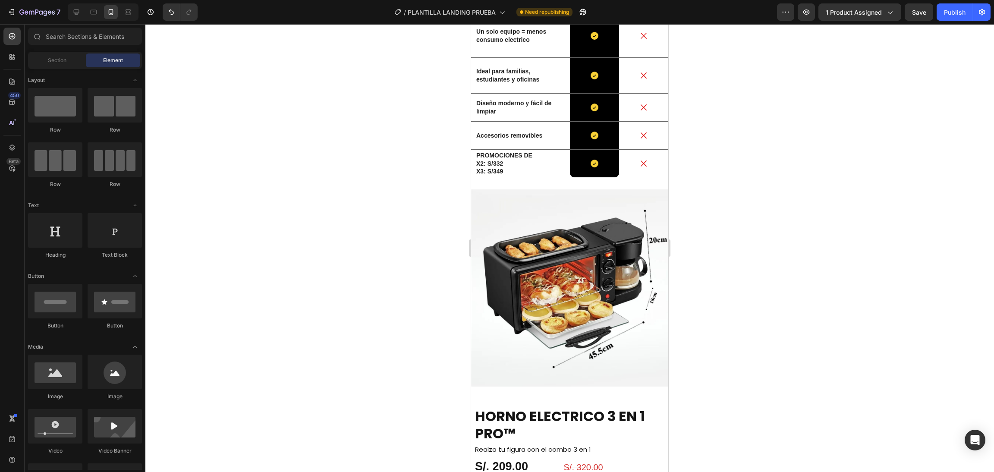
scroll to position [952, 0]
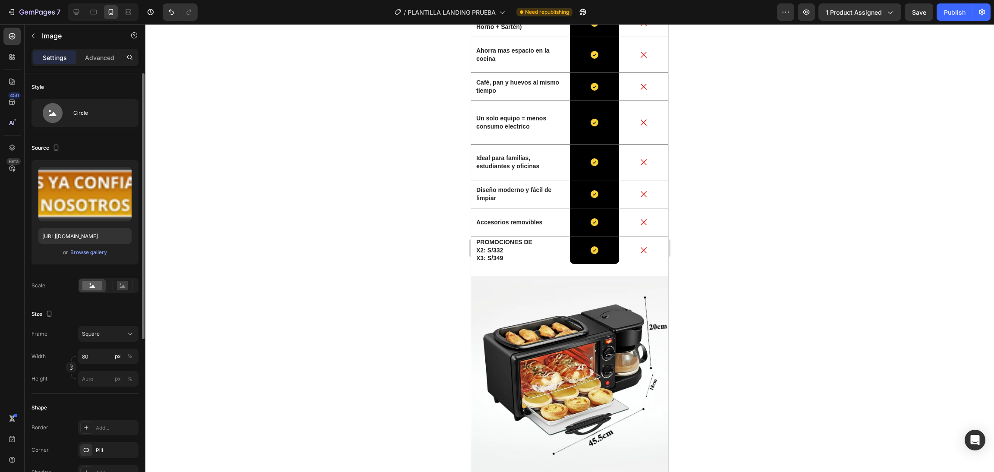
click at [37, 90] on div "Style" at bounding box center [37, 87] width 13 height 8
click at [61, 99] on div "Circle" at bounding box center [84, 113] width 107 height 28
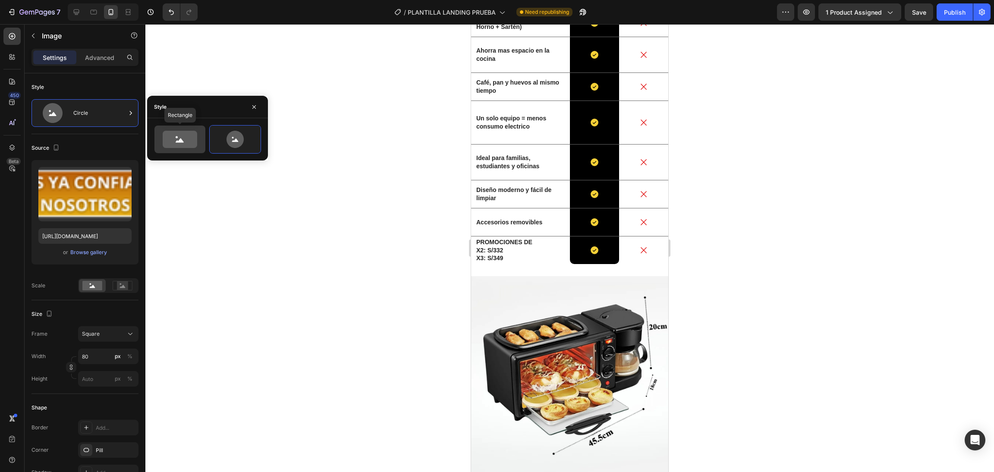
click at [177, 146] on icon at bounding box center [180, 139] width 35 height 17
type input "100"
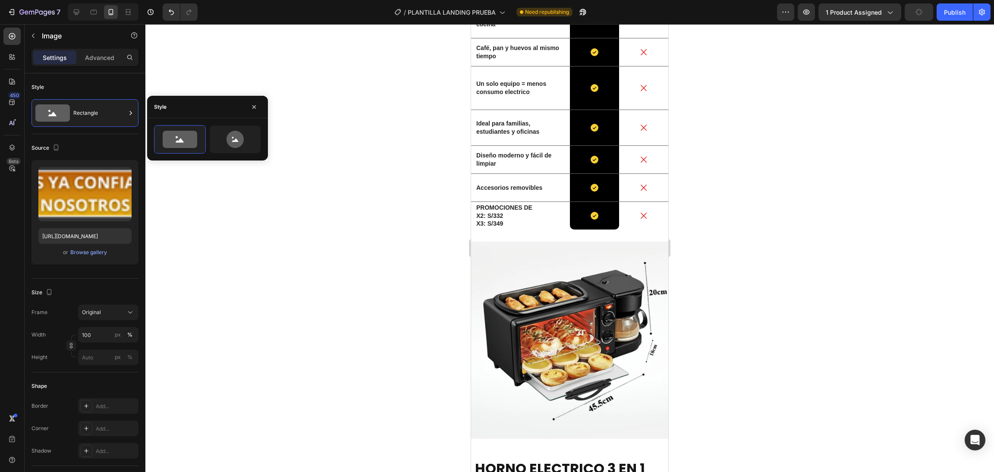
click at [320, 224] on div at bounding box center [569, 248] width 849 height 448
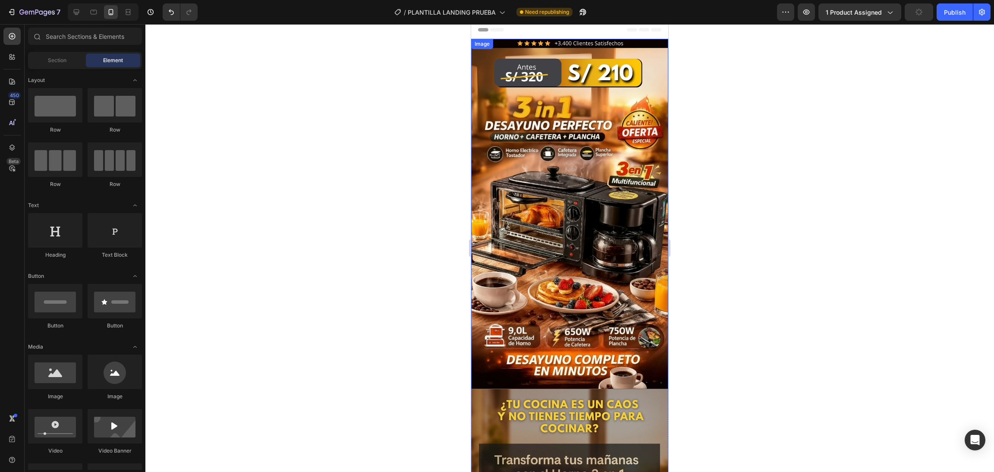
scroll to position [0, 0]
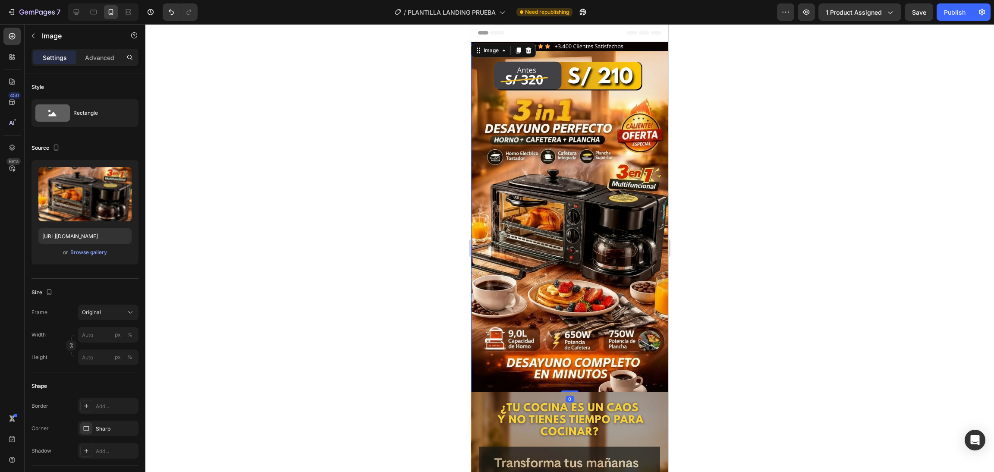
click at [594, 167] on img at bounding box center [569, 217] width 197 height 350
click at [115, 230] on input "[URL][DOMAIN_NAME]" at bounding box center [84, 236] width 93 height 16
paste input "png?v=1759086198"
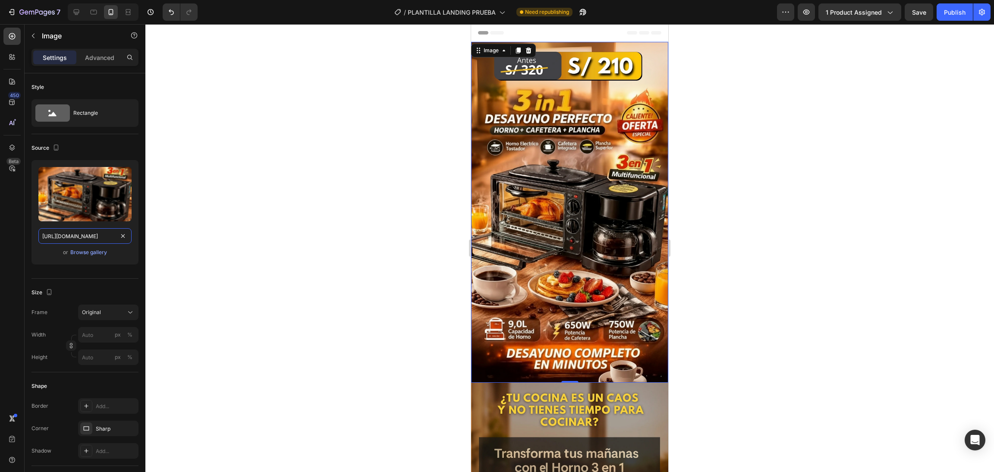
scroll to position [172, 0]
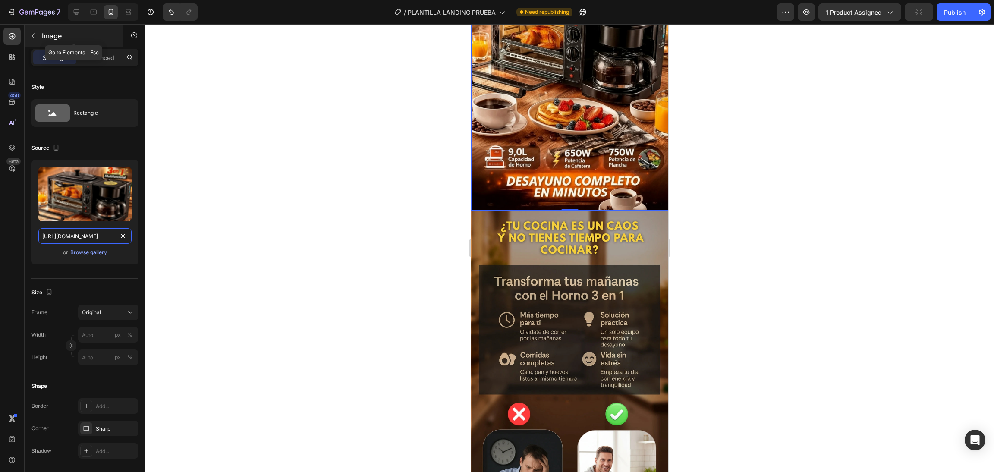
type input "[URL][DOMAIN_NAME]"
click at [40, 34] on div "Image" at bounding box center [74, 36] width 98 height 22
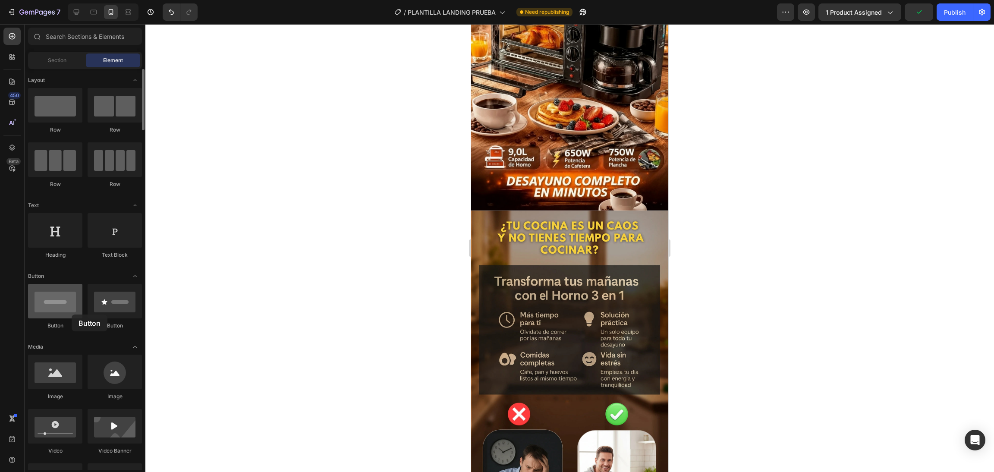
click at [72, 315] on div at bounding box center [55, 301] width 54 height 35
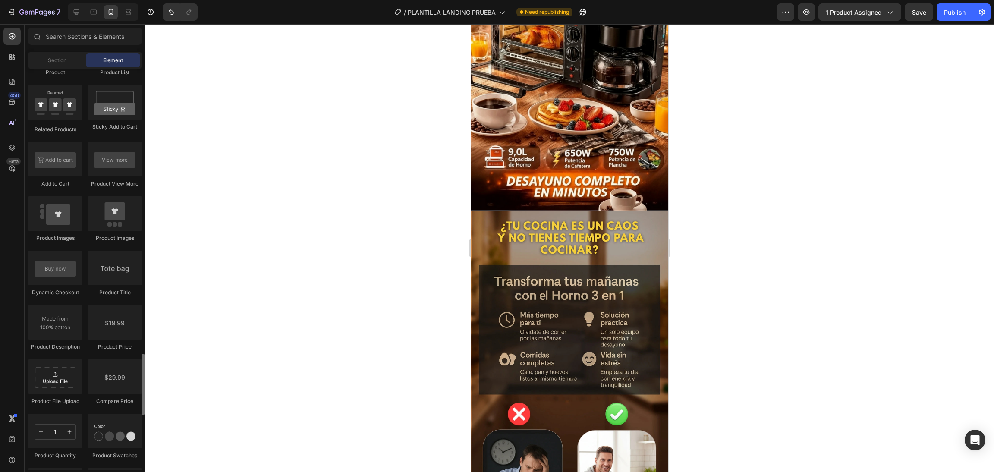
scroll to position [1470, 0]
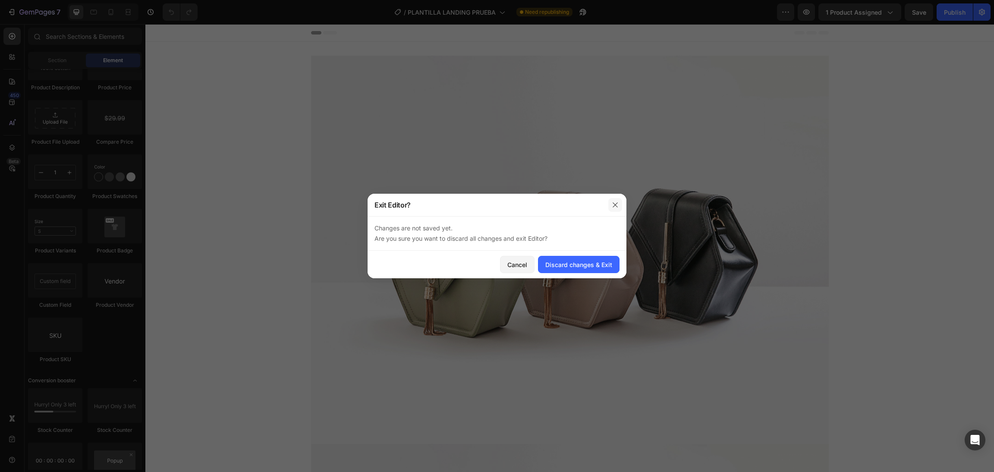
click at [616, 202] on icon "button" at bounding box center [615, 204] width 7 height 7
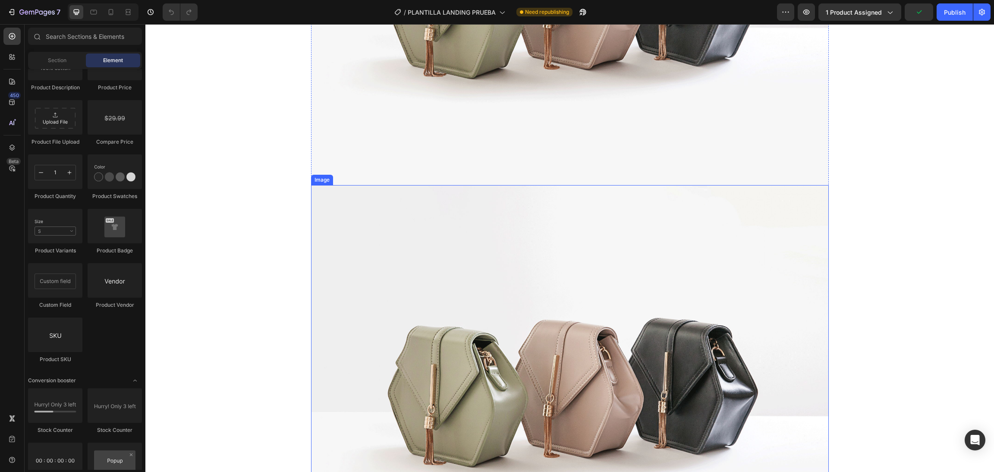
scroll to position [518, 0]
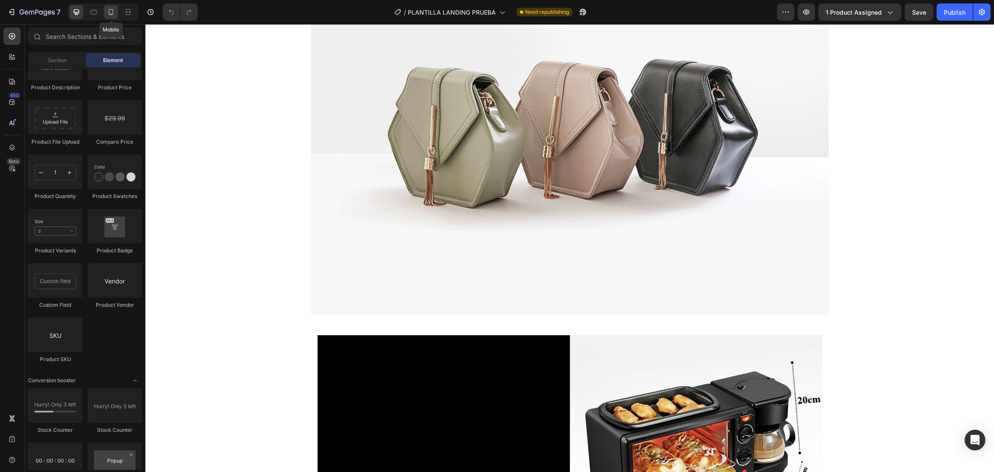
click at [113, 9] on icon at bounding box center [111, 12] width 9 height 9
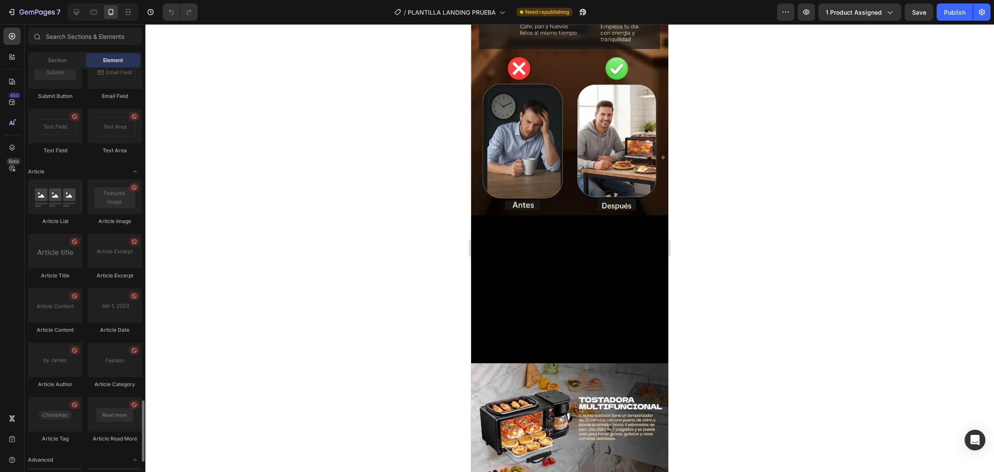
scroll to position [2214, 0]
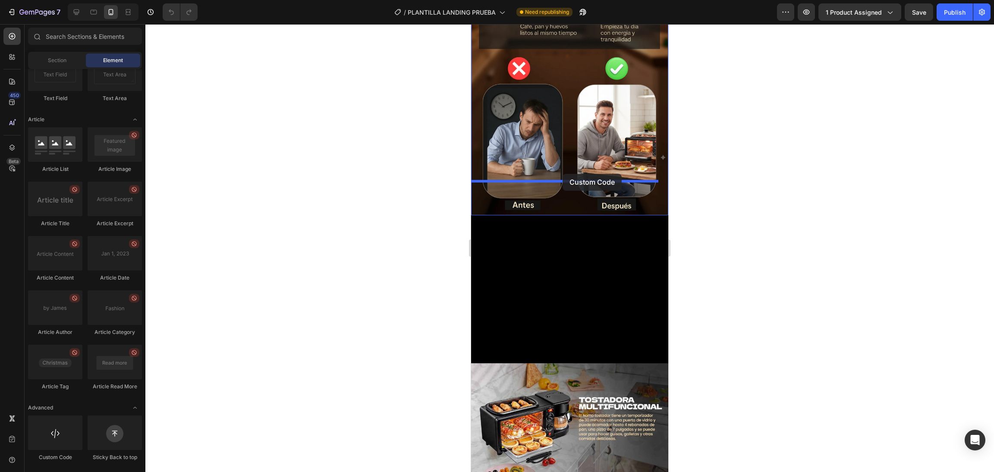
drag, startPoint x: 519, startPoint y: 460, endPoint x: 563, endPoint y: 174, distance: 289.4
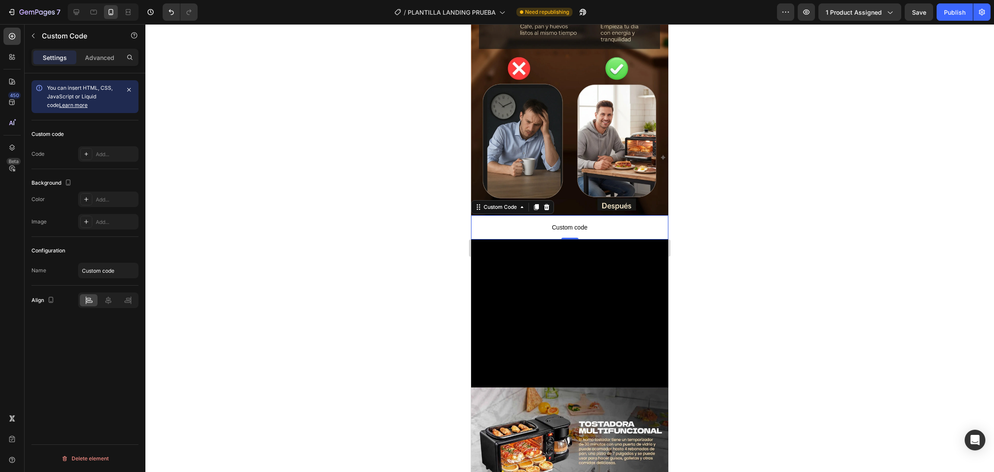
click at [640, 215] on p "Custom code" at bounding box center [569, 227] width 197 height 24
click at [611, 215] on p "Custom code" at bounding box center [569, 227] width 197 height 24
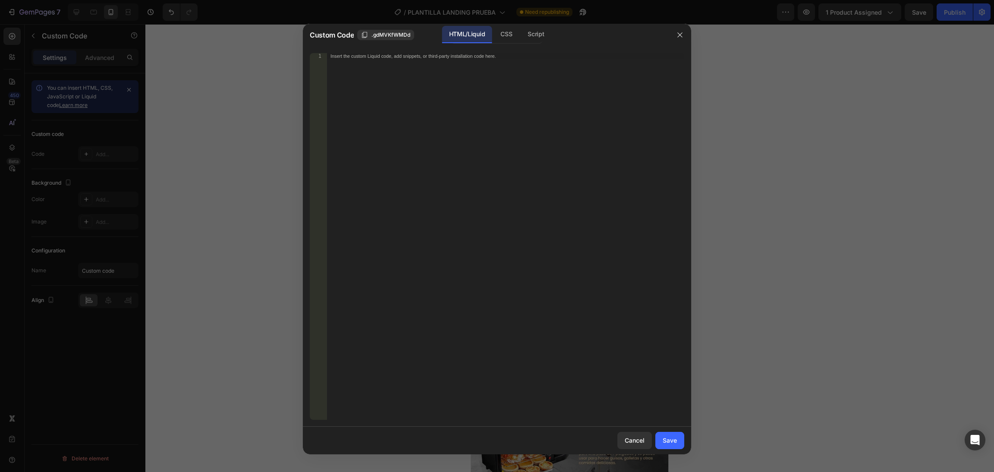
click at [611, 182] on div "Insert the custom Liquid code, add snippets, or third-party installation code h…" at bounding box center [505, 242] width 357 height 379
paste textarea "<div id="_rsi-cod-form-embed-custom-hook"></div>"
type textarea "<div id="_rsi-cod-form-embed-custom-hook"></div>"
click at [661, 433] on button "Save" at bounding box center [669, 440] width 29 height 17
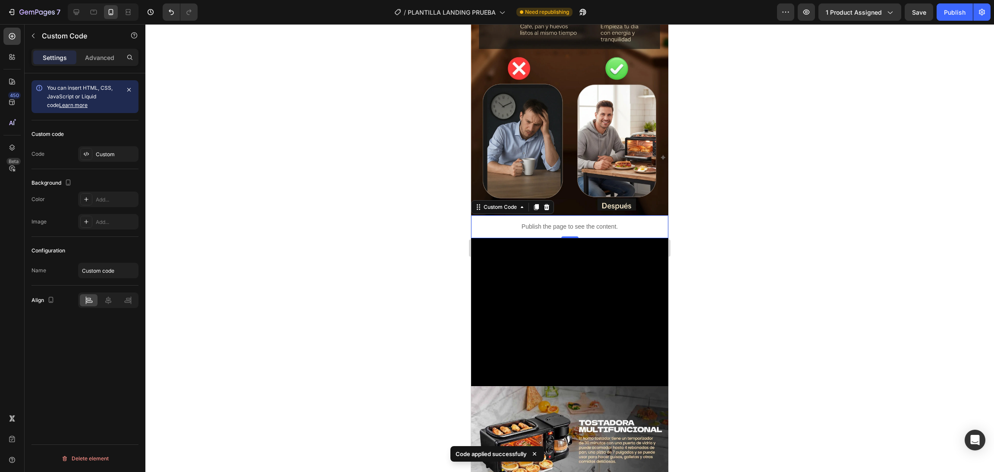
scroll to position [604, 0]
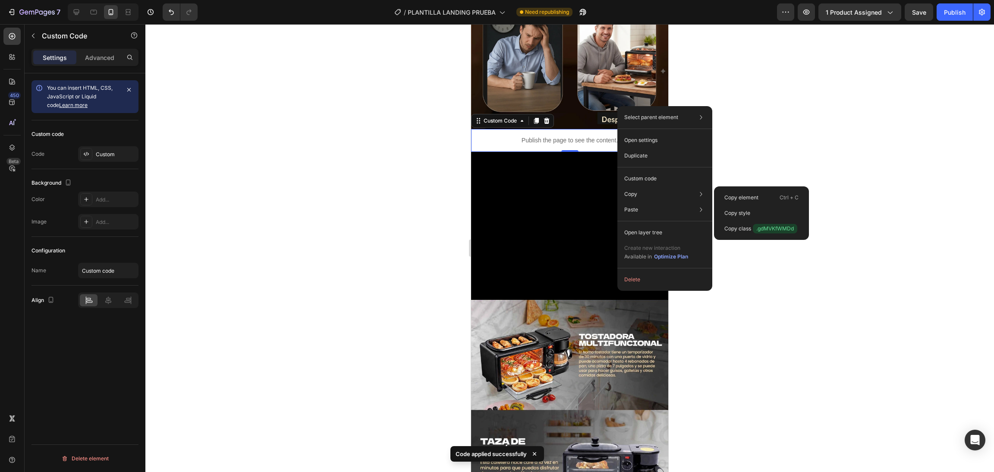
click at [738, 198] on p "Copy element" at bounding box center [741, 198] width 34 height 8
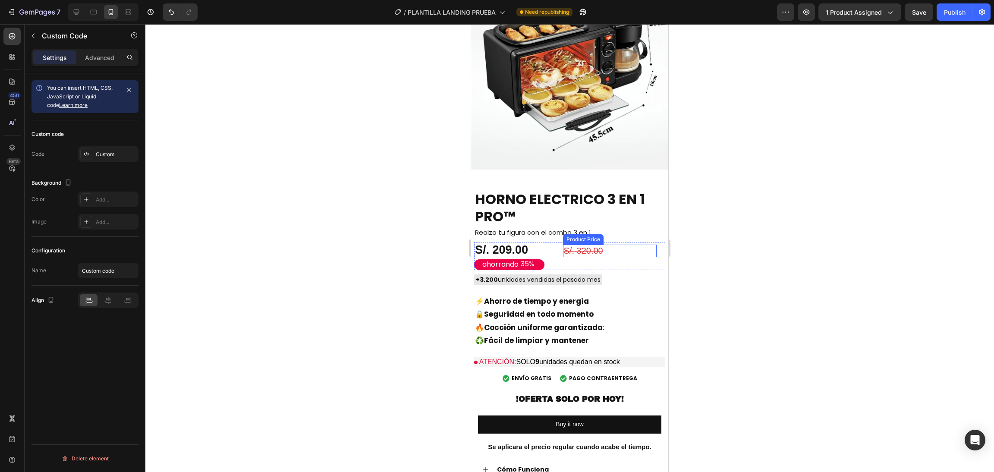
scroll to position [1898, 0]
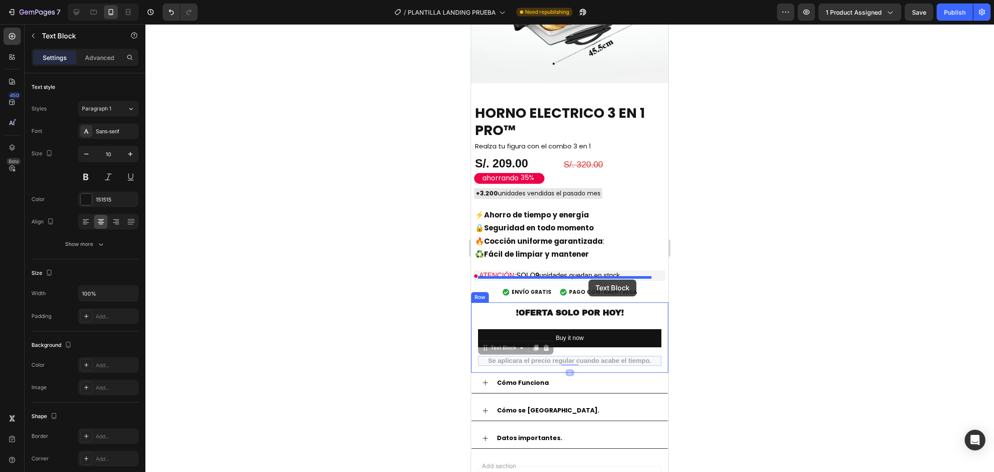
drag, startPoint x: 587, startPoint y: 320, endPoint x: 589, endPoint y: 280, distance: 40.2
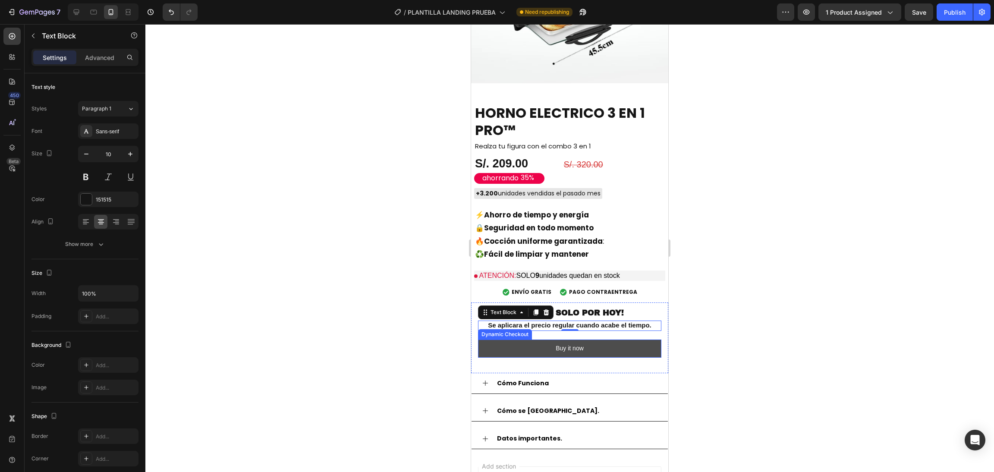
click at [601, 340] on button "Buy it now" at bounding box center [569, 349] width 183 height 18
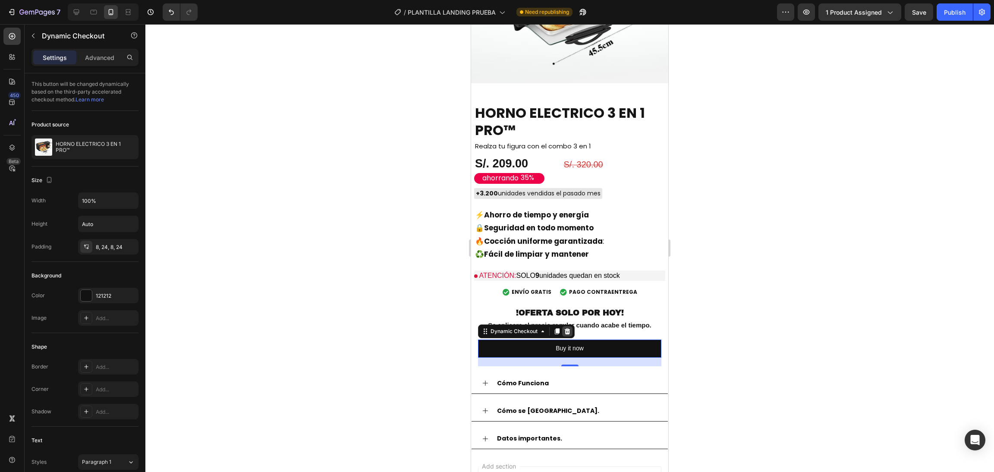
click at [568, 328] on icon at bounding box center [568, 331] width 6 height 6
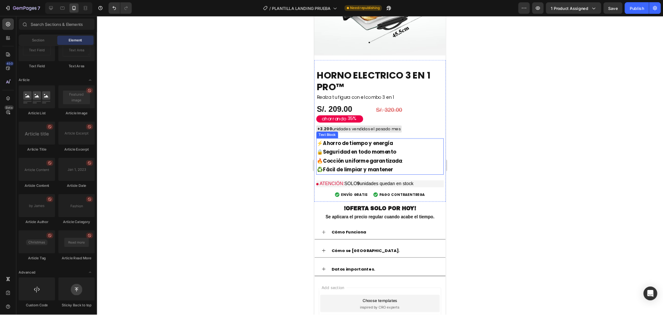
scroll to position [1960, 0]
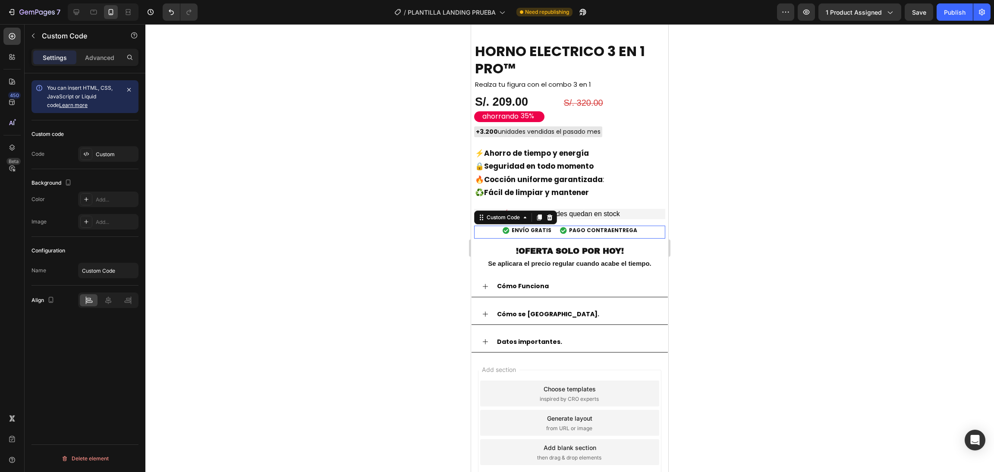
click at [563, 222] on div "ENVÍO GRATIS PAGO CONTRAENTREGA" at bounding box center [569, 230] width 191 height 16
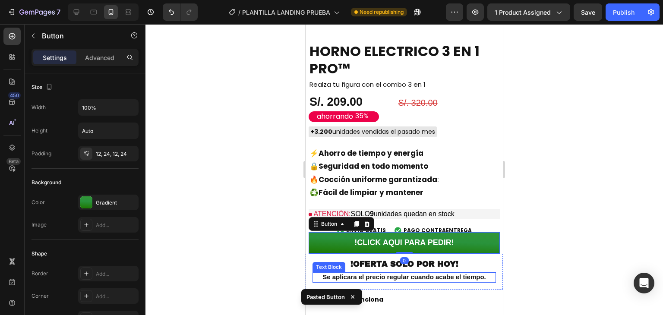
scroll to position [2018, 0]
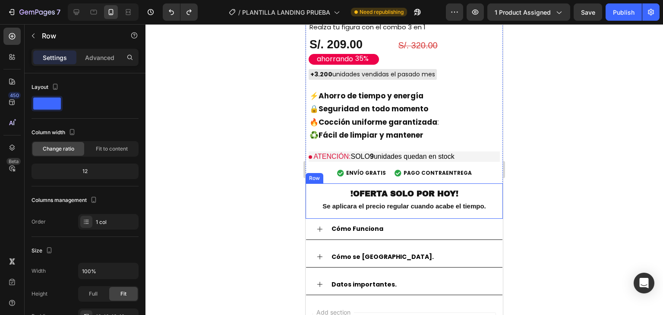
click at [432, 183] on div "!OFERTA SOLO POR HOY! Text Block Se aplicara el precio regular cuando acabe el …" at bounding box center [403, 200] width 197 height 35
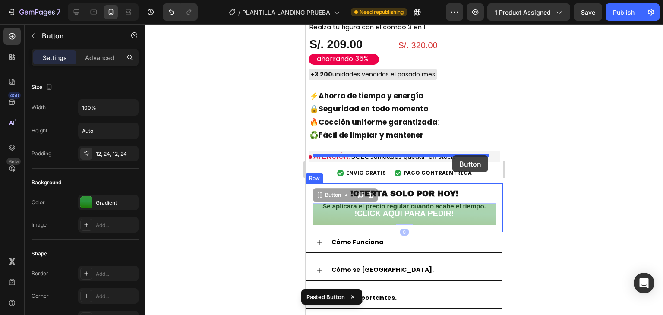
drag, startPoint x: 474, startPoint y: 183, endPoint x: 452, endPoint y: 155, distance: 35.6
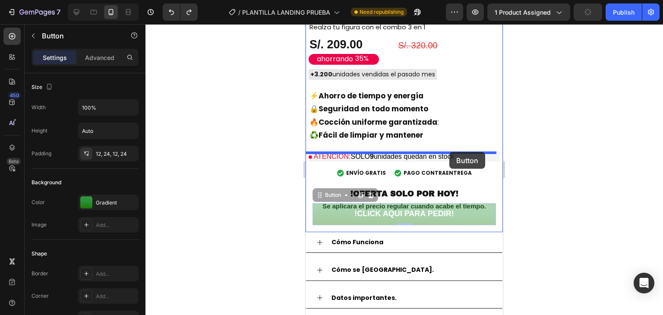
drag, startPoint x: 457, startPoint y: 174, endPoint x: 449, endPoint y: 152, distance: 23.5
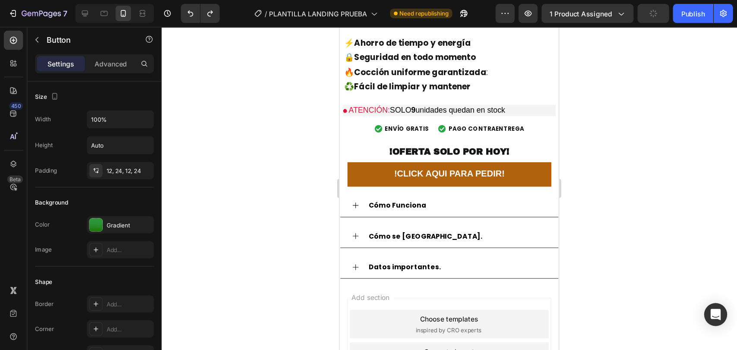
scroll to position [2075, 0]
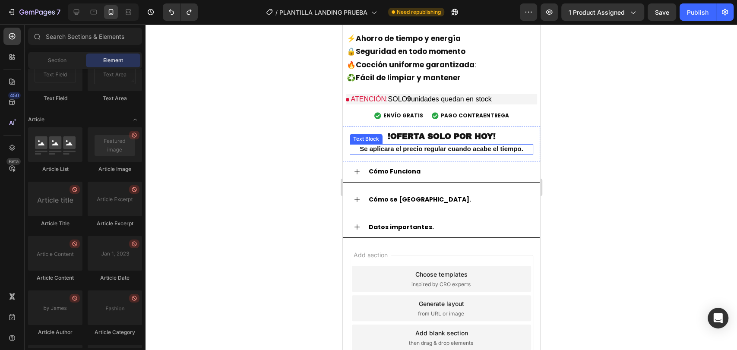
click at [467, 145] on strong "Se aplicara el precio regular cuando acabe el tiempo." at bounding box center [440, 148] width 163 height 7
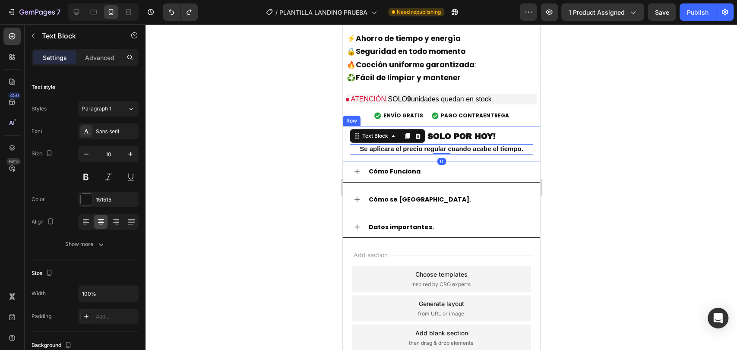
click at [468, 126] on div "!OFERTA SOLO POR HOY! Text Block Se aplicara el precio regular cuando acabe el …" at bounding box center [440, 143] width 197 height 35
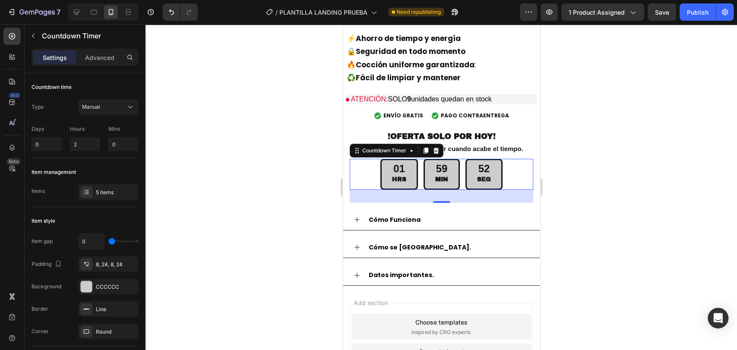
click at [491, 190] on div "30" at bounding box center [440, 196] width 183 height 13
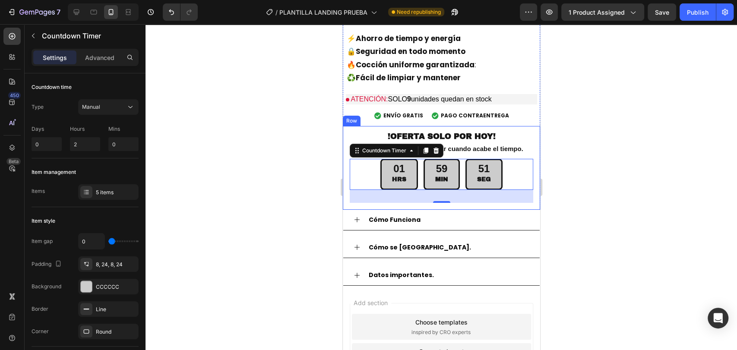
drag, startPoint x: 550, startPoint y: 147, endPoint x: 191, endPoint y: 130, distance: 359.4
click at [550, 147] on div at bounding box center [440, 187] width 591 height 326
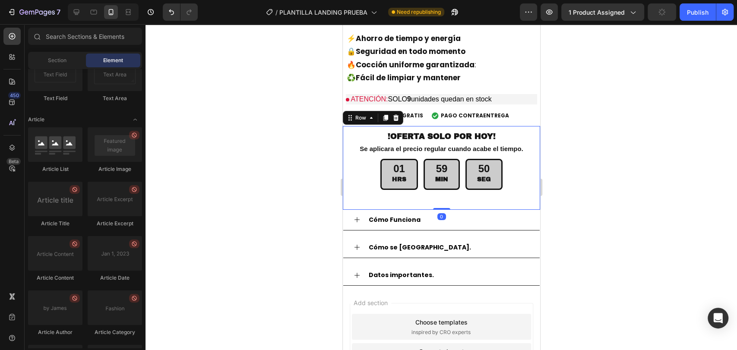
click at [498, 168] on div "!OFERTA SOLO POR HOY! Text Block Se aplicara el precio regular cuando acabe el …" at bounding box center [440, 168] width 197 height 84
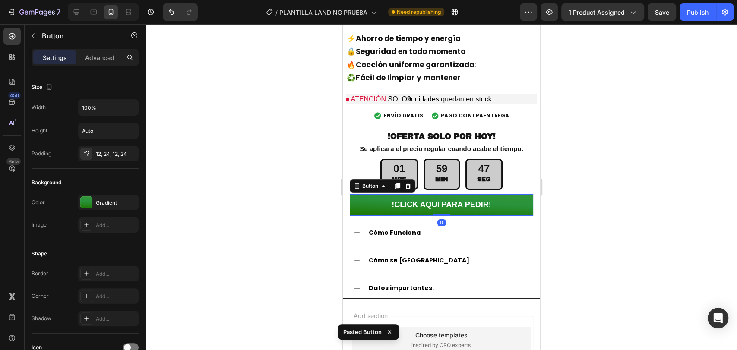
click at [601, 173] on div at bounding box center [440, 187] width 591 height 326
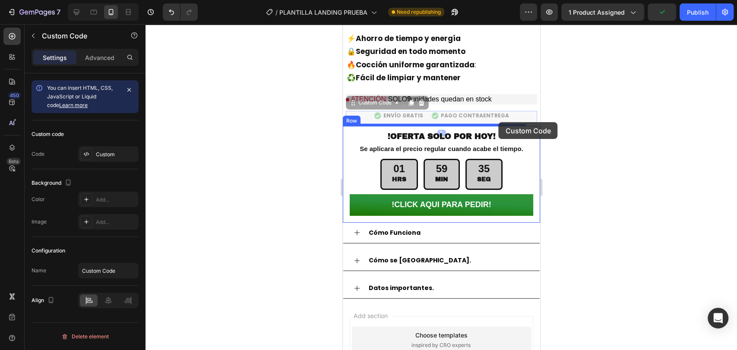
drag, startPoint x: 502, startPoint y: 84, endPoint x: 498, endPoint y: 123, distance: 39.0
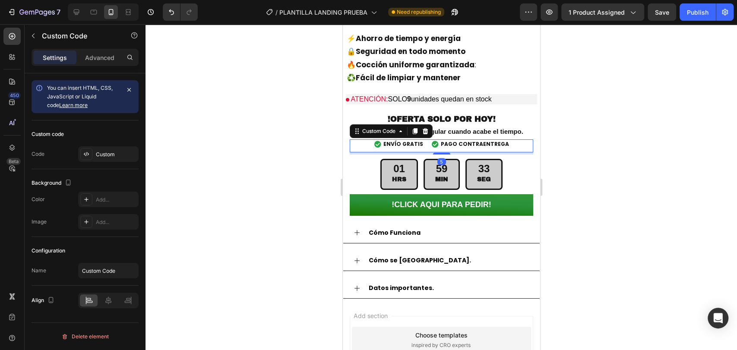
click at [566, 95] on div at bounding box center [440, 187] width 591 height 326
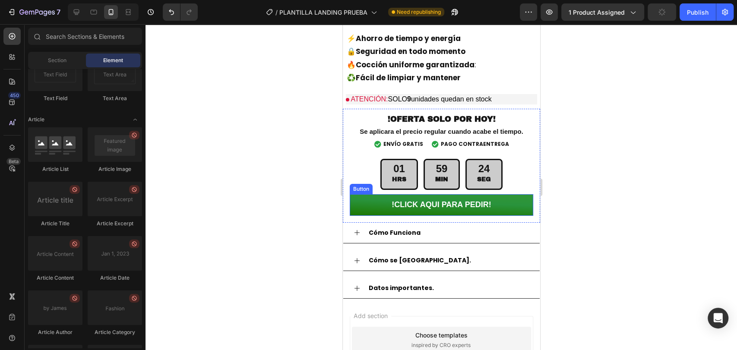
scroll to position [2139, 0]
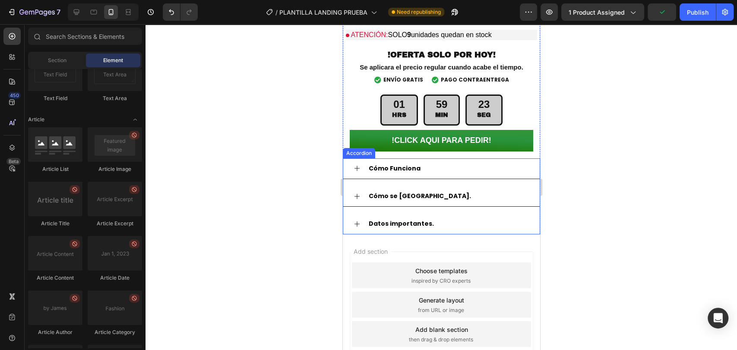
click at [347, 158] on div "Cómo Funciona" at bounding box center [441, 168] width 196 height 21
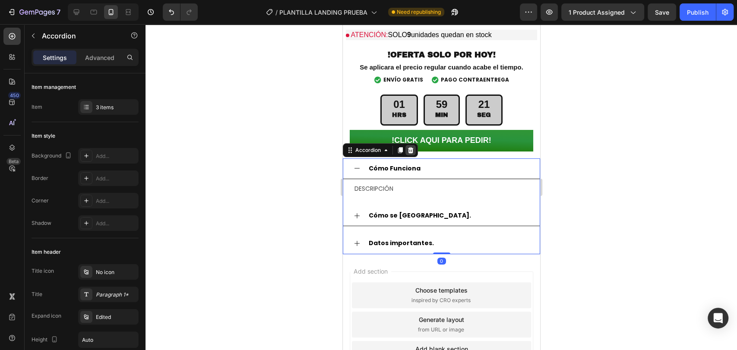
click at [413, 147] on icon at bounding box center [409, 150] width 7 height 7
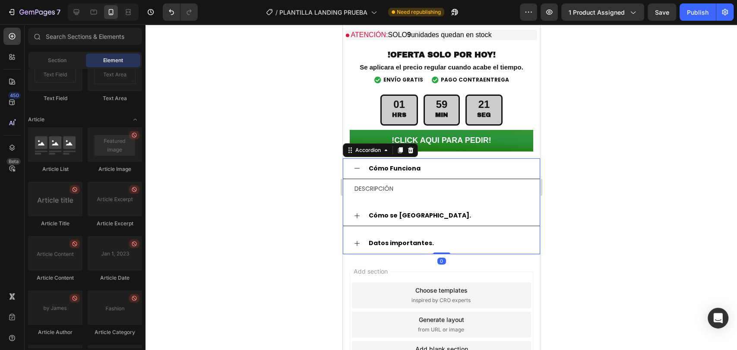
scroll to position [2076, 0]
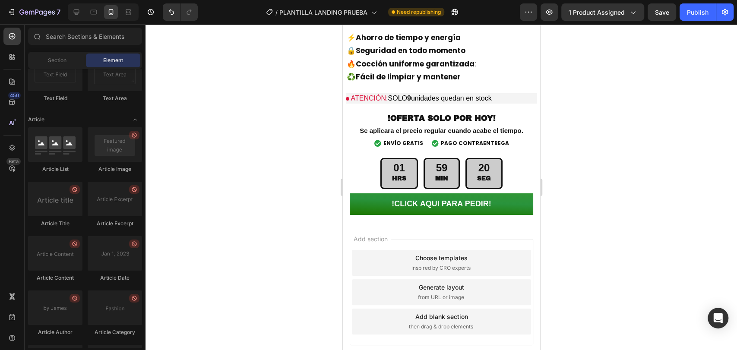
click at [437, 222] on div "Add section Choose templates inspired by CRO experts Generate layout from URL o…" at bounding box center [440, 294] width 197 height 144
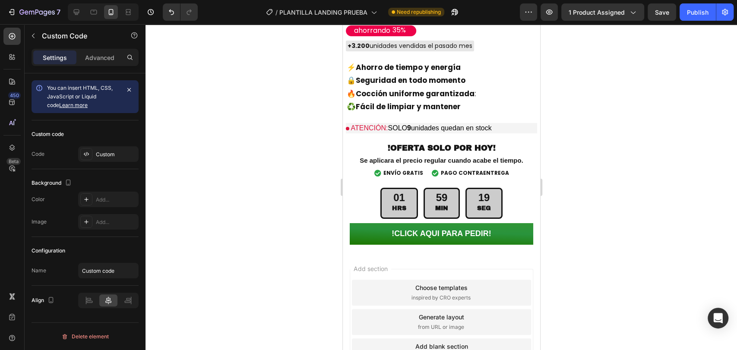
scroll to position [2106, 0]
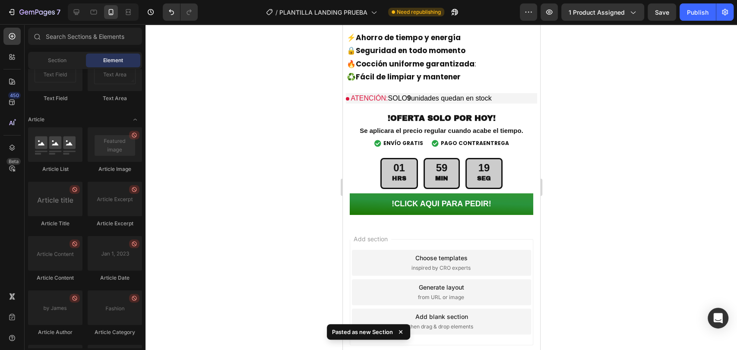
click at [376, 222] on div "Add section Choose templates inspired by CRO experts Generate layout from URL o…" at bounding box center [440, 294] width 197 height 144
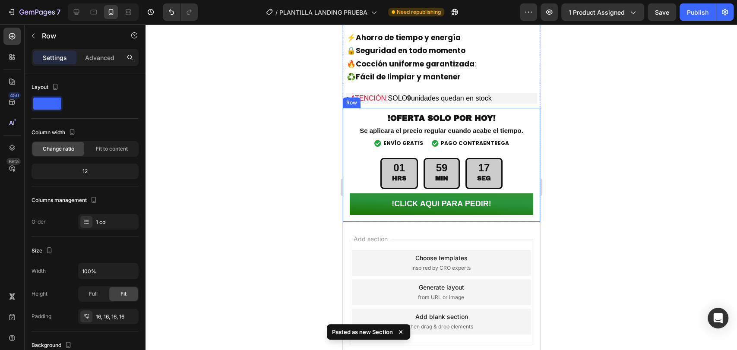
click at [357, 187] on div "!OFERTA SOLO POR HOY! Text Block Se aplicara el precio regular cuando acabe el …" at bounding box center [440, 165] width 197 height 114
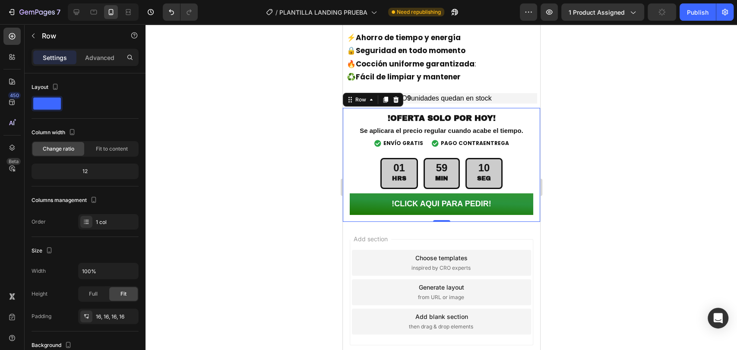
click at [438, 222] on div "Add section Choose templates inspired by CRO experts Generate layout from URL o…" at bounding box center [440, 294] width 197 height 144
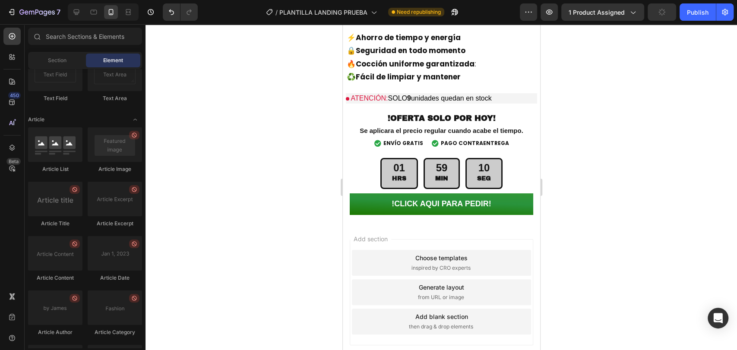
click at [413, 222] on div "Add section Choose templates inspired by CRO experts Generate layout from URL o…" at bounding box center [440, 294] width 197 height 144
click at [398, 222] on div "Add section Choose templates inspired by CRO experts Generate layout from URL o…" at bounding box center [440, 294] width 197 height 144
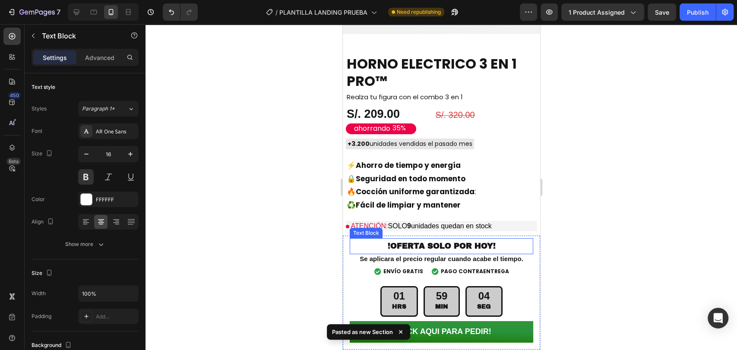
scroll to position [2157, 0]
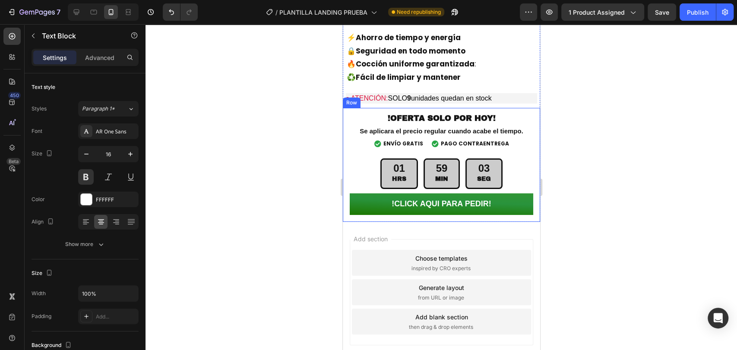
click at [446, 184] on div "!OFERTA SOLO POR HOY! Text Block Se aplicara el precio regular cuando acabe el …" at bounding box center [440, 165] width 197 height 114
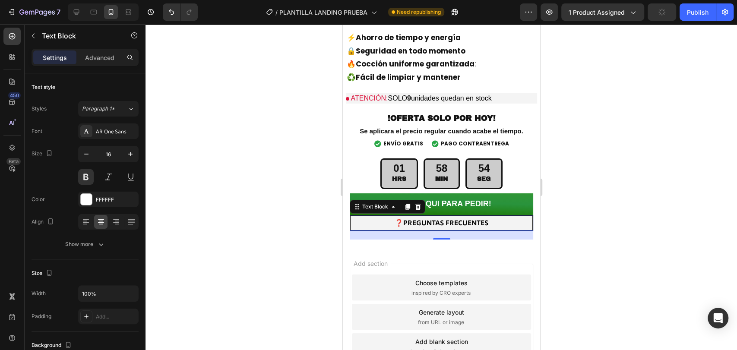
click at [360, 246] on div "Add section Choose templates inspired by CRO experts Generate layout from URL o…" at bounding box center [440, 318] width 197 height 144
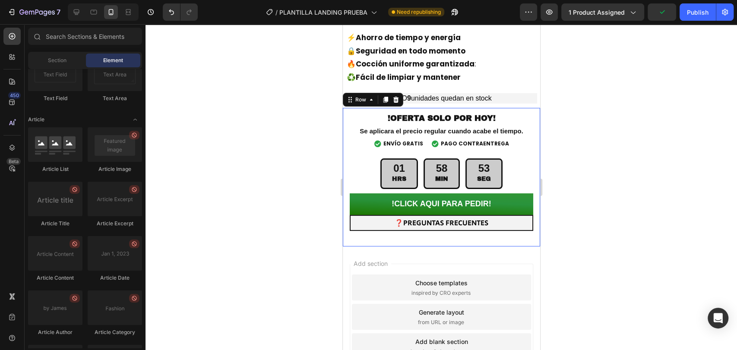
click at [358, 207] on div "!OFERTA SOLO POR HOY! Text Block Se aplicara el precio regular cuando acabe el …" at bounding box center [440, 177] width 197 height 139
click at [348, 246] on div "Add section Choose templates inspired by CRO experts Generate layout from URL o…" at bounding box center [440, 318] width 197 height 144
click at [352, 209] on div "!OFERTA SOLO POR HOY! Text Block Se aplicara el precio regular cuando acabe el …" at bounding box center [440, 177] width 197 height 139
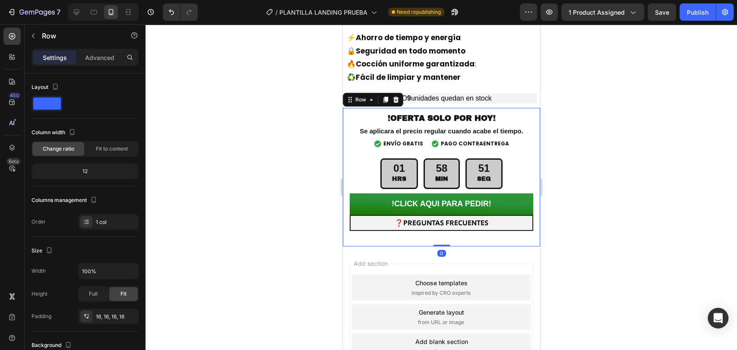
click at [365, 204] on div "!OFERTA SOLO POR HOY! Text Block Se aplicara el precio regular cuando acabe el …" at bounding box center [440, 177] width 183 height 125
drag, startPoint x: 351, startPoint y: 222, endPoint x: 347, endPoint y: 233, distance: 11.1
click at [350, 246] on div "Add section Choose templates inspired by CRO experts Generate layout from URL o…" at bounding box center [440, 318] width 197 height 144
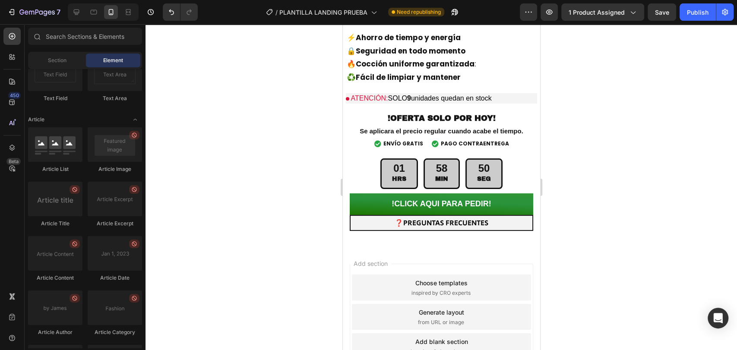
click at [344, 246] on div "Add section Choose templates inspired by CRO experts Generate layout from URL o…" at bounding box center [440, 318] width 197 height 144
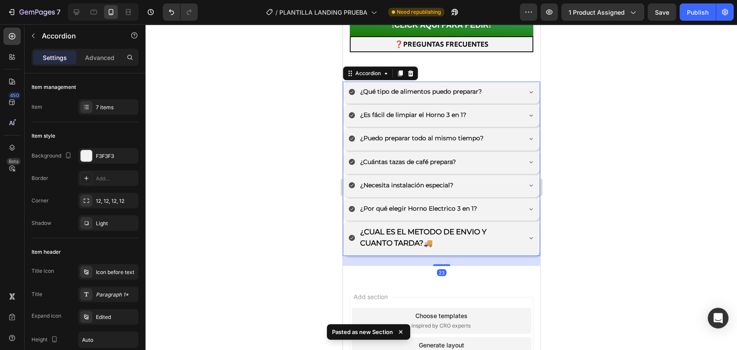
scroll to position [2208, 0]
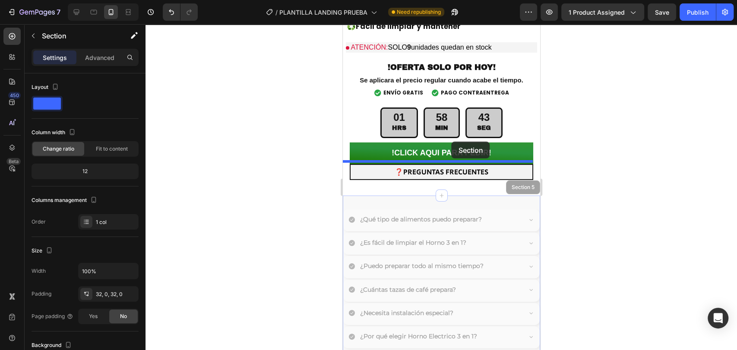
drag, startPoint x: 449, startPoint y: 163, endPoint x: 451, endPoint y: 142, distance: 21.2
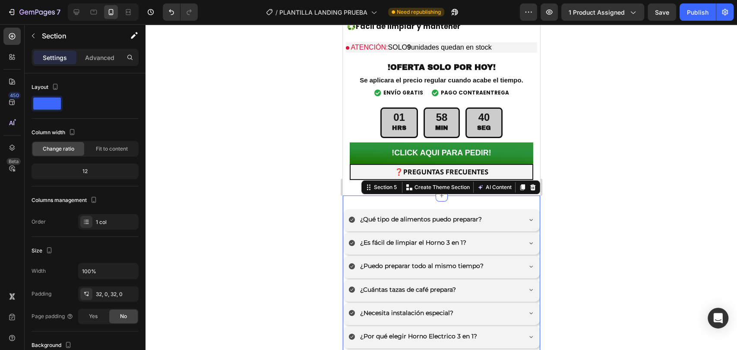
click at [324, 179] on div at bounding box center [440, 187] width 591 height 326
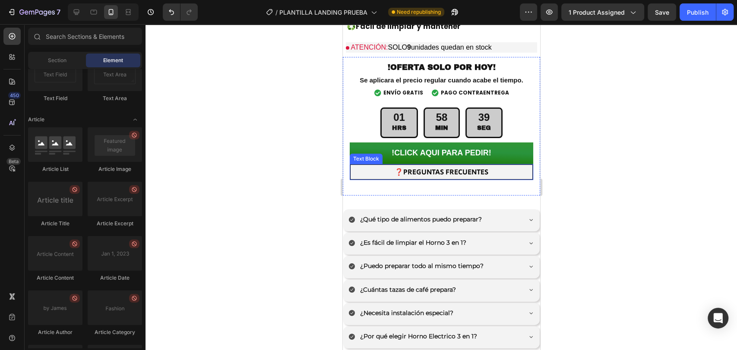
click at [375, 166] on p "❓PREGUNTAS FRECUENTES" at bounding box center [441, 172] width 180 height 13
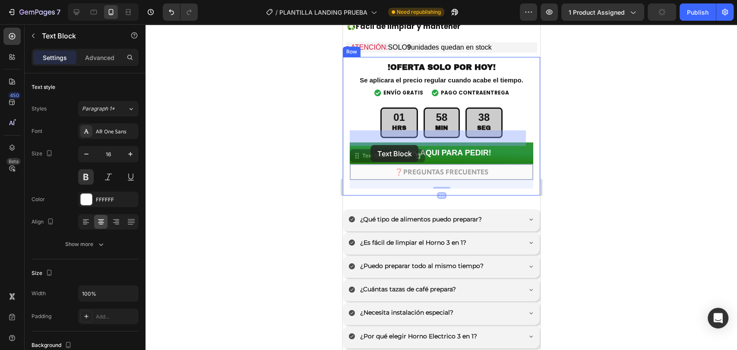
drag, startPoint x: 372, startPoint y: 132, endPoint x: 370, endPoint y: 145, distance: 13.1
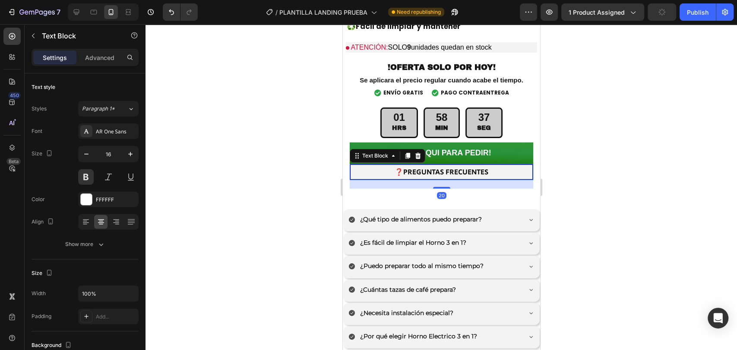
click at [309, 145] on div at bounding box center [440, 187] width 591 height 326
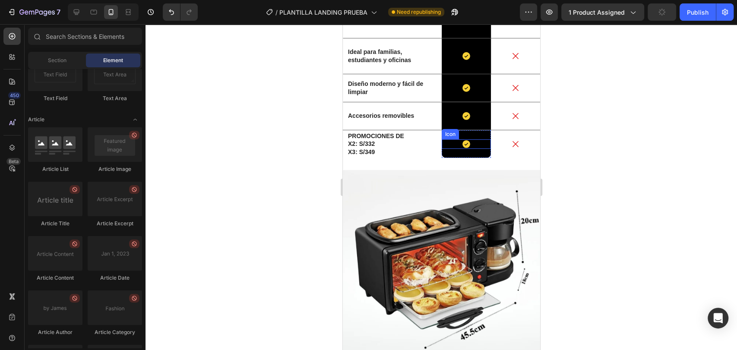
scroll to position [1505, 0]
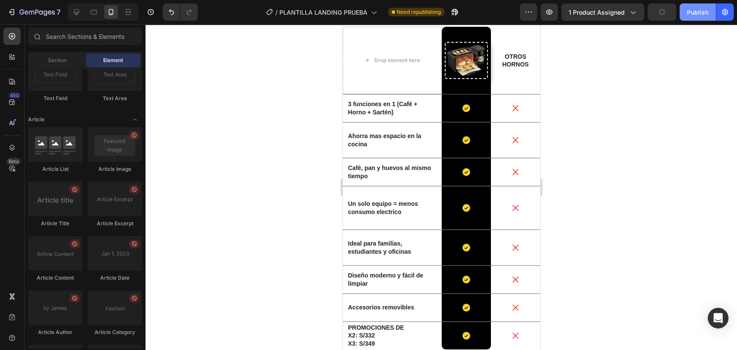
click at [699, 10] on div "Publish" at bounding box center [697, 12] width 22 height 9
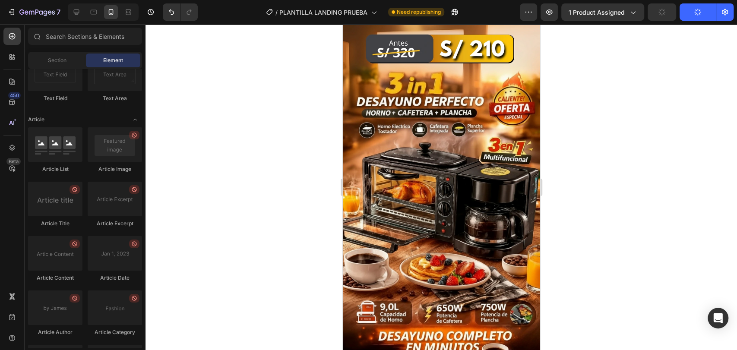
scroll to position [0, 0]
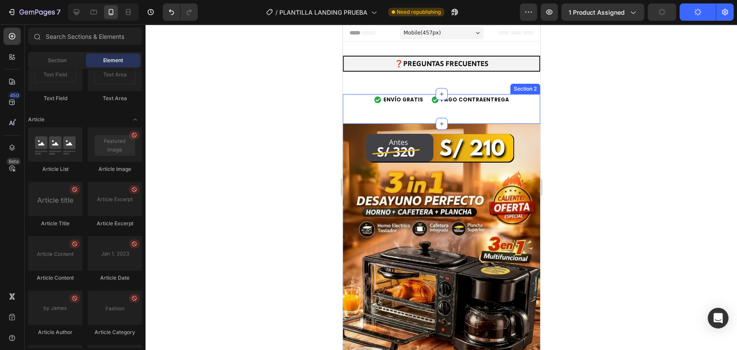
click at [507, 108] on div "ENVÍO GRATIS PAGO CONTRAENTREGA Custom Code" at bounding box center [440, 109] width 197 height 2
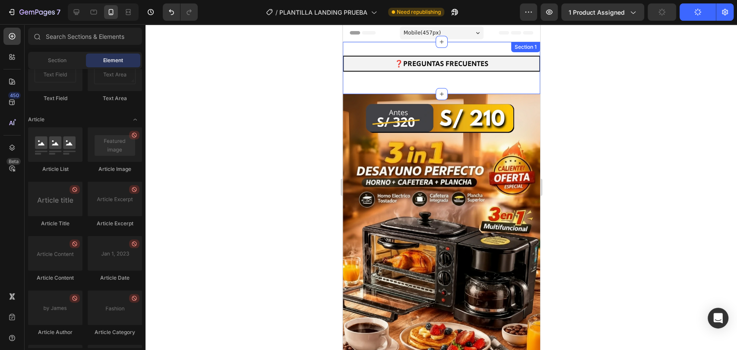
click at [512, 75] on div "❓PREGUNTAS FRECUENTES Text Block" at bounding box center [440, 68] width 197 height 25
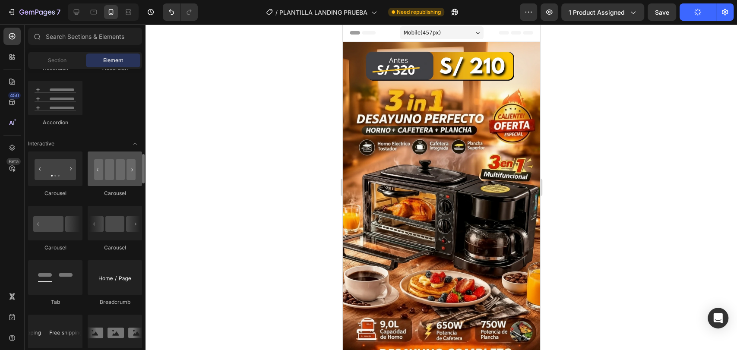
scroll to position [927, 0]
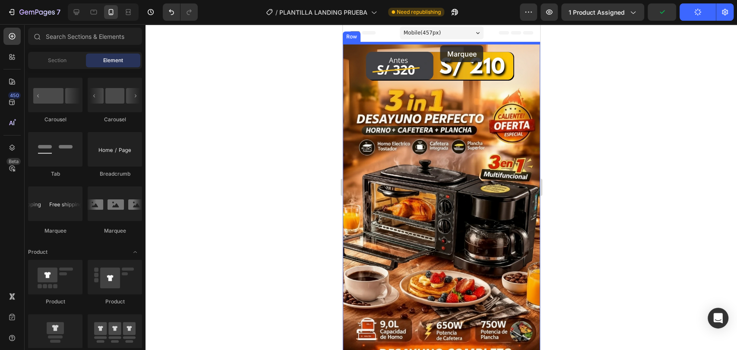
drag, startPoint x: 390, startPoint y: 239, endPoint x: 440, endPoint y: 45, distance: 199.9
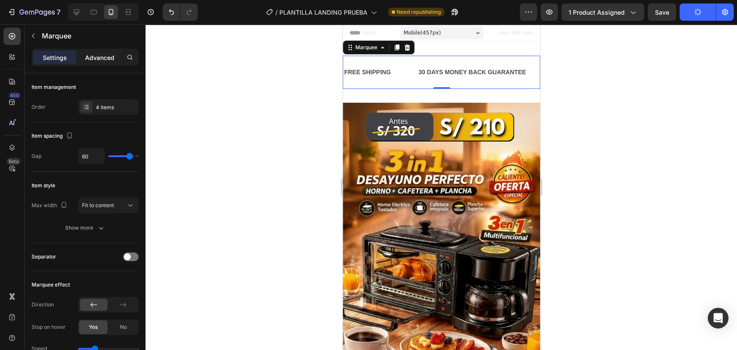
click at [99, 57] on p "Advanced" at bounding box center [99, 57] width 29 height 9
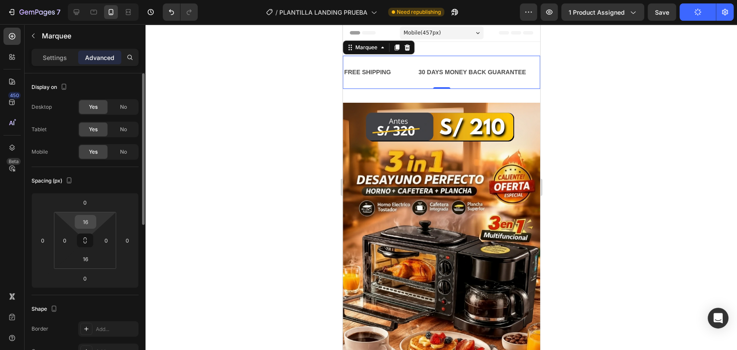
click at [90, 222] on input "16" at bounding box center [85, 221] width 17 height 13
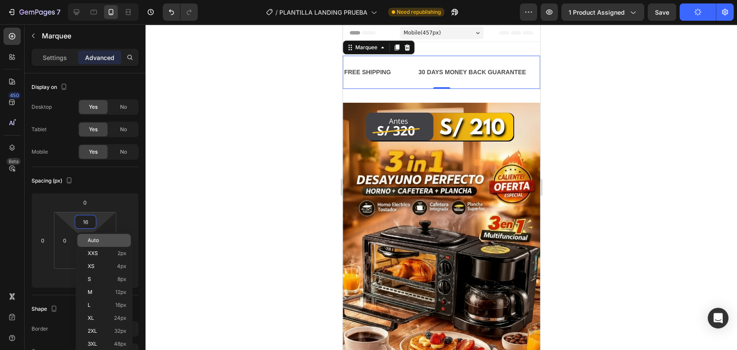
click at [97, 239] on span "Auto" at bounding box center [93, 240] width 11 height 6
type input "Auto"
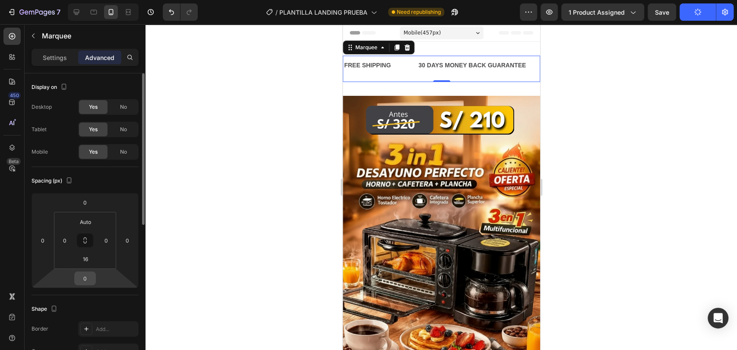
click at [85, 275] on input "0" at bounding box center [84, 278] width 17 height 13
click at [82, 260] on input "16" at bounding box center [85, 258] width 17 height 13
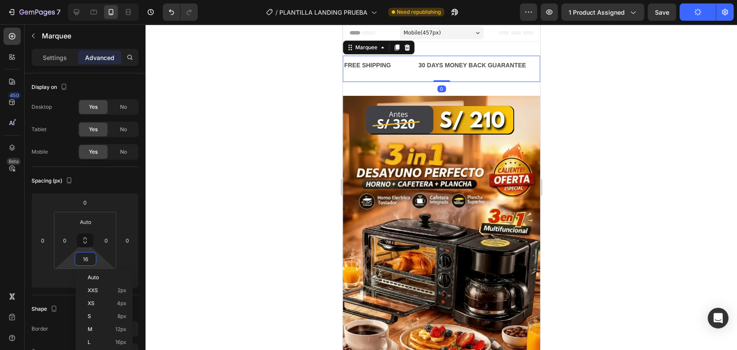
click at [101, 269] on div "Auto XXS 2px XS 4px S 8px M 12px L 16px XL 24px 2XL 32px 3XL 48px 4XL 80px 5XL …" at bounding box center [104, 348] width 57 height 159
click at [96, 280] on div "Auto" at bounding box center [104, 277] width 54 height 13
type input "Auto"
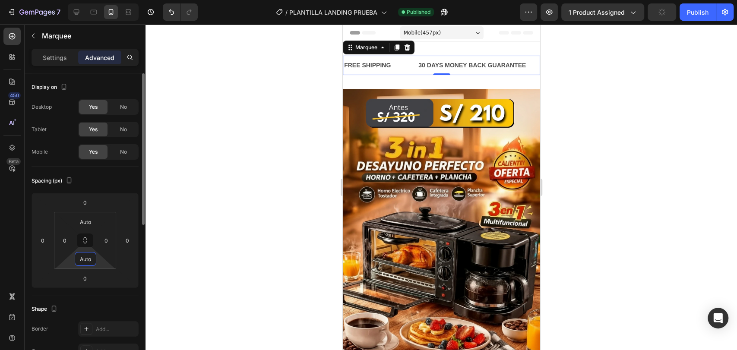
click at [93, 264] on input "Auto" at bounding box center [85, 258] width 17 height 13
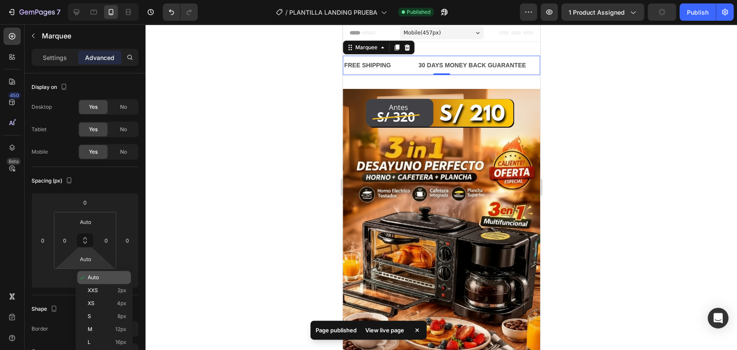
click at [94, 278] on span "Auto" at bounding box center [93, 277] width 11 height 6
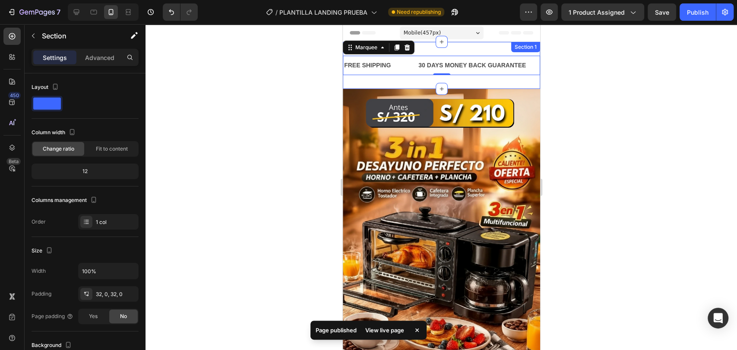
click at [399, 84] on div "FREE SHIPPING Text Block 30 DAYS MONEY BACK GUARANTEE Text Block LIMITED TIME 5…" at bounding box center [440, 65] width 197 height 47
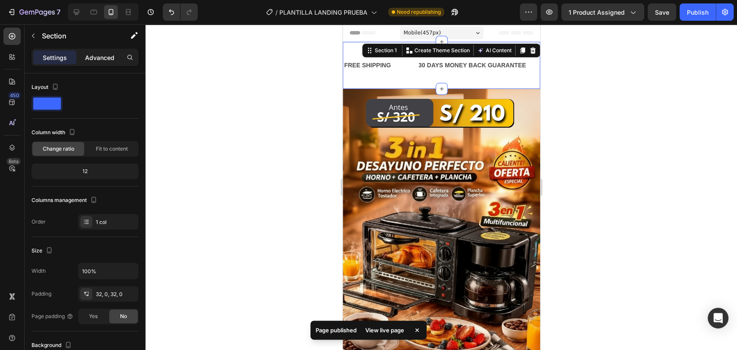
click at [101, 63] on div "Advanced" at bounding box center [99, 57] width 43 height 14
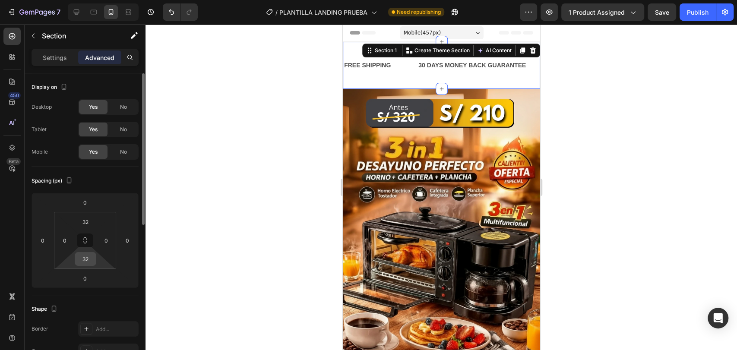
click at [95, 264] on div "32" at bounding box center [86, 259] width 22 height 14
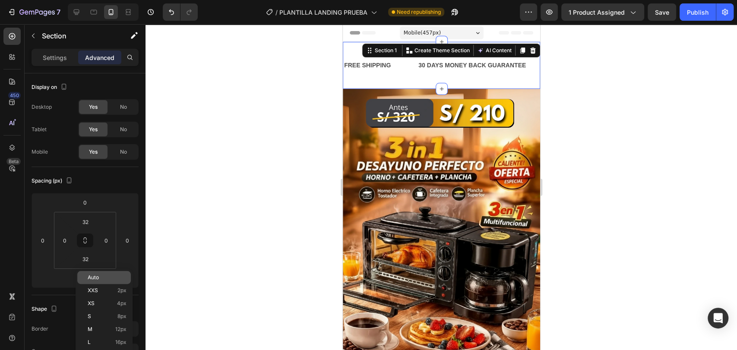
click at [99, 277] on p "Auto" at bounding box center [107, 277] width 39 height 6
type input "Auto"
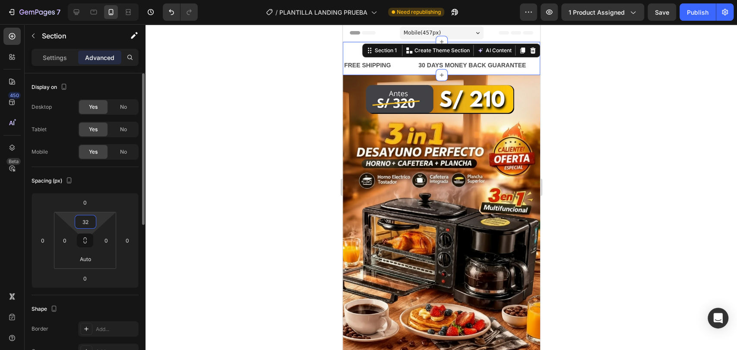
click at [91, 224] on input "32" at bounding box center [85, 221] width 17 height 13
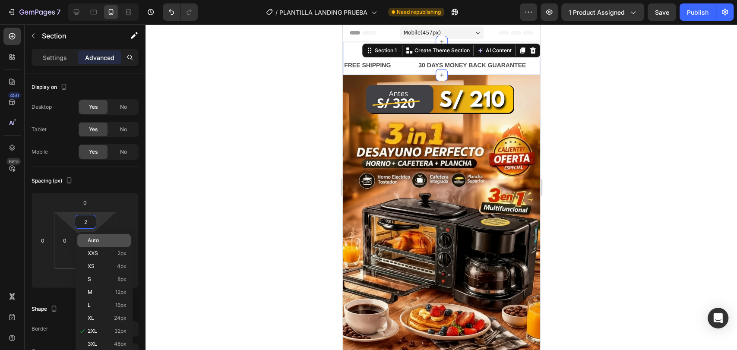
click at [96, 244] on div "Auto" at bounding box center [104, 240] width 54 height 13
type input "Auto"
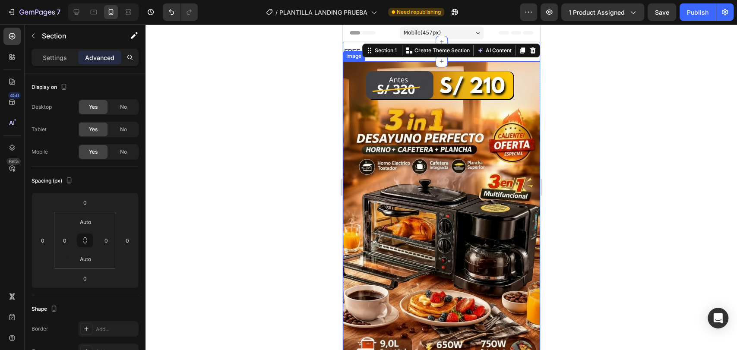
click at [311, 68] on div at bounding box center [440, 187] width 591 height 326
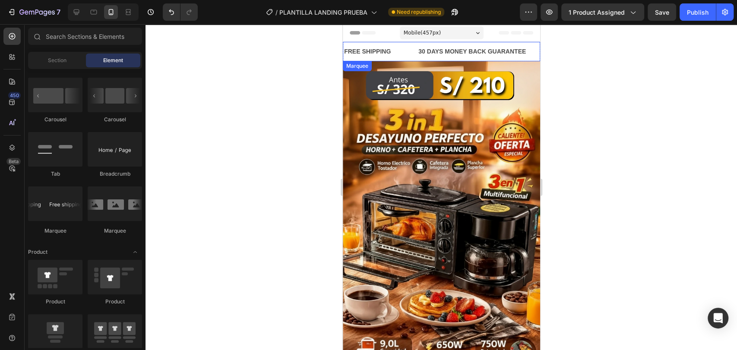
click at [407, 49] on div "FREE SHIPPING Text Block" at bounding box center [380, 51] width 74 height 19
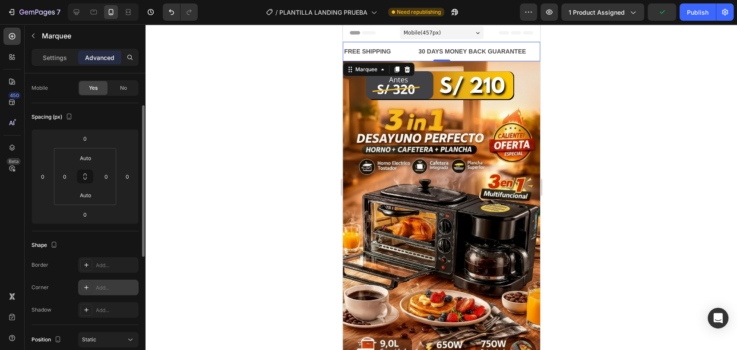
scroll to position [192, 0]
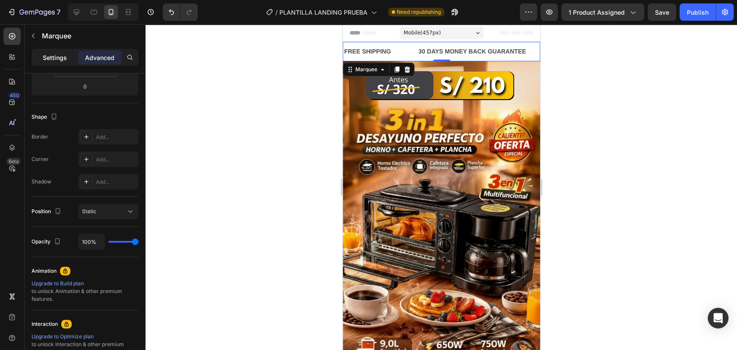
click at [62, 53] on p "Settings" at bounding box center [55, 57] width 24 height 9
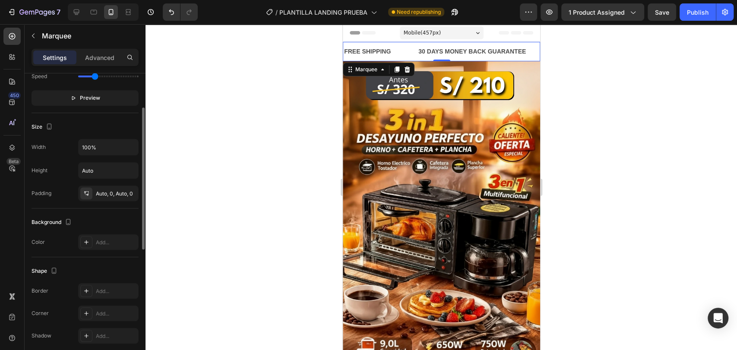
scroll to position [208, 0]
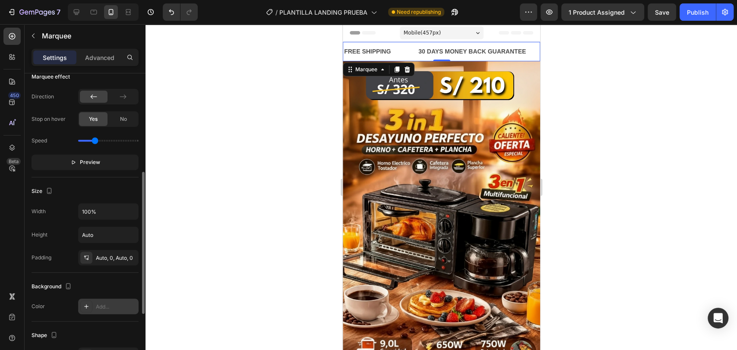
click at [101, 310] on div "Add..." at bounding box center [108, 307] width 60 height 16
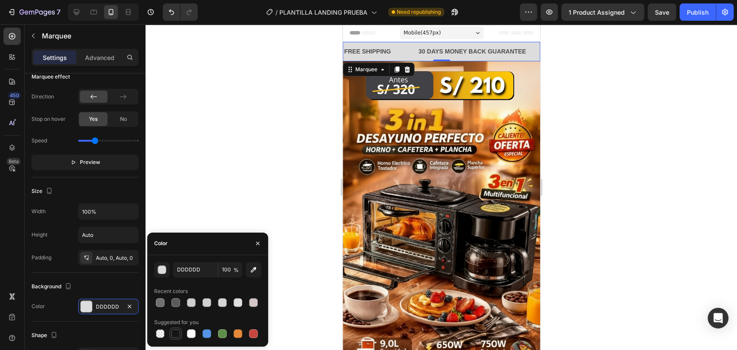
click at [171, 337] on div at bounding box center [175, 333] width 10 height 10
type input "151515"
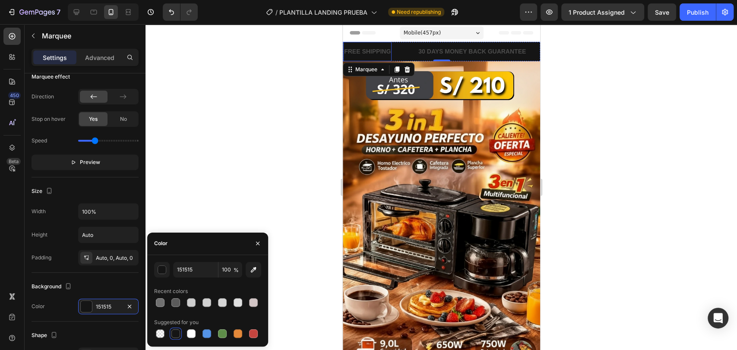
click at [366, 56] on div "FREE SHIPPING" at bounding box center [367, 51] width 48 height 13
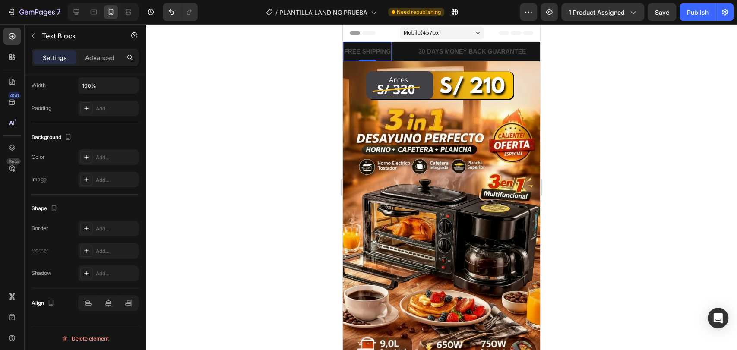
scroll to position [0, 0]
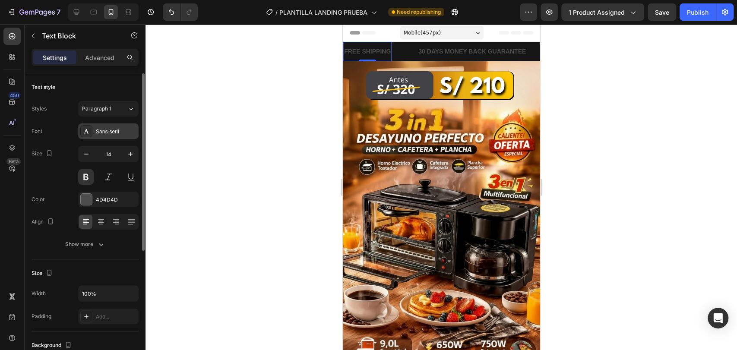
click at [115, 133] on div "Sans-serif" at bounding box center [116, 132] width 41 height 8
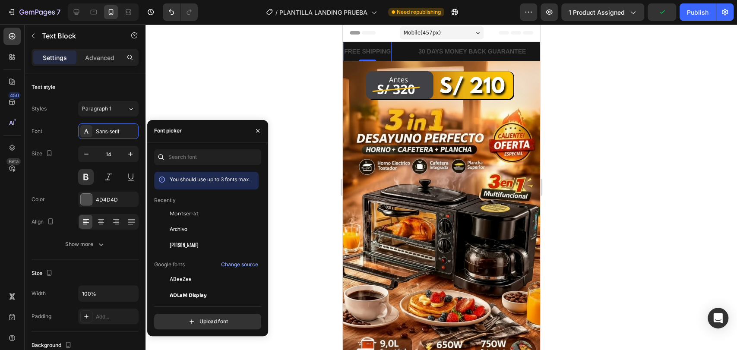
click at [384, 50] on div "FREE SHIPPING" at bounding box center [367, 51] width 48 height 13
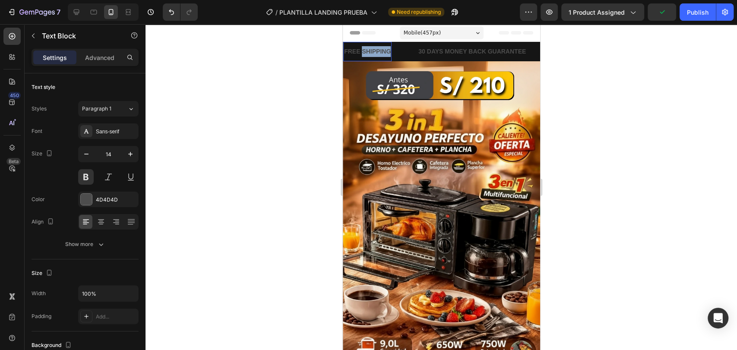
click at [384, 50] on p "FREE SHIPPING" at bounding box center [366, 51] width 47 height 11
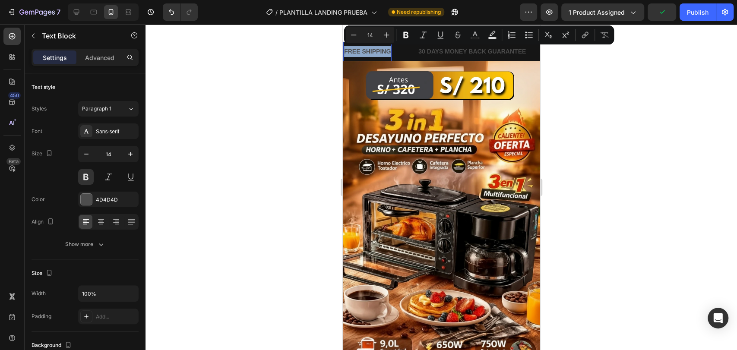
click at [384, 50] on p "FREE SHIPPING" at bounding box center [366, 51] width 47 height 11
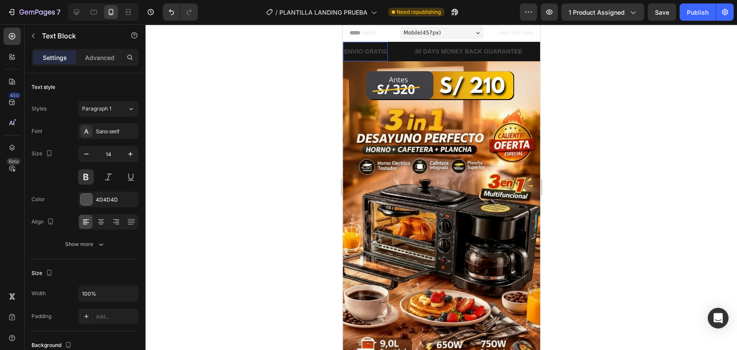
click at [384, 50] on p "ENVIO GRATIS" at bounding box center [364, 51] width 43 height 11
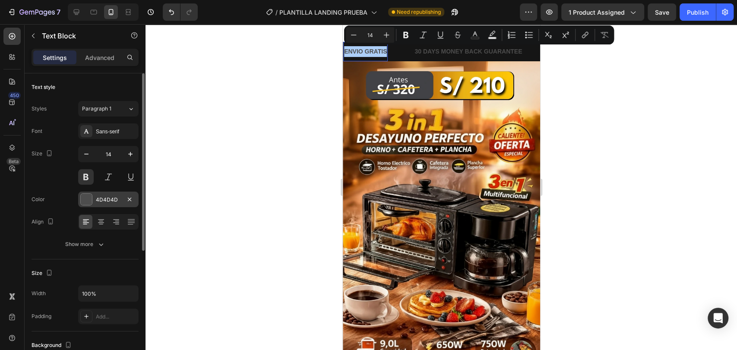
click at [88, 198] on div at bounding box center [86, 199] width 11 height 11
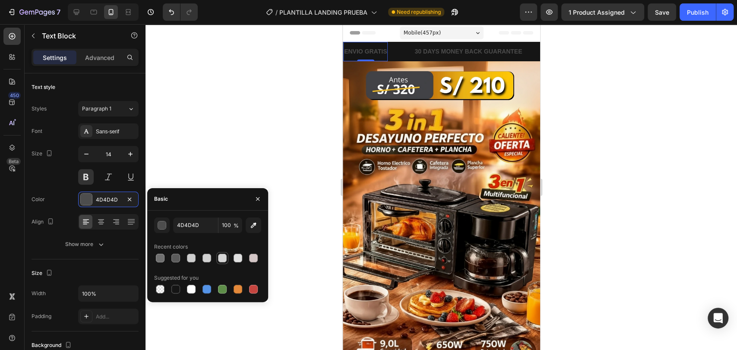
click at [225, 256] on div at bounding box center [222, 258] width 9 height 9
click at [193, 293] on div at bounding box center [191, 289] width 9 height 9
type input "FFFFFF"
click at [437, 49] on div "30 DAYS MONEY BACK GUARANTEE" at bounding box center [467, 51] width 109 height 13
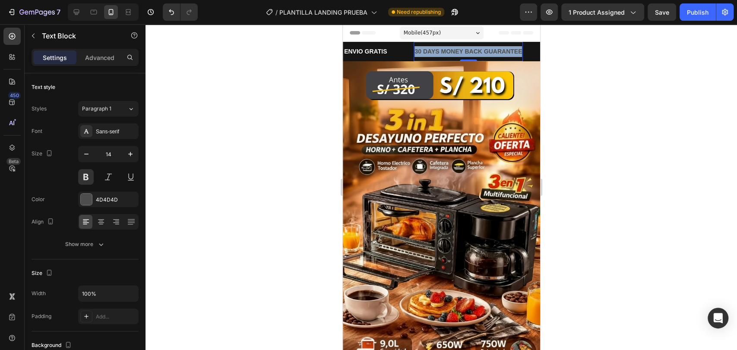
click at [437, 49] on p "30 DAYS MONEY BACK GUARANTEE" at bounding box center [467, 51] width 107 height 11
click at [437, 49] on p "PAGO CONTRAENTREGA" at bounding box center [451, 51] width 74 height 11
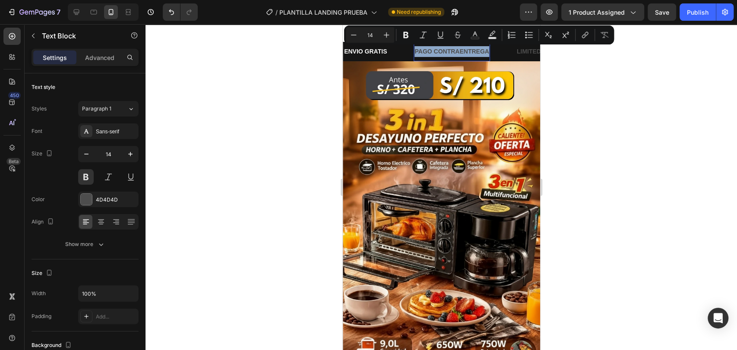
click at [437, 49] on p "PAGO CONTRAENTREGA" at bounding box center [451, 51] width 74 height 11
click at [82, 202] on div at bounding box center [86, 199] width 11 height 11
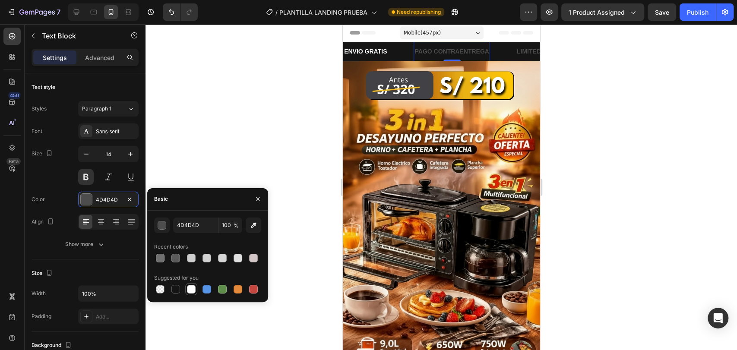
click at [193, 293] on div at bounding box center [191, 289] width 10 height 10
type input "FFFFFF"
click at [524, 51] on div "LIMITED TIME 50% OFF SALE" at bounding box center [558, 51] width 87 height 13
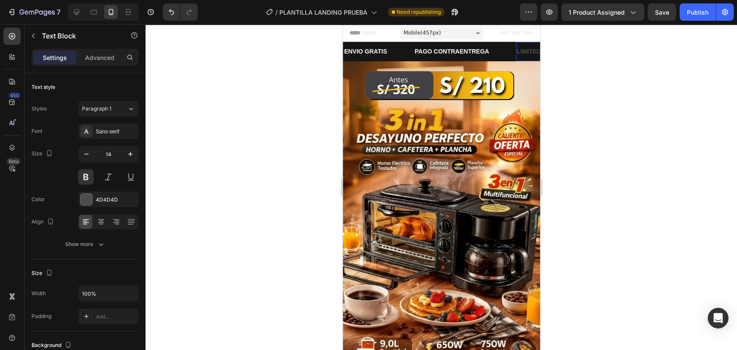
click at [524, 51] on div "LIMITED TIME 50% OFF SALE" at bounding box center [558, 51] width 87 height 13
click at [524, 52] on p "OFERTA POR TIEMPO LIMITADOTIME 50% OFF SALE" at bounding box center [593, 51] width 154 height 11
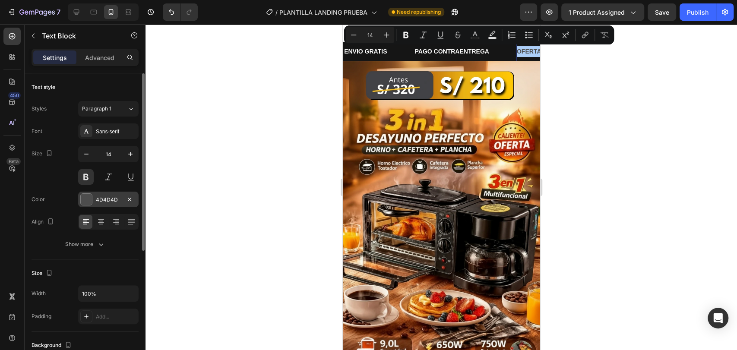
click at [90, 203] on div at bounding box center [86, 199] width 11 height 11
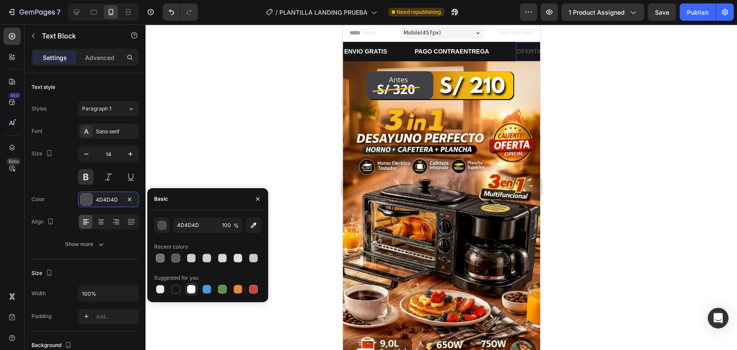
click at [193, 293] on div at bounding box center [191, 289] width 10 height 10
type input "FFFFFF"
click at [292, 105] on div at bounding box center [440, 187] width 591 height 326
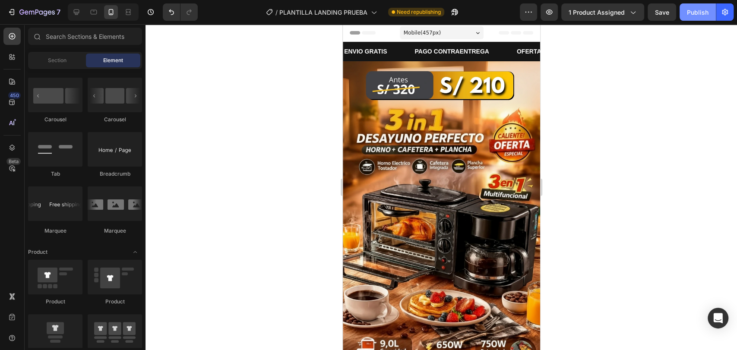
click at [697, 10] on div "Publish" at bounding box center [697, 12] width 22 height 9
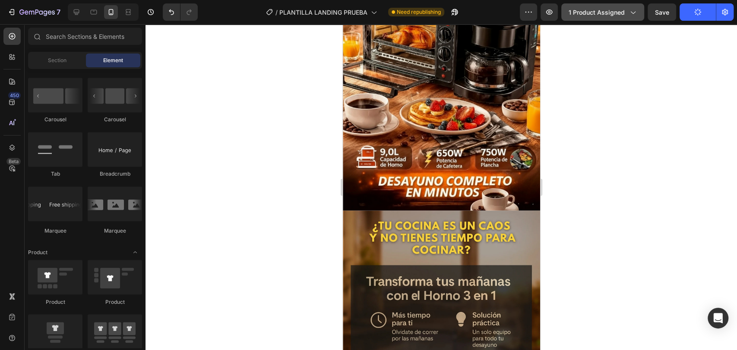
click at [613, 16] on span "1 product assigned" at bounding box center [596, 12] width 56 height 9
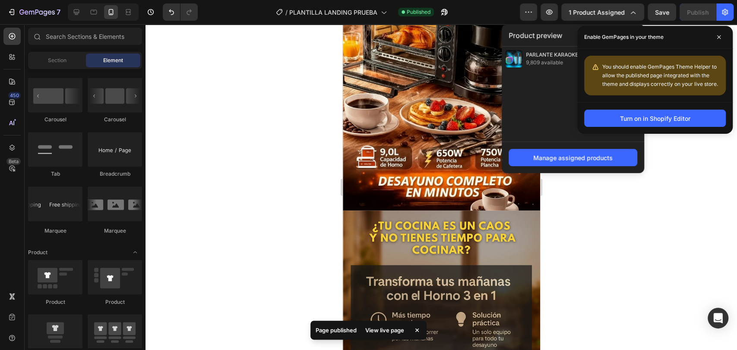
click at [555, 97] on div "PARLANTE KARAOKE PRO™ +2 MICROFONOS 9,809 available" at bounding box center [572, 94] width 142 height 95
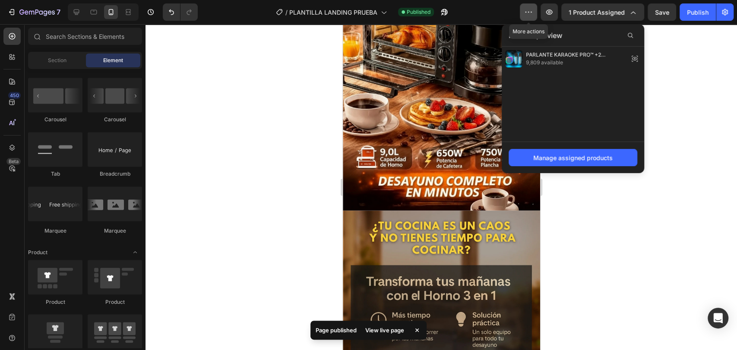
click at [522, 15] on button "button" at bounding box center [527, 11] width 17 height 17
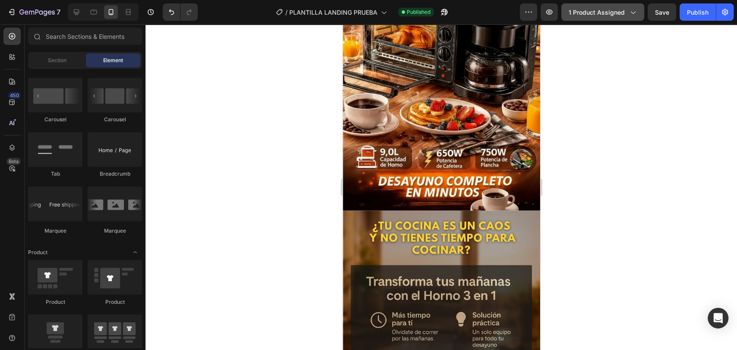
click at [573, 17] on button "1 product assigned" at bounding box center [602, 11] width 83 height 17
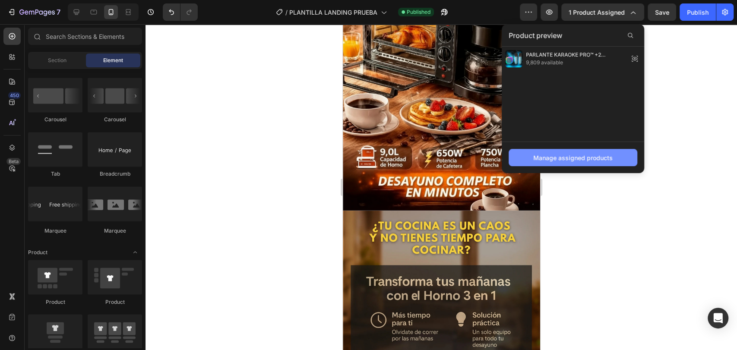
click at [582, 159] on div "Manage assigned products" at bounding box center [572, 157] width 79 height 9
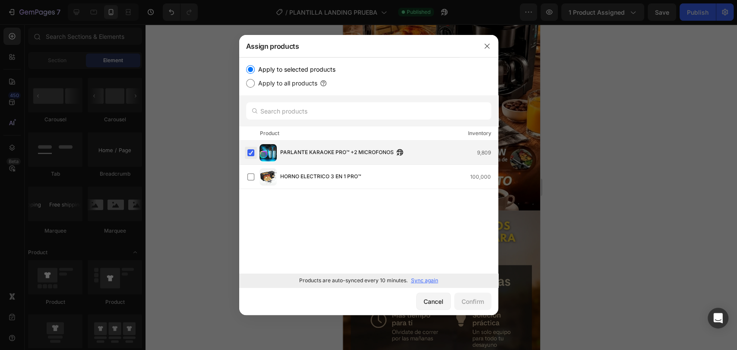
click at [250, 152] on label at bounding box center [250, 152] width 7 height 7
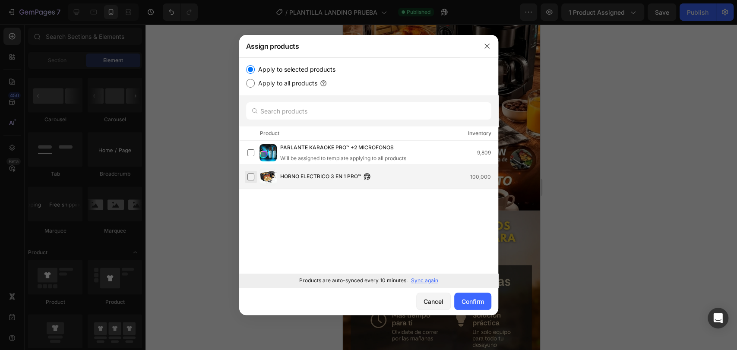
click at [251, 175] on label at bounding box center [250, 176] width 7 height 7
click at [485, 306] on button "Confirm" at bounding box center [472, 301] width 37 height 17
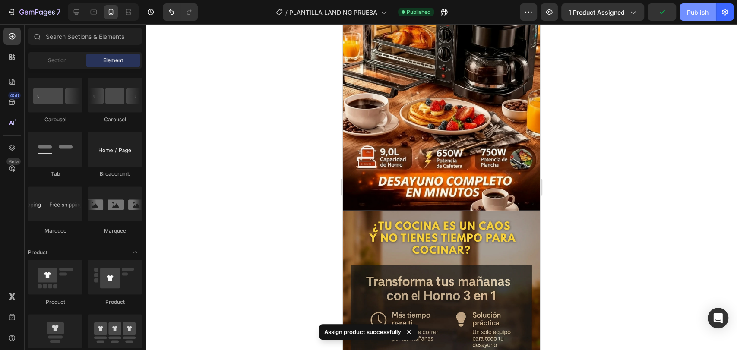
click at [697, 16] on div "Publish" at bounding box center [697, 12] width 22 height 9
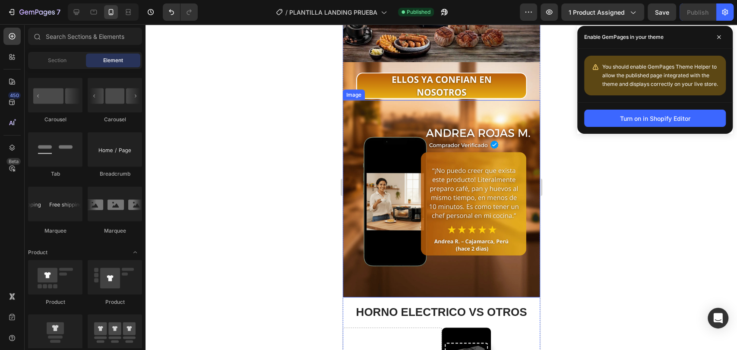
scroll to position [1342, 0]
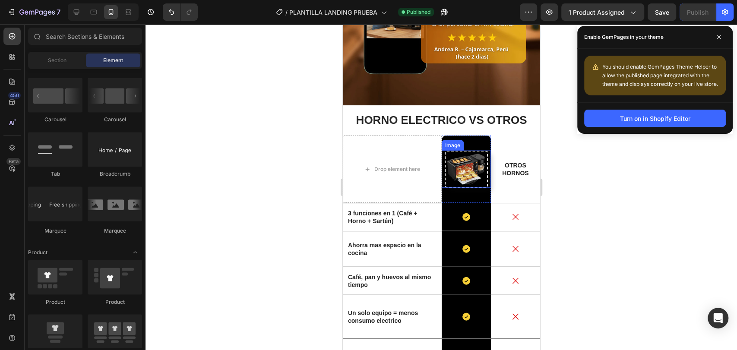
click at [460, 151] on img at bounding box center [465, 169] width 43 height 37
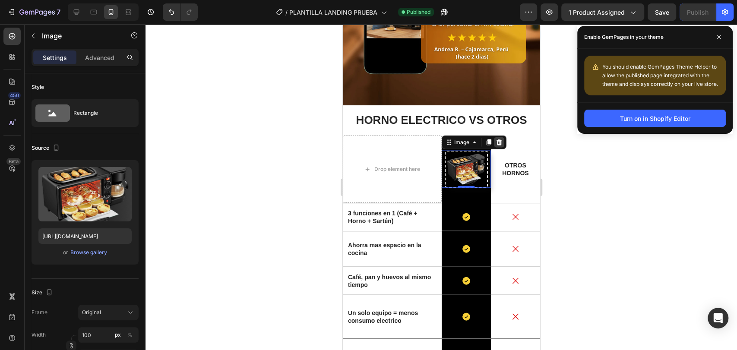
click at [495, 139] on icon at bounding box center [498, 142] width 6 height 6
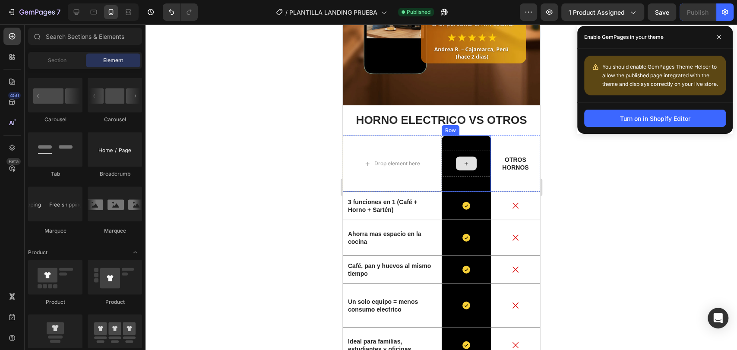
click at [460, 157] on div at bounding box center [465, 164] width 21 height 14
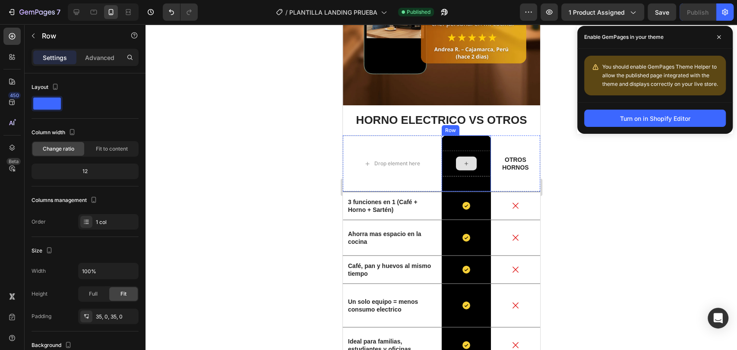
click at [445, 151] on div at bounding box center [465, 164] width 49 height 26
click at [441, 151] on div at bounding box center [465, 164] width 49 height 26
click at [475, 151] on div at bounding box center [465, 164] width 49 height 26
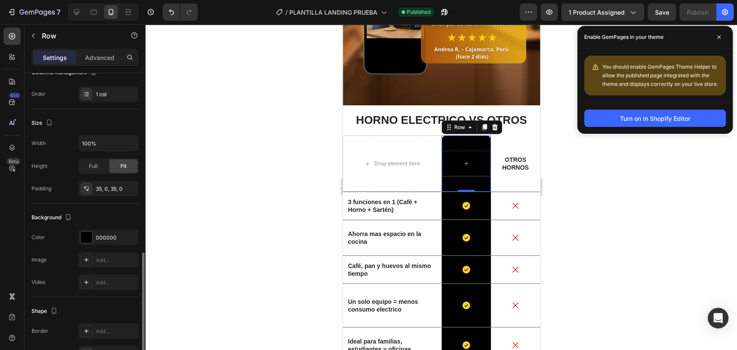
scroll to position [202, 0]
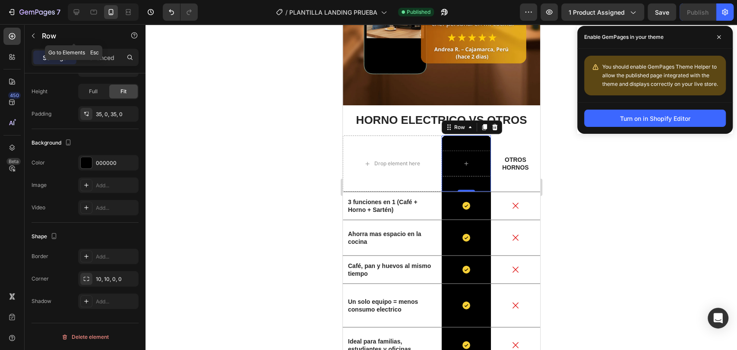
drag, startPoint x: 29, startPoint y: 37, endPoint x: 39, endPoint y: 45, distance: 12.9
click at [30, 37] on icon "button" at bounding box center [33, 35] width 7 height 7
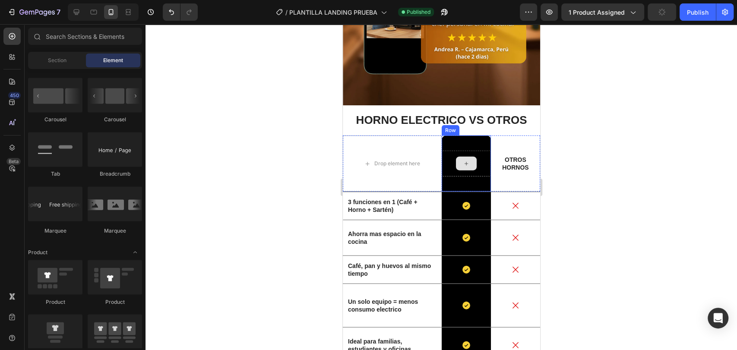
click at [482, 151] on div at bounding box center [465, 164] width 49 height 26
click at [456, 157] on div at bounding box center [465, 164] width 21 height 14
click at [462, 160] on icon at bounding box center [465, 163] width 7 height 7
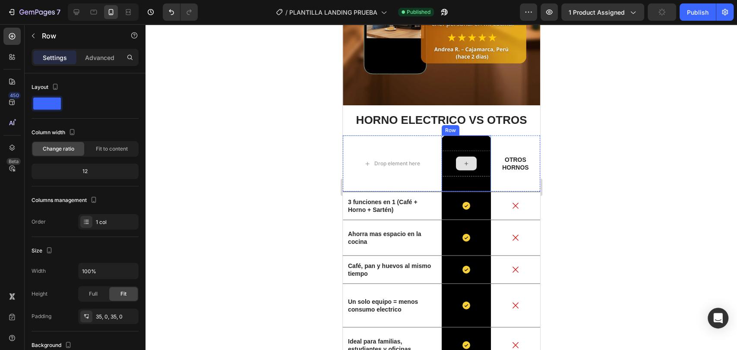
click at [449, 151] on div at bounding box center [465, 164] width 49 height 26
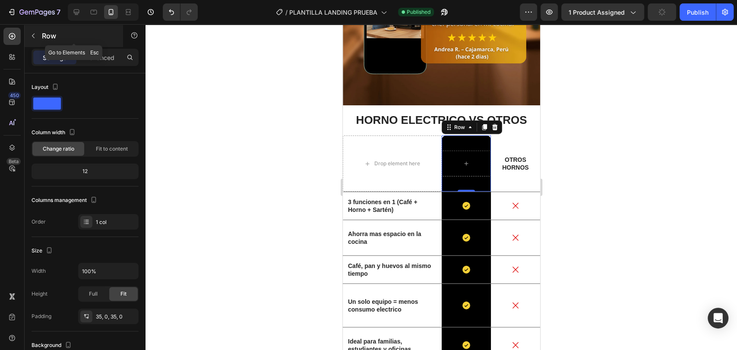
click at [35, 31] on button "button" at bounding box center [33, 36] width 14 height 14
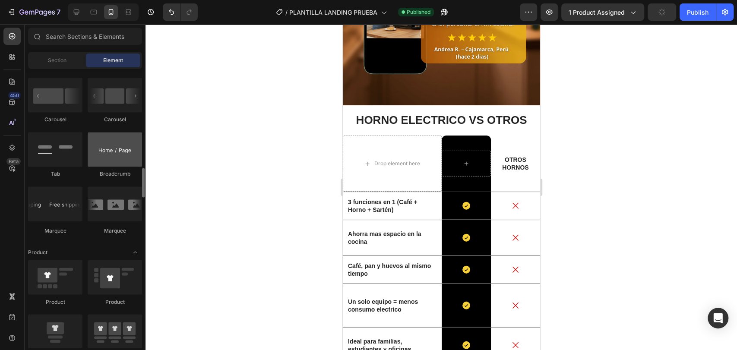
scroll to position [735, 0]
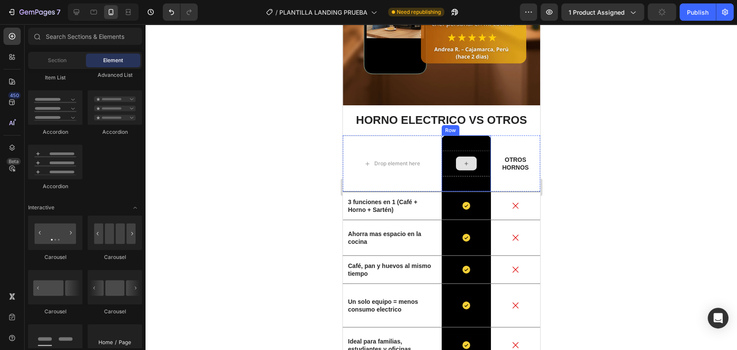
click at [473, 151] on div at bounding box center [465, 164] width 49 height 26
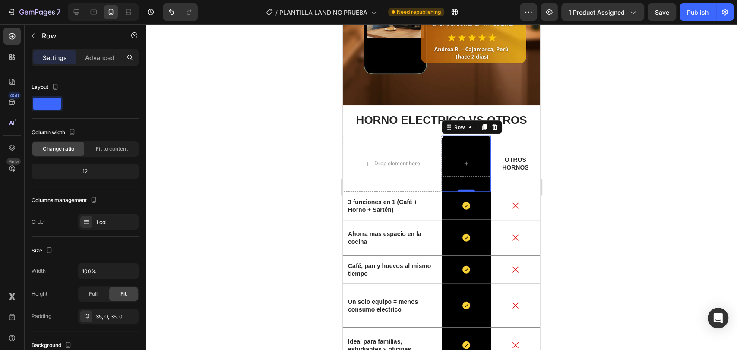
scroll to position [202, 0]
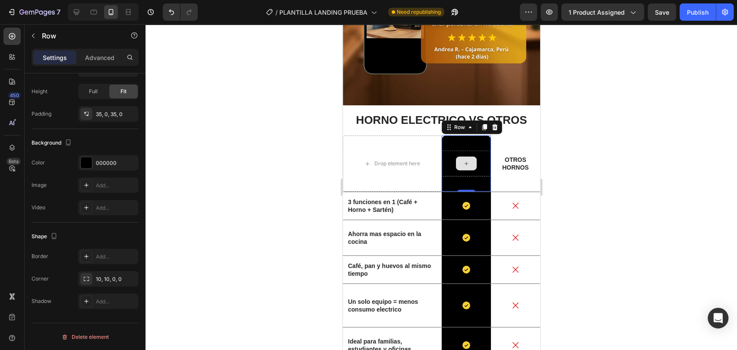
click at [455, 151] on div at bounding box center [465, 164] width 49 height 26
click at [41, 36] on div "Row" at bounding box center [74, 36] width 98 height 22
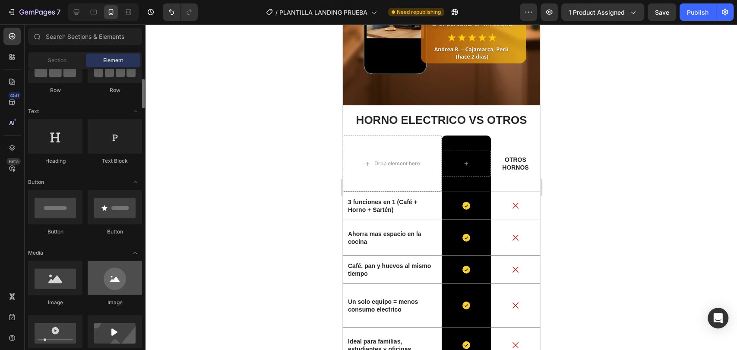
scroll to position [222, 0]
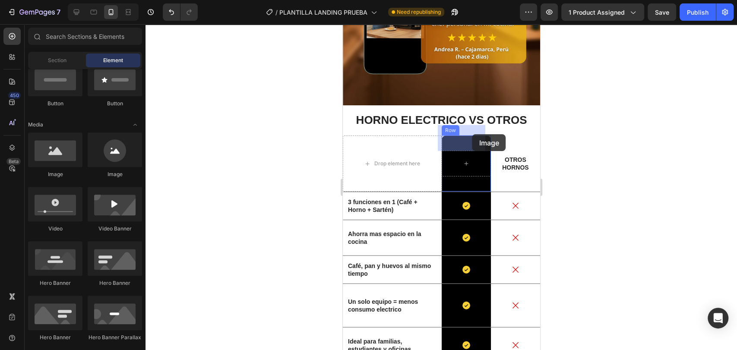
drag, startPoint x: 408, startPoint y: 183, endPoint x: 472, endPoint y: 134, distance: 80.3
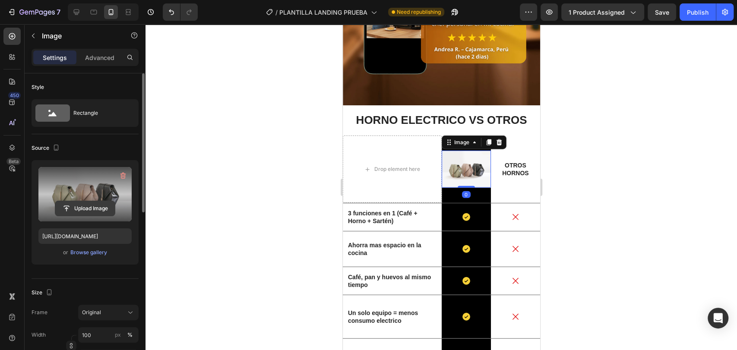
click at [96, 208] on input "file" at bounding box center [85, 208] width 60 height 15
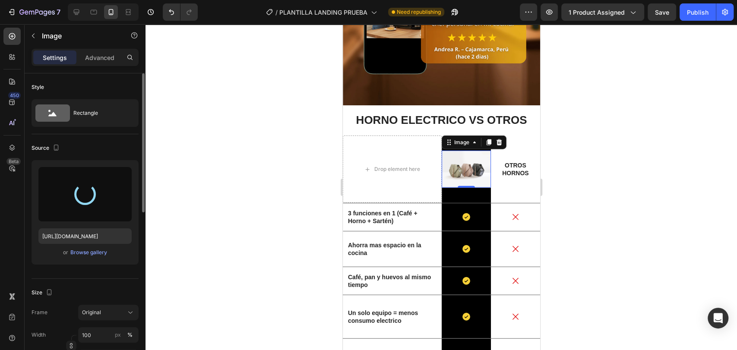
type input "https://cdn.shopify.com/s/files/1/0774/8360/6252/files/gempages_575738252938445…"
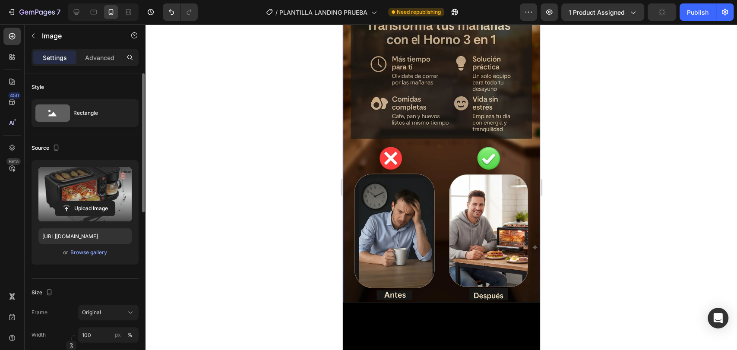
scroll to position [511, 0]
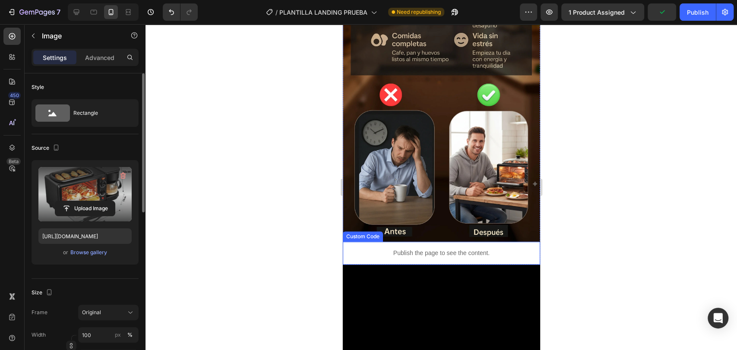
click at [507, 242] on div "Publish the page to see the content." at bounding box center [440, 253] width 197 height 23
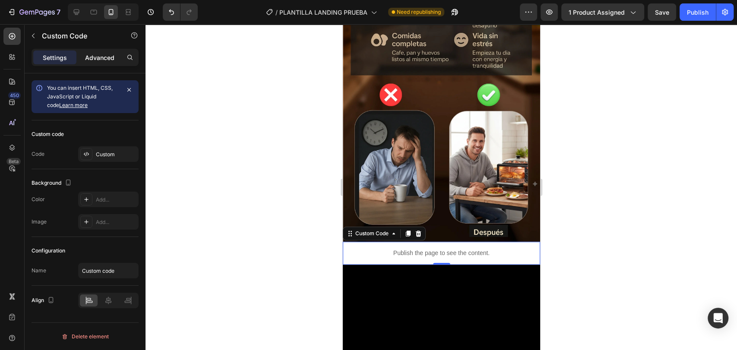
click at [93, 63] on div "Advanced" at bounding box center [99, 57] width 43 height 14
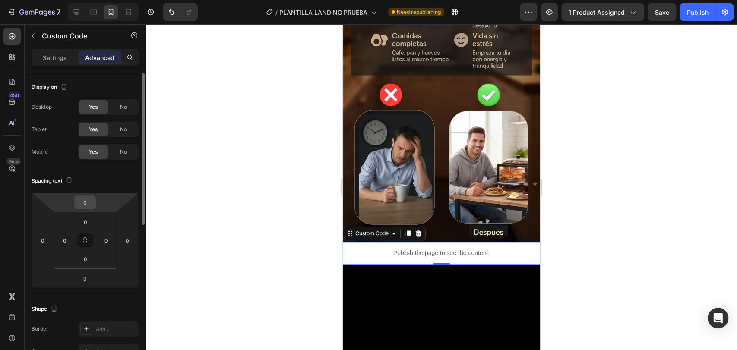
click at [91, 203] on input "0" at bounding box center [84, 202] width 17 height 13
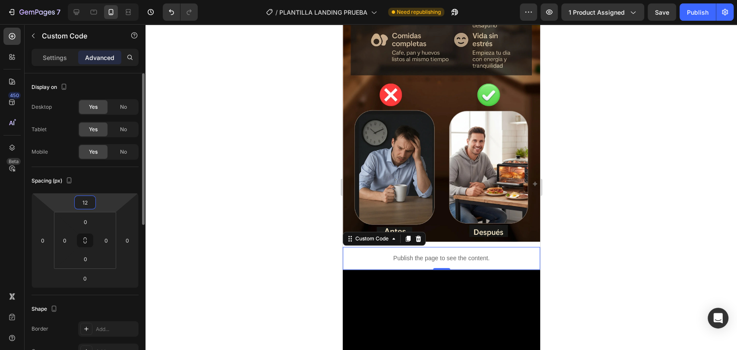
type input "1"
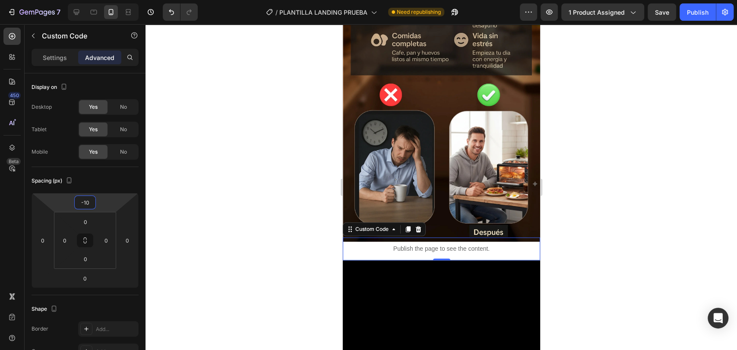
type input "-10"
click at [687, 22] on div "7 / PLANTILLA LANDING PRUEBA Need republishing Preview 1 product assigned Save …" at bounding box center [368, 12] width 737 height 25
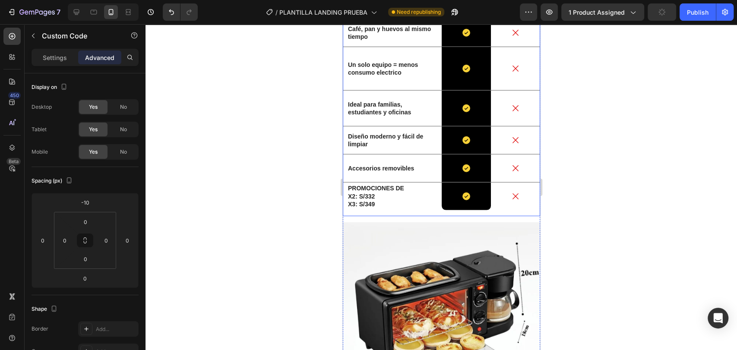
scroll to position [1605, 0]
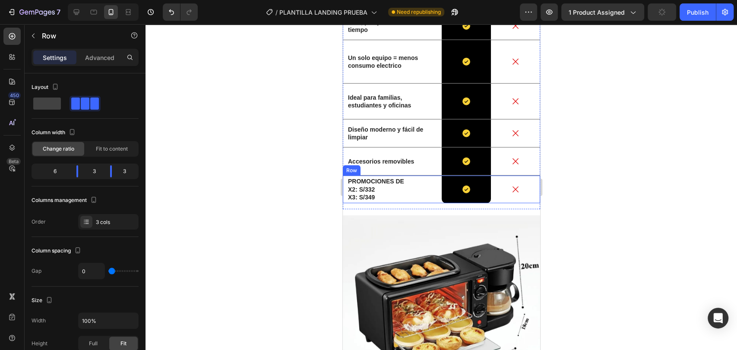
click at [410, 176] on div "PROMOCIONES DE X2: S/332 X3: S/349 Text Block" at bounding box center [391, 190] width 99 height 28
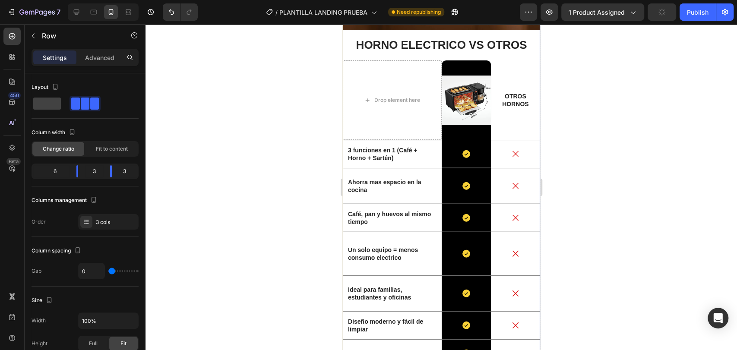
scroll to position [1285, 0]
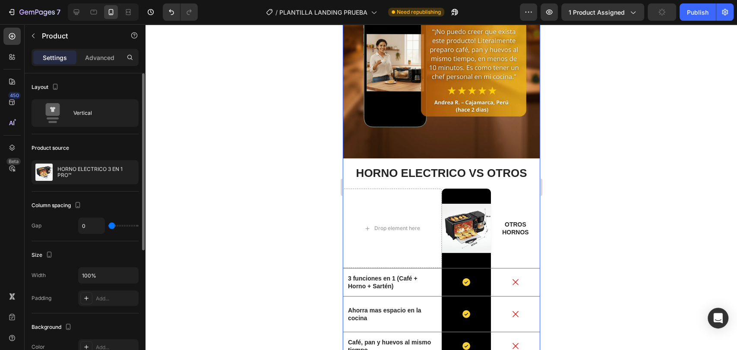
scroll to position [128, 0]
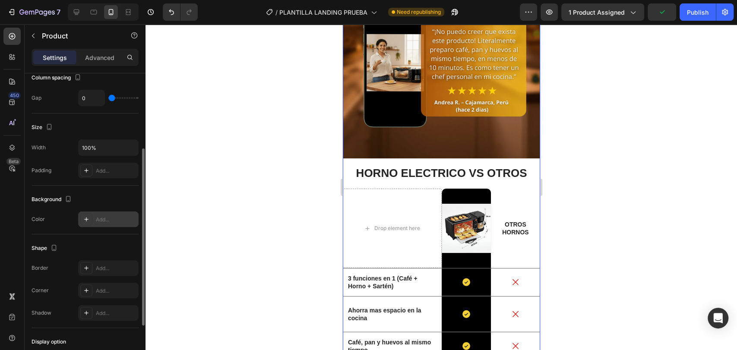
click at [116, 222] on div "Add..." at bounding box center [108, 219] width 60 height 16
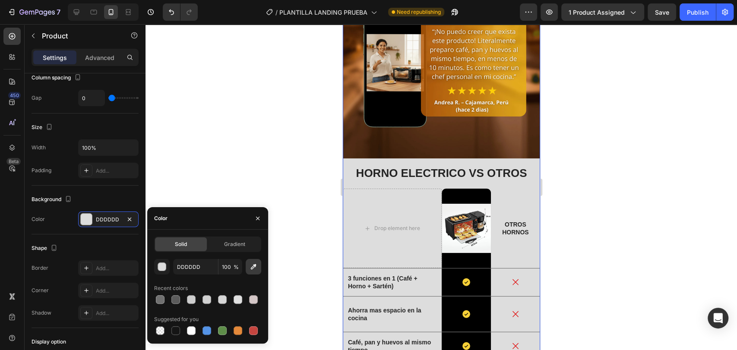
click at [254, 264] on icon "button" at bounding box center [253, 266] width 9 height 9
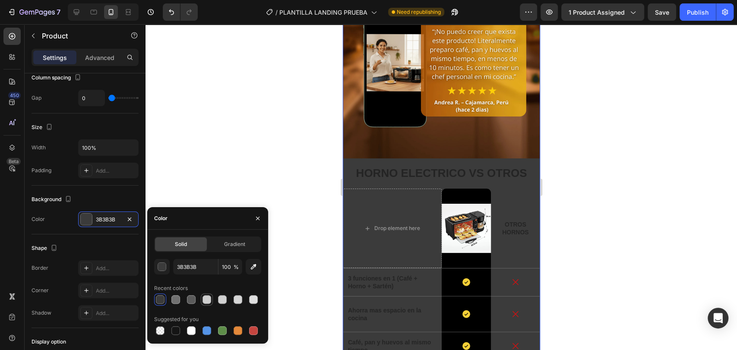
click at [207, 301] on div at bounding box center [206, 299] width 9 height 9
type input "CECECE"
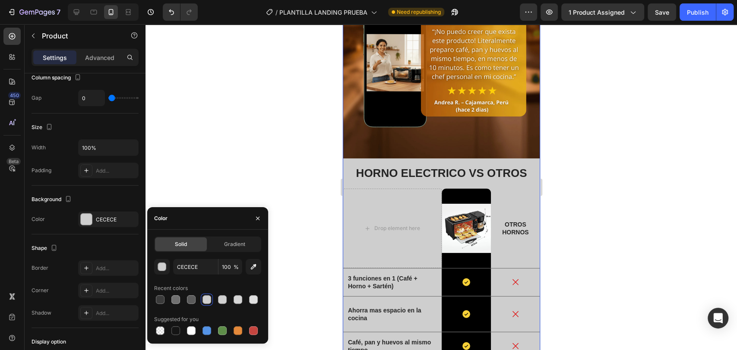
click at [264, 153] on div at bounding box center [440, 187] width 591 height 326
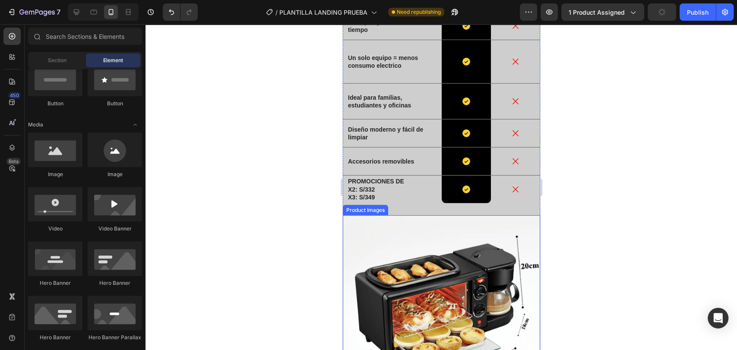
scroll to position [1477, 0]
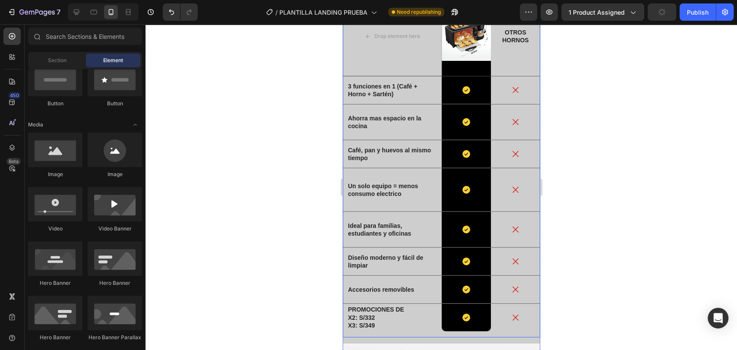
click at [397, 266] on div "HORNO ELECTRICO VS OTROS Heading Drop element here Image Row OTROS HORNOS Text …" at bounding box center [440, 155] width 197 height 364
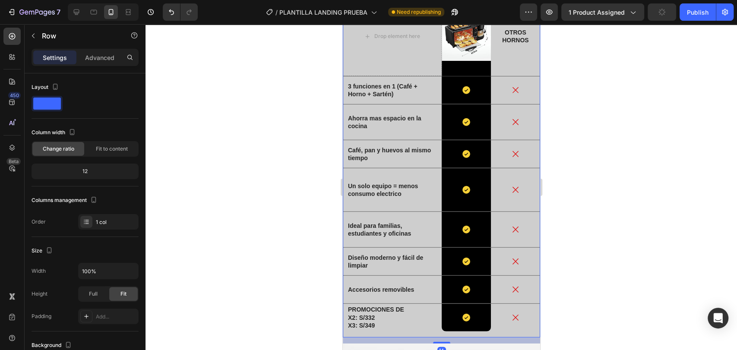
click at [394, 337] on div "14" at bounding box center [440, 340] width 197 height 6
click at [399, 321] on p "X3: S/349" at bounding box center [391, 325] width 88 height 8
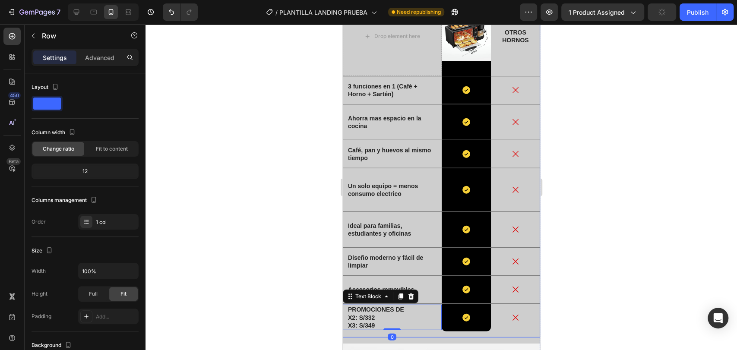
click at [396, 269] on div "HORNO ELECTRICO VS OTROS Heading Drop element here Image Row OTROS HORNOS Text …" at bounding box center [440, 155] width 197 height 364
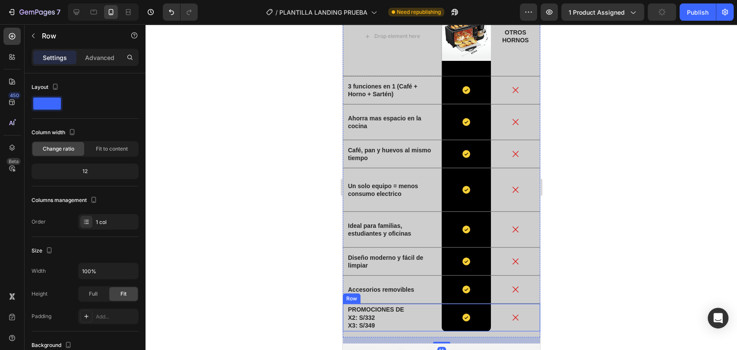
click at [400, 321] on p "X3: S/349" at bounding box center [391, 325] width 88 height 8
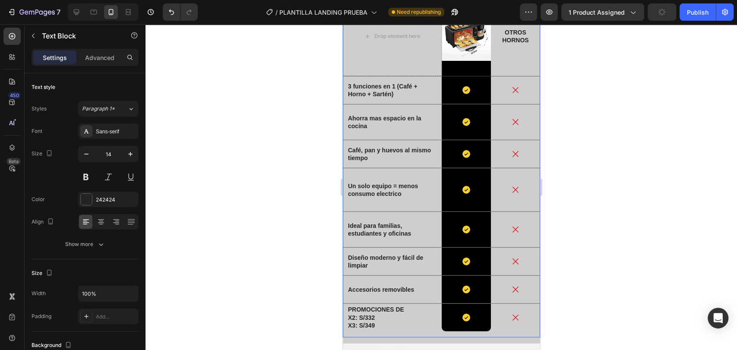
click at [520, 264] on div "HORNO ELECTRICO VS OTROS Heading Drop element here Image Row OTROS HORNOS Text …" at bounding box center [440, 155] width 197 height 364
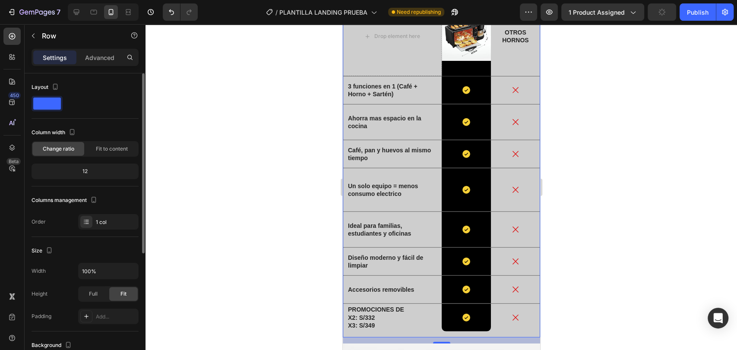
scroll to position [128, 0]
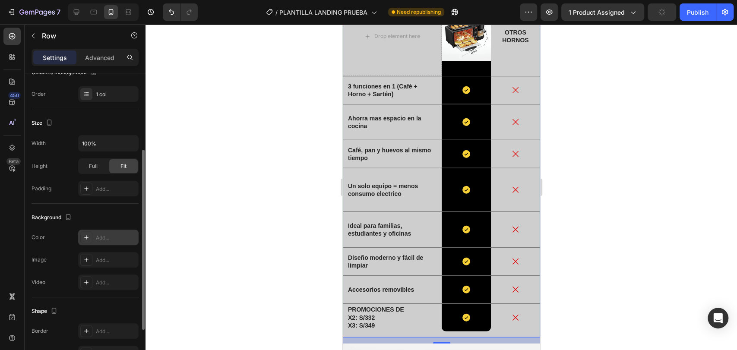
click at [125, 241] on div "Add..." at bounding box center [108, 238] width 60 height 16
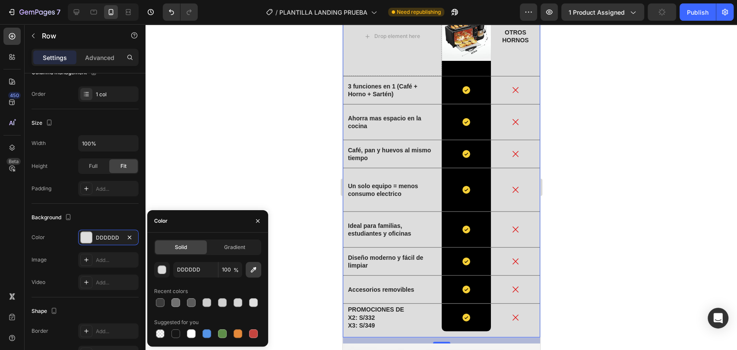
click at [254, 266] on icon "button" at bounding box center [253, 269] width 9 height 9
type input "F2F3EF"
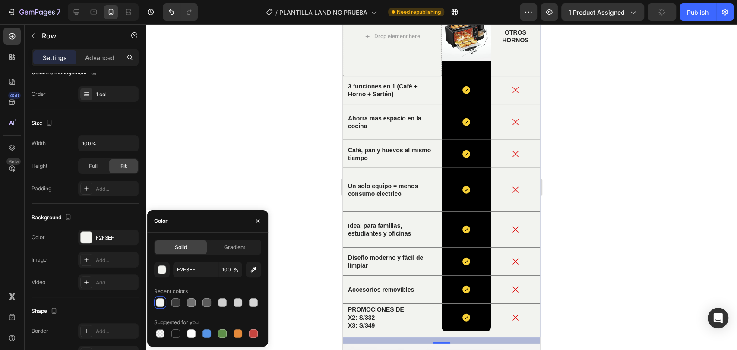
click at [311, 177] on div at bounding box center [440, 187] width 591 height 326
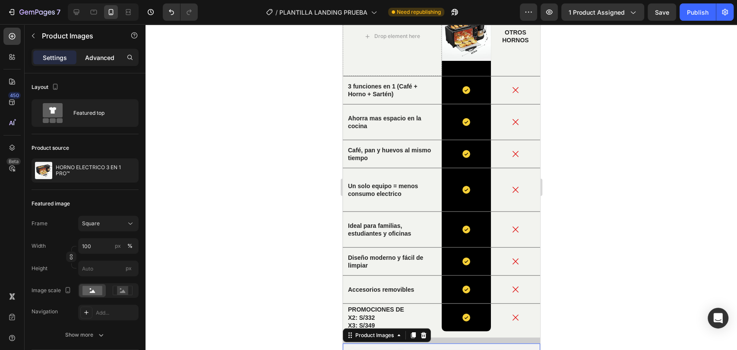
click at [104, 55] on p "Advanced" at bounding box center [99, 57] width 29 height 9
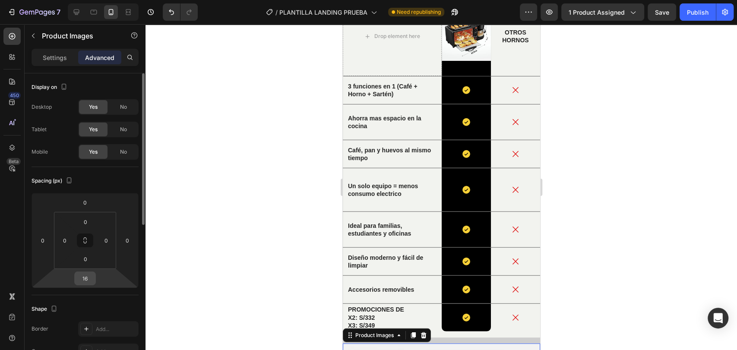
click at [89, 277] on input "16" at bounding box center [84, 278] width 17 height 13
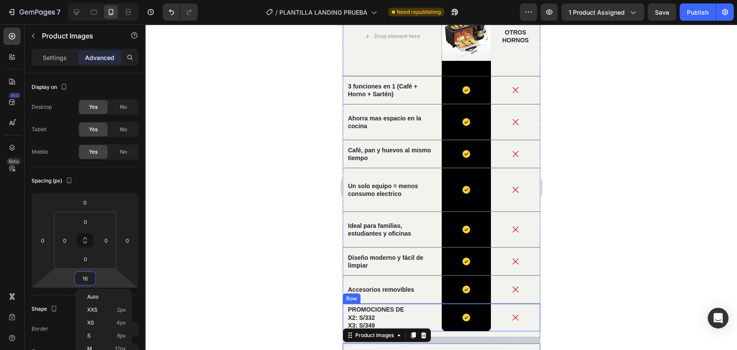
click at [523, 313] on div "Icon" at bounding box center [514, 317] width 49 height 9
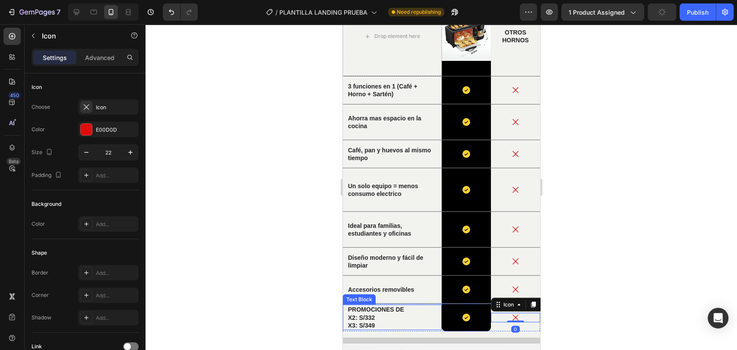
click at [426, 314] on p "X2: S/332" at bounding box center [391, 318] width 88 height 8
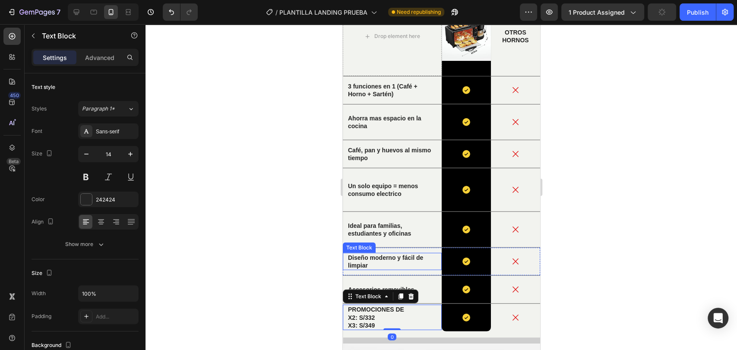
scroll to position [1221, 0]
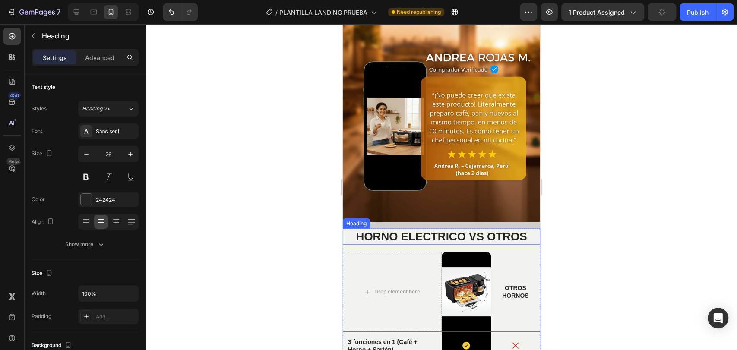
click at [527, 229] on h2 "HORNO ELECTRICO VS OTROS" at bounding box center [440, 237] width 197 height 16
click at [526, 245] on div "17" at bounding box center [440, 248] width 197 height 7
click at [524, 229] on h2 "HORNO ELECTRICO VS OTROS" at bounding box center [440, 237] width 197 height 16
click at [524, 198] on div "Video Image Image Row Image HORNO ELECTRICO VS OTROS Heading Drop element here …" at bounding box center [440, 61] width 197 height 1075
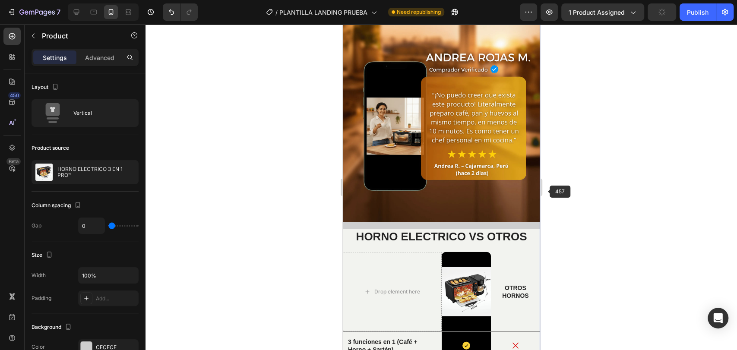
click at [545, 189] on div at bounding box center [440, 187] width 591 height 326
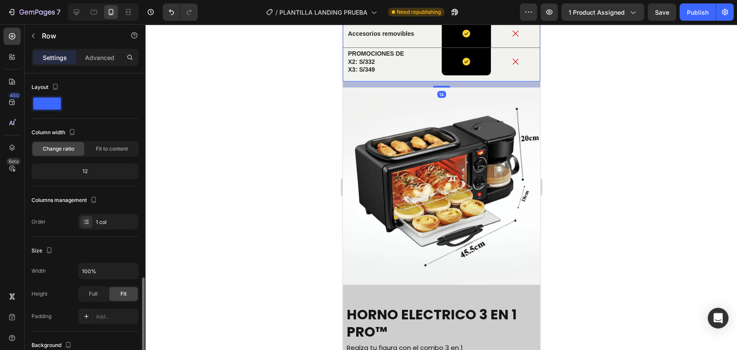
scroll to position [128, 0]
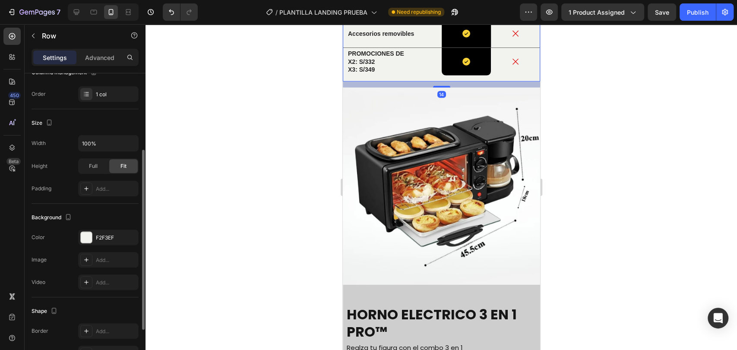
click at [110, 67] on div "Settings Advanced" at bounding box center [85, 61] width 121 height 25
click at [100, 63] on div "Advanced" at bounding box center [99, 57] width 43 height 14
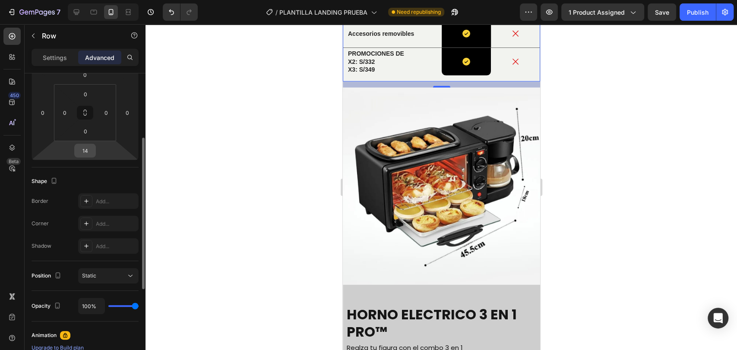
click at [93, 148] on input "14" at bounding box center [84, 150] width 17 height 13
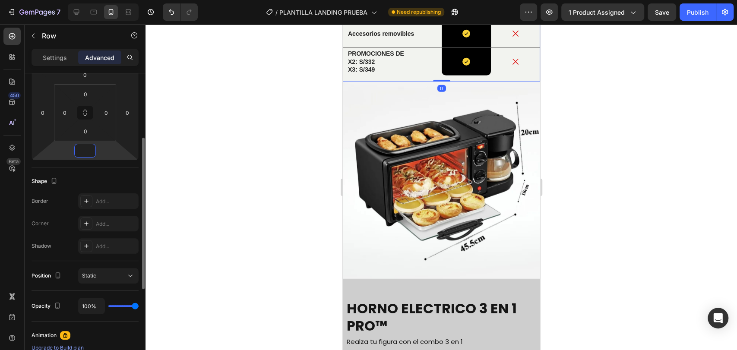
type input "0"
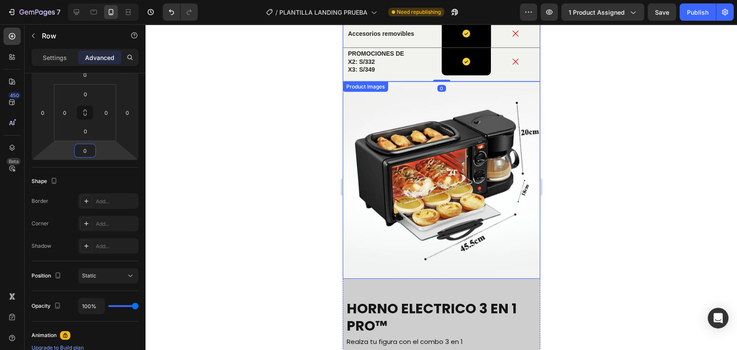
scroll to position [1605, 0]
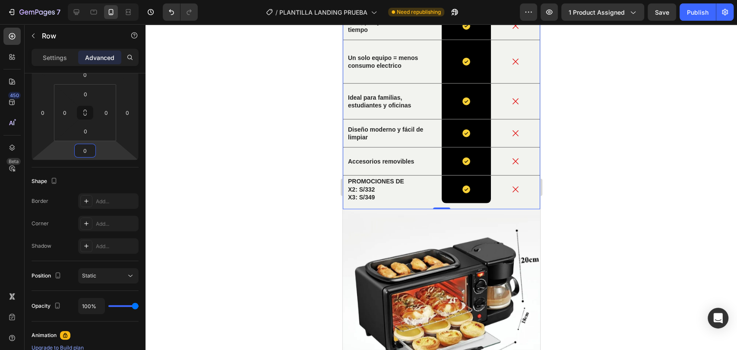
click at [246, 138] on div at bounding box center [440, 187] width 591 height 326
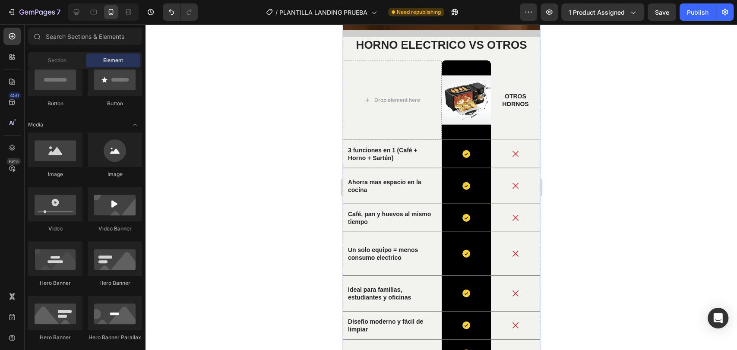
scroll to position [1285, 0]
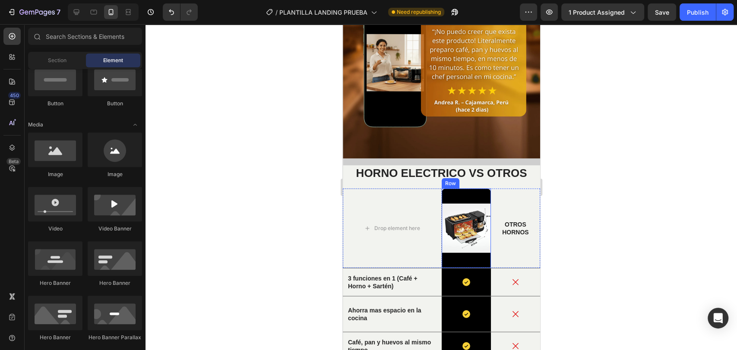
click at [460, 189] on div "Image Row" at bounding box center [465, 228] width 49 height 79
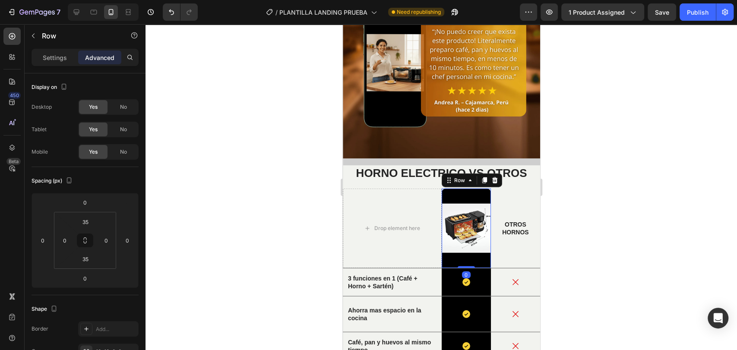
click at [460, 190] on div "Image Row 0" at bounding box center [465, 228] width 49 height 79
click at [441, 204] on img at bounding box center [465, 228] width 49 height 49
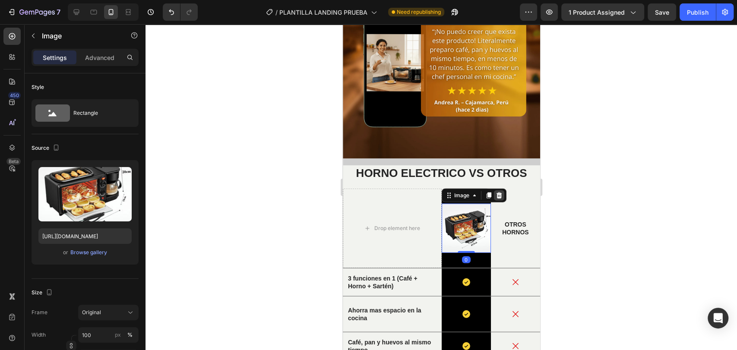
click at [495, 192] on icon at bounding box center [498, 195] width 6 height 6
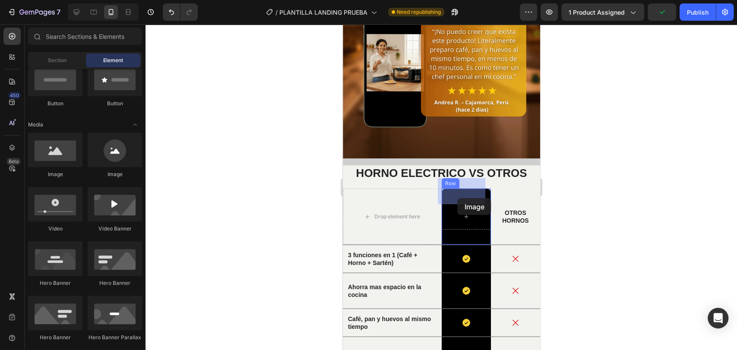
drag, startPoint x: 426, startPoint y: 187, endPoint x: 457, endPoint y: 198, distance: 32.9
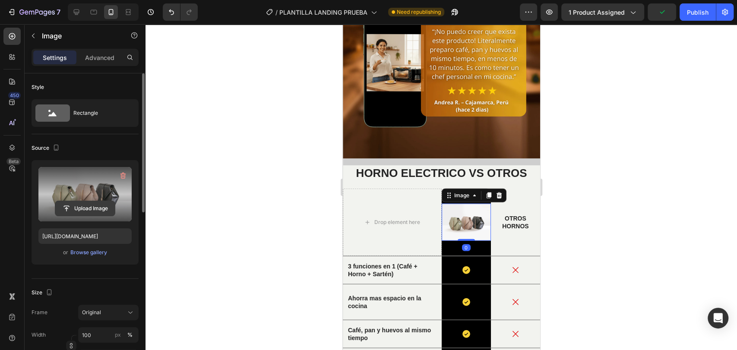
click at [76, 211] on input "file" at bounding box center [85, 208] width 60 height 15
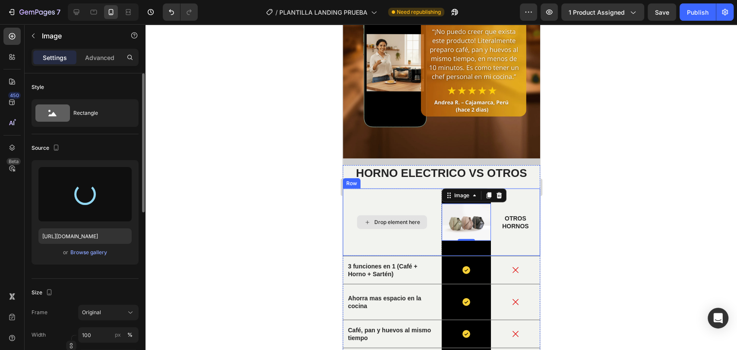
type input "https://cdn.shopify.com/s/files/1/0774/8360/6252/files/gempages_575738252938445…"
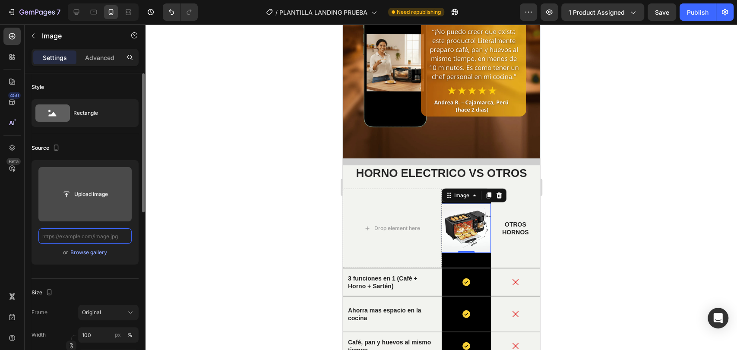
scroll to position [0, 0]
paste input "https://cdn.shopify.com/s/files/1/0774/8360/6252/files/7_11zon_362363a9-8f60-40…"
type input "https://cdn.shopify.com/s/files/1/0774/8360/6252/files/7_11zon_362363a9-8f60-40…"
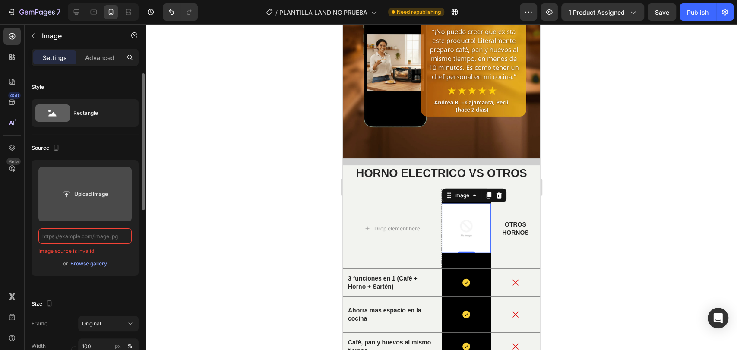
paste input "https://cdn.shopify.com/s/files/1/0774/8360/6252/files/7_11zon_362363a9-8f60-40…"
type input "https://cdn.shopify.com/s/files/1/0774/8360/6252/files/7_11zon_362363a9-8f60-40…"
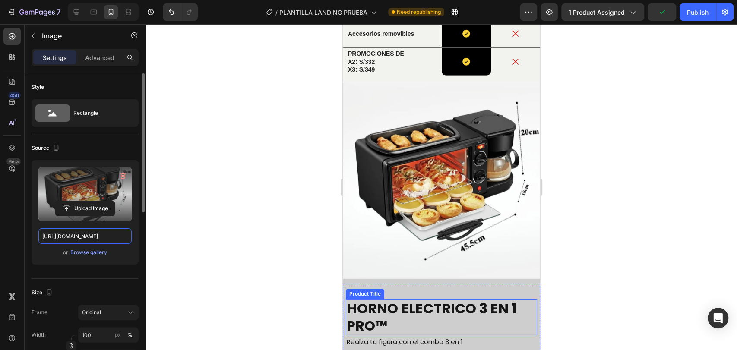
scroll to position [1861, 0]
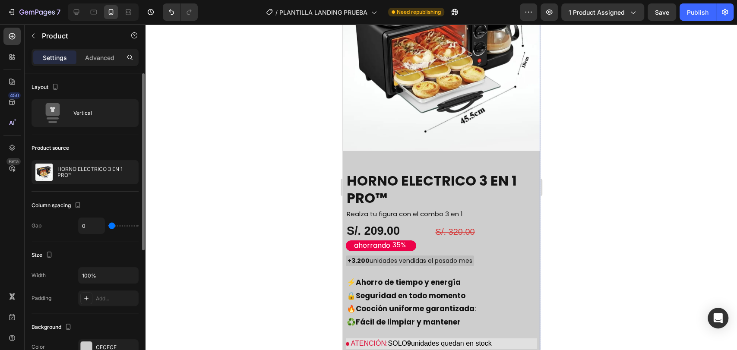
click at [515, 120] on div "Product Images HORNO ELECTRICO 3 EN 1 PRO™ Product Title Realza tu figura con e…" at bounding box center [440, 222] width 197 height 537
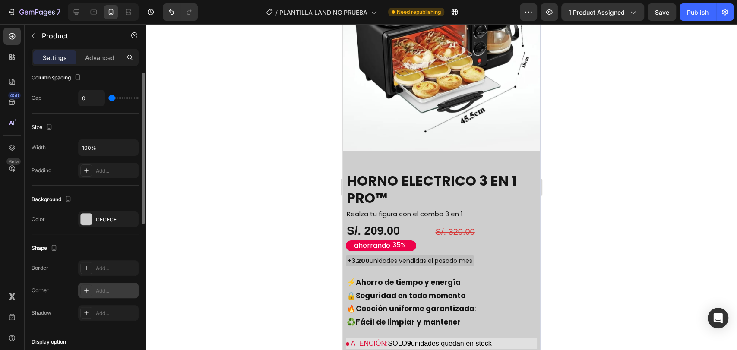
scroll to position [192, 0]
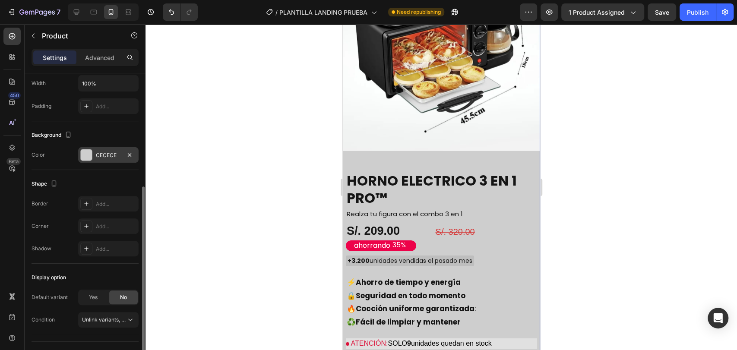
click at [106, 147] on div "CECECE" at bounding box center [108, 155] width 60 height 16
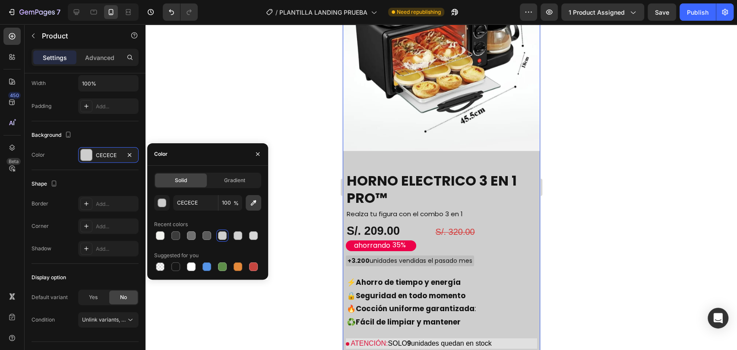
click at [260, 203] on button "button" at bounding box center [254, 203] width 16 height 16
type input "F5F8F7"
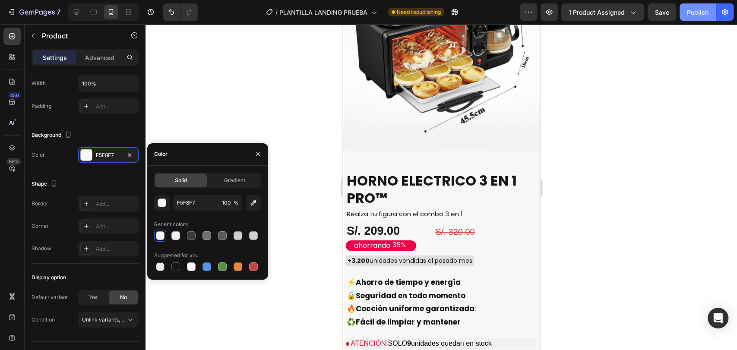
click at [691, 9] on div "Publish" at bounding box center [697, 12] width 22 height 9
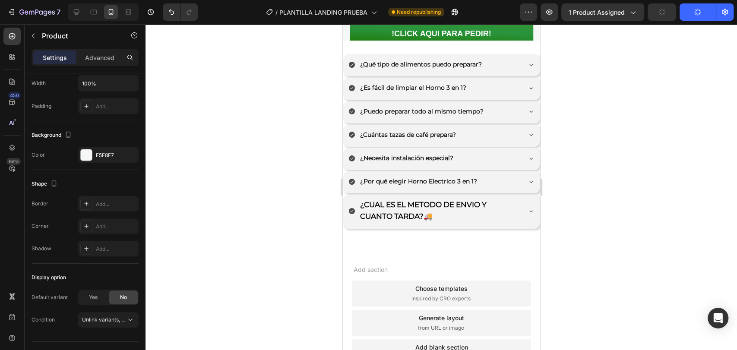
scroll to position [2147, 0]
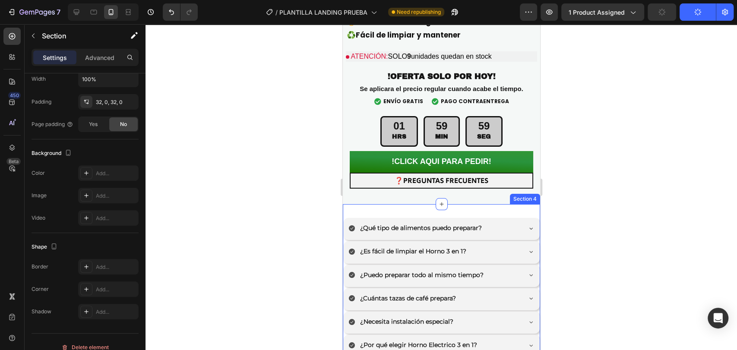
click at [444, 204] on div "¿Qué tipo de alimentos puedo preparar? ¿Es fácil de limpiar el Horno 3 en 1? ¿P…" at bounding box center [440, 310] width 197 height 212
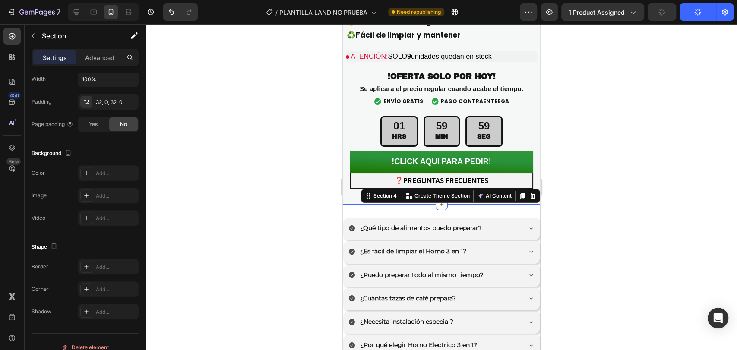
scroll to position [0, 0]
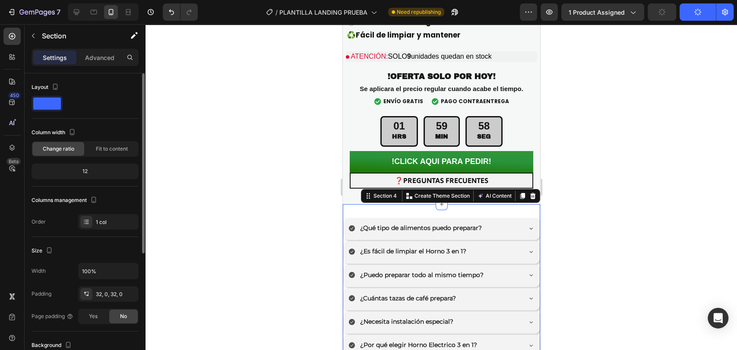
click at [331, 126] on div at bounding box center [440, 187] width 591 height 326
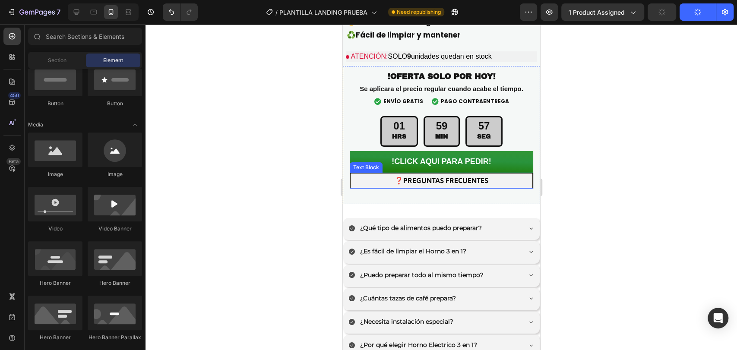
click at [498, 174] on p "❓PREGUNTAS FRECUENTES" at bounding box center [441, 180] width 180 height 13
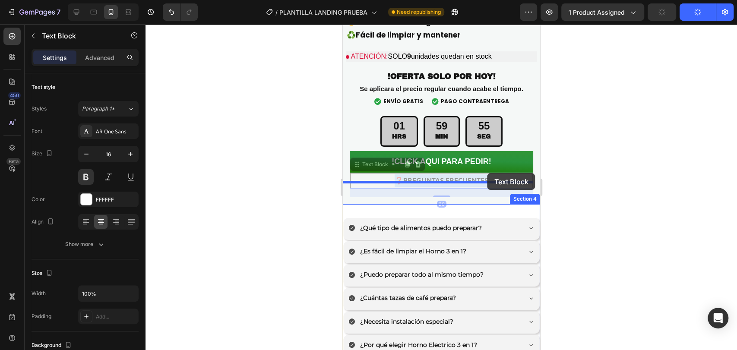
drag, startPoint x: 498, startPoint y: 146, endPoint x: 487, endPoint y: 173, distance: 29.4
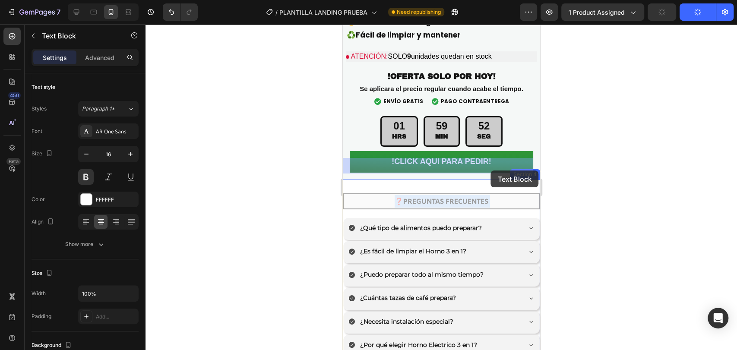
drag, startPoint x: 491, startPoint y: 166, endPoint x: 490, endPoint y: 170, distance: 4.8
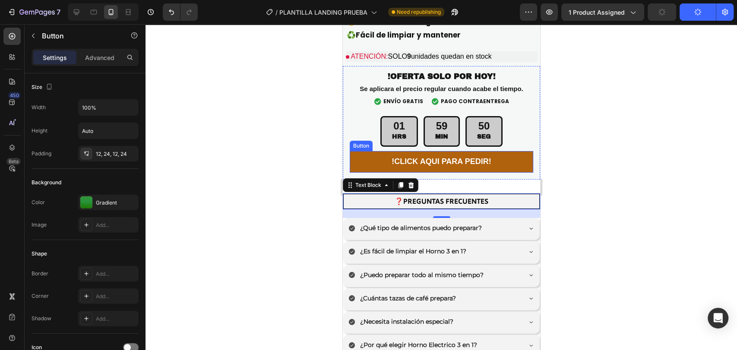
click at [489, 151] on button "!CLICK AQUI PARA PEDIR!" at bounding box center [440, 162] width 183 height 22
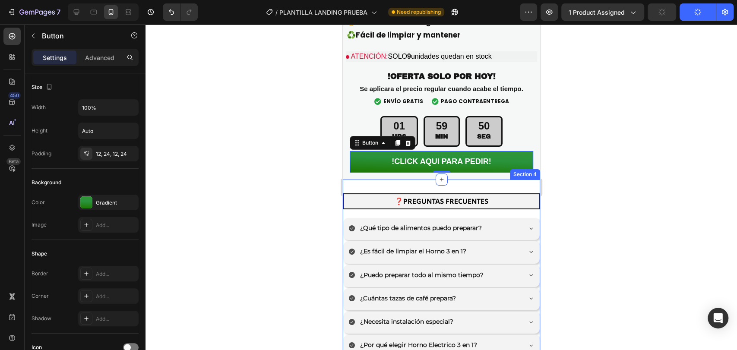
click at [479, 179] on div "❓PREGUNTAS FRECUENTES Text Block ¿Qué tipo de alimentos puedo preparar? ¿Es fác…" at bounding box center [440, 297] width 197 height 236
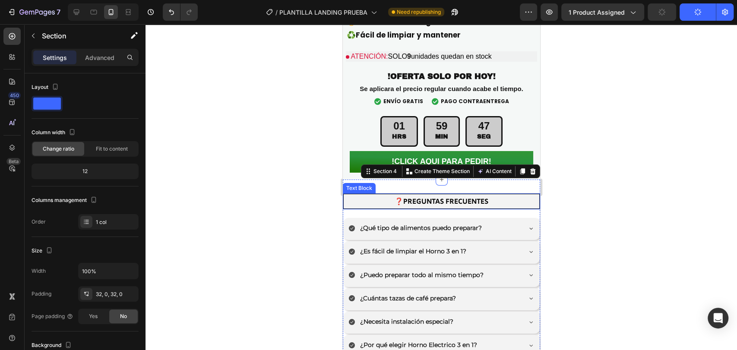
click at [368, 195] on p "❓PREGUNTAS FRECUENTES" at bounding box center [441, 201] width 194 height 13
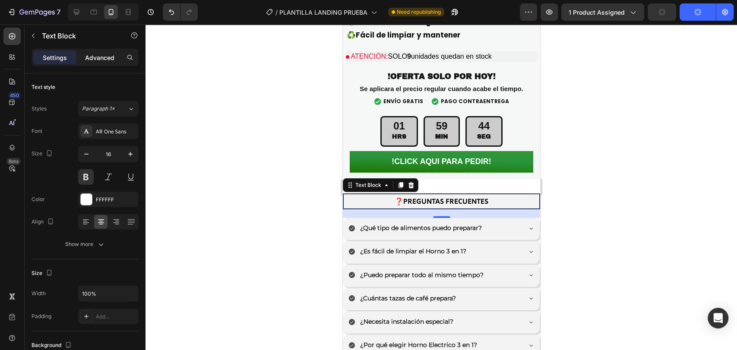
click at [100, 57] on p "Advanced" at bounding box center [99, 57] width 29 height 9
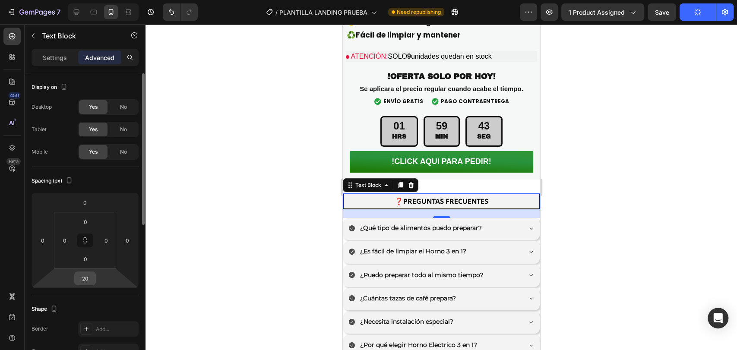
click at [92, 283] on input "20" at bounding box center [84, 278] width 17 height 13
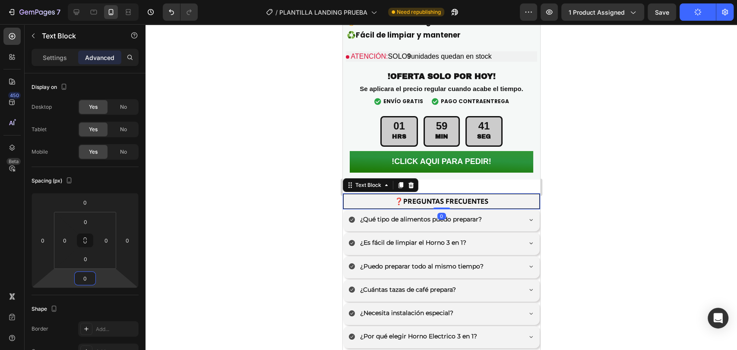
type input "0"
click at [269, 204] on div at bounding box center [440, 187] width 591 height 326
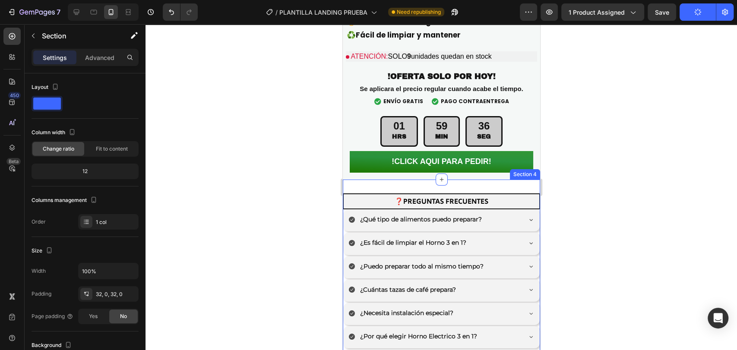
click at [483, 179] on div "❓PREGUNTAS FRECUENTES Text Block ¿Qué tipo de alimentos puedo preparar? ¿Es fác…" at bounding box center [440, 292] width 197 height 227
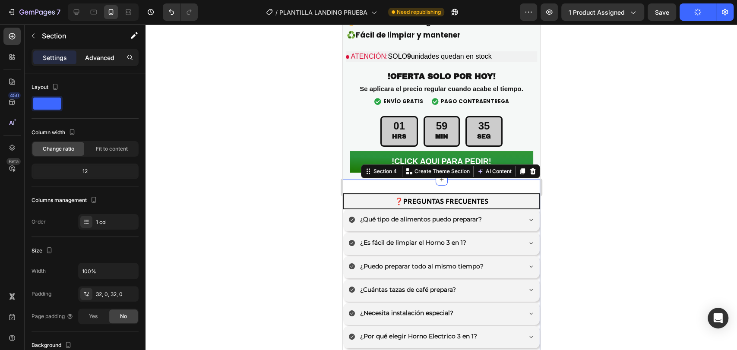
click at [102, 58] on p "Advanced" at bounding box center [99, 57] width 29 height 9
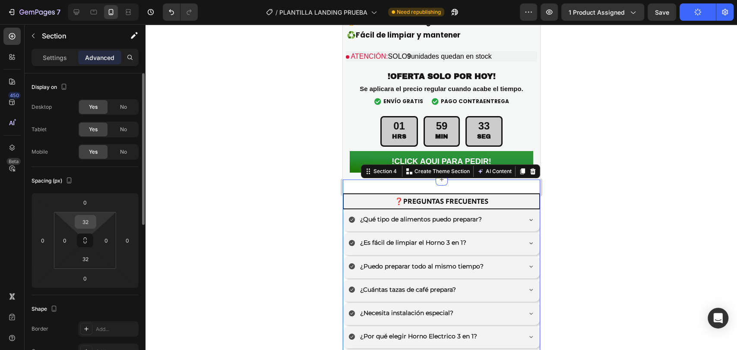
click at [88, 217] on input "32" at bounding box center [85, 221] width 17 height 13
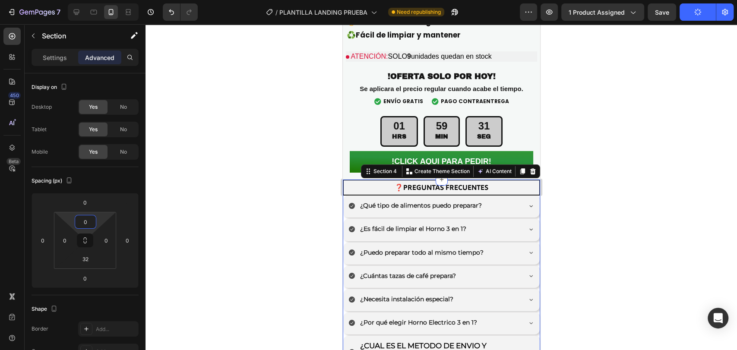
type input "0"
click at [599, 191] on div at bounding box center [440, 187] width 591 height 326
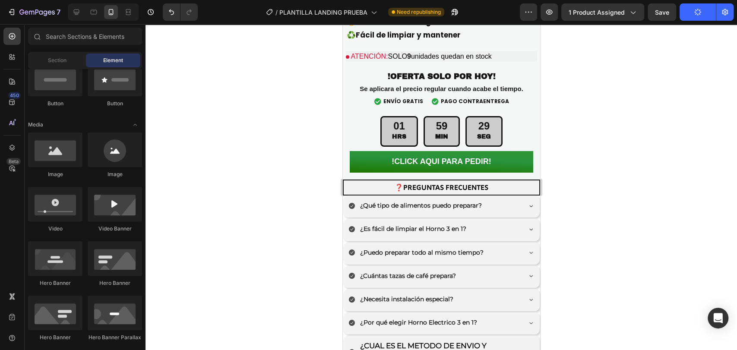
click at [706, 17] on button "Publish" at bounding box center [697, 11] width 36 height 17
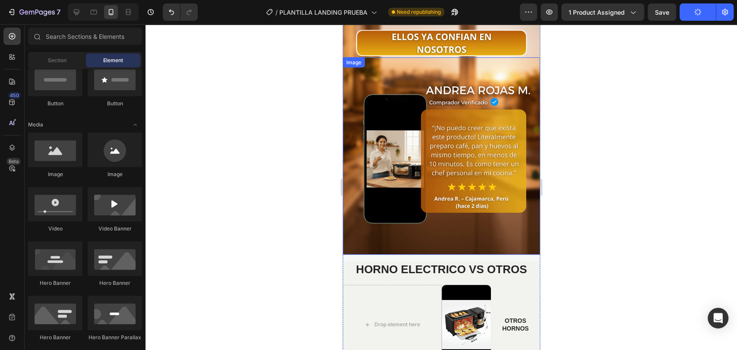
scroll to position [1253, 0]
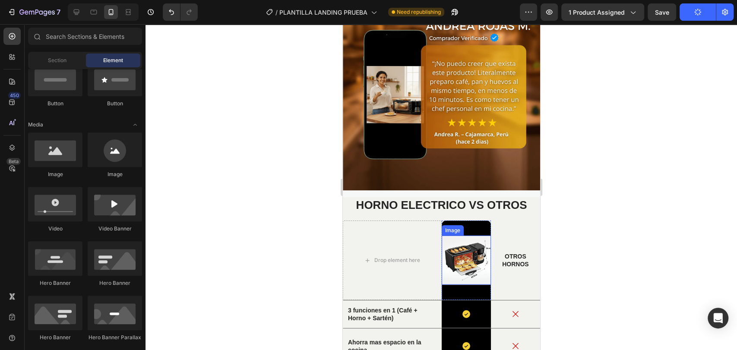
click at [472, 239] on img at bounding box center [465, 260] width 49 height 49
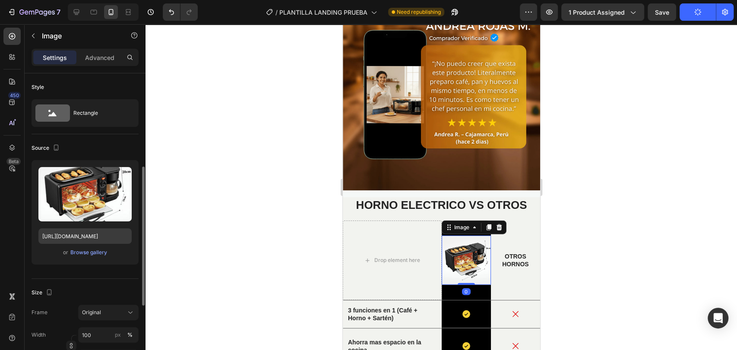
scroll to position [64, 0]
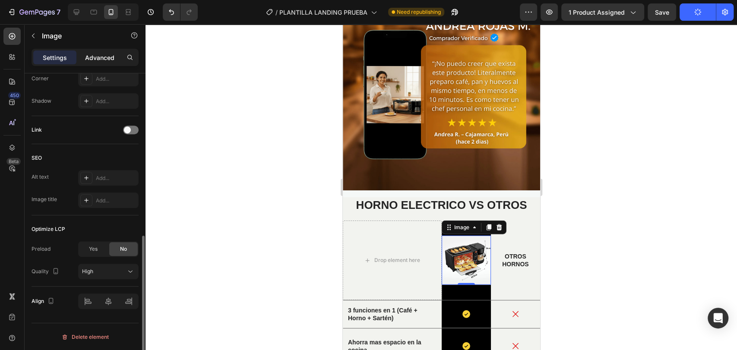
click at [96, 51] on div "Advanced" at bounding box center [99, 57] width 43 height 14
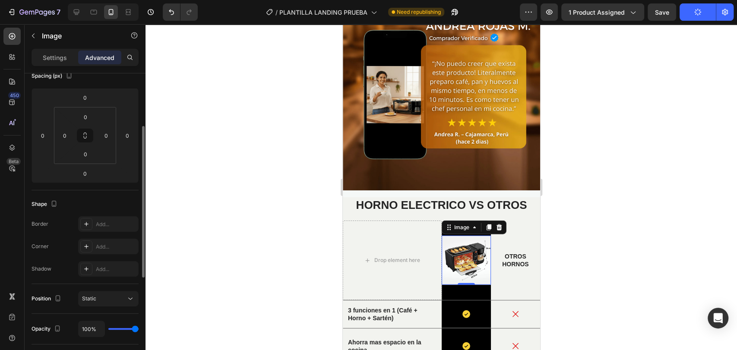
scroll to position [233, 0]
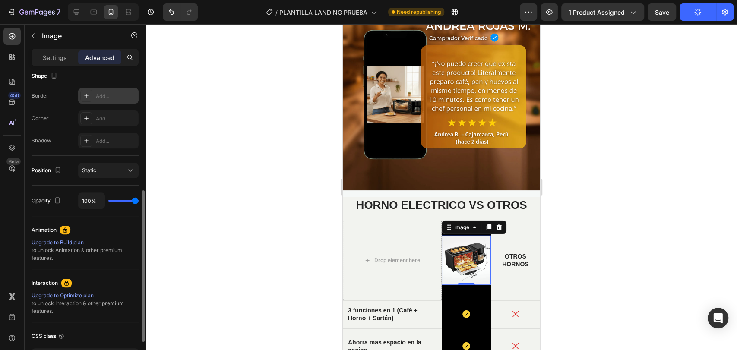
click at [109, 98] on div "Add..." at bounding box center [116, 96] width 41 height 8
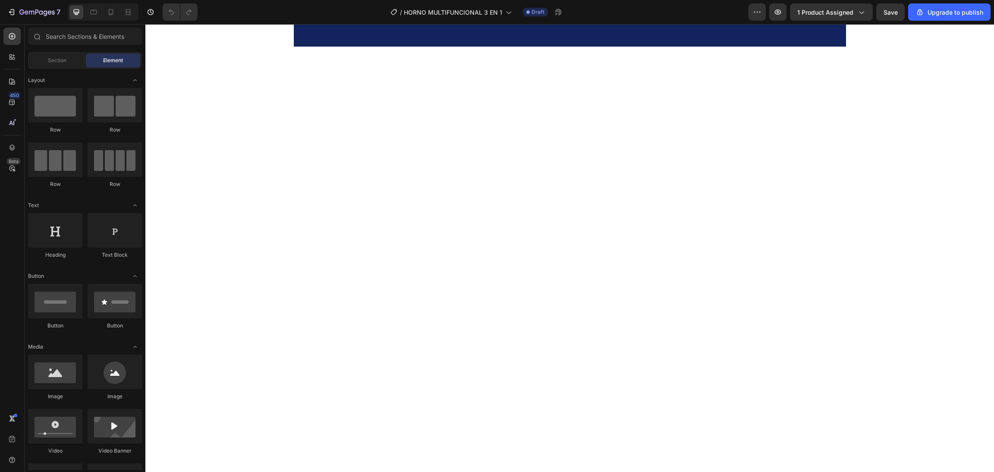
scroll to position [345, 0]
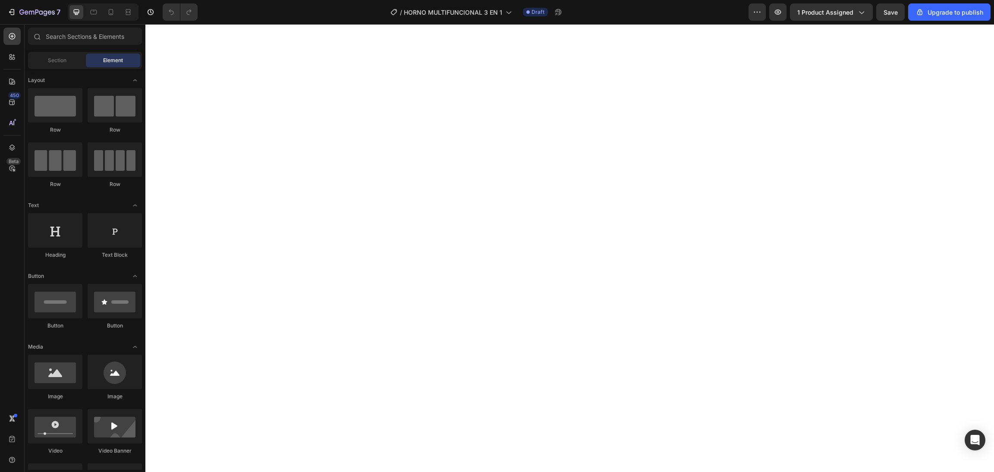
click at [102, 18] on div at bounding box center [103, 11] width 71 height 17
click at [115, 8] on div at bounding box center [111, 12] width 14 height 14
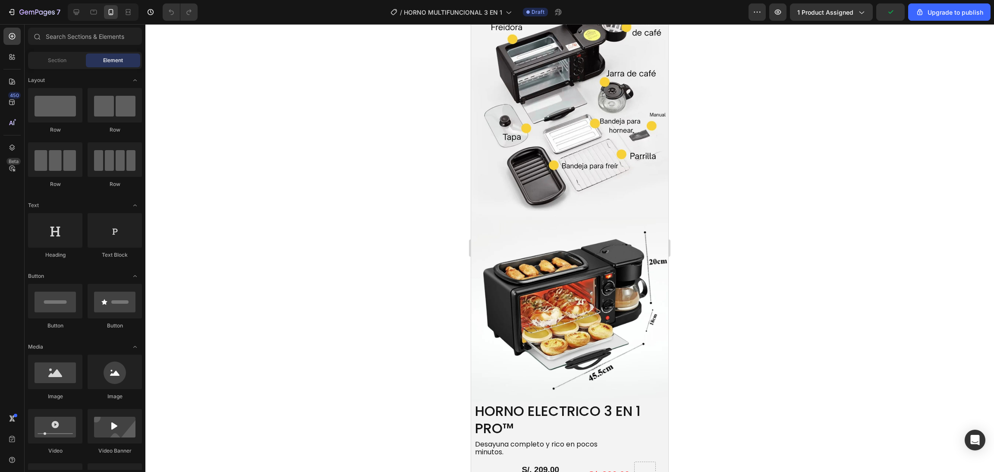
scroll to position [2313, 0]
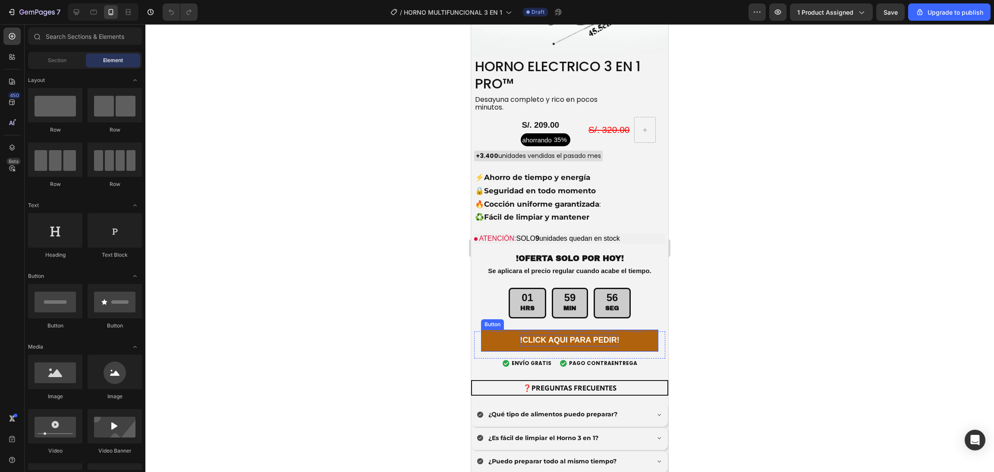
click at [592, 336] on strong "!CLICK AQUI PARA PEDIR!" at bounding box center [569, 340] width 99 height 9
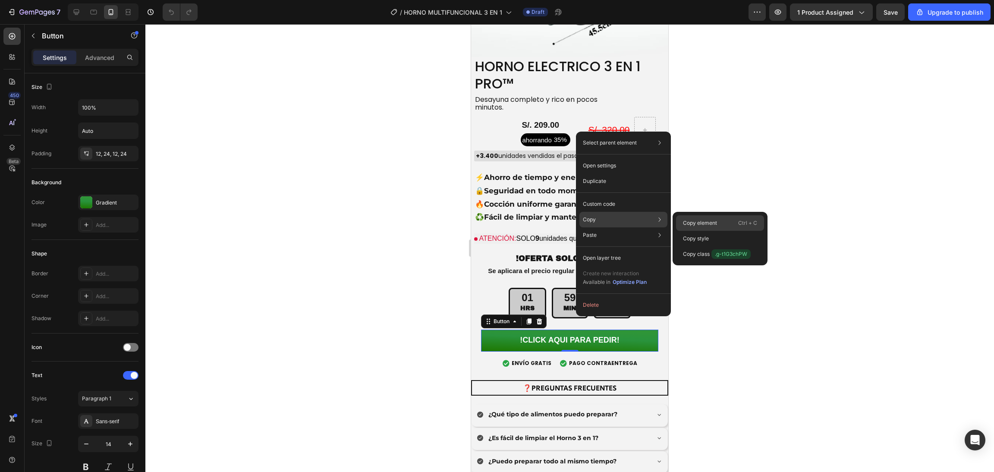
click at [698, 224] on p "Copy element" at bounding box center [700, 223] width 34 height 8
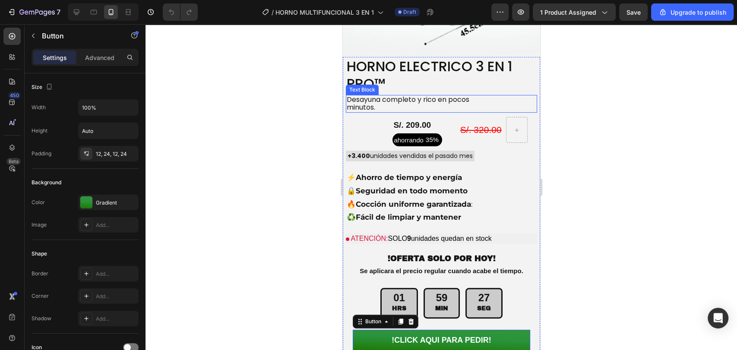
scroll to position [2440, 0]
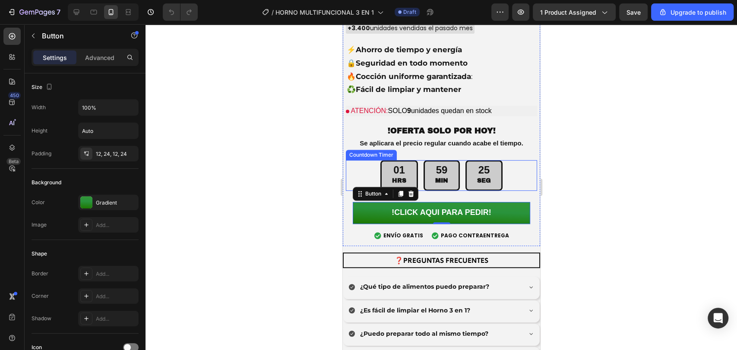
click at [496, 167] on div "25 SEG" at bounding box center [483, 175] width 37 height 31
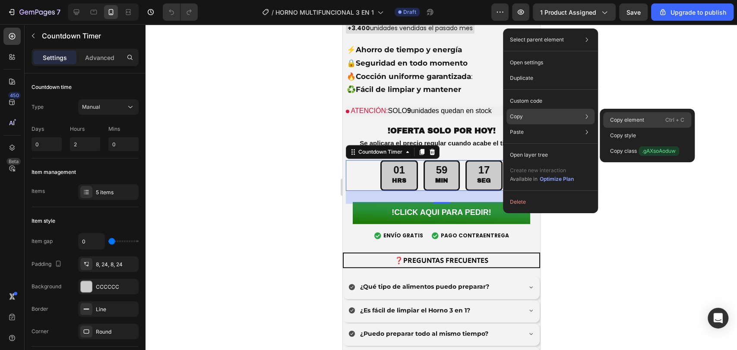
click at [631, 119] on p "Copy element" at bounding box center [627, 120] width 34 height 8
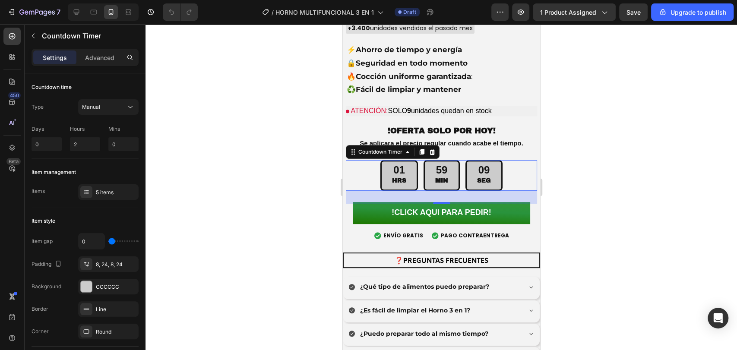
click at [601, 181] on div at bounding box center [440, 187] width 591 height 326
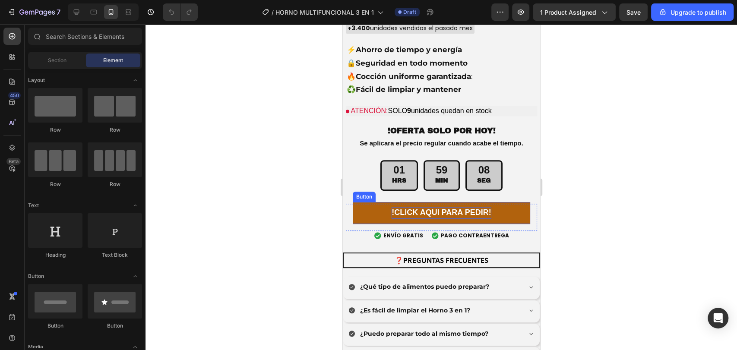
click at [445, 208] on strong "!CLICK AQUI PARA PEDIR!" at bounding box center [440, 212] width 99 height 9
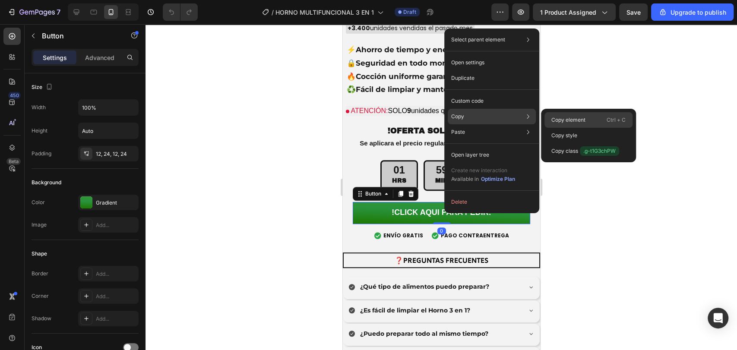
click at [580, 121] on p "Copy element" at bounding box center [568, 120] width 34 height 8
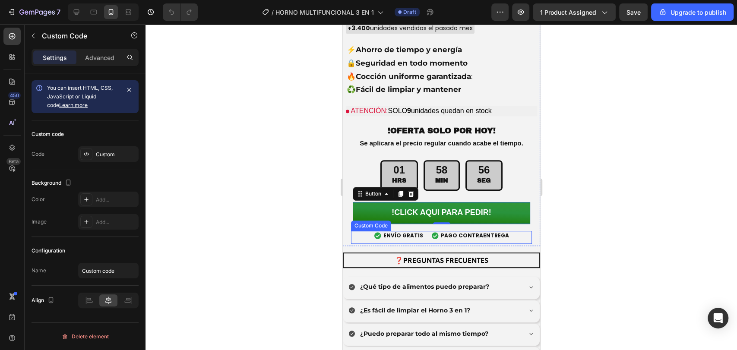
click at [463, 232] on span "PAGO CONTRAENTREGA" at bounding box center [474, 236] width 68 height 8
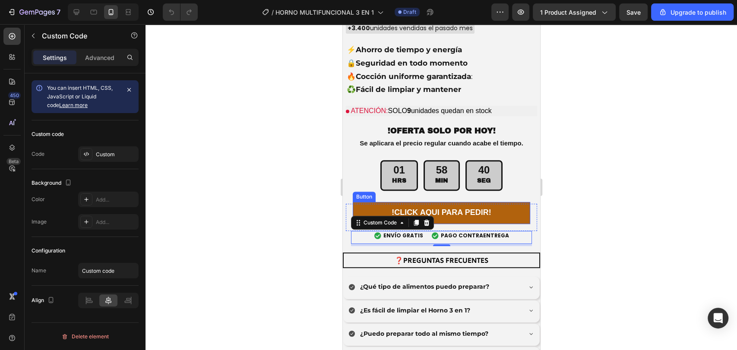
scroll to position [2504, 0]
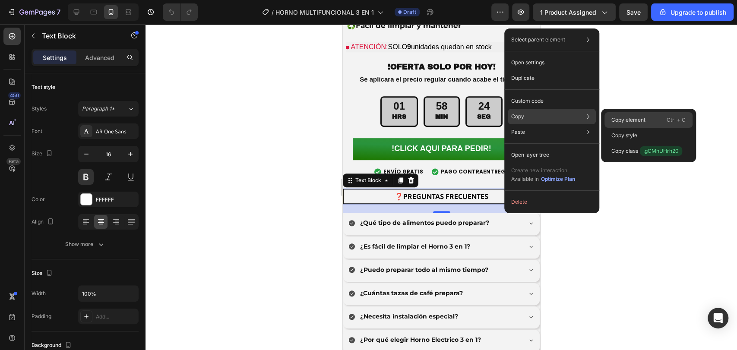
click at [635, 121] on p "Copy element" at bounding box center [628, 120] width 34 height 8
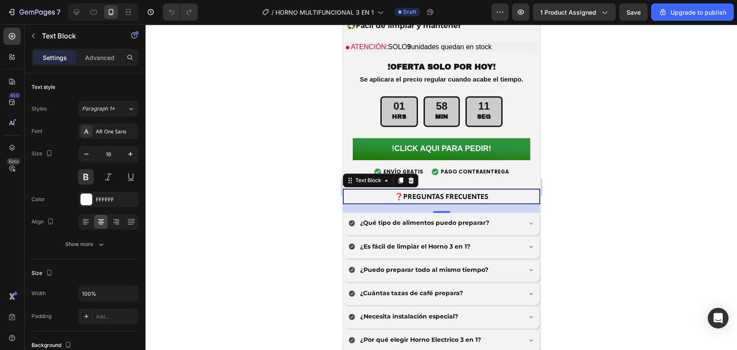
click at [489, 204] on div "20" at bounding box center [440, 208] width 197 height 9
click at [345, 236] on div "¿Es fácil de limpiar el Horno 3 en 1?" at bounding box center [441, 247] width 196 height 22
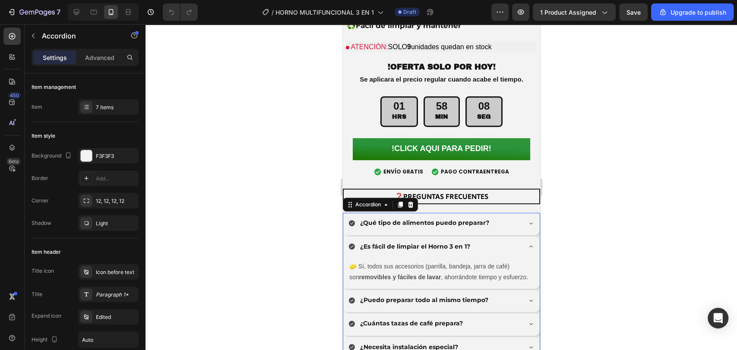
click at [345, 236] on div "¿Es fácil de limpiar el Horno 3 en 1?" at bounding box center [441, 247] width 196 height 22
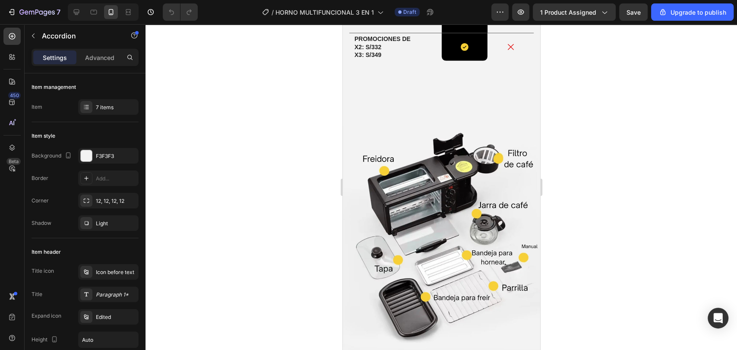
scroll to position [1901, 0]
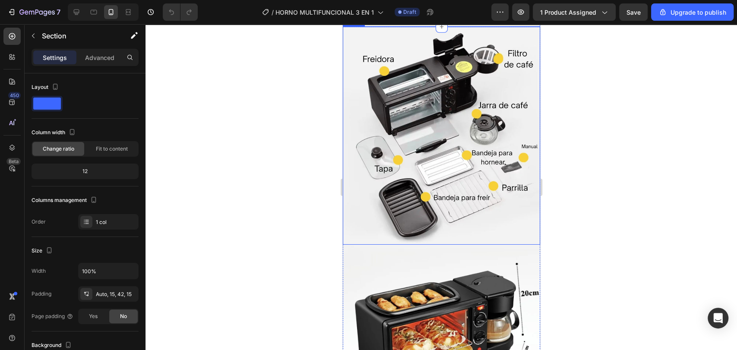
click at [507, 107] on img at bounding box center [440, 136] width 197 height 218
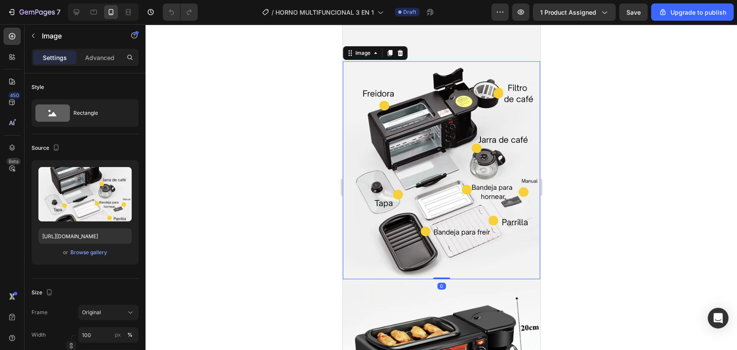
scroll to position [1964, 0]
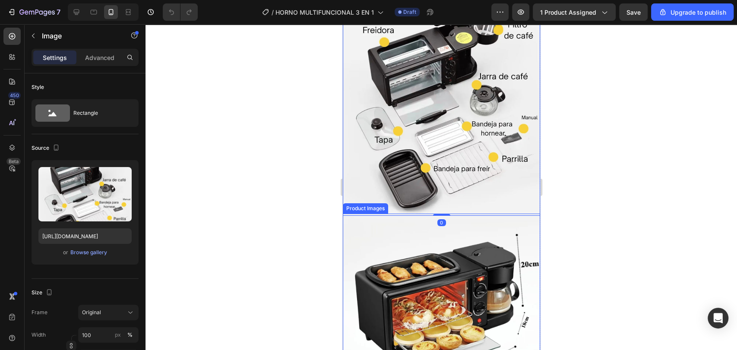
click at [466, 226] on img at bounding box center [440, 312] width 197 height 197
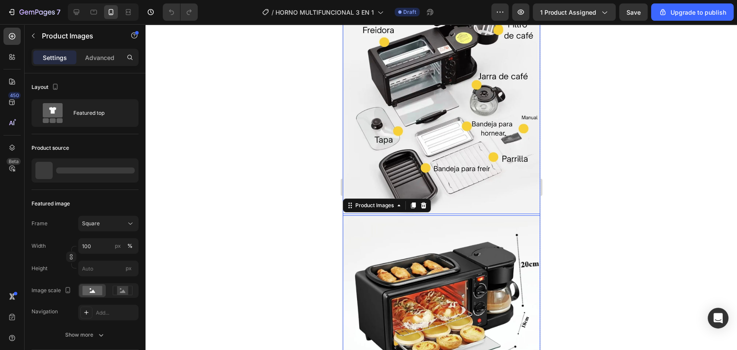
click at [481, 166] on img at bounding box center [440, 107] width 197 height 218
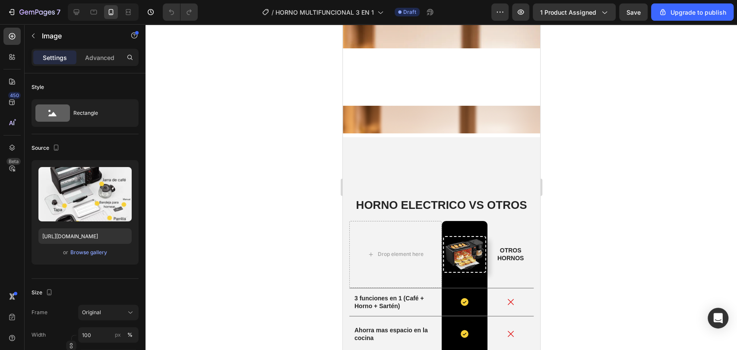
scroll to position [1901, 0]
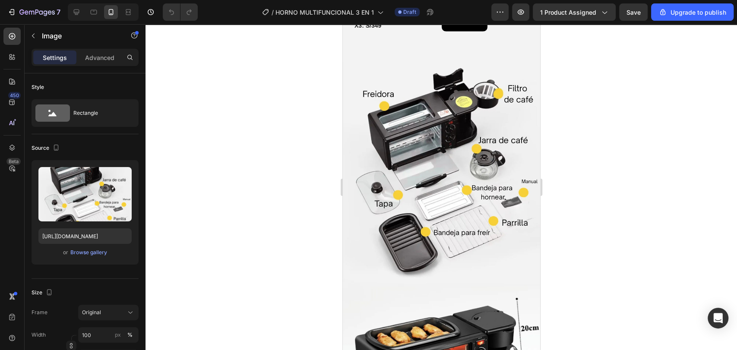
click at [365, 147] on img at bounding box center [440, 171] width 197 height 218
click at [126, 230] on input "https://cdn.shopify.com/s/files/1/0774/8360/6252/files/8.webp?v=1759041409" at bounding box center [84, 236] width 93 height 16
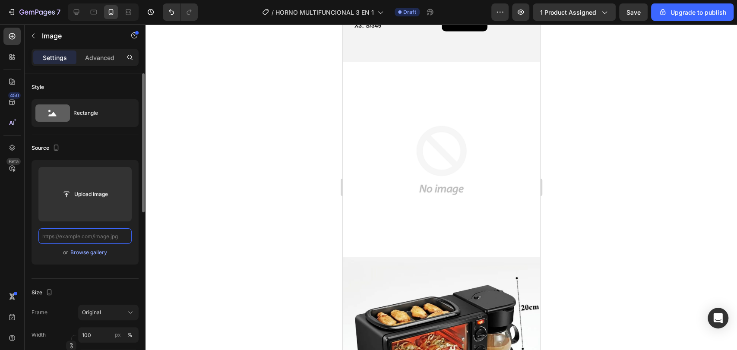
type input "https://cdn.shopify.com/s/files/1/0774/8360/6252/files/8.webp?v=1759041409"
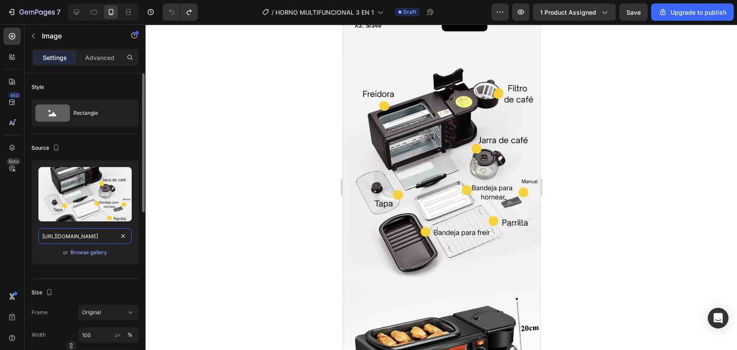
click at [108, 234] on input "https://cdn.shopify.com/s/files/1/0774/8360/6252/files/8.webp?v=1759041409" at bounding box center [84, 236] width 93 height 16
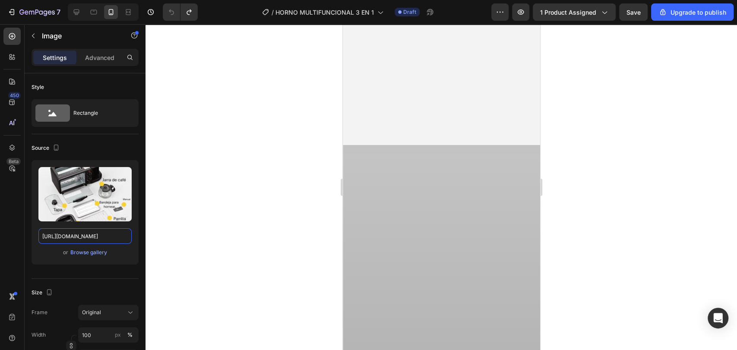
scroll to position [2923, 0]
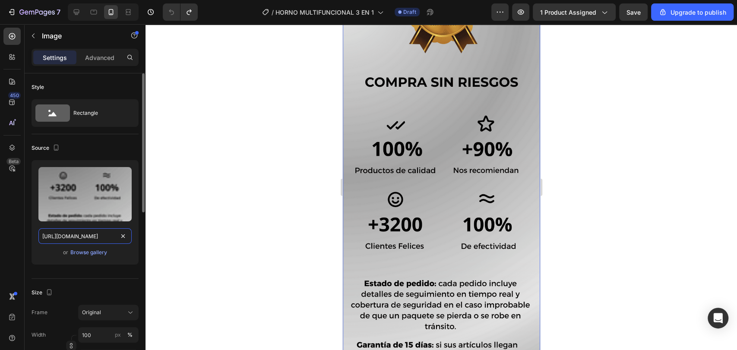
click at [112, 238] on input "https://cdn.shopify.com/s/files/1/0774/8360/6252/files/90_6.png?v=1759041419" at bounding box center [84, 236] width 93 height 16
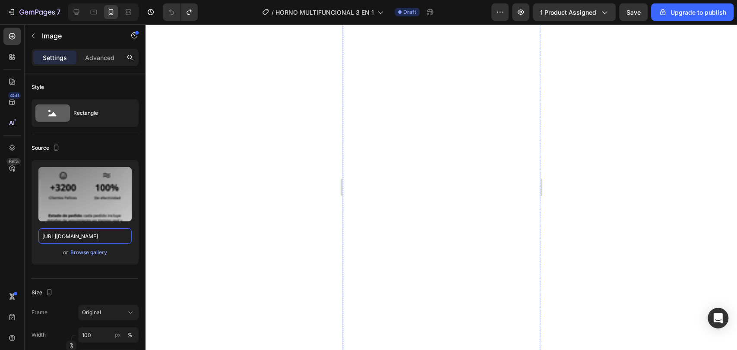
scroll to position [0, 0]
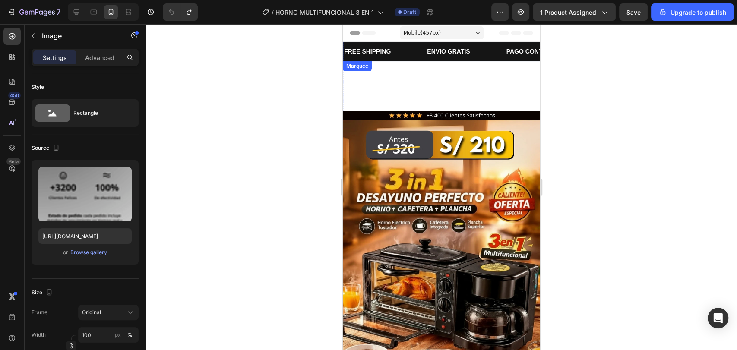
click at [378, 47] on div "FREE SHIPPING" at bounding box center [367, 51] width 48 height 13
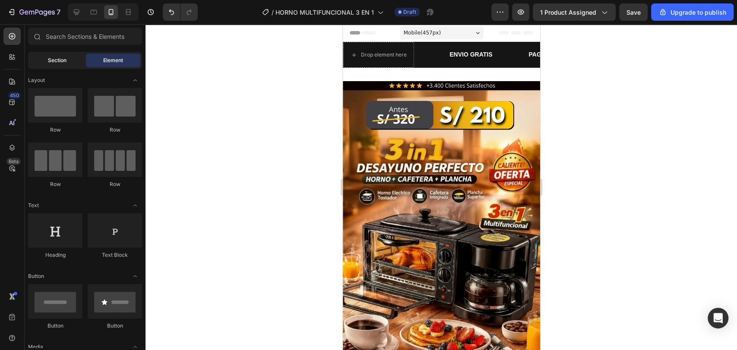
click at [73, 63] on div "Section" at bounding box center [57, 61] width 54 height 14
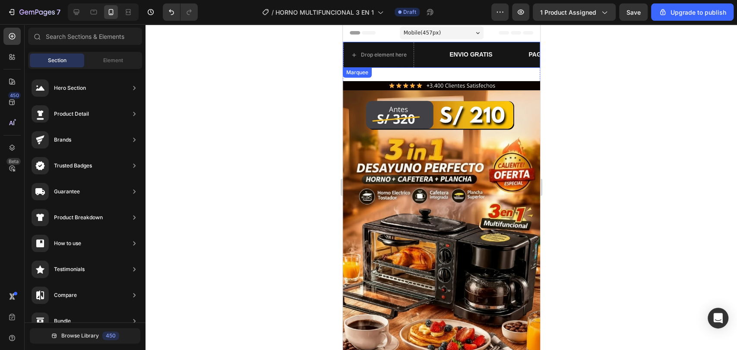
click at [429, 49] on div "Drop element here" at bounding box center [395, 55] width 105 height 26
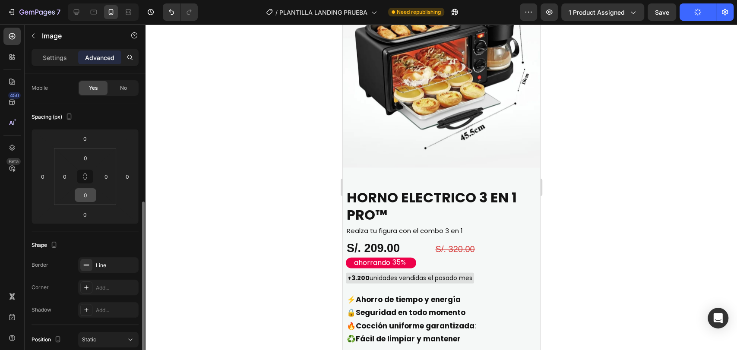
scroll to position [128, 0]
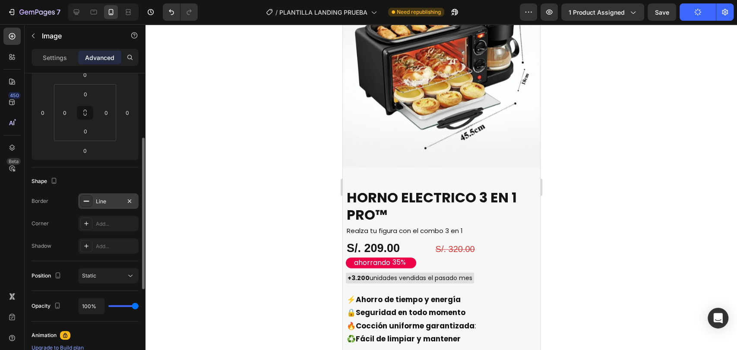
click at [107, 206] on div "Line" at bounding box center [108, 201] width 60 height 16
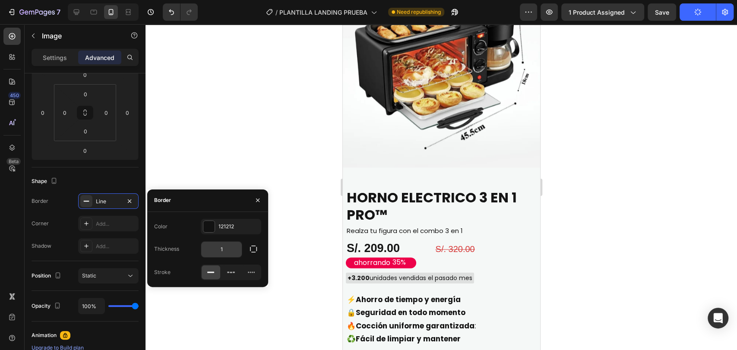
click at [231, 252] on input "1" at bounding box center [221, 250] width 41 height 16
type input "5"
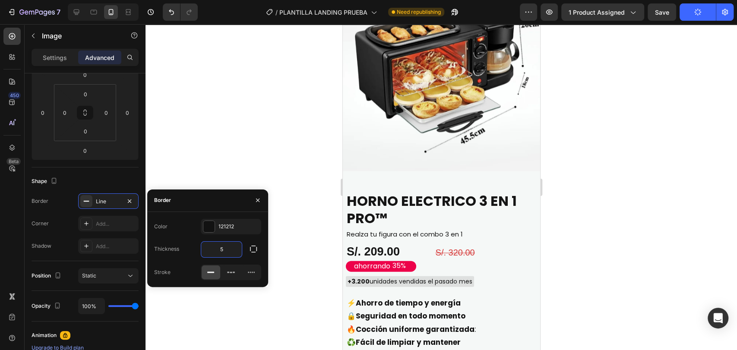
click at [649, 119] on div at bounding box center [440, 187] width 591 height 326
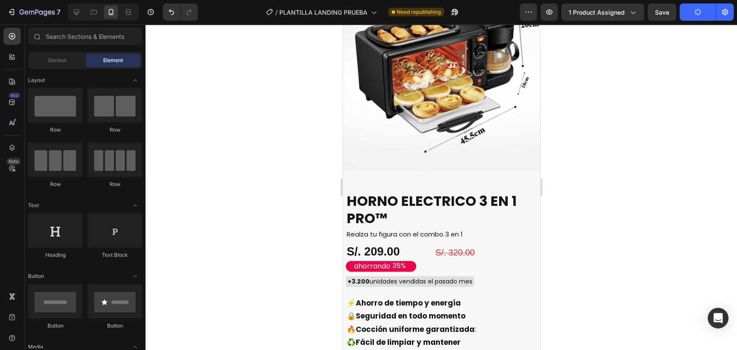
click at [649, 120] on div at bounding box center [440, 187] width 591 height 326
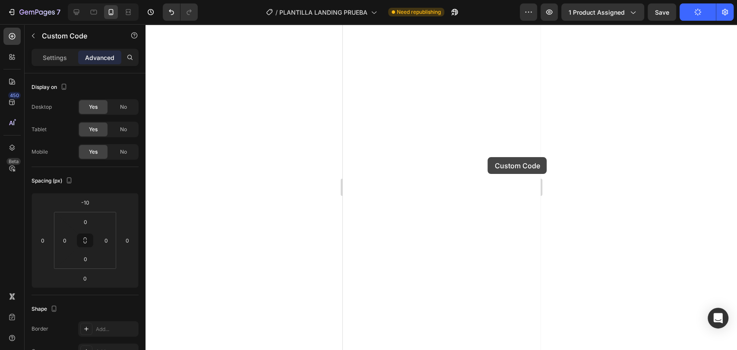
scroll to position [319, 0]
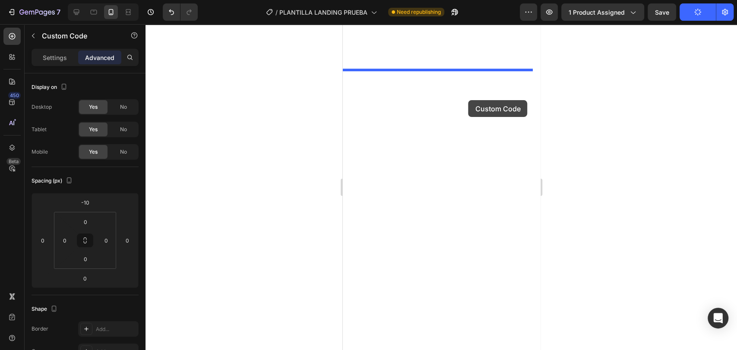
drag, startPoint x: 502, startPoint y: 162, endPoint x: 468, endPoint y: 100, distance: 70.9
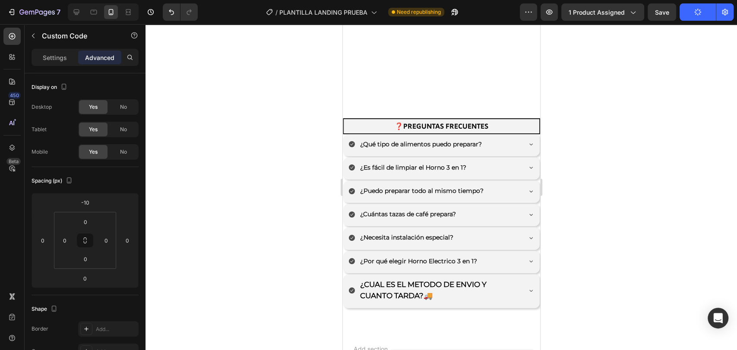
scroll to position [2317, 0]
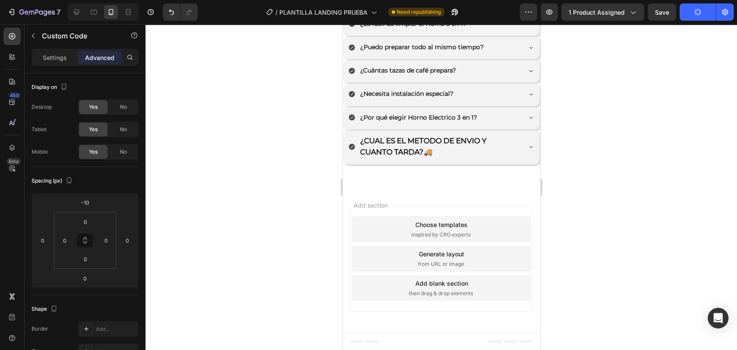
click at [699, 15] on icon "button" at bounding box center [697, 11] width 9 height 9
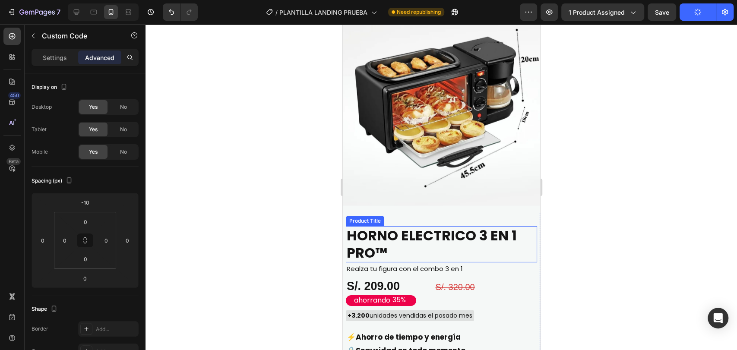
scroll to position [1678, 0]
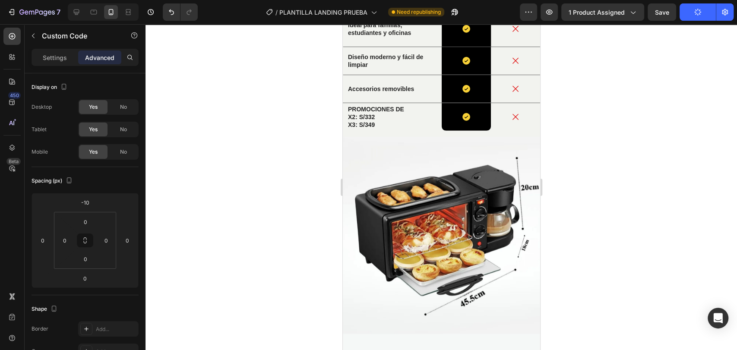
click at [316, 150] on div at bounding box center [440, 187] width 591 height 326
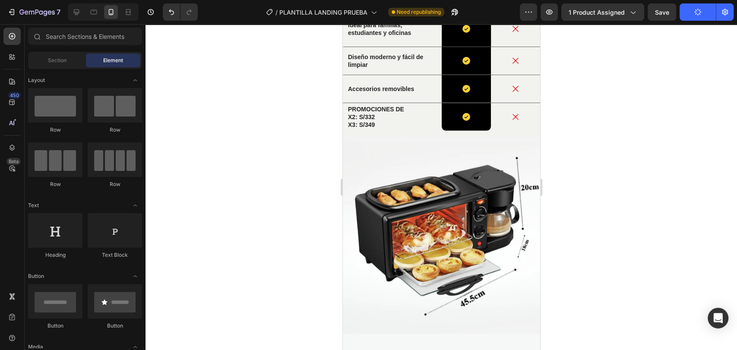
click at [559, 147] on div at bounding box center [440, 187] width 591 height 326
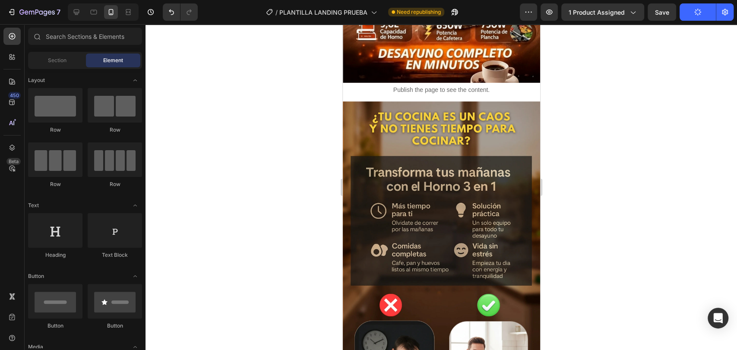
scroll to position [575, 0]
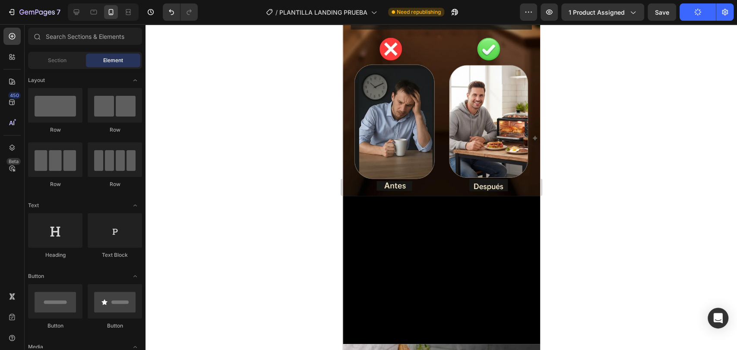
click at [703, 9] on button "Publish" at bounding box center [697, 11] width 36 height 17
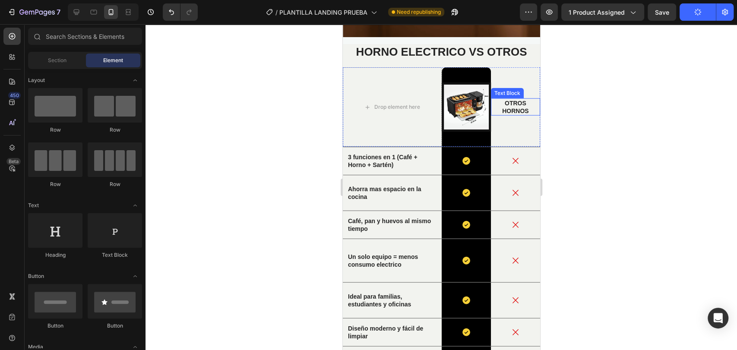
scroll to position [1598, 0]
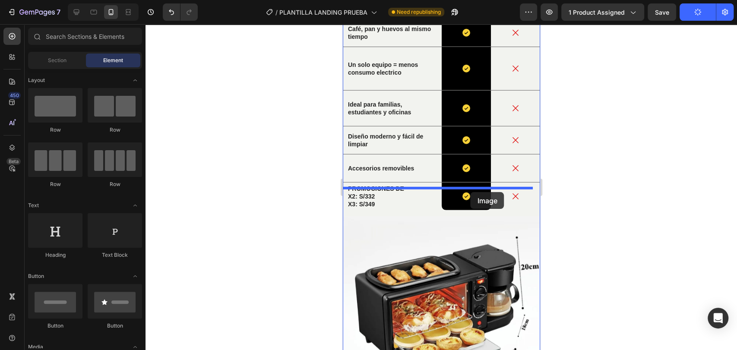
drag, startPoint x: 384, startPoint y: 167, endPoint x: 470, endPoint y: 192, distance: 88.9
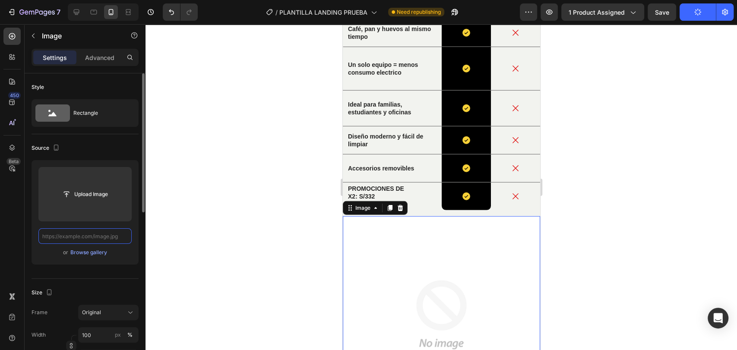
paste input "[URL][DOMAIN_NAME]"
type input "[URL][DOMAIN_NAME]"
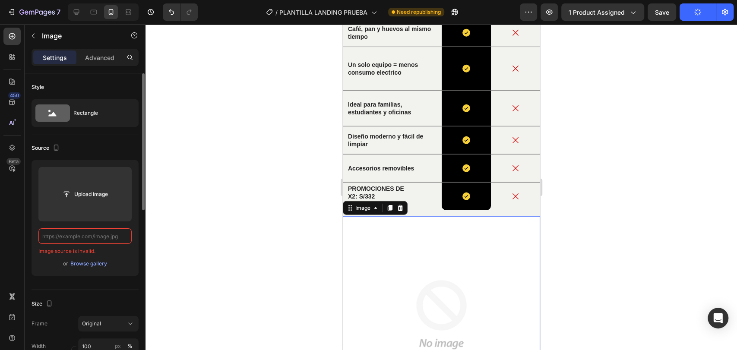
scroll to position [0, 0]
paste input "[URL][DOMAIN_NAME]"
type input "[URL][DOMAIN_NAME]"
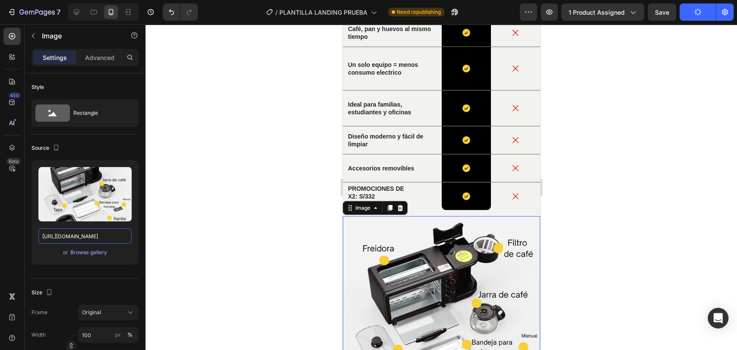
scroll to position [1854, 0]
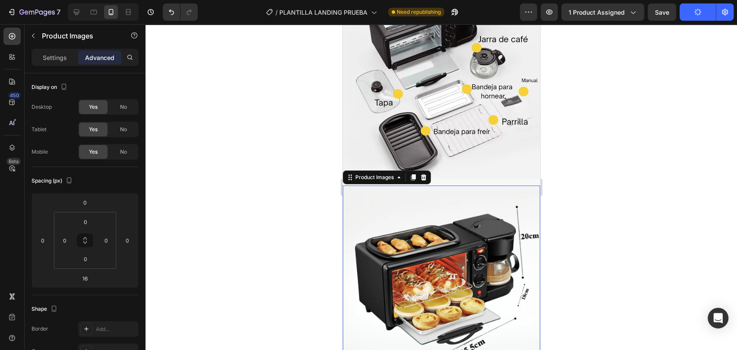
click at [451, 135] on img at bounding box center [440, 70] width 197 height 218
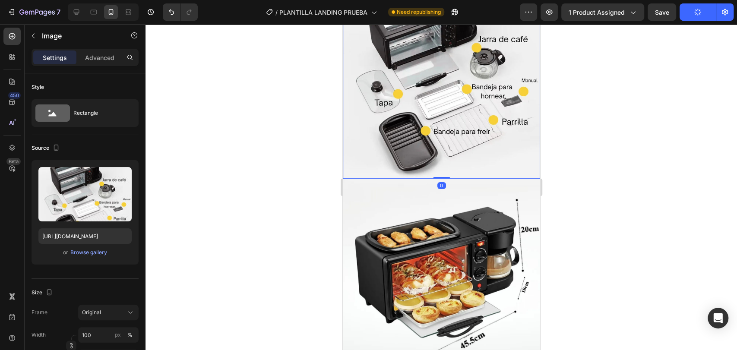
click at [670, 135] on div at bounding box center [440, 187] width 591 height 326
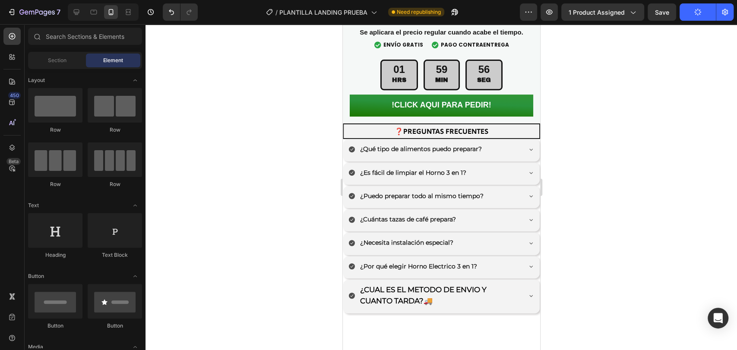
scroll to position [2534, 0]
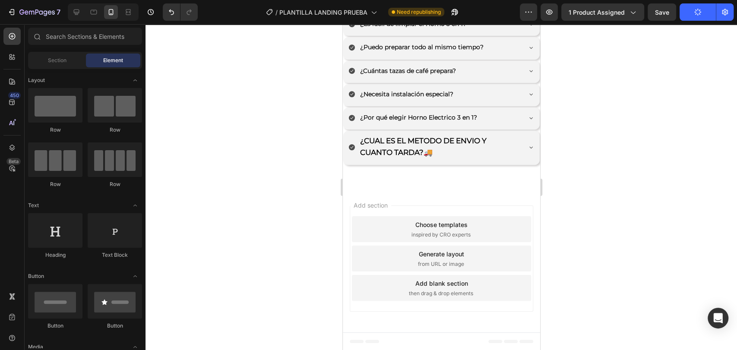
click at [411, 183] on div "❓PREGUNTAS FRECUENTES Text Block ¿Qué tipo de alimentos puedo preparar? ¿Es fác…" at bounding box center [440, 82] width 197 height 214
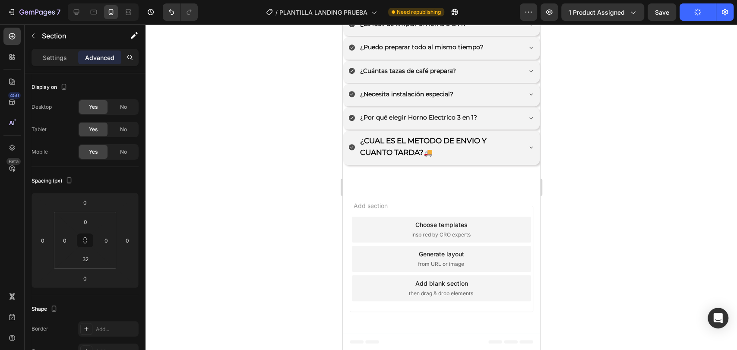
click at [467, 197] on div "Add section Choose templates inspired by CRO experts Generate layout from URL o…" at bounding box center [440, 261] width 197 height 144
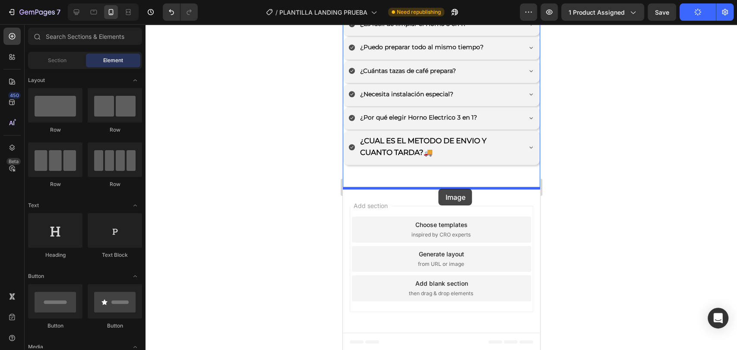
drag, startPoint x: 423, startPoint y: 191, endPoint x: 438, endPoint y: 189, distance: 14.8
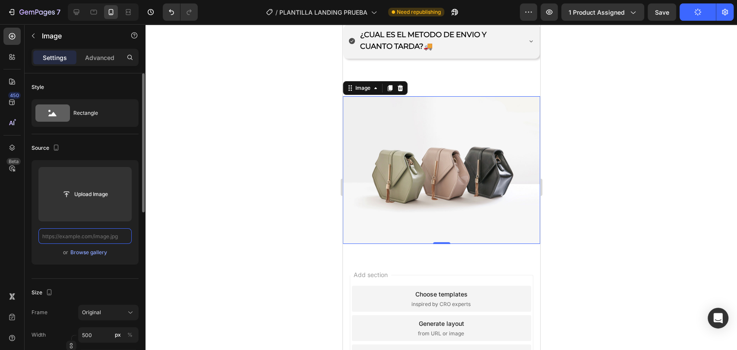
scroll to position [0, 0]
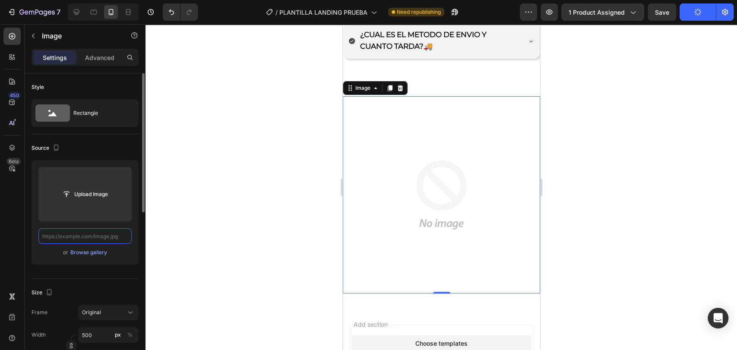
paste input "[URL][DOMAIN_NAME]"
type input "[URL][DOMAIN_NAME]"
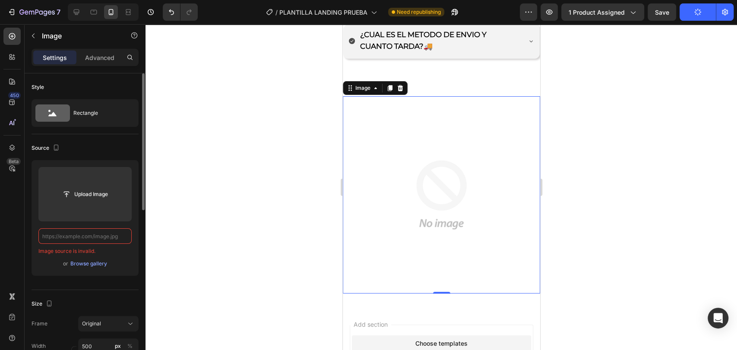
paste input "[URL][DOMAIN_NAME]"
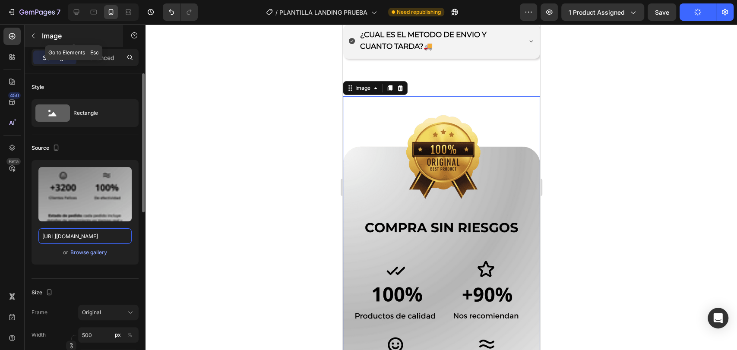
type input "[URL][DOMAIN_NAME]"
click at [107, 45] on div "Image" at bounding box center [74, 36] width 98 height 22
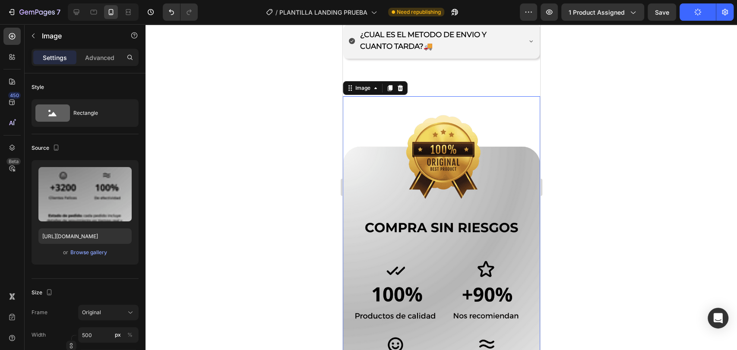
click at [76, 56] on div "Settings Advanced" at bounding box center [85, 57] width 104 height 14
click at [89, 61] on p "Advanced" at bounding box center [99, 57] width 29 height 9
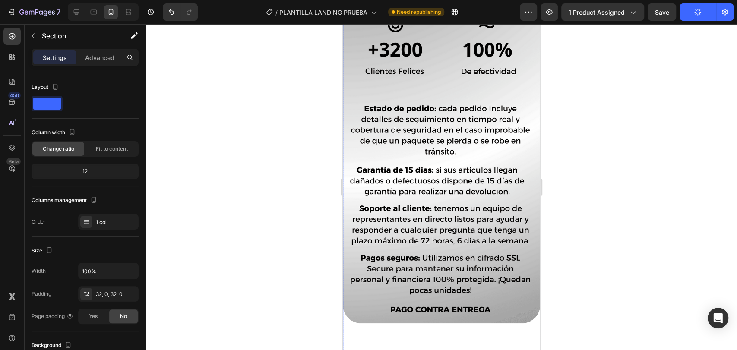
scroll to position [3115, 0]
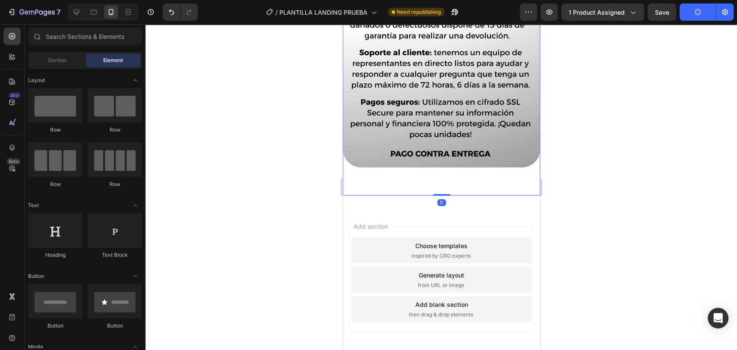
click at [488, 209] on div "Add section Choose templates inspired by CRO experts Generate layout from URL o…" at bounding box center [440, 281] width 197 height 144
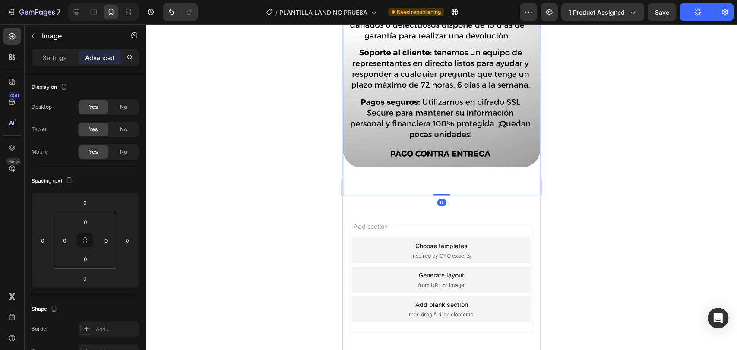
click at [240, 147] on div at bounding box center [440, 187] width 591 height 326
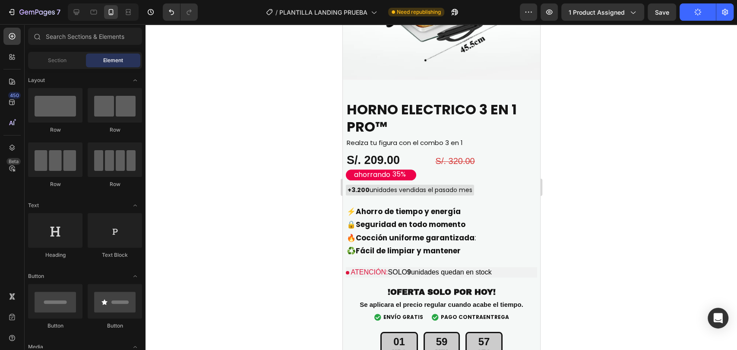
scroll to position [2366, 0]
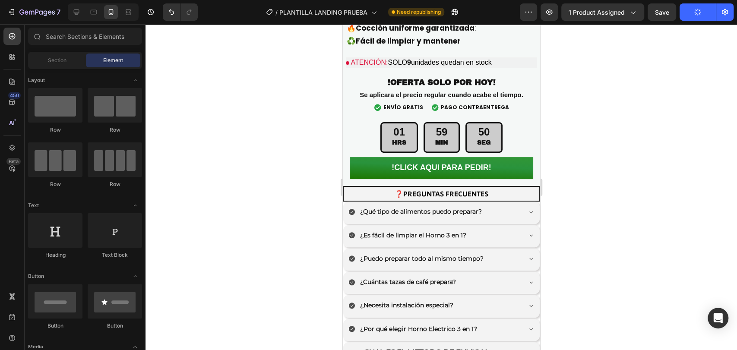
click at [697, 19] on button "Publish" at bounding box center [697, 11] width 36 height 17
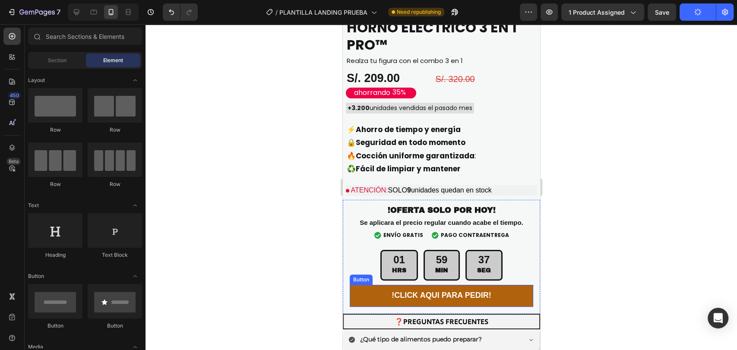
scroll to position [2494, 0]
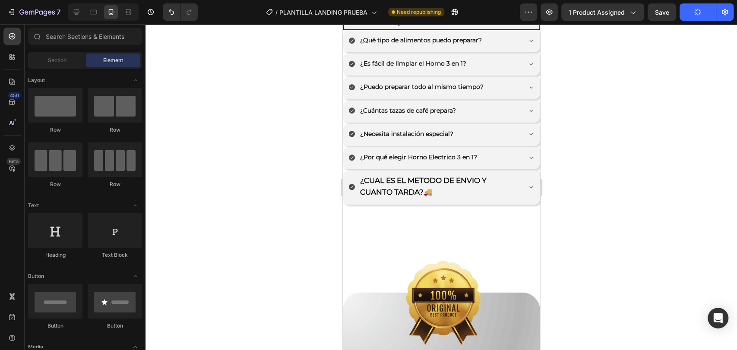
click at [658, 22] on div "7 / PLANTILLA LANDING PRUEBA Need republishing Preview 1 product assigned Save …" at bounding box center [368, 12] width 737 height 25
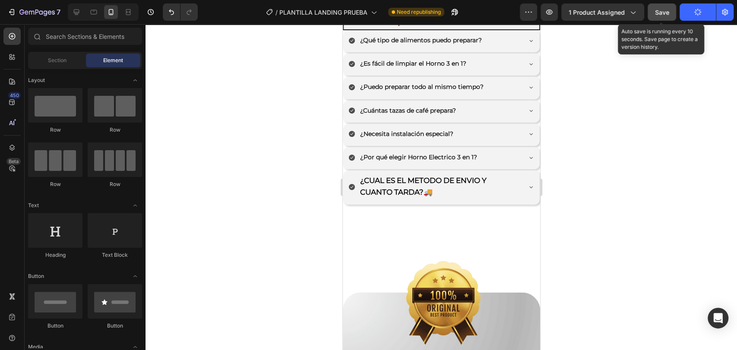
click at [664, 12] on span "Save" at bounding box center [662, 12] width 14 height 7
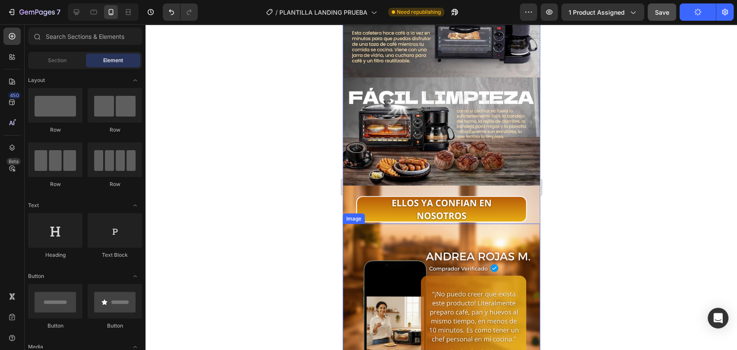
scroll to position [1086, 0]
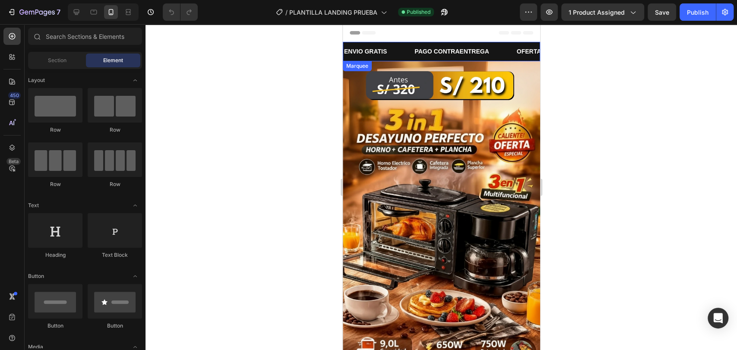
click at [405, 47] on div "ENVIO GRATIS Text Block" at bounding box center [378, 51] width 70 height 19
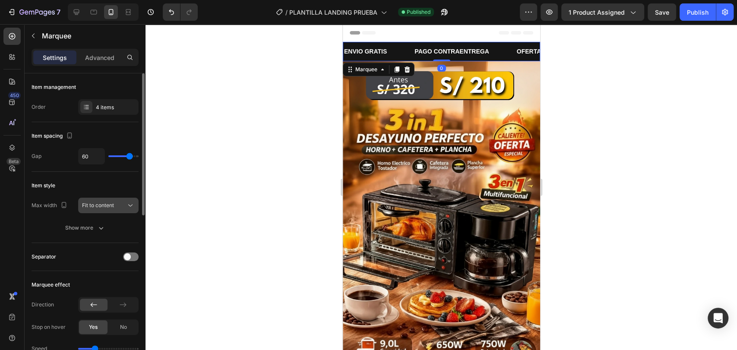
click at [110, 201] on span "Fit to content" at bounding box center [98, 205] width 32 height 8
click at [129, 186] on div "Item style" at bounding box center [84, 186] width 107 height 14
click at [126, 116] on div "Item management Order 4 items" at bounding box center [84, 97] width 107 height 49
click at [126, 111] on div "4 items" at bounding box center [108, 107] width 60 height 16
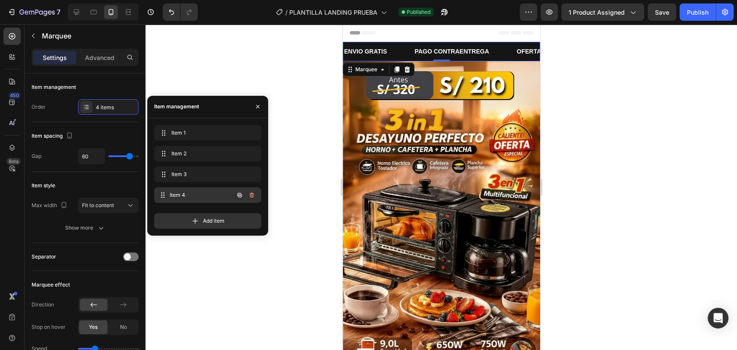
click at [209, 194] on span "Item 4" at bounding box center [202, 195] width 64 height 8
click at [209, 194] on span "Item 4" at bounding box center [195, 195] width 49 height 8
click at [258, 191] on div "Item 4 Item 4" at bounding box center [207, 195] width 107 height 16
click at [249, 194] on icon "button" at bounding box center [251, 195] width 7 height 7
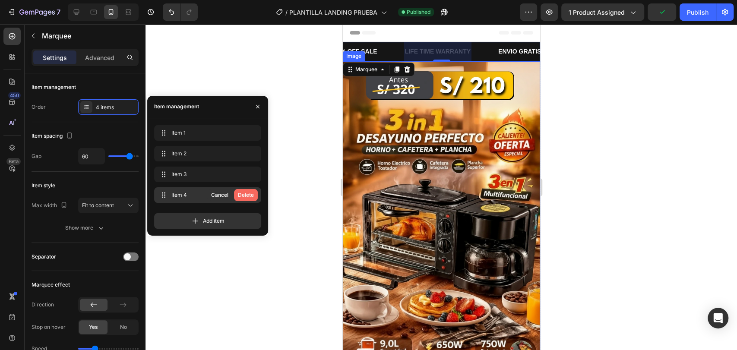
click at [241, 195] on div "Delete" at bounding box center [246, 195] width 16 height 8
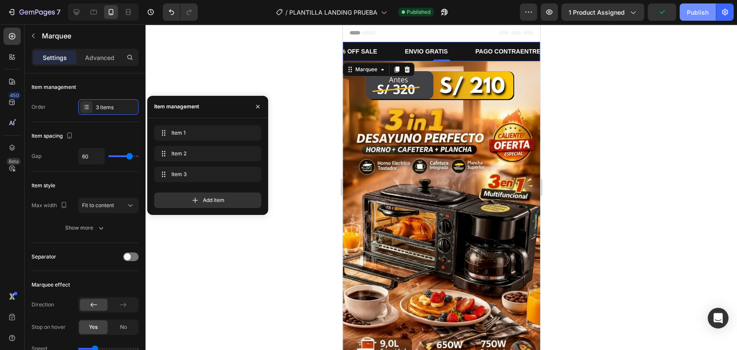
click at [691, 6] on button "Publish" at bounding box center [697, 11] width 36 height 17
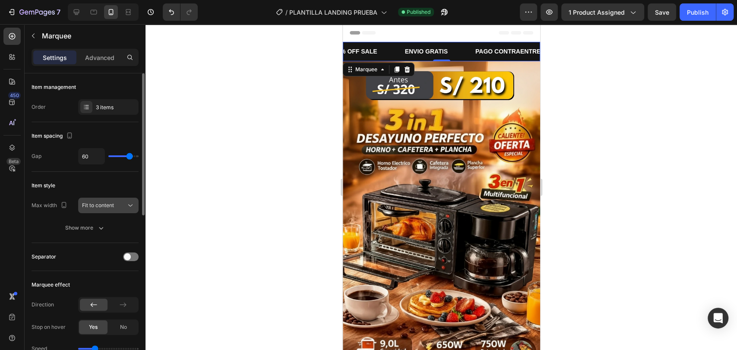
click at [111, 205] on span "Fit to content" at bounding box center [98, 205] width 32 height 6
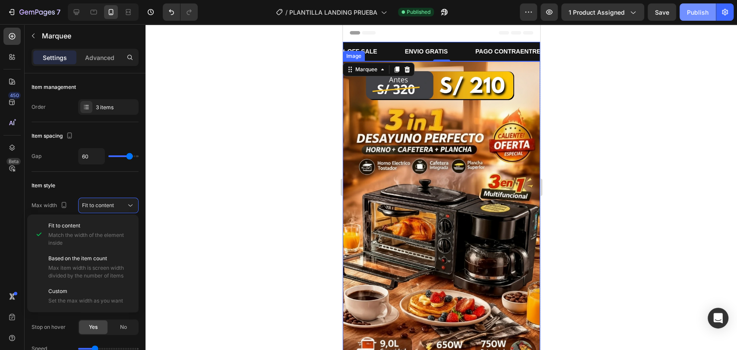
click at [702, 12] on div "Publish" at bounding box center [697, 12] width 22 height 9
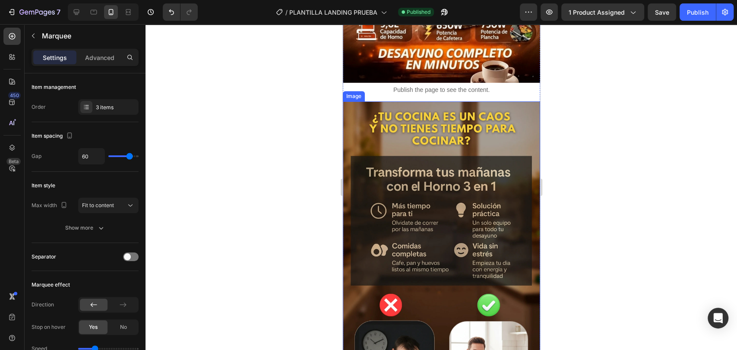
scroll to position [0, 0]
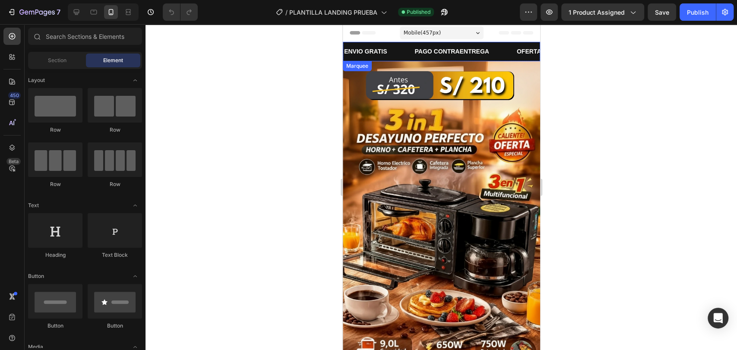
click at [406, 53] on div "ENVIO GRATIS Text Block" at bounding box center [378, 51] width 70 height 19
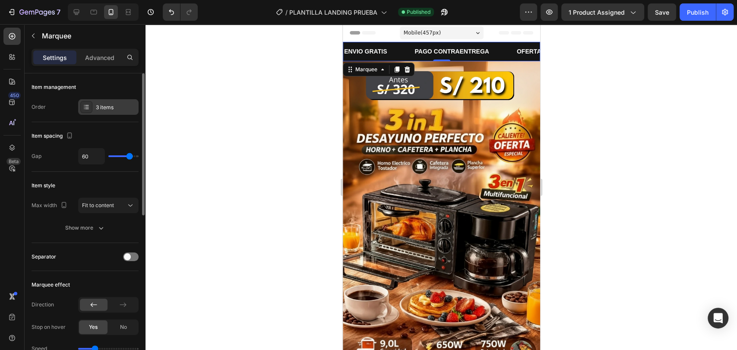
click at [104, 100] on div "3 items" at bounding box center [108, 107] width 60 height 16
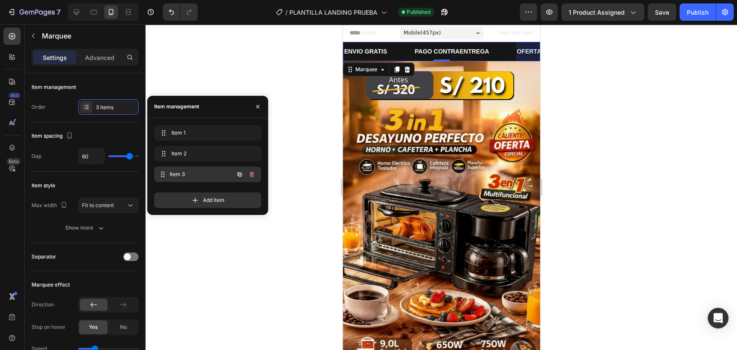
click at [216, 169] on div "Item 3 Item 3" at bounding box center [195, 174] width 76 height 12
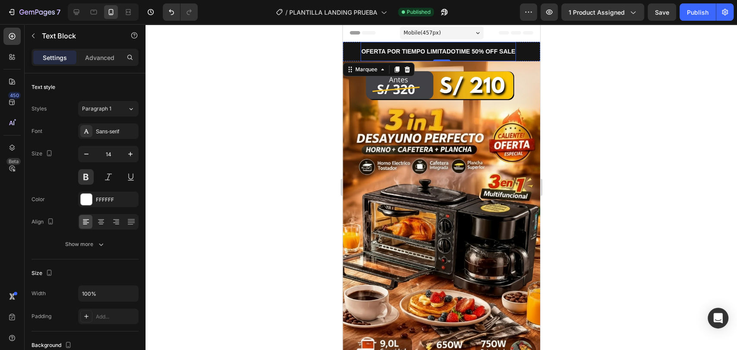
click at [483, 51] on p "OFERTA POR TIEMPO LIMITADOTIME 50% OFF SALE" at bounding box center [438, 51] width 154 height 11
click at [462, 53] on p "OFERTA POR TIEMPO LIMITADOTIME 50% OFF SALE" at bounding box center [438, 51] width 154 height 11
click at [485, 49] on p "OFERTA POR TIEMPO LIMITADOTIME 50% OFF SALE" at bounding box center [438, 51] width 154 height 11
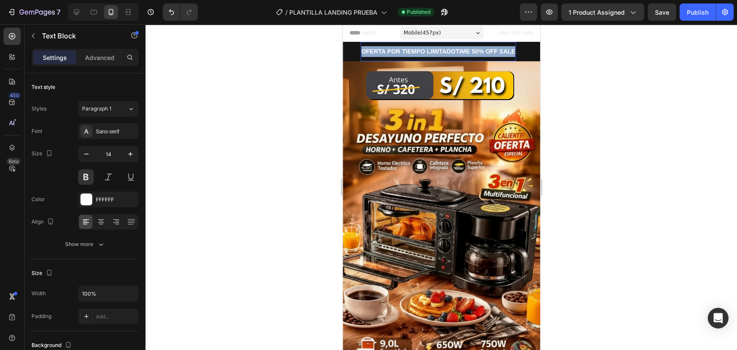
click at [485, 49] on p "OFERTA POR TIEMPO LIMITADOTIME 50% OFF SALE" at bounding box center [438, 51] width 154 height 11
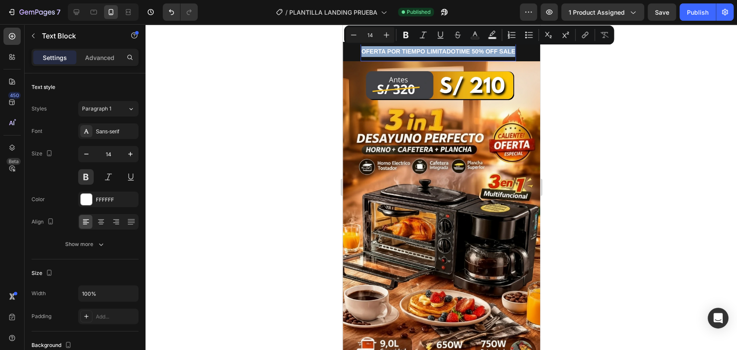
click at [485, 49] on p "OFERTA POR TIEMPO LIMITADOTIME 50% OFF SALE" at bounding box center [438, 51] width 154 height 11
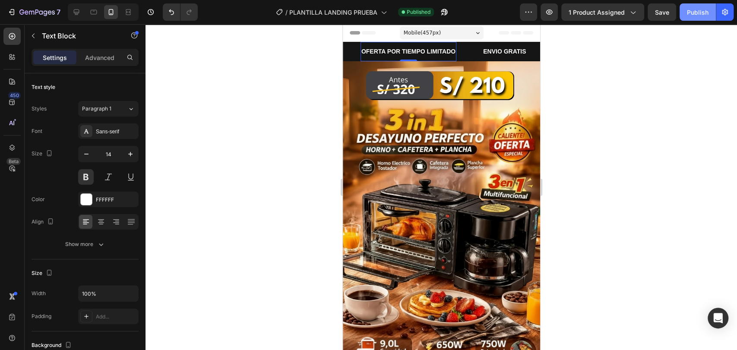
click at [696, 15] on div "Publish" at bounding box center [697, 12] width 22 height 9
